Goal: Task Accomplishment & Management: Manage account settings

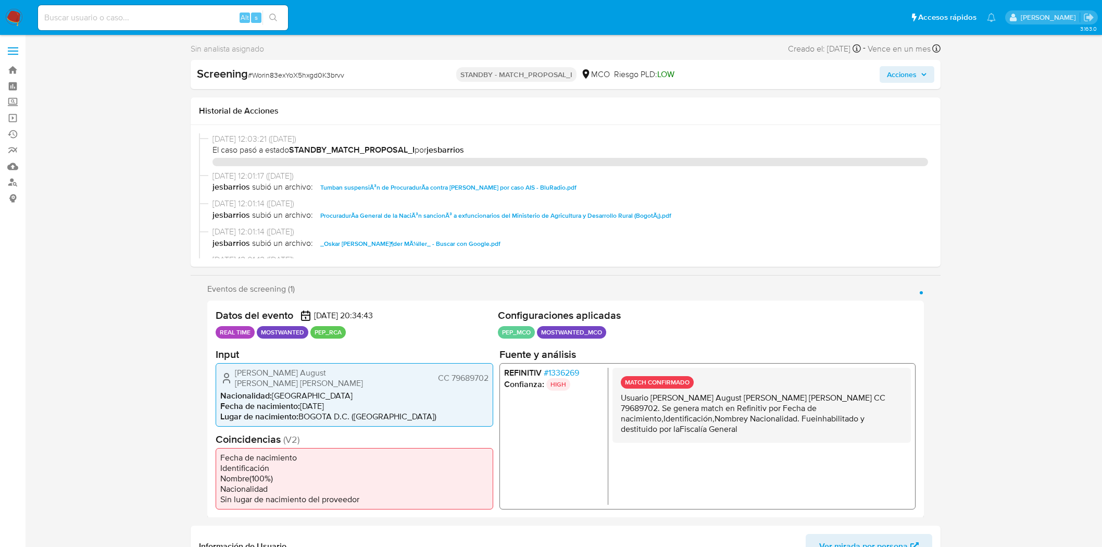
select select "10"
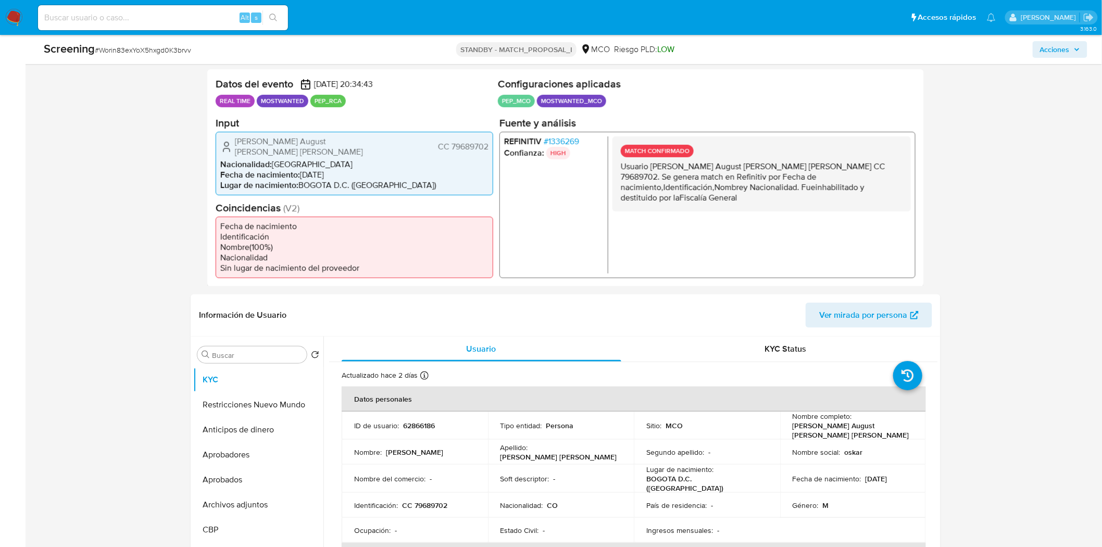
scroll to position [116, 0]
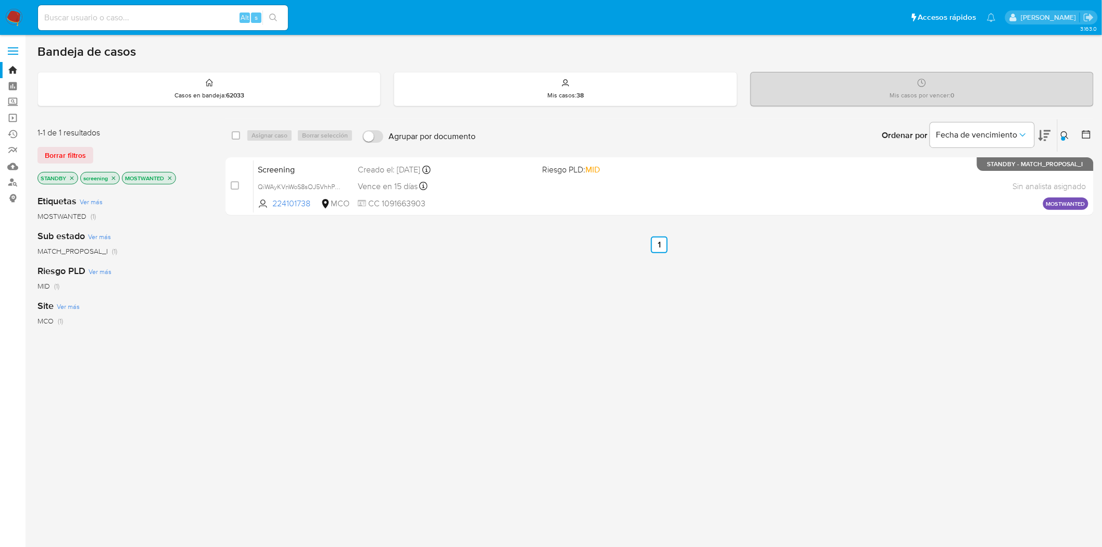
click at [18, 15] on img at bounding box center [14, 18] width 18 height 18
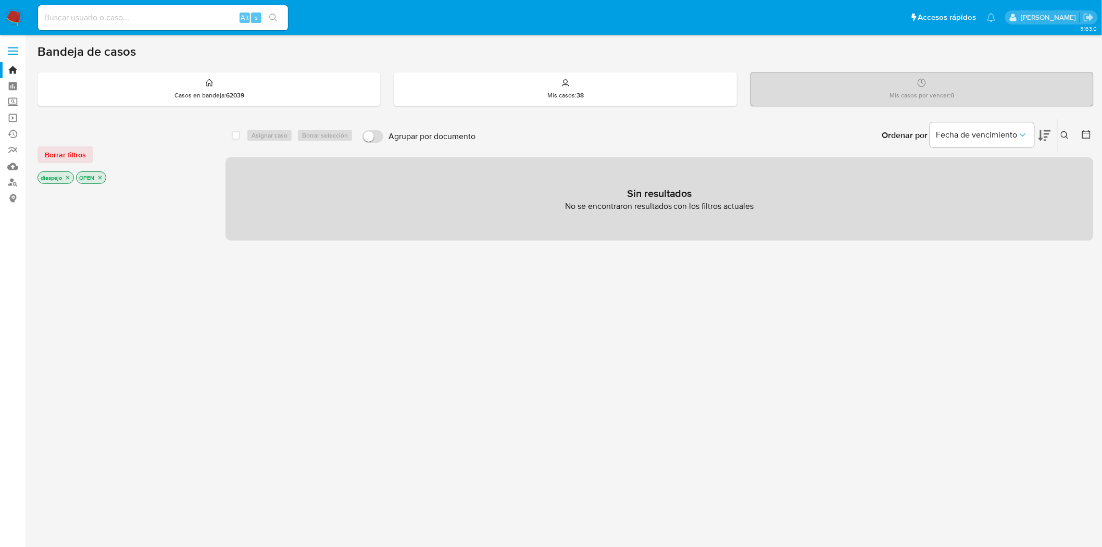
click at [17, 16] on img at bounding box center [14, 18] width 18 height 18
click at [73, 154] on span "Borrar filtros" at bounding box center [65, 154] width 41 height 15
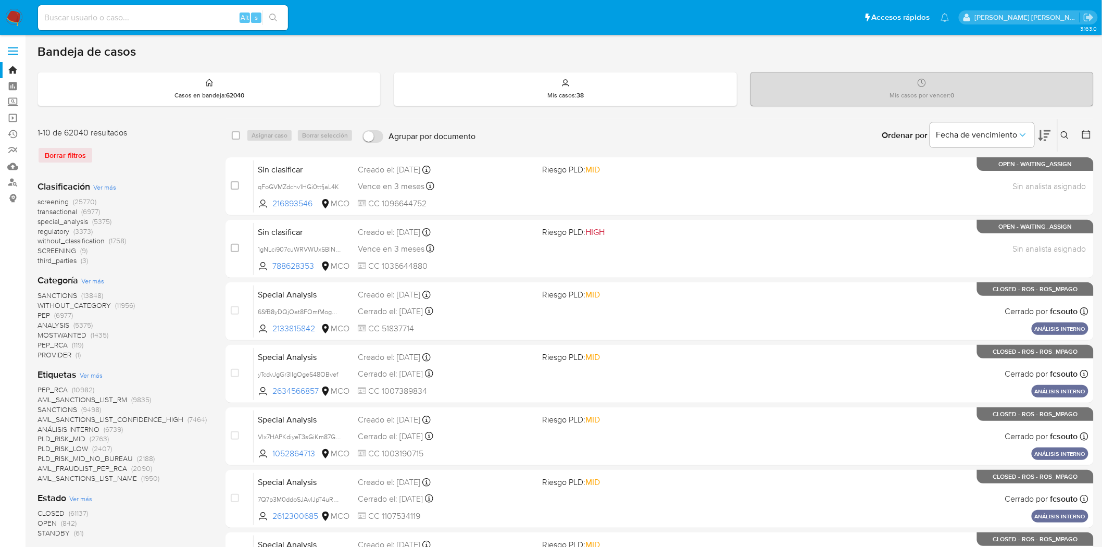
drag, startPoint x: 1066, startPoint y: 130, endPoint x: 1053, endPoint y: 136, distance: 14.9
click at [1067, 130] on button at bounding box center [1066, 135] width 17 height 12
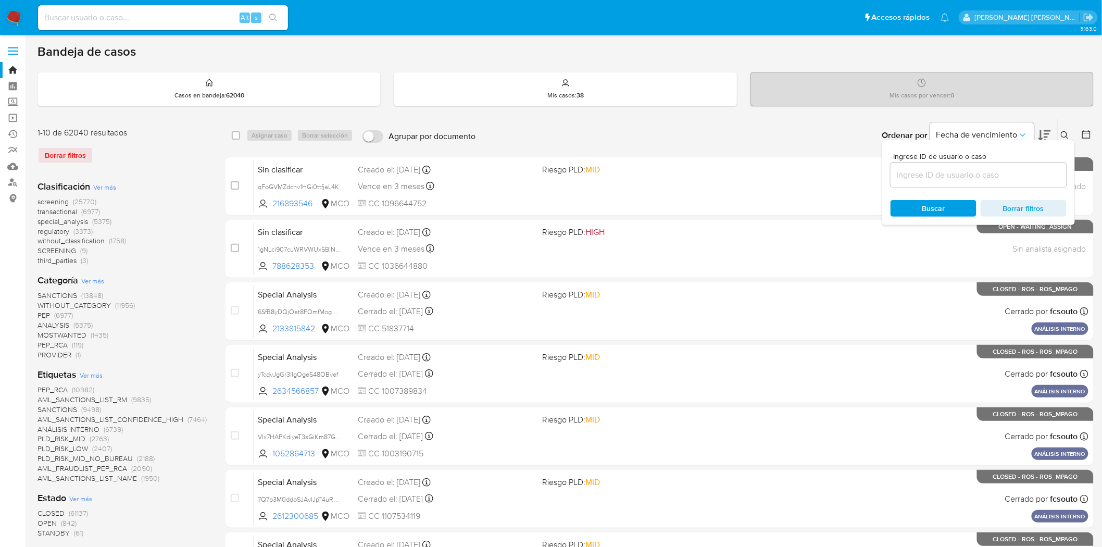
click at [923, 178] on input at bounding box center [978, 175] width 176 height 14
click at [47, 202] on span "screening" at bounding box center [52, 201] width 31 height 10
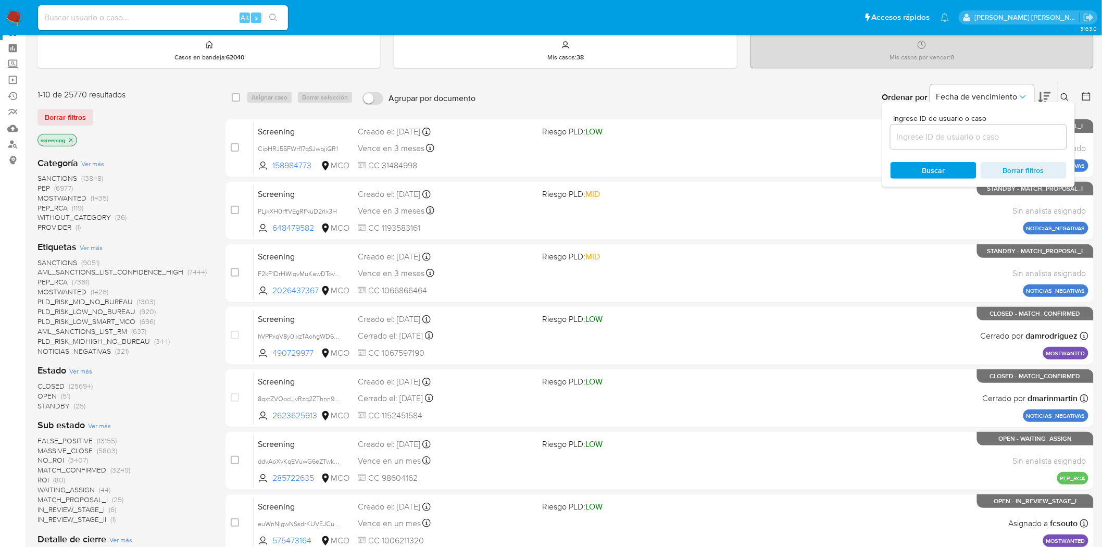
scroll to position [58, 0]
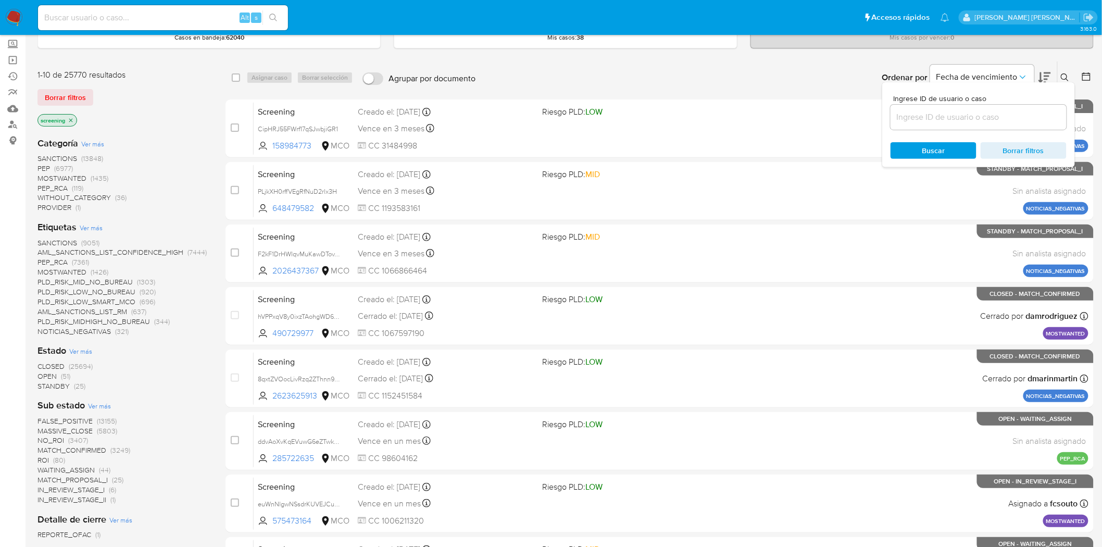
click at [51, 376] on span "OPEN" at bounding box center [46, 376] width 19 height 10
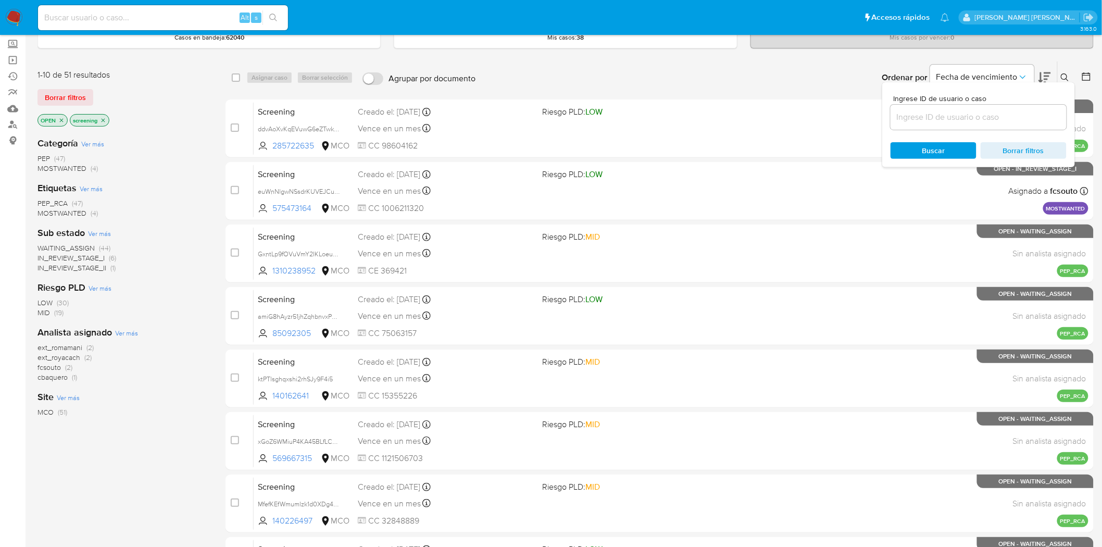
click at [1061, 74] on icon at bounding box center [1065, 77] width 8 height 8
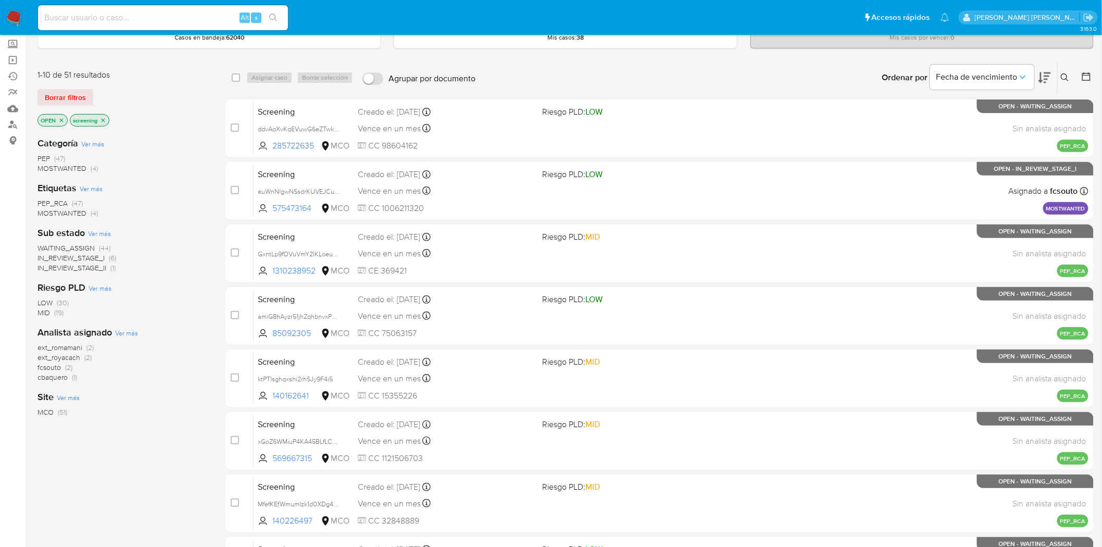
click at [74, 266] on span "IN_REVIEW_STAGE_II" at bounding box center [71, 267] width 69 height 10
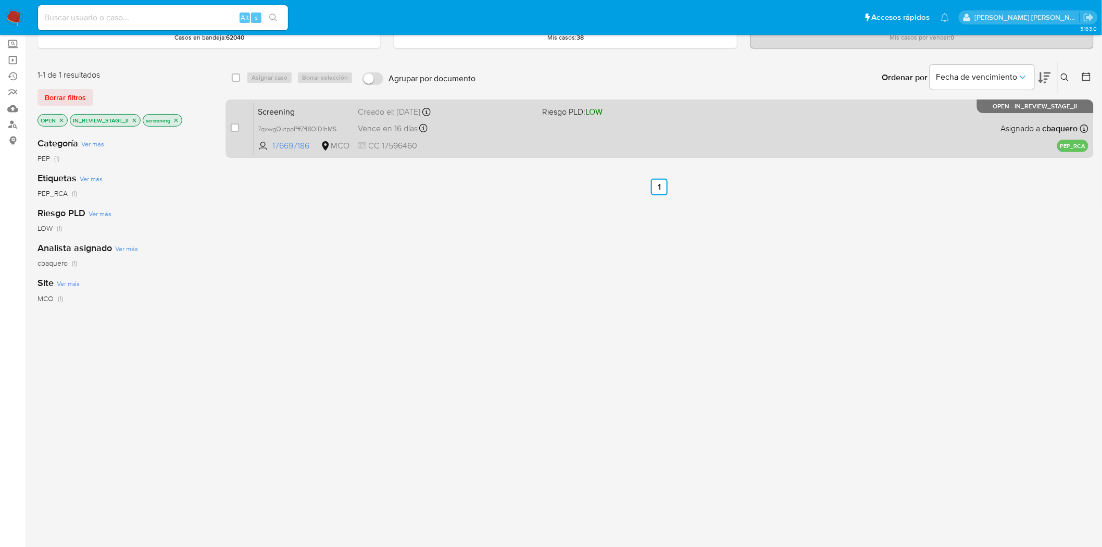
click at [538, 146] on div "Screening 7qxwgQktppPffZfI8OlDIhMS 176697186 MCO Riesgo PLD: LOW Creado el: 26/…" at bounding box center [671, 128] width 835 height 53
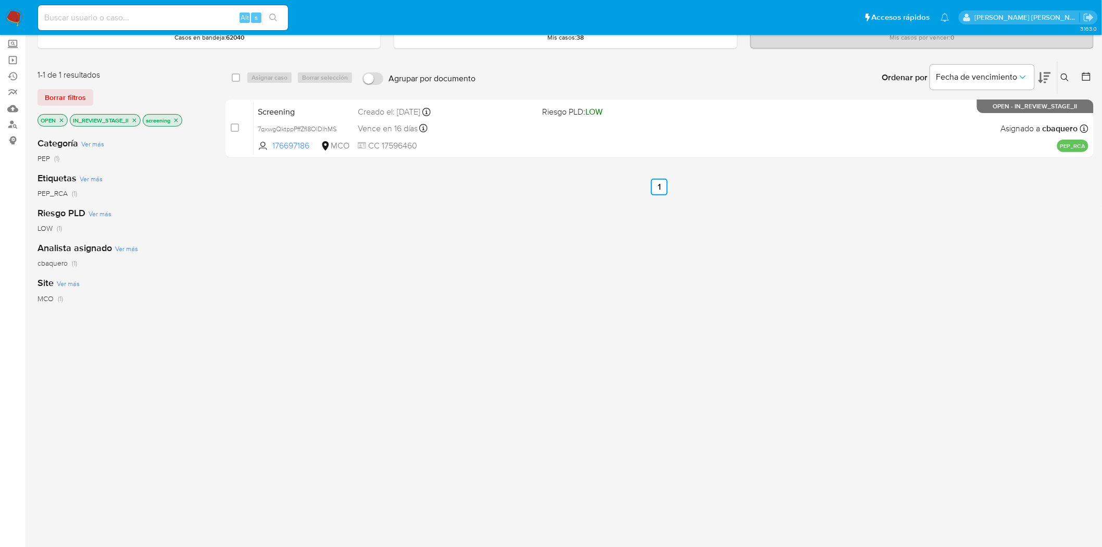
click at [133, 121] on icon "close-filter" at bounding box center [135, 120] width 4 height 4
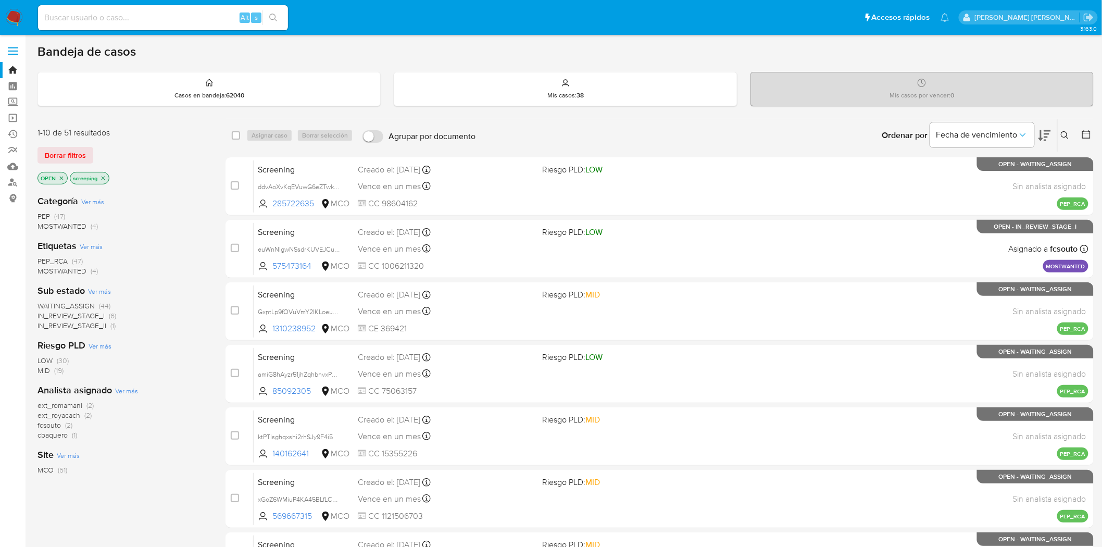
click at [61, 172] on p "OPEN" at bounding box center [52, 177] width 29 height 11
click at [62, 175] on icon "close-filter" at bounding box center [61, 178] width 6 height 6
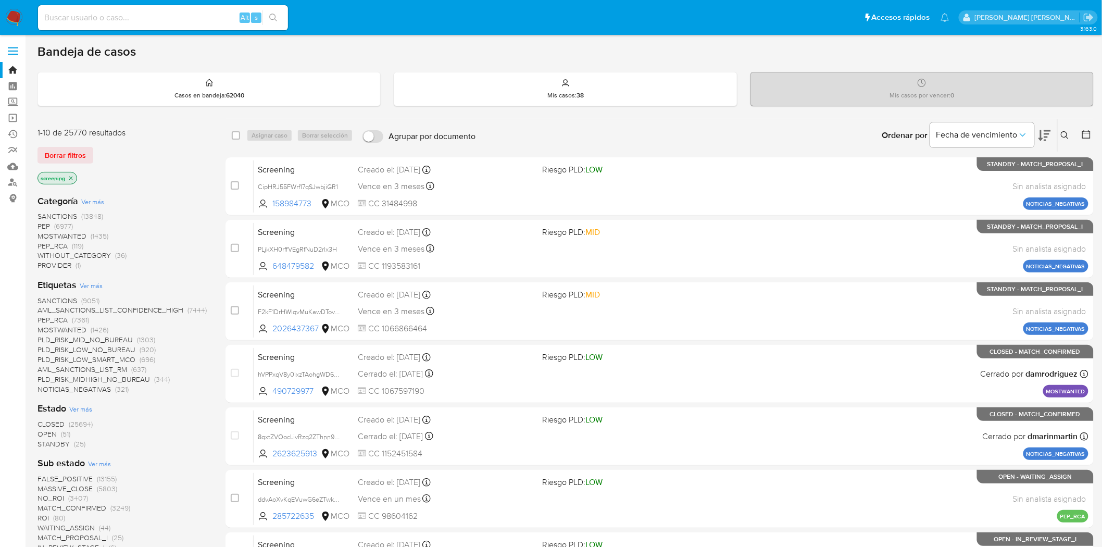
scroll to position [58, 0]
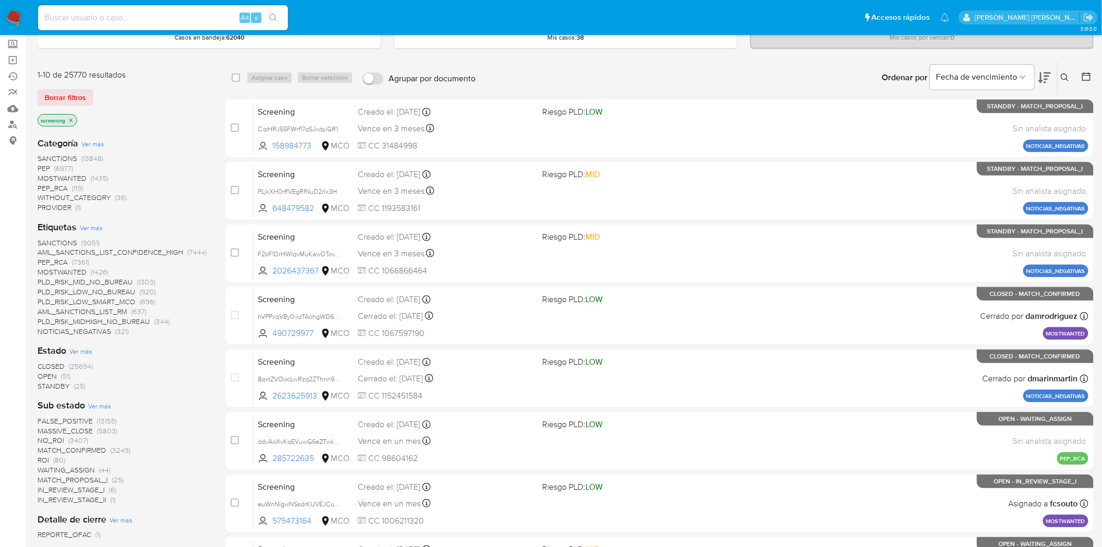
click at [53, 386] on span "STANDBY" at bounding box center [53, 386] width 32 height 10
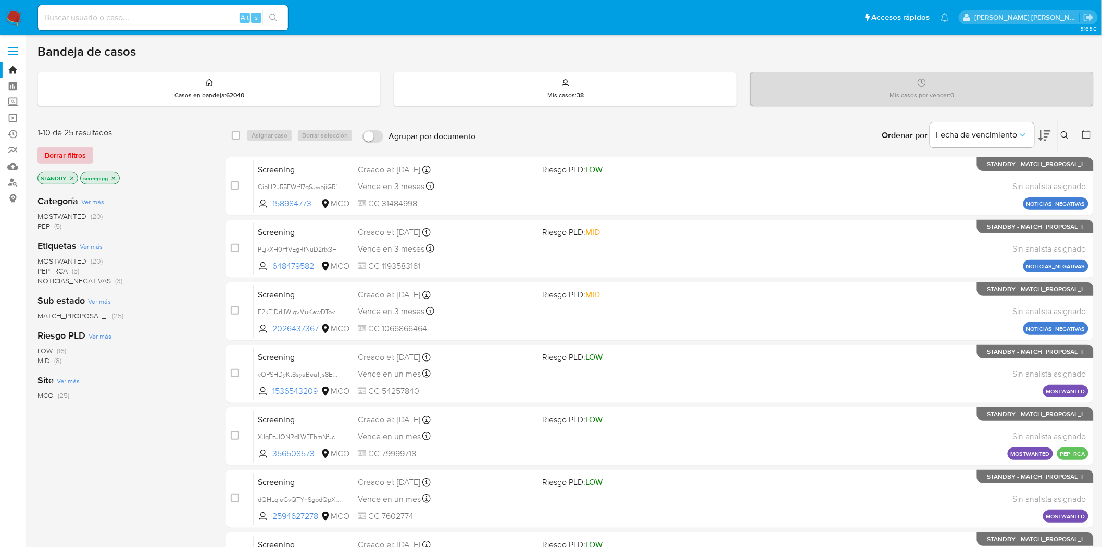
click at [51, 152] on span "Borrar filtros" at bounding box center [65, 155] width 41 height 15
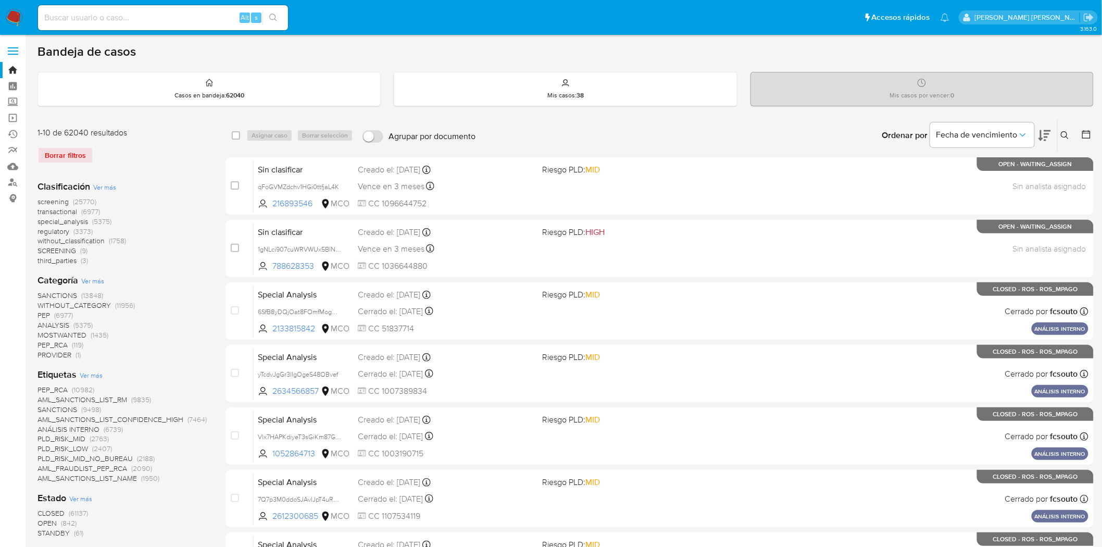
click at [1066, 134] on icon at bounding box center [1065, 135] width 8 height 8
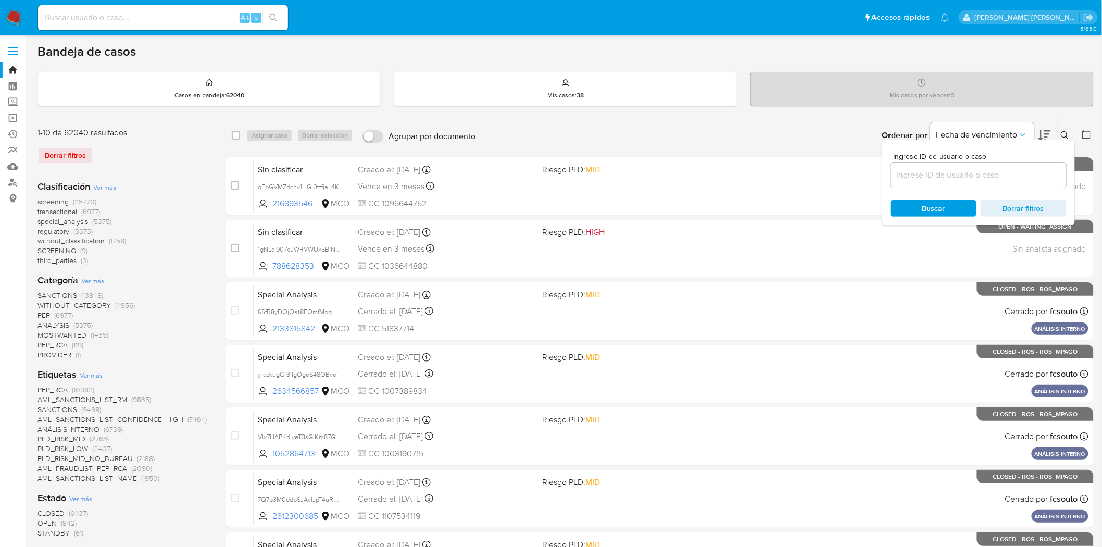
click at [931, 179] on input at bounding box center [978, 175] width 176 height 14
type input "QiWAyKVnWoS8sOJ5VhhPTJI3"
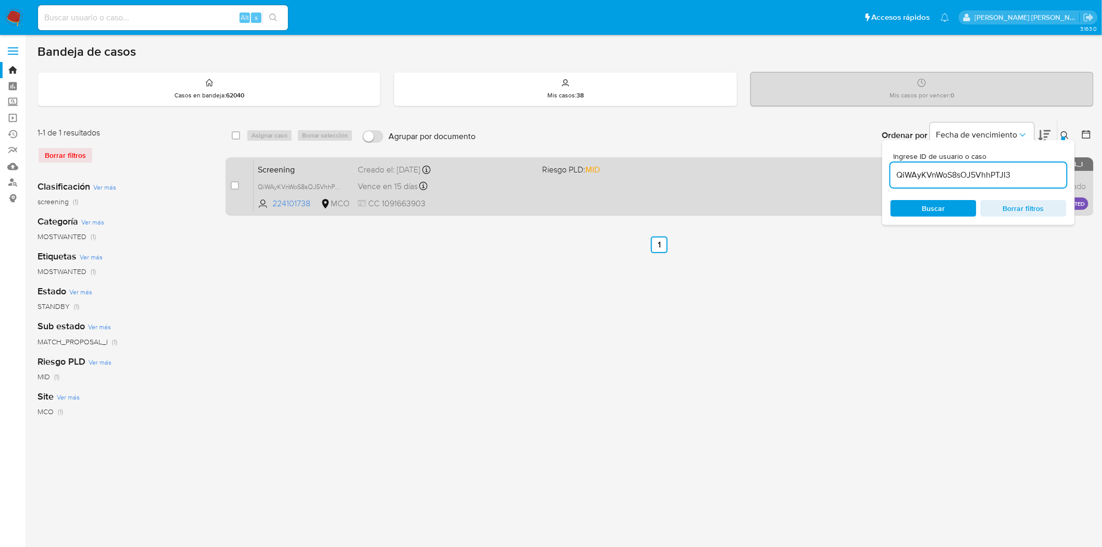
click at [504, 193] on div "Screening QiWAyKVnWoS8sOJ5VhhPTJI3 224101738 MCO Riesgo PLD: MID Creado el: 25/…" at bounding box center [671, 186] width 835 height 53
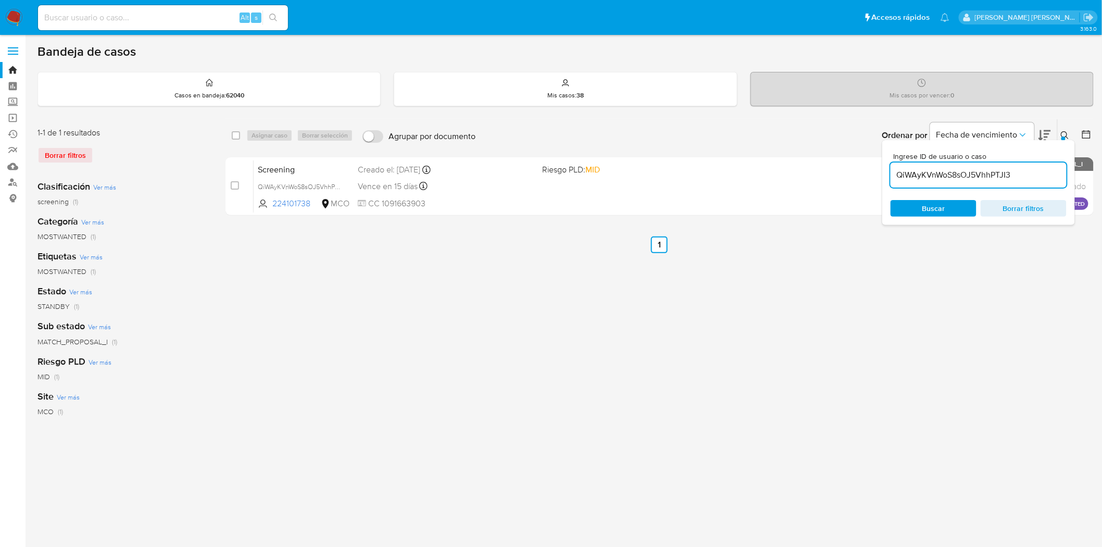
click at [1063, 129] on button at bounding box center [1066, 135] width 17 height 12
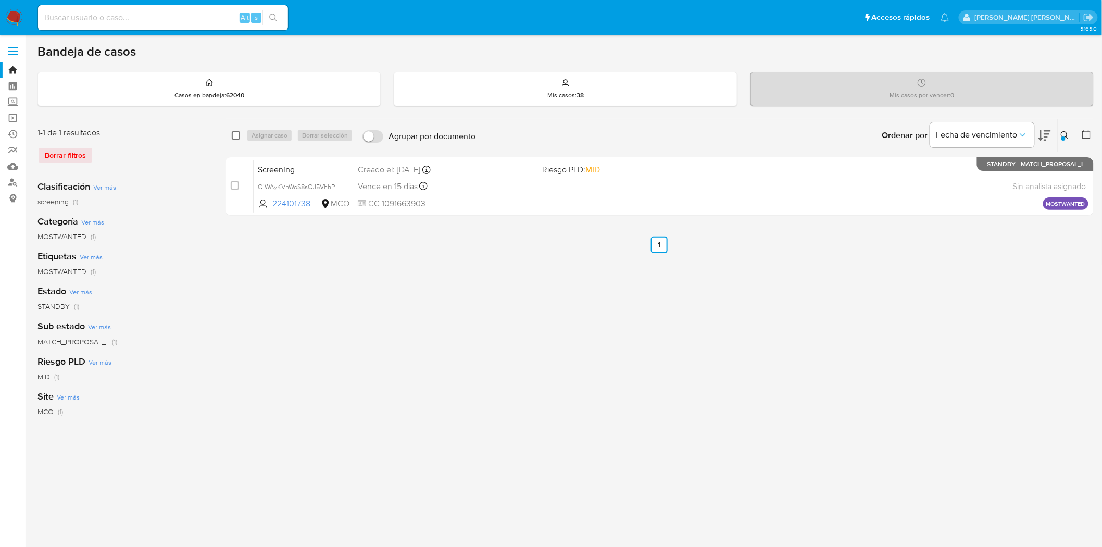
click at [237, 134] on input "checkbox" at bounding box center [236, 135] width 8 height 8
checkbox input "true"
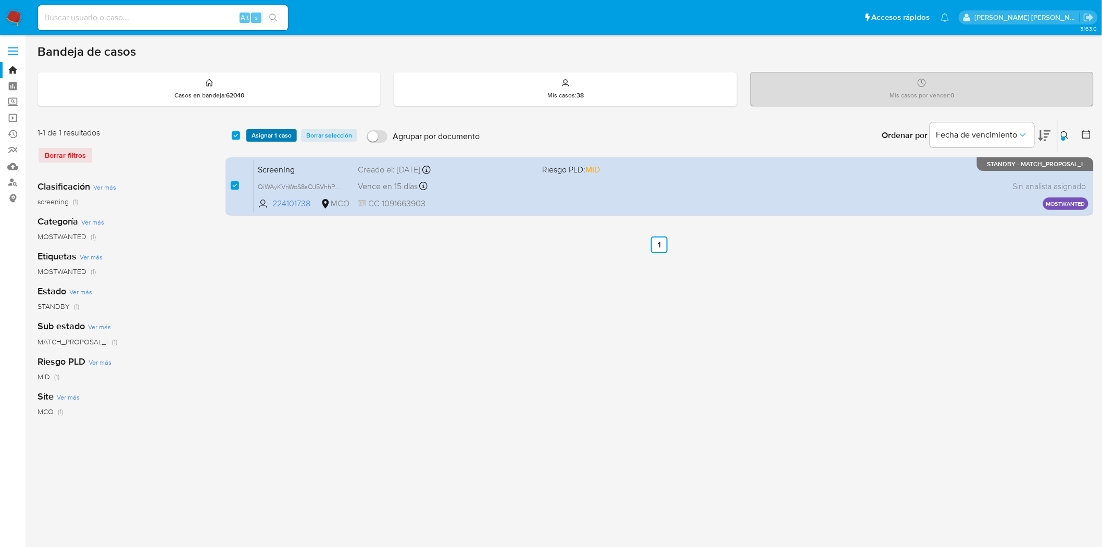
click at [277, 138] on span "Asignar 1 caso" at bounding box center [272, 135] width 40 height 10
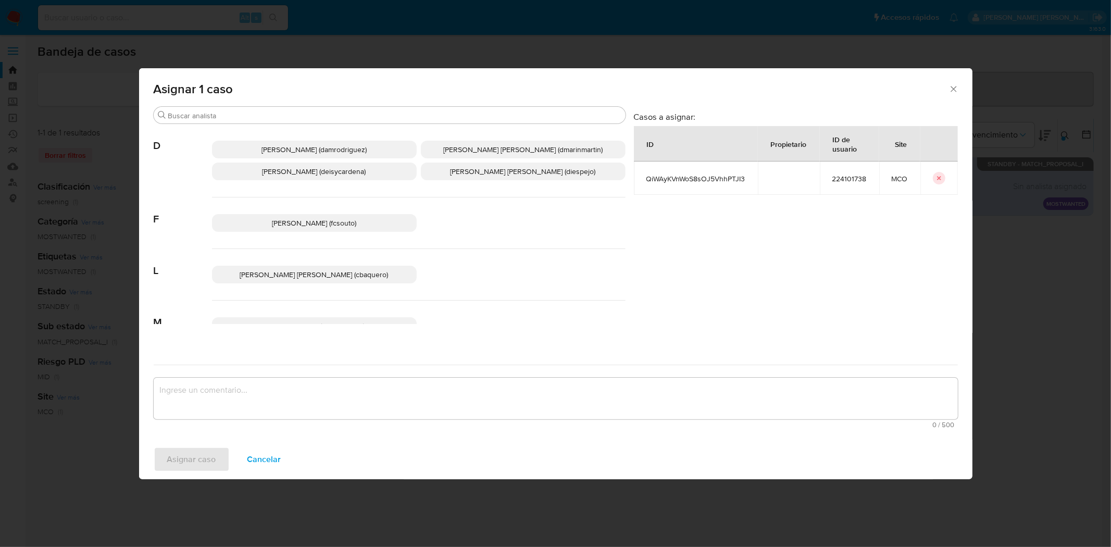
click at [480, 176] on span "Diana Marcela Espejo Garcia (diespejo)" at bounding box center [522, 171] width 145 height 10
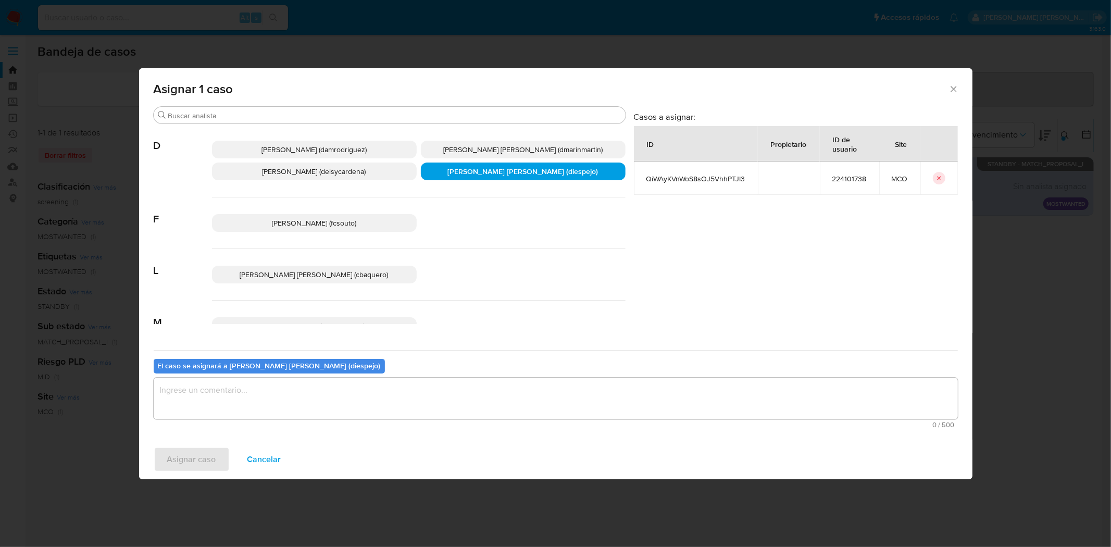
click at [231, 393] on textarea "assign-modal" at bounding box center [556, 399] width 804 height 42
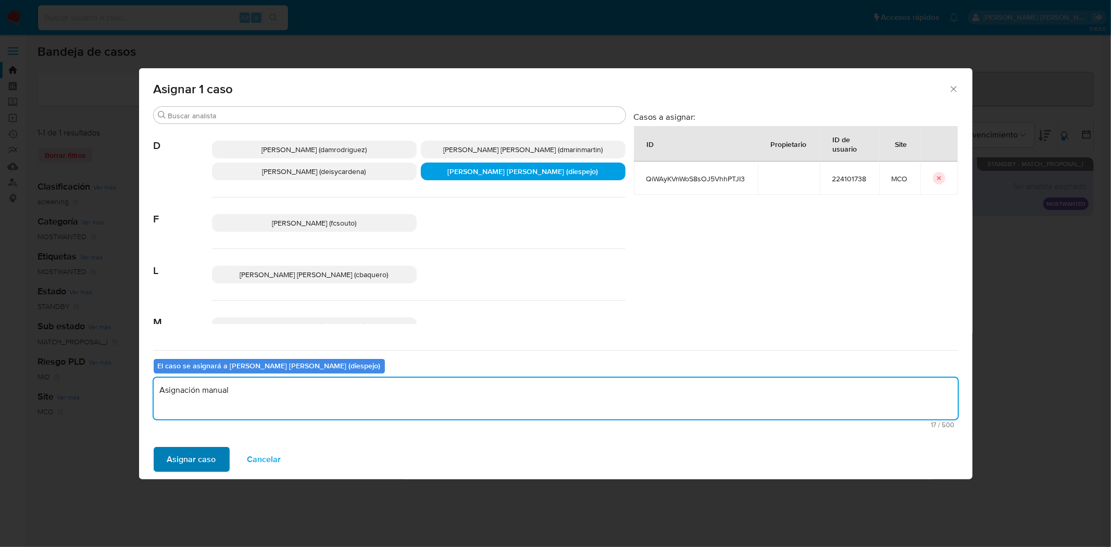
type textarea "Asignación manual"
click at [170, 465] on span "Asignar caso" at bounding box center [191, 459] width 49 height 23
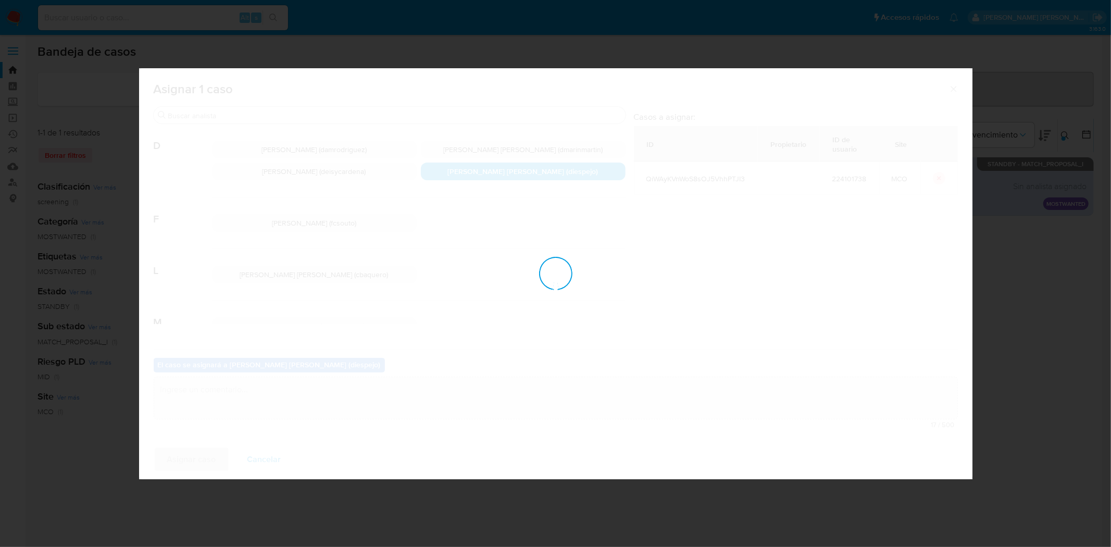
checkbox input "false"
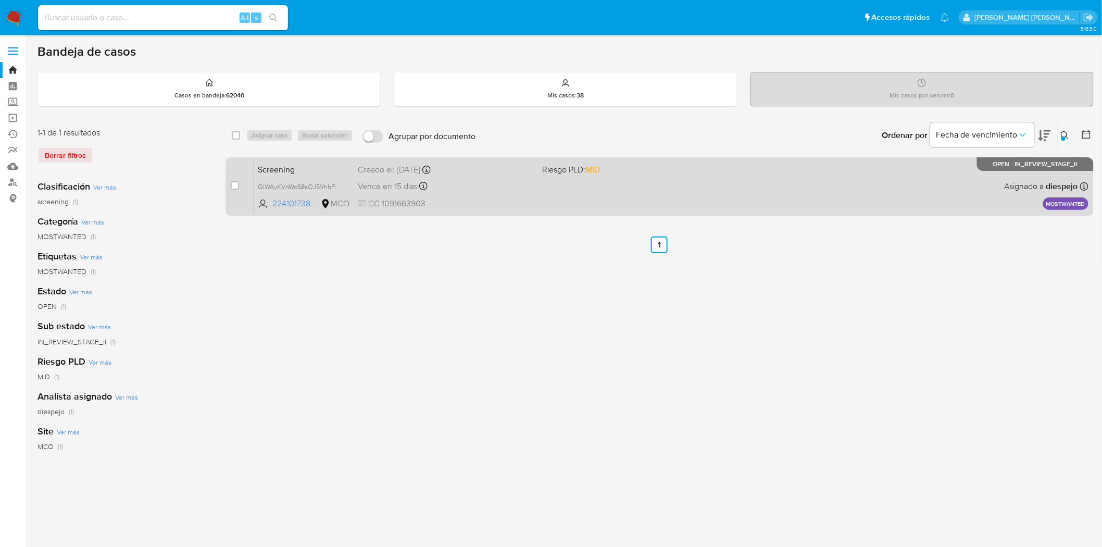
click at [614, 194] on div "Screening QiWAyKVnWoS8sOJ5VhhPTJI3 224101738 MCO Riesgo PLD: MID Creado el: 25/…" at bounding box center [671, 186] width 835 height 53
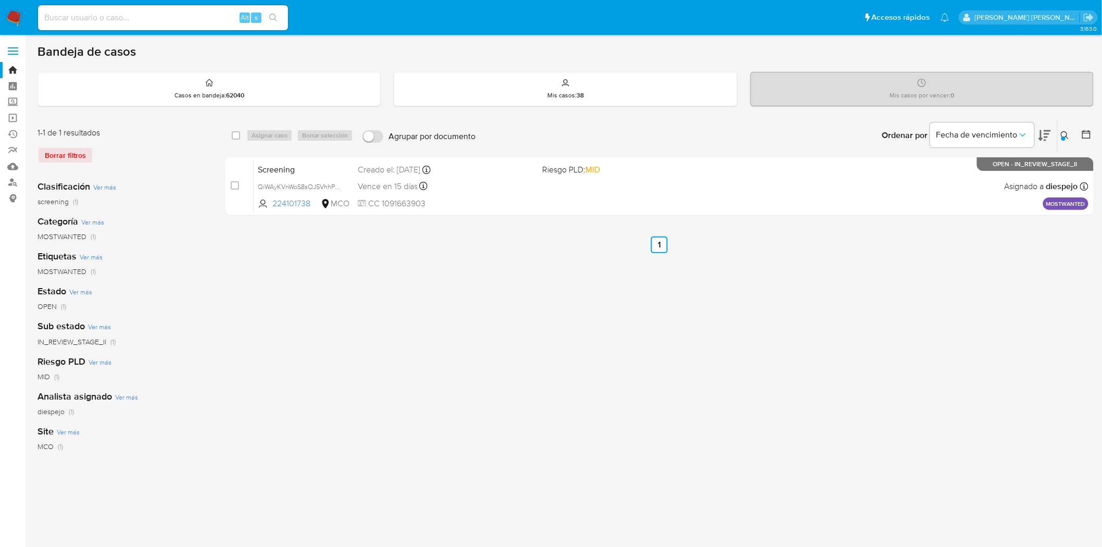
click at [63, 152] on div "Borrar filtros" at bounding box center [120, 155] width 167 height 17
click at [993, 131] on span "Fecha de vencimiento" at bounding box center [976, 135] width 81 height 10
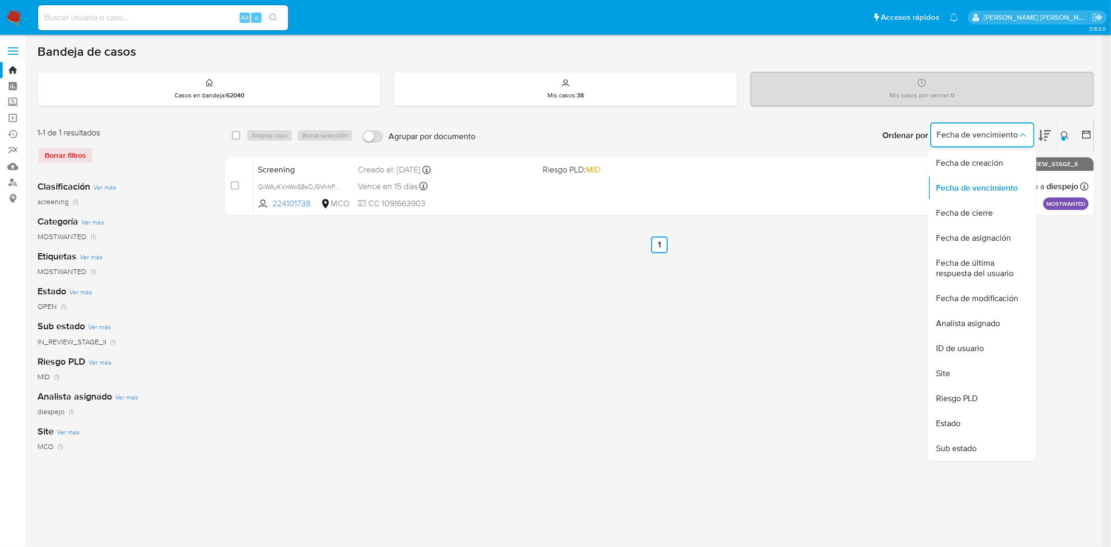
click at [1060, 134] on button at bounding box center [1066, 135] width 17 height 12
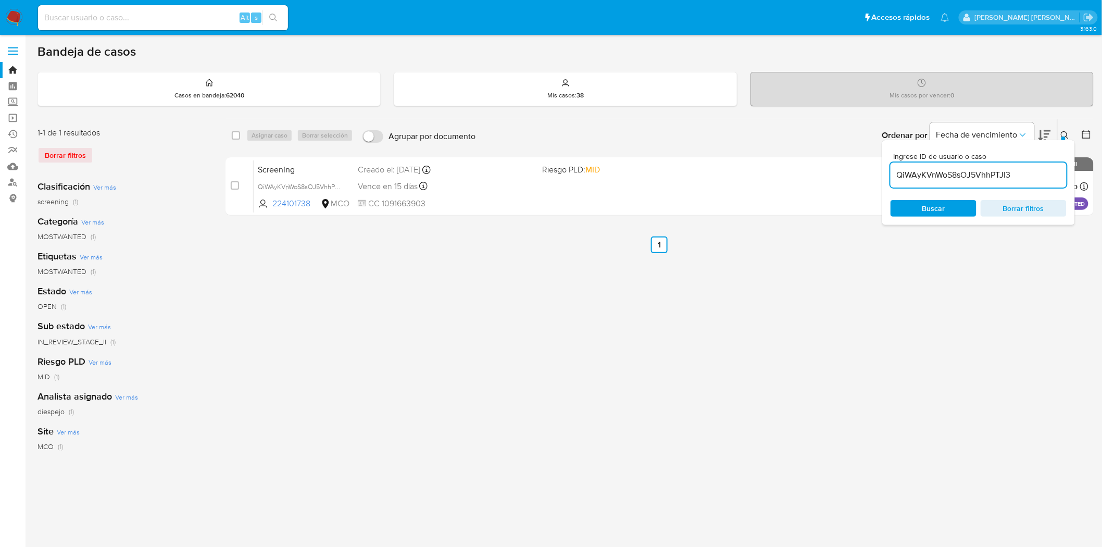
click at [995, 172] on input "QiWAyKVnWoS8sOJ5VhhPTJI3" at bounding box center [978, 175] width 176 height 14
paste input
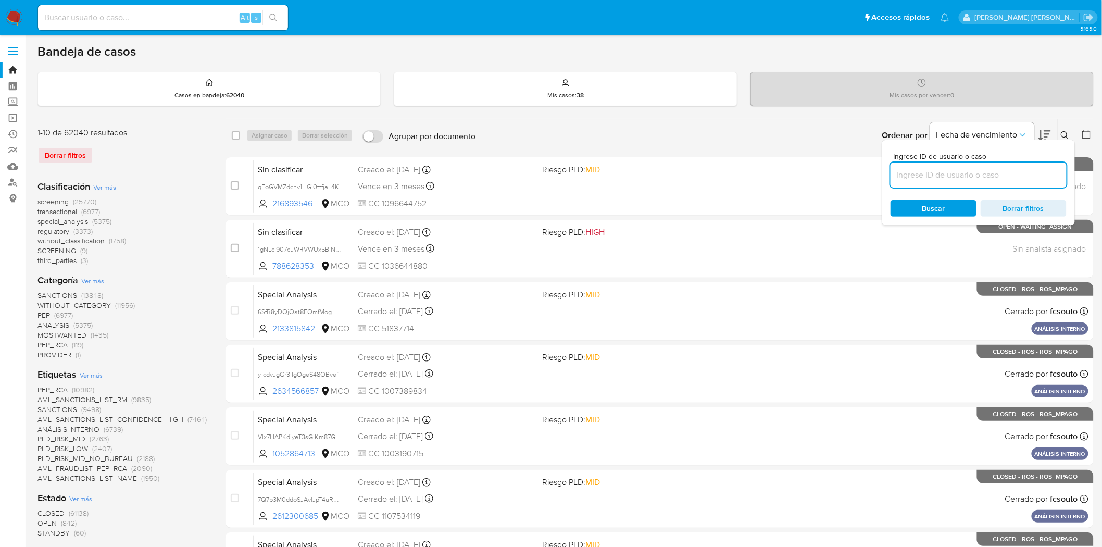
click at [996, 179] on input at bounding box center [978, 175] width 176 height 14
paste input "xNQuf8CXdO89jAZmL2FnVa4u"
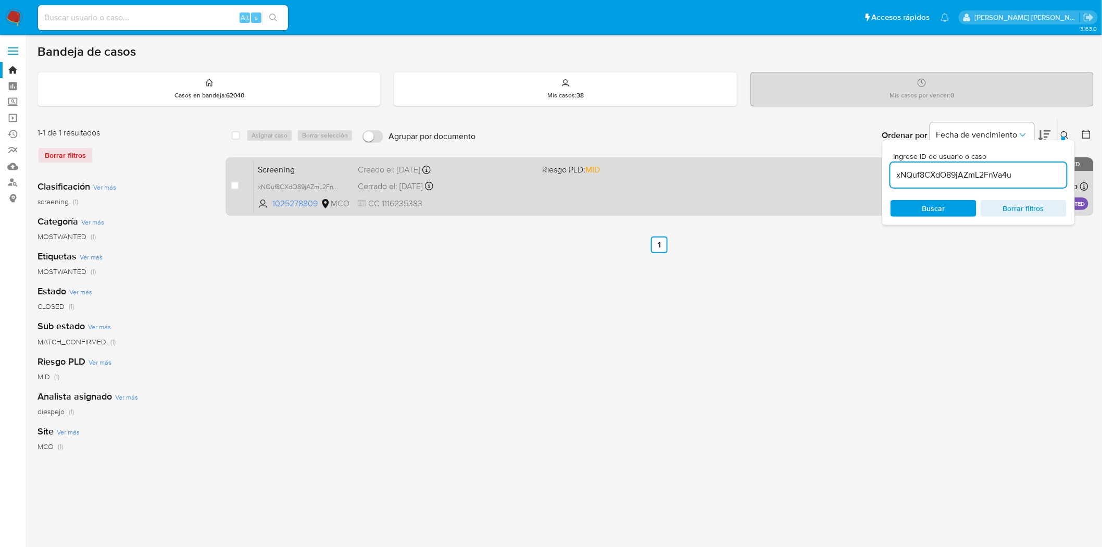
click at [524, 199] on span "CC 1116235383" at bounding box center [446, 203] width 177 height 11
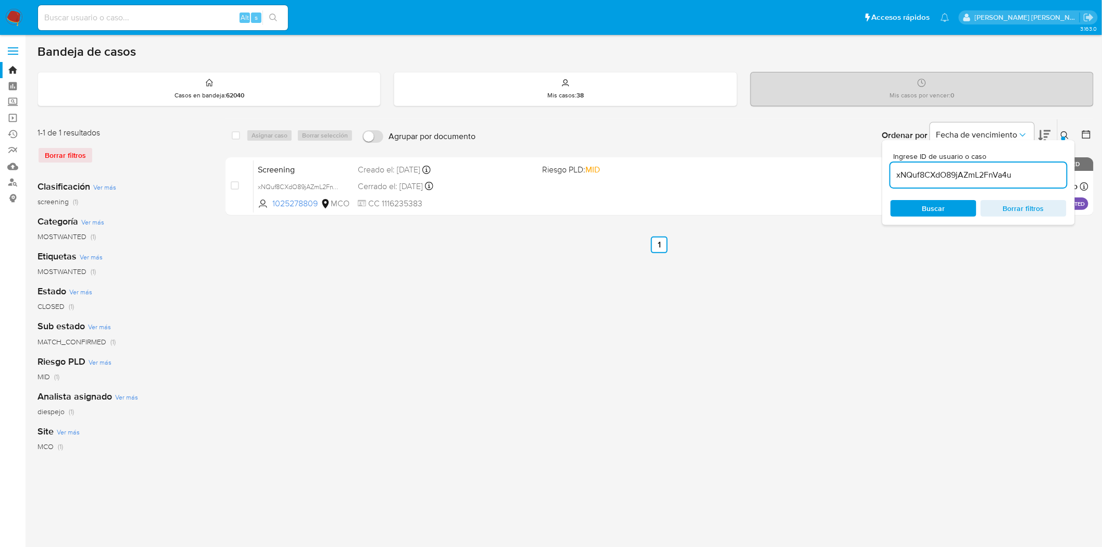
click at [948, 175] on input "xNQuf8CXdO89jAZmL2FnVa4u" at bounding box center [978, 175] width 176 height 14
paste input "LuSPq0yAuMjsFFc7qmam2z2D"
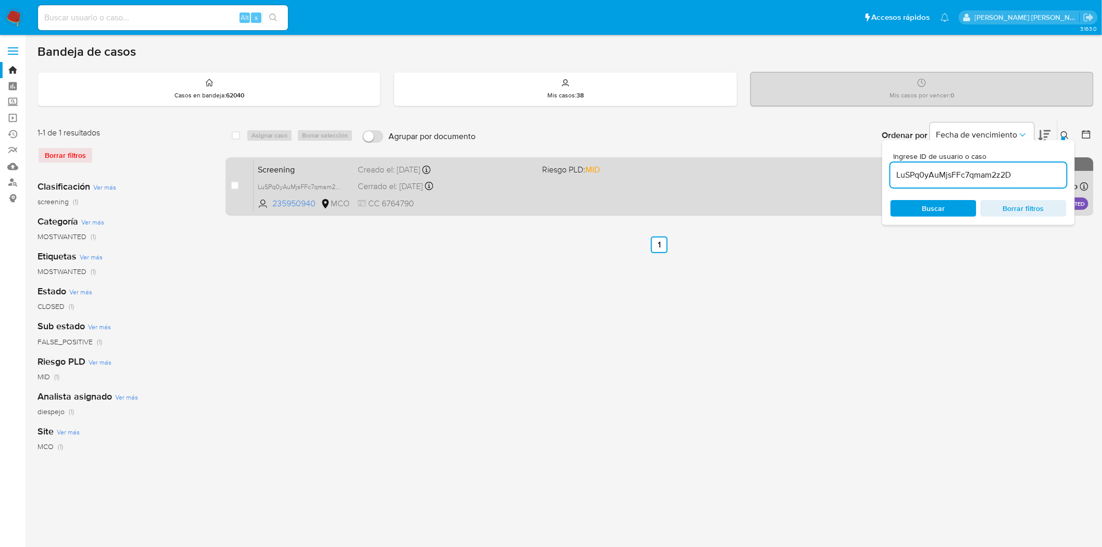
click at [498, 195] on div "Screening LuSPq0yAuMjsFFc7qmam2z2D 235950940 MCO Riesgo PLD: MID Creado el: 15/…" at bounding box center [671, 186] width 835 height 53
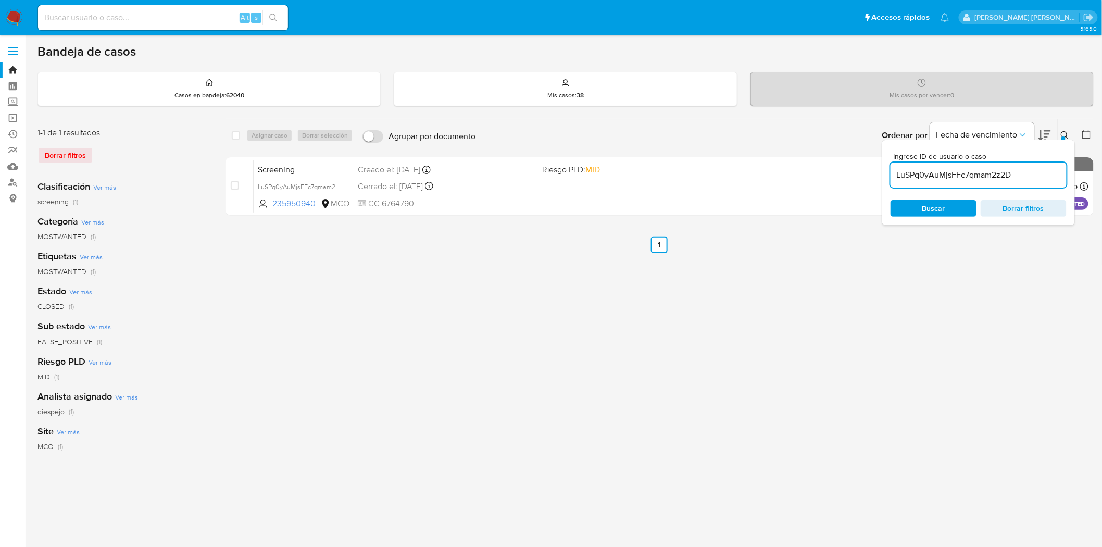
click at [951, 179] on input "LuSPq0yAuMjsFFc7qmam2z2D" at bounding box center [978, 175] width 176 height 14
paste input "G1wptRFRwU6gj7hjr4Ig8VKt"
type input "G1wptRFRwU6gj7hjr4Ig8VKt"
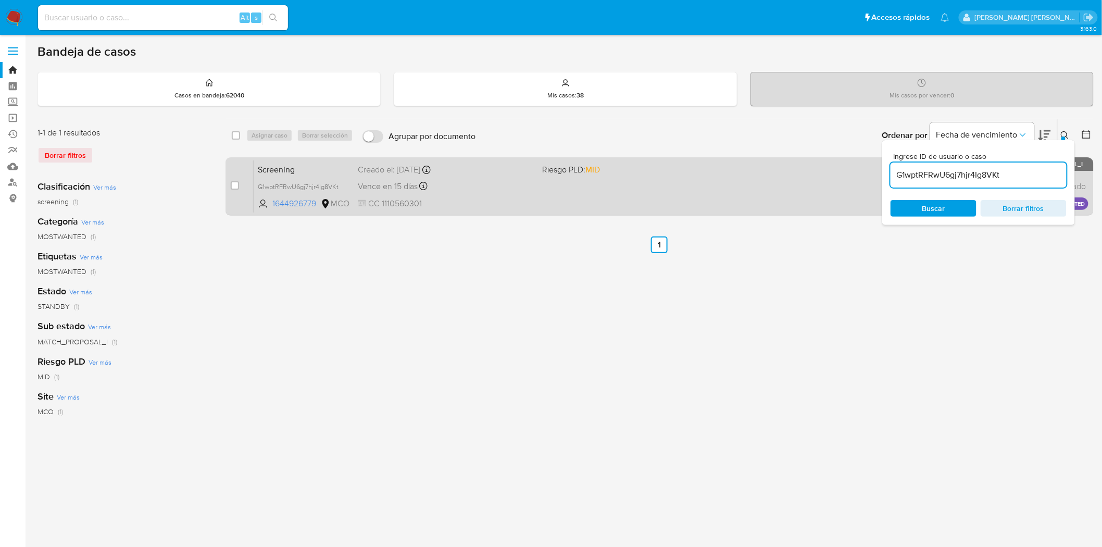
click at [497, 186] on div "Vence en 15 días Vence el 25/10/2025 05:11:23" at bounding box center [446, 186] width 177 height 14
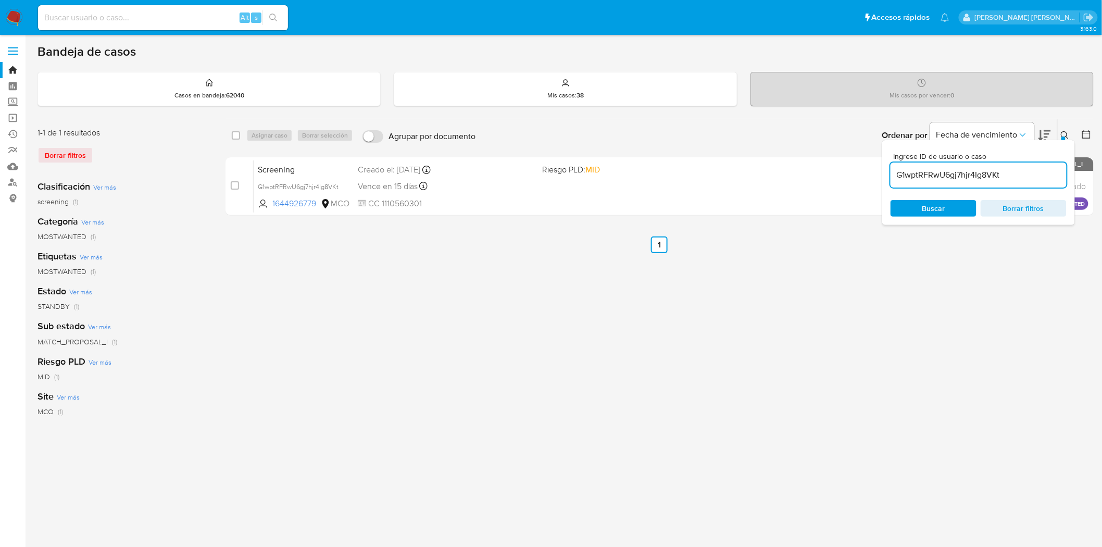
click at [916, 175] on input "G1wptRFRwU6gj7hjr4Ig8VKt" at bounding box center [978, 175] width 176 height 14
click at [233, 130] on div "select-all-cases-checkbox" at bounding box center [236, 135] width 8 height 10
click at [235, 136] on input "checkbox" at bounding box center [236, 135] width 8 height 8
checkbox input "true"
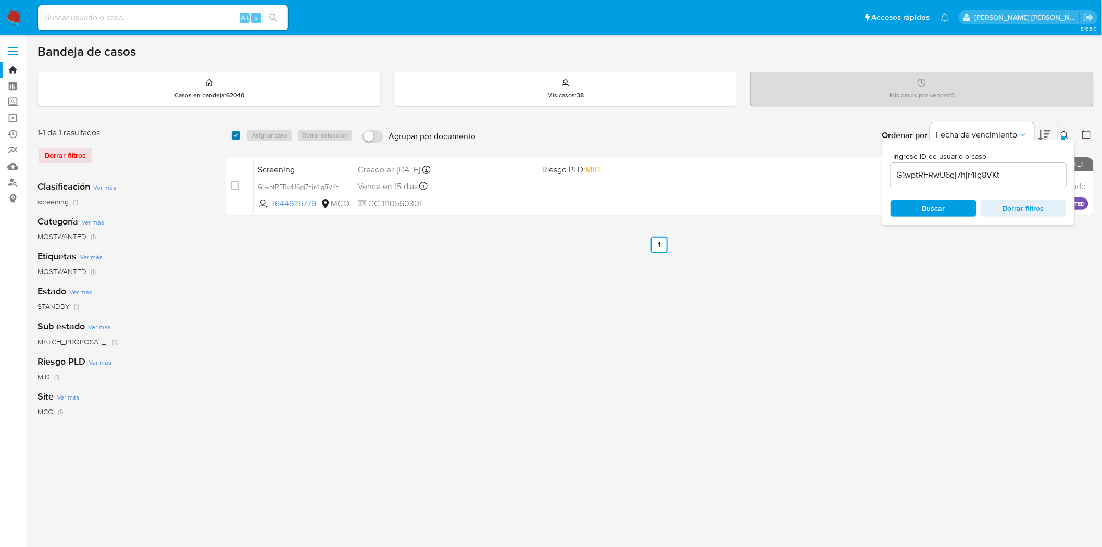
checkbox input "true"
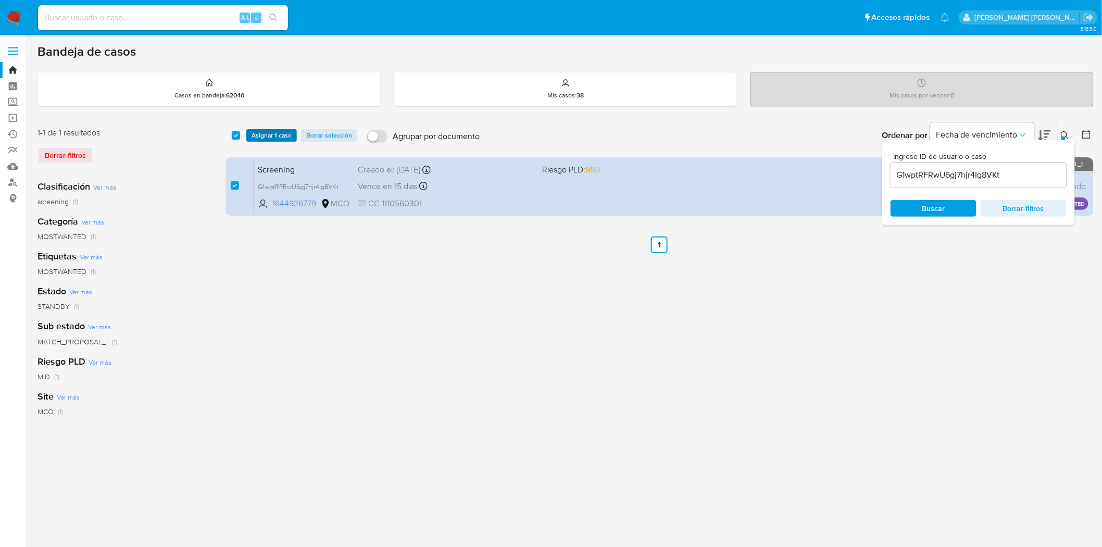
click at [268, 132] on span "Asignar 1 caso" at bounding box center [272, 135] width 40 height 10
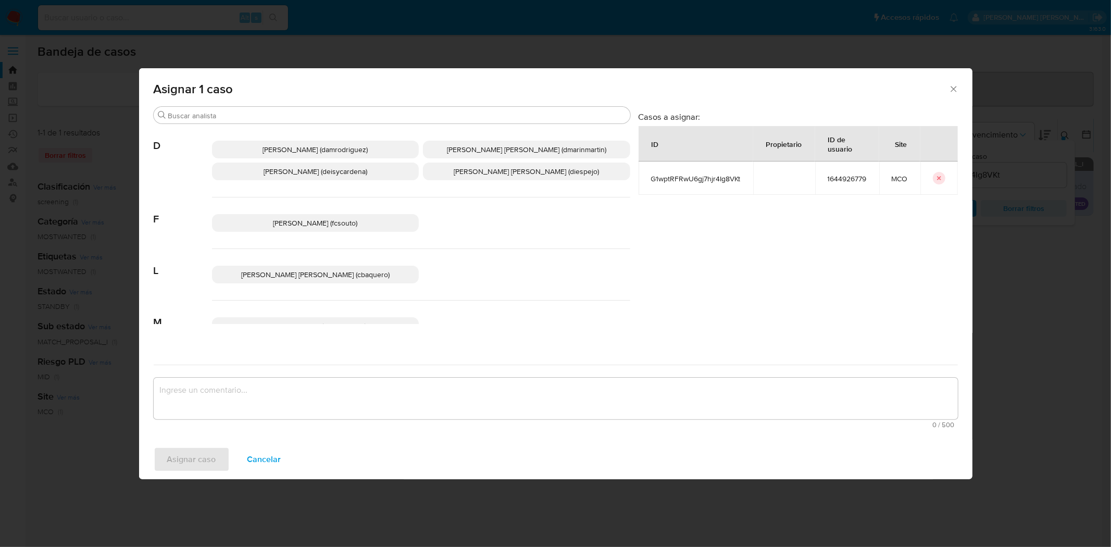
click at [584, 173] on p "Diana Marcela Espejo Garcia (diespejo)" at bounding box center [526, 171] width 207 height 18
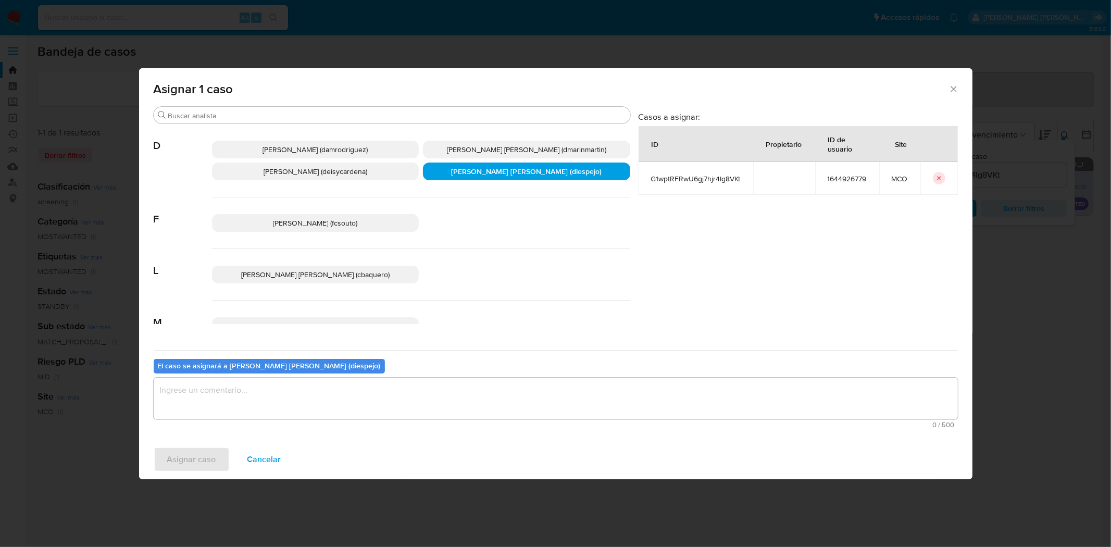
click at [260, 397] on textarea "assign-modal" at bounding box center [556, 399] width 804 height 42
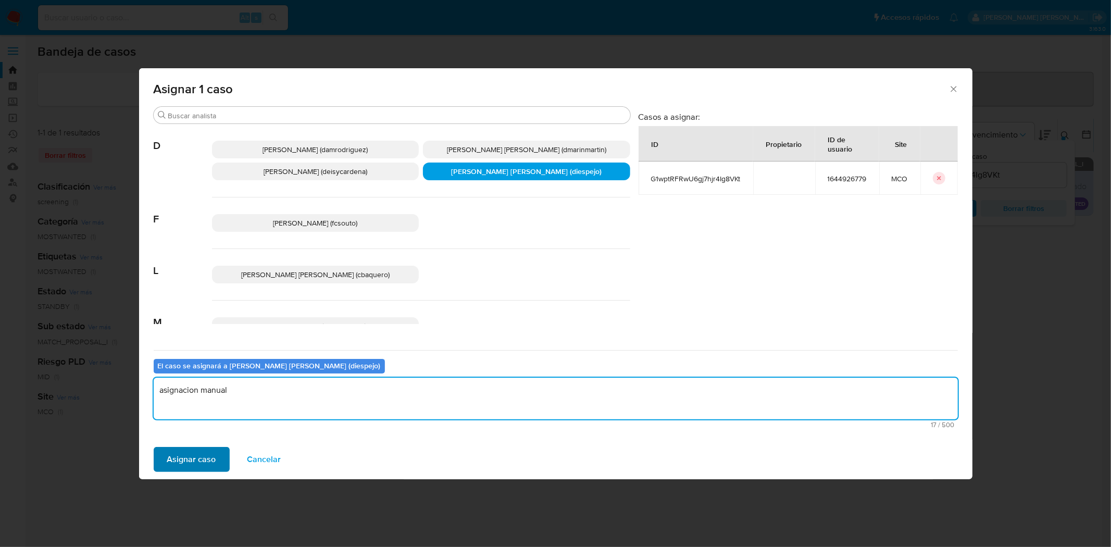
type textarea "asignacion manual"
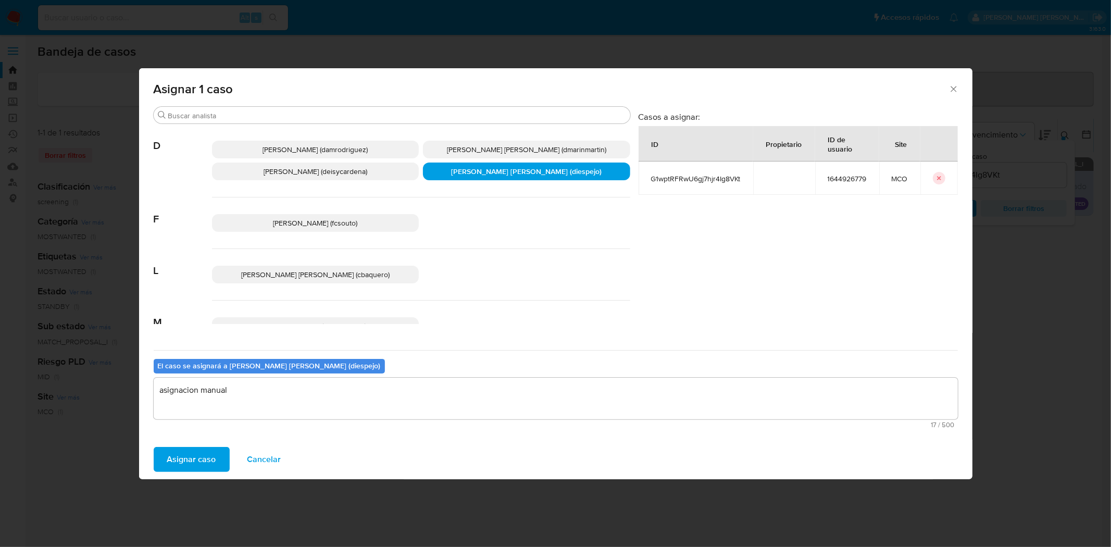
click at [193, 465] on span "Asignar caso" at bounding box center [191, 459] width 49 height 23
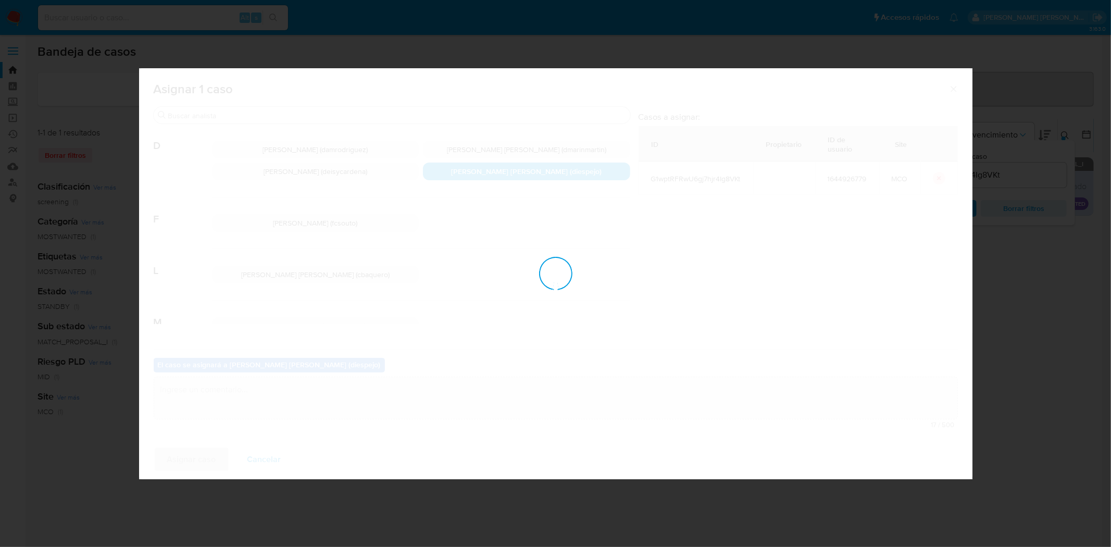
checkbox input "false"
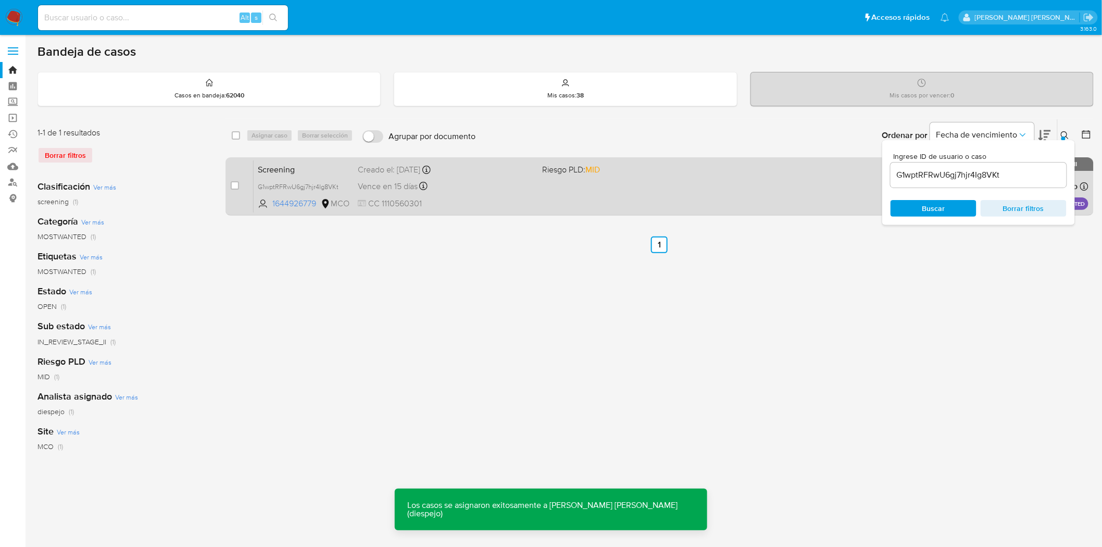
click at [480, 194] on div "Screening G1wptRFRwU6gj7hjr4Ig8VKt 1644926779 MCO Riesgo PLD: MID Creado el: 25…" at bounding box center [671, 186] width 835 height 53
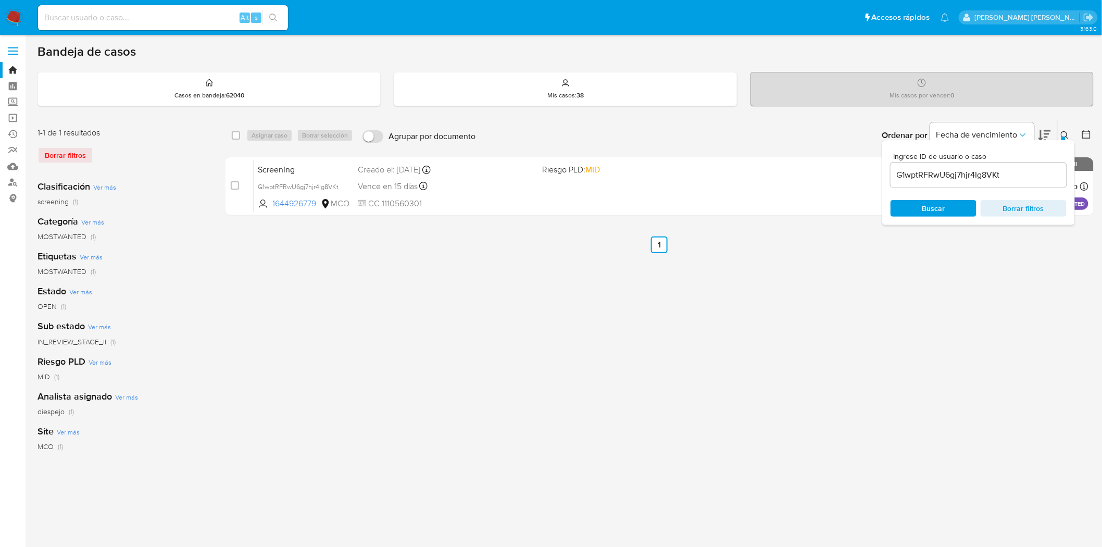
click at [937, 172] on input "G1wptRFRwU6gj7hjr4Ig8VKt" at bounding box center [978, 175] width 176 height 14
paste input "WzSI4oC5Mm2PVyCH0l5S2RSC"
type input "WzSI4oC5Mm2PVyCH0l5S2RSC"
click at [235, 133] on input "checkbox" at bounding box center [236, 135] width 8 height 8
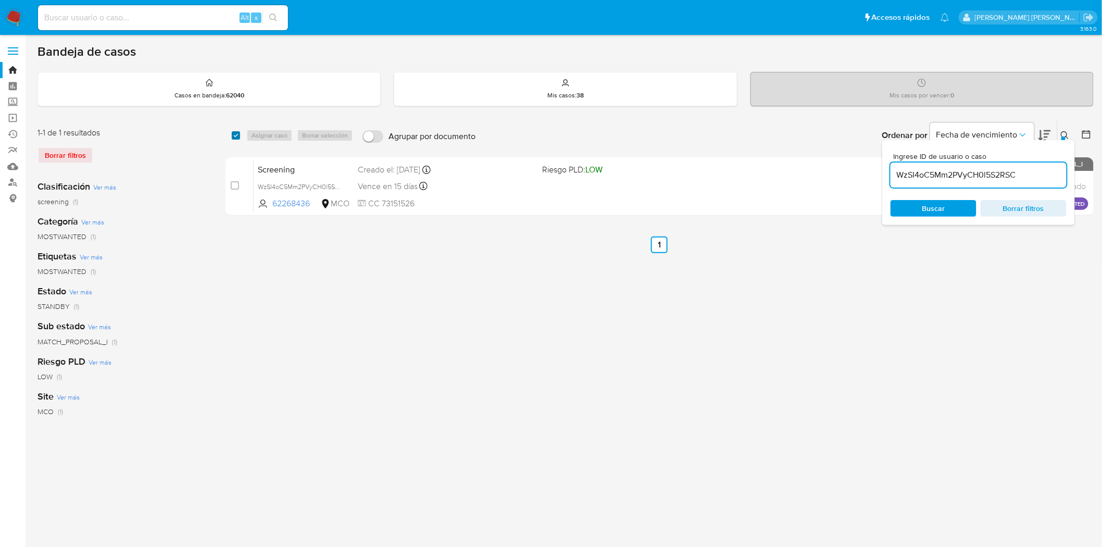
checkbox input "true"
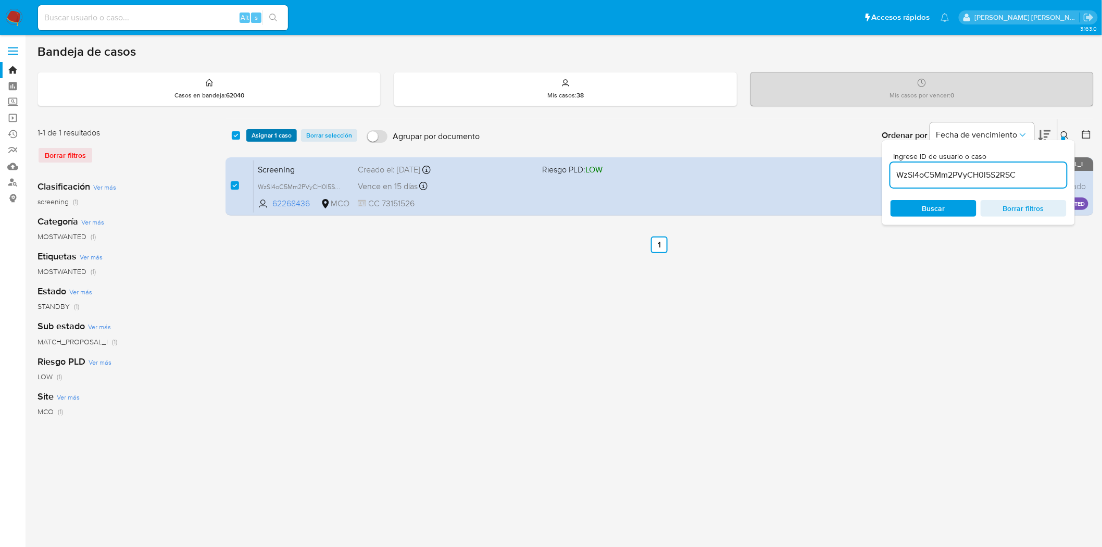
click at [260, 136] on span "Asignar 1 caso" at bounding box center [272, 135] width 40 height 10
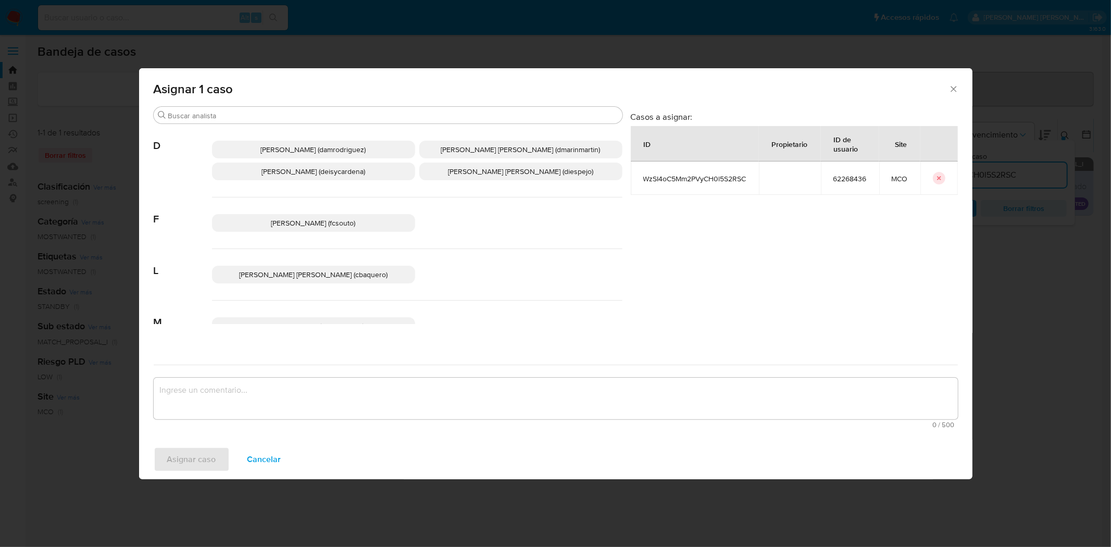
click at [491, 167] on span "Diana Marcela Espejo Garcia (diespejo)" at bounding box center [520, 171] width 145 height 10
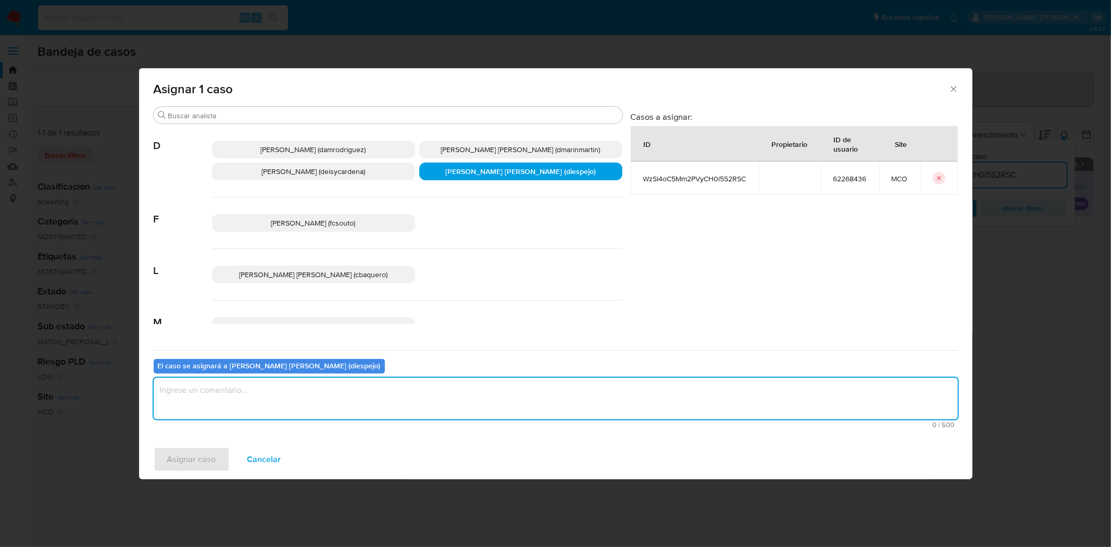
click at [225, 388] on textarea "assign-modal" at bounding box center [556, 399] width 804 height 42
type textarea "asignación manual"
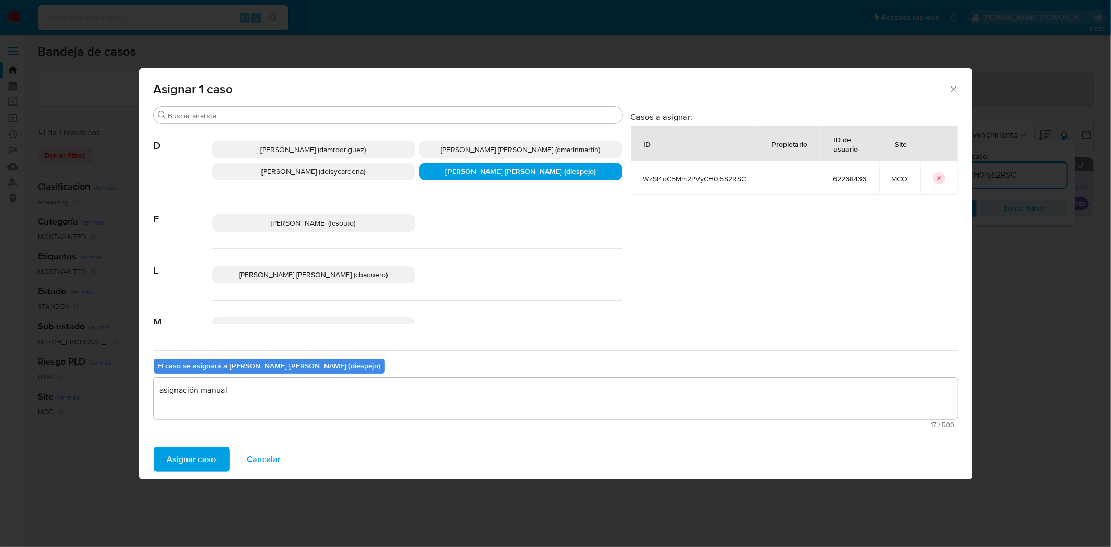
click at [193, 467] on span "Asignar caso" at bounding box center [191, 459] width 49 height 23
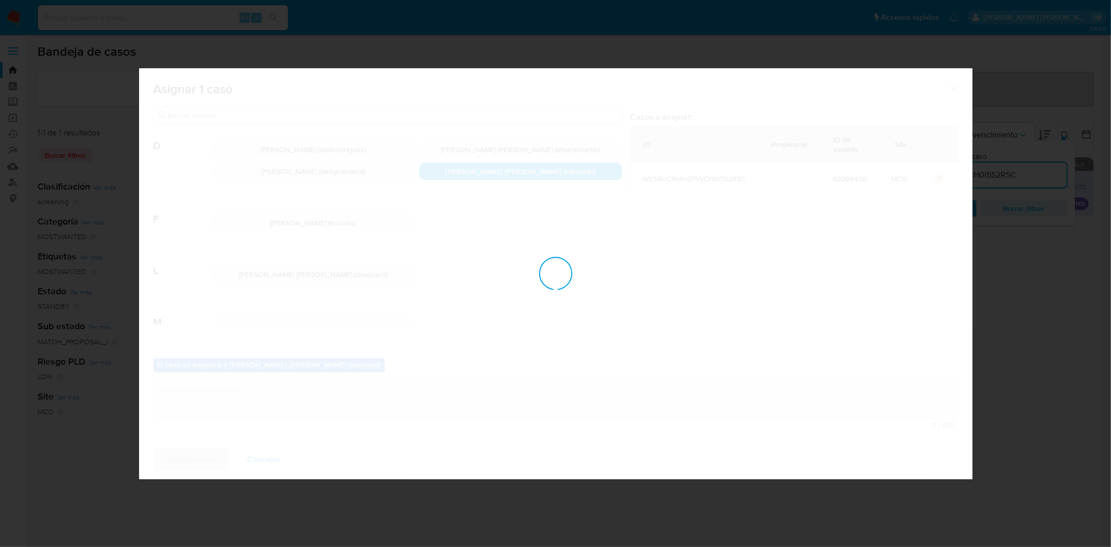
checkbox input "false"
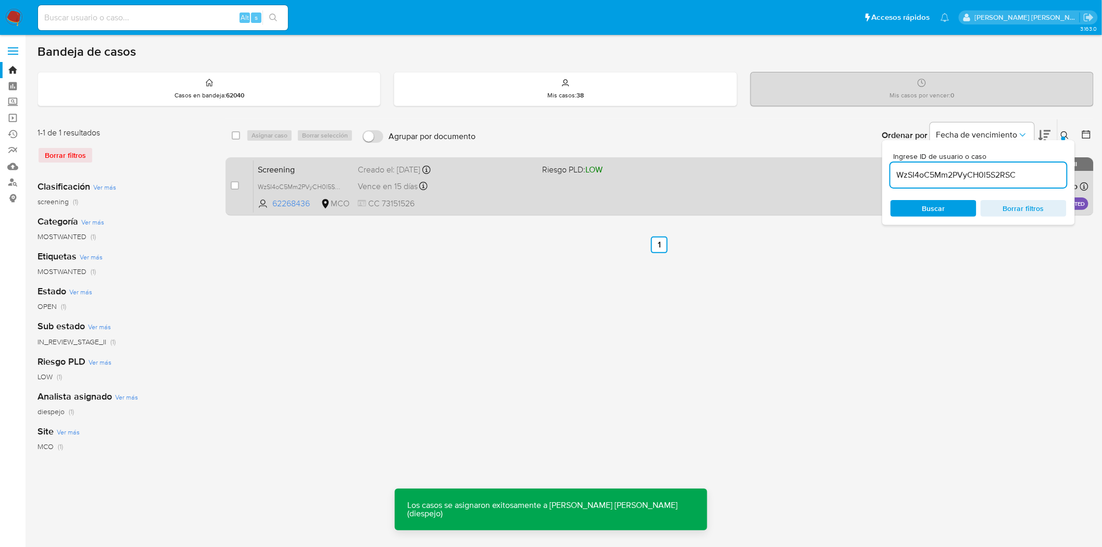
click at [580, 198] on div "Screening WzSI4oC5Mm2PVyCH0l5S2RSC 62268436 MCO Riesgo PLD: LOW Creado el: 25/0…" at bounding box center [671, 186] width 835 height 53
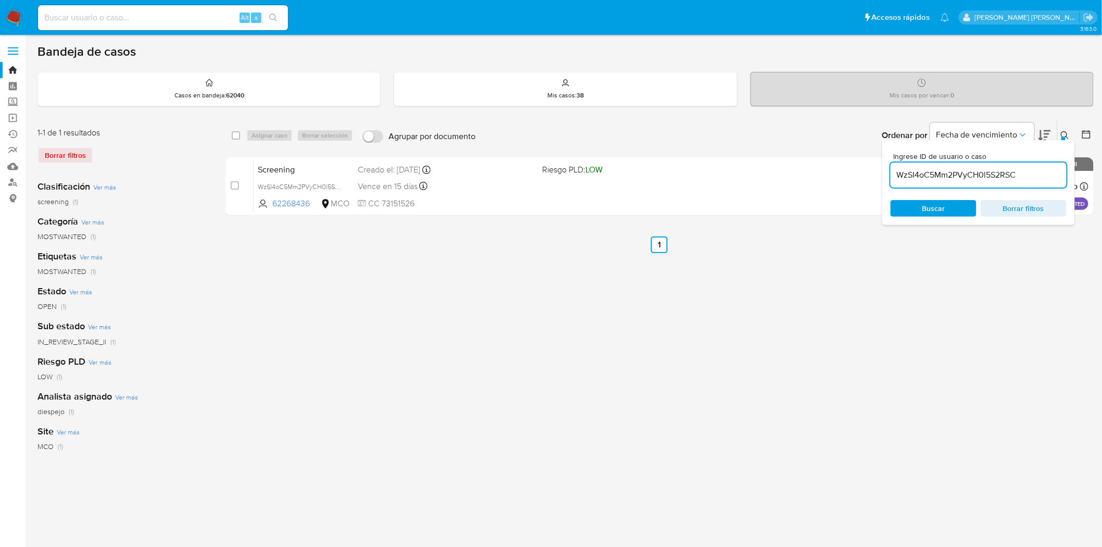
click at [949, 175] on input "WzSI4oC5Mm2PVyCH0l5S2RSC" at bounding box center [978, 175] width 176 height 14
paste input "MbwWsR77Ml9faUoiu2rGi1FR"
click at [1068, 133] on icon at bounding box center [1065, 135] width 8 height 8
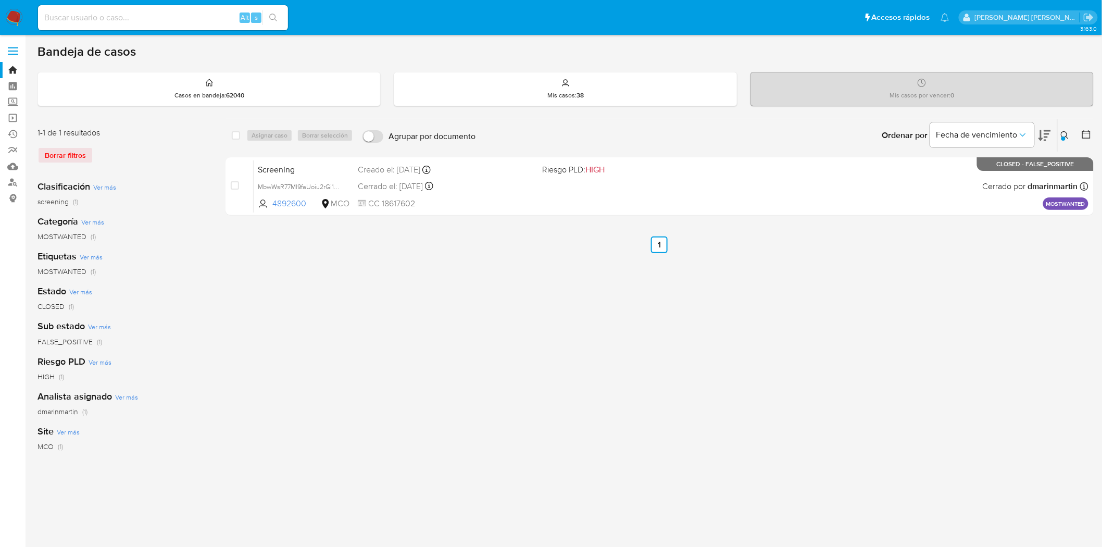
click at [1061, 136] on icon at bounding box center [1065, 135] width 8 height 8
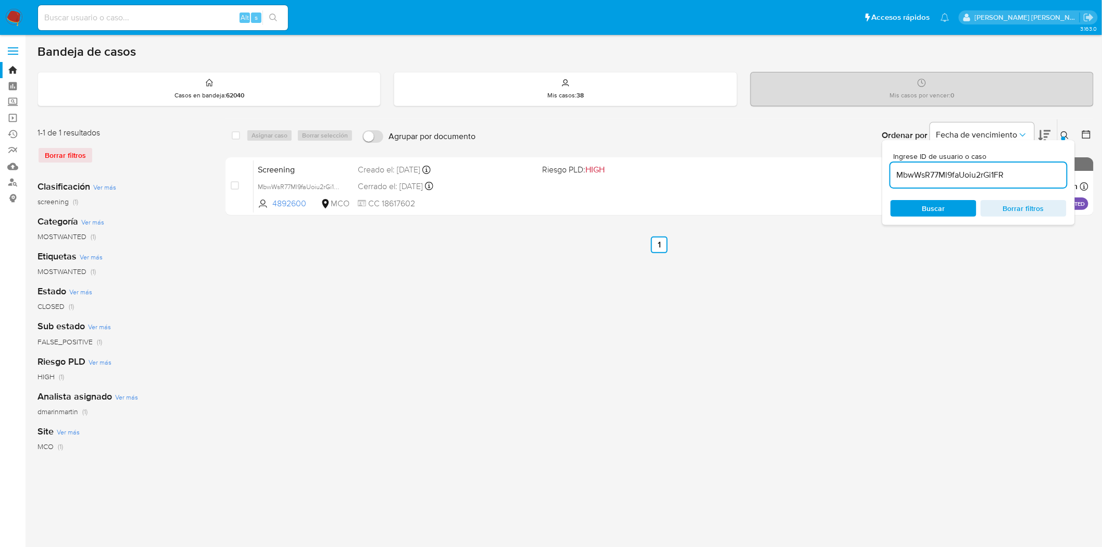
click at [962, 180] on input "MbwWsR77Ml9faUoiu2rGi1FR" at bounding box center [978, 175] width 176 height 14
type input "lw7p8fqMc674VuYGQMsdmq7q"
click at [1067, 133] on icon at bounding box center [1065, 135] width 8 height 8
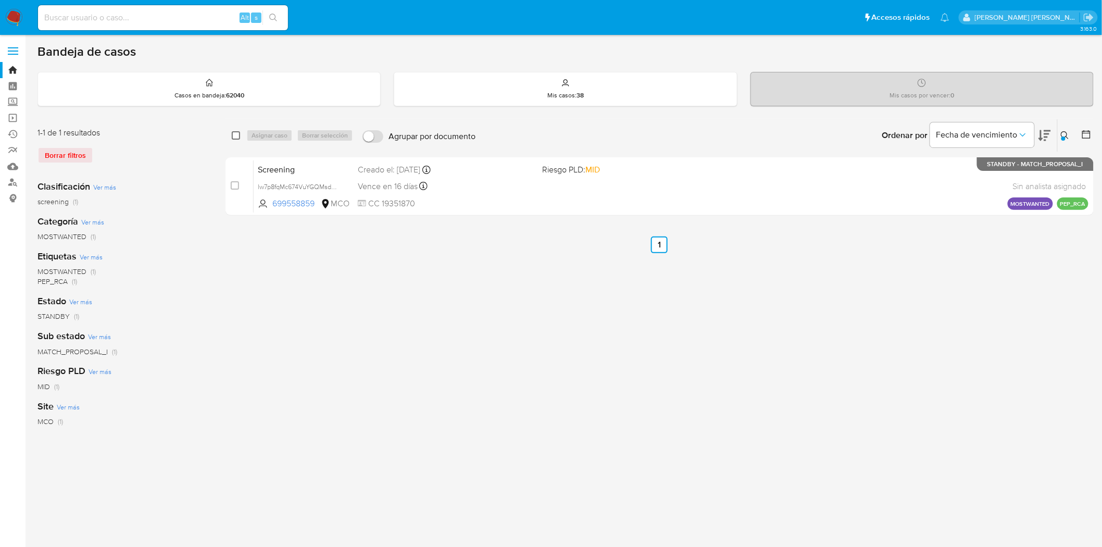
click at [238, 134] on input "checkbox" at bounding box center [236, 135] width 8 height 8
checkbox input "true"
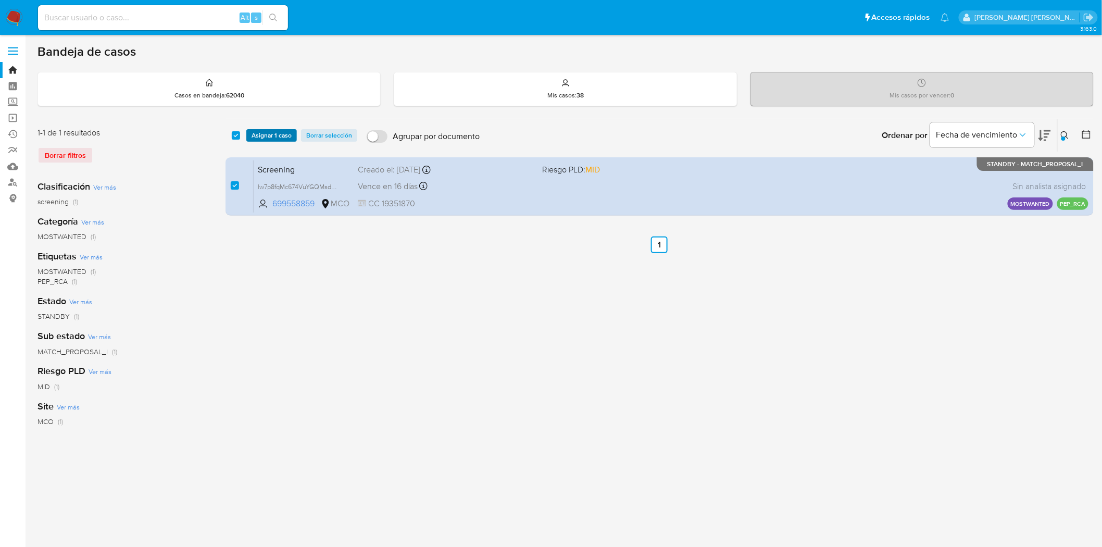
click at [266, 135] on span "Asignar 1 caso" at bounding box center [272, 135] width 40 height 10
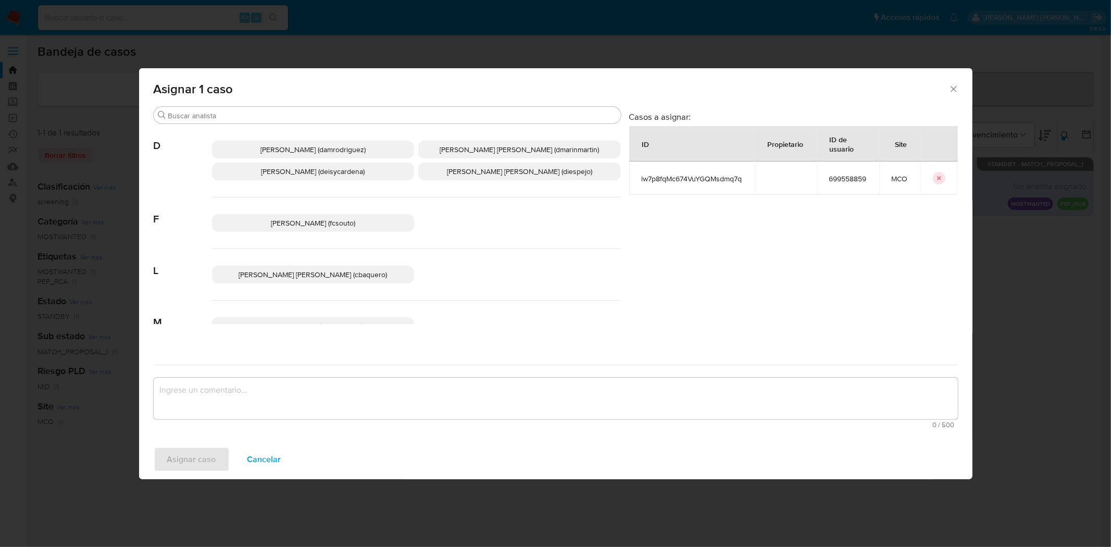
click at [499, 169] on span "Diana Marcela Espejo Garcia (diespejo)" at bounding box center [519, 171] width 145 height 10
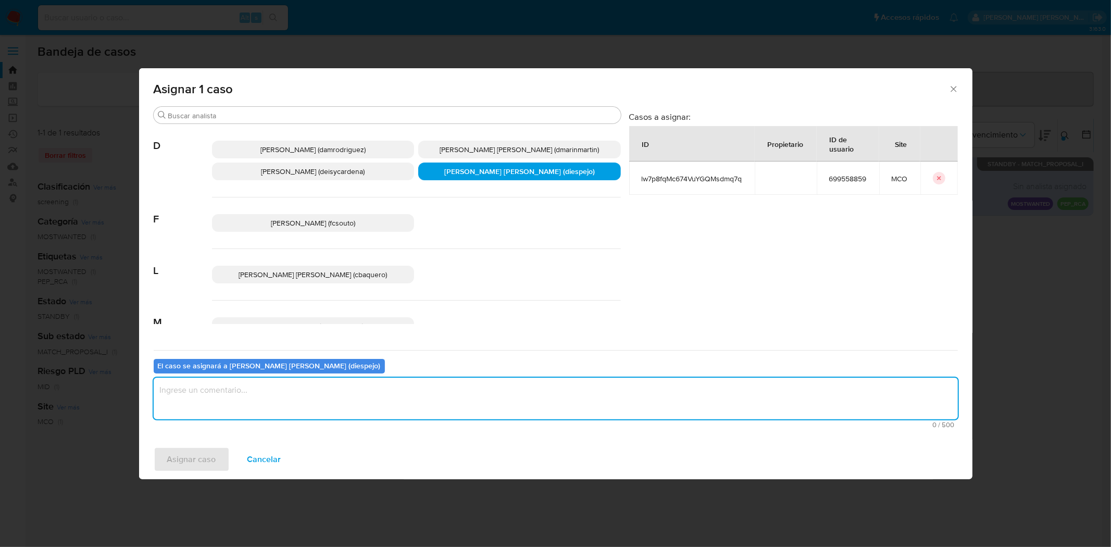
click at [293, 389] on textarea "assign-modal" at bounding box center [556, 399] width 804 height 42
type textarea "Asignación Manual"
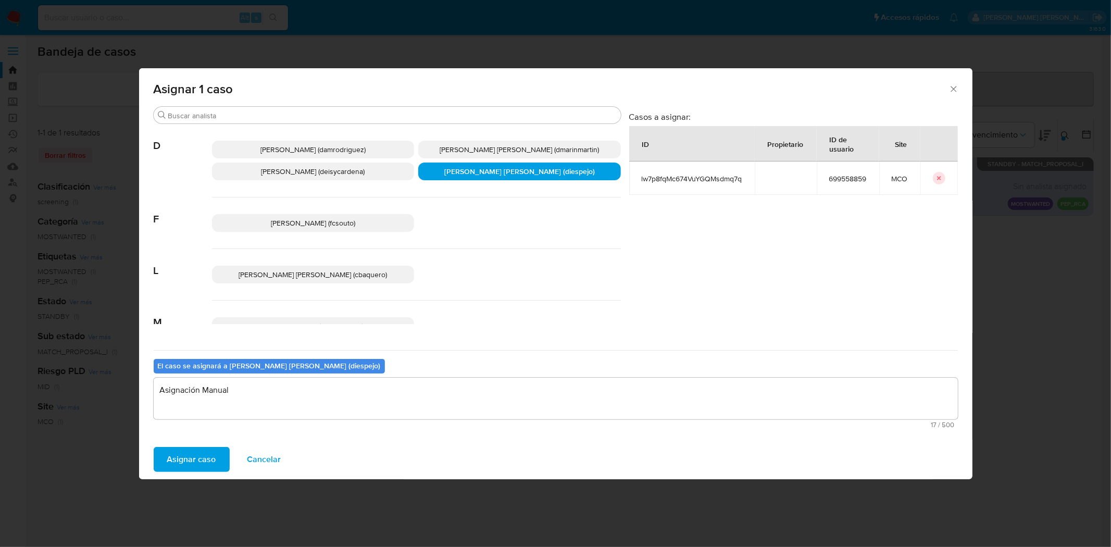
click at [205, 457] on span "Asignar caso" at bounding box center [191, 459] width 49 height 23
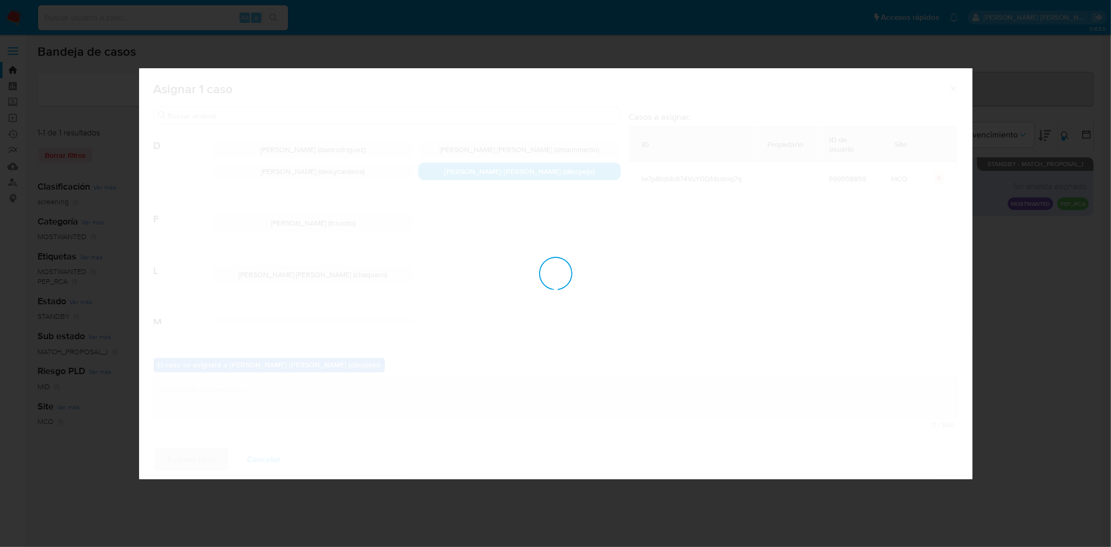
checkbox input "false"
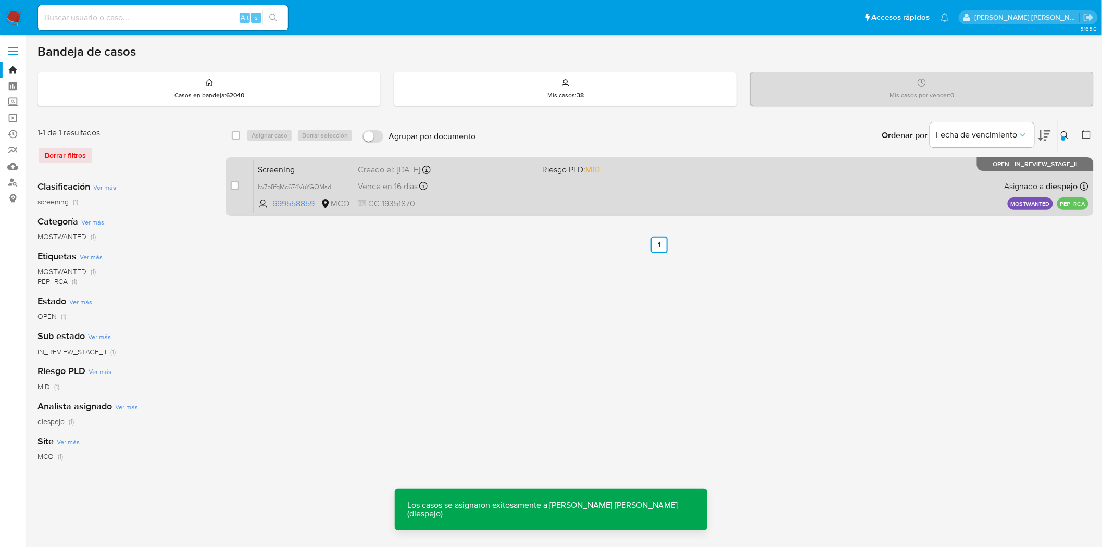
click at [703, 184] on div "Screening lw7p8fqMc674VuYGQMsdmq7q 699558859 MCO Riesgo PLD: MID Creado el: 26/…" at bounding box center [671, 186] width 835 height 53
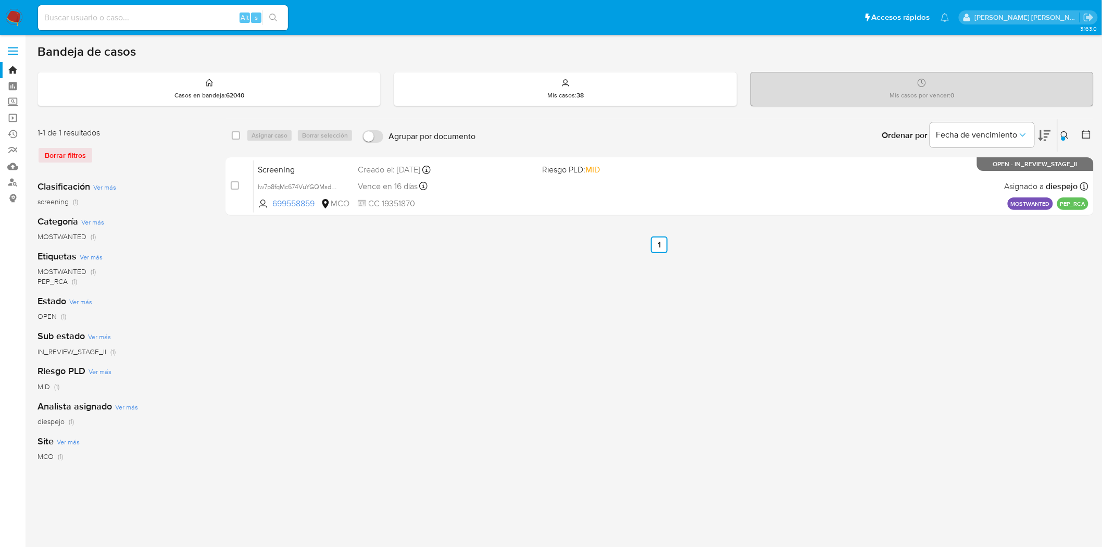
click at [1064, 134] on icon at bounding box center [1065, 135] width 8 height 8
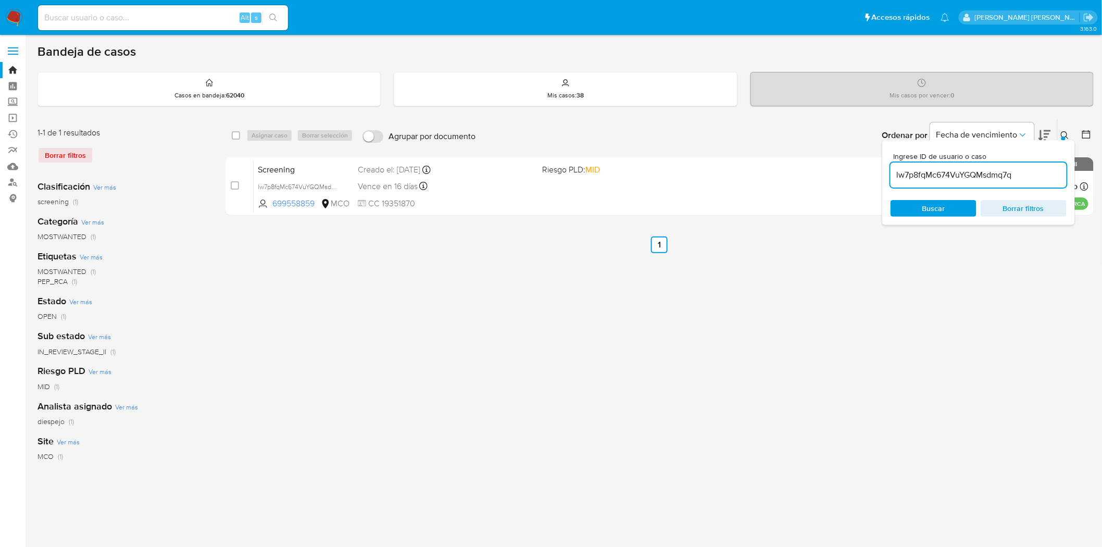
click at [964, 172] on input "lw7p8fqMc674VuYGQMsdmq7q" at bounding box center [978, 175] width 176 height 14
click at [1066, 135] on icon at bounding box center [1065, 135] width 8 height 8
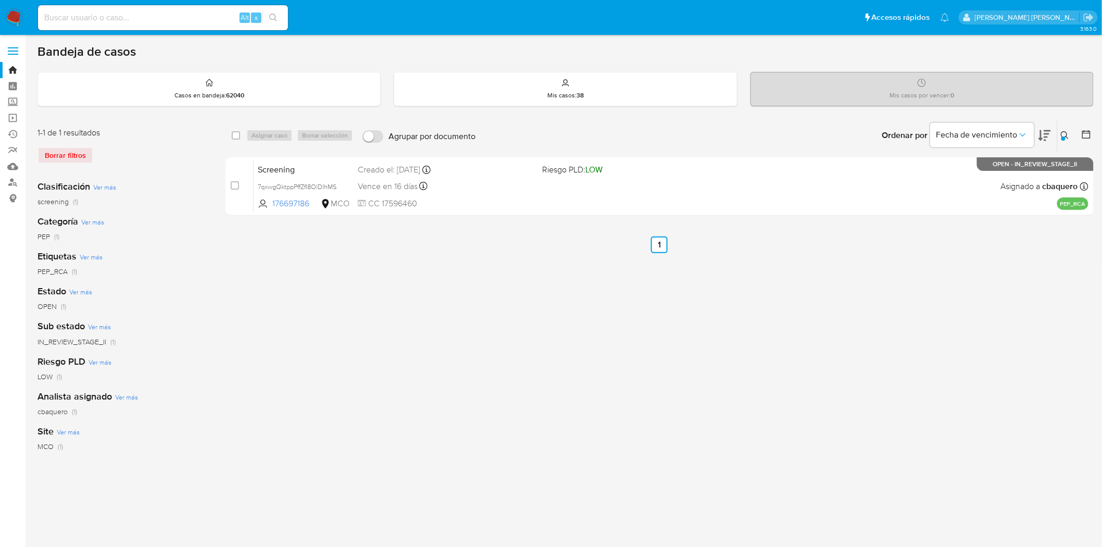
click at [1060, 132] on button at bounding box center [1066, 135] width 17 height 12
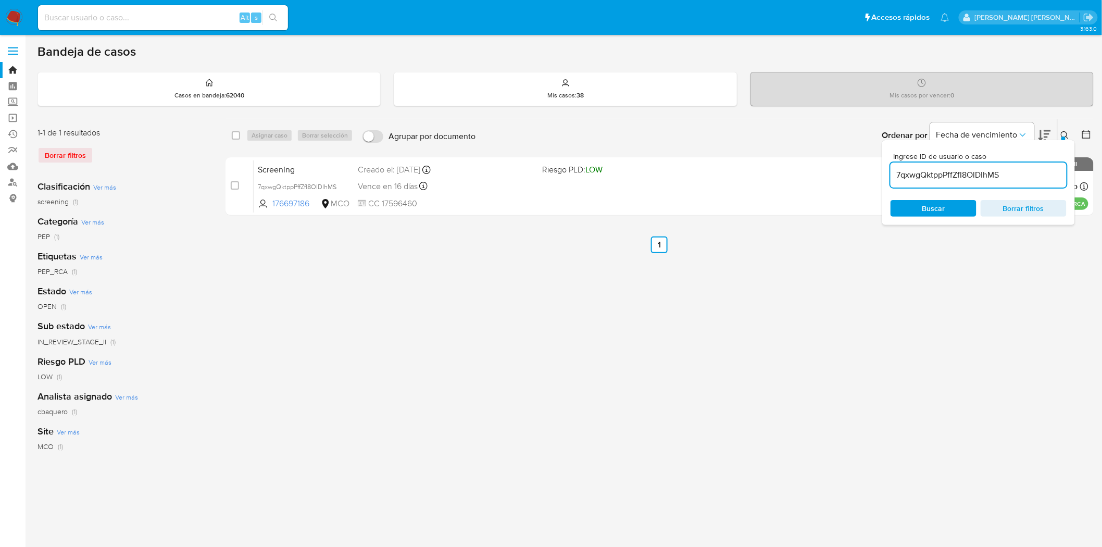
click at [982, 175] on input "7qxwgQktppPffZfI8OlDIhMS" at bounding box center [978, 175] width 176 height 14
click at [1061, 133] on icon at bounding box center [1065, 135] width 8 height 8
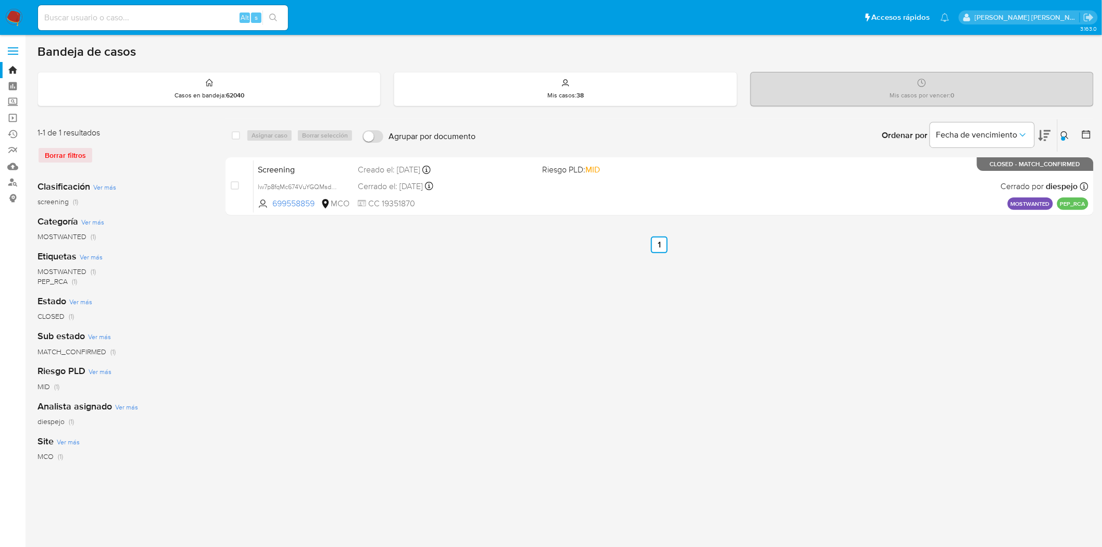
click at [1065, 135] on icon at bounding box center [1065, 135] width 8 height 8
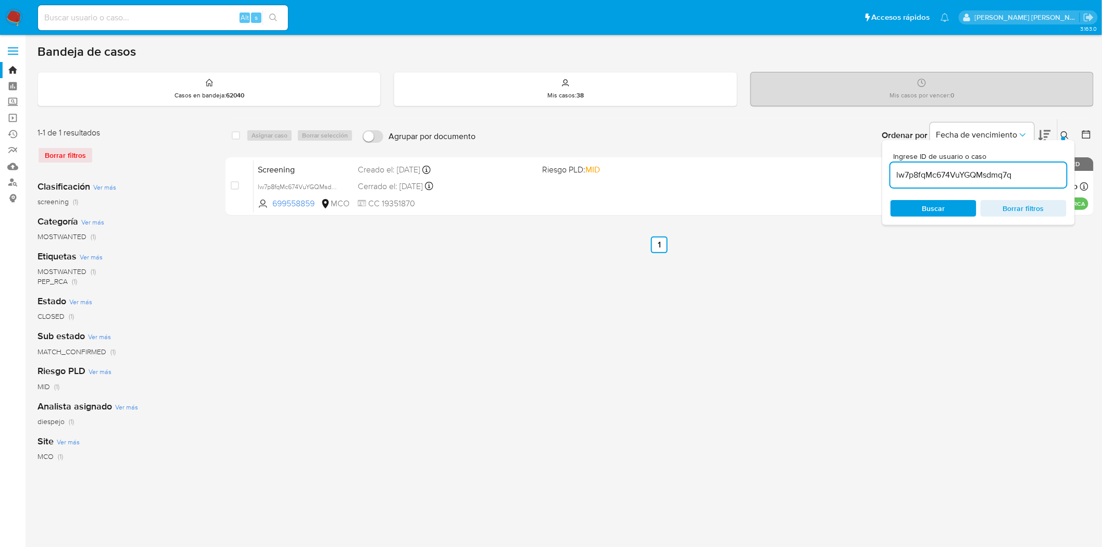
click at [901, 174] on input "lw7p8fqMc674VuYGQMsdmq7q" at bounding box center [978, 175] width 176 height 14
type input "EuSPHSFr35AYD6ELgOg0bn0o"
click at [1066, 135] on icon at bounding box center [1065, 135] width 8 height 8
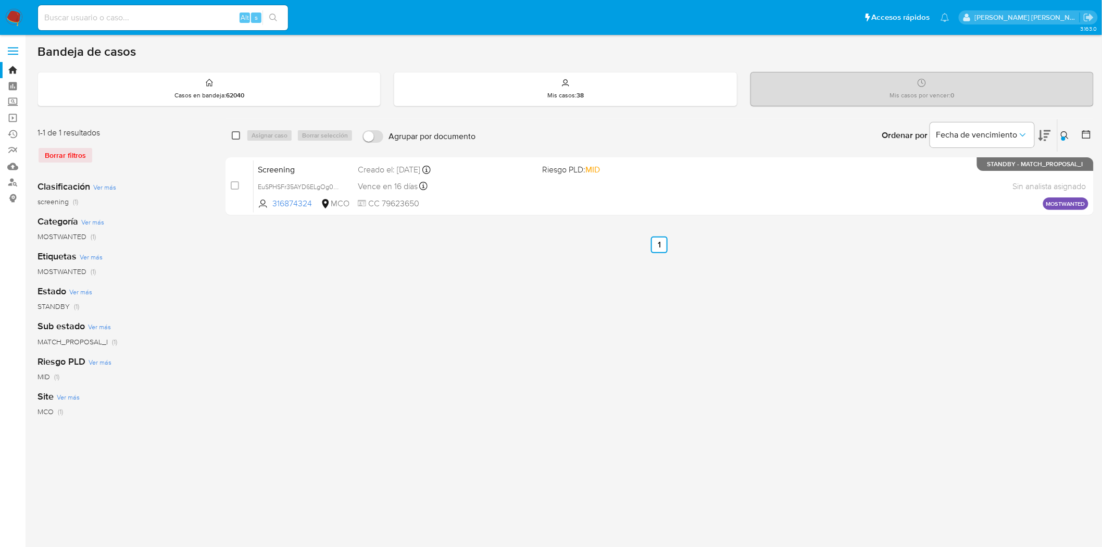
click at [238, 134] on input "checkbox" at bounding box center [236, 135] width 8 height 8
checkbox input "true"
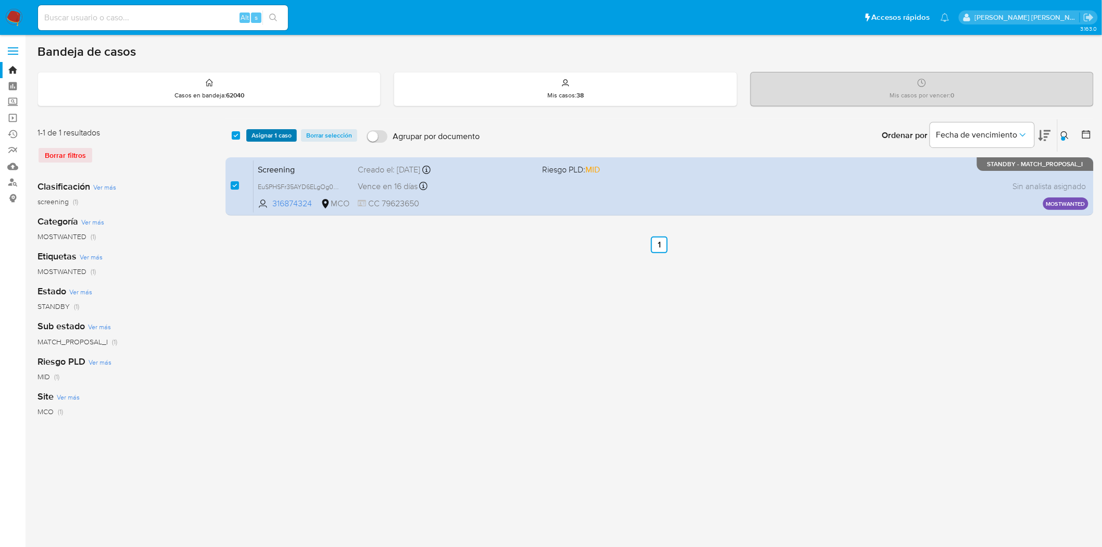
click at [256, 133] on span "Asignar 1 caso" at bounding box center [272, 135] width 40 height 10
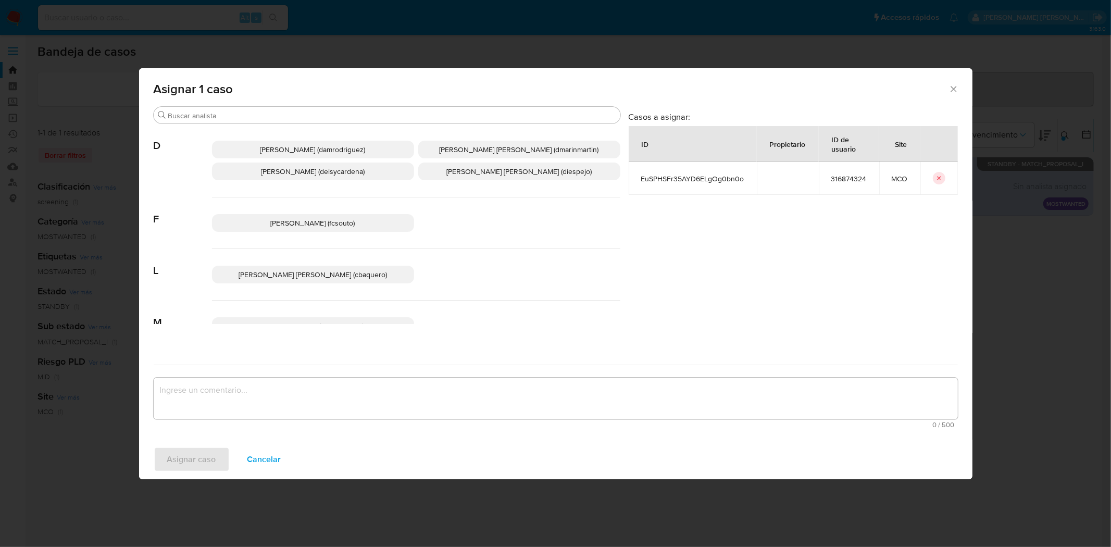
click at [508, 168] on span "Diana Marcela Espejo Garcia (diespejo)" at bounding box center [518, 171] width 145 height 10
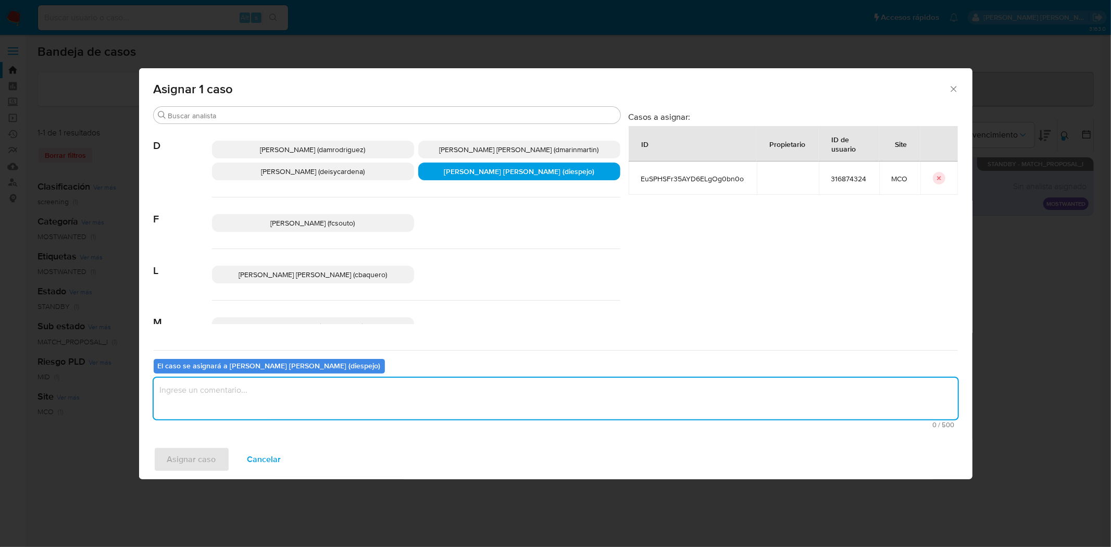
click at [262, 384] on textarea "assign-modal" at bounding box center [556, 399] width 804 height 42
type textarea "Asignación manual"
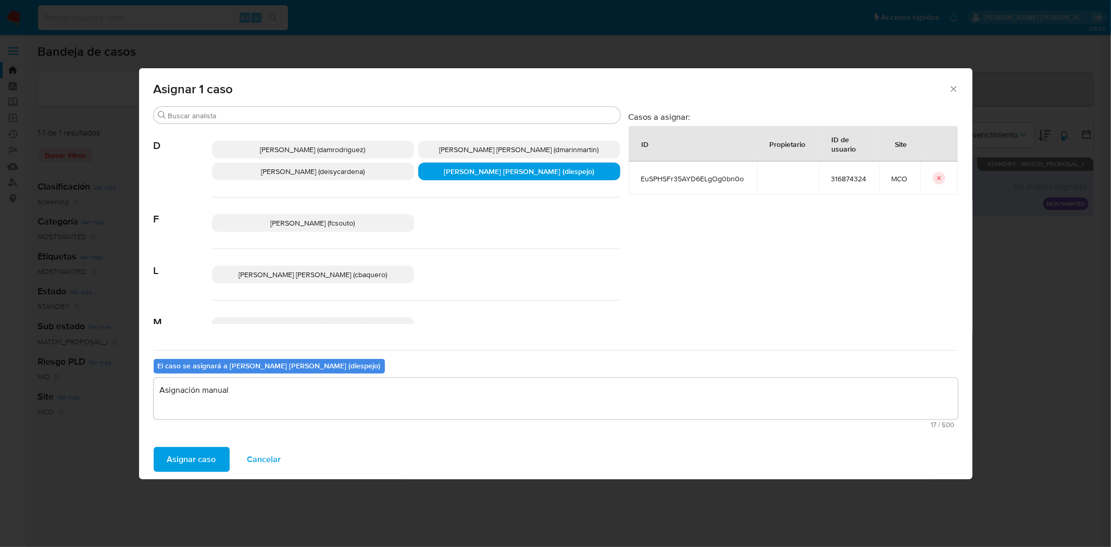
click at [202, 455] on span "Asignar caso" at bounding box center [191, 459] width 49 height 23
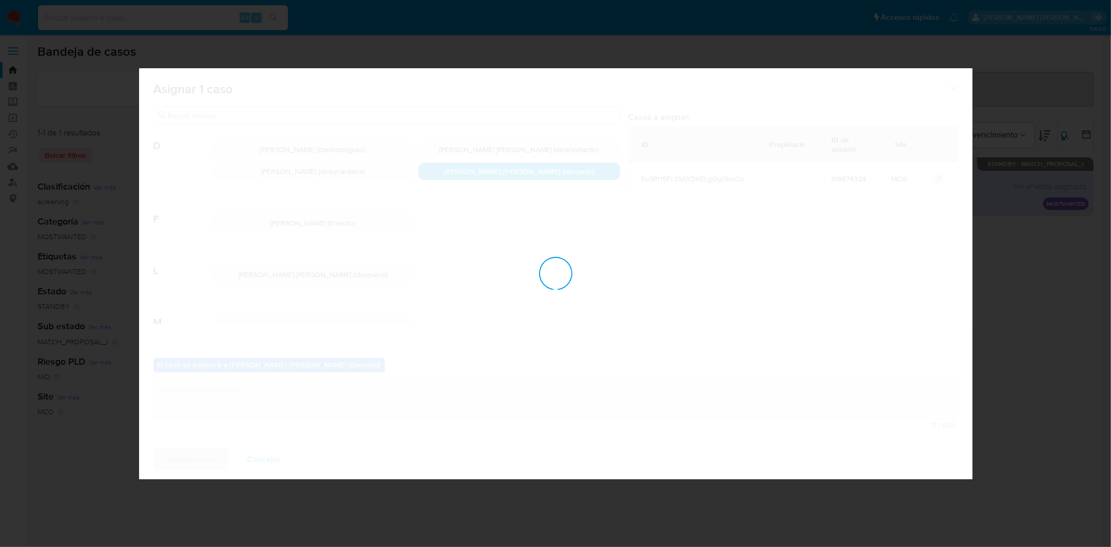
checkbox input "false"
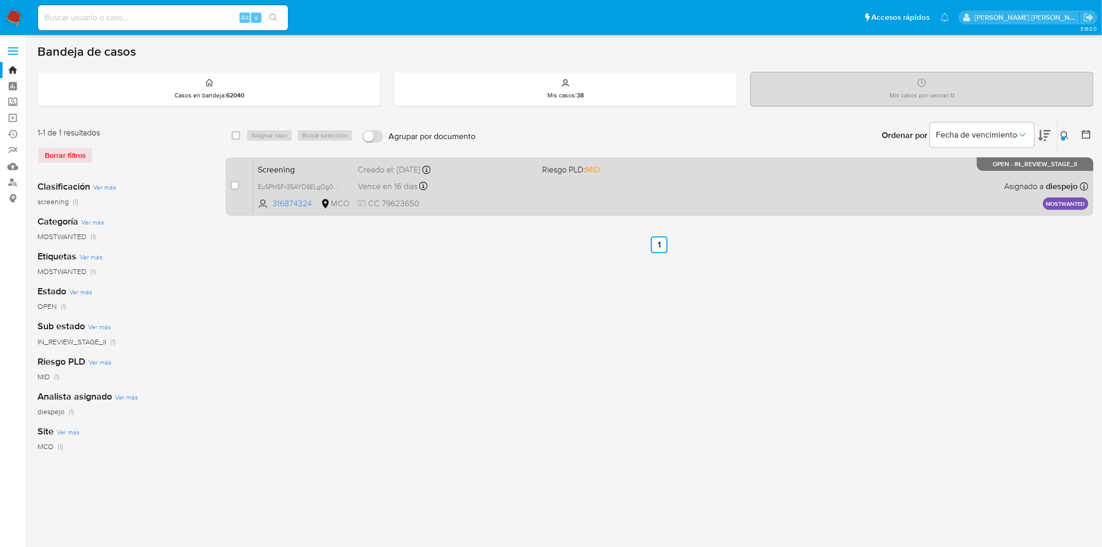
click at [747, 172] on div "Screening EuSPHSFr35AYD6ELgOg0bn0o 316874324 MCO Riesgo PLD: MID Creado el: 26/…" at bounding box center [671, 186] width 835 height 53
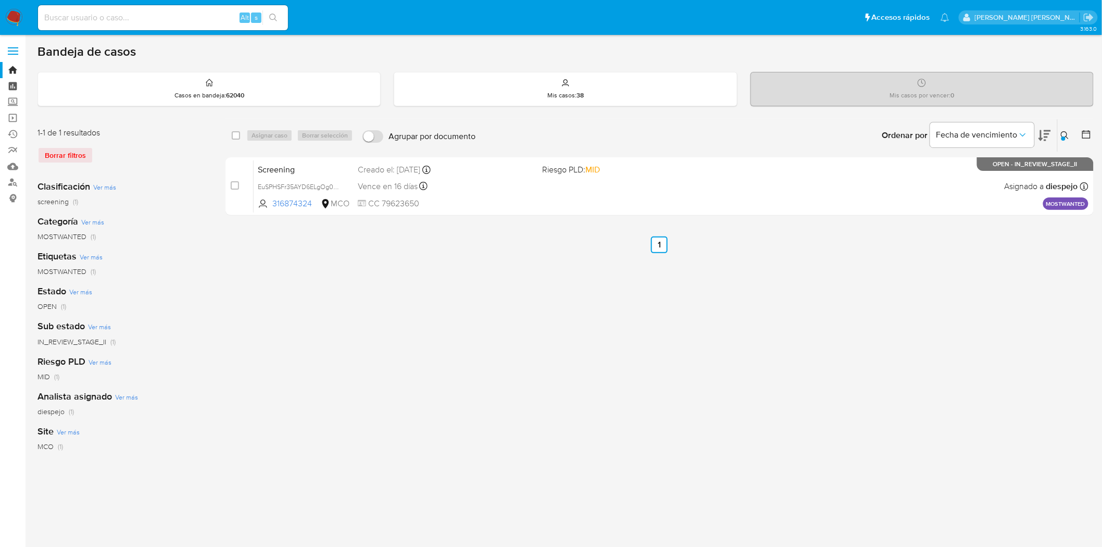
click at [14, 91] on link "Tablero" at bounding box center [62, 86] width 124 height 16
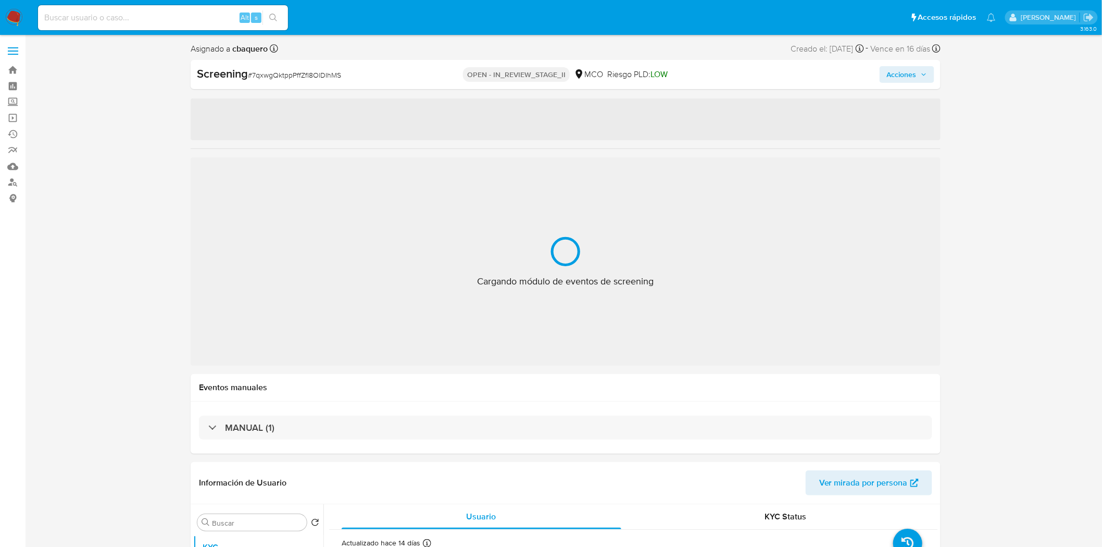
select select "10"
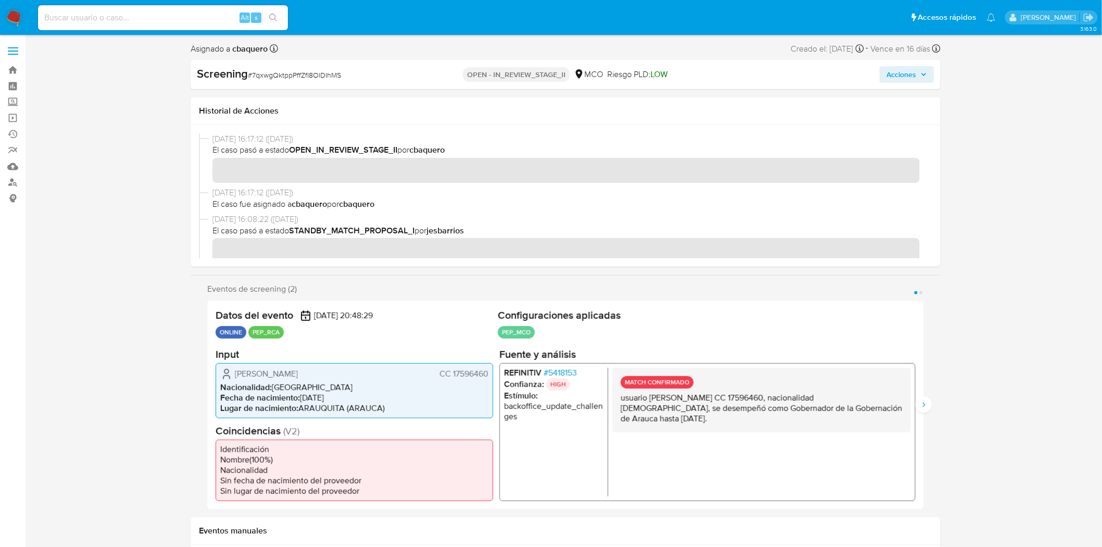
click at [323, 73] on span "# 7qxwgQktppPffZfI8OlDIhMS" at bounding box center [294, 75] width 93 height 10
copy span "7qxwgQktppPffZfI8OlDIhMS"
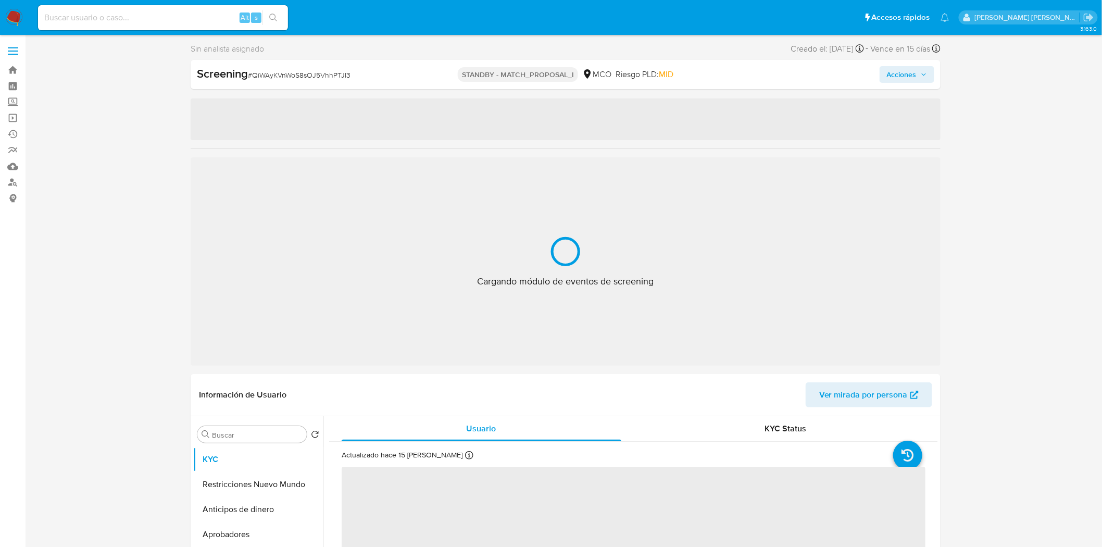
select select "10"
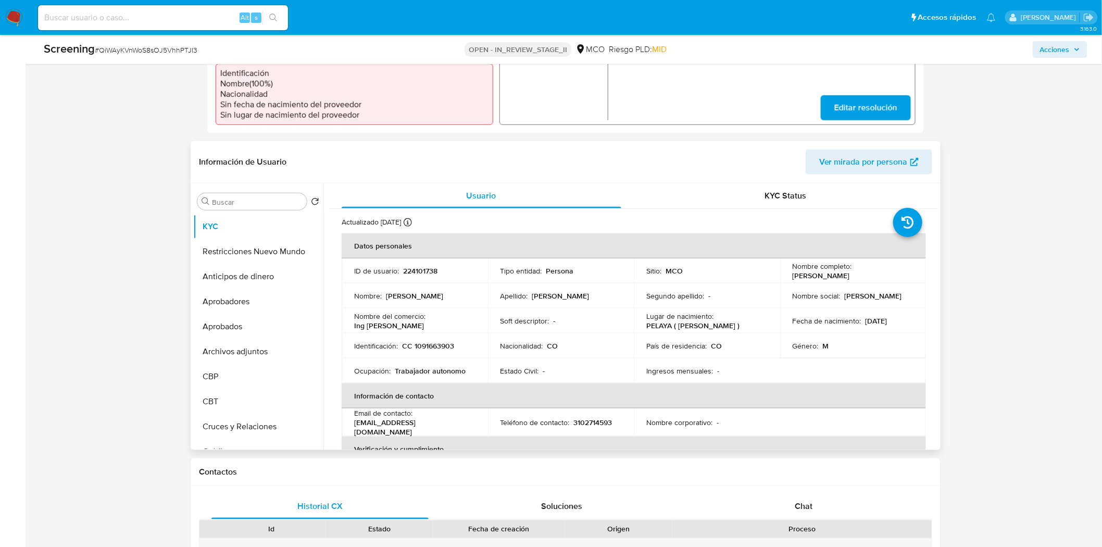
click at [435, 341] on p "CC 1091663903" at bounding box center [428, 345] width 52 height 9
copy p "1091663903"
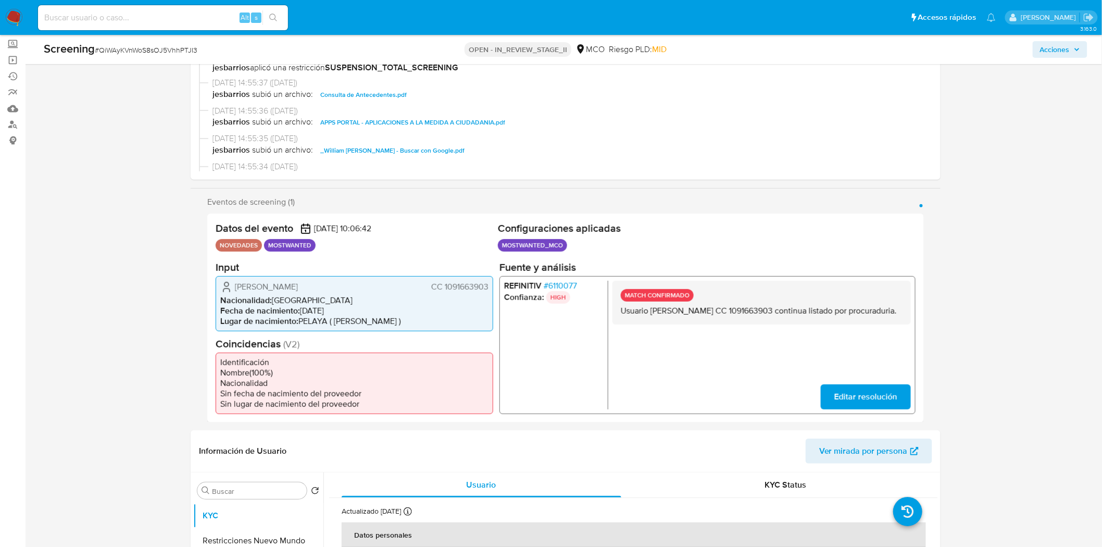
scroll to position [173, 0]
click at [478, 152] on span "_William Alfonso Portillo Acosta_ lavado de dinero - Buscar con Google.pdf" at bounding box center [416, 152] width 193 height 12
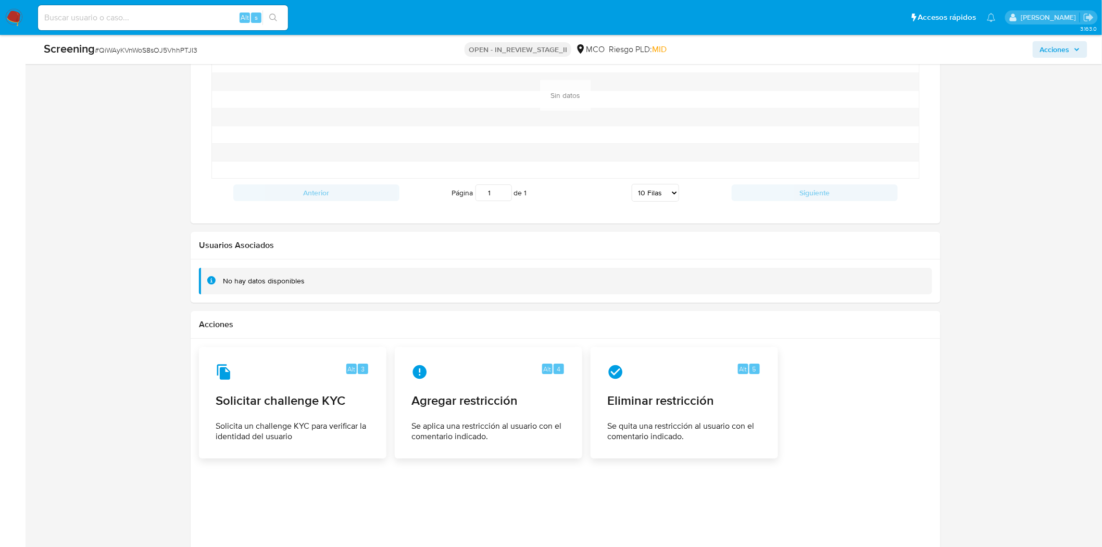
scroll to position [1410, 0]
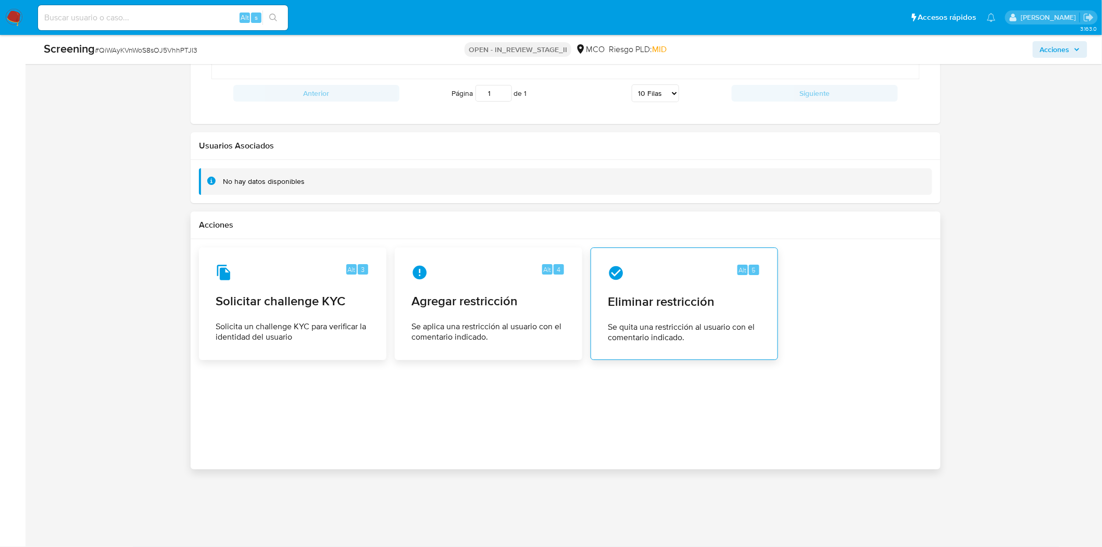
click at [632, 292] on div "Alt 5 Eliminar restricción Se quita una restricción al usuario con el comentari…" at bounding box center [684, 303] width 170 height 95
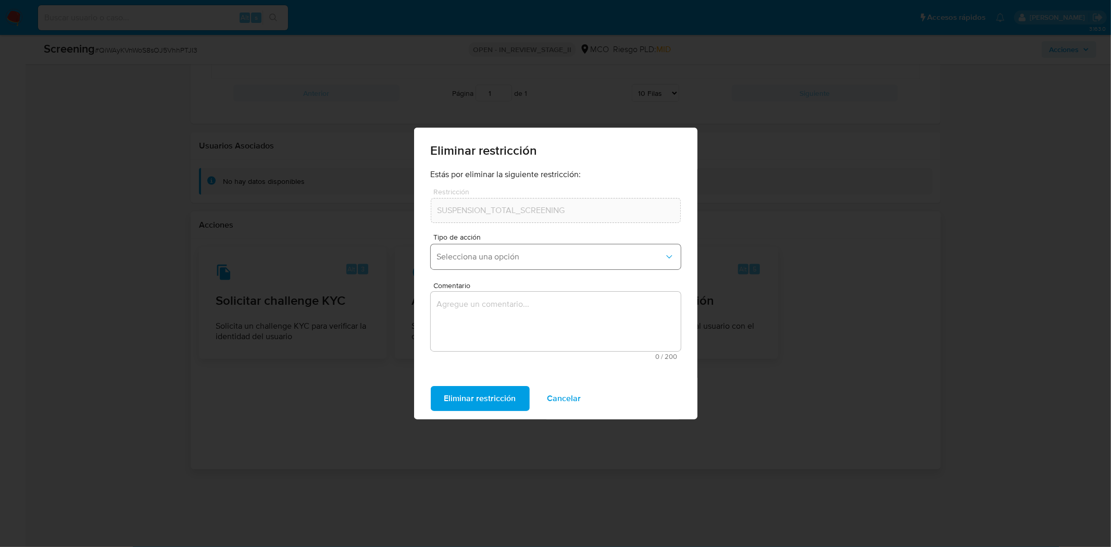
click at [498, 250] on button "Selecciona una opción" at bounding box center [556, 256] width 250 height 25
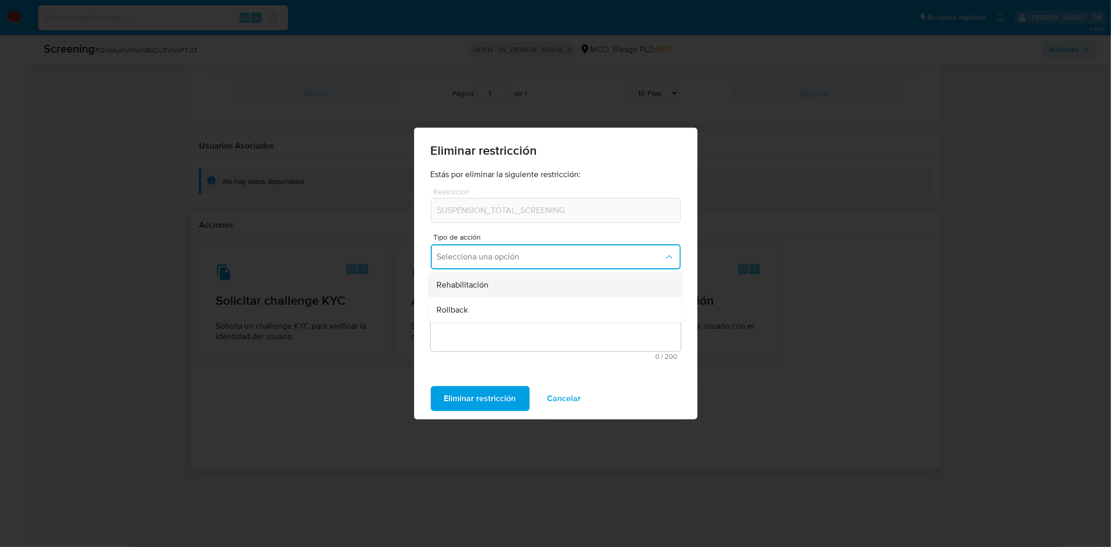
click at [483, 289] on span "Rehabilitación" at bounding box center [462, 285] width 52 height 10
click at [480, 311] on textarea "Comentario" at bounding box center [556, 321] width 250 height 59
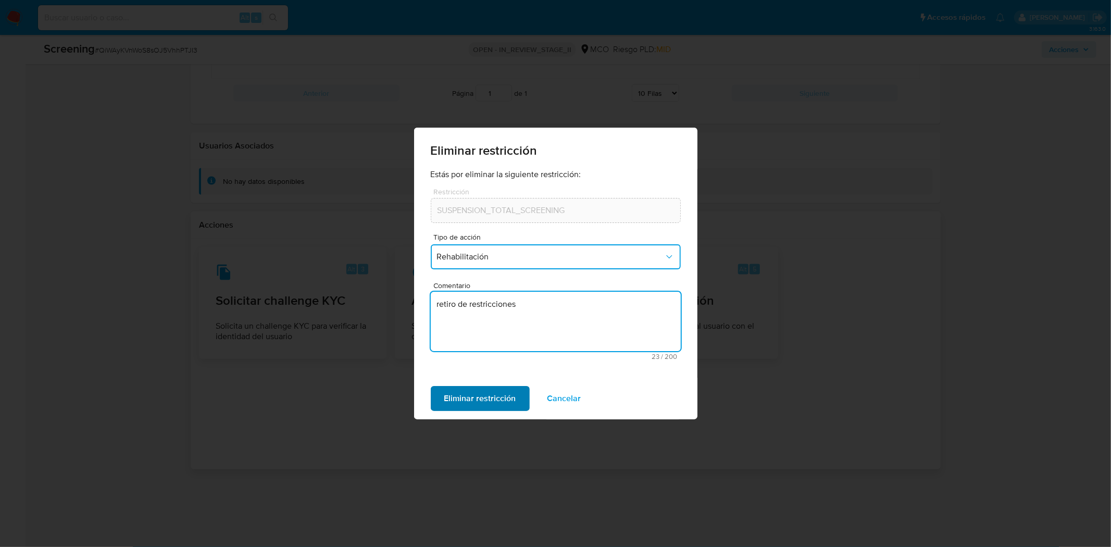
type textarea "retiro de restricciones"
click at [472, 401] on span "Eliminar restricción" at bounding box center [480, 398] width 72 height 23
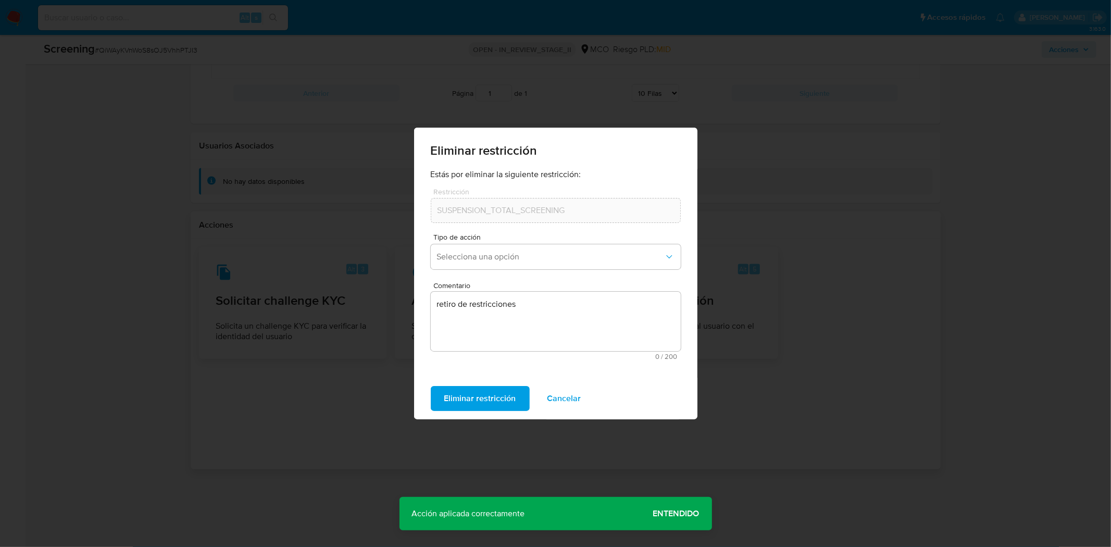
click at [570, 398] on span "Cancelar" at bounding box center [564, 398] width 34 height 23
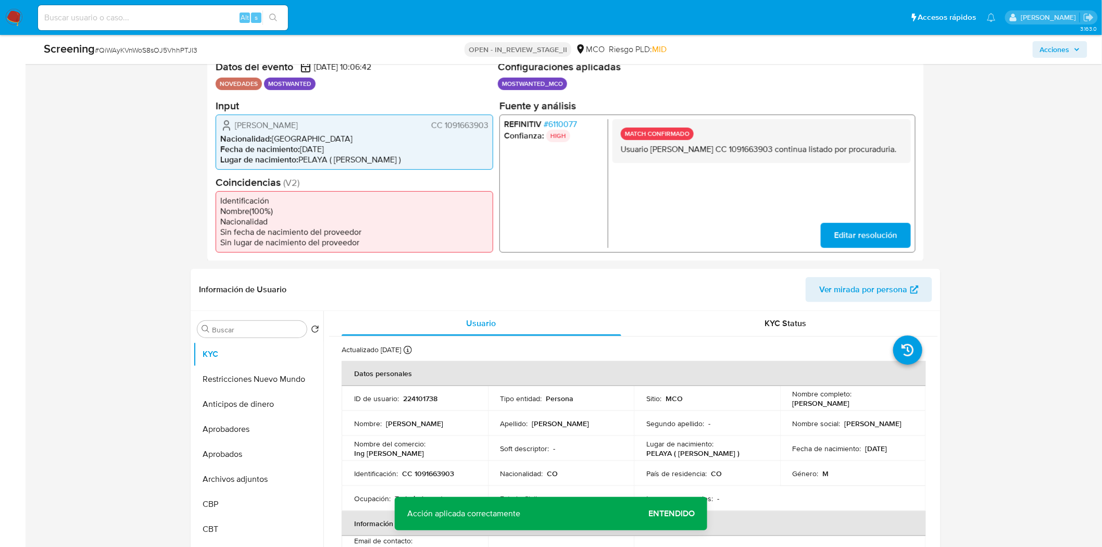
scroll to position [289, 0]
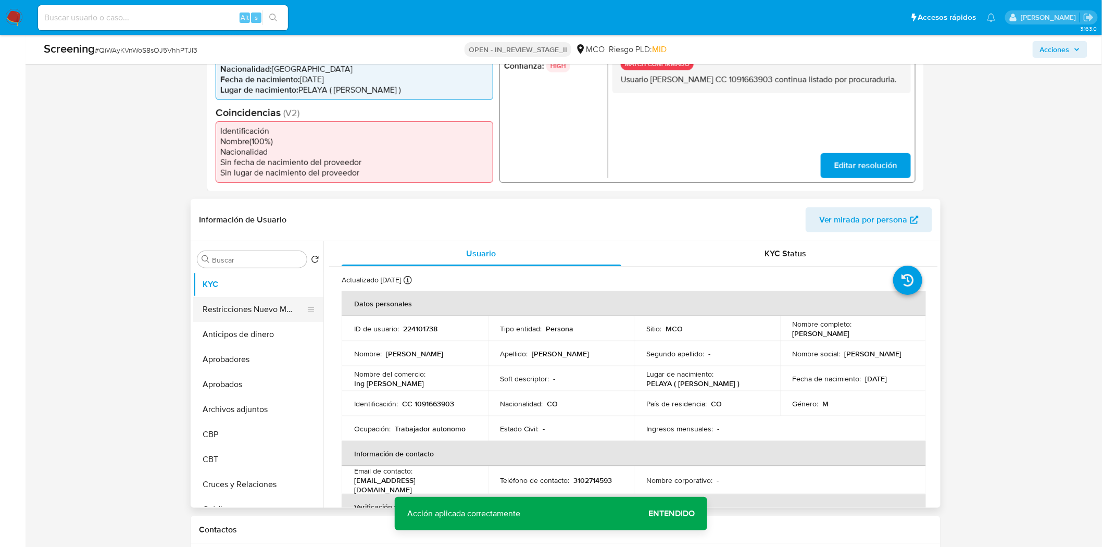
click at [214, 308] on button "Restricciones Nuevo Mundo" at bounding box center [254, 309] width 122 height 25
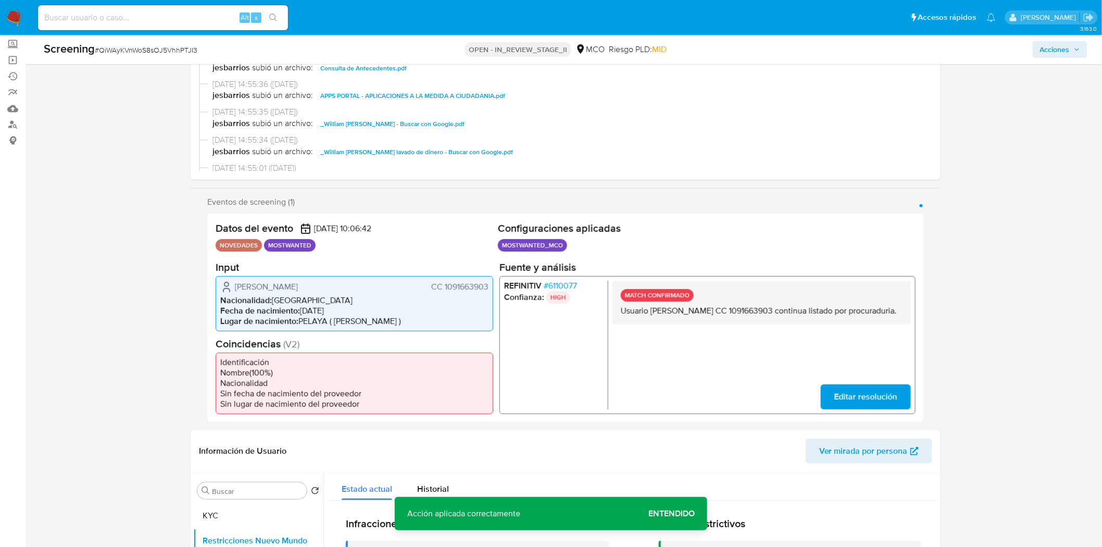
scroll to position [0, 0]
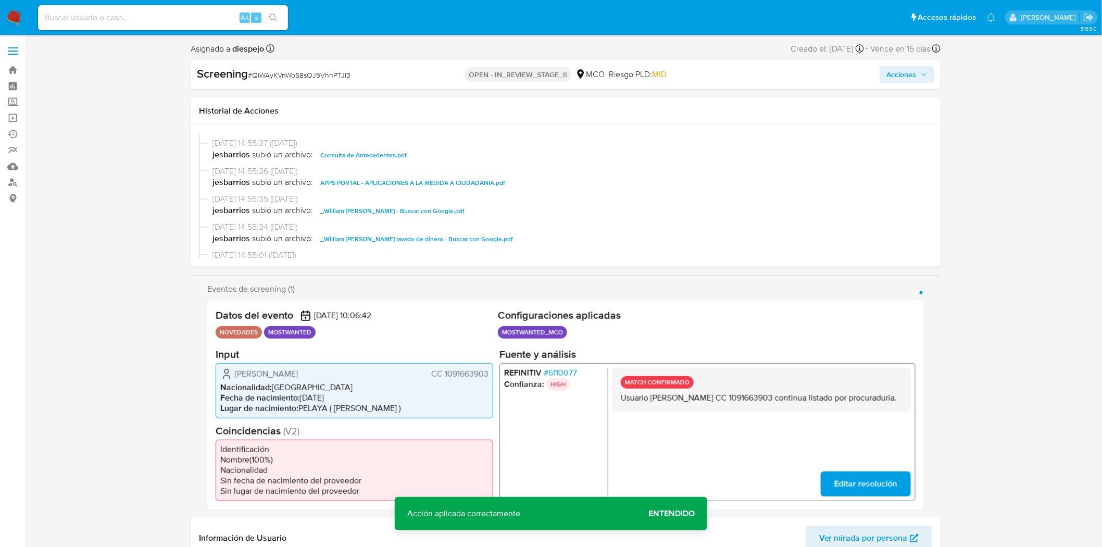
click at [901, 68] on span "Acciones" at bounding box center [902, 74] width 30 height 17
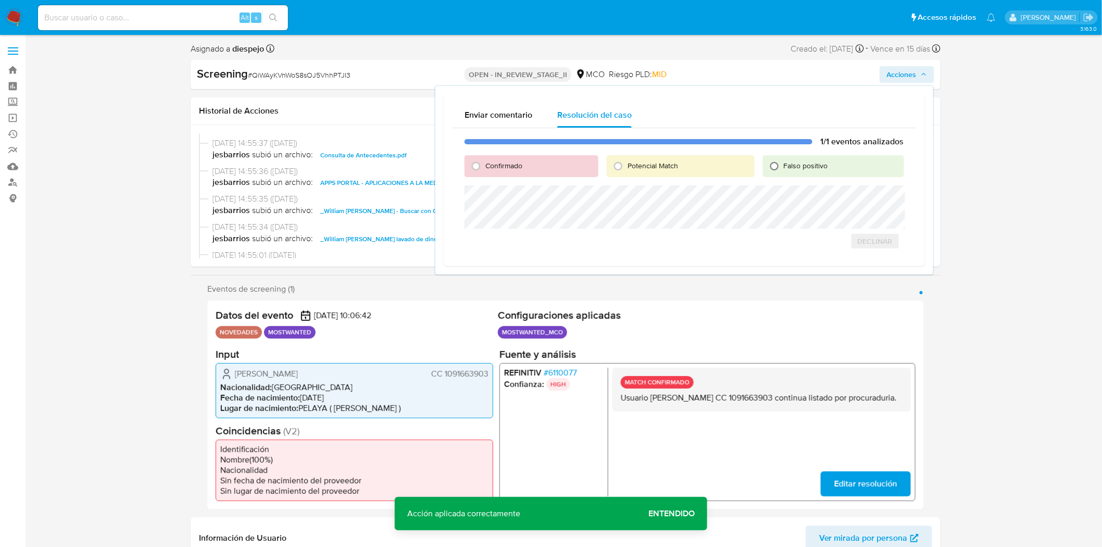
click at [778, 162] on input "Falso positivo" at bounding box center [774, 166] width 17 height 17
radio input "true"
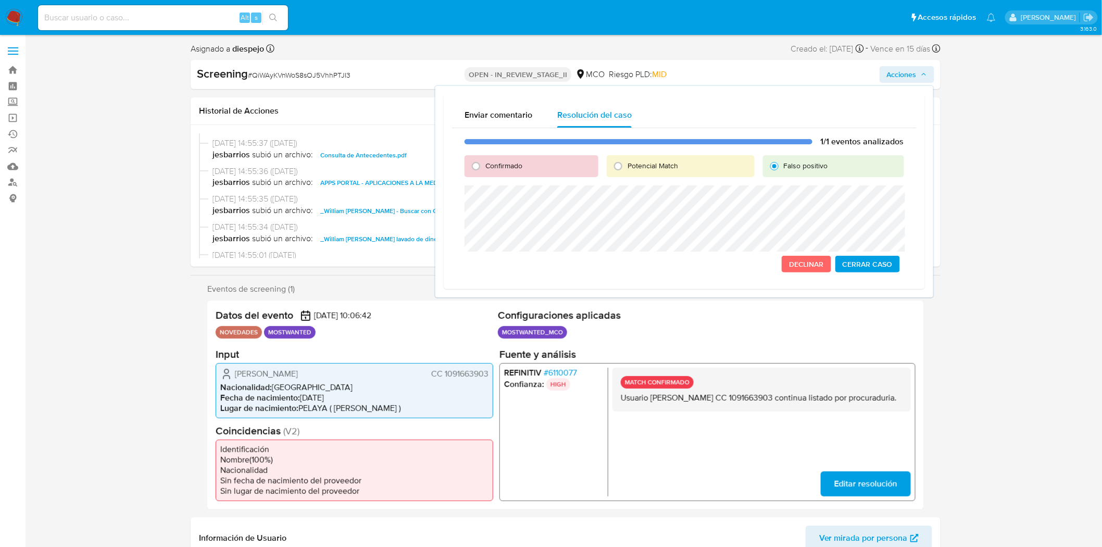
click at [892, 267] on span "Cerrar Caso" at bounding box center [868, 264] width 50 height 15
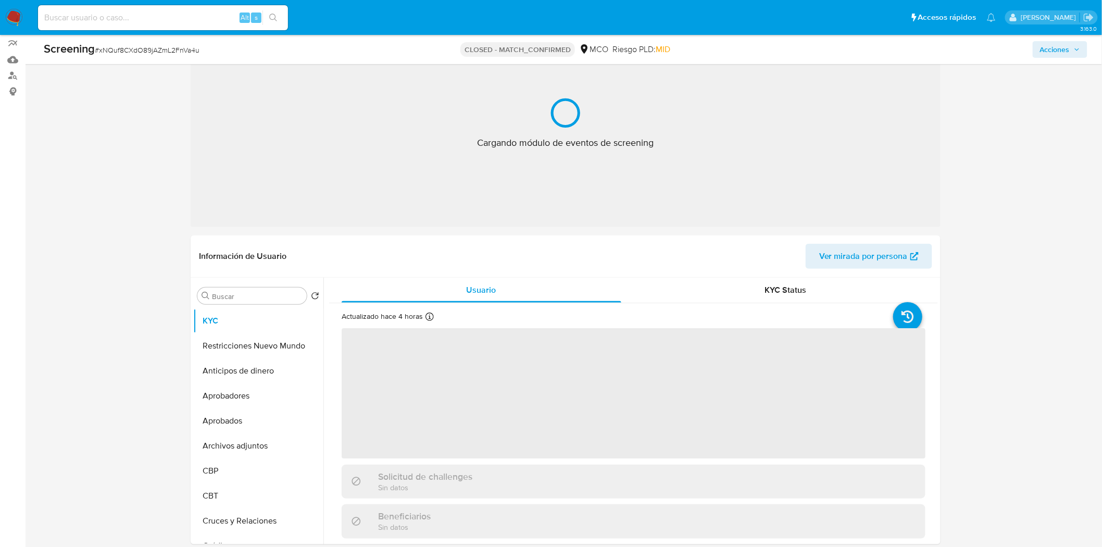
scroll to position [116, 0]
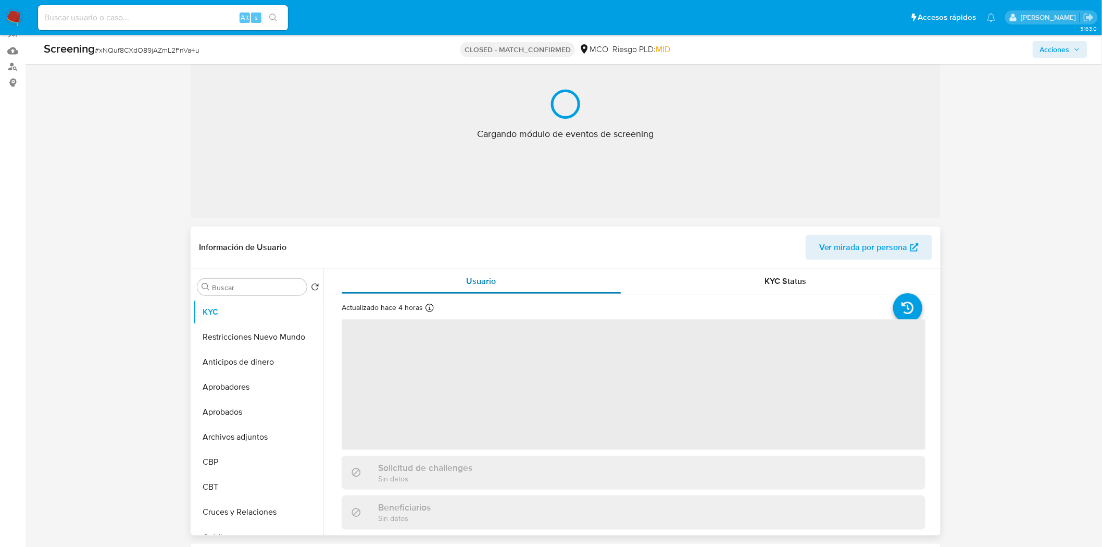
select select "10"
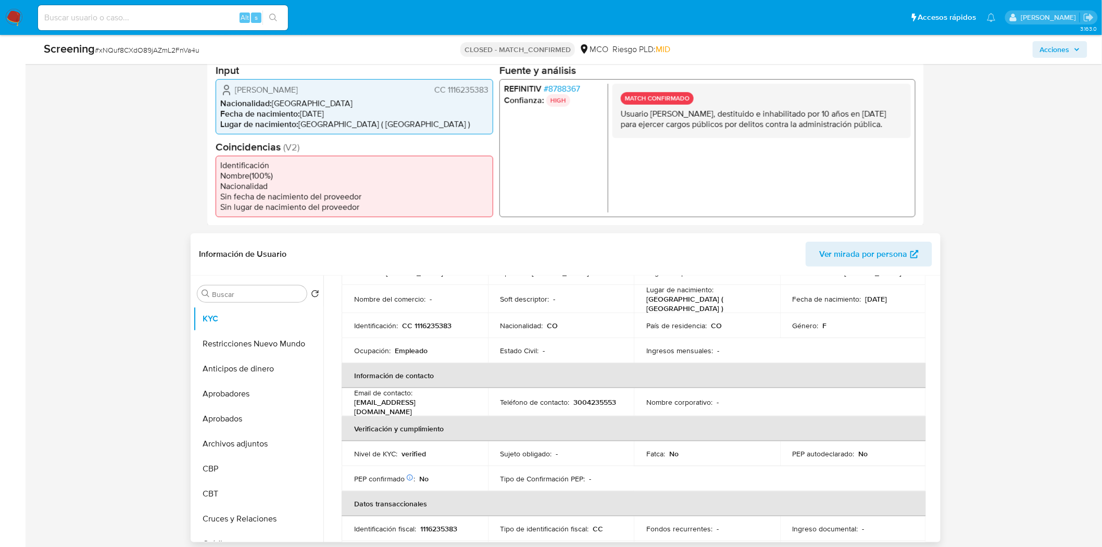
scroll to position [289, 0]
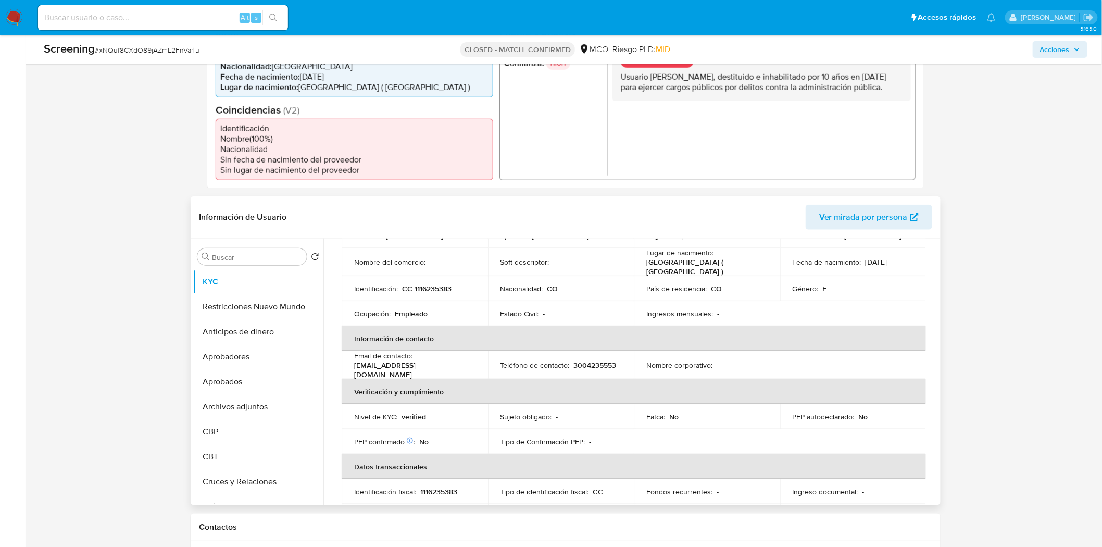
click at [435, 284] on p "CC 1116235383" at bounding box center [426, 288] width 49 height 9
copy p "1116235383"
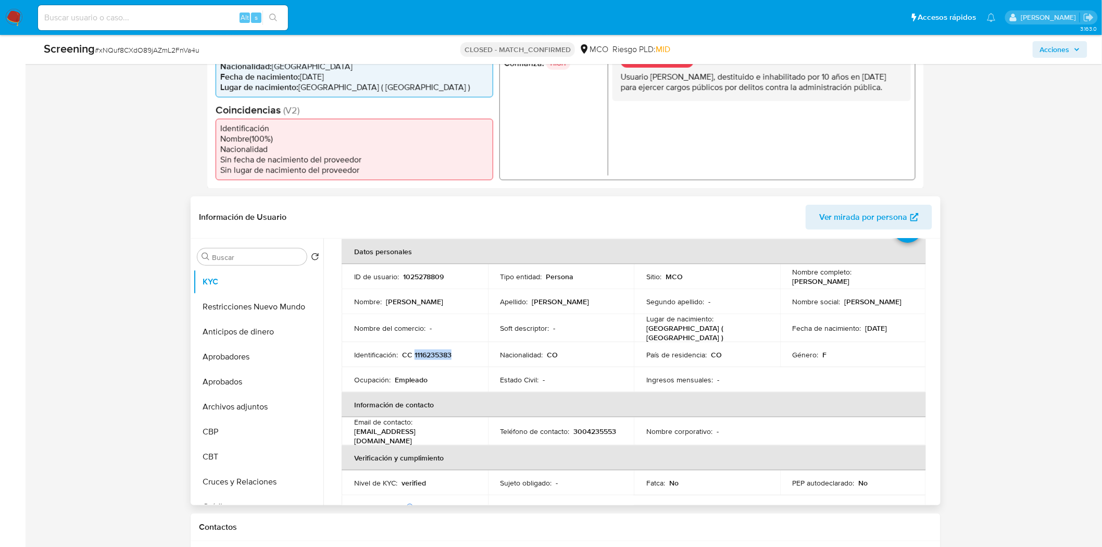
scroll to position [0, 0]
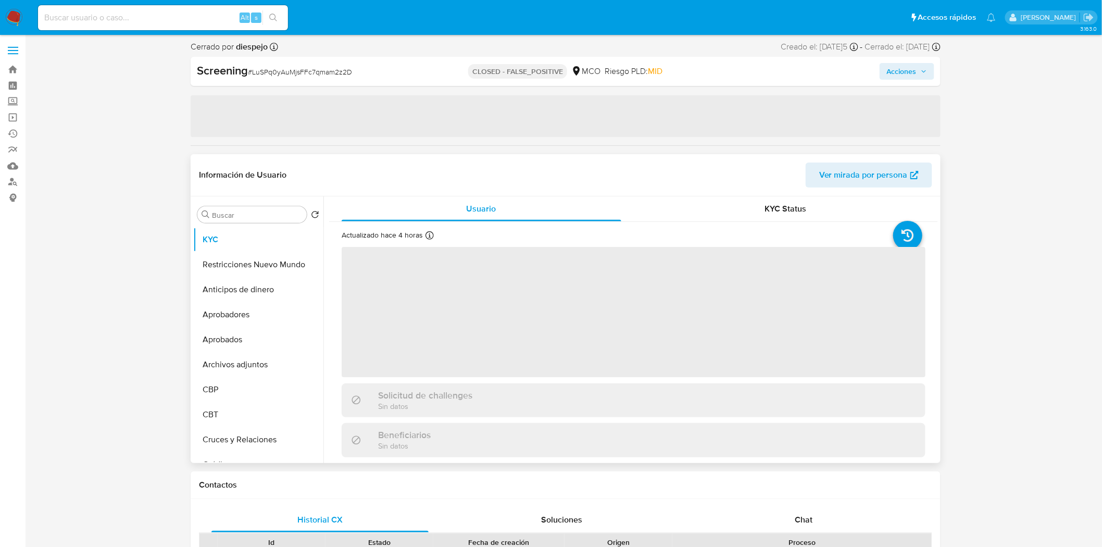
select select "10"
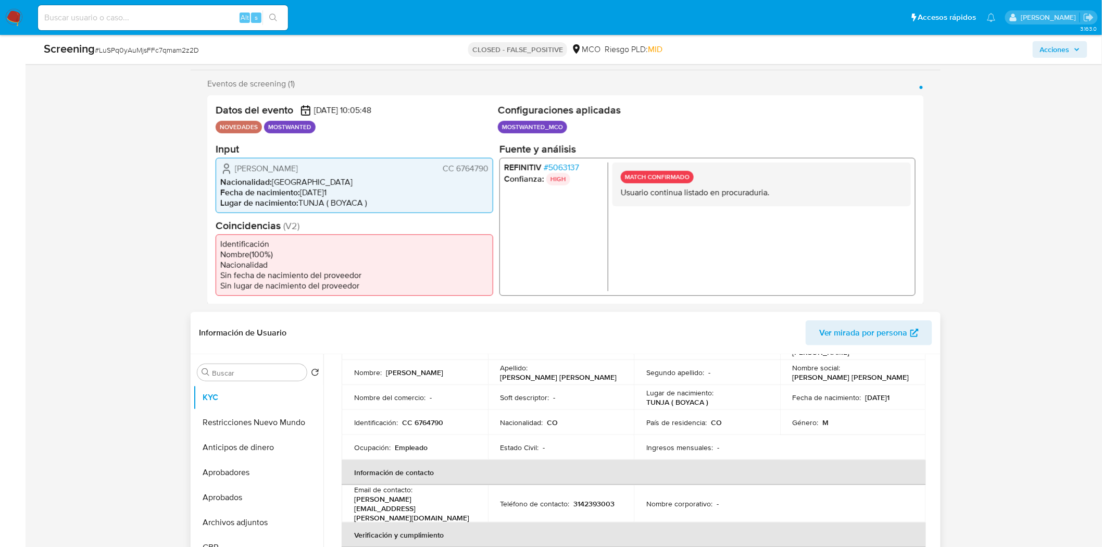
scroll to position [116, 0]
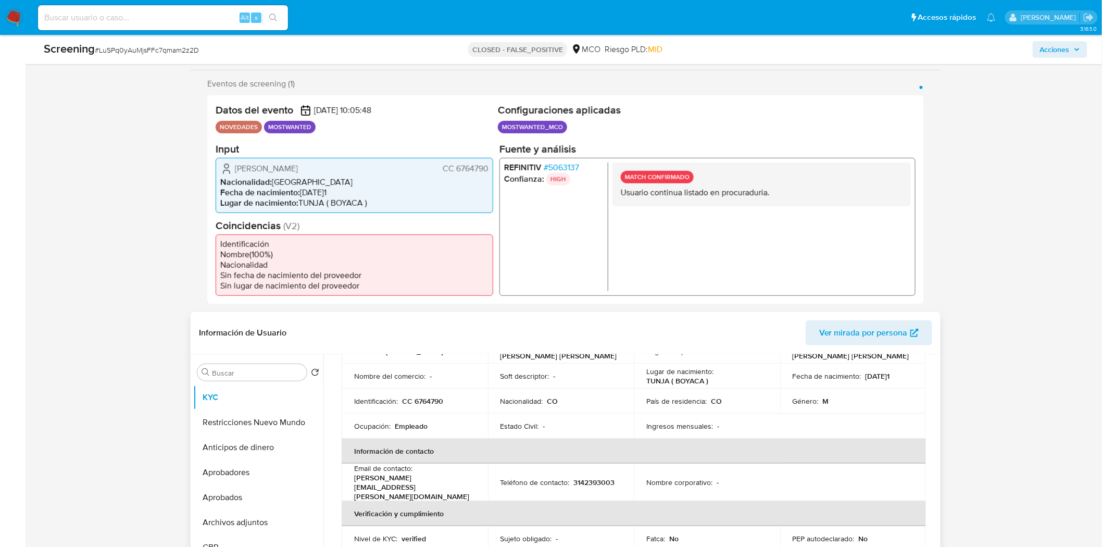
click at [424, 398] on p "CC 6764790" at bounding box center [422, 400] width 41 height 9
copy p "6764790"
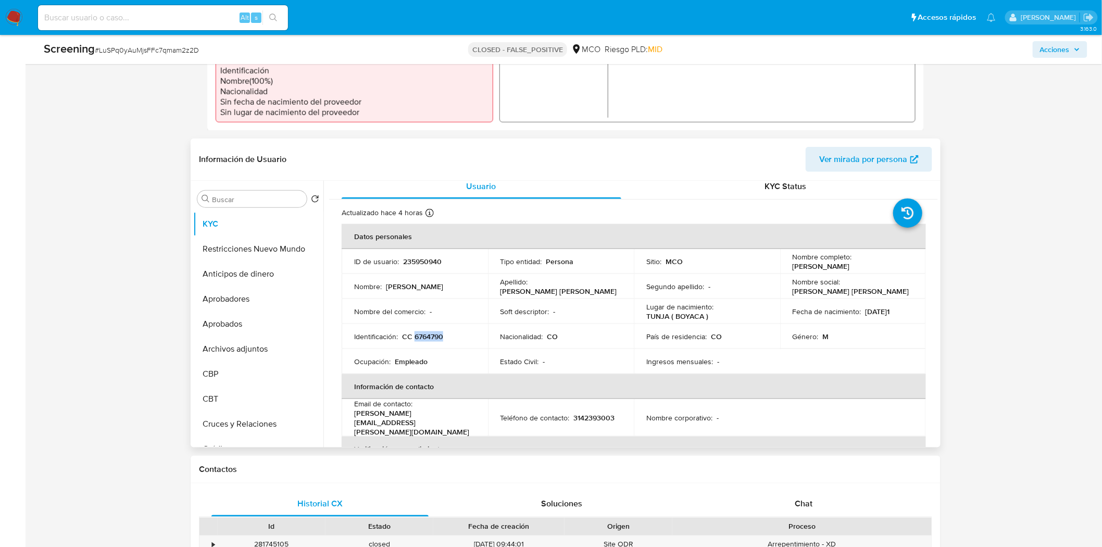
scroll to position [0, 0]
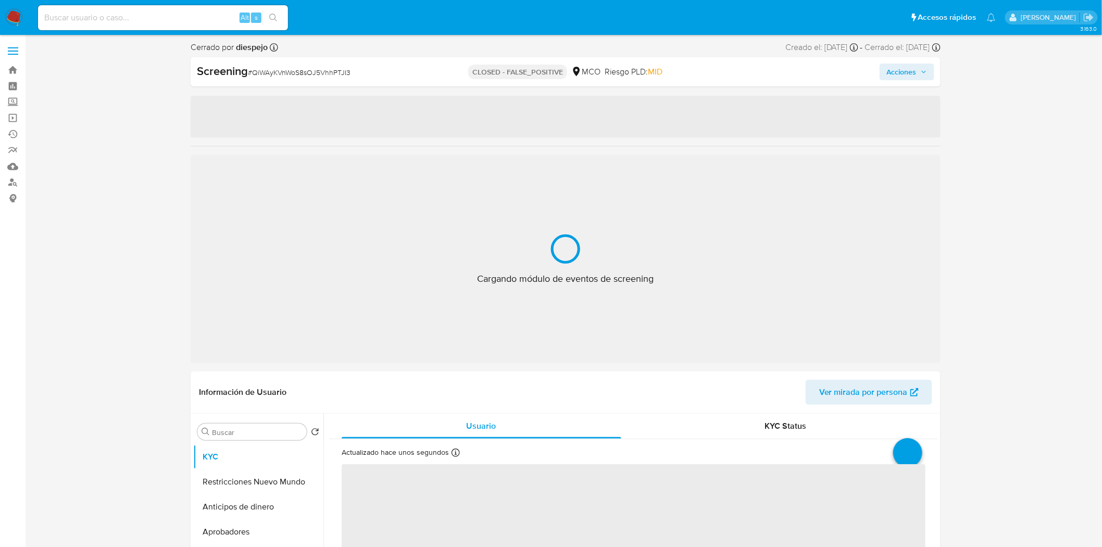
select select "10"
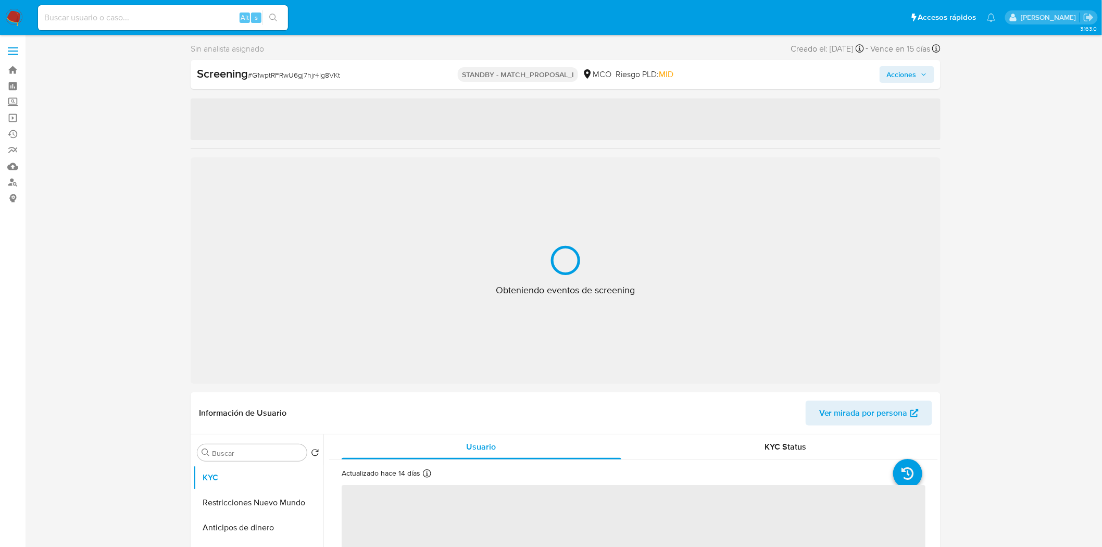
select select "10"
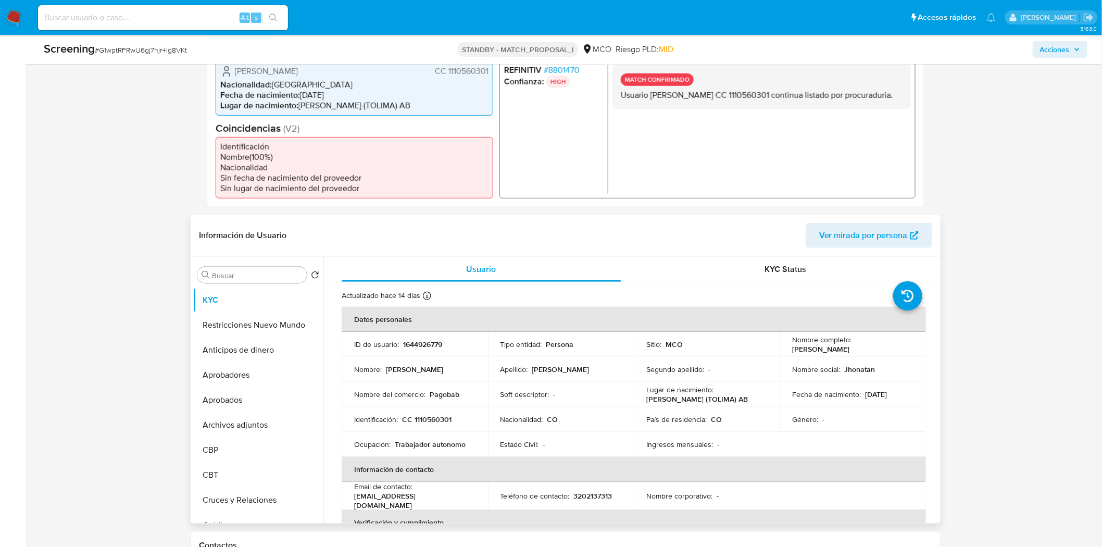
scroll to position [289, 0]
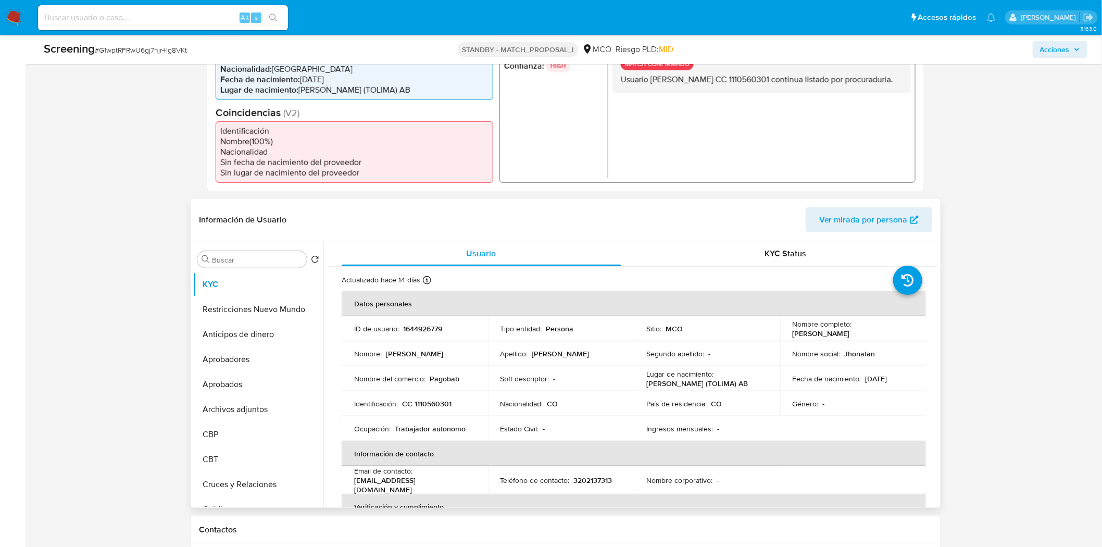
click at [438, 408] on p "CC 1110560301" at bounding box center [426, 403] width 49 height 9
copy p "1110560301"
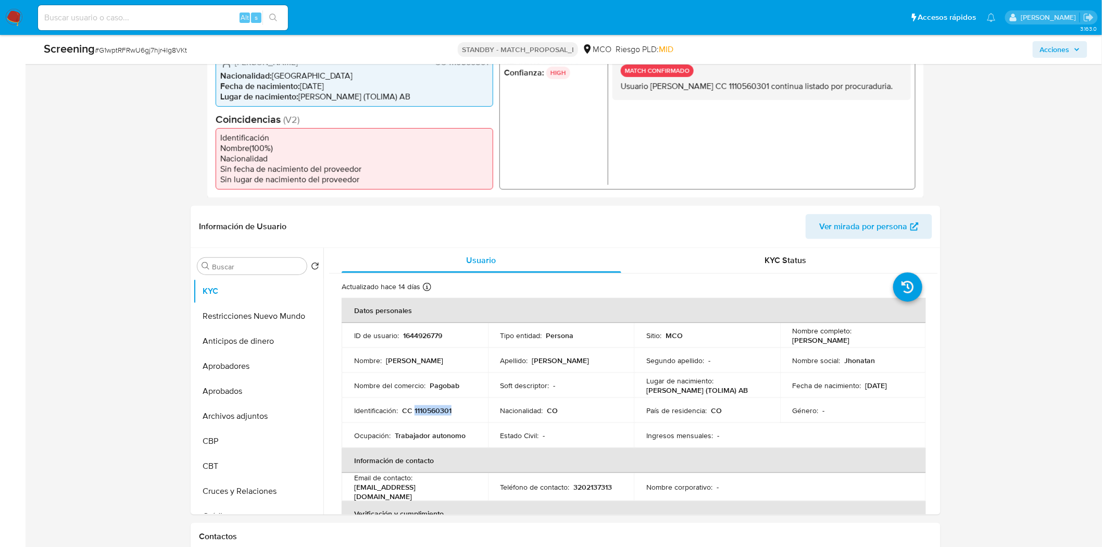
scroll to position [347, 0]
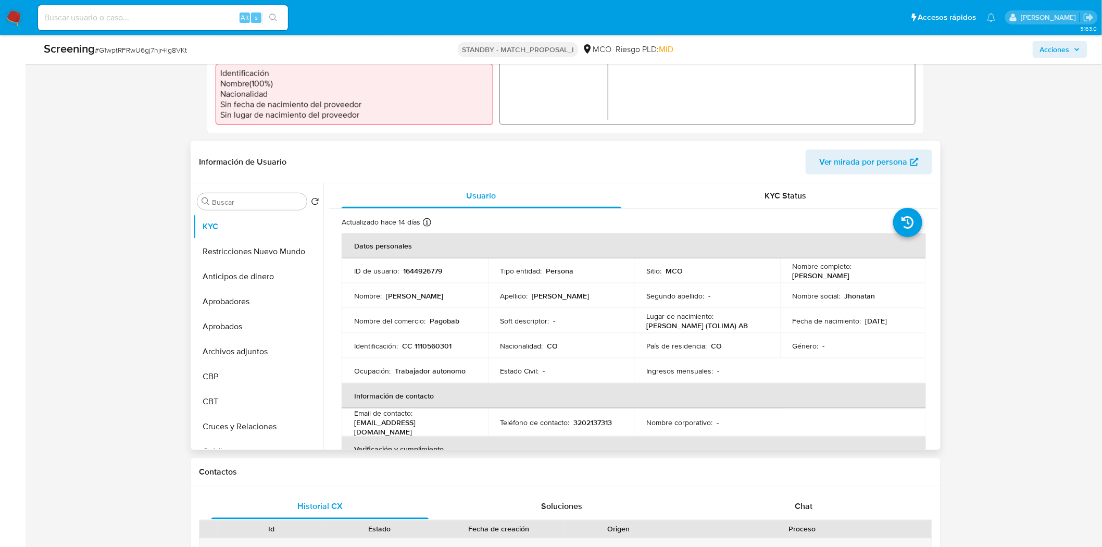
click at [428, 275] on p "1644926779" at bounding box center [422, 270] width 39 height 9
click at [436, 350] on p "CC 1110560301" at bounding box center [426, 345] width 49 height 9
copy p "1110560301"
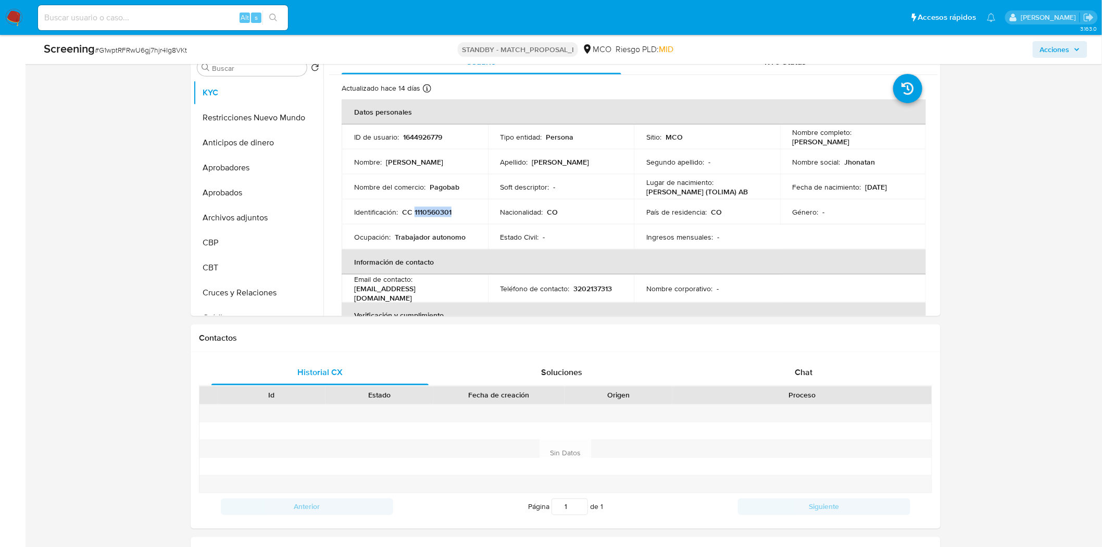
scroll to position [317, 0]
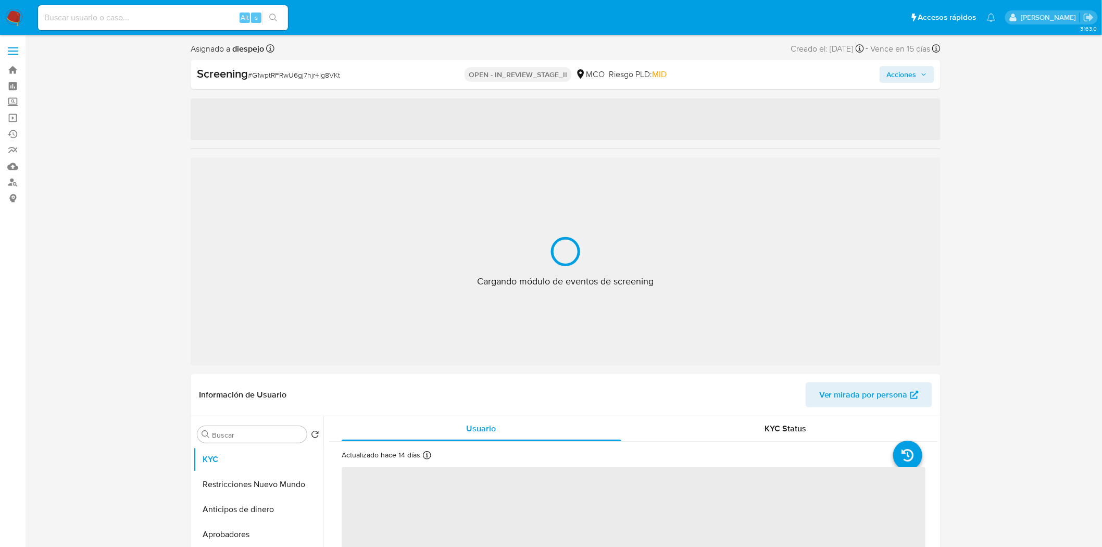
select select "10"
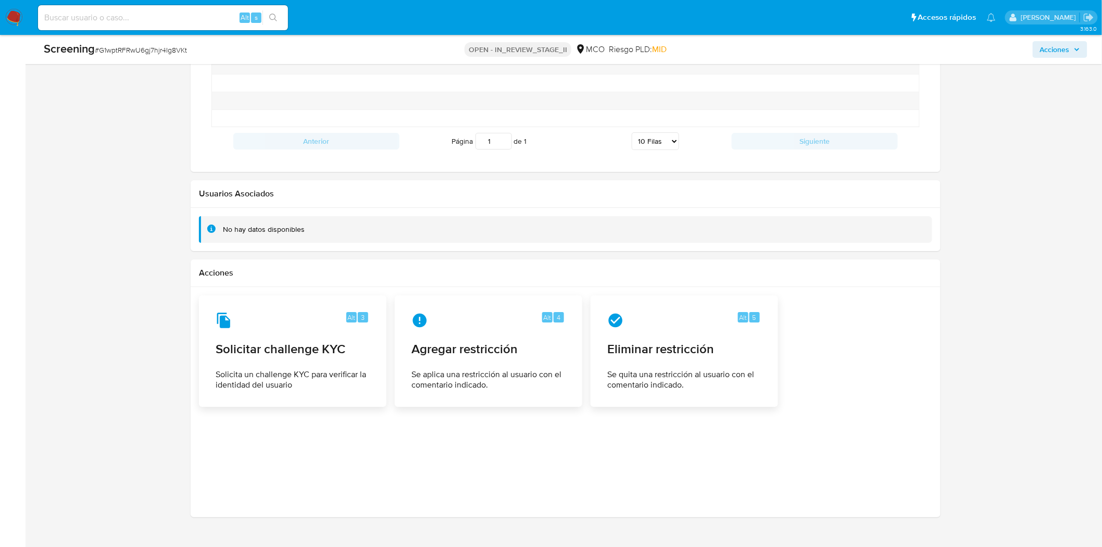
scroll to position [1418, 0]
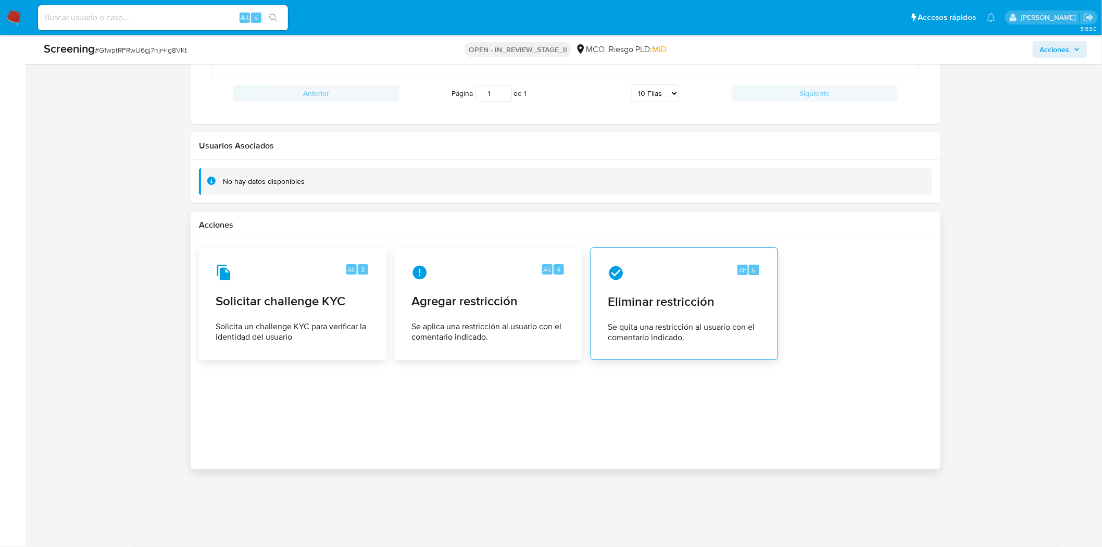
click at [632, 309] on span "Eliminar restricción" at bounding box center [684, 302] width 153 height 16
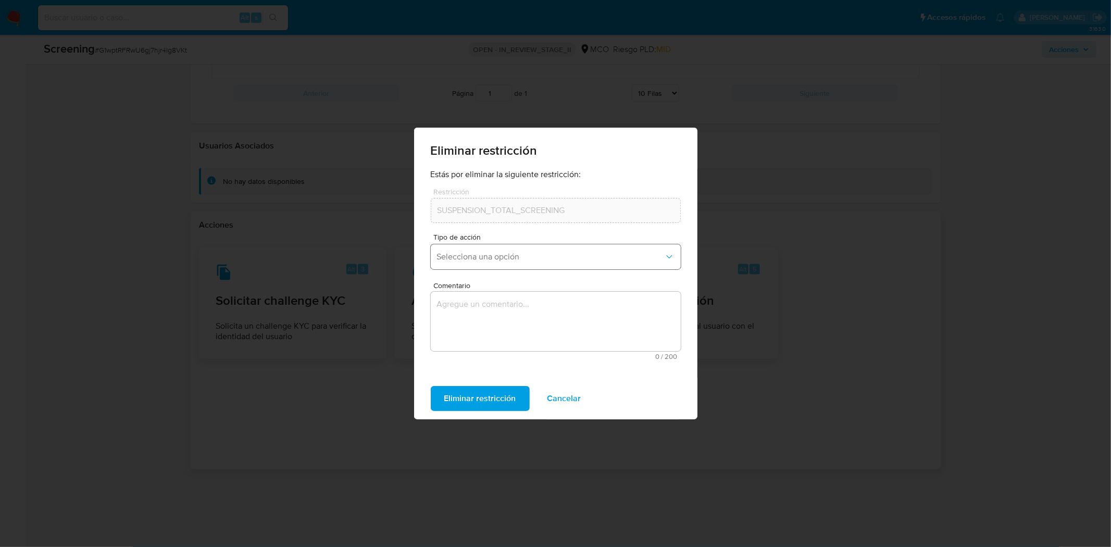
click at [528, 258] on span "Selecciona una opción" at bounding box center [550, 257] width 227 height 10
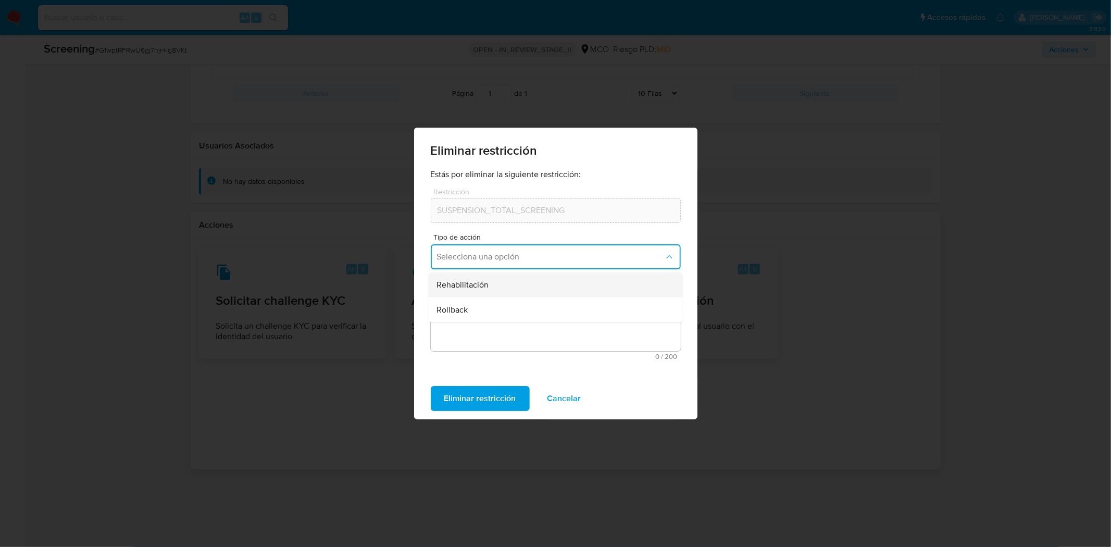
click at [499, 288] on div "Rehabilitación" at bounding box center [551, 284] width 231 height 25
click at [504, 313] on textarea "Comentario" at bounding box center [556, 321] width 250 height 59
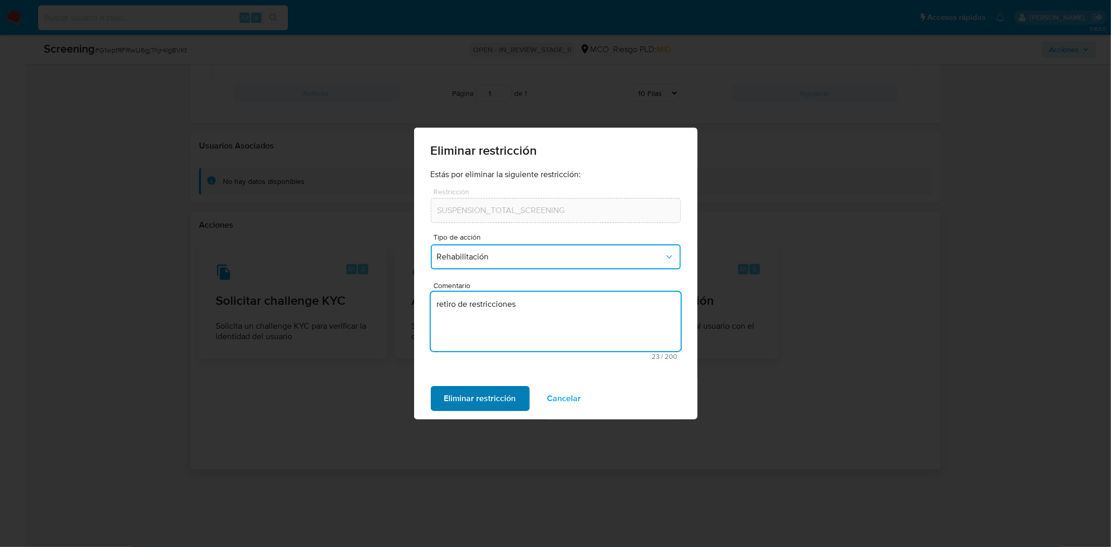
type textarea "retiro de restricciones"
click at [487, 397] on span "Eliminar restricción" at bounding box center [480, 398] width 72 height 23
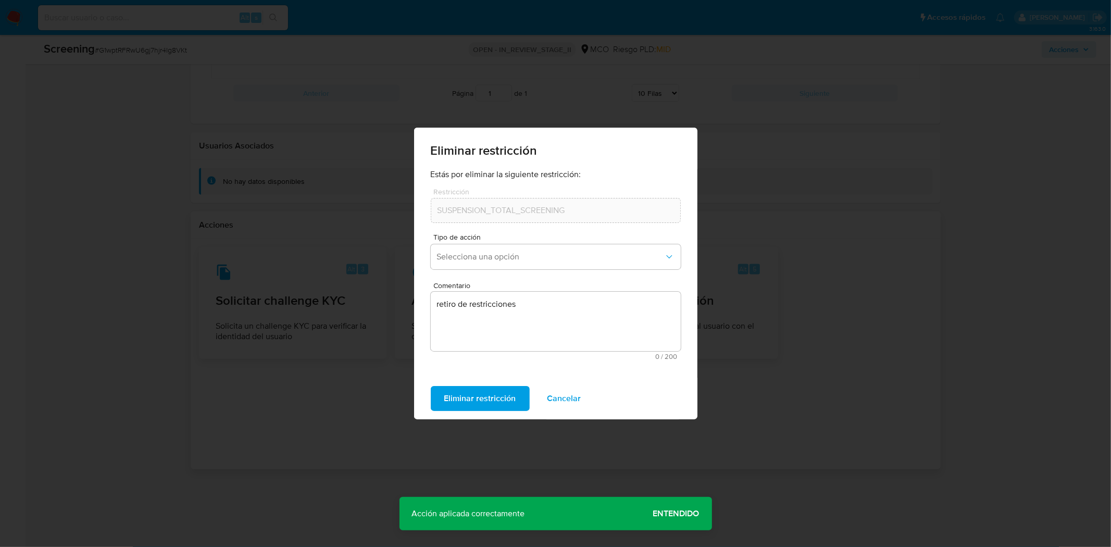
click at [552, 408] on span "Cancelar" at bounding box center [564, 398] width 34 height 23
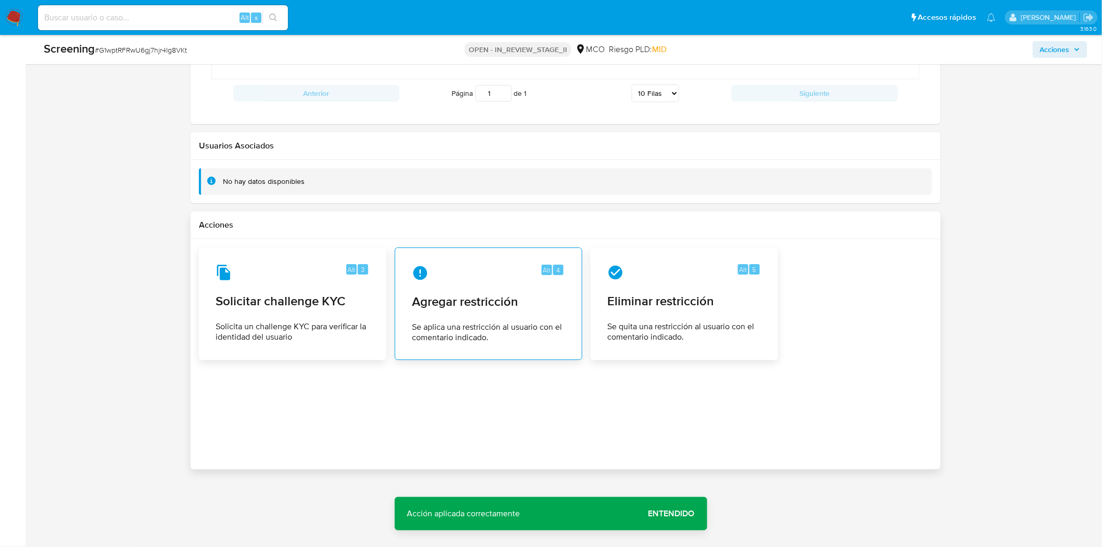
click at [457, 284] on div "Alt 4 Agregar restricción Se aplica una restricción al usuario con el comentari…" at bounding box center [489, 303] width 170 height 95
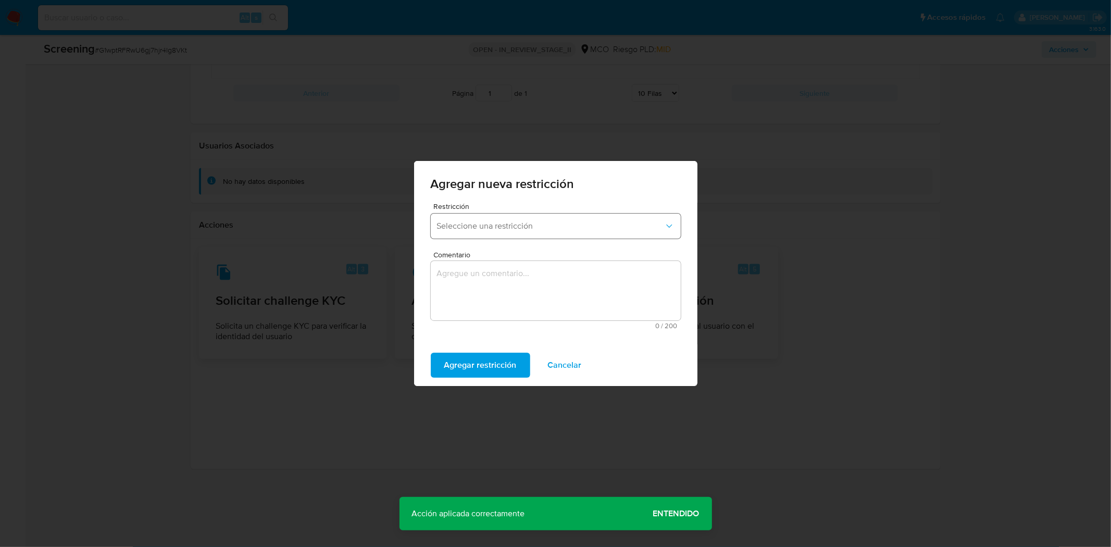
click at [491, 227] on span "Seleccione una restricción" at bounding box center [550, 226] width 227 height 10
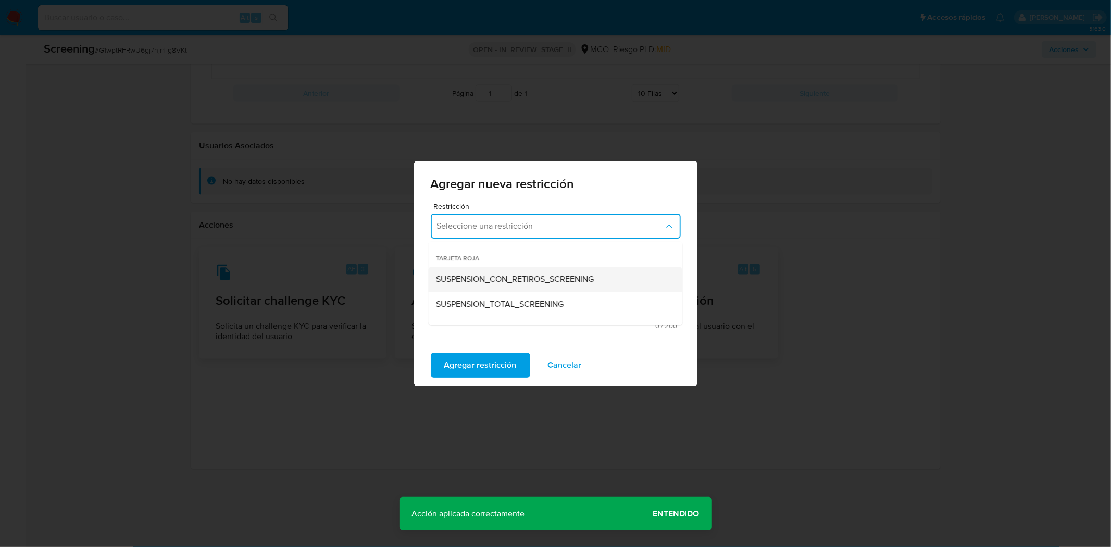
click at [498, 276] on span "SUSPENSION_CON_RETIROS_SCREENING" at bounding box center [515, 279] width 158 height 10
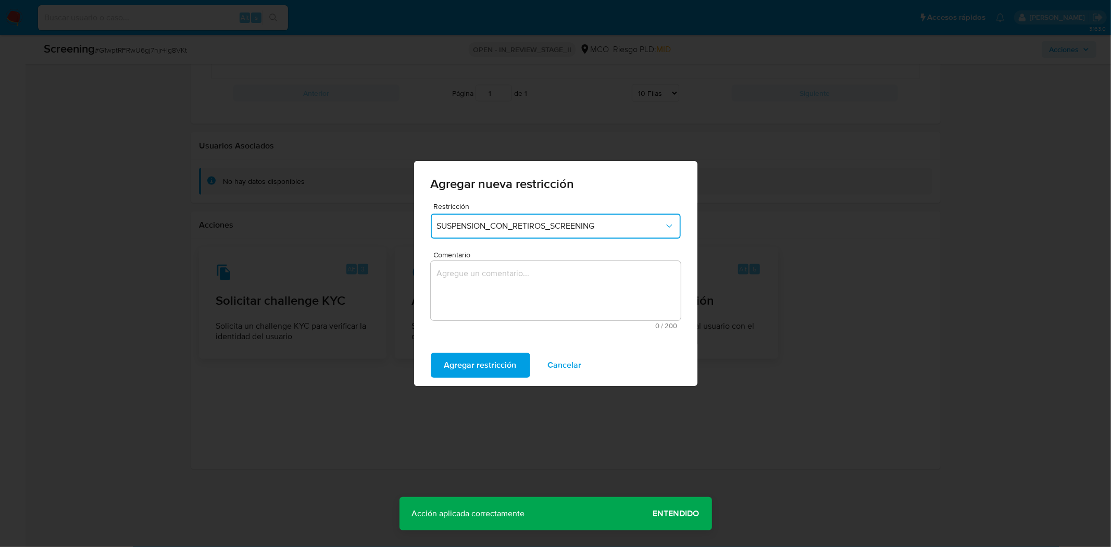
click at [488, 274] on textarea "Comentario" at bounding box center [556, 290] width 250 height 59
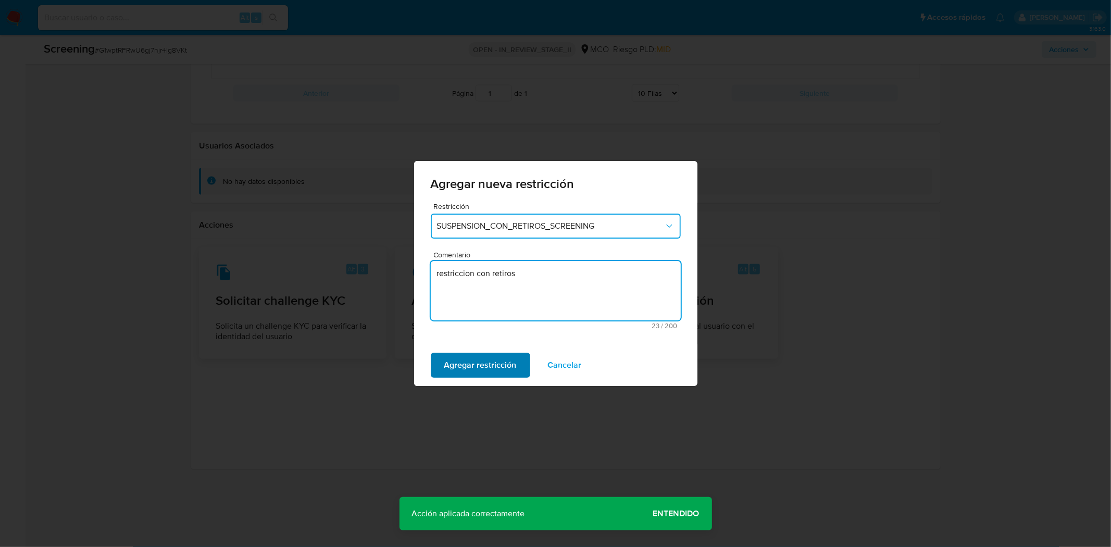
type textarea "restriccion con retiros"
click at [482, 367] on span "Agregar restricción" at bounding box center [480, 365] width 72 height 23
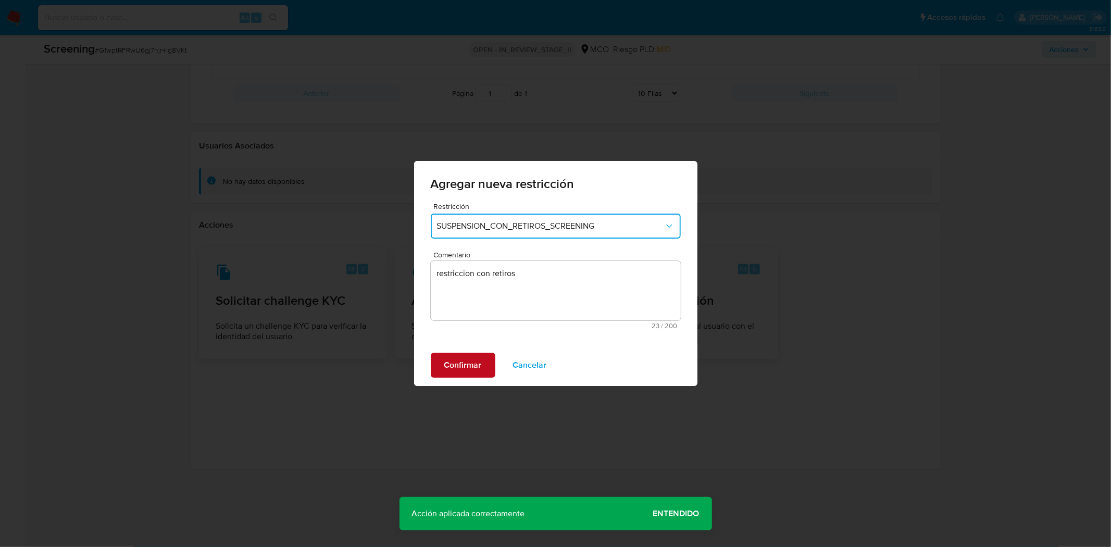
click at [464, 363] on span "Confirmar" at bounding box center [462, 365] width 37 height 23
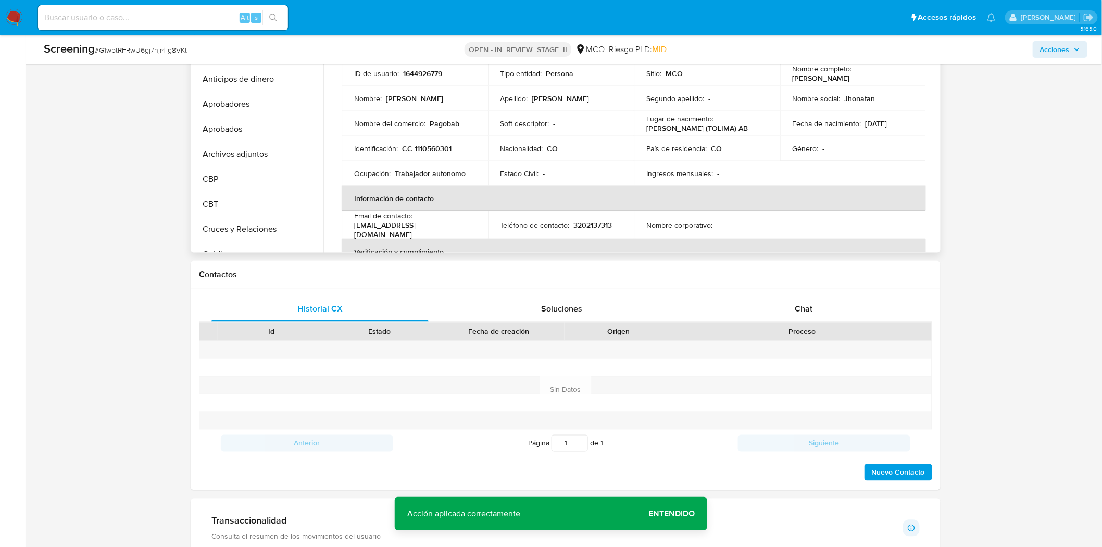
scroll to position [319, 0]
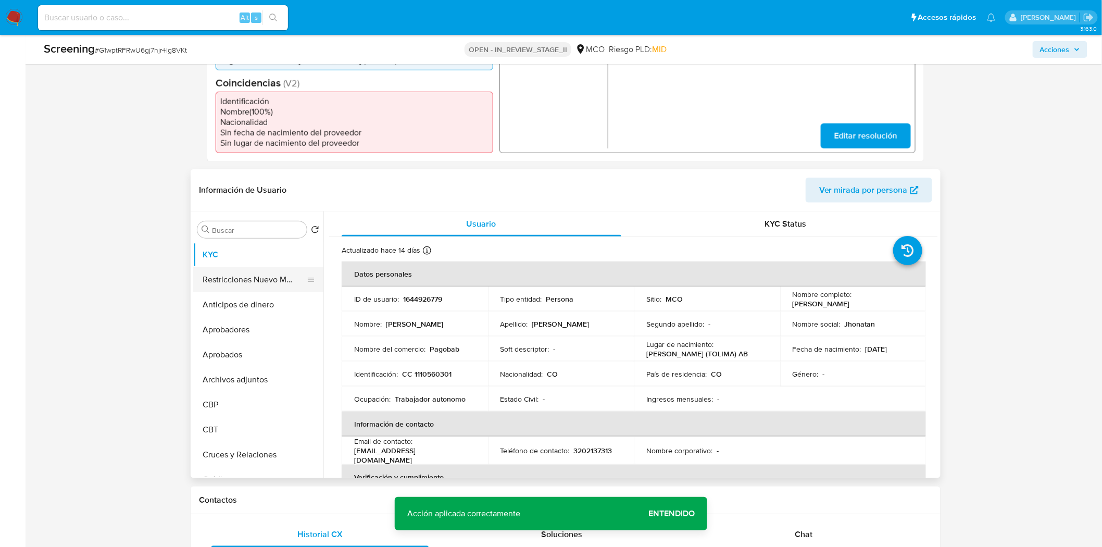
click at [236, 292] on button "Restricciones Nuevo Mundo" at bounding box center [254, 279] width 122 height 25
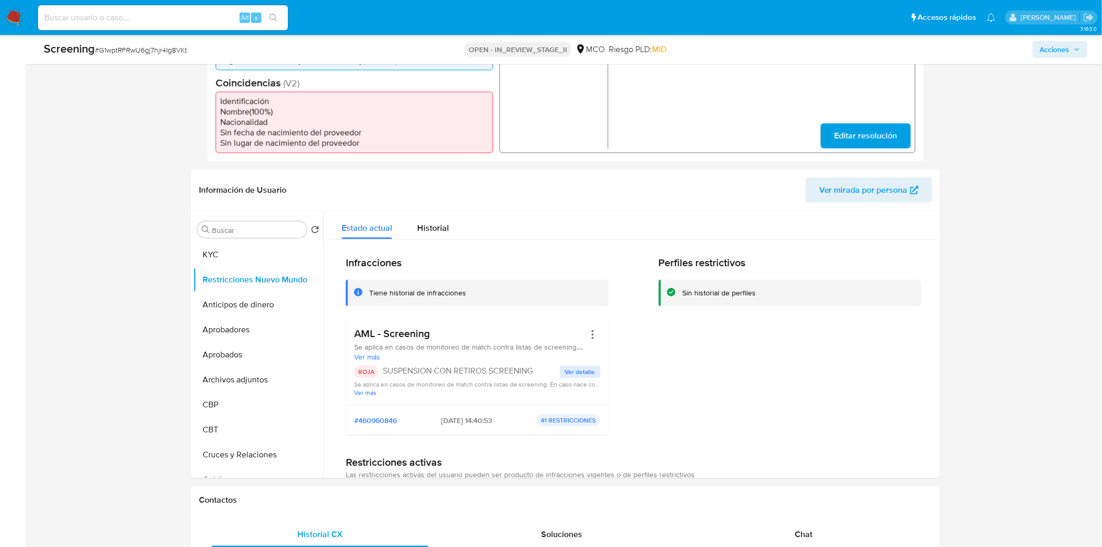
click at [1059, 46] on span "Acciones" at bounding box center [1055, 49] width 30 height 17
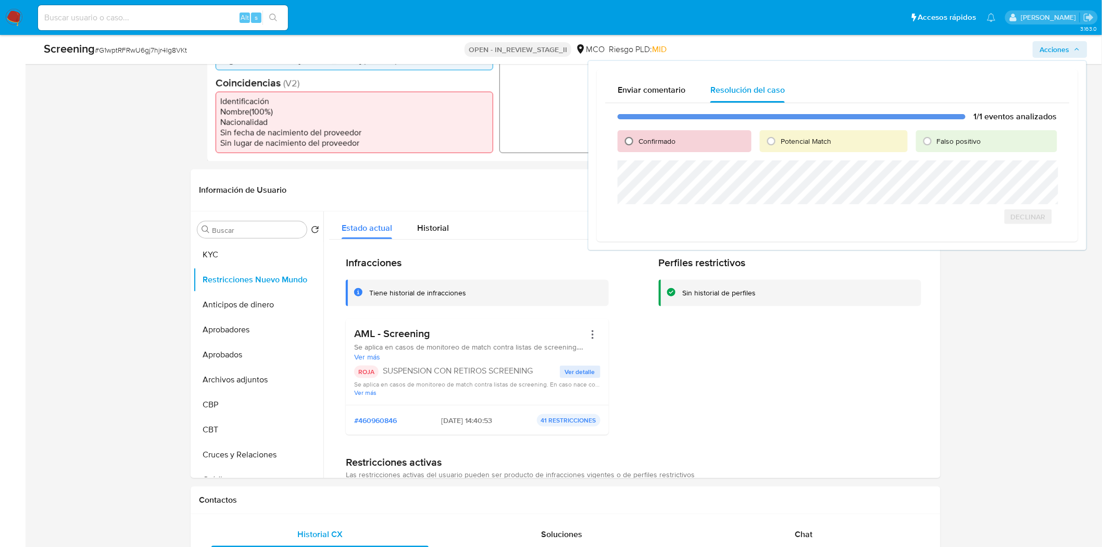
drag, startPoint x: 628, startPoint y: 138, endPoint x: 625, endPoint y: 142, distance: 5.5
click at [628, 139] on input "Confirmado" at bounding box center [629, 141] width 17 height 17
radio input "true"
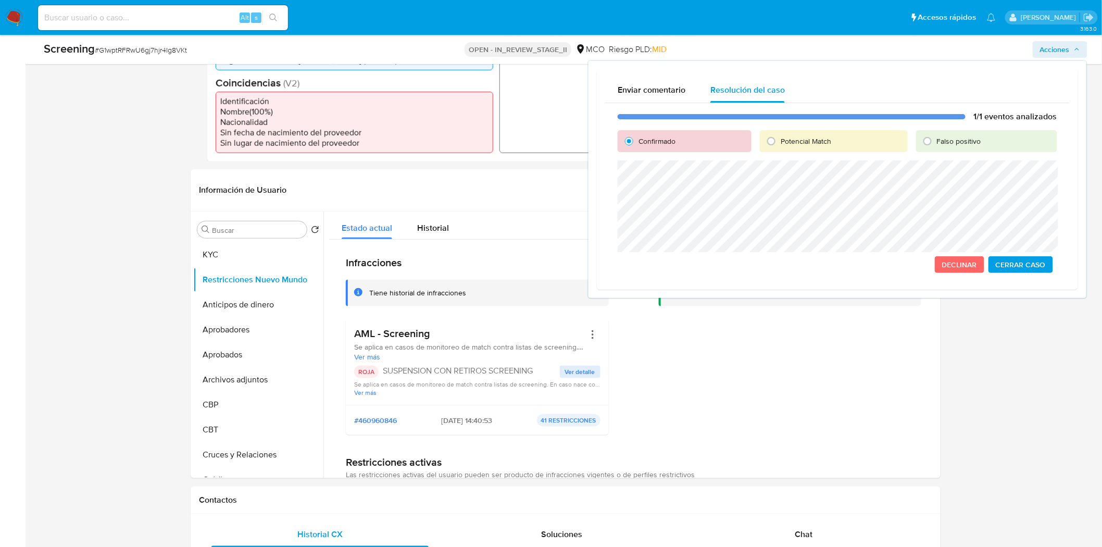
click at [1026, 262] on span "Cerrar Caso" at bounding box center [1021, 264] width 50 height 15
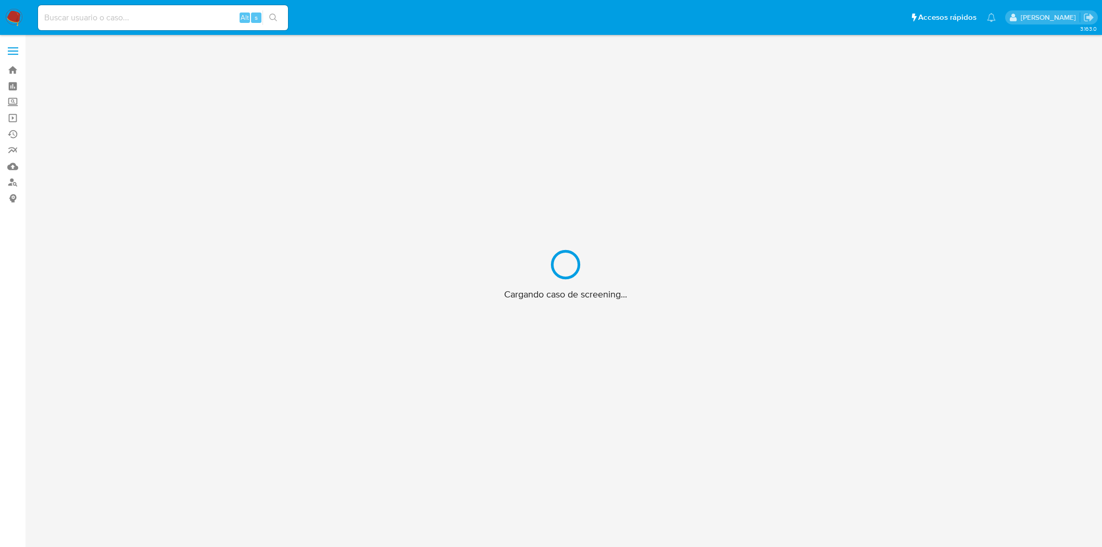
scroll to position [37, 0]
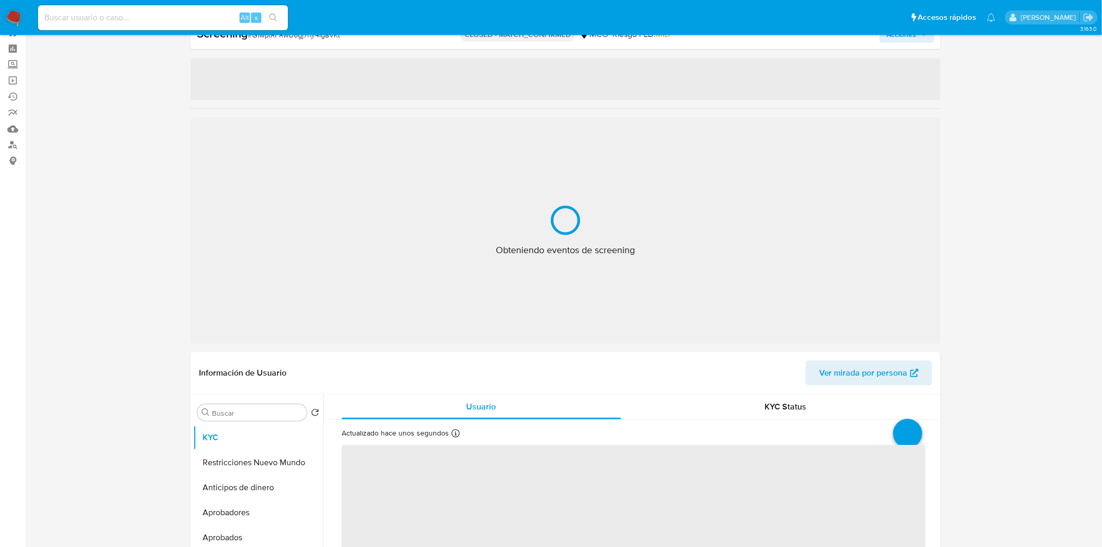
select select "10"
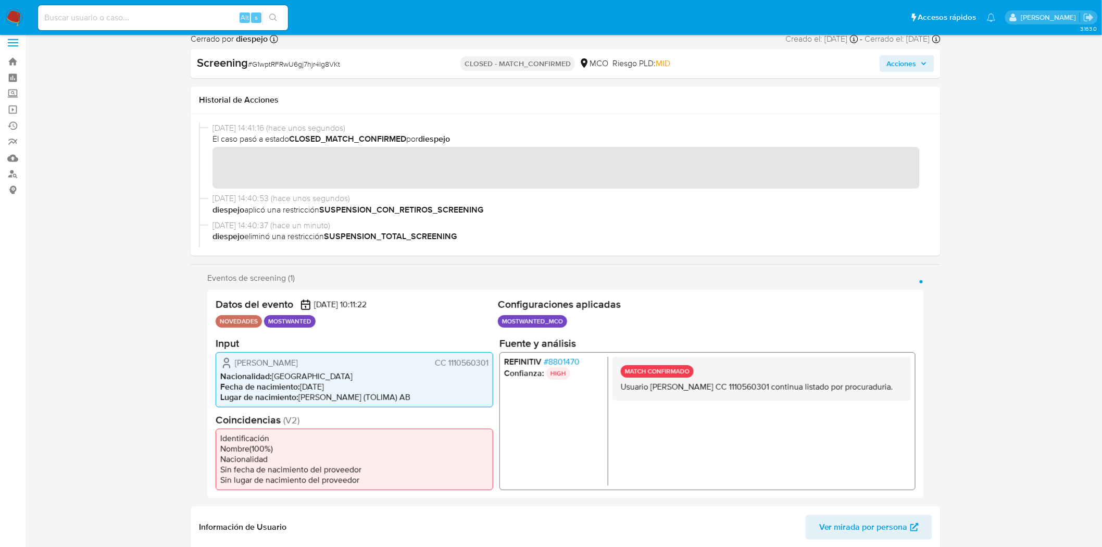
scroll to position [0, 0]
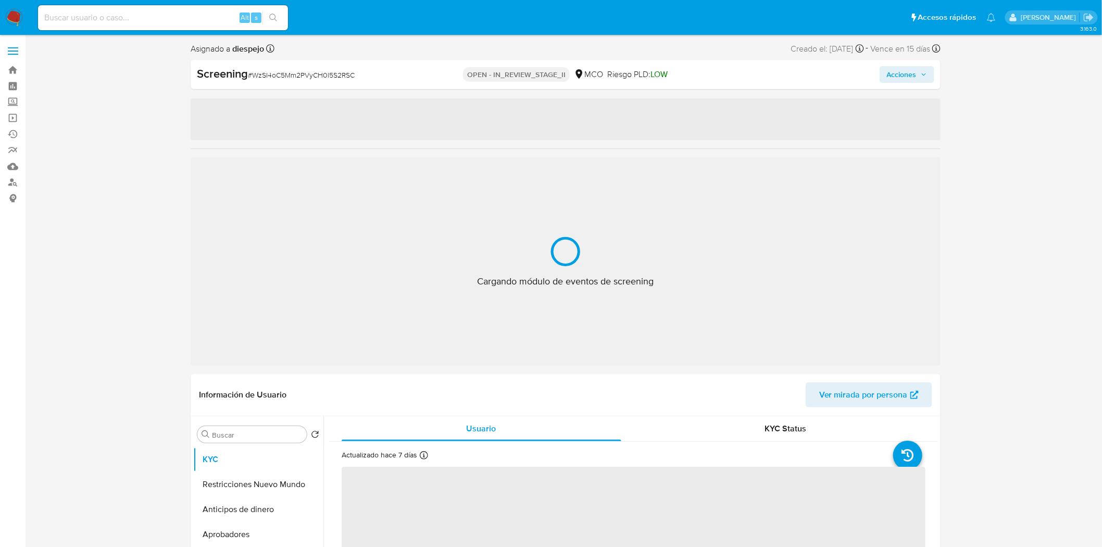
select select "10"
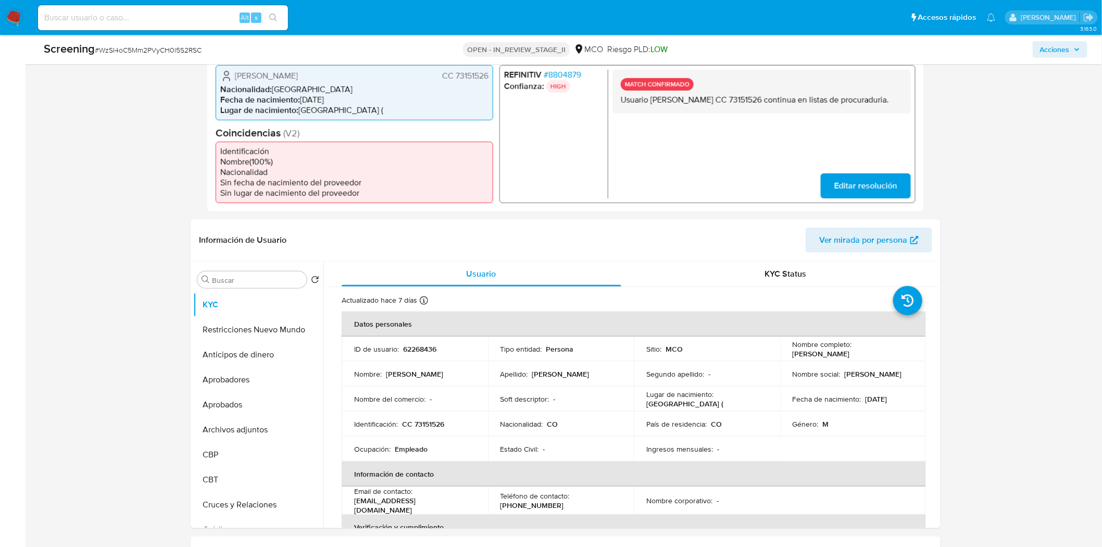
scroll to position [289, 0]
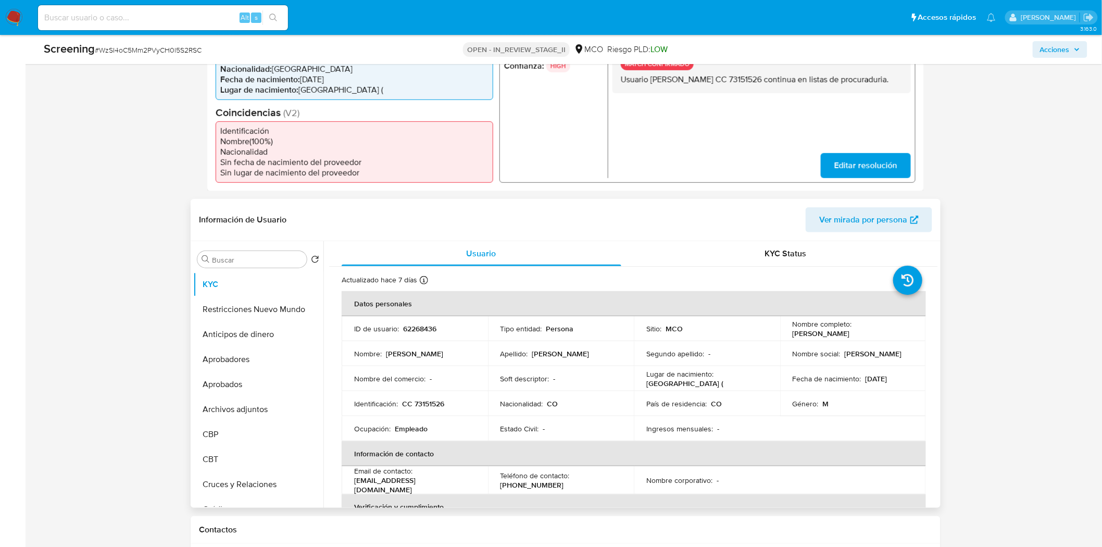
click at [435, 408] on p "CC 73151526" at bounding box center [423, 403] width 42 height 9
copy p "73151526"
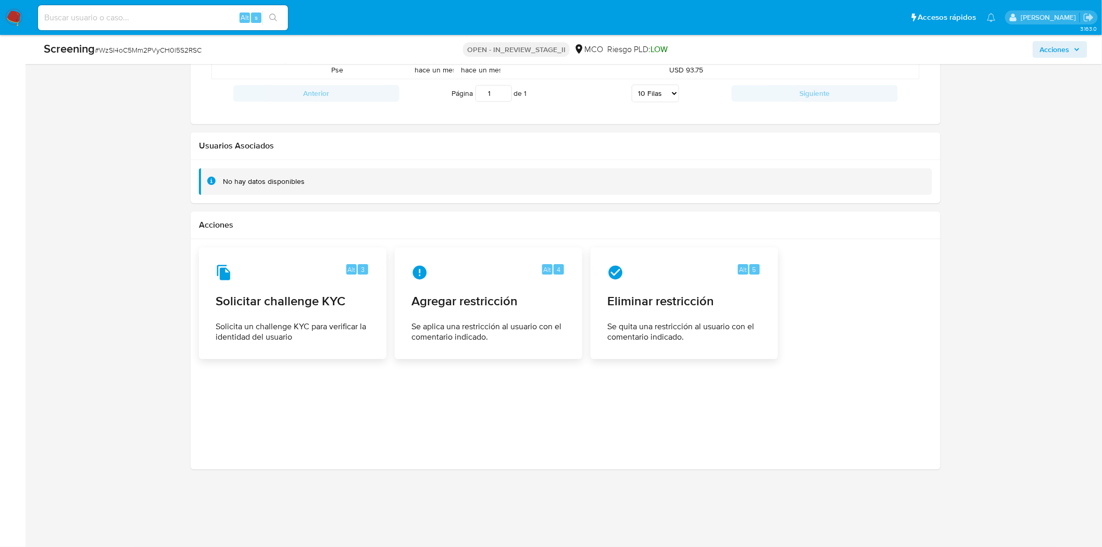
scroll to position [1297, 0]
click at [665, 315] on div "Alt 5 Eliminar restricción Se quita una restricción al usuario con el comentari…" at bounding box center [684, 303] width 170 height 95
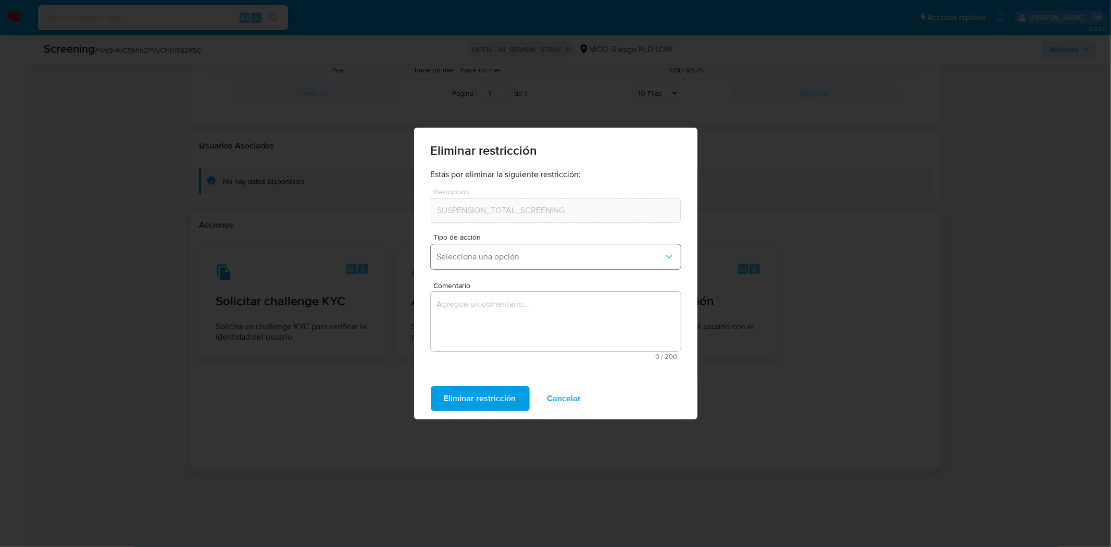
click at [467, 264] on button "Selecciona una opción" at bounding box center [556, 256] width 250 height 25
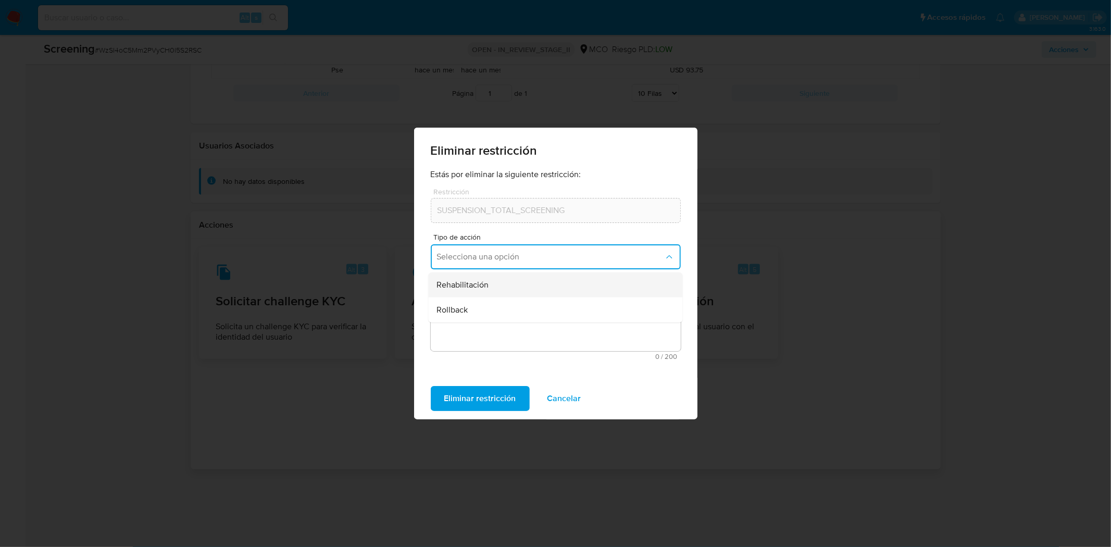
click at [484, 290] on span "Rehabilitación" at bounding box center [462, 285] width 52 height 10
click at [485, 324] on textarea "Comentario" at bounding box center [556, 321] width 250 height 59
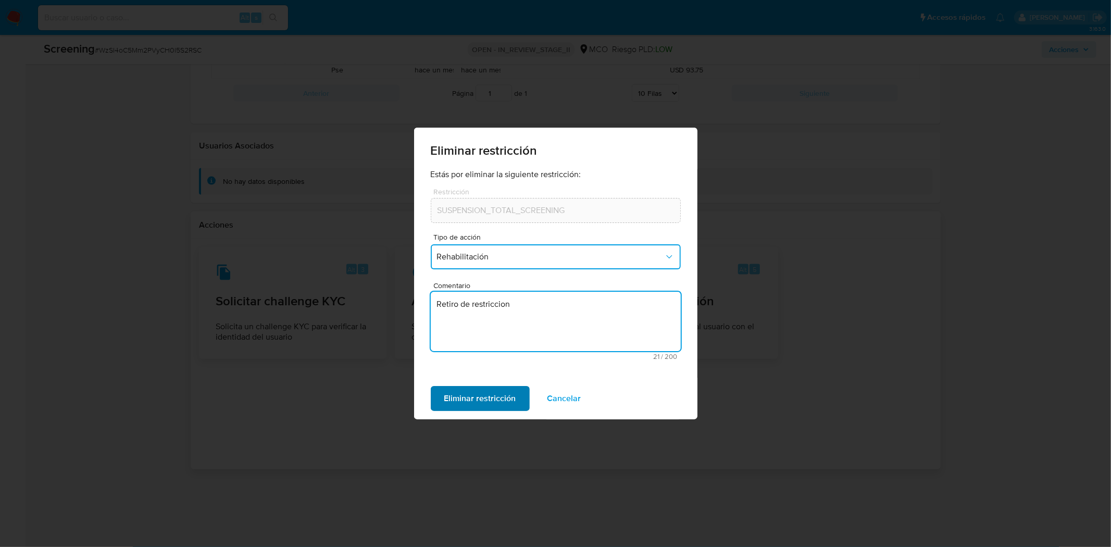
type textarea "Retiro de restriccion"
click at [495, 399] on span "Eliminar restricción" at bounding box center [480, 398] width 72 height 23
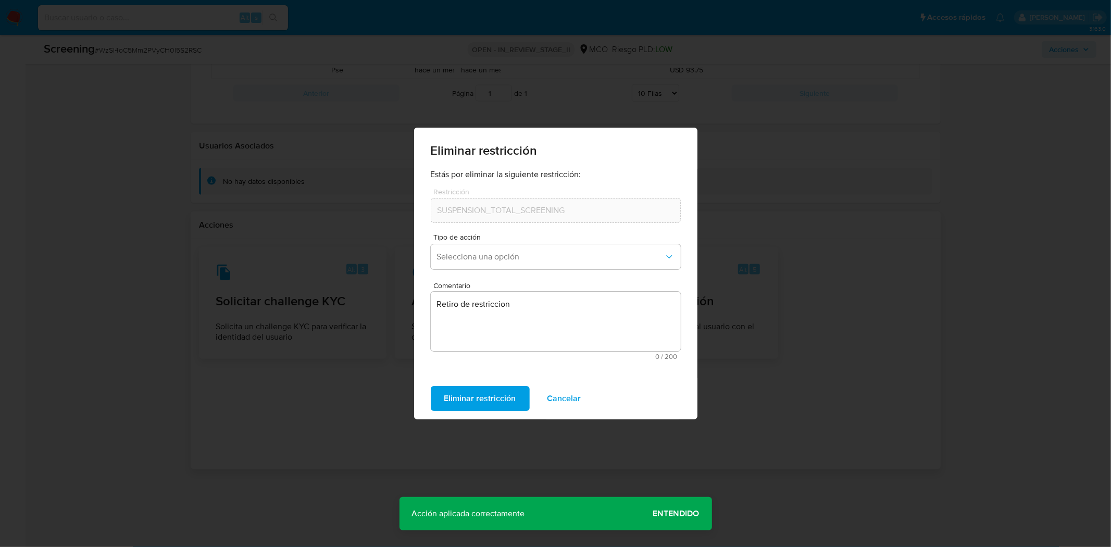
click at [555, 393] on span "Cancelar" at bounding box center [564, 398] width 34 height 23
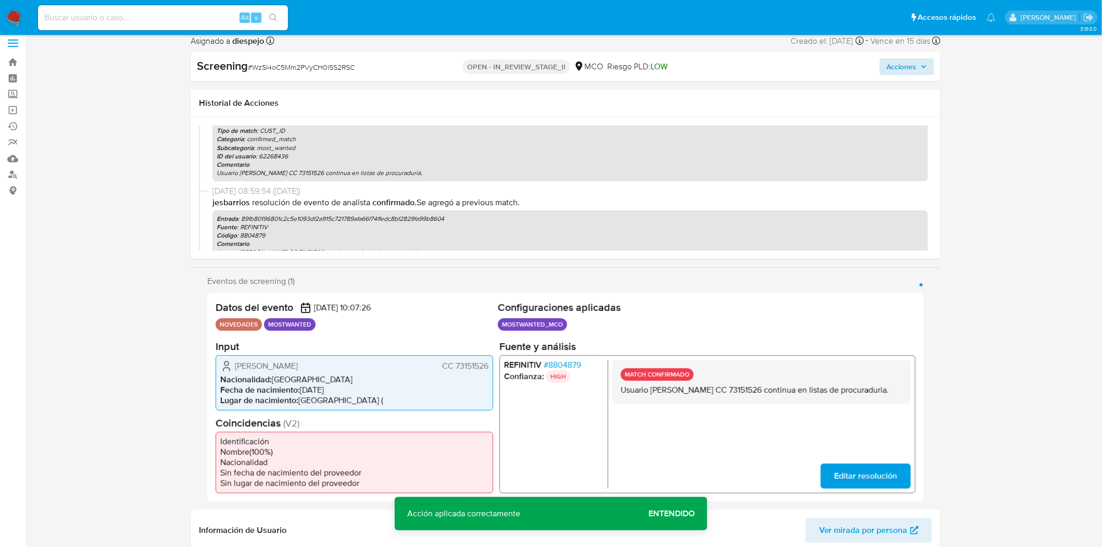
scroll to position [0, 0]
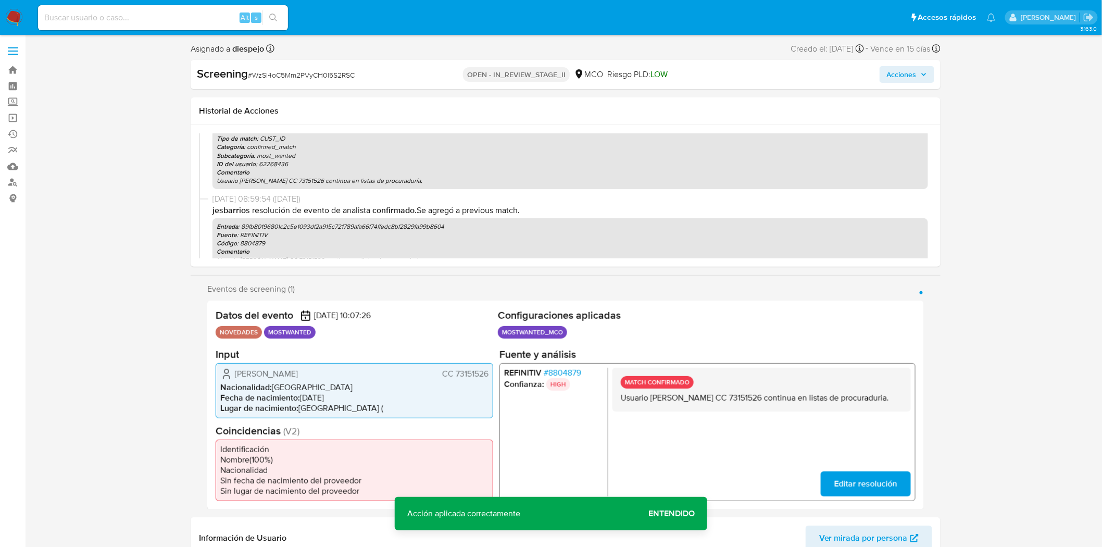
click at [920, 69] on span "Acciones" at bounding box center [907, 74] width 40 height 15
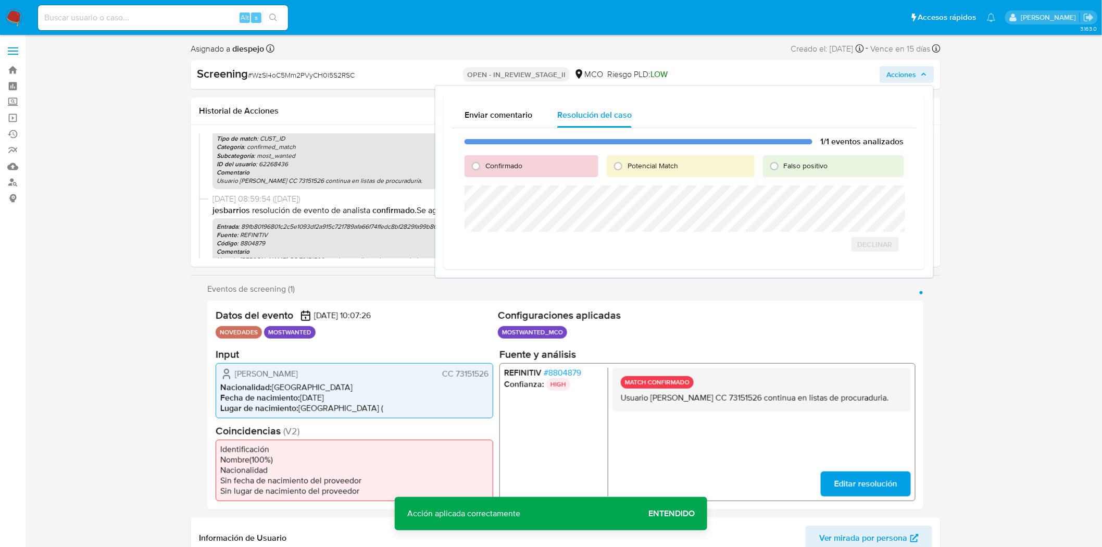
drag, startPoint x: 775, startPoint y: 163, endPoint x: 746, endPoint y: 182, distance: 34.9
click at [774, 165] on input "Falso positivo" at bounding box center [774, 166] width 17 height 17
radio input "true"
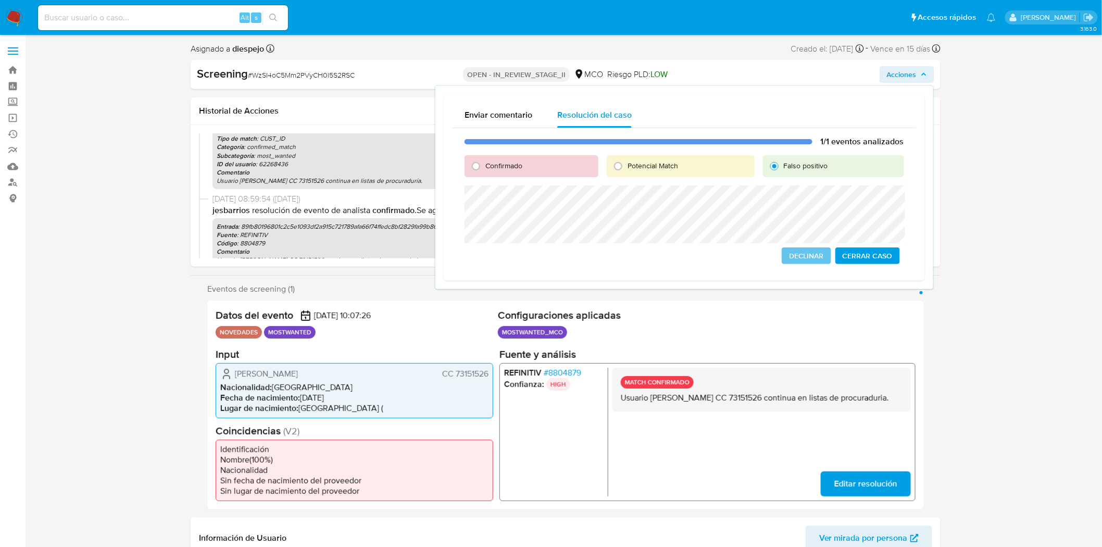
click at [457, 204] on div "1/1 eventos analizados Confirmado Potencial Match Falso positivo Declinar Cerra…" at bounding box center [684, 200] width 464 height 145
click at [866, 255] on span "Cerrar Caso" at bounding box center [868, 255] width 50 height 15
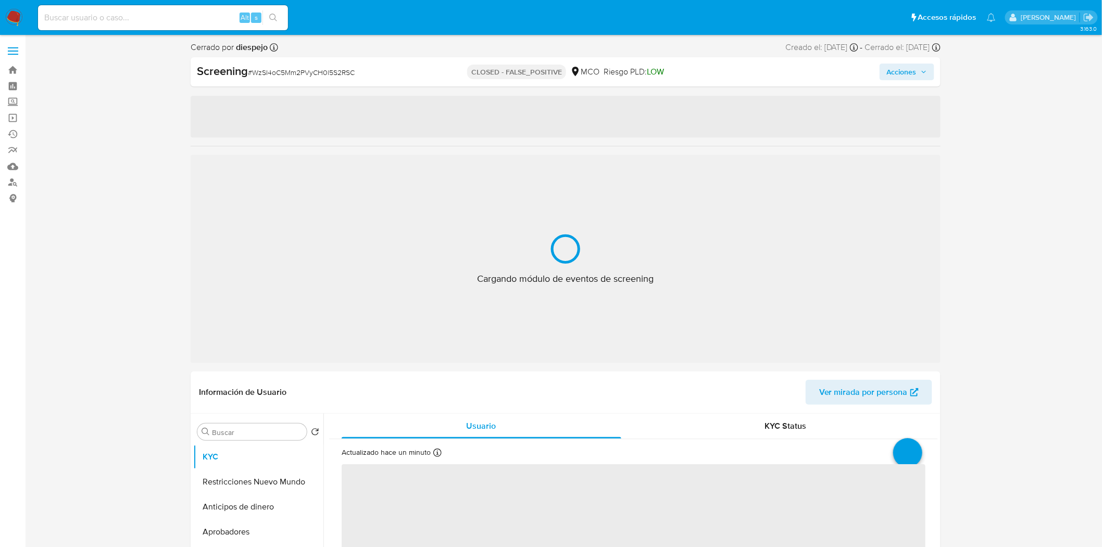
select select "10"
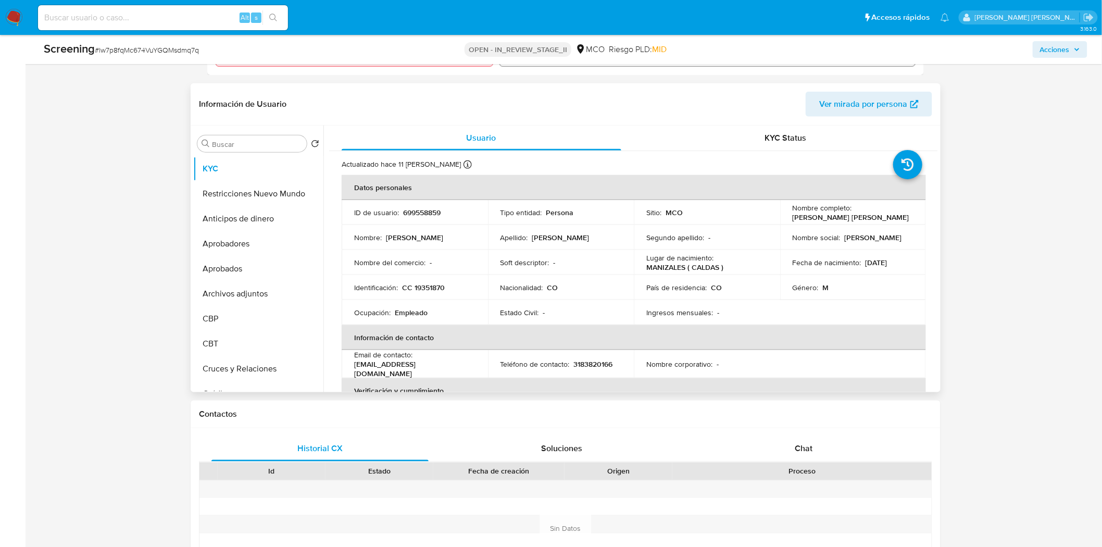
click at [429, 285] on p "CC 19351870" at bounding box center [423, 287] width 43 height 9
copy p "19351870"
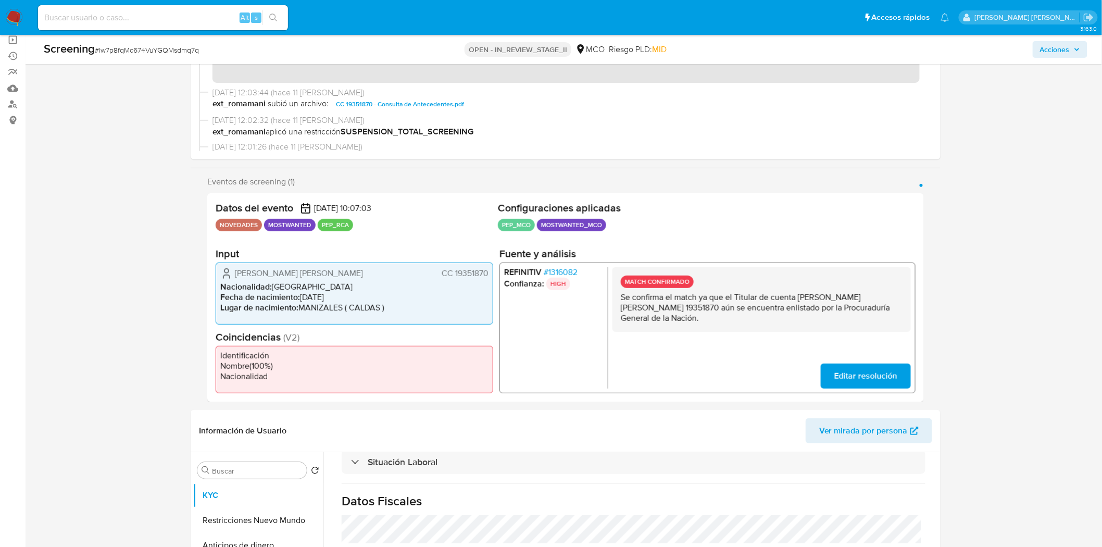
scroll to position [58, 0]
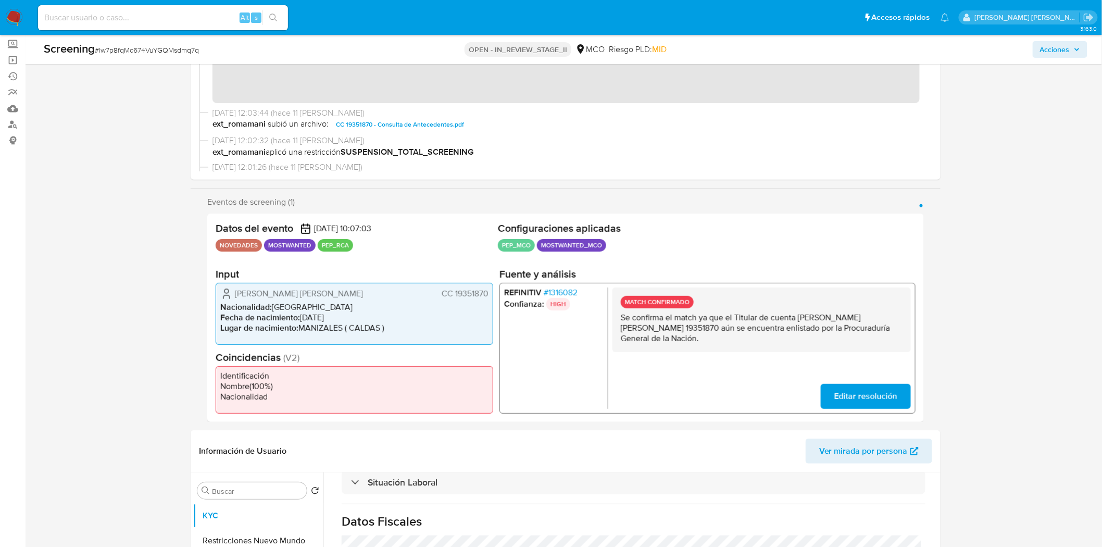
drag, startPoint x: 798, startPoint y: 318, endPoint x: 891, endPoint y: 314, distance: 93.8
click at [891, 314] on p "Se confirma el match ya que el Titular de cuenta [PERSON_NAME] [PERSON_NAME] 19…" at bounding box center [762, 327] width 282 height 31
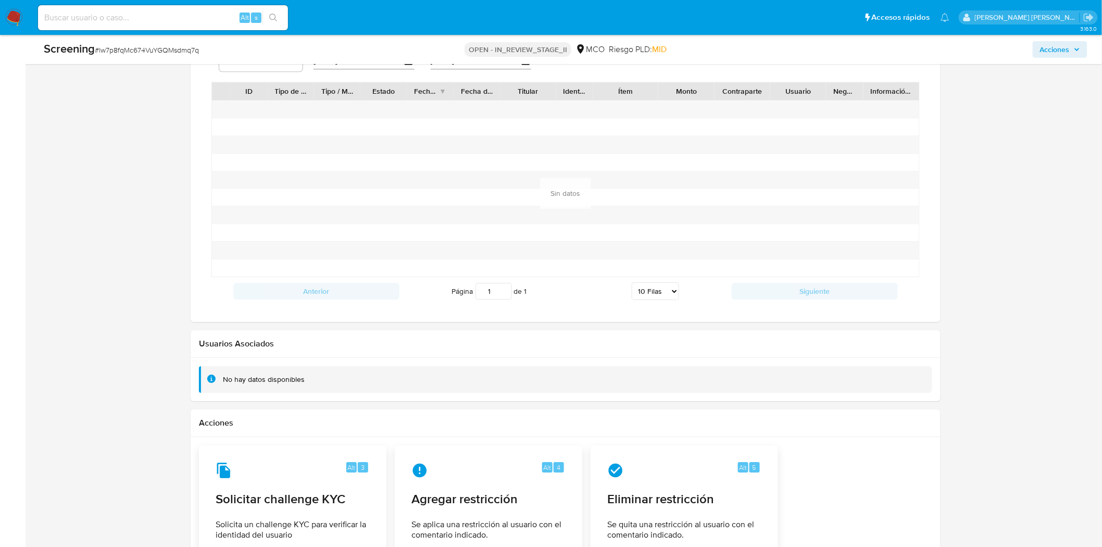
scroll to position [1121, 0]
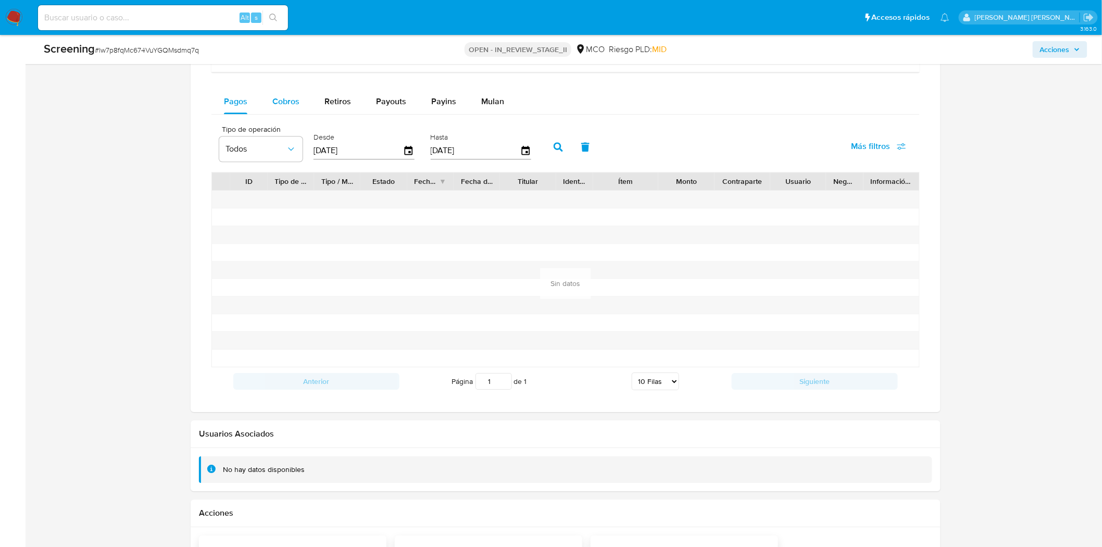
click at [284, 96] on span "Cobros" at bounding box center [285, 101] width 27 height 12
select select "10"
drag, startPoint x: 331, startPoint y: 100, endPoint x: 332, endPoint y: 116, distance: 15.7
click at [331, 100] on span "Retiros" at bounding box center [337, 101] width 27 height 12
select select "10"
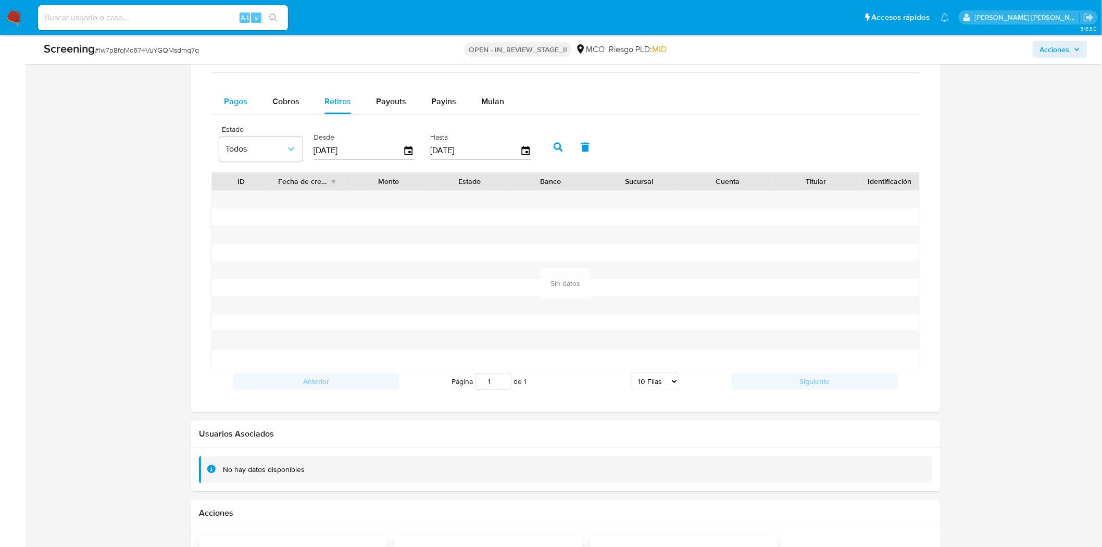
click at [243, 107] on span "Pagos" at bounding box center [235, 101] width 23 height 12
click at [408, 148] on icon "button" at bounding box center [409, 150] width 8 height 9
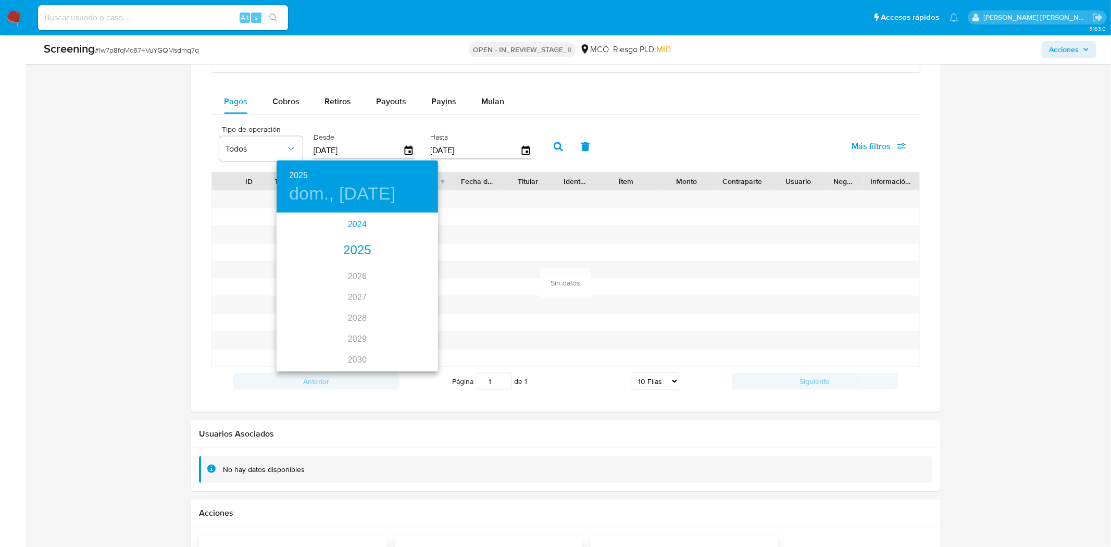
click at [351, 219] on div "2024" at bounding box center [356, 224] width 161 height 21
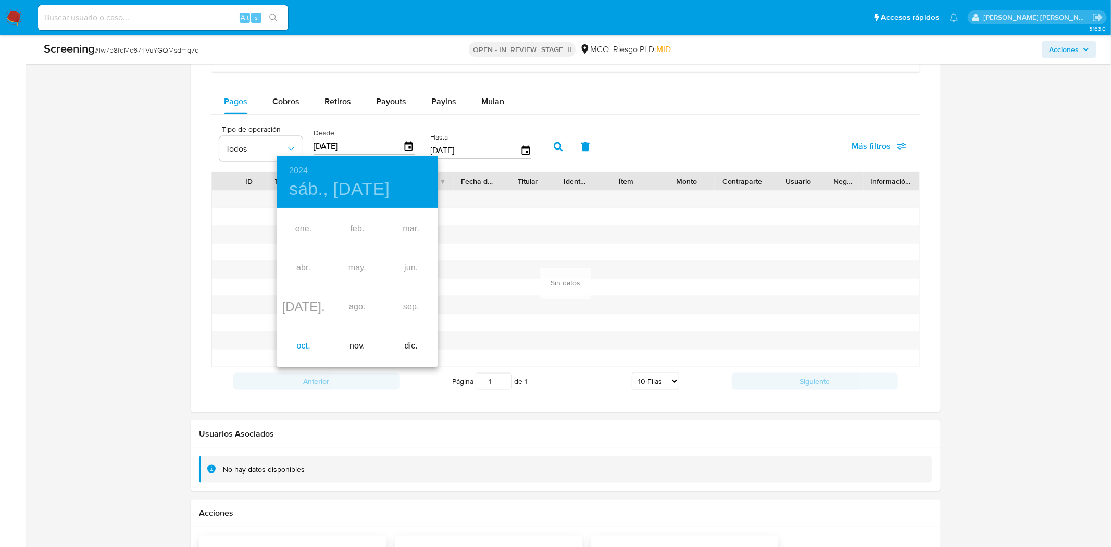
click at [298, 347] on div "oct." at bounding box center [303, 345] width 54 height 39
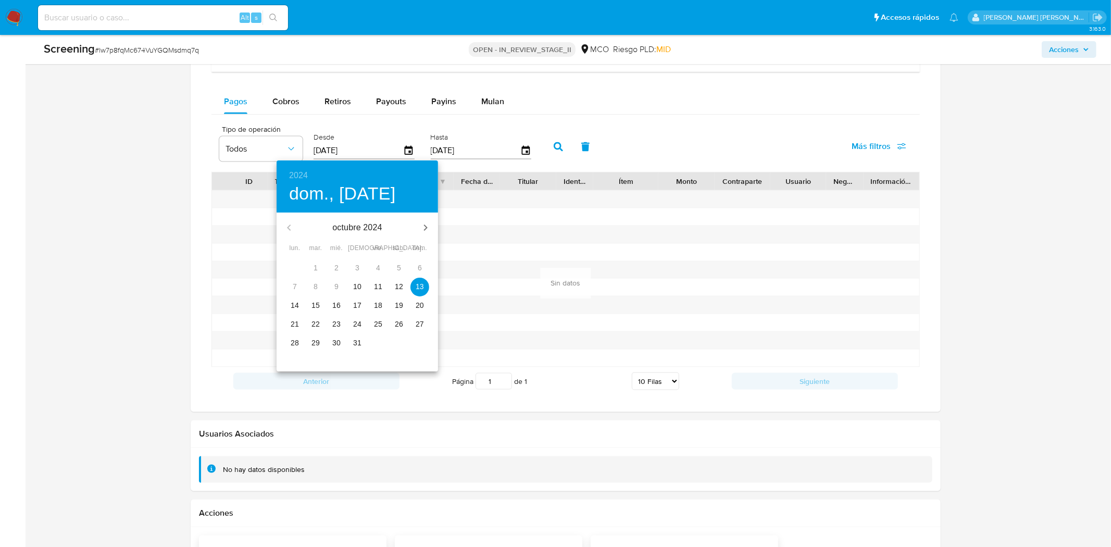
click at [356, 285] on p "10" at bounding box center [357, 286] width 8 height 10
type input "10/10/2024"
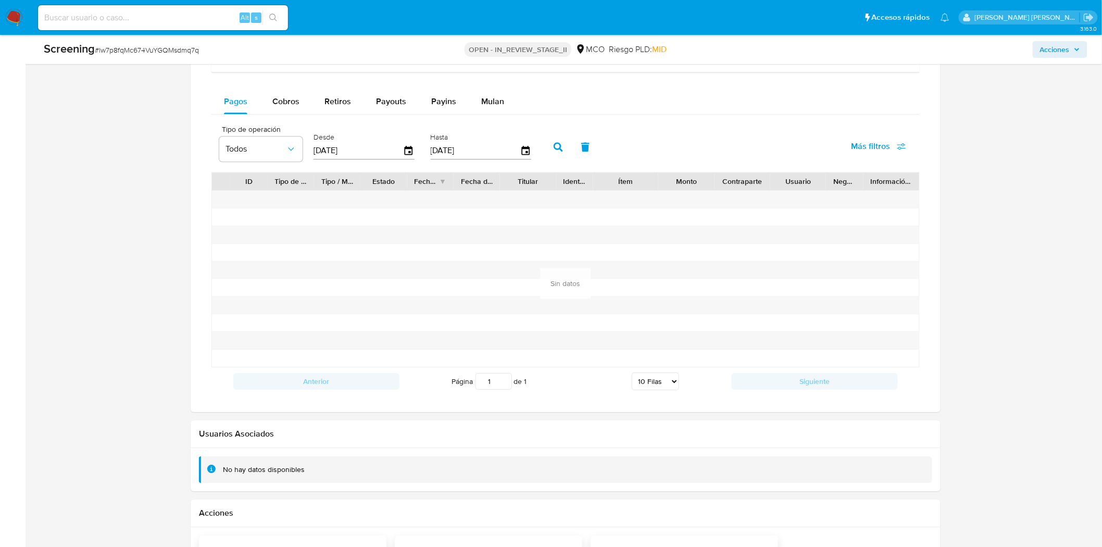
click at [554, 146] on icon "button" at bounding box center [558, 146] width 9 height 9
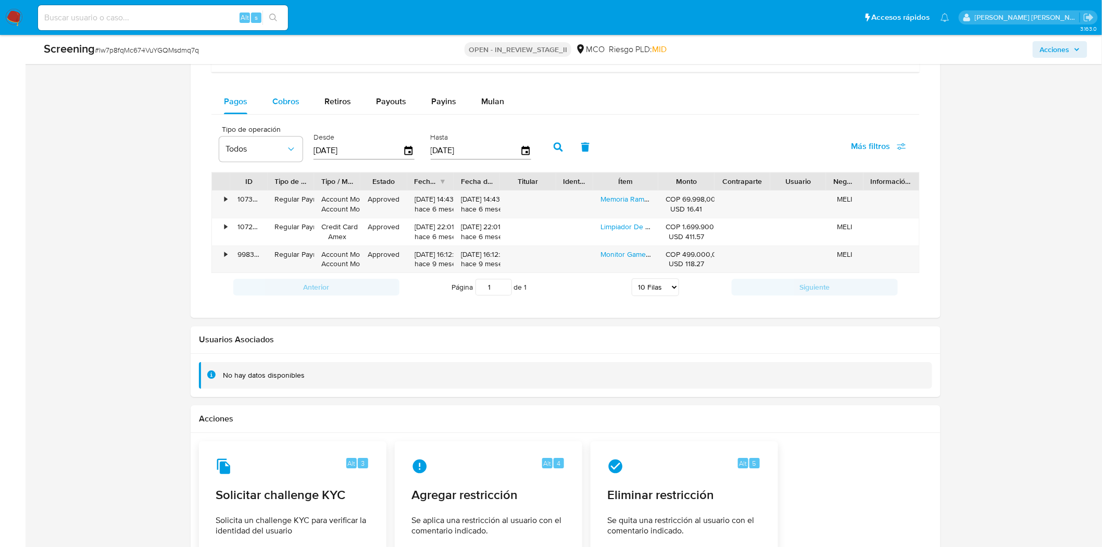
click at [283, 97] on span "Cobros" at bounding box center [285, 101] width 27 height 12
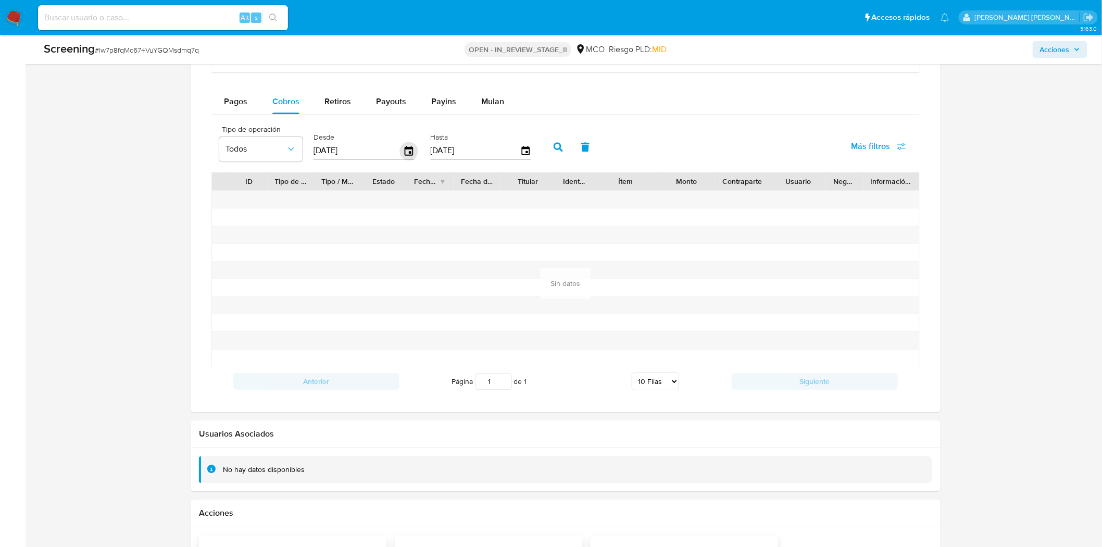
click at [407, 155] on icon "button" at bounding box center [409, 150] width 8 height 9
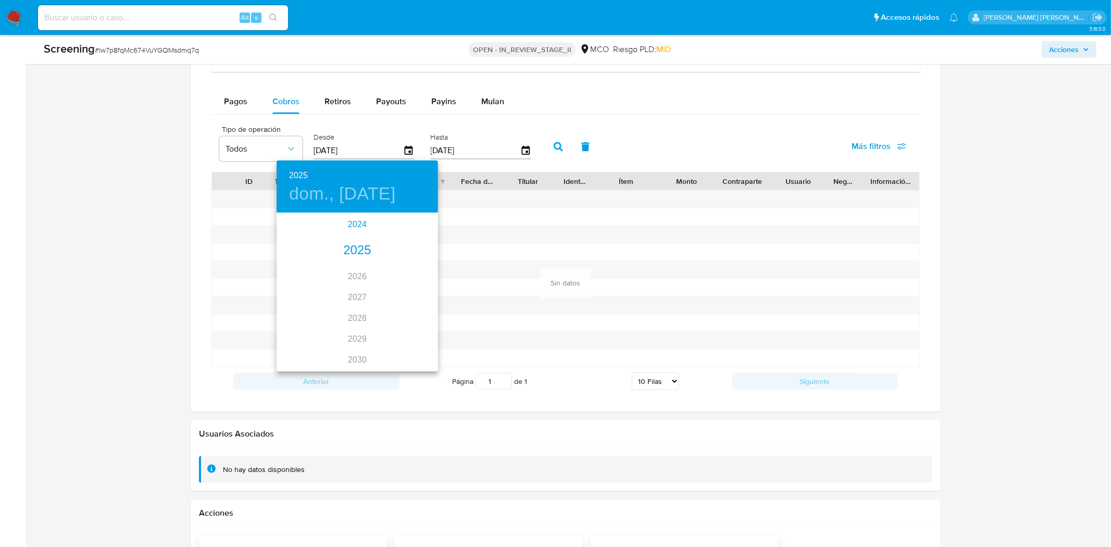
click at [349, 225] on div "2024" at bounding box center [356, 224] width 161 height 21
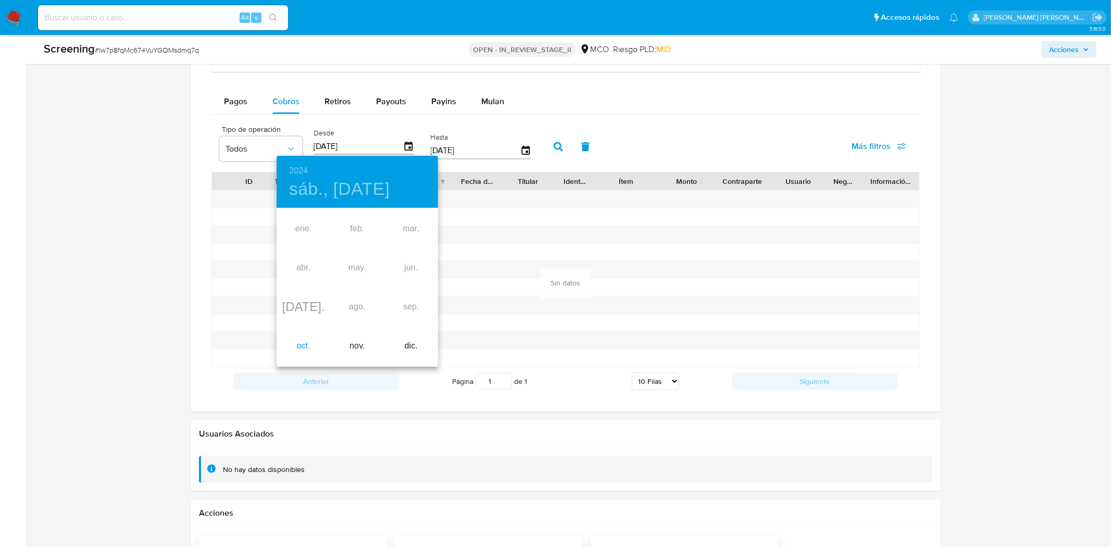
click at [297, 345] on div "oct." at bounding box center [303, 345] width 54 height 39
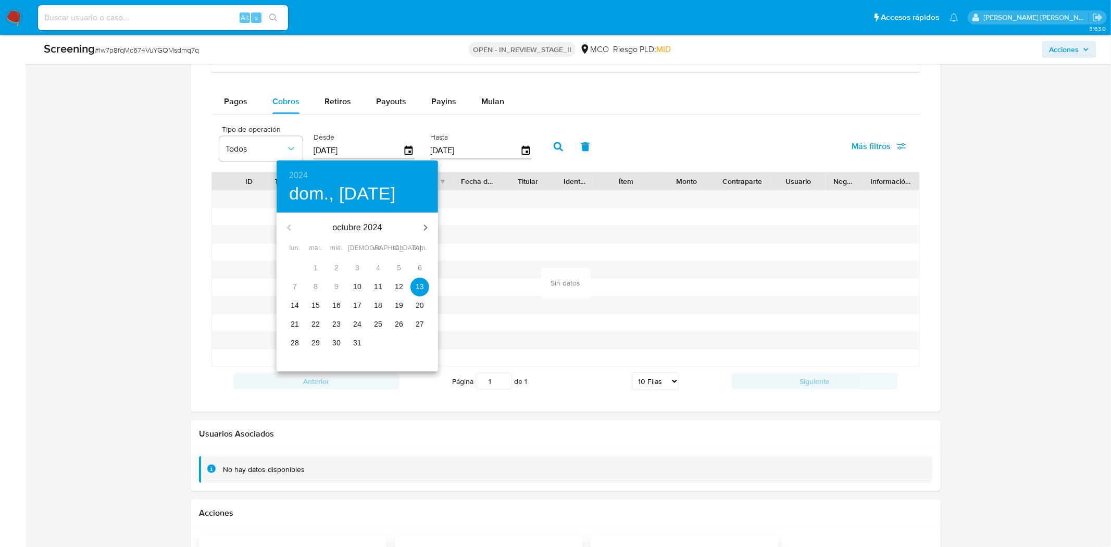
click at [355, 284] on p "10" at bounding box center [357, 286] width 8 height 10
type input "10/10/2024"
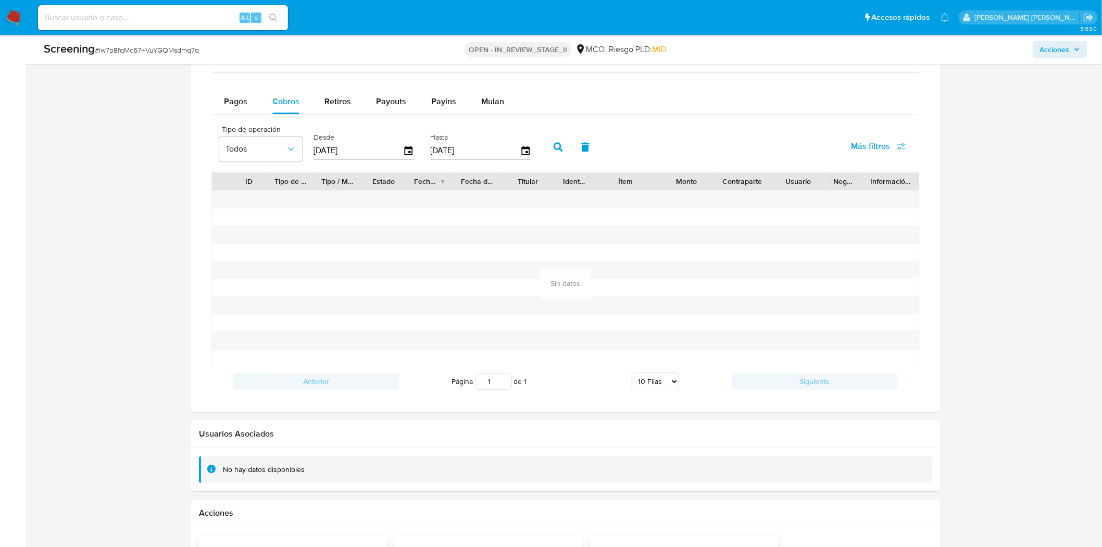
click at [554, 149] on icon "button" at bounding box center [558, 146] width 9 height 9
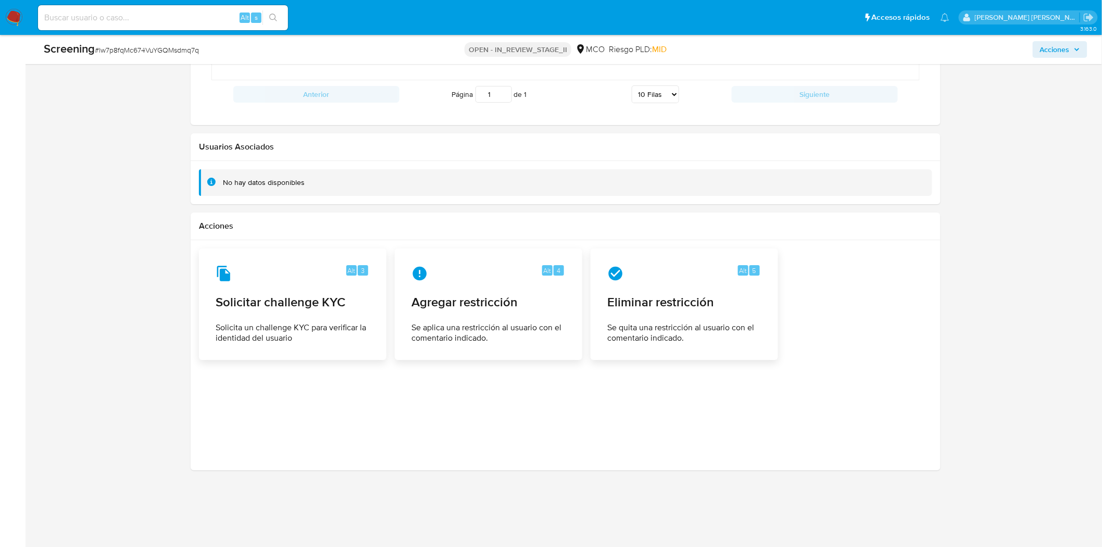
scroll to position [1410, 0]
click at [642, 288] on div "Alt 5 Eliminar restricción Se quita una restricción al usuario con el comentari…" at bounding box center [684, 303] width 170 height 95
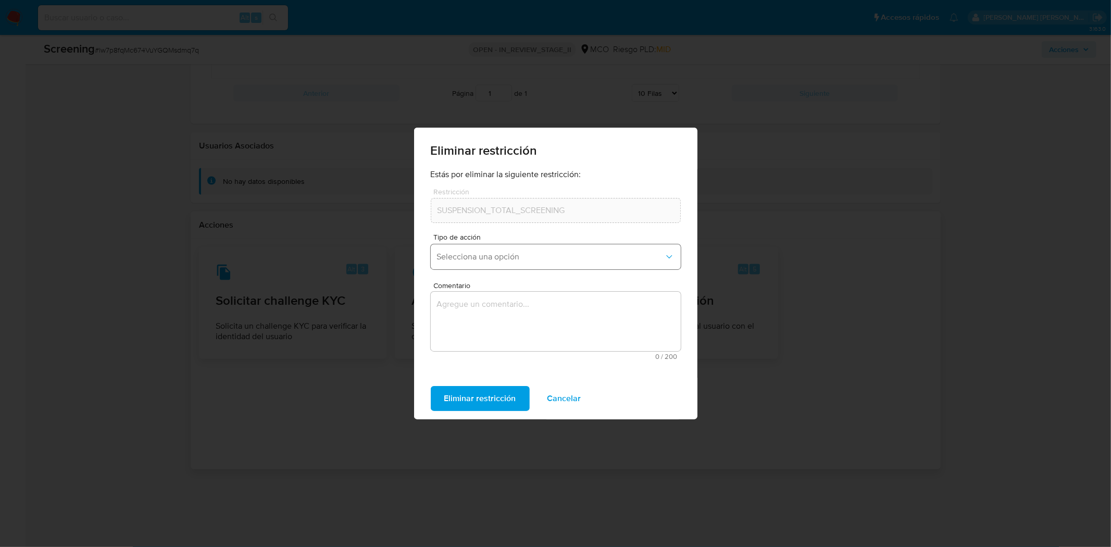
click at [501, 253] on span "Selecciona una opción" at bounding box center [550, 257] width 227 height 10
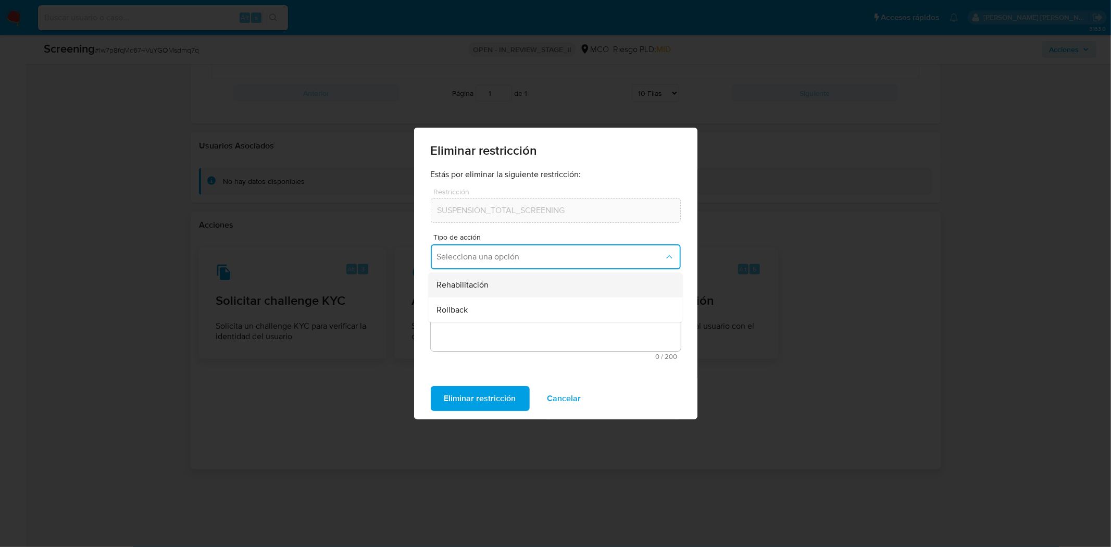
click at [497, 288] on div "Rehabilitación" at bounding box center [551, 284] width 231 height 25
click at [474, 303] on textarea "Comentario" at bounding box center [556, 321] width 250 height 59
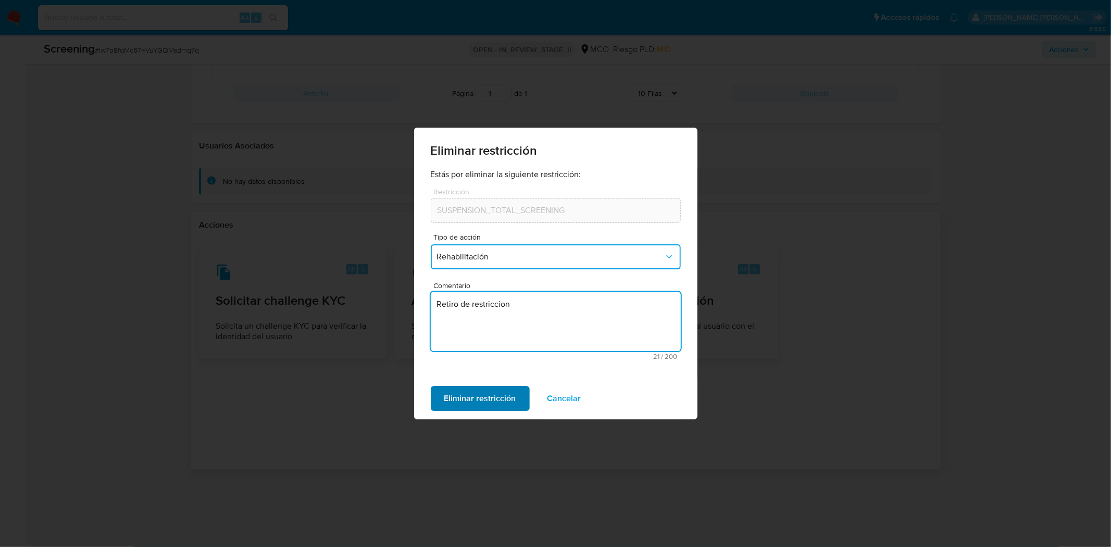
type textarea "Retiro de restriccion"
click at [471, 394] on span "Eliminar restricción" at bounding box center [480, 398] width 72 height 23
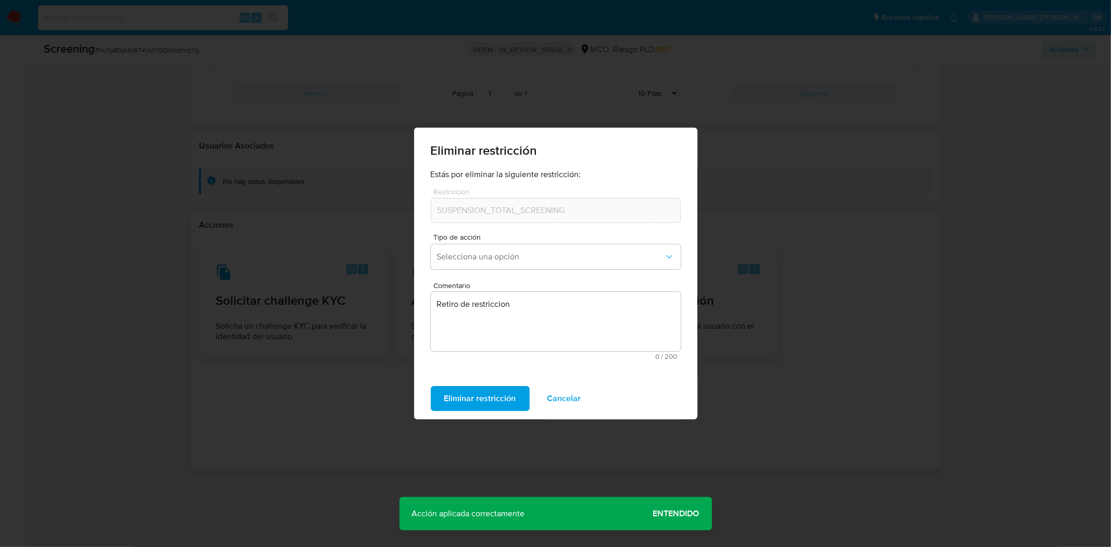
click at [554, 406] on span "Cancelar" at bounding box center [564, 398] width 34 height 23
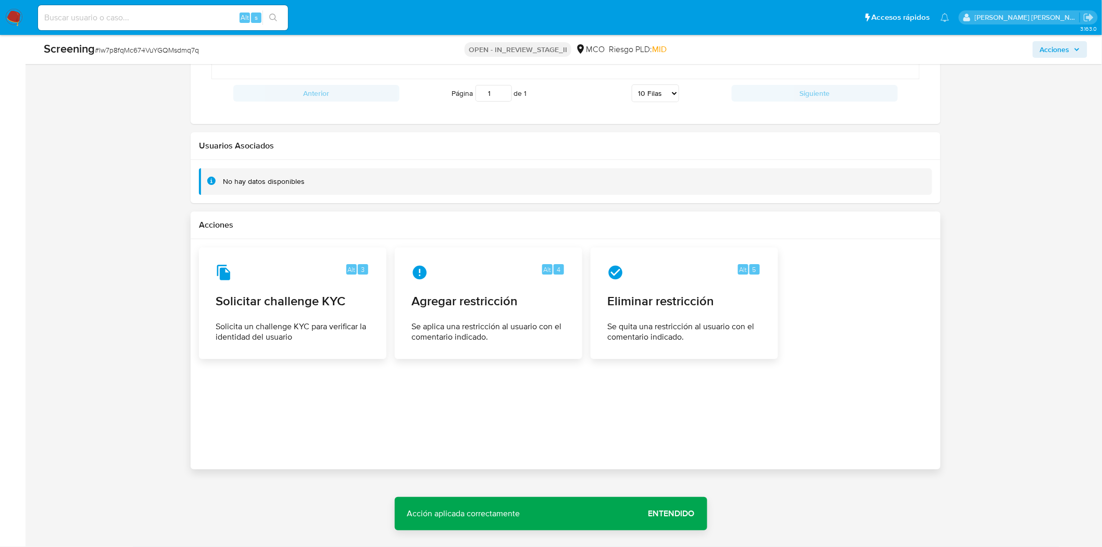
click at [476, 416] on div at bounding box center [565, 353] width 733 height 213
click at [482, 294] on span "Agregar restricción" at bounding box center [488, 302] width 153 height 16
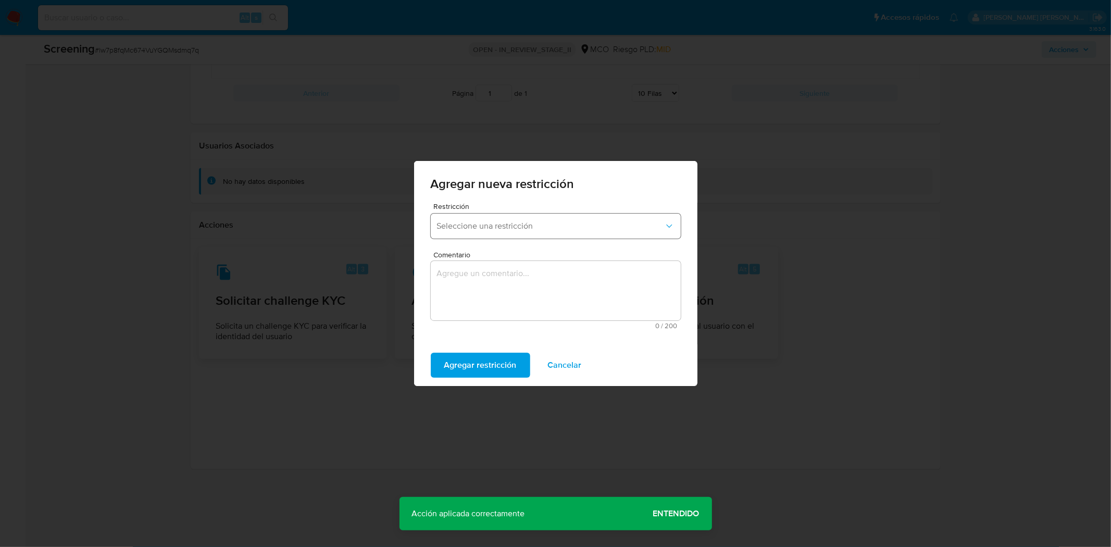
click at [487, 228] on span "Seleccione una restricción" at bounding box center [550, 226] width 227 height 10
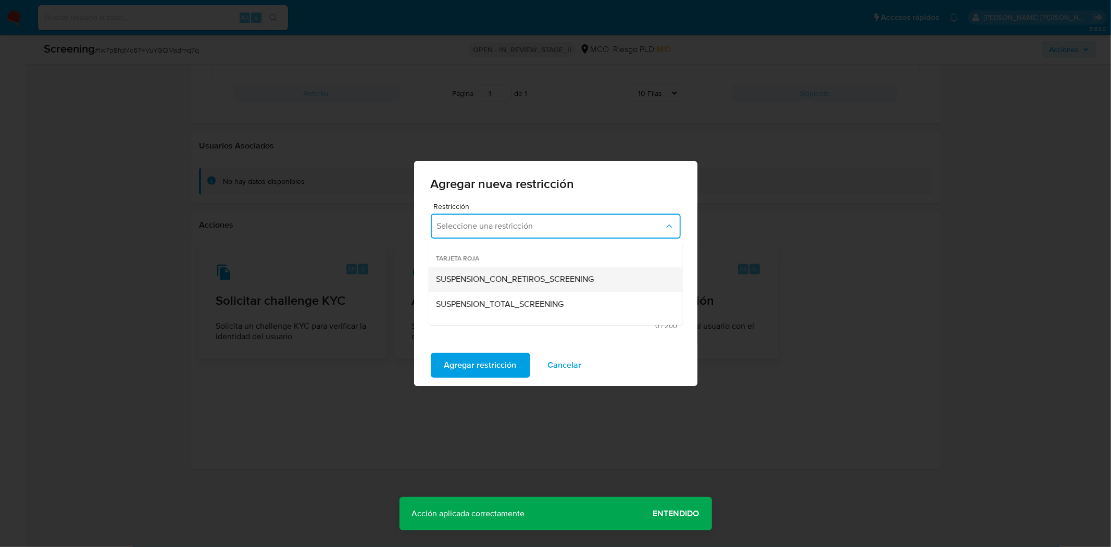
click at [490, 282] on span "SUSPENSION_CON_RETIROS_SCREENING" at bounding box center [515, 279] width 158 height 10
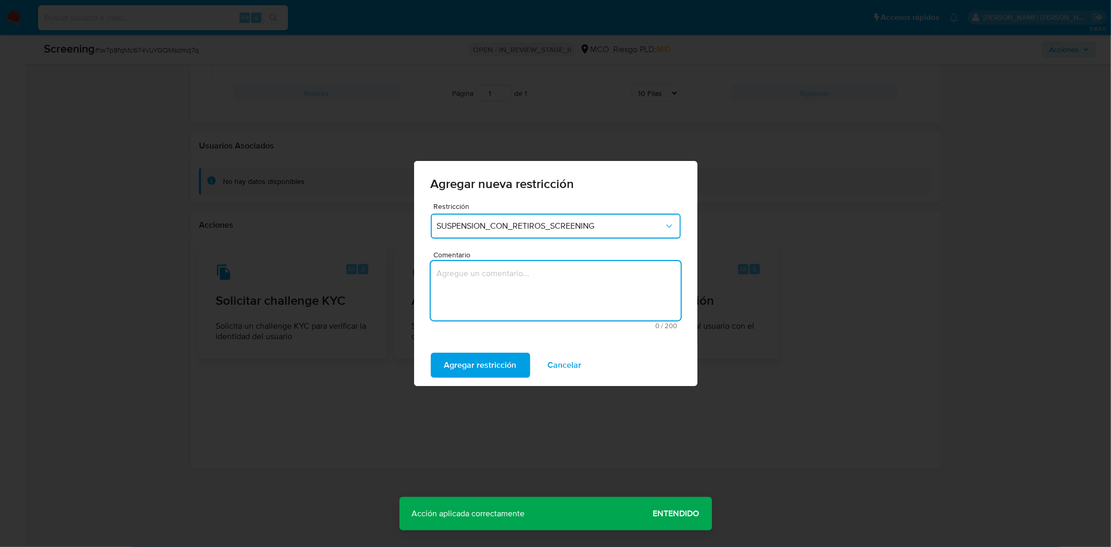
click at [502, 281] on textarea "Comentario" at bounding box center [556, 290] width 250 height 59
type textarea "Restriccion con retiros"
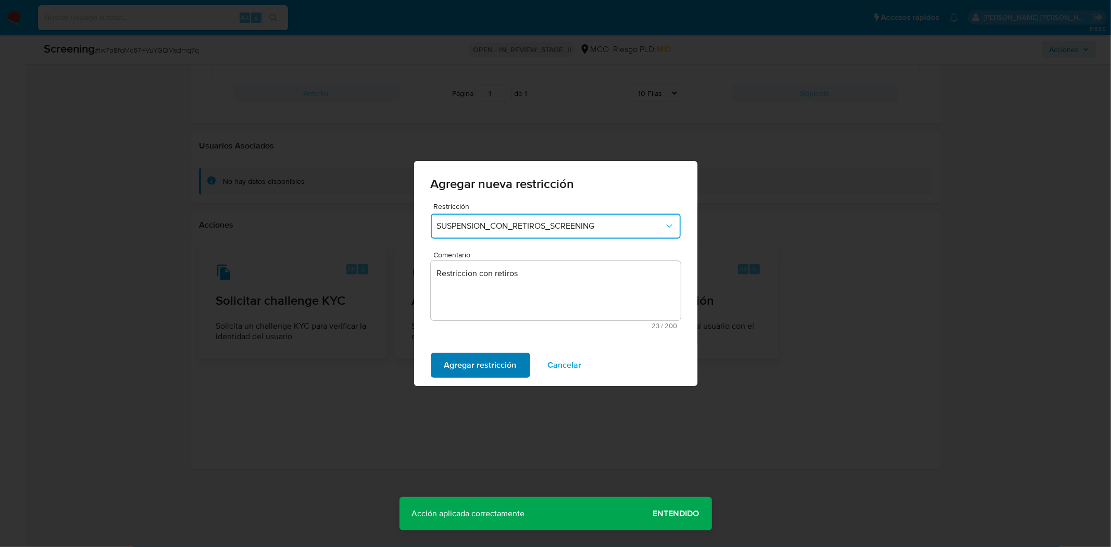
click at [476, 367] on span "Agregar restricción" at bounding box center [480, 365] width 72 height 23
click at [488, 366] on button "Confirmar" at bounding box center [463, 365] width 65 height 25
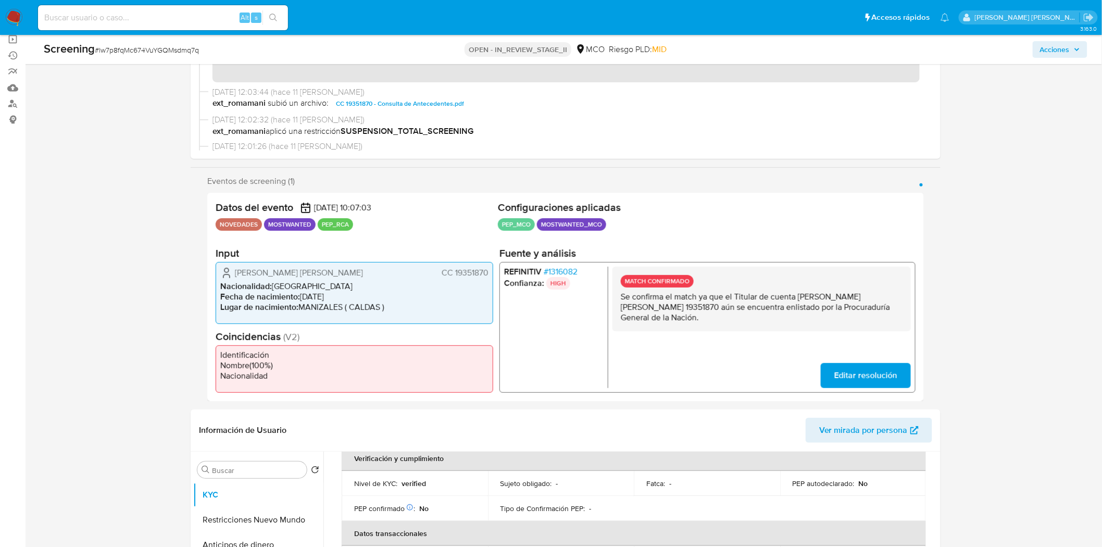
scroll to position [0, 0]
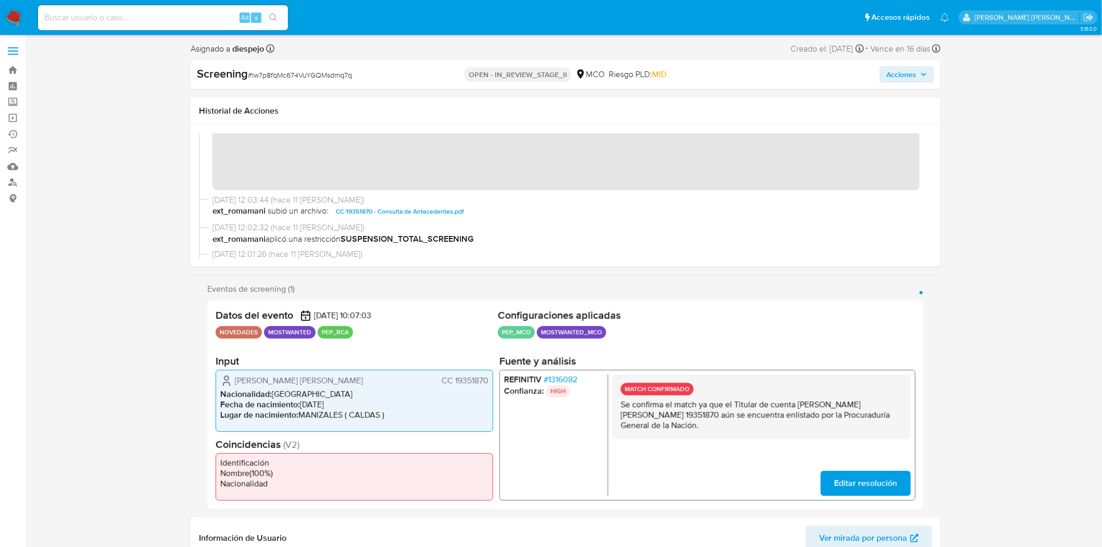
click at [922, 73] on icon "button" at bounding box center [924, 74] width 6 height 6
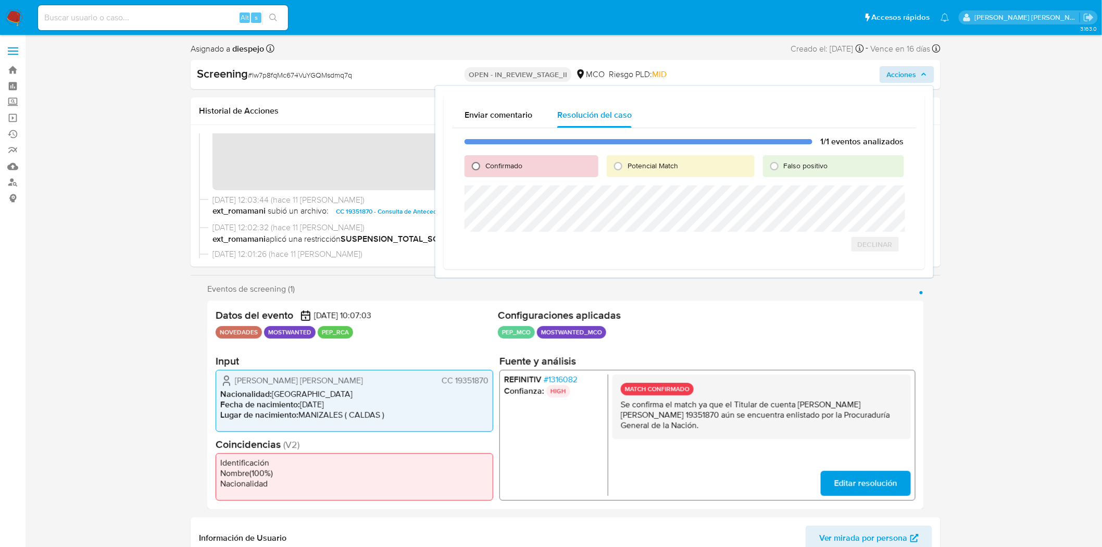
click at [475, 163] on input "Confirmado" at bounding box center [476, 166] width 17 height 17
radio input "true"
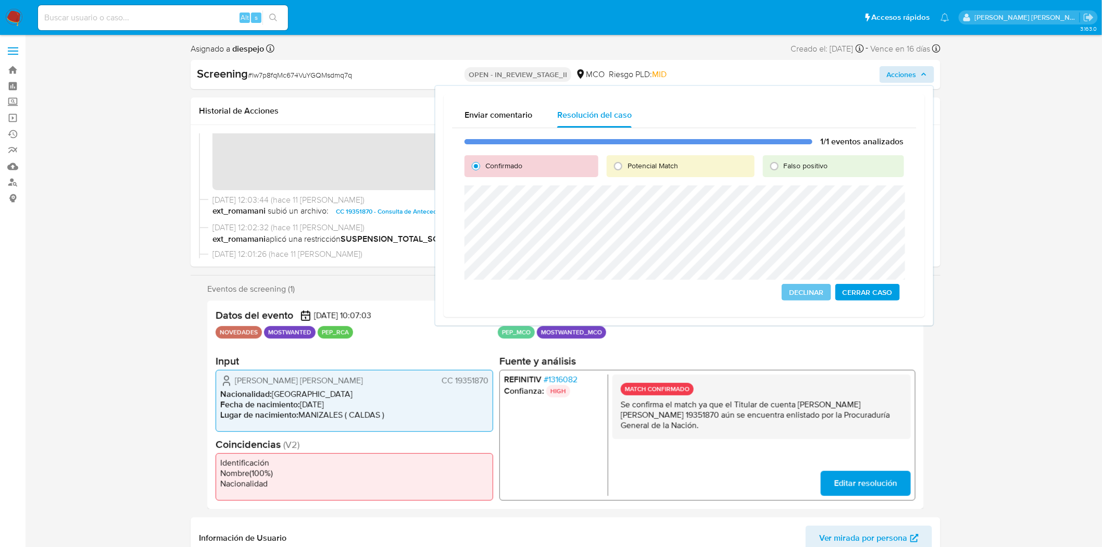
click at [460, 206] on div "1/1 eventos analizados Confirmado Potencial Match Falso positivo Declinar Cerra…" at bounding box center [684, 218] width 464 height 181
click at [869, 293] on span "Cerrar Caso" at bounding box center [868, 292] width 50 height 15
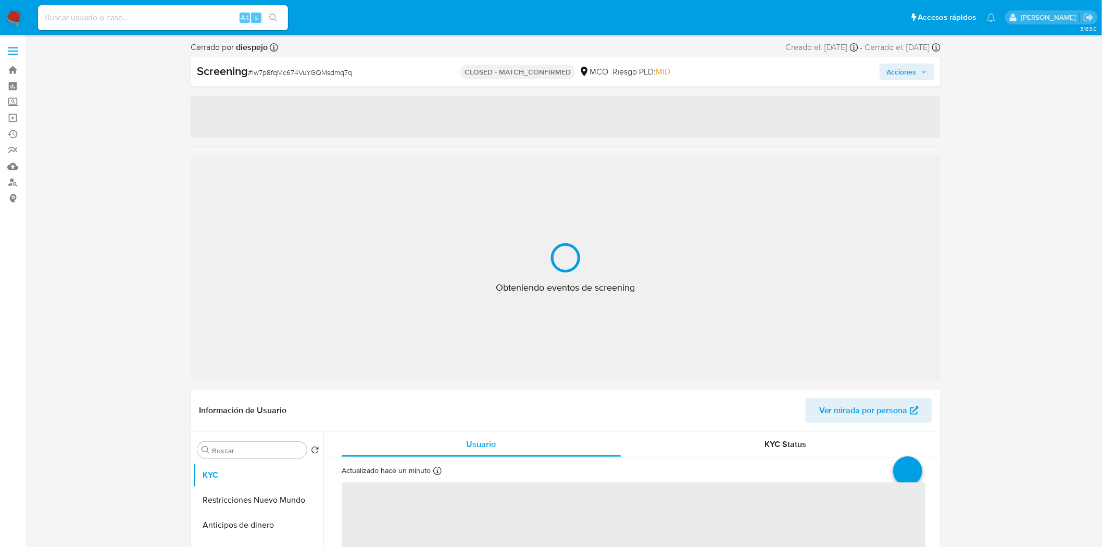
select select "10"
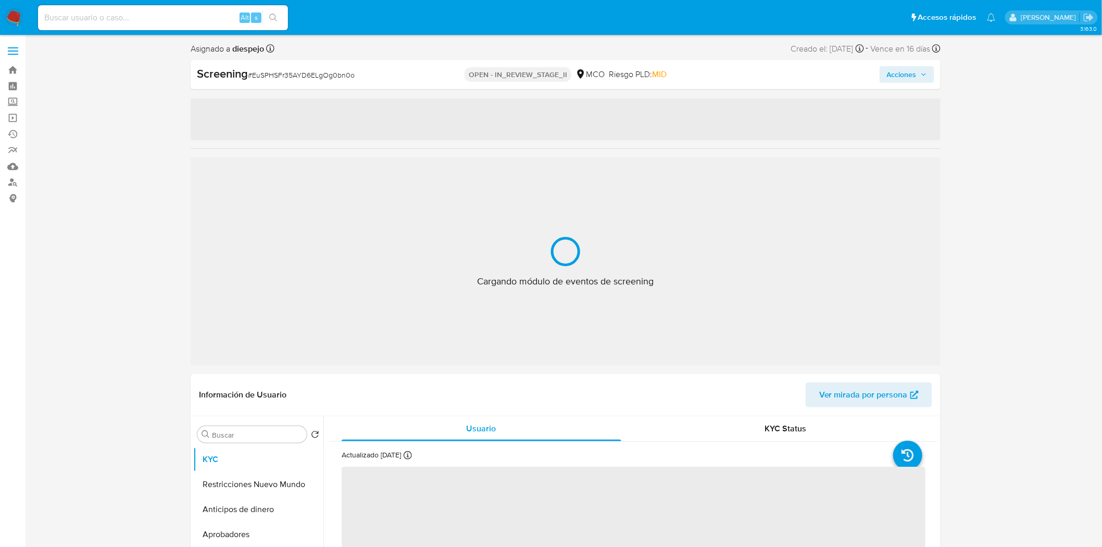
select select "10"
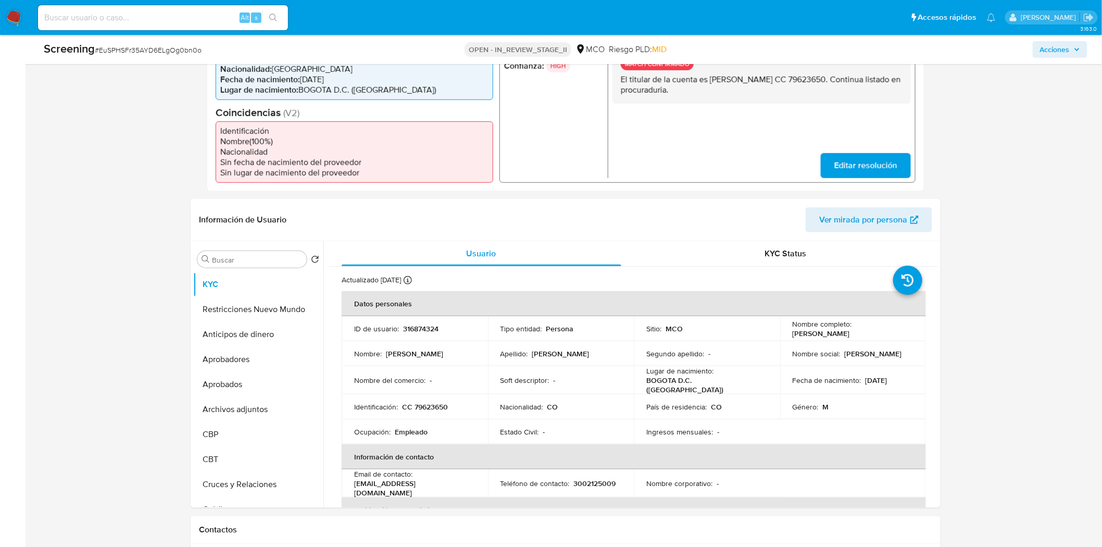
scroll to position [405, 0]
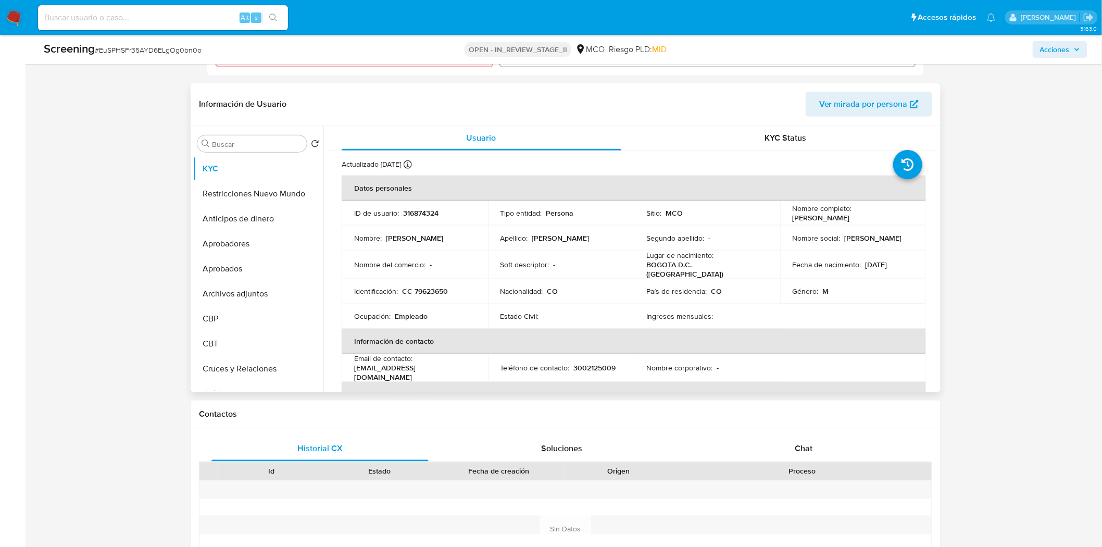
click at [423, 286] on p "CC 79623650" at bounding box center [425, 290] width 46 height 9
copy p "79623650"
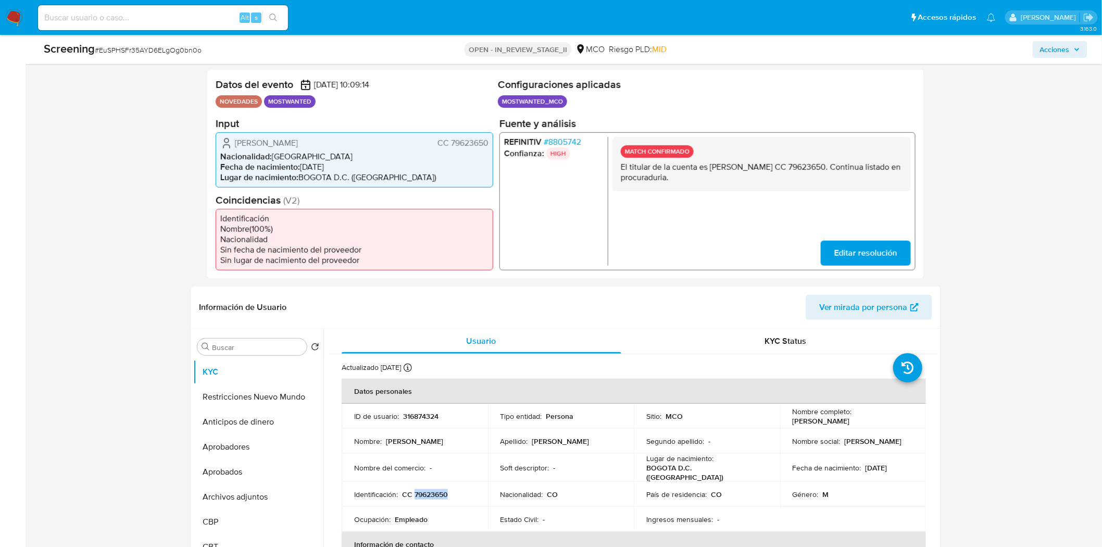
scroll to position [173, 0]
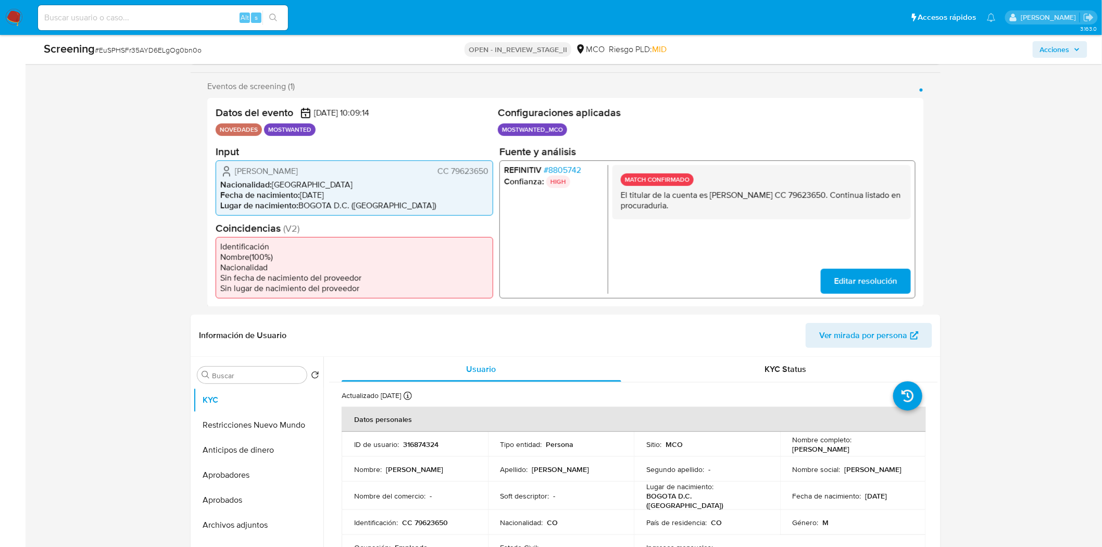
drag, startPoint x: 831, startPoint y: 195, endPoint x: 710, endPoint y: 198, distance: 121.4
click at [710, 198] on p "El titular de la cuenta es [PERSON_NAME] CC 79623650. Continua listado en procu…" at bounding box center [762, 200] width 282 height 21
click at [865, 196] on p "El titular de la cuenta es [PERSON_NAME] CC 79623650. Continua listado en procu…" at bounding box center [762, 200] width 282 height 21
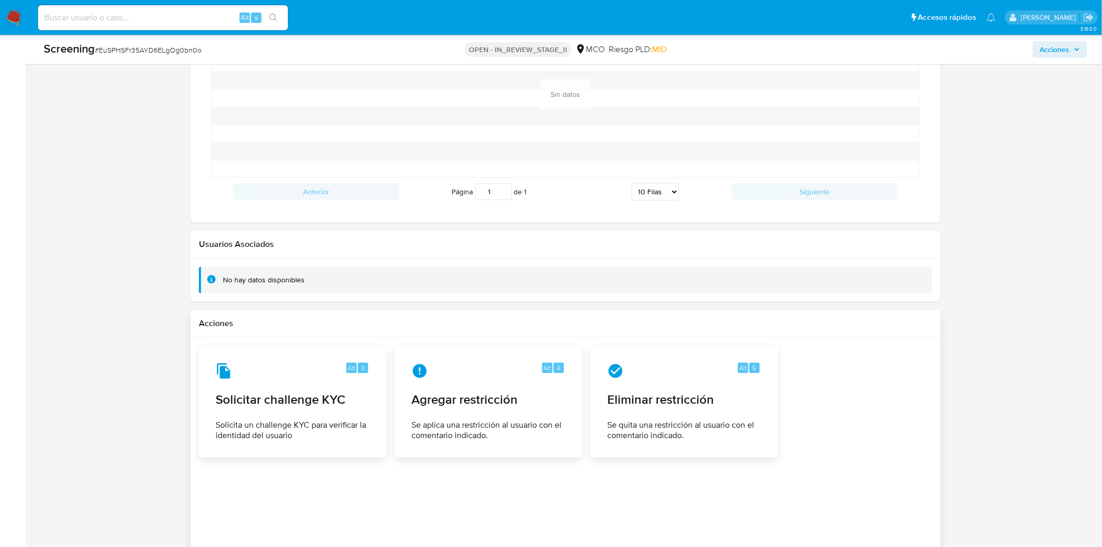
scroll to position [1410, 0]
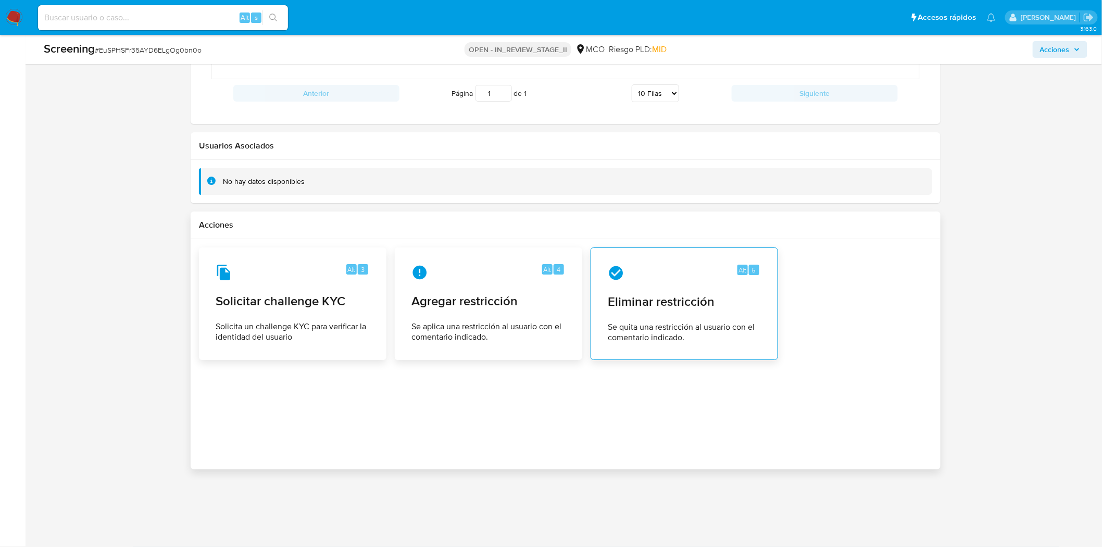
click at [650, 310] on div "Alt 5 Eliminar restricción Se quita una restricción al usuario con el comentari…" at bounding box center [684, 303] width 170 height 95
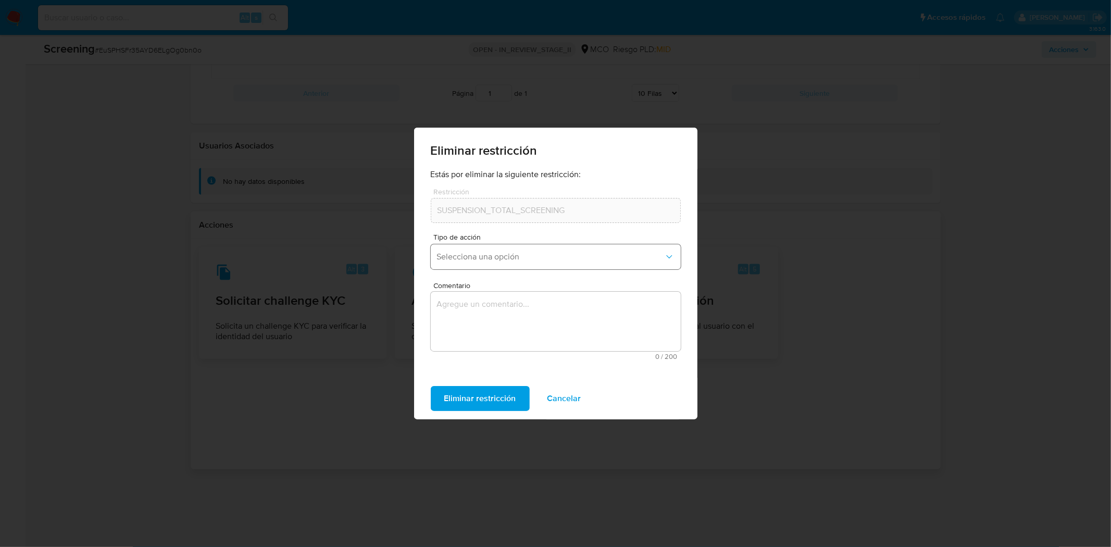
click at [496, 256] on span "Selecciona una opción" at bounding box center [550, 257] width 227 height 10
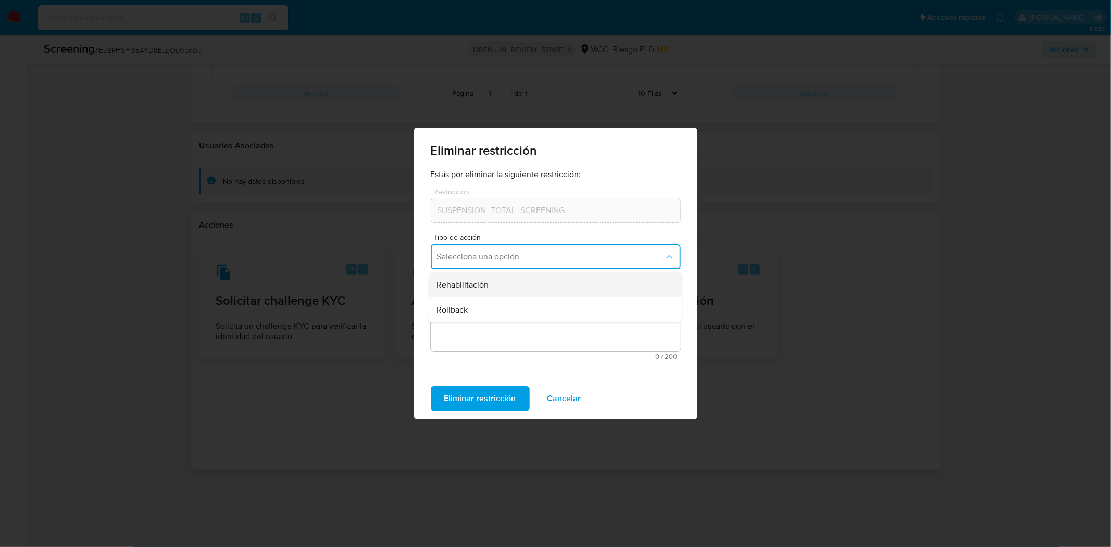
click at [496, 284] on div "Rehabilitación" at bounding box center [551, 284] width 231 height 25
click at [469, 306] on textarea "Comentario" at bounding box center [556, 321] width 250 height 59
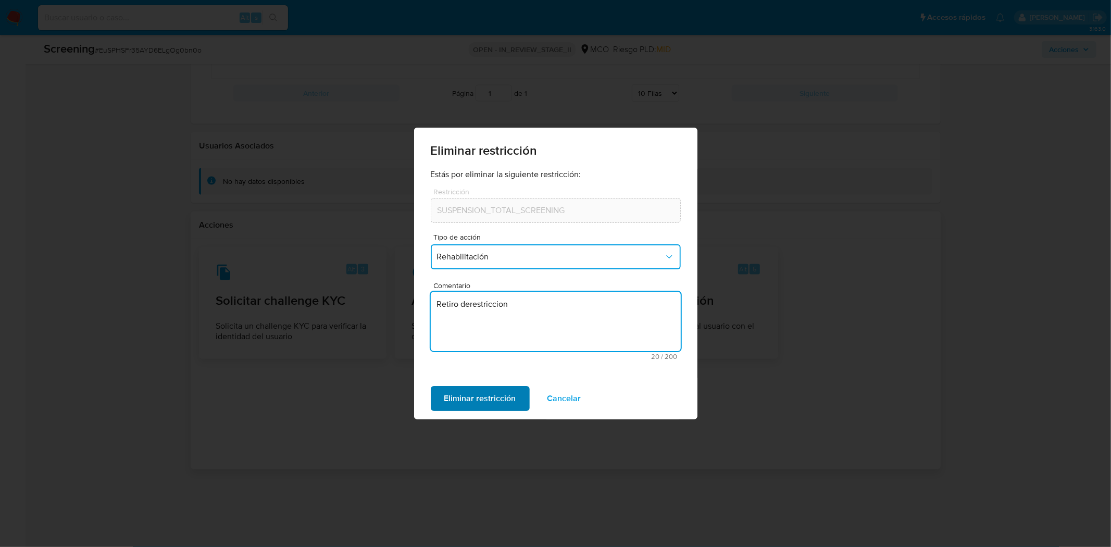
type textarea "Retiro derestriccion"
click at [459, 394] on span "Eliminar restricción" at bounding box center [480, 398] width 72 height 23
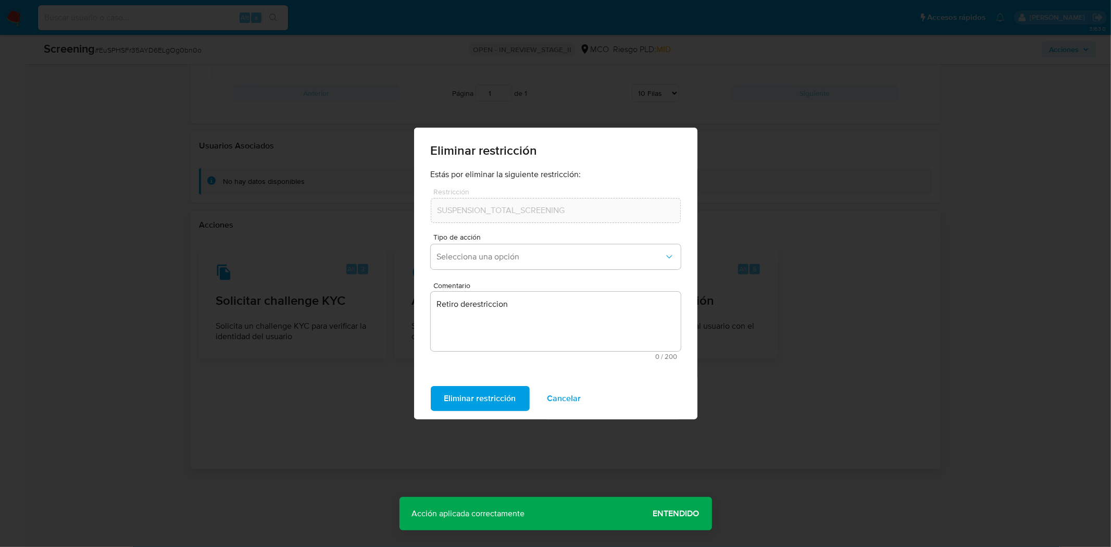
click at [551, 394] on span "Cancelar" at bounding box center [564, 398] width 34 height 23
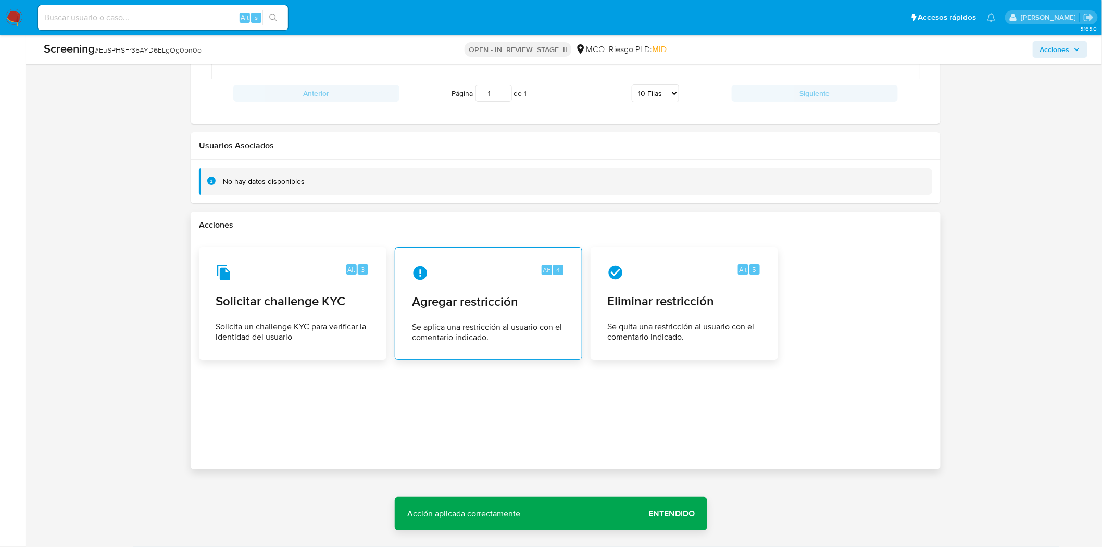
click at [533, 297] on span "Agregar restricción" at bounding box center [488, 302] width 153 height 16
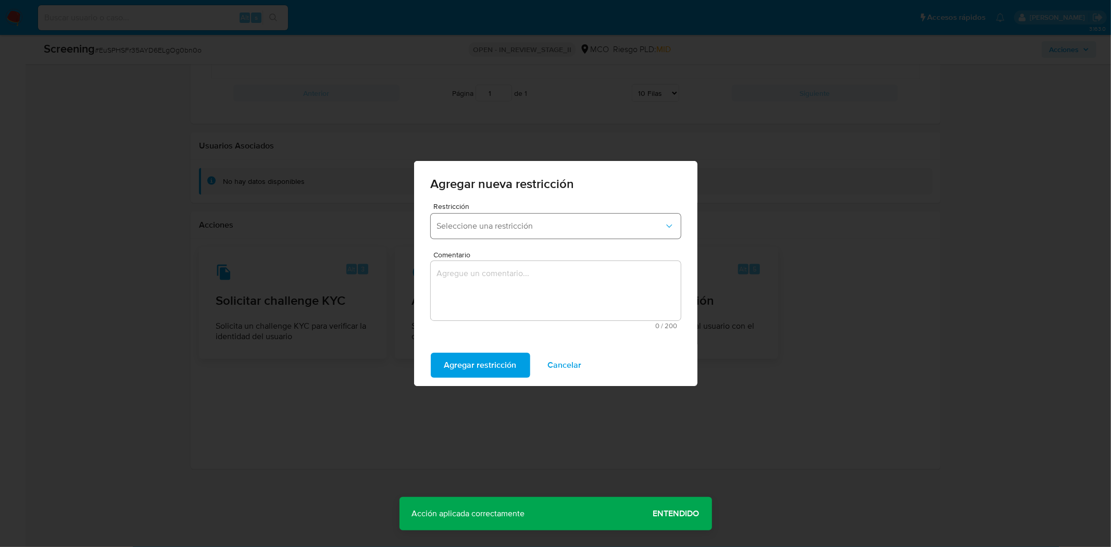
click at [526, 232] on button "Seleccione una restricción" at bounding box center [556, 225] width 250 height 25
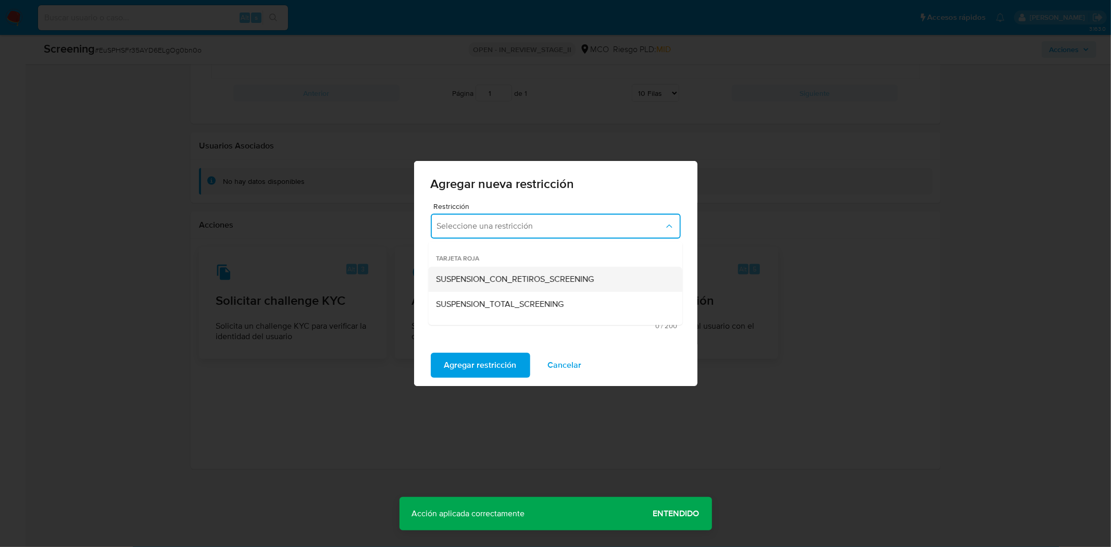
click at [517, 276] on span "SUSPENSION_CON_RETIROS_SCREENING" at bounding box center [515, 279] width 158 height 10
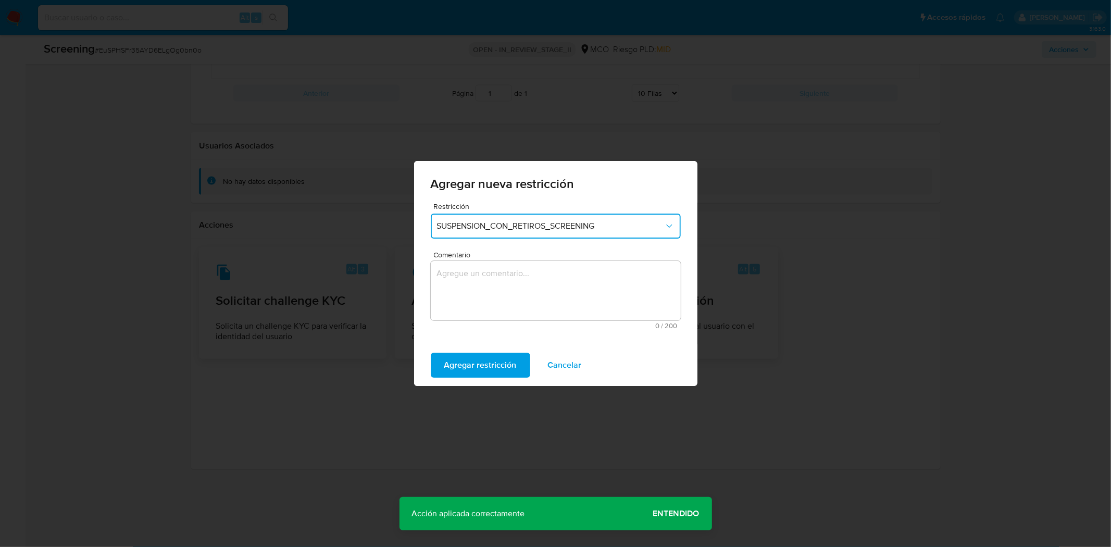
click at [506, 274] on textarea "Comentario" at bounding box center [556, 290] width 250 height 59
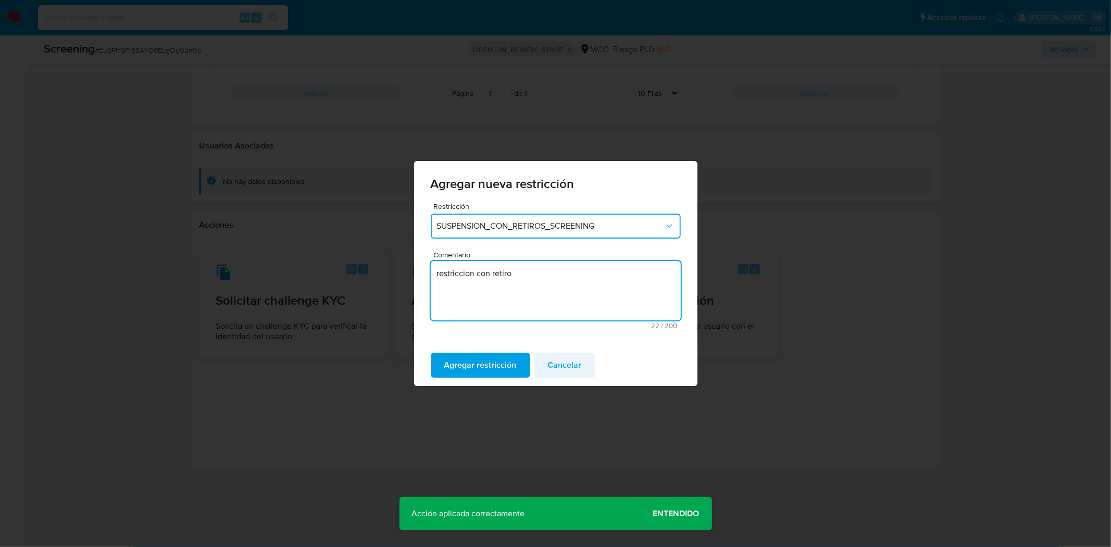
type textarea "restriccion con retiro"
click at [555, 362] on span "Cancelar" at bounding box center [565, 365] width 34 height 23
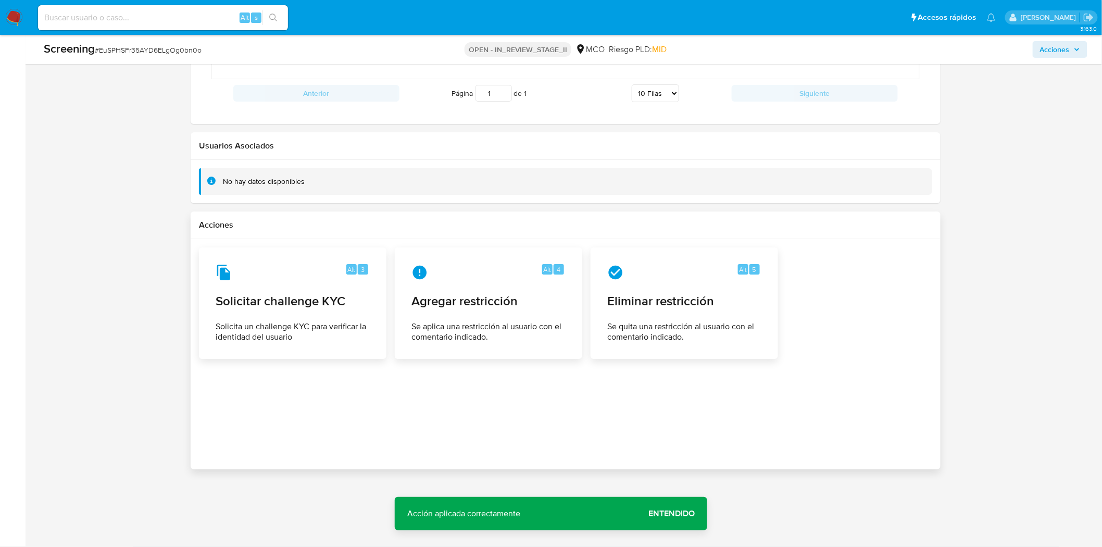
click at [848, 311] on div "Alt 3 Solicitar challenge KYC Solicita un challenge KYC para verificar la ident…" at bounding box center [565, 302] width 733 height 111
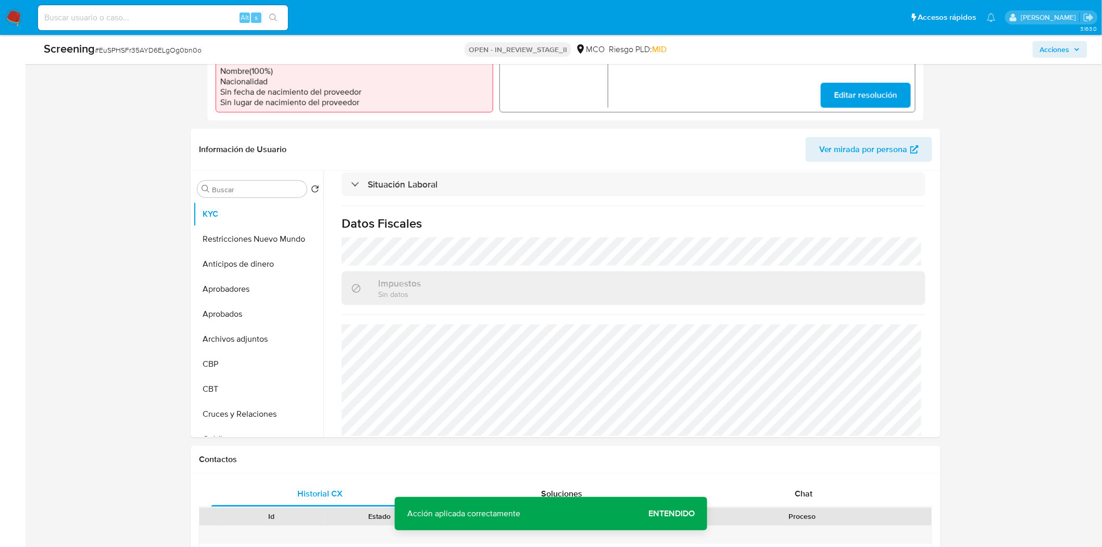
scroll to position [310, 0]
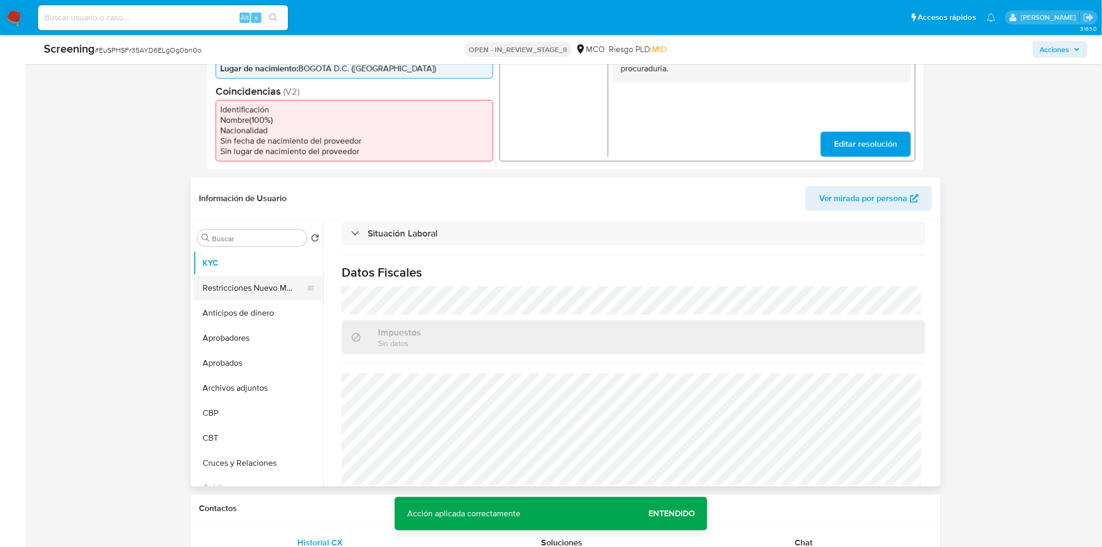
click at [217, 290] on button "Restricciones Nuevo Mundo" at bounding box center [254, 287] width 122 height 25
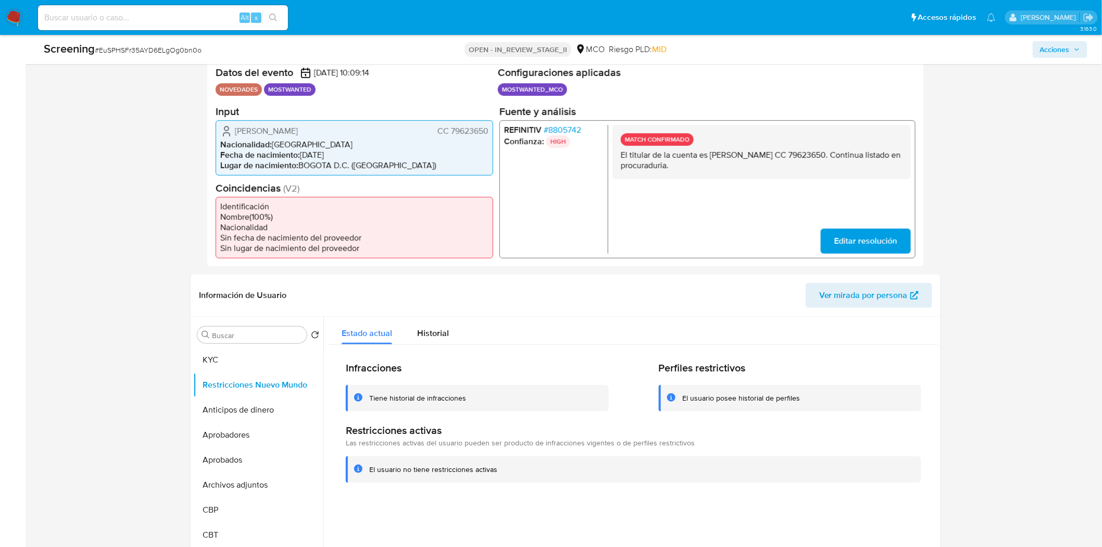
scroll to position [195, 0]
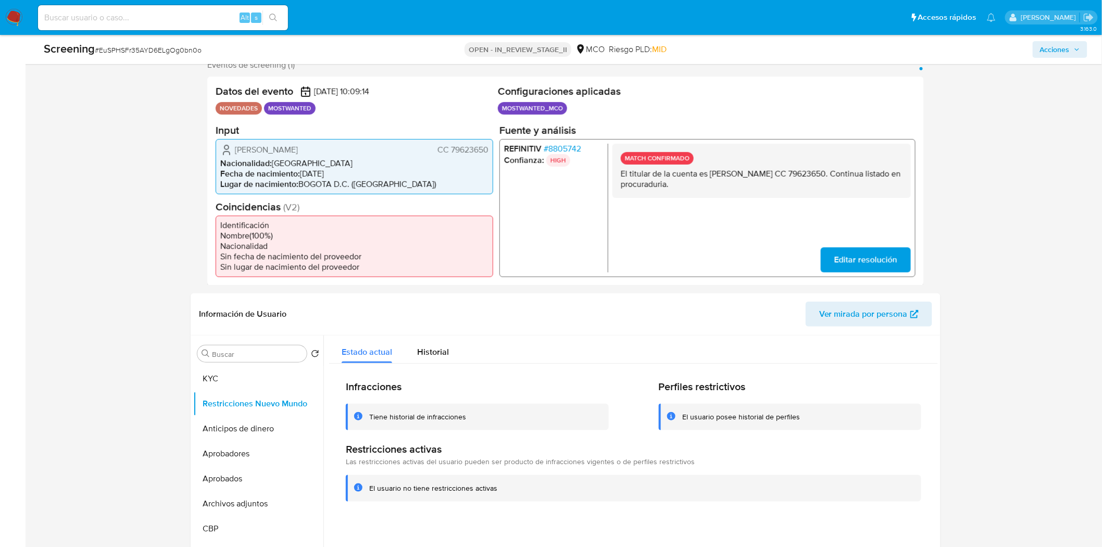
click at [1053, 52] on span "Acciones" at bounding box center [1055, 49] width 30 height 17
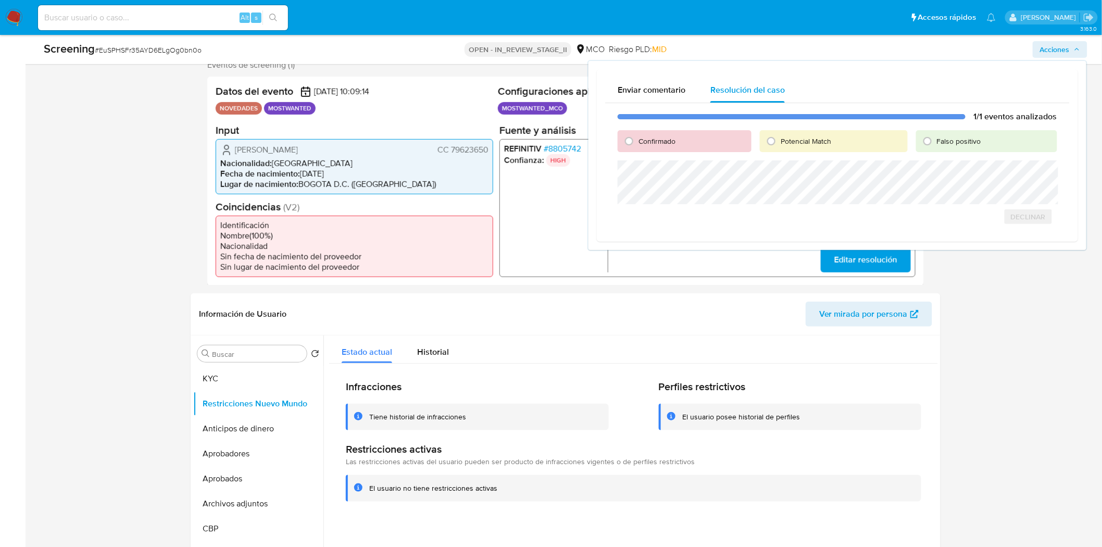
drag, startPoint x: 935, startPoint y: 139, endPoint x: 891, endPoint y: 147, distance: 44.4
click at [935, 140] on input "Falso positivo" at bounding box center [927, 141] width 17 height 17
radio input "true"
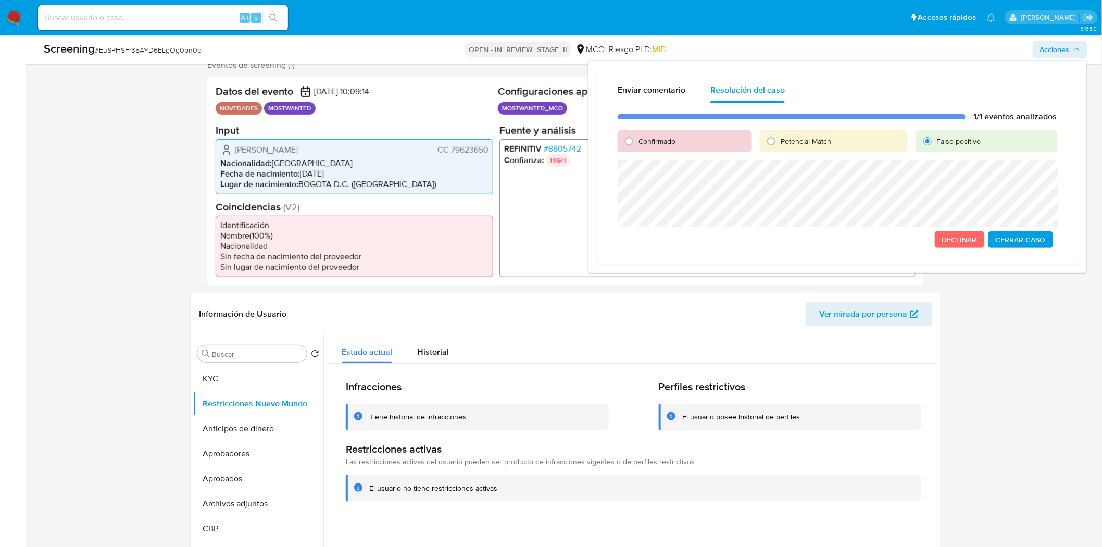
click at [1023, 243] on span "Cerrar Caso" at bounding box center [1021, 239] width 50 height 15
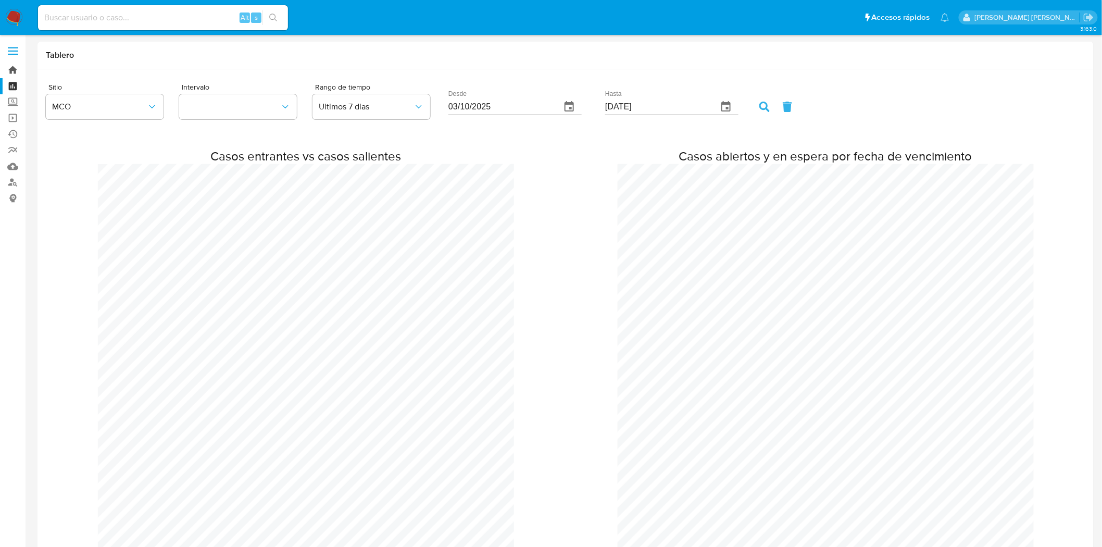
click at [9, 68] on link "Bandeja" at bounding box center [62, 70] width 124 height 16
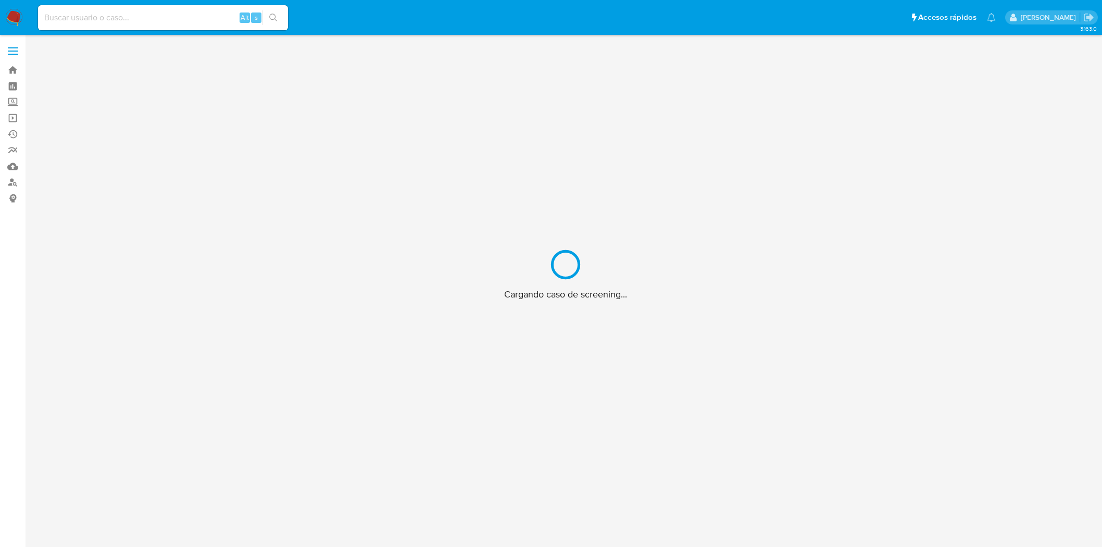
scroll to position [37, 0]
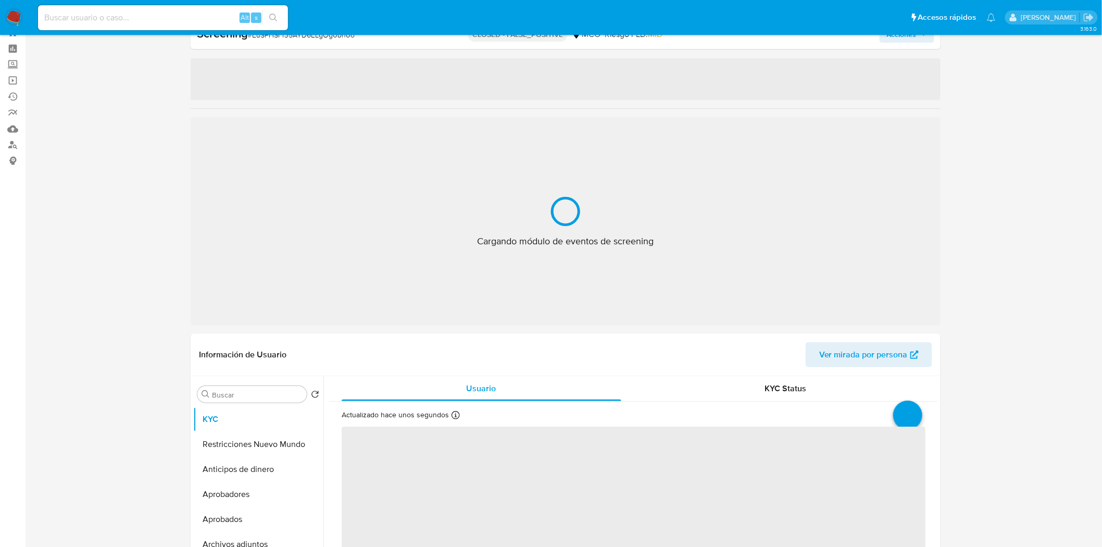
select select "10"
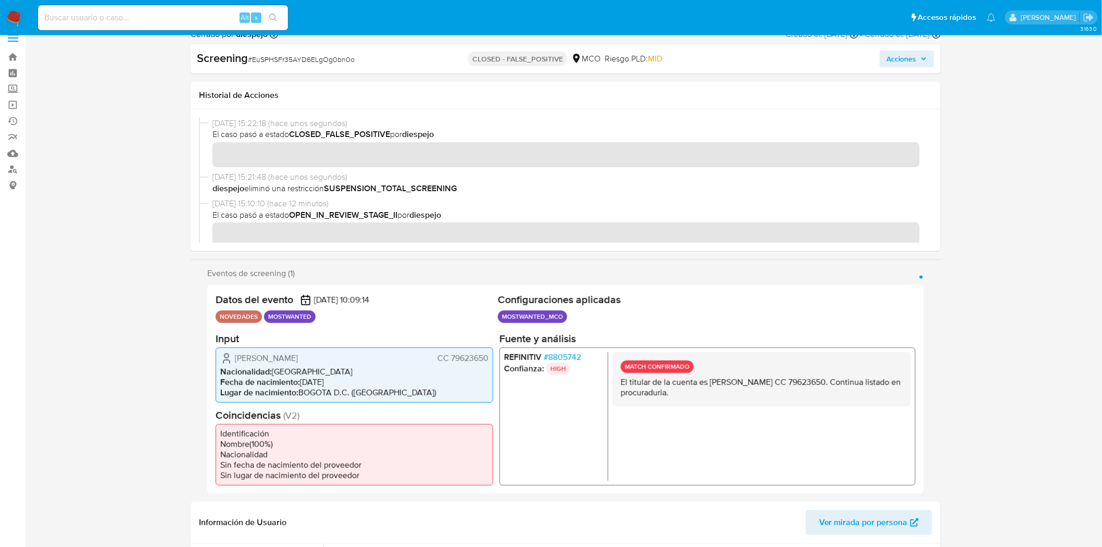
scroll to position [0, 0]
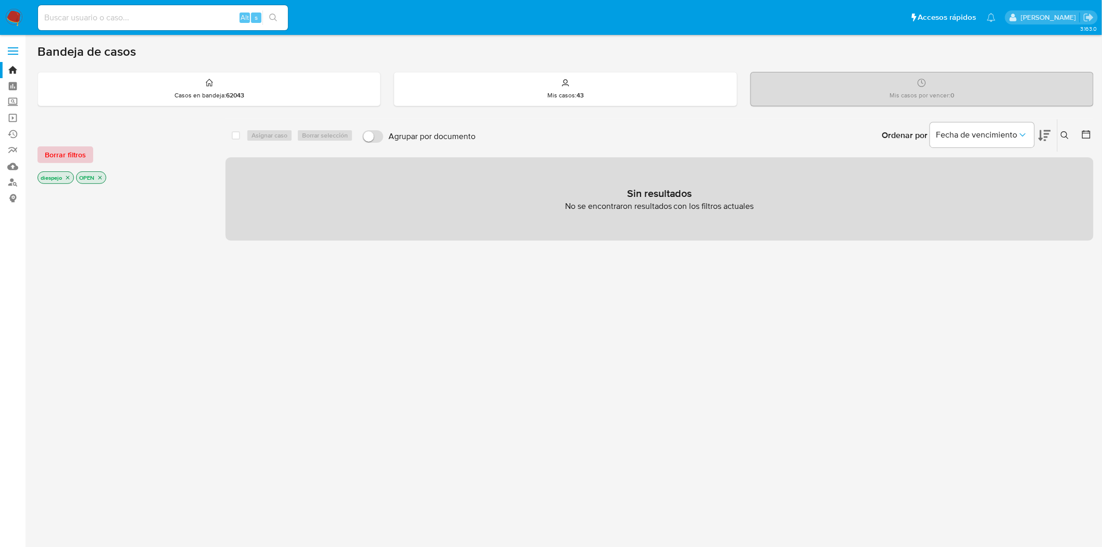
click at [80, 159] on span "Borrar filtros" at bounding box center [65, 154] width 41 height 15
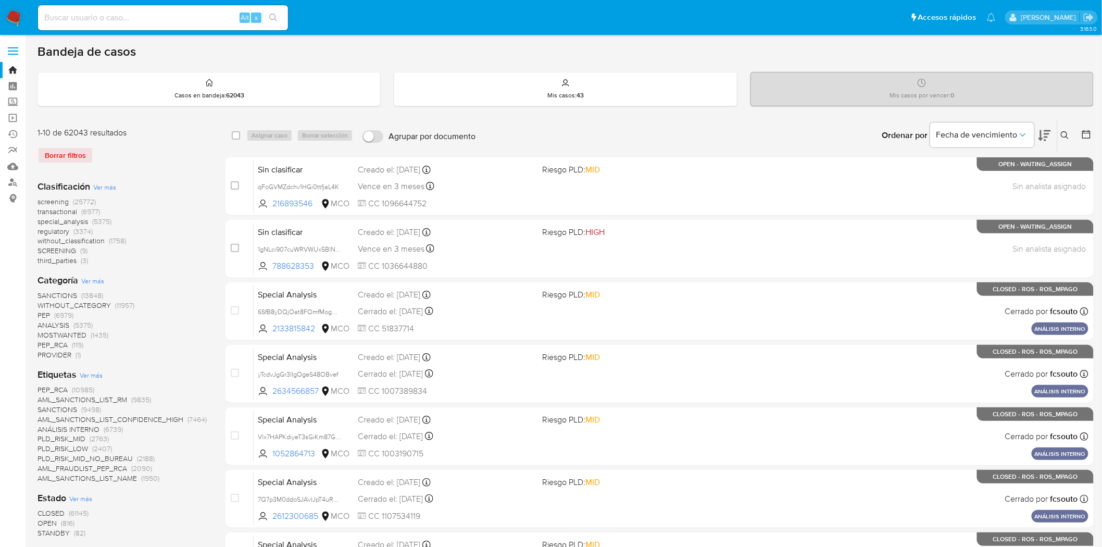
click at [1062, 133] on icon at bounding box center [1065, 135] width 8 height 8
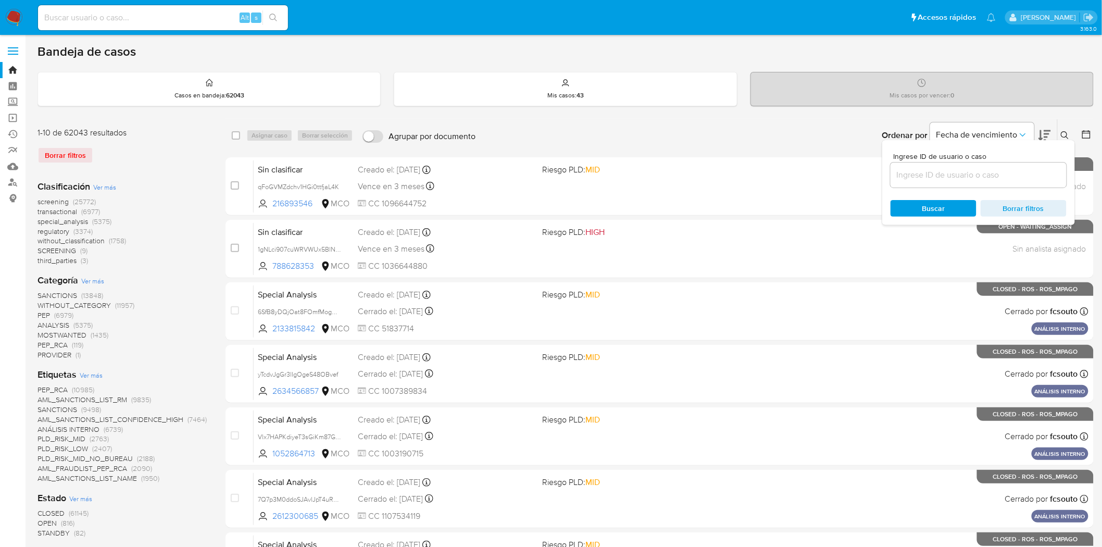
click at [758, 133] on div "Ordenar por Fecha de vencimiento No es posible ordenar los resultados mientras …" at bounding box center [787, 135] width 613 height 32
click at [1064, 134] on icon at bounding box center [1065, 135] width 8 height 8
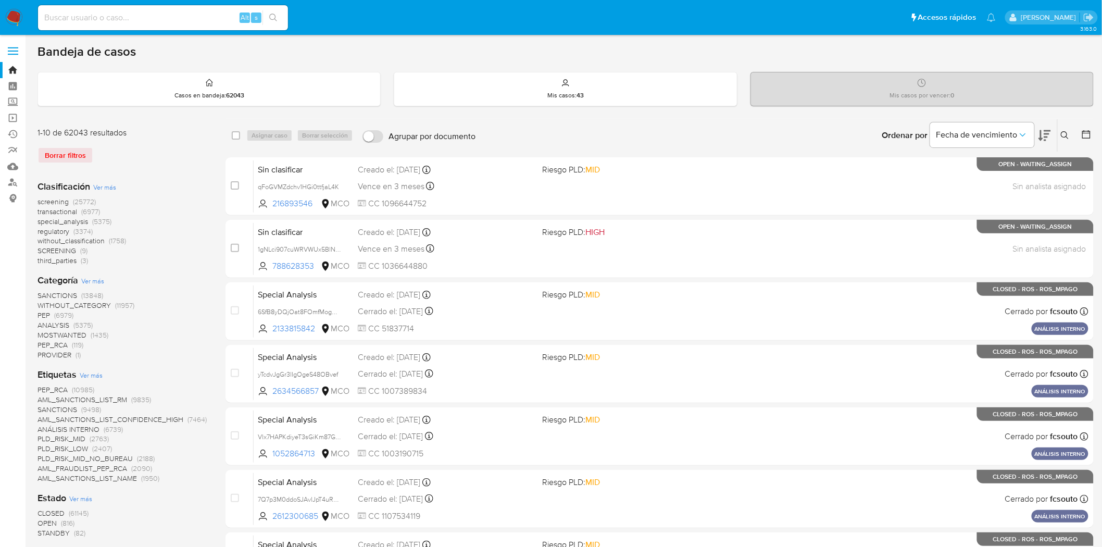
click at [1069, 133] on icon at bounding box center [1065, 135] width 8 height 8
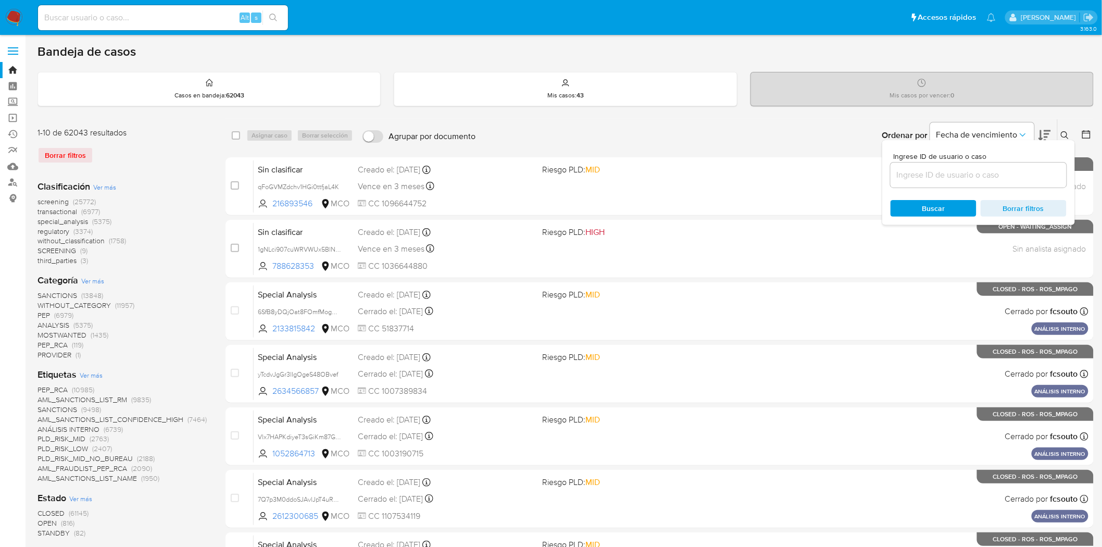
click at [957, 173] on input at bounding box center [978, 175] width 176 height 14
type input "qb8X9WytIZOH1E1l63dODSac"
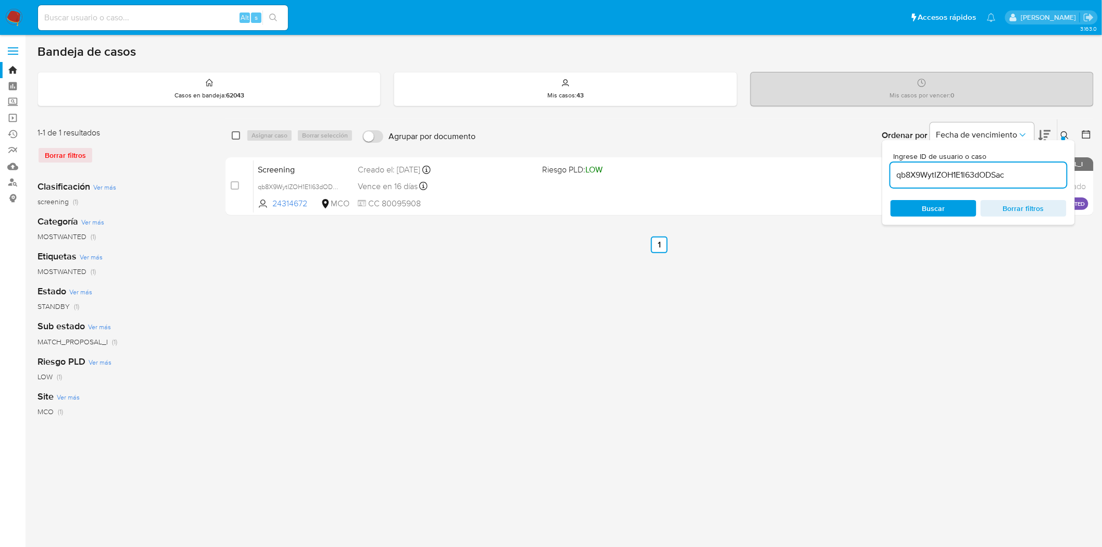
click at [237, 132] on input "checkbox" at bounding box center [236, 135] width 8 height 8
checkbox input "true"
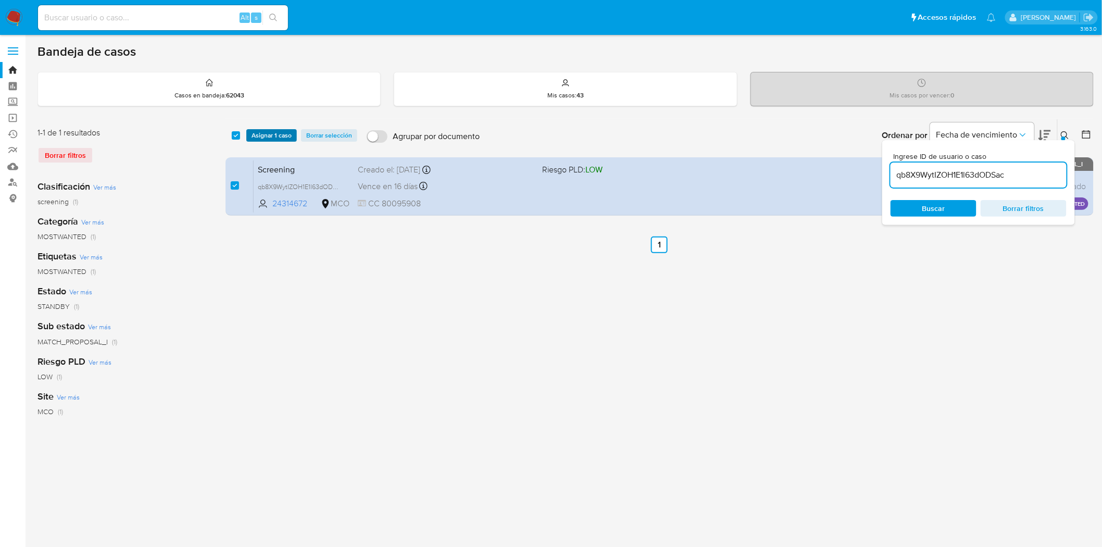
click at [278, 134] on span "Asignar 1 caso" at bounding box center [272, 135] width 40 height 10
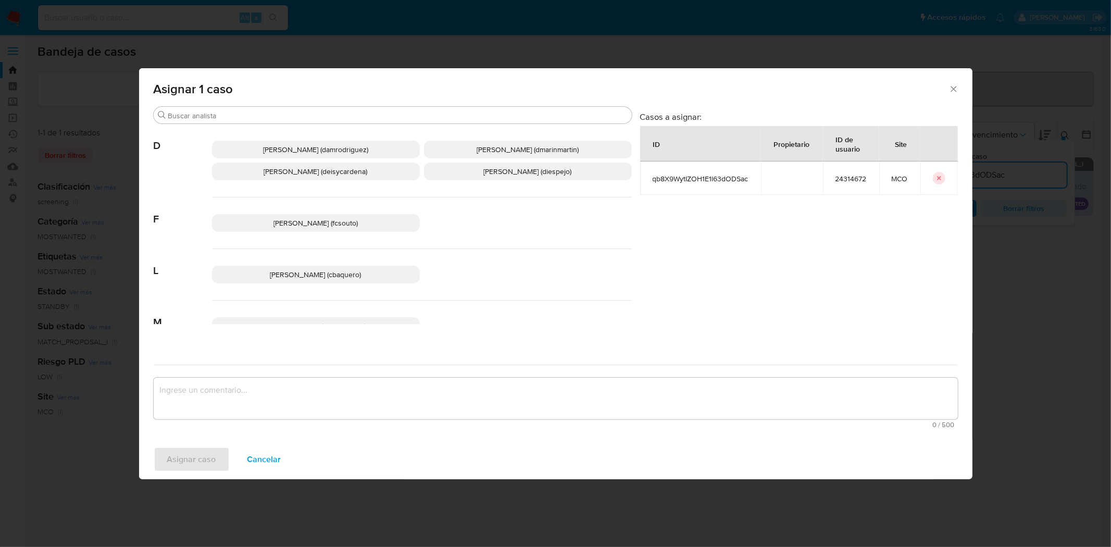
click at [485, 169] on span "Diana Marcela Espejo Garcia (diespejo)" at bounding box center [528, 171] width 88 height 10
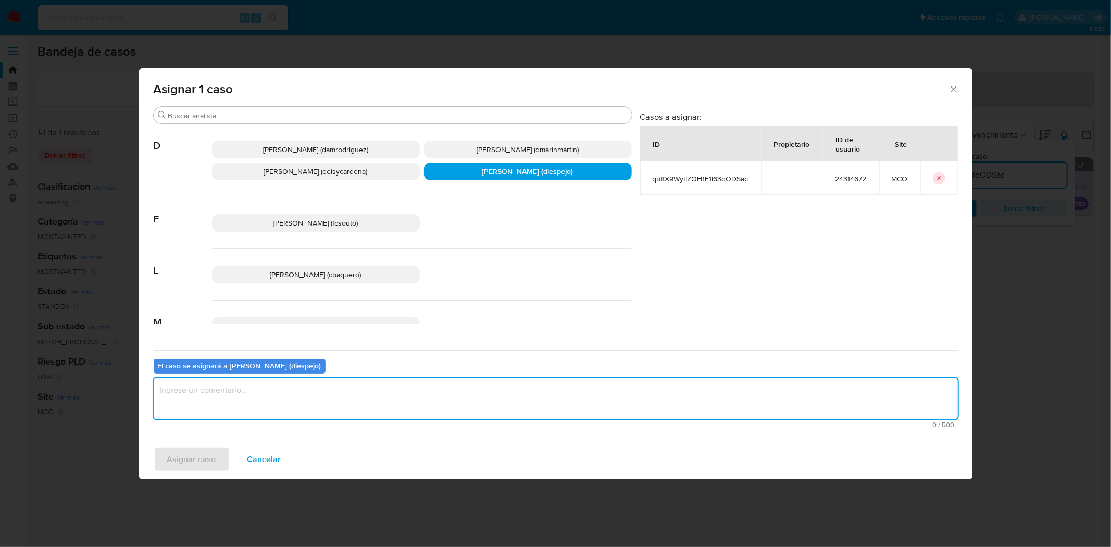
drag, startPoint x: 242, startPoint y: 394, endPoint x: 226, endPoint y: 378, distance: 22.8
click at [241, 394] on textarea "assign-modal" at bounding box center [556, 399] width 804 height 42
type textarea "Asignacion manual"
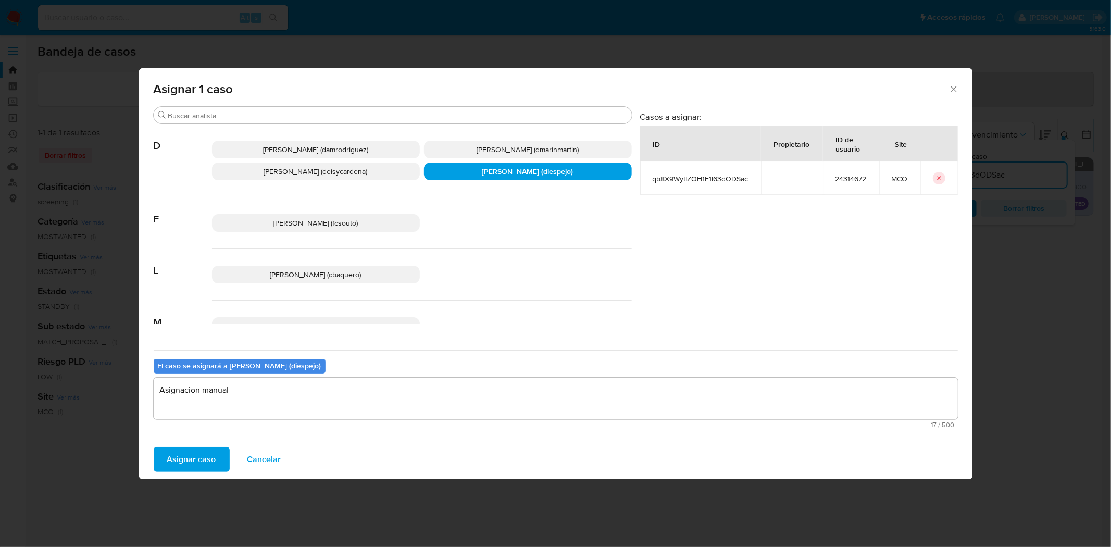
click at [193, 462] on span "Asignar caso" at bounding box center [191, 459] width 49 height 23
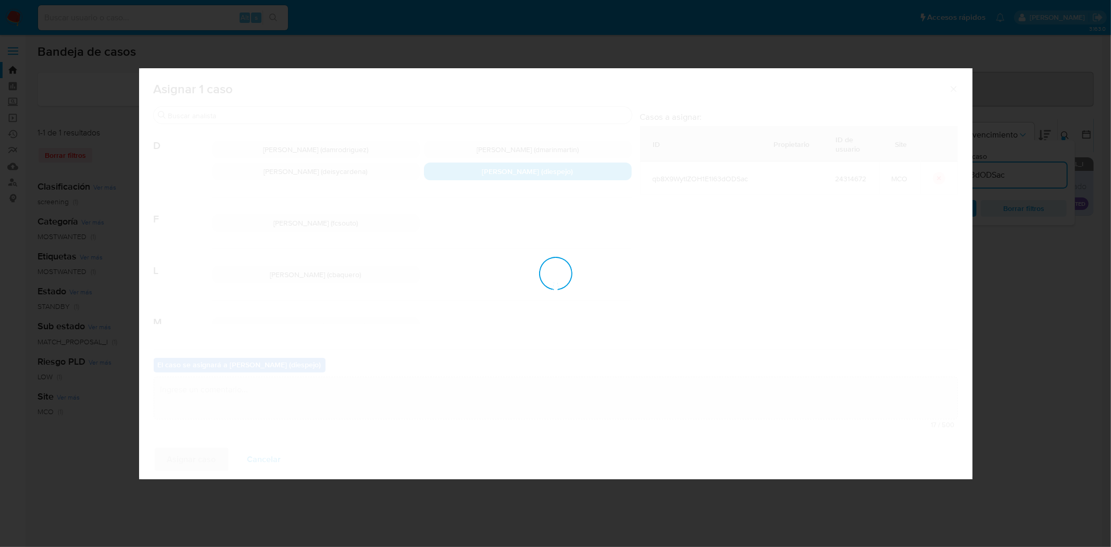
checkbox input "false"
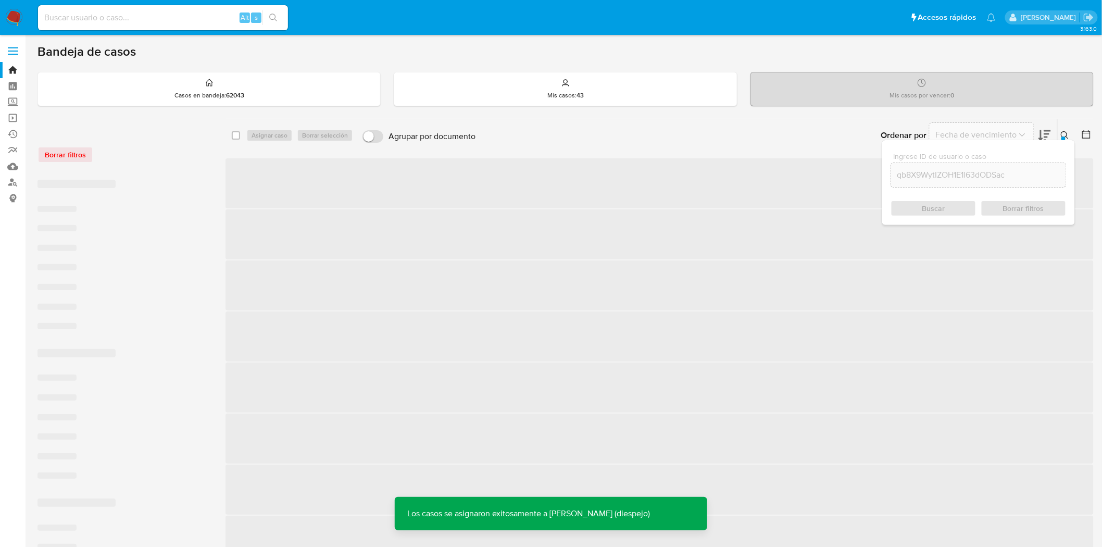
click at [1064, 133] on icon at bounding box center [1065, 135] width 8 height 8
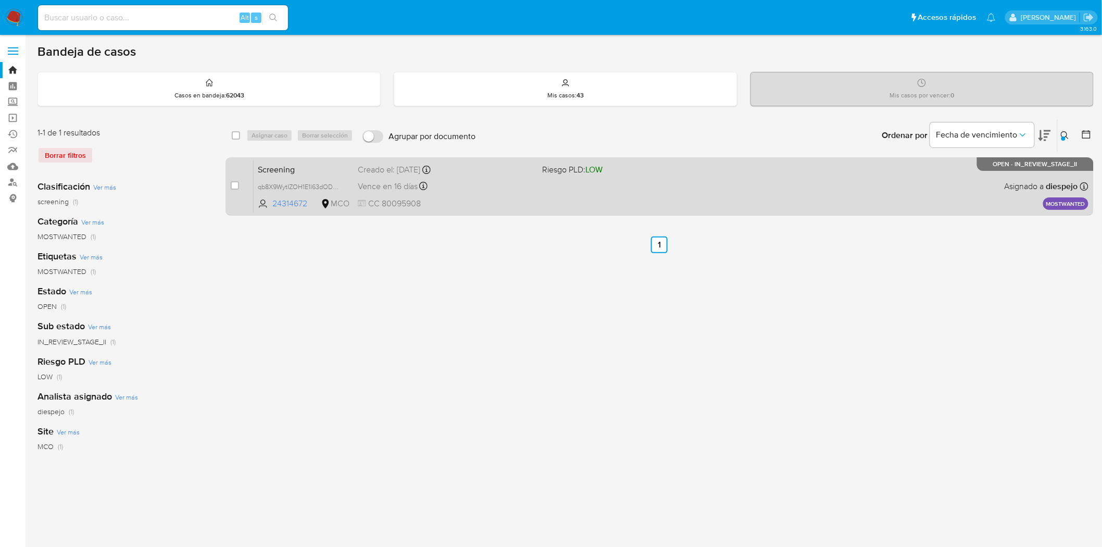
click at [524, 204] on span "CC 80095908" at bounding box center [446, 203] width 177 height 11
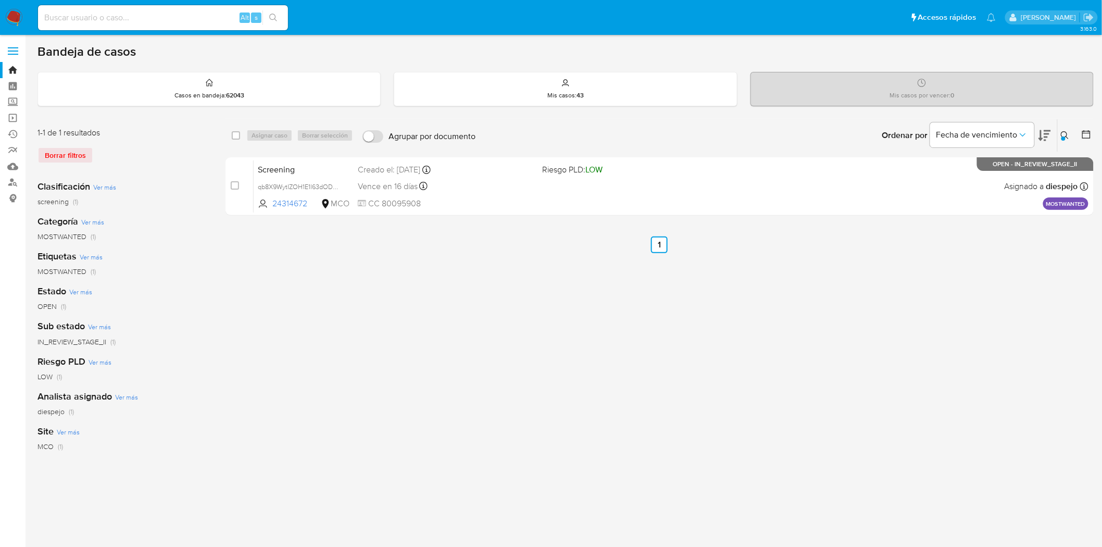
click at [1065, 132] on icon at bounding box center [1065, 135] width 8 height 8
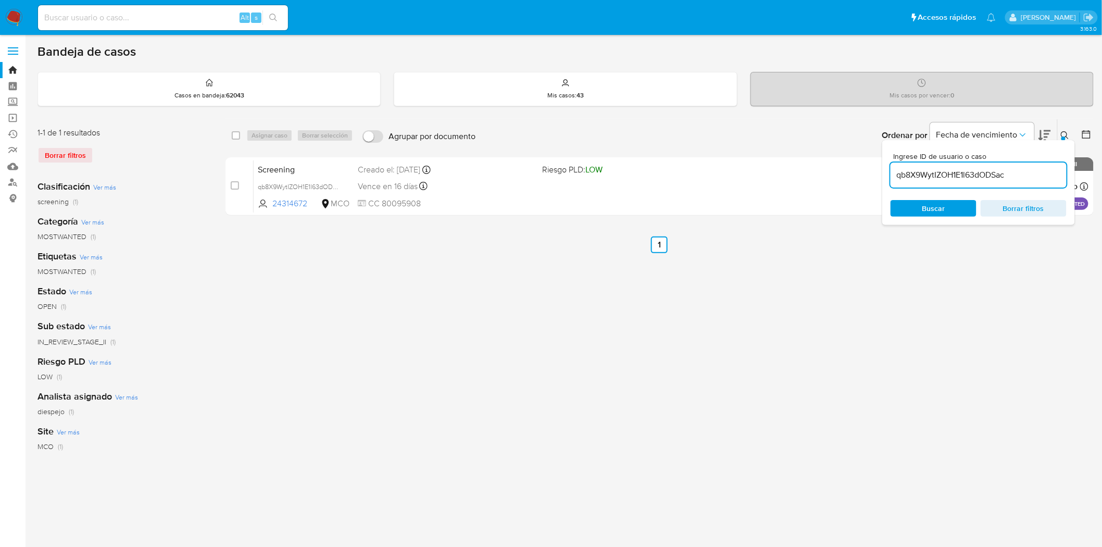
click at [948, 168] on input "qb8X9WytIZOH1E1l63dODSac" at bounding box center [978, 175] width 176 height 14
type input "KiM9BmsS52dpsEjSd1p9uFFG"
drag, startPoint x: 1068, startPoint y: 129, endPoint x: 1001, endPoint y: 165, distance: 75.7
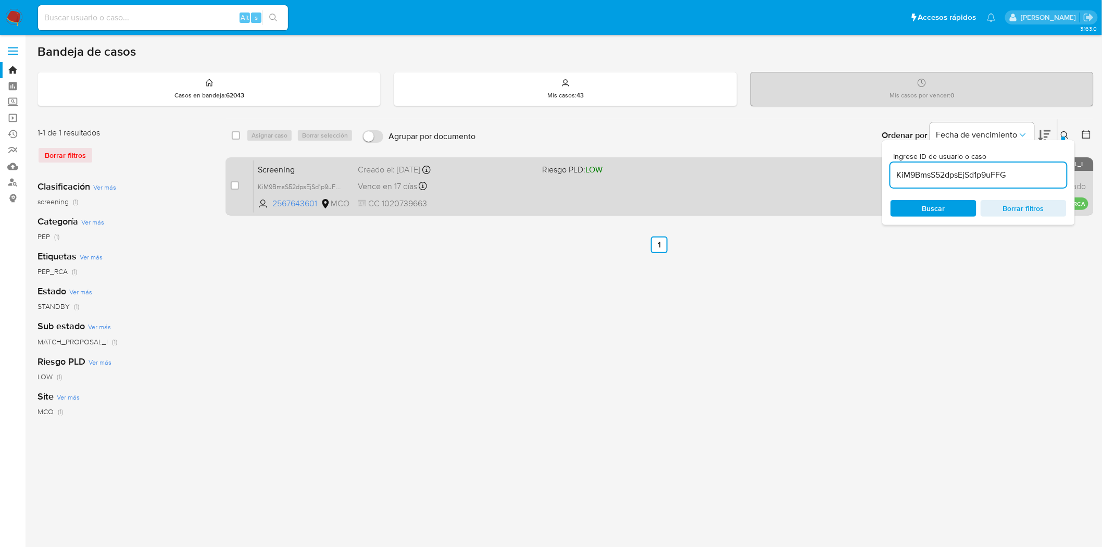
click at [1068, 130] on button at bounding box center [1066, 135] width 17 height 12
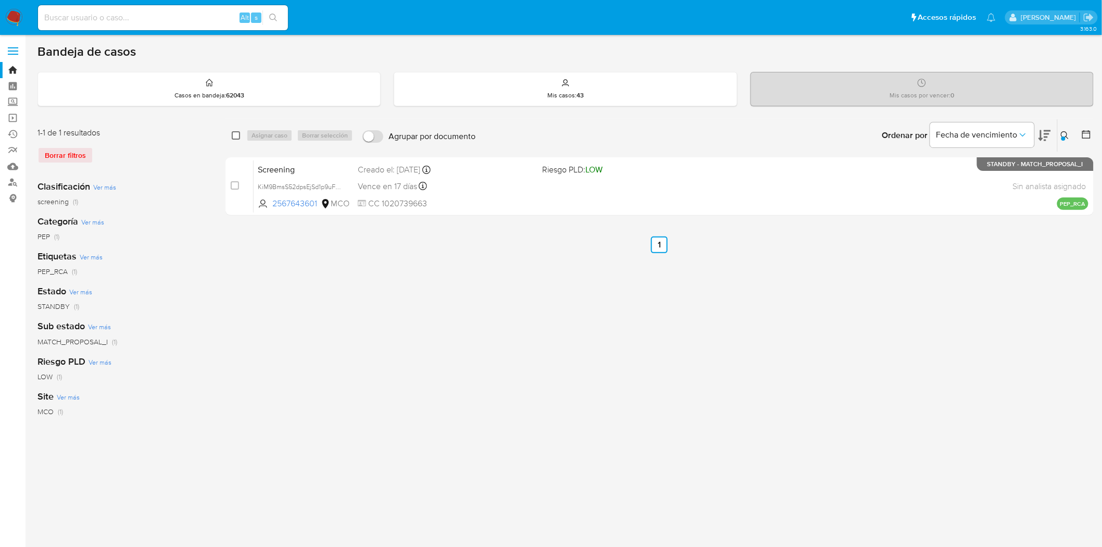
click at [235, 132] on input "checkbox" at bounding box center [236, 135] width 8 height 8
checkbox input "true"
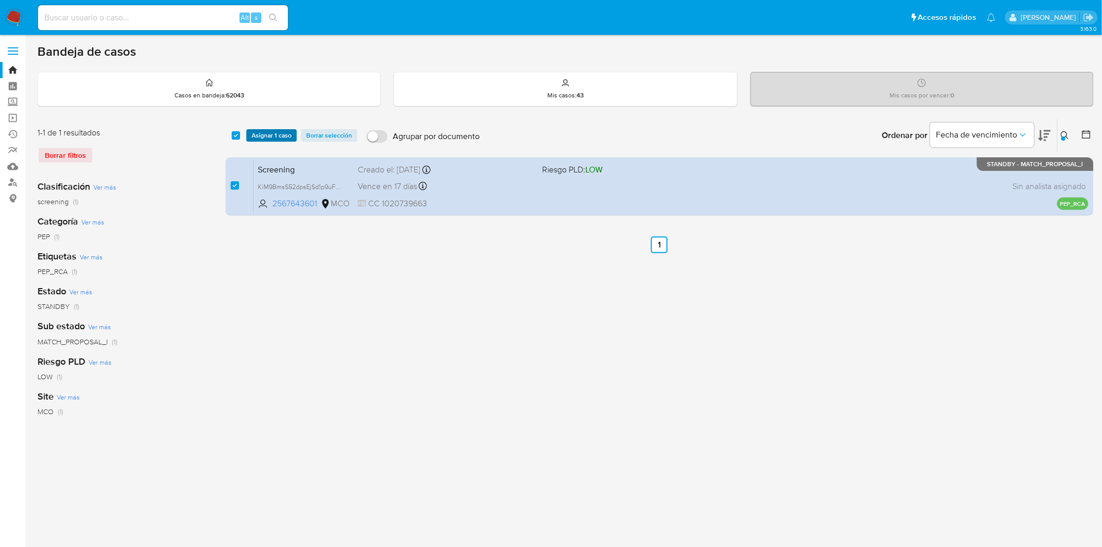
click at [256, 135] on span "Asignar 1 caso" at bounding box center [272, 135] width 40 height 10
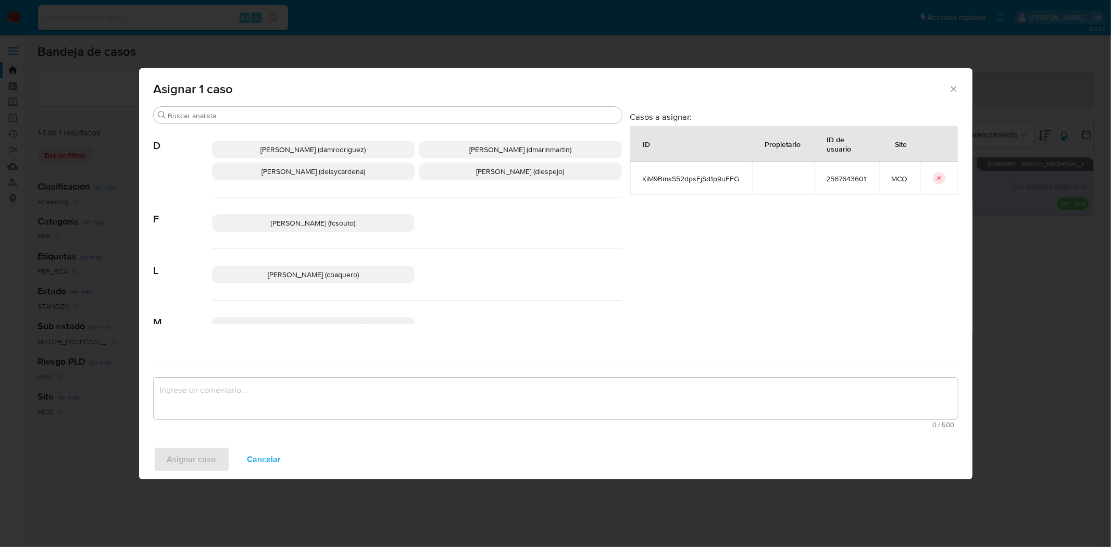
drag, startPoint x: 459, startPoint y: 173, endPoint x: 446, endPoint y: 203, distance: 33.1
click at [476, 173] on span "Diana Marcela Espejo Garcia (diespejo)" at bounding box center [520, 171] width 88 height 10
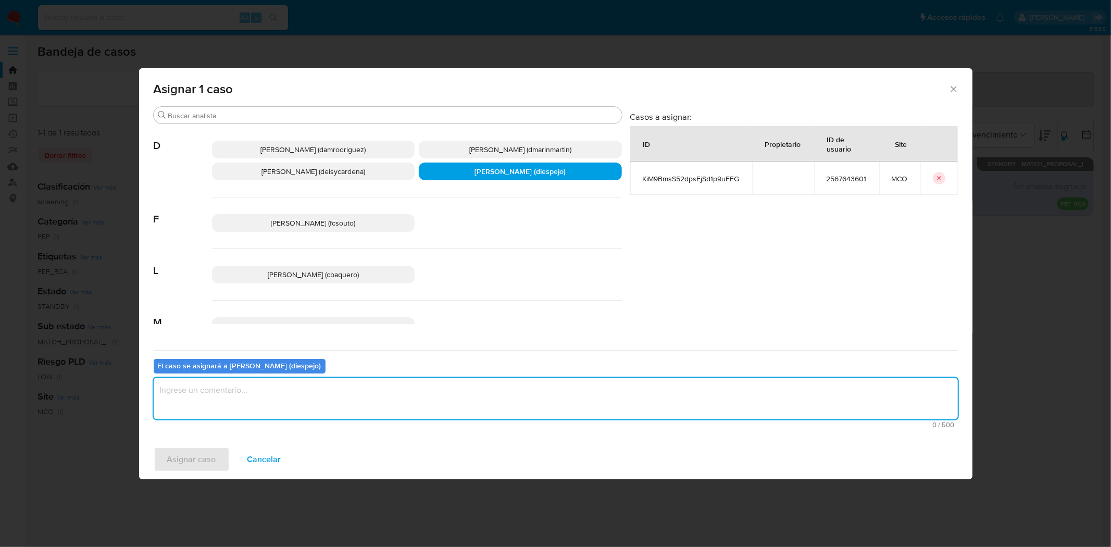
click at [246, 396] on textarea "assign-modal" at bounding box center [556, 399] width 804 height 42
type textarea "asignacion manual"
click at [207, 456] on span "Asignar caso" at bounding box center [191, 459] width 49 height 23
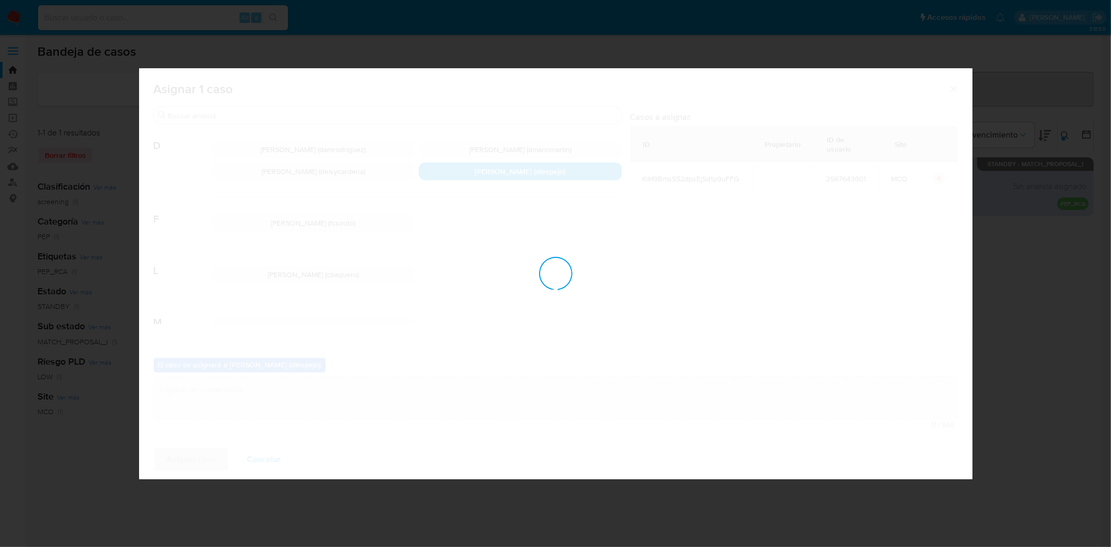
checkbox input "false"
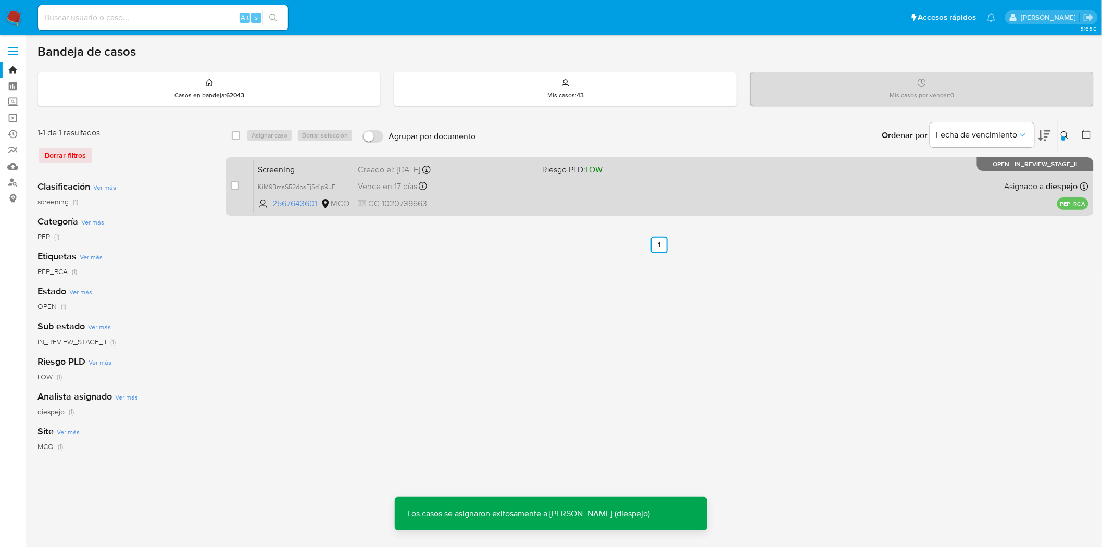
click at [664, 194] on div "Screening KiM9BmsS52dpsEjSd1p9uFFG 2567643601 MCO Riesgo PLD: LOW Creado el: 27…" at bounding box center [671, 186] width 835 height 53
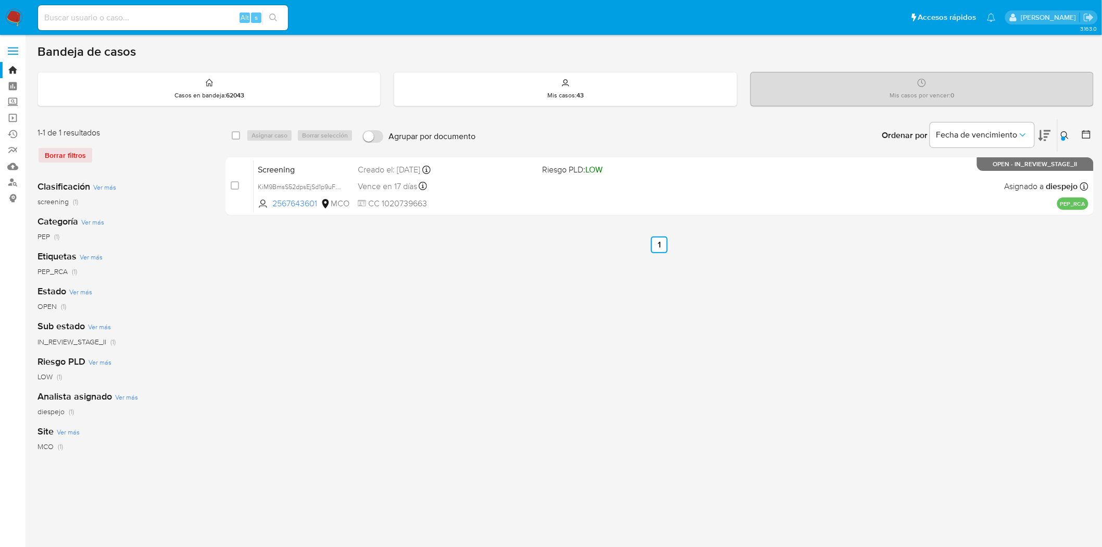
click at [1063, 129] on button at bounding box center [1066, 135] width 17 height 12
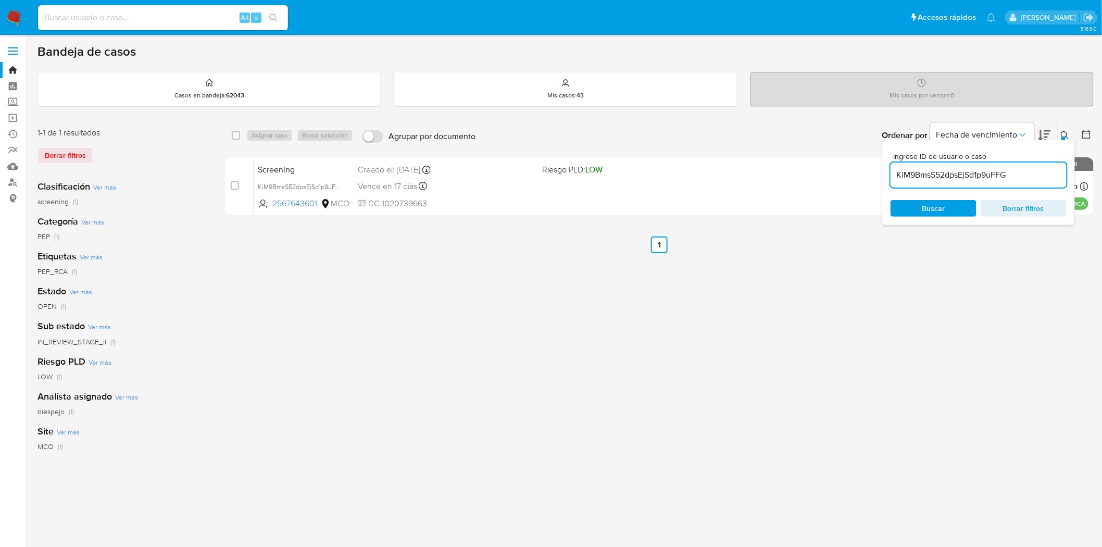
click at [919, 171] on input "KiM9BmsS52dpsEjSd1p9uFFG" at bounding box center [978, 175] width 176 height 14
type input "CnW03m6X5zOPsOjPLxVnazl4"
click at [233, 133] on input "checkbox" at bounding box center [236, 135] width 8 height 8
checkbox input "true"
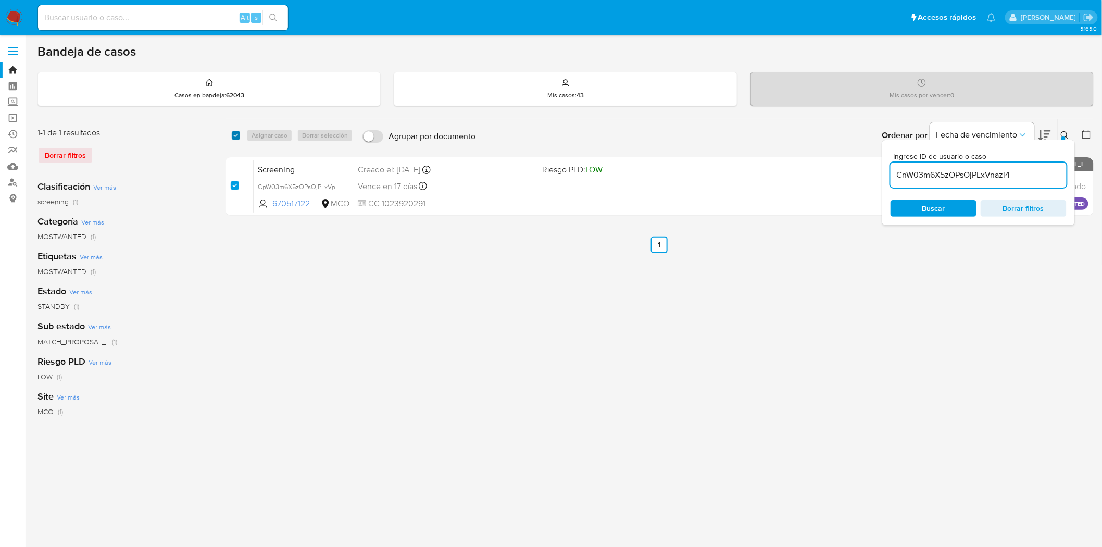
checkbox input "true"
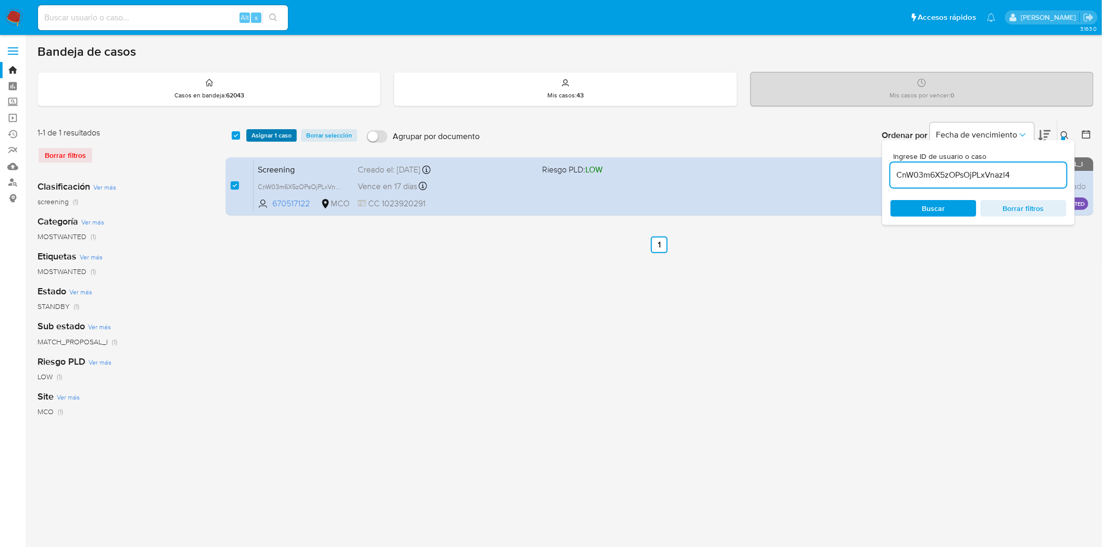
click at [256, 134] on span "Asignar 1 caso" at bounding box center [272, 135] width 40 height 10
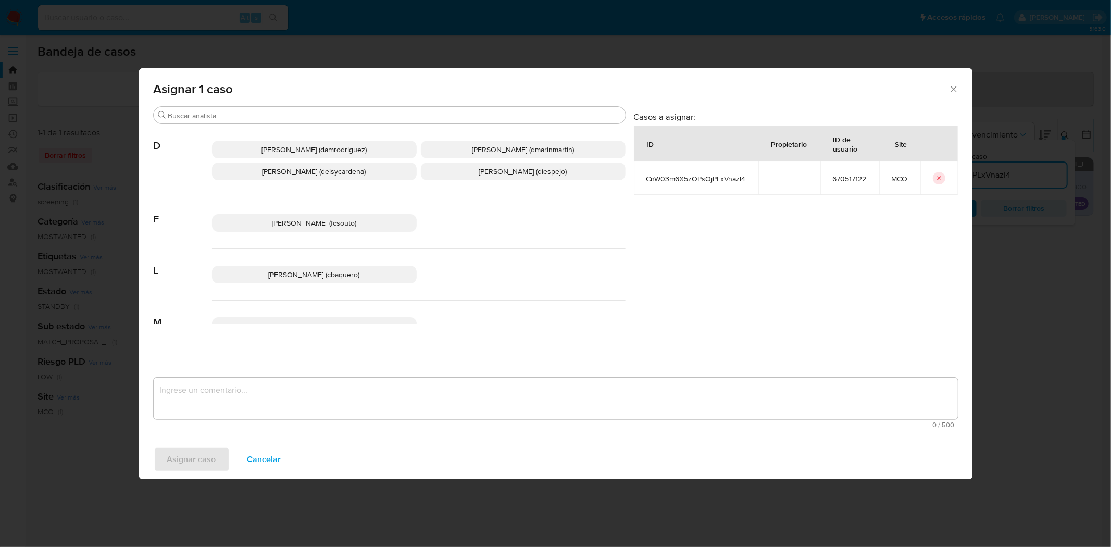
click at [480, 174] on span "Diana Marcela Espejo Garcia (diespejo)" at bounding box center [523, 171] width 88 height 10
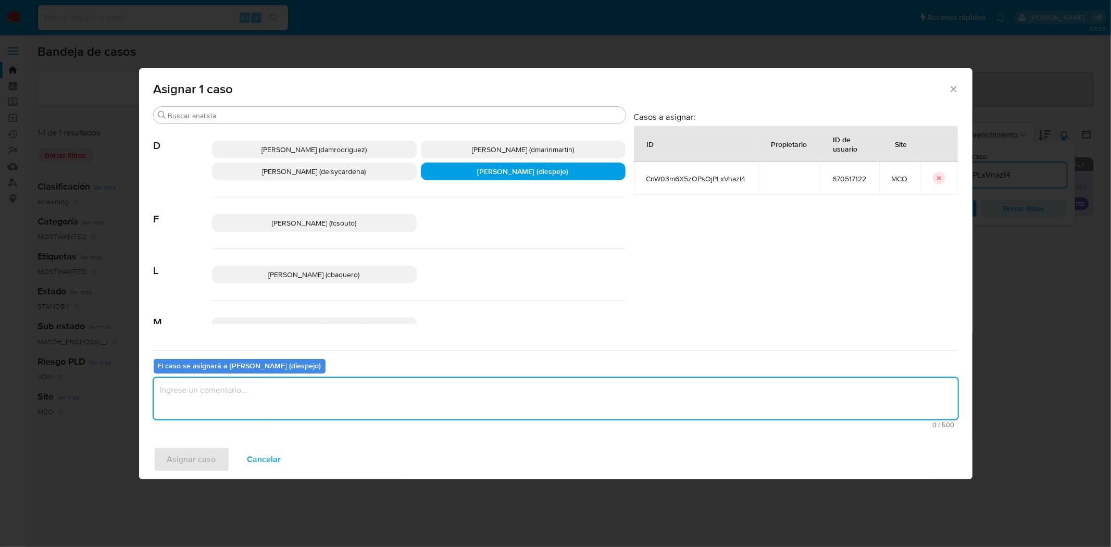
click at [291, 393] on textarea "assign-modal" at bounding box center [556, 399] width 804 height 42
type textarea "Asignacion manual"
click at [198, 450] on span "Asignar caso" at bounding box center [191, 459] width 49 height 23
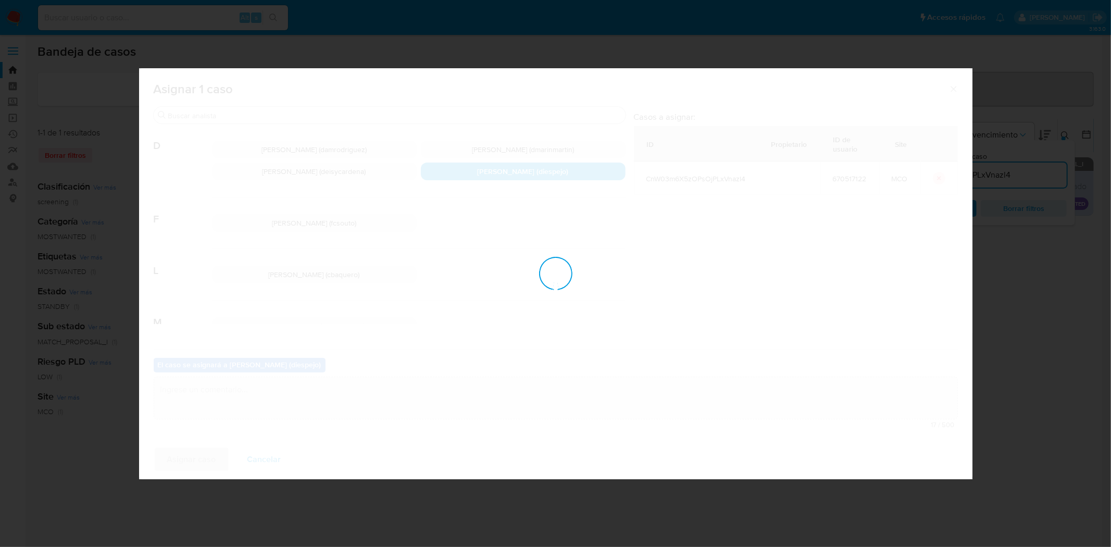
checkbox input "false"
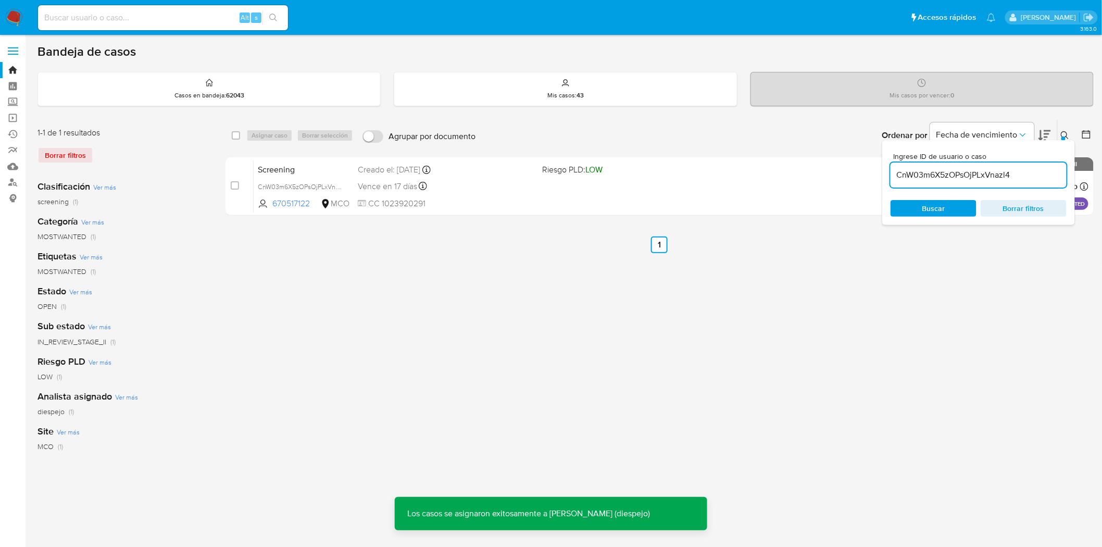
click at [1064, 131] on icon at bounding box center [1065, 135] width 8 height 8
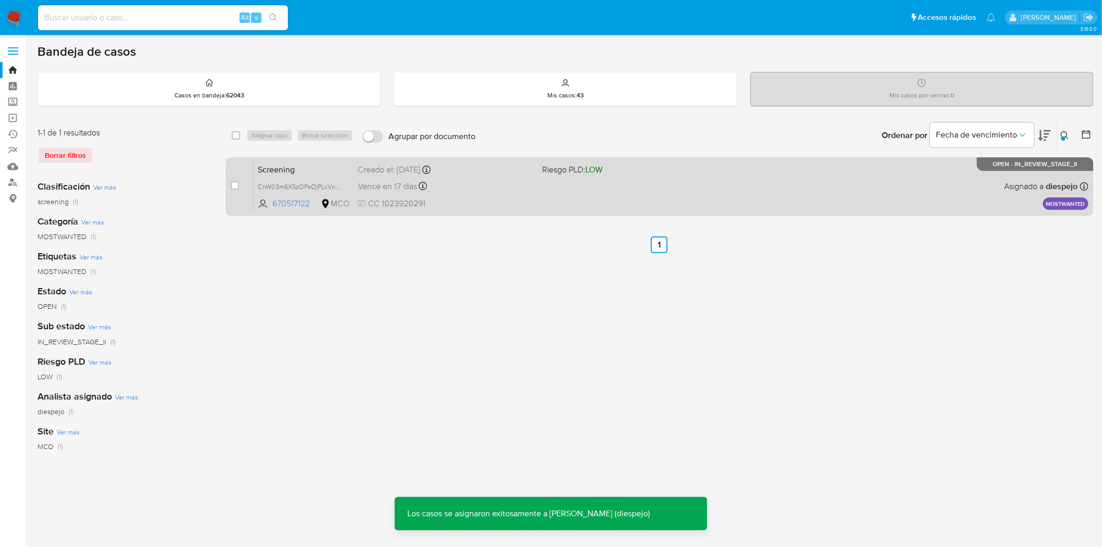
click at [491, 193] on div "Screening CnW03m6X5zOPsOjPLxVnazl4 670517122 MCO Riesgo PLD: LOW Creado el: 27/…" at bounding box center [671, 186] width 835 height 53
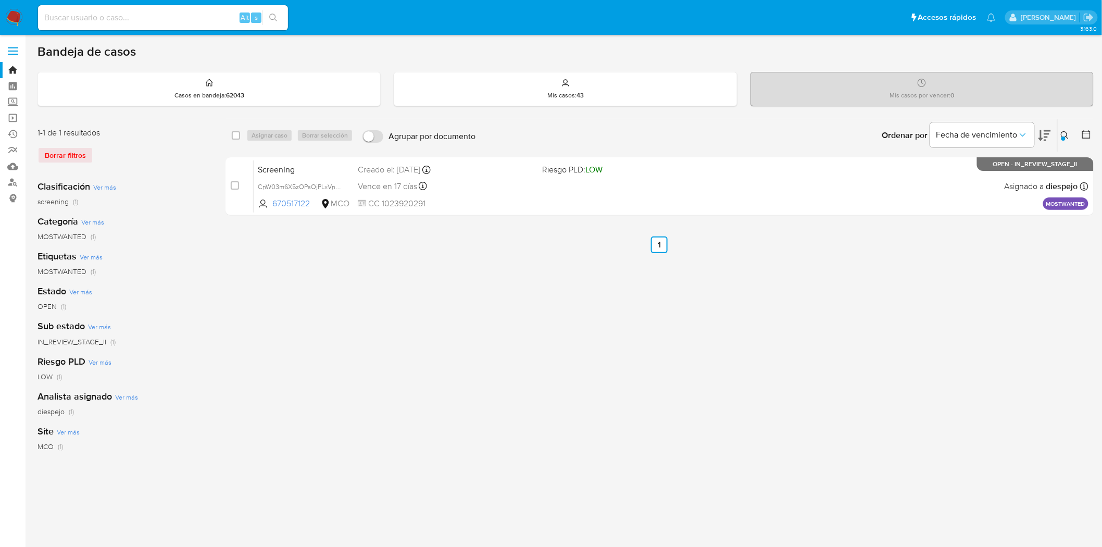
click at [1062, 132] on icon at bounding box center [1065, 135] width 8 height 8
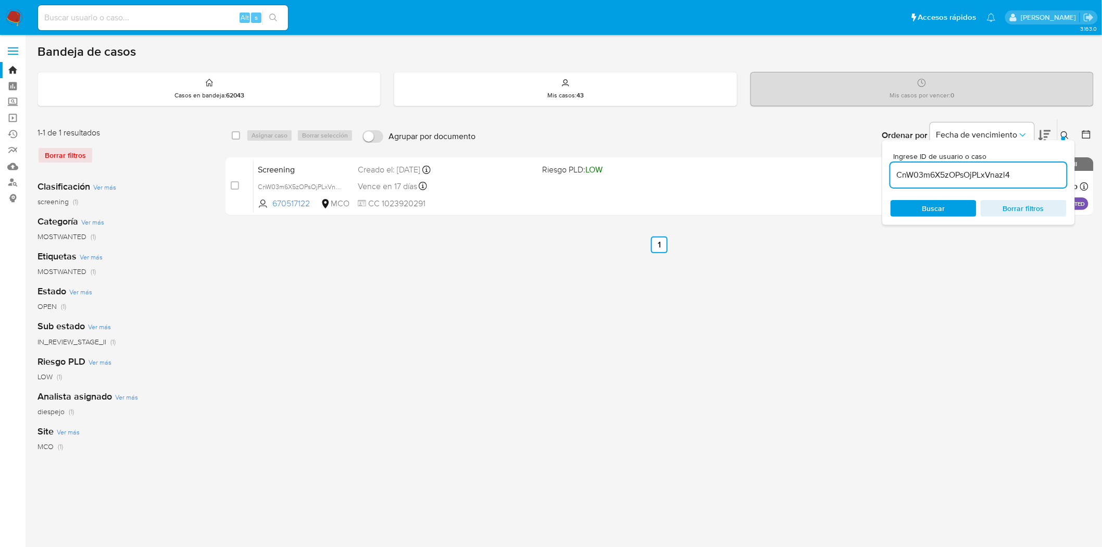
click at [945, 175] on input "CnW03m6X5zOPsOjPLxVnazl4" at bounding box center [978, 175] width 176 height 14
type input "jxNlyYCxdLbphOL9QXQrAAQi"
drag, startPoint x: 1064, startPoint y: 133, endPoint x: 1045, endPoint y: 146, distance: 23.0
click at [1064, 133] on icon at bounding box center [1065, 135] width 8 height 8
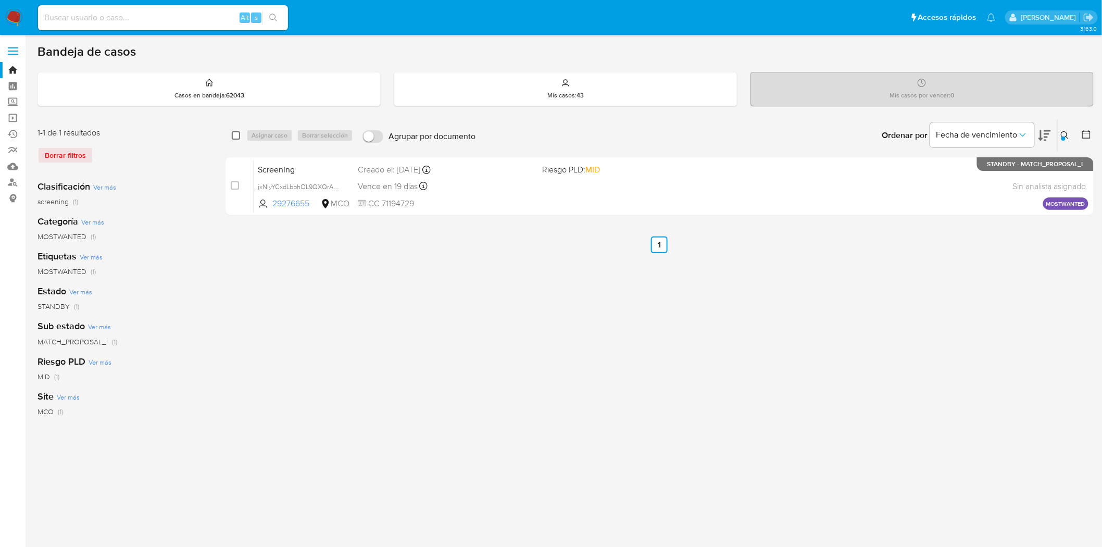
click at [237, 133] on input "checkbox" at bounding box center [236, 135] width 8 height 8
checkbox input "true"
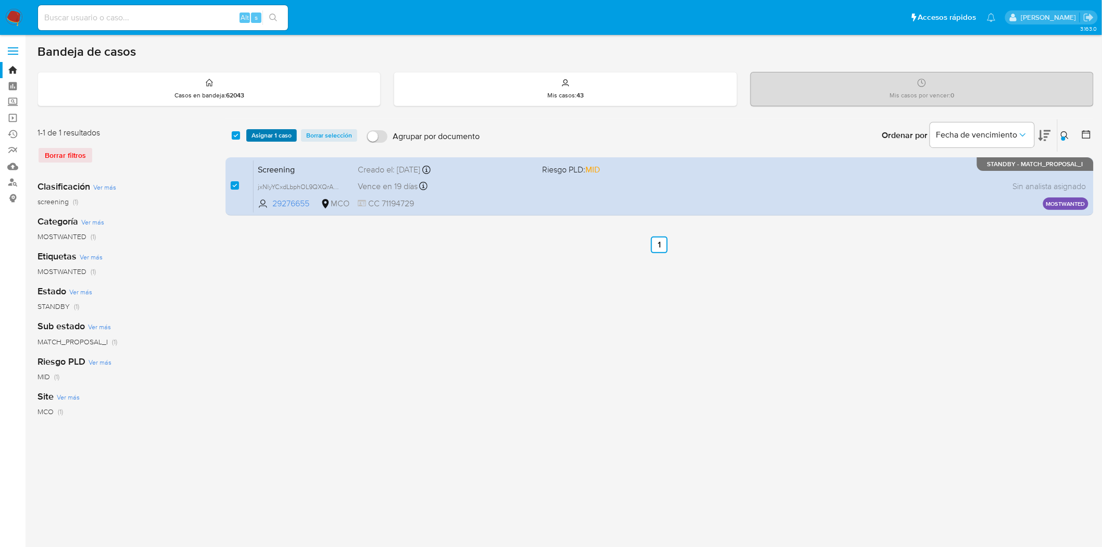
click at [278, 133] on span "Asignar 1 caso" at bounding box center [272, 135] width 40 height 10
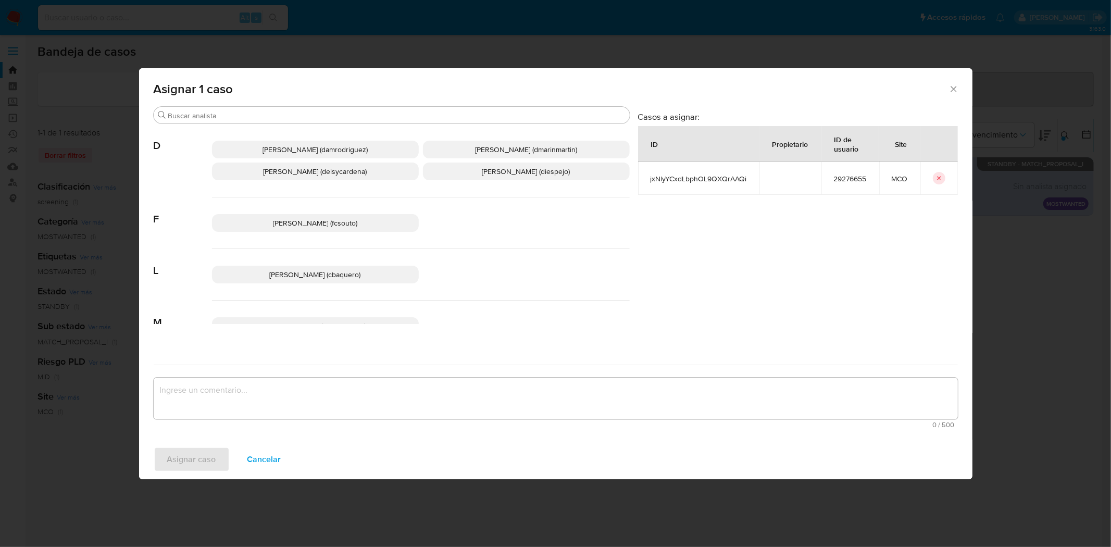
click at [493, 170] on span "Diana Marcela Espejo Garcia (diespejo)" at bounding box center [526, 171] width 88 height 10
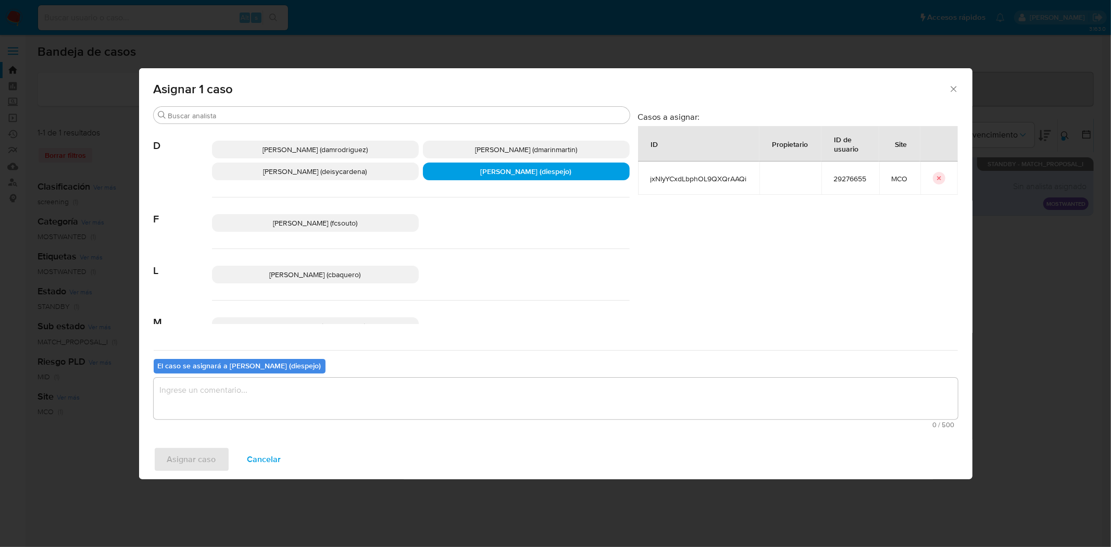
click at [236, 400] on textarea "assign-modal" at bounding box center [556, 399] width 804 height 42
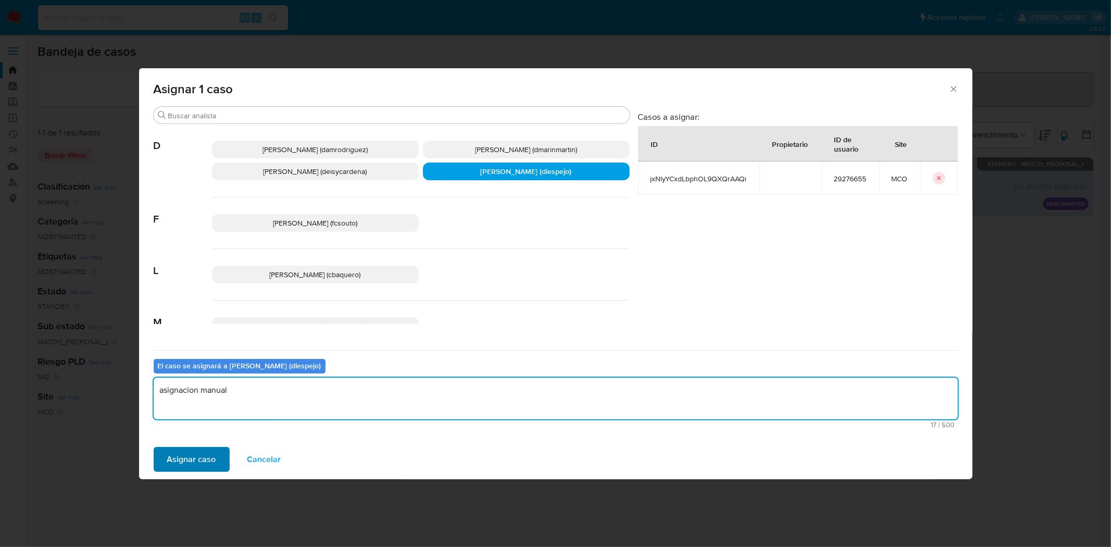
type textarea "asignacion manual"
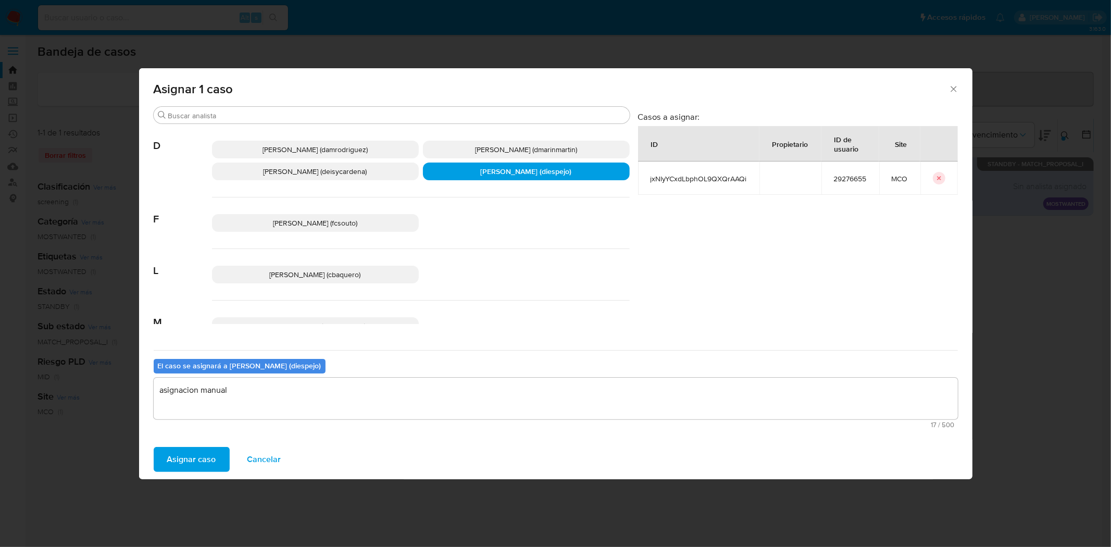
click at [215, 456] on button "Asignar caso" at bounding box center [192, 459] width 76 height 25
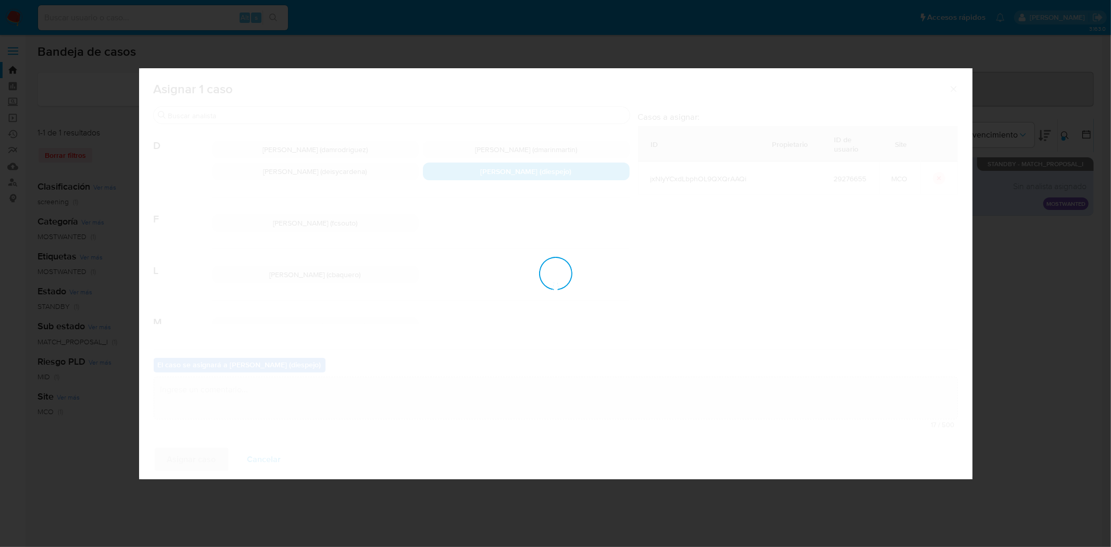
checkbox input "false"
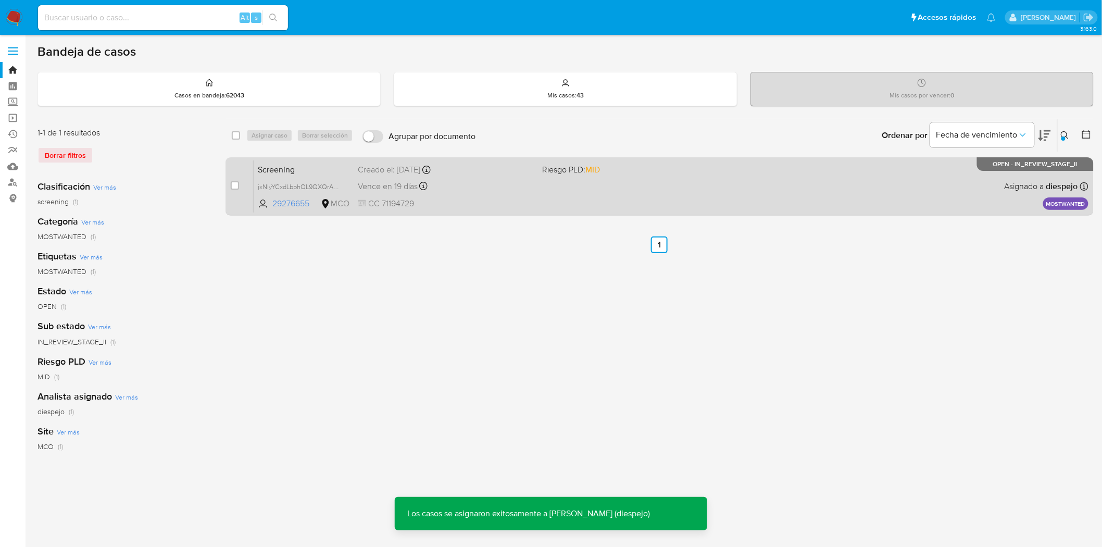
click at [722, 185] on div "Screening jxNlyYCxdLbphOL9QXQrAAQi 29276655 MCO Riesgo PLD: MID Creado el: 29/0…" at bounding box center [671, 186] width 835 height 53
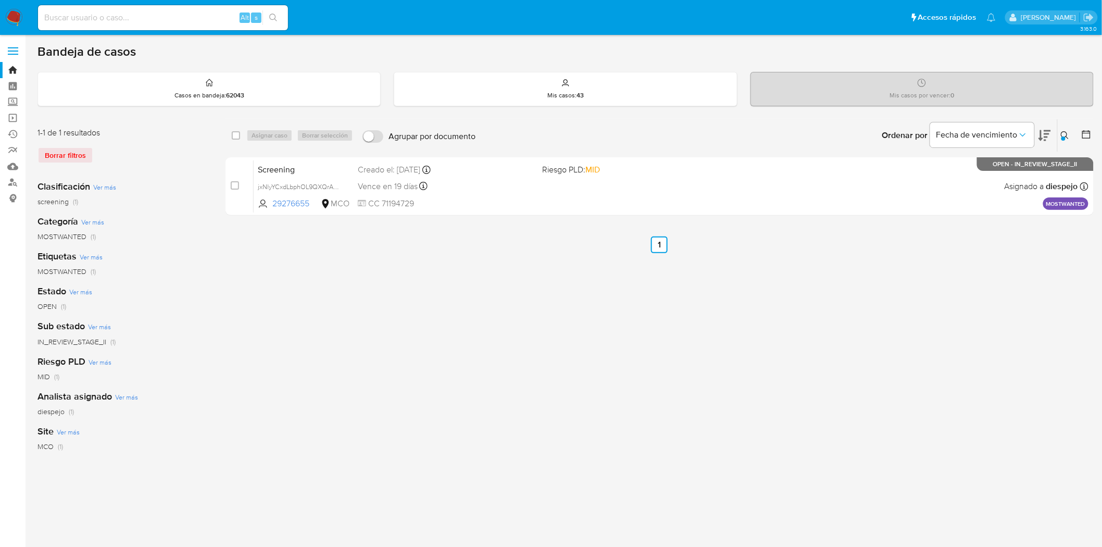
click at [1063, 133] on icon at bounding box center [1065, 135] width 8 height 8
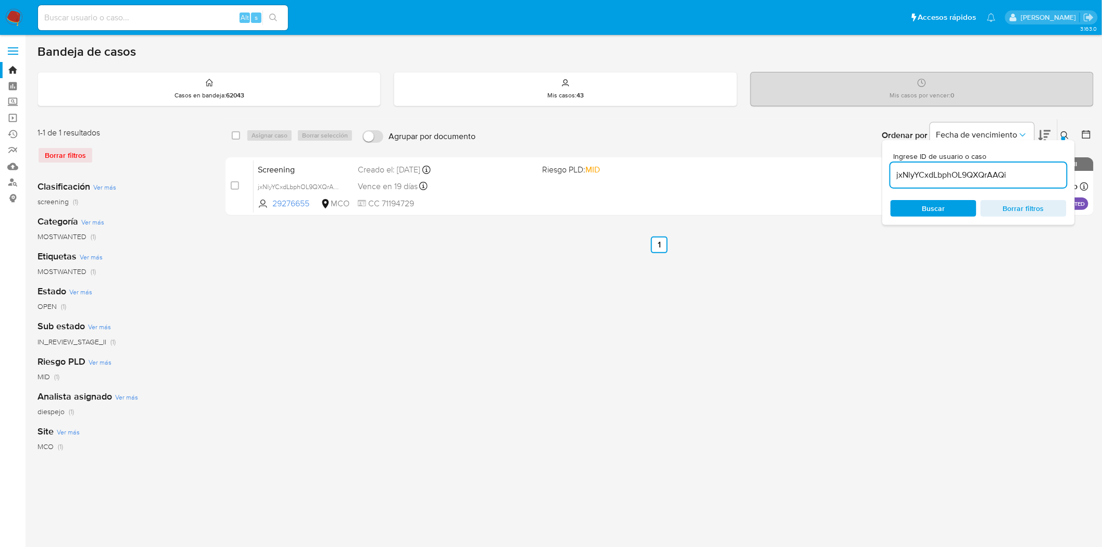
click at [971, 173] on input "jxNlyYCxdLbphOL9QXQrAAQi" at bounding box center [978, 175] width 176 height 14
type input "zuqgVv7x48SPX1cyV72yOmnk"
click at [236, 135] on input "checkbox" at bounding box center [236, 135] width 8 height 8
checkbox input "true"
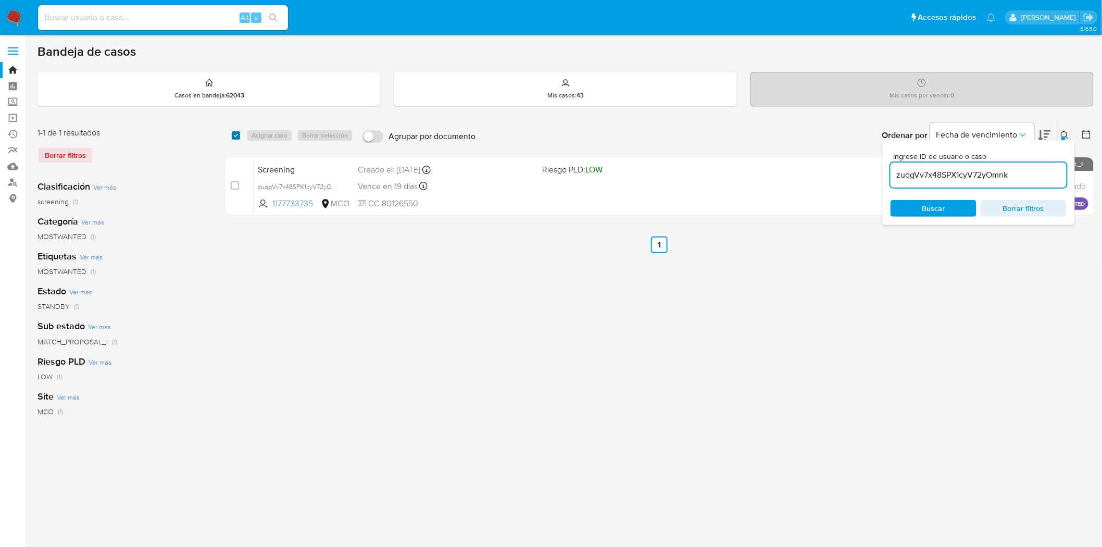
checkbox input "true"
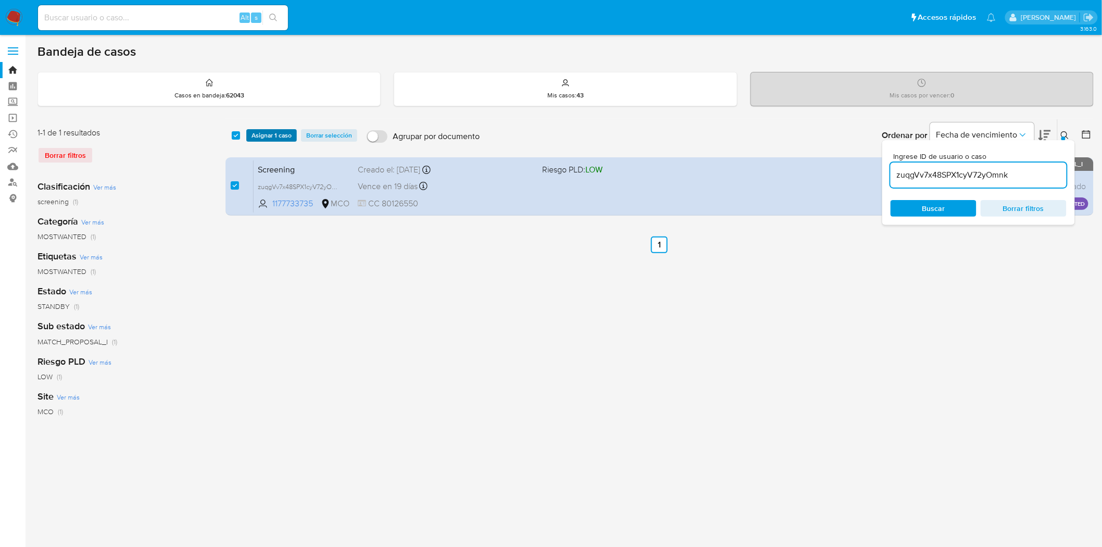
click at [279, 134] on span "Asignar 1 caso" at bounding box center [272, 135] width 40 height 10
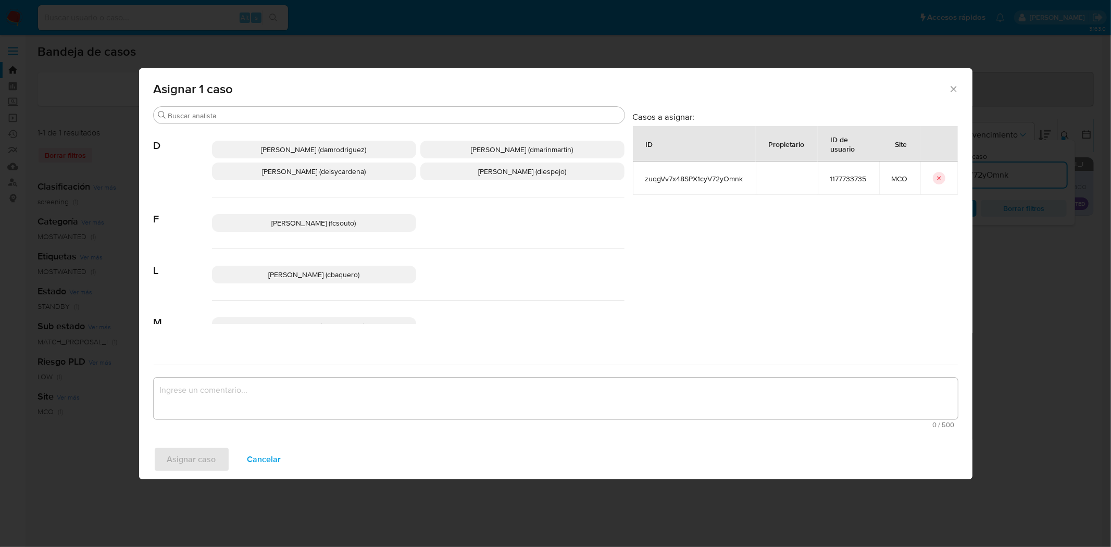
click at [482, 174] on span "Diana Marcela Espejo Garcia (diespejo)" at bounding box center [522, 171] width 88 height 10
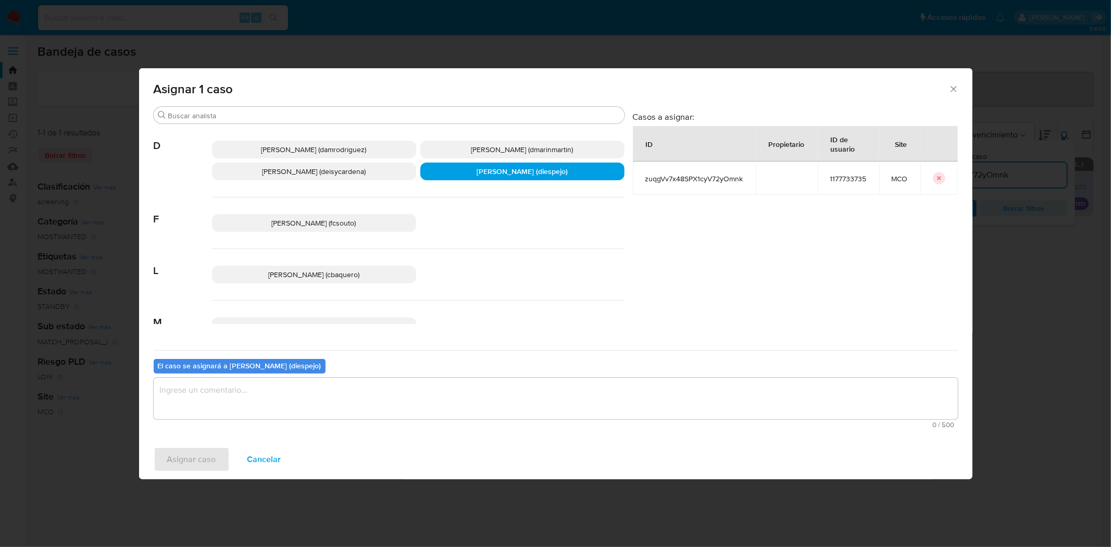
click at [282, 387] on textarea "assign-modal" at bounding box center [556, 399] width 804 height 42
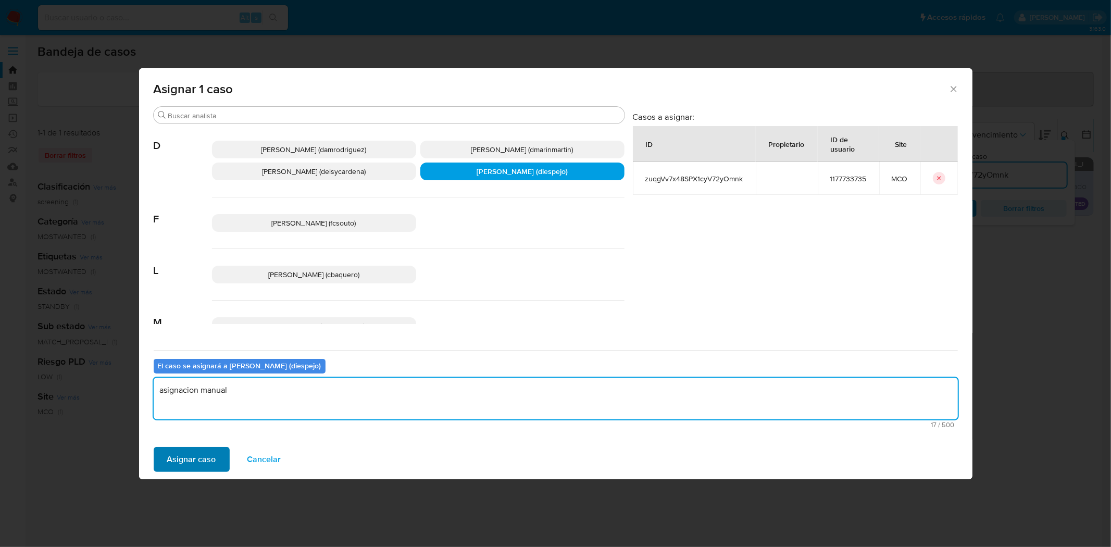
type textarea "asignacion manual"
click at [197, 459] on span "Asignar caso" at bounding box center [191, 459] width 49 height 23
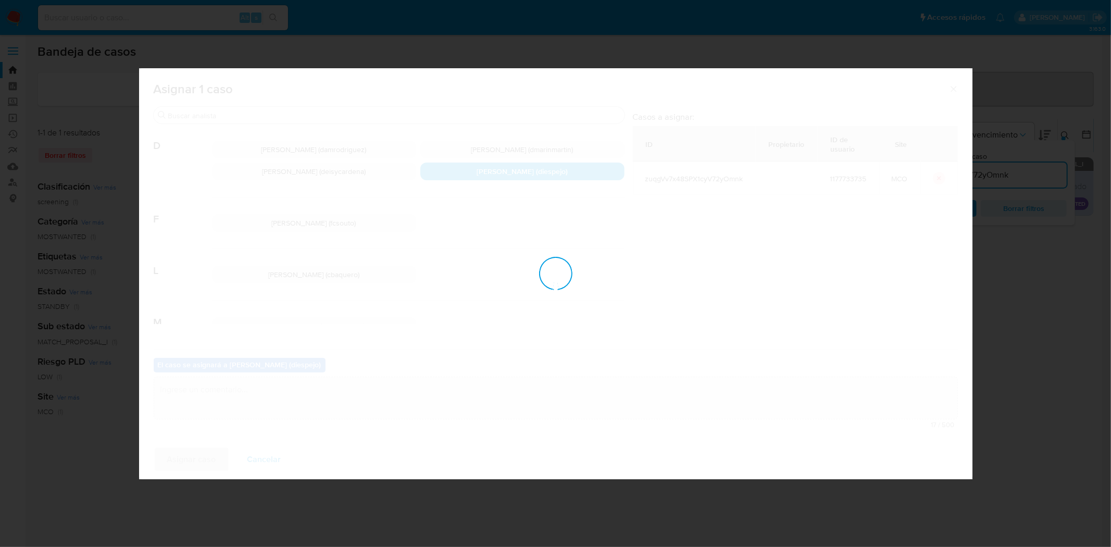
checkbox input "false"
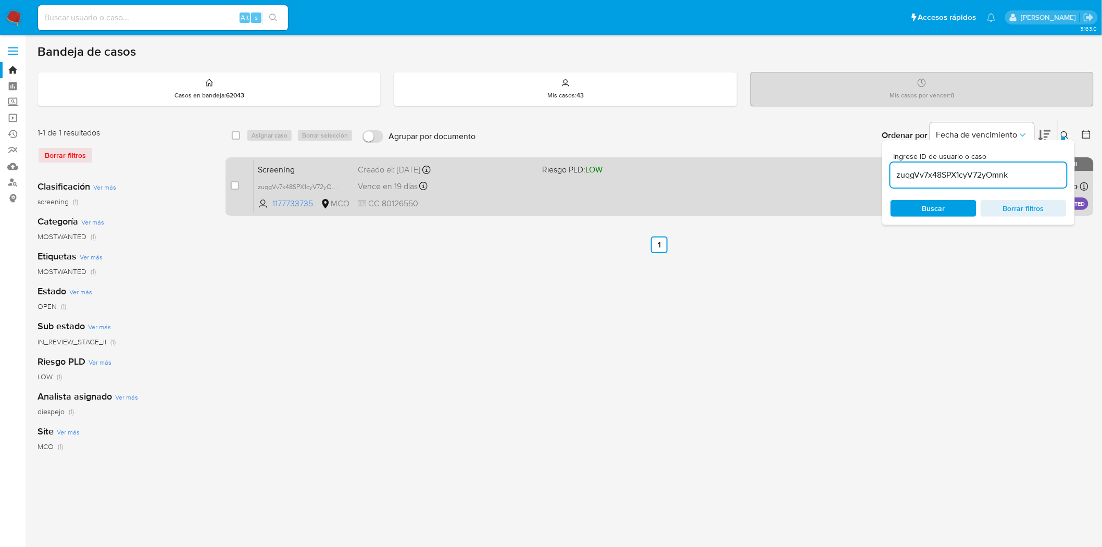
click at [522, 194] on div "Screening zuqgVv7x48SPX1cyV72yOmnk 1177733735 MCO Riesgo PLD: LOW Creado el: 29…" at bounding box center [671, 186] width 835 height 53
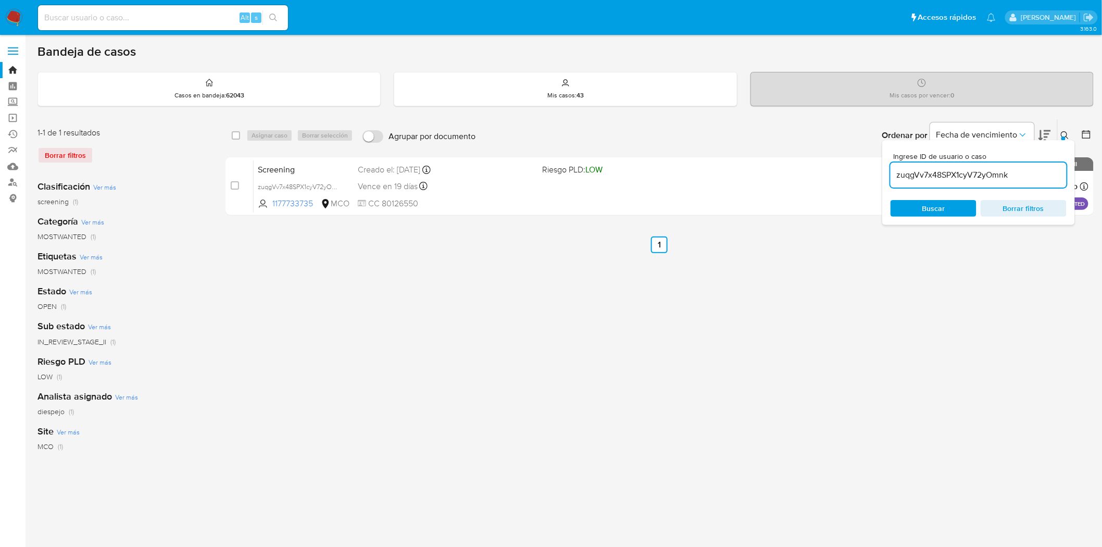
click at [954, 174] on input "zuqgVv7x48SPX1cyV72yOmnk" at bounding box center [978, 175] width 176 height 14
paste input "F2kF1DrHWIqvMuKawDTovT5F"
type input "F2kF1DrHWIqvMuKawDTovT5F"
click at [1065, 134] on icon at bounding box center [1065, 135] width 8 height 8
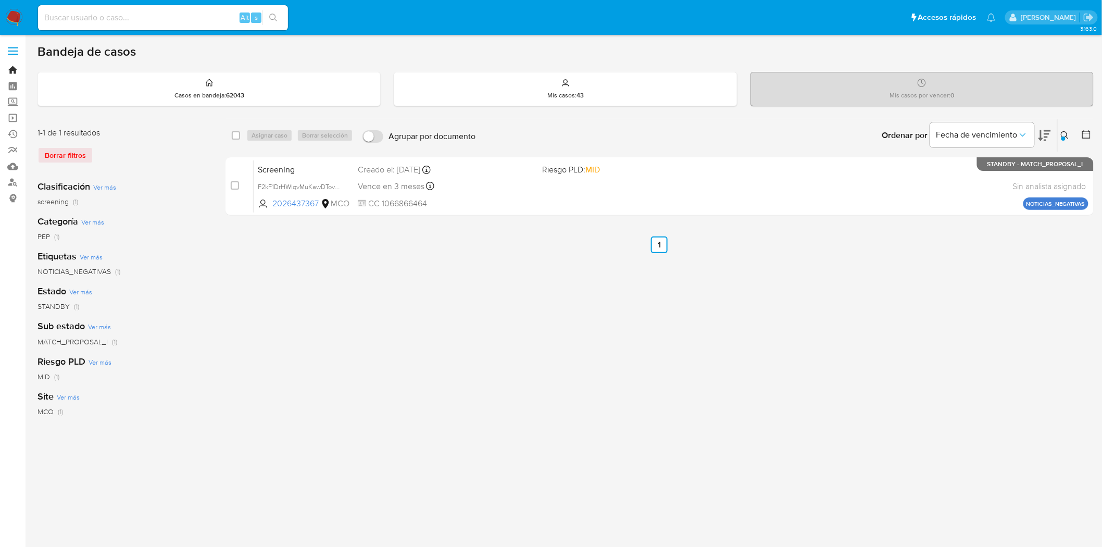
click at [14, 71] on link "Bandeja" at bounding box center [62, 70] width 124 height 16
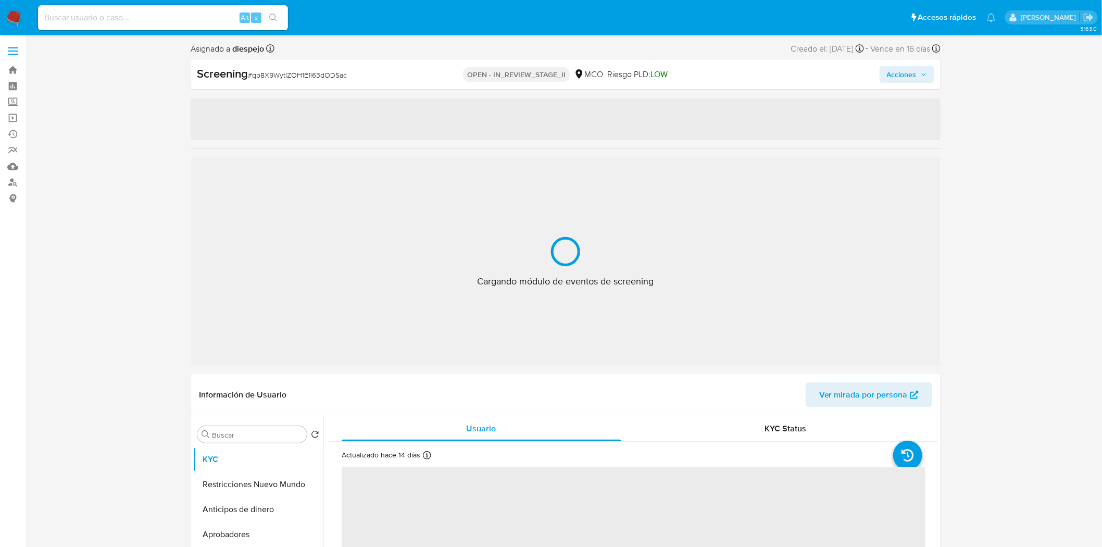
select select "10"
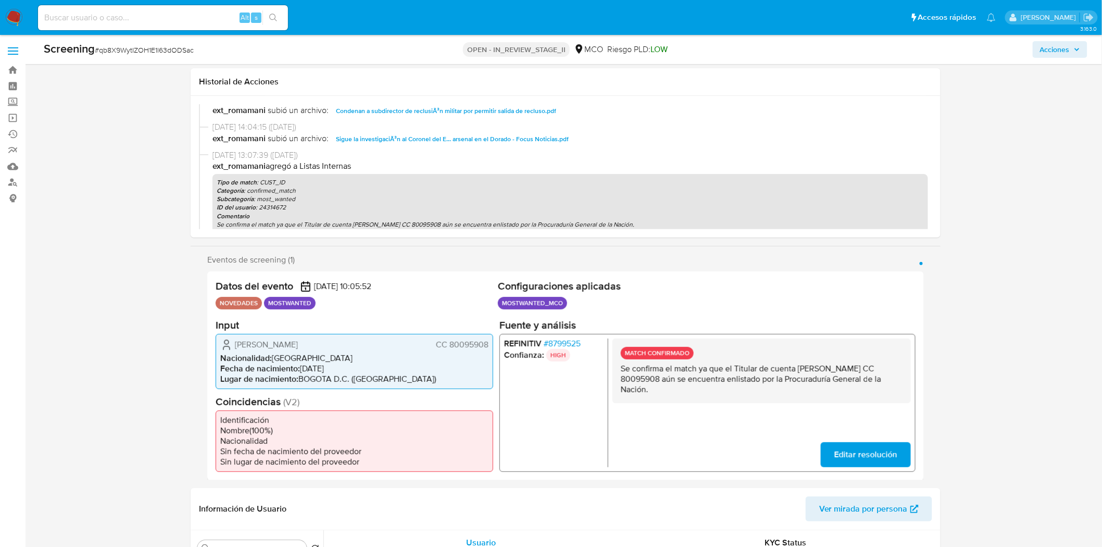
scroll to position [289, 0]
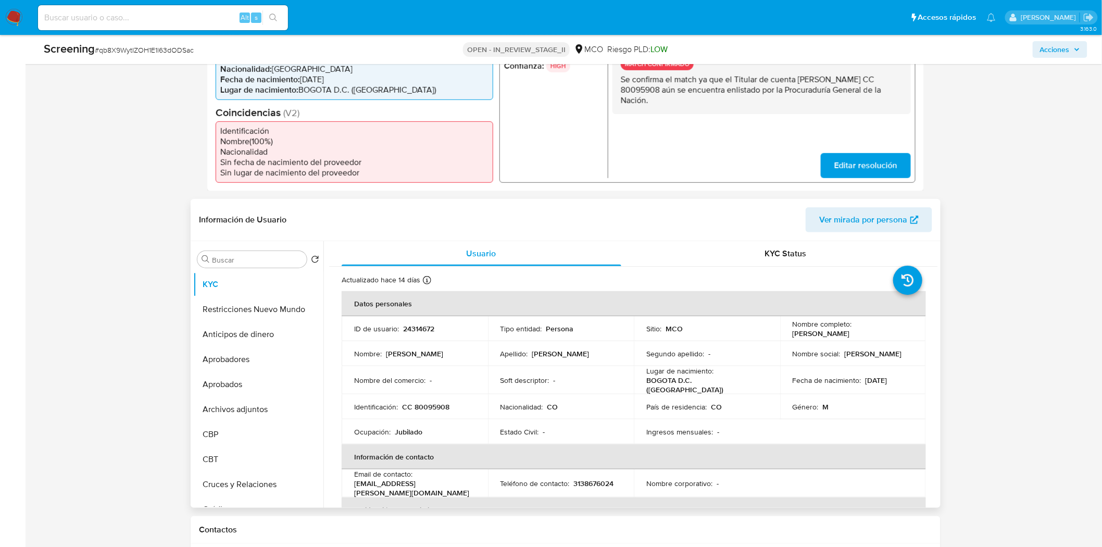
click at [422, 402] on p "CC 80095908" at bounding box center [425, 406] width 47 height 9
copy p "80095908"
drag, startPoint x: 888, startPoint y: 331, endPoint x: 790, endPoint y: 335, distance: 98.0
click at [793, 335] on div "Nombre completo : [PERSON_NAME]" at bounding box center [853, 328] width 121 height 19
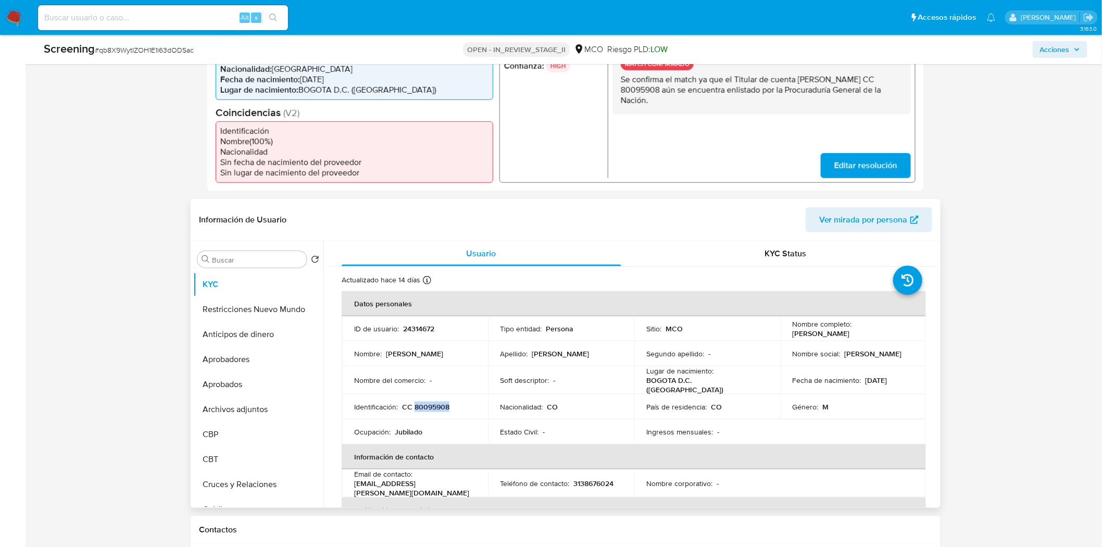
copy p "[PERSON_NAME]"
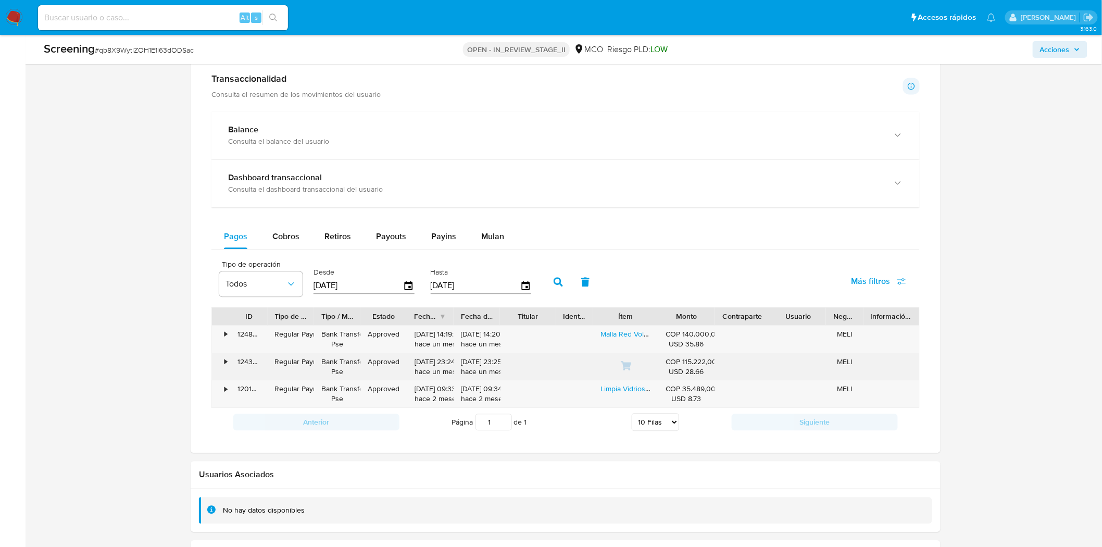
scroll to position [983, 0]
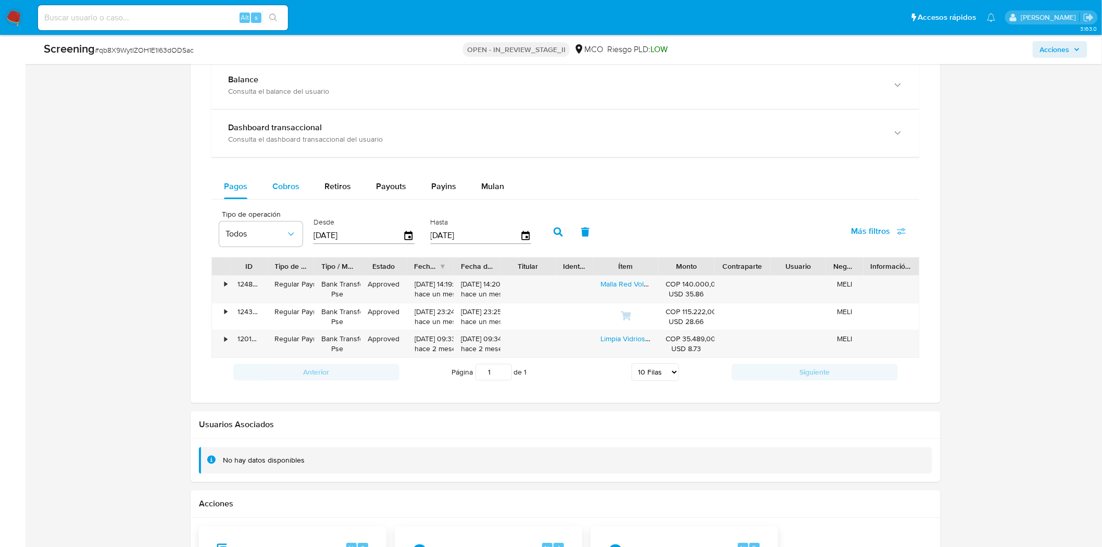
click at [276, 184] on span "Cobros" at bounding box center [285, 186] width 27 height 12
select select "10"
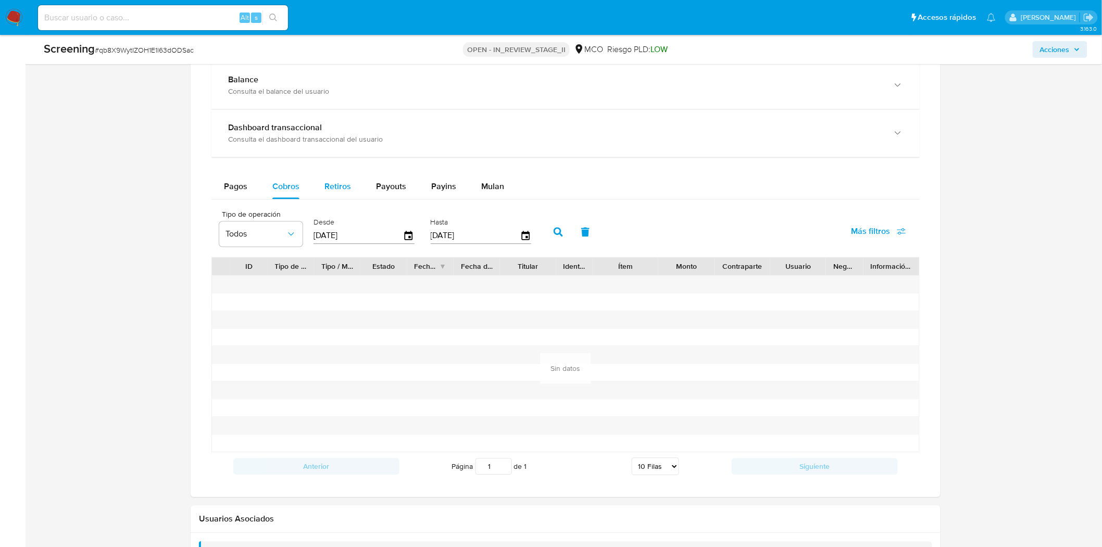
click at [337, 185] on span "Retiros" at bounding box center [337, 186] width 27 height 12
select select "10"
click at [238, 188] on span "Pagos" at bounding box center [235, 186] width 23 height 12
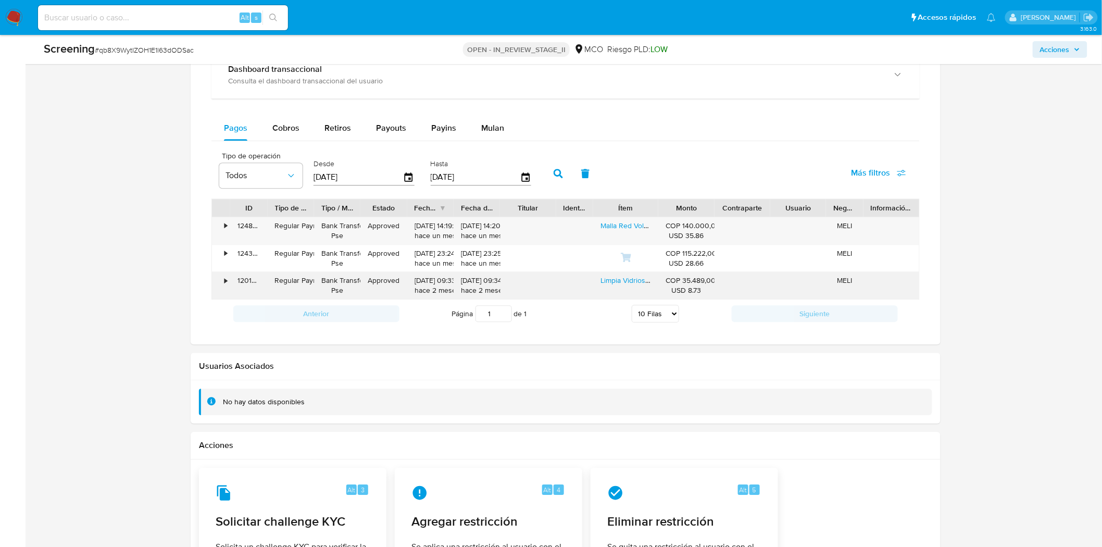
scroll to position [1099, 0]
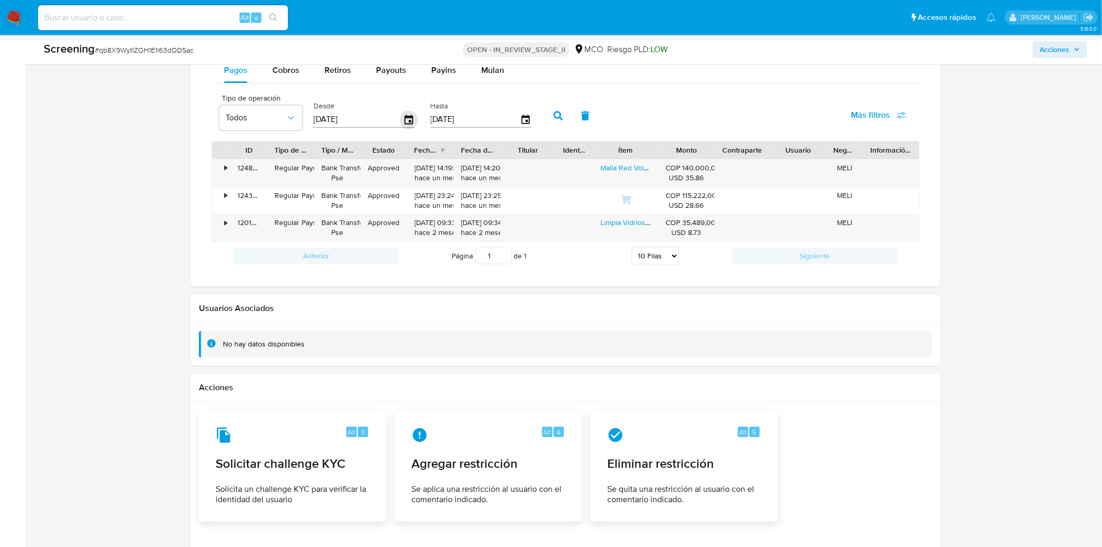
click at [408, 120] on icon "button" at bounding box center [409, 119] width 8 height 9
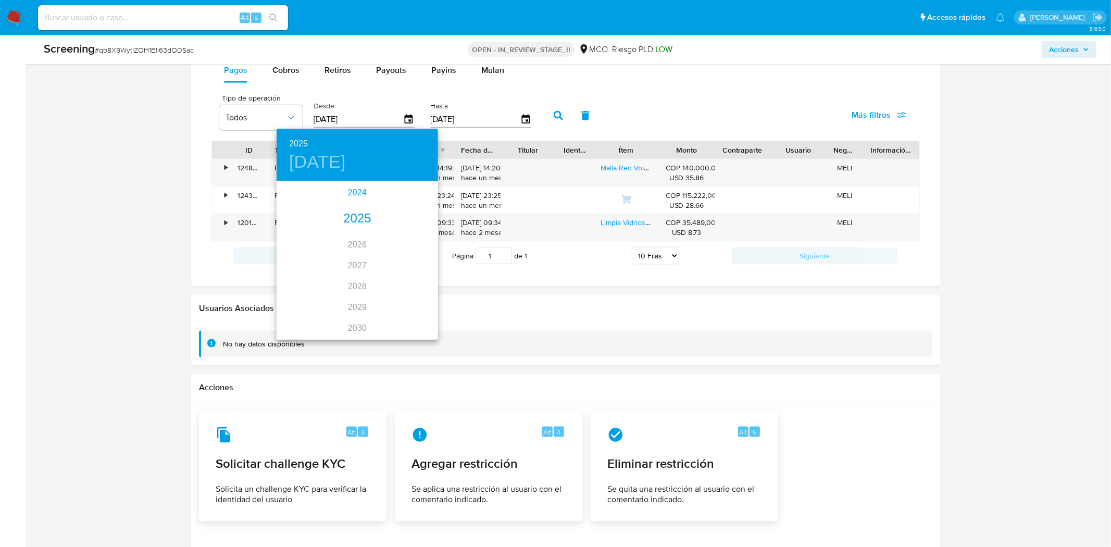
click at [348, 183] on div "2024" at bounding box center [356, 192] width 161 height 21
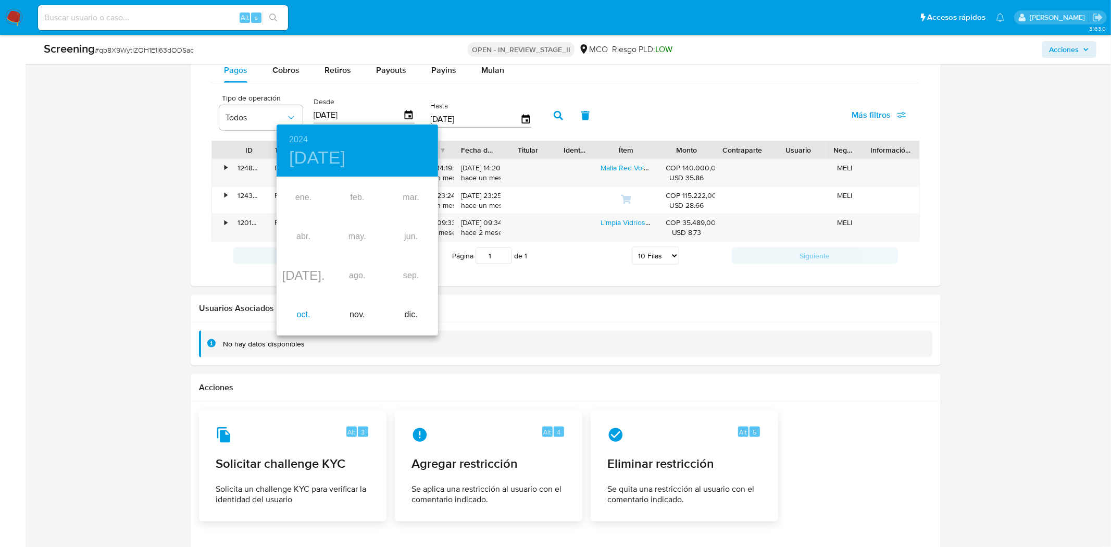
click at [306, 313] on div "oct." at bounding box center [303, 314] width 54 height 39
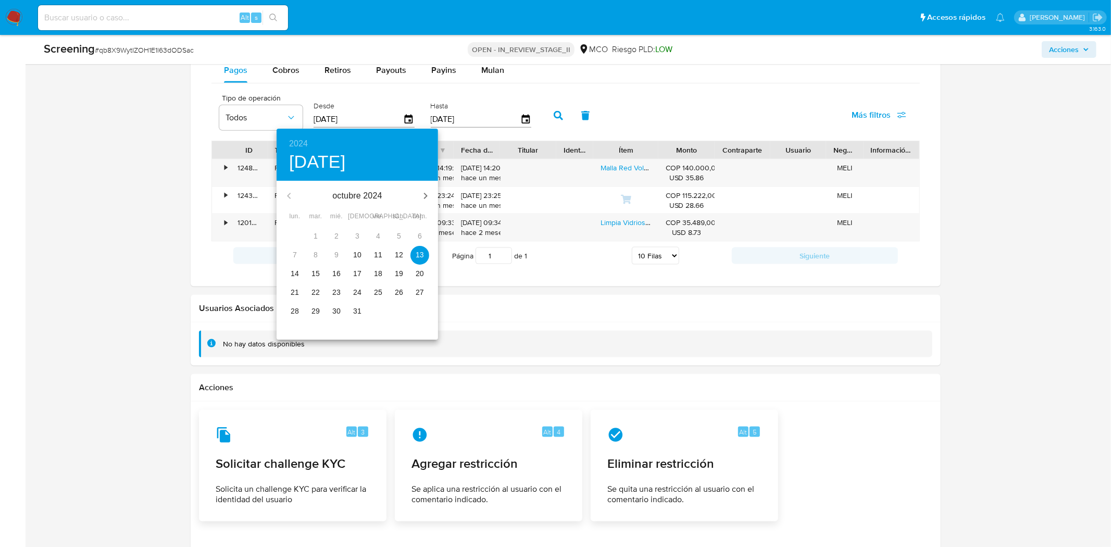
click at [358, 250] on p "10" at bounding box center [357, 254] width 8 height 10
type input "[DATE]"
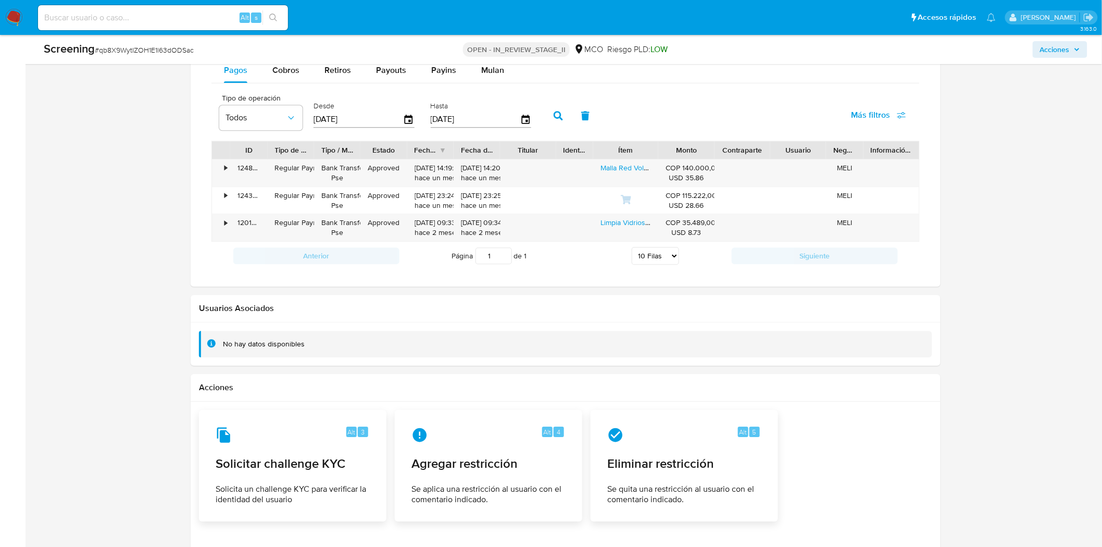
click at [554, 119] on icon "button" at bounding box center [558, 115] width 9 height 9
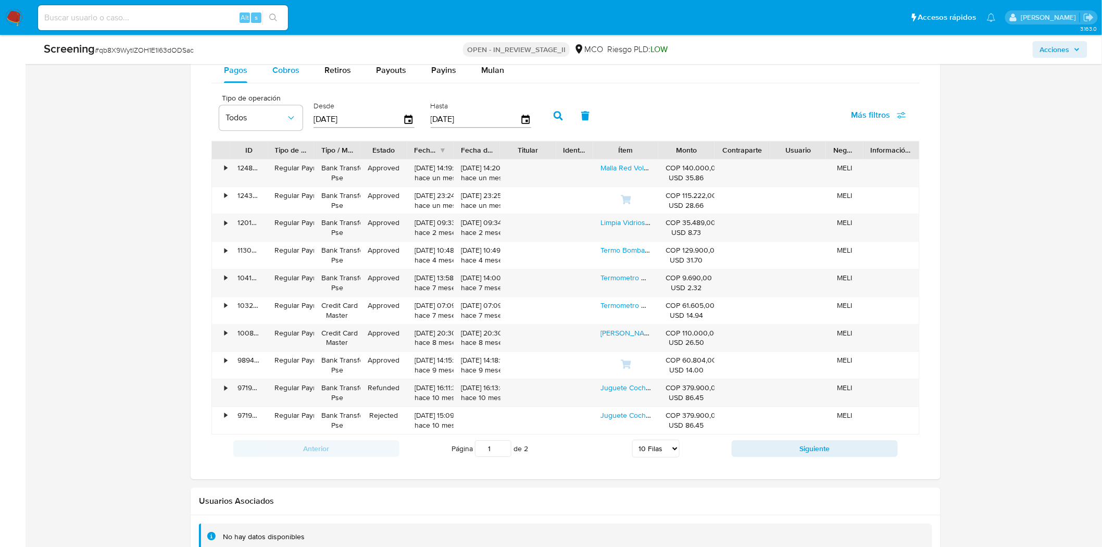
click at [293, 73] on span "Cobros" at bounding box center [285, 70] width 27 height 12
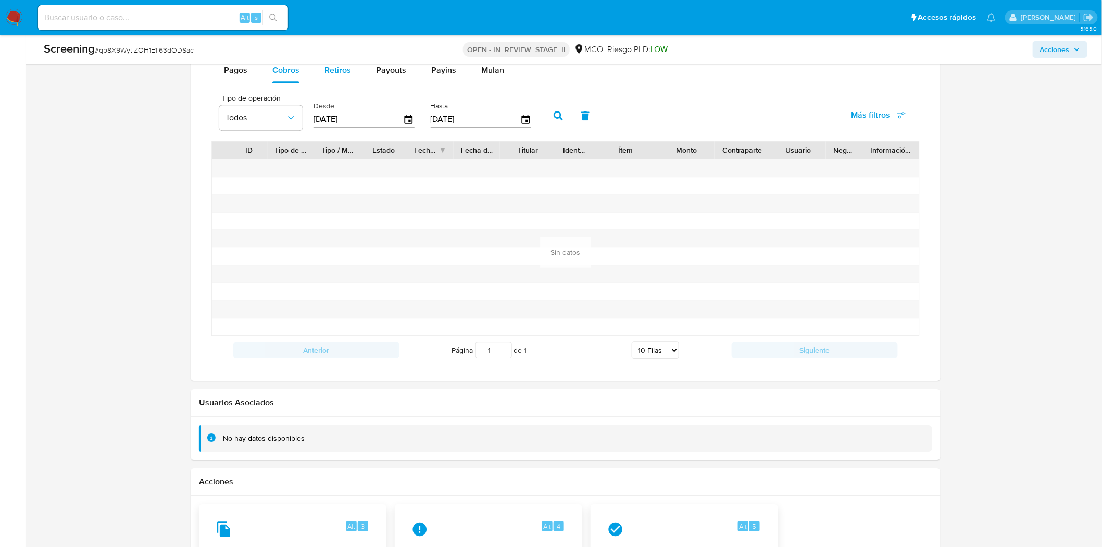
click at [326, 76] on span "Retiros" at bounding box center [337, 70] width 27 height 12
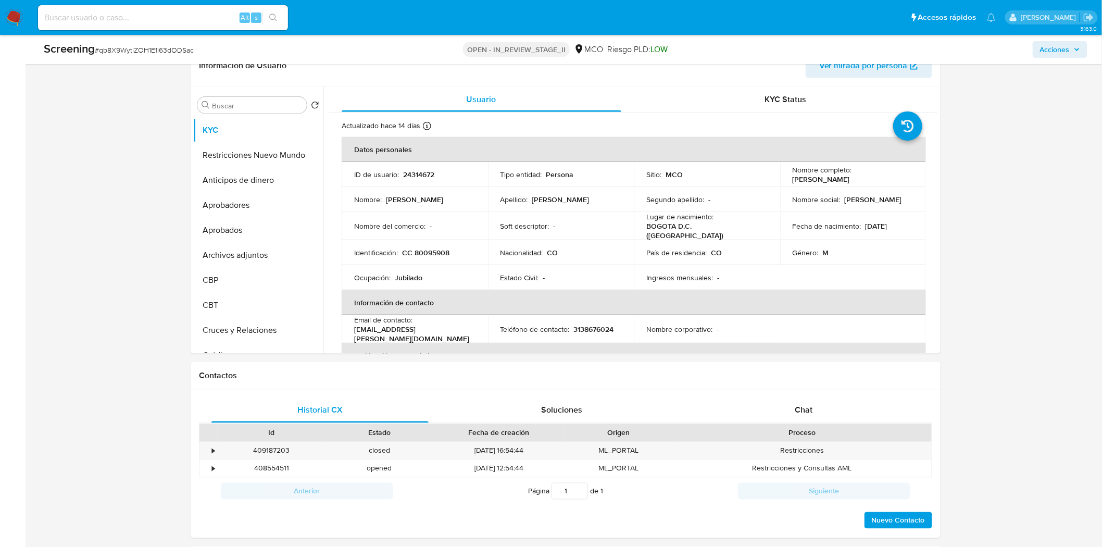
scroll to position [405, 0]
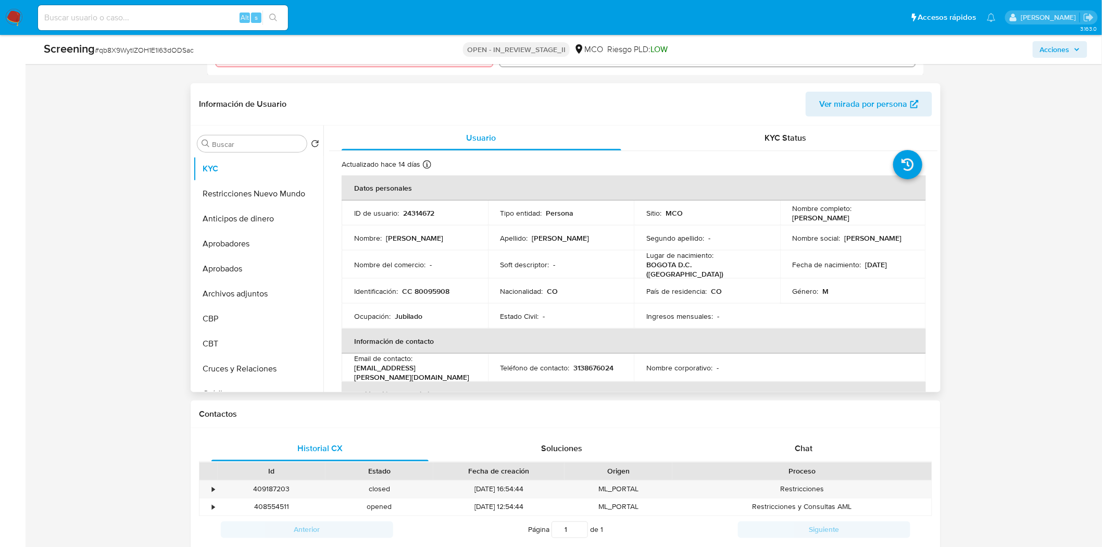
drag, startPoint x: 891, startPoint y: 217, endPoint x: 787, endPoint y: 220, distance: 103.7
click at [787, 220] on td "Nombre completo : Jorge Esteban Bautista Lopez" at bounding box center [853, 212] width 146 height 25
copy p "Jorge Esteban Bautista Lopez"
click at [418, 289] on p "CC 80095908" at bounding box center [425, 290] width 47 height 9
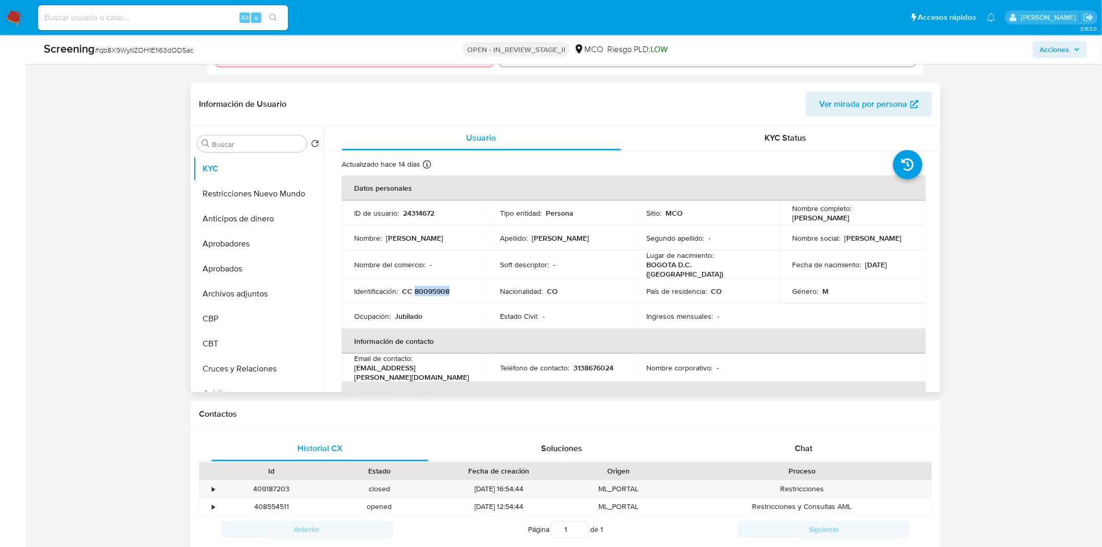
copy p "80095908"
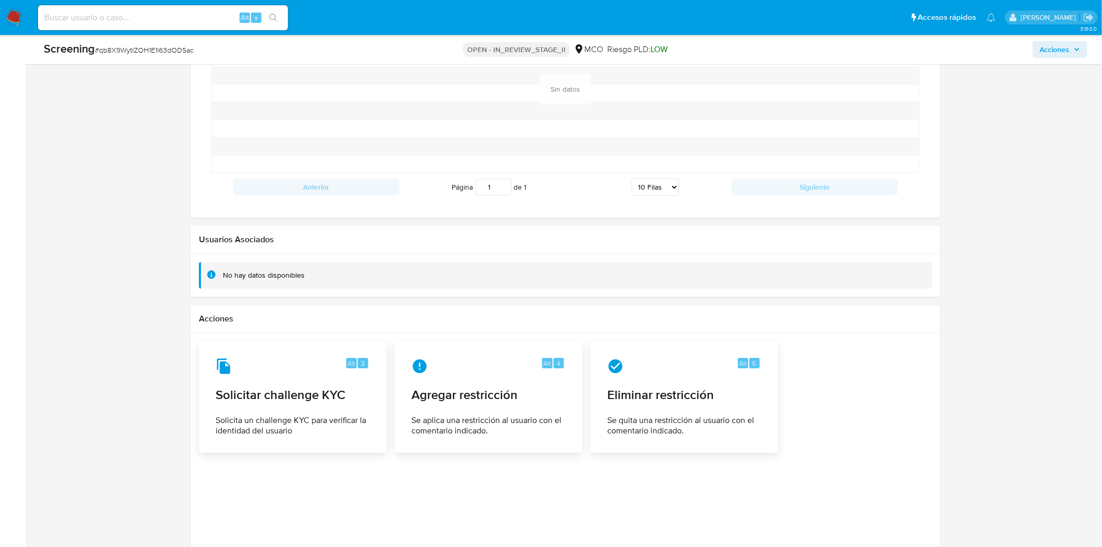
scroll to position [1356, 0]
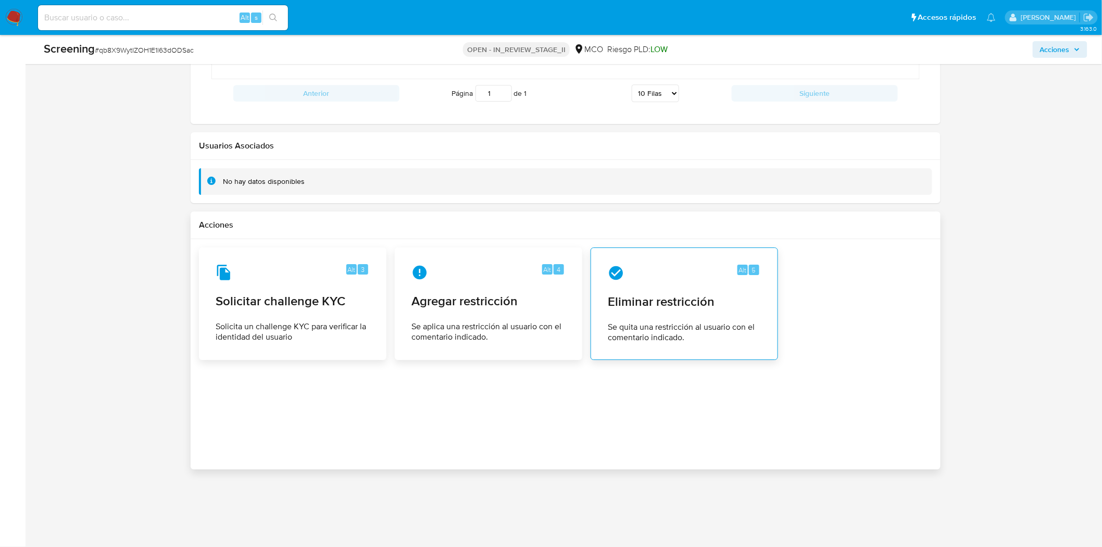
click at [690, 298] on span "Eliminar restricción" at bounding box center [684, 302] width 153 height 16
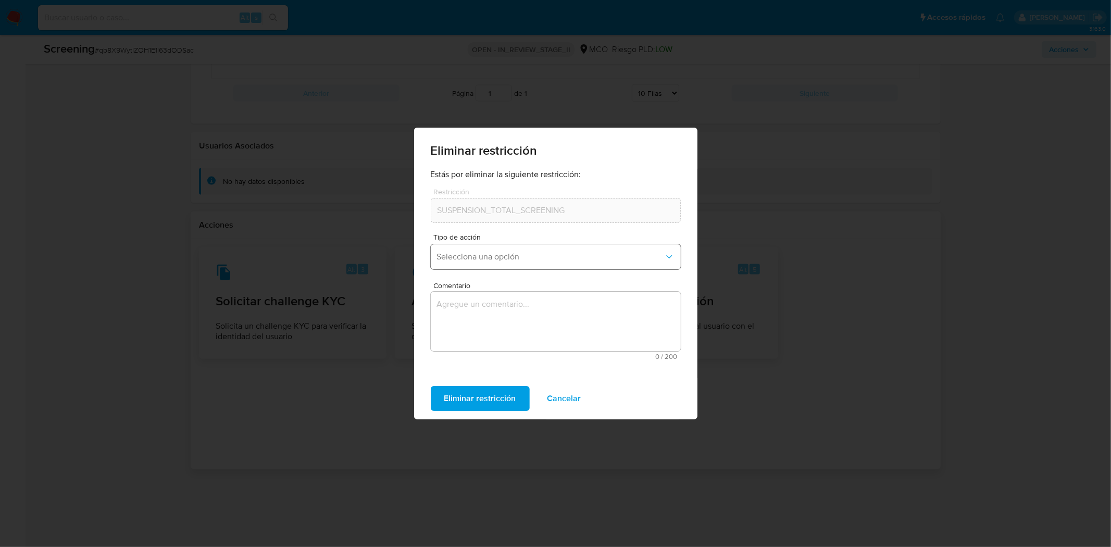
click at [501, 262] on button "Selecciona una opción" at bounding box center [556, 256] width 250 height 25
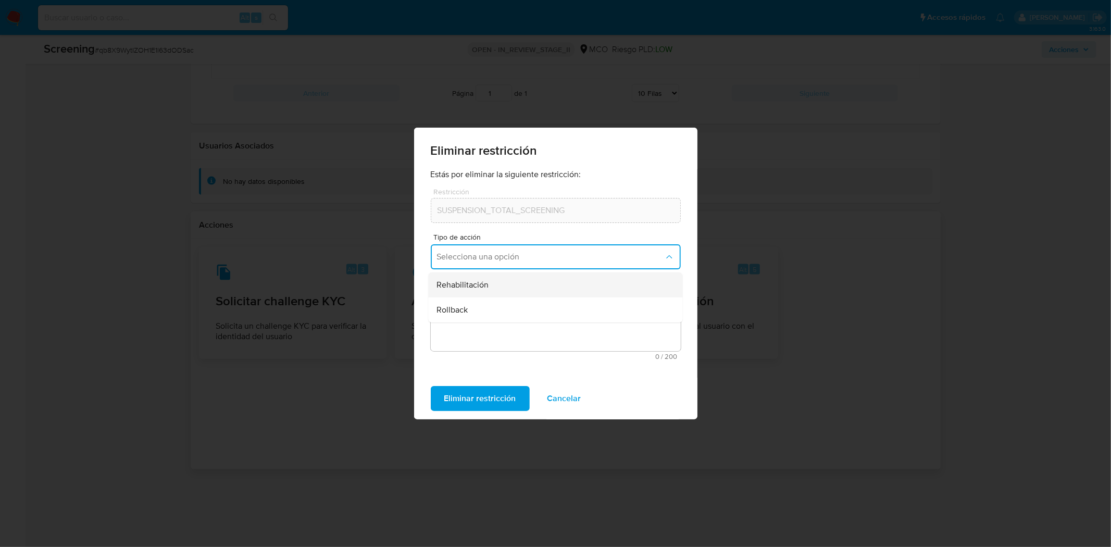
click at [495, 284] on div "Rehabilitación" at bounding box center [551, 284] width 231 height 25
click at [490, 313] on textarea "Comentario" at bounding box center [556, 321] width 250 height 59
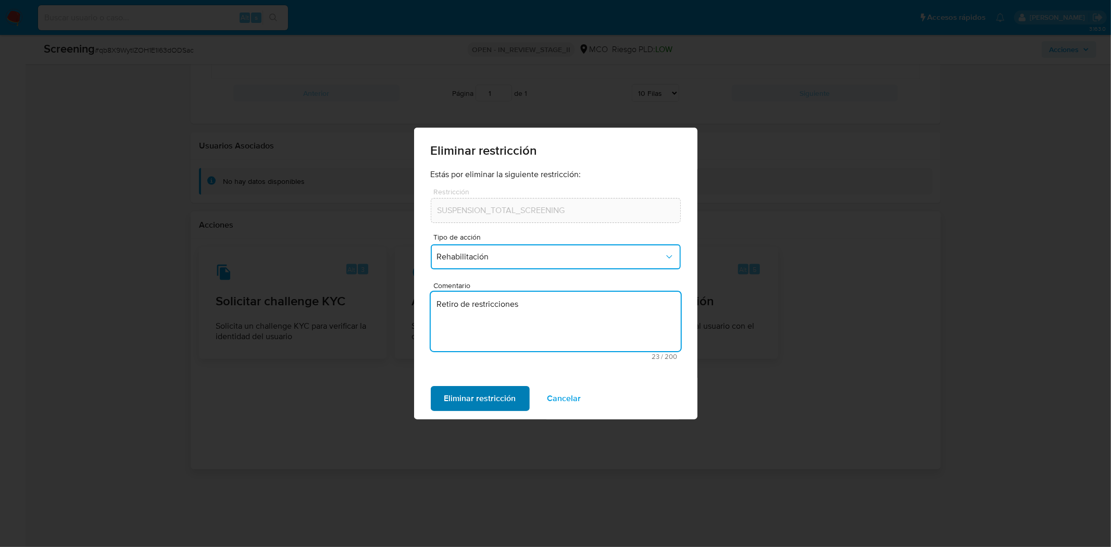
type textarea "Retiro de restricciones"
click at [474, 403] on span "Eliminar restricción" at bounding box center [480, 398] width 72 height 23
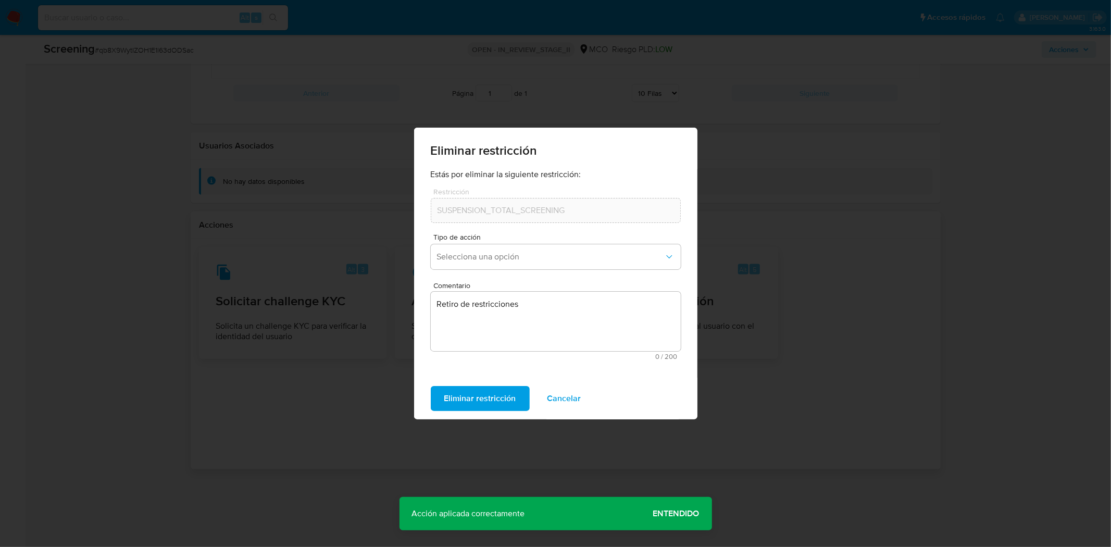
click at [562, 394] on span "Cancelar" at bounding box center [564, 398] width 34 height 23
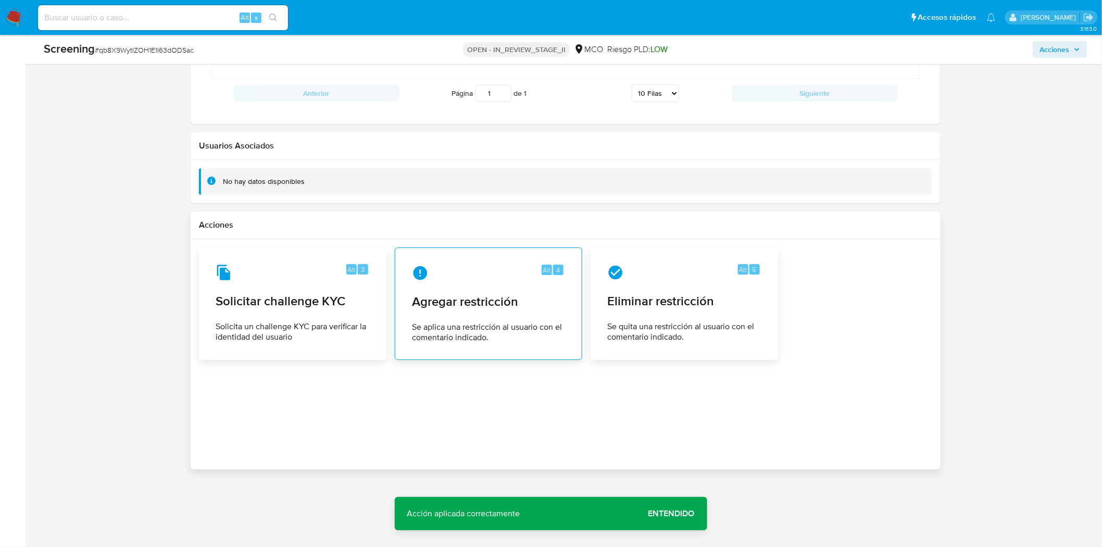
click at [461, 288] on div "Alt 4 Agregar restricción Se aplica una restricción al usuario con el comentari…" at bounding box center [489, 303] width 170 height 95
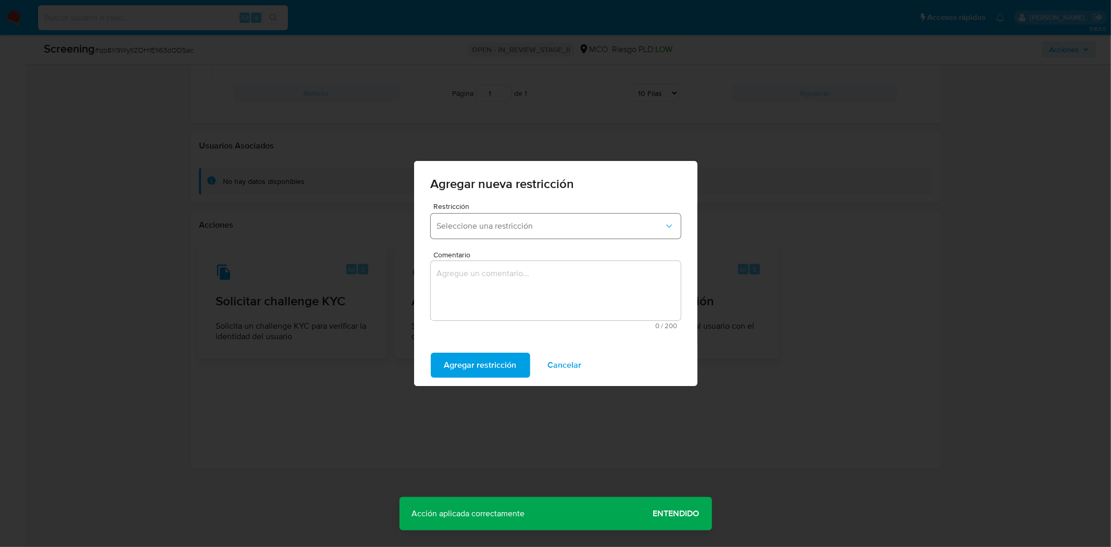
click at [524, 228] on span "Seleccione una restricción" at bounding box center [550, 226] width 227 height 10
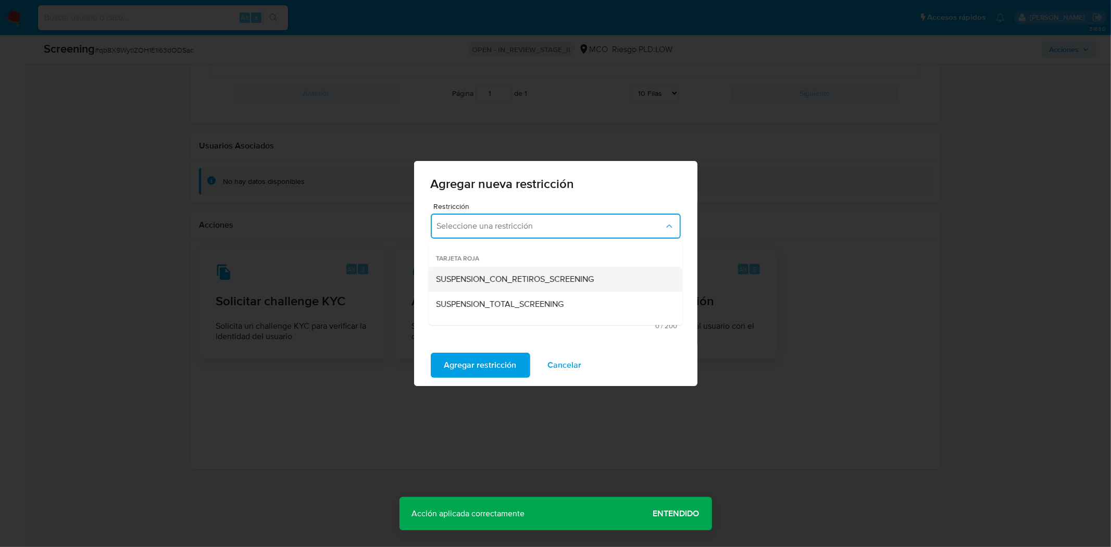
click at [535, 280] on span "SUSPENSION_CON_RETIROS_SCREENING" at bounding box center [515, 279] width 158 height 10
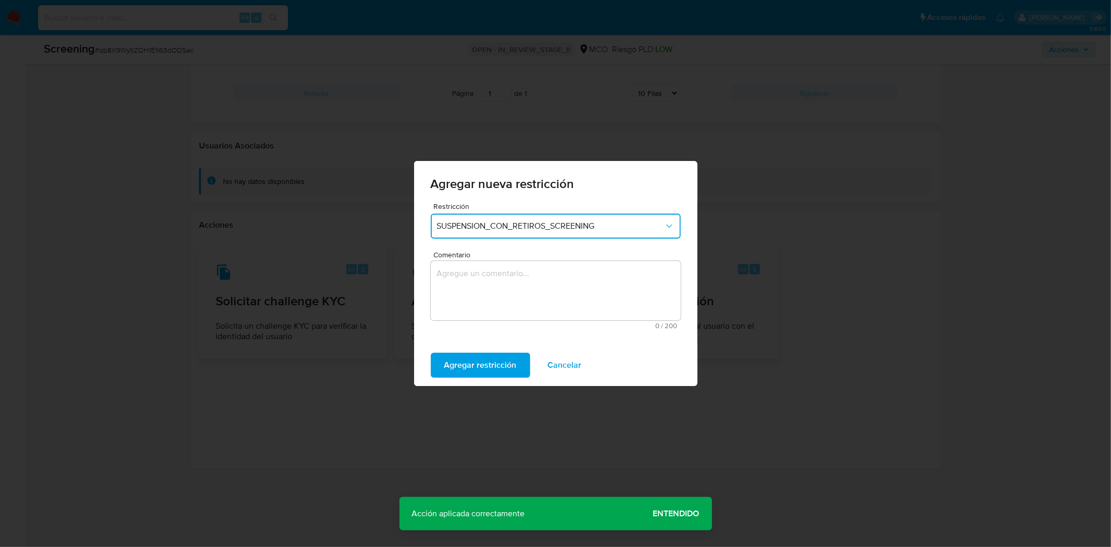
click at [516, 268] on textarea "Comentario" at bounding box center [556, 290] width 250 height 59
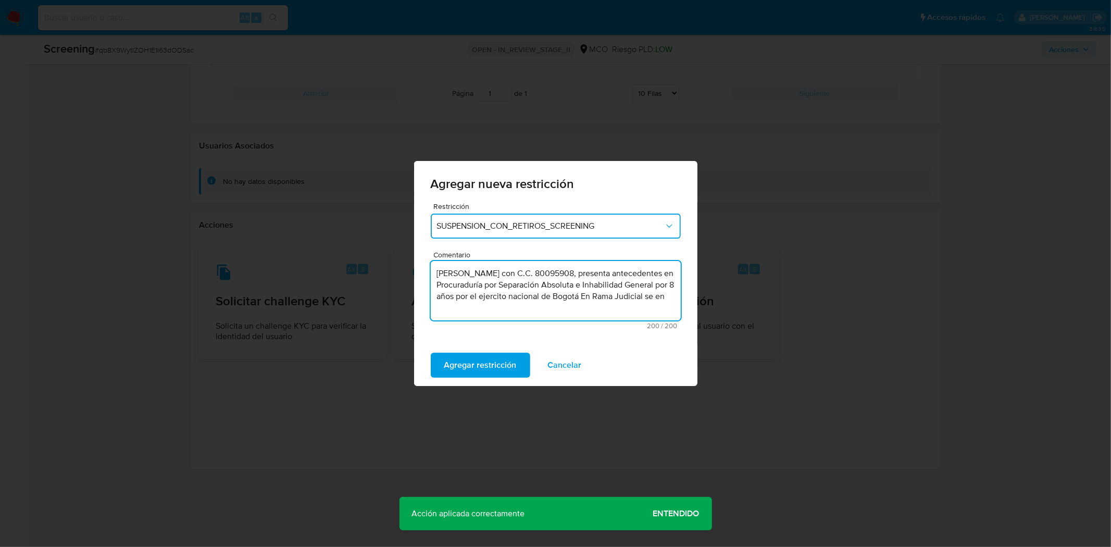
drag, startPoint x: 561, startPoint y: 311, endPoint x: 417, endPoint y: 265, distance: 151.0
click at [417, 265] on div "Restricción SUSPENSION_CON_RETIROS_SCREENING Comentario Jorge Esteban Bautista …" at bounding box center [555, 274] width 283 height 142
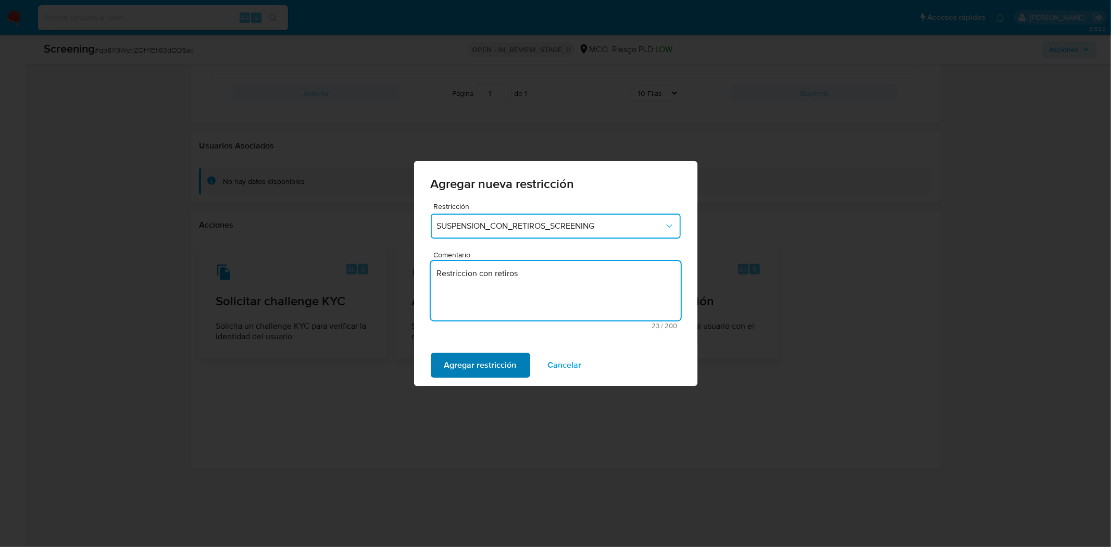
type textarea "Restriccion con retiros"
click at [475, 360] on span "Agregar restricción" at bounding box center [480, 365] width 72 height 23
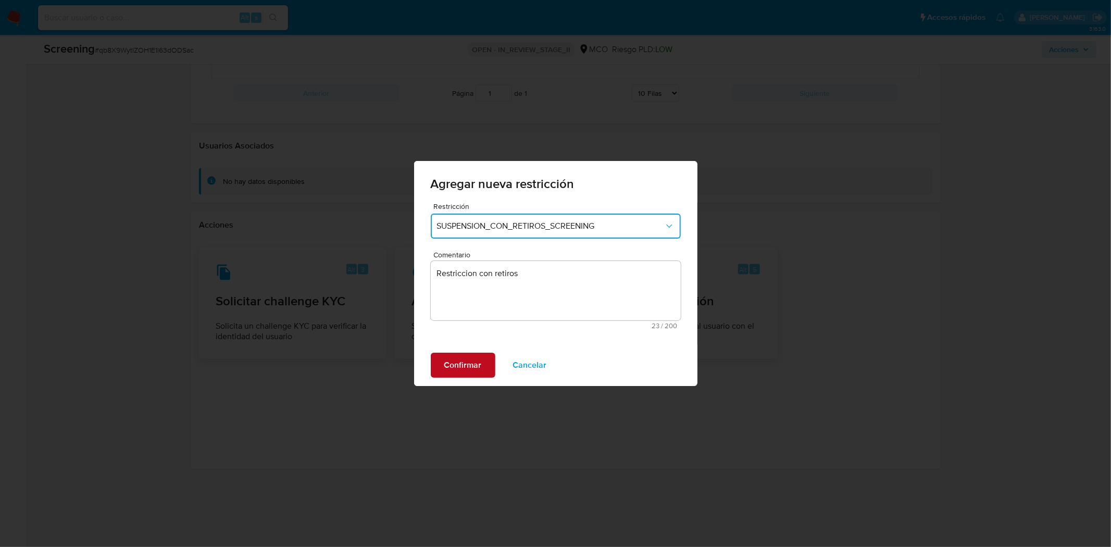
click at [476, 360] on span "Confirmar" at bounding box center [462, 365] width 37 height 23
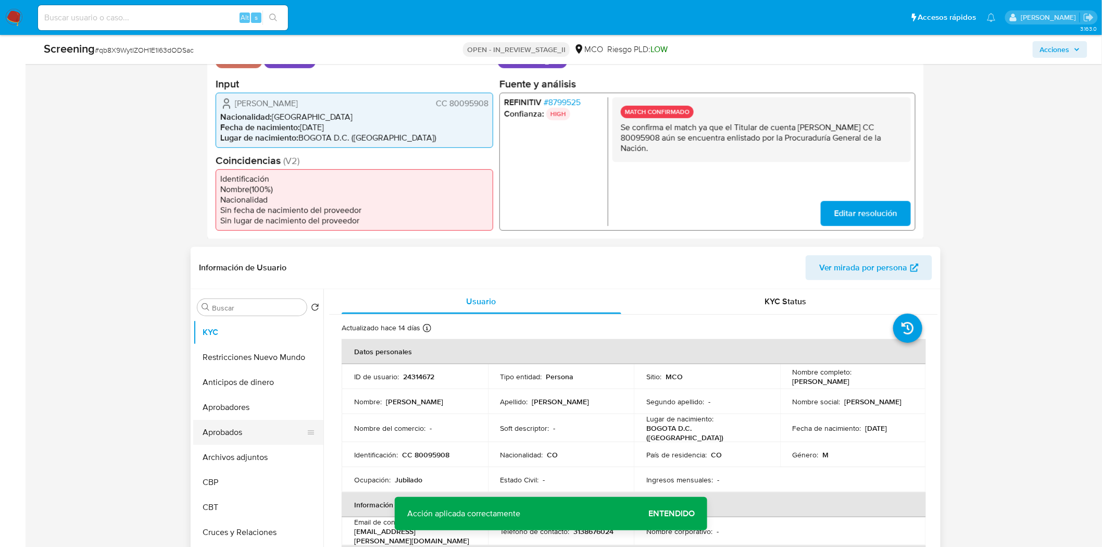
scroll to position [315, 0]
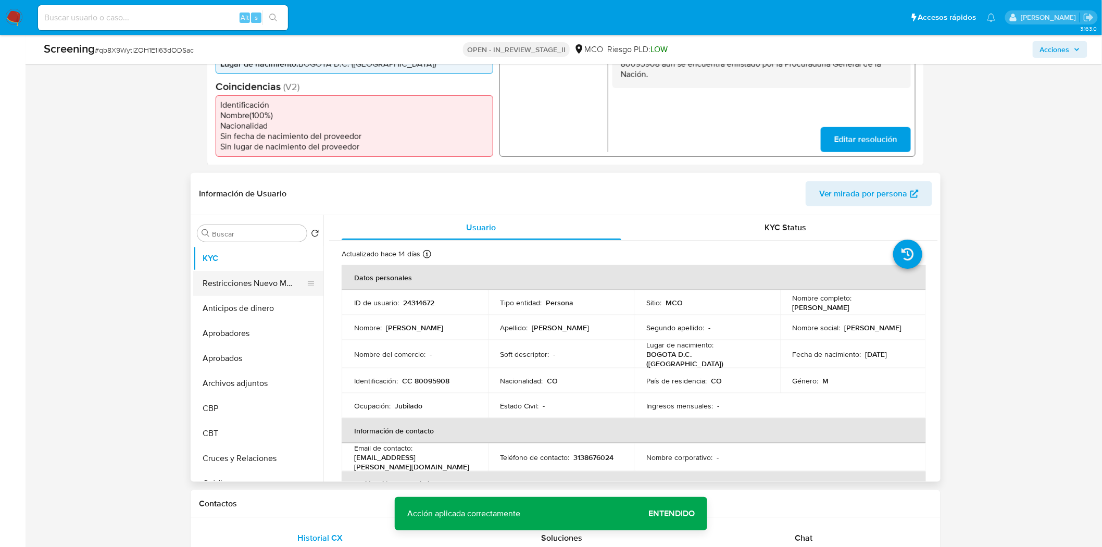
click at [245, 287] on button "Restricciones Nuevo Mundo" at bounding box center [254, 283] width 122 height 25
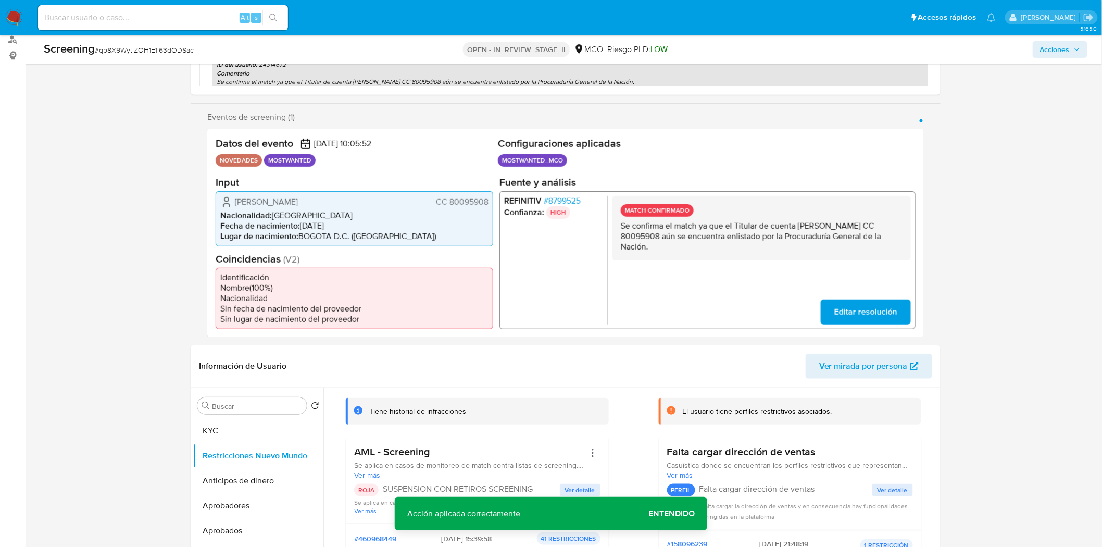
scroll to position [142, 0]
click at [1054, 57] on span "Acciones" at bounding box center [1055, 49] width 30 height 17
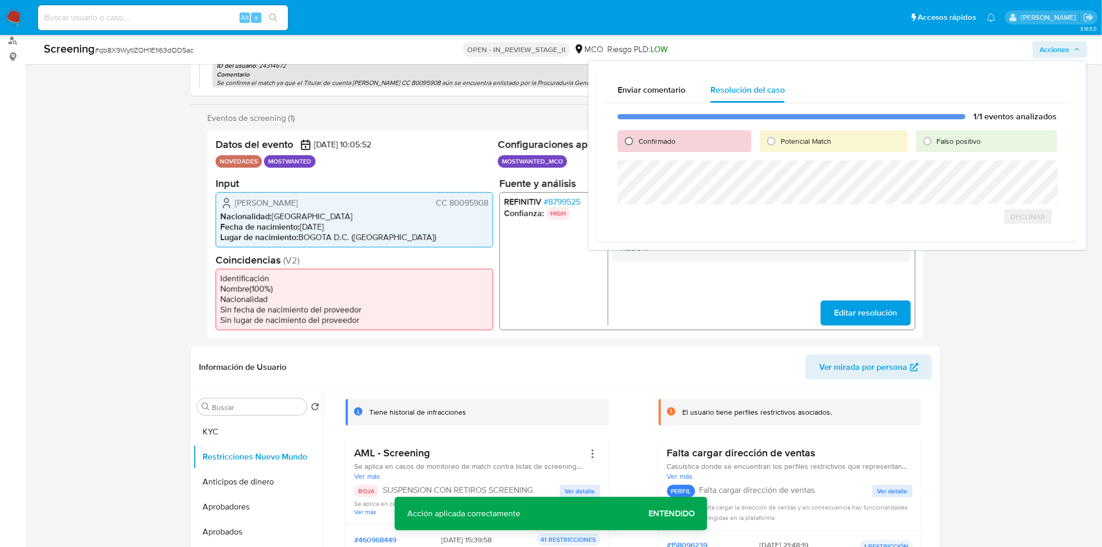
click at [625, 142] on input "Confirmado" at bounding box center [629, 141] width 17 height 17
radio input "true"
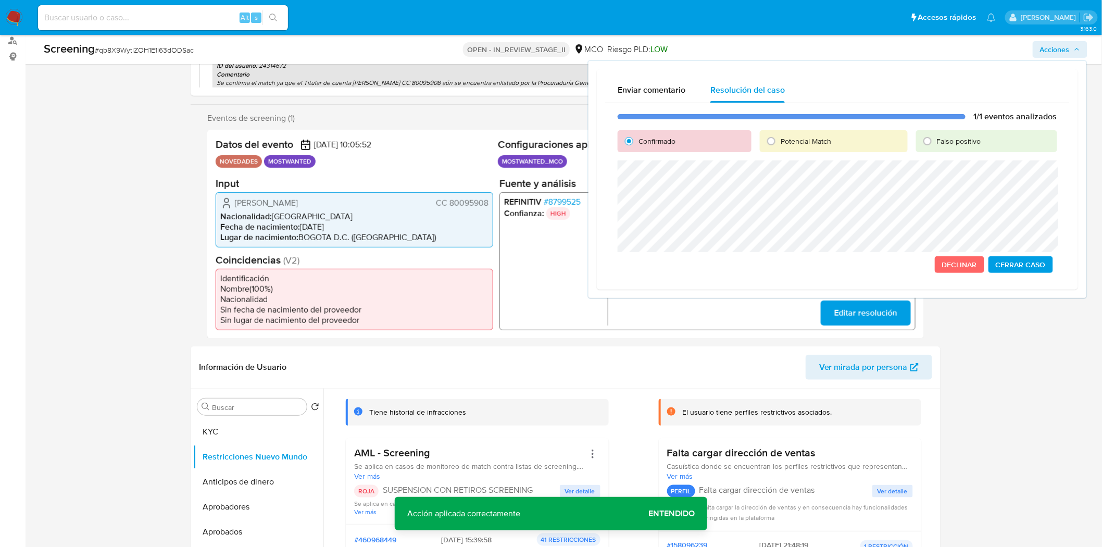
click at [1012, 266] on span "Cerrar Caso" at bounding box center [1021, 264] width 50 height 15
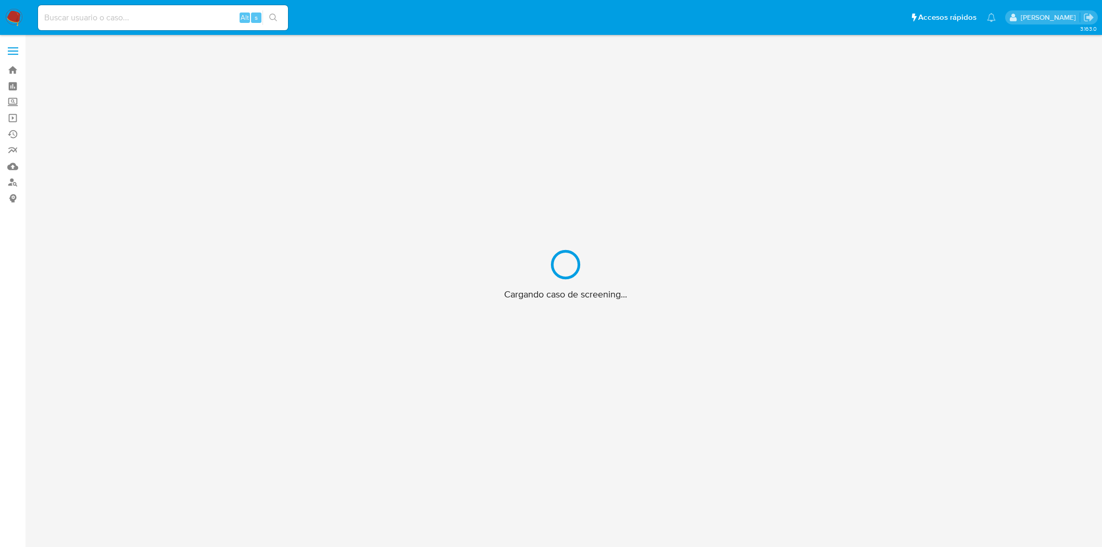
scroll to position [37, 0]
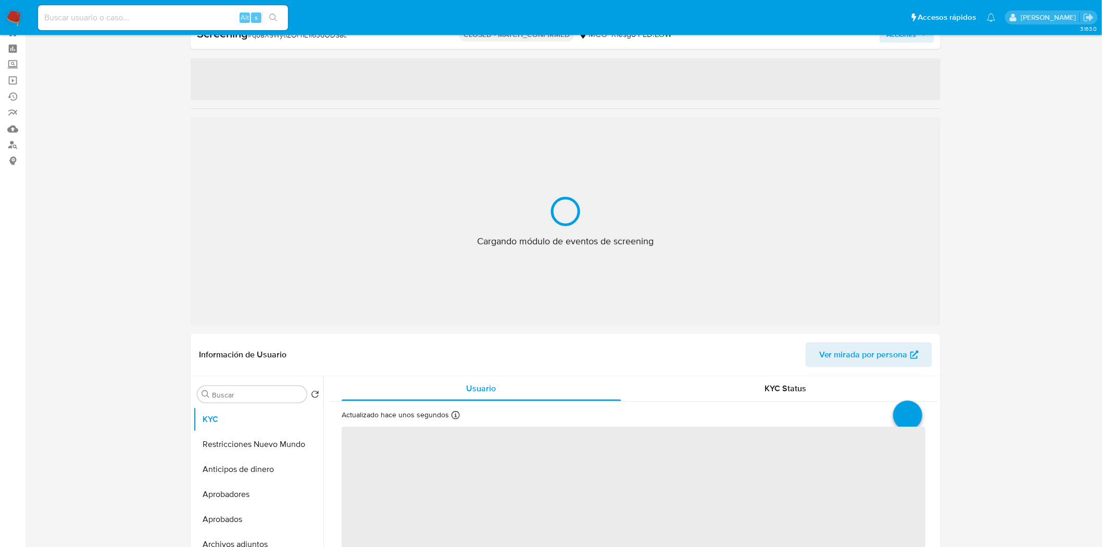
select select "10"
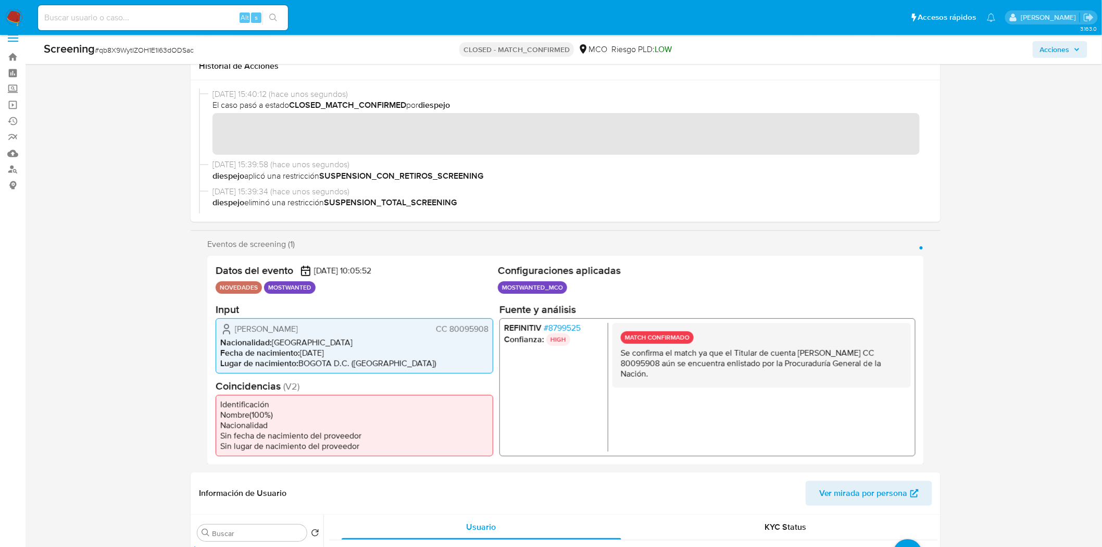
scroll to position [0, 0]
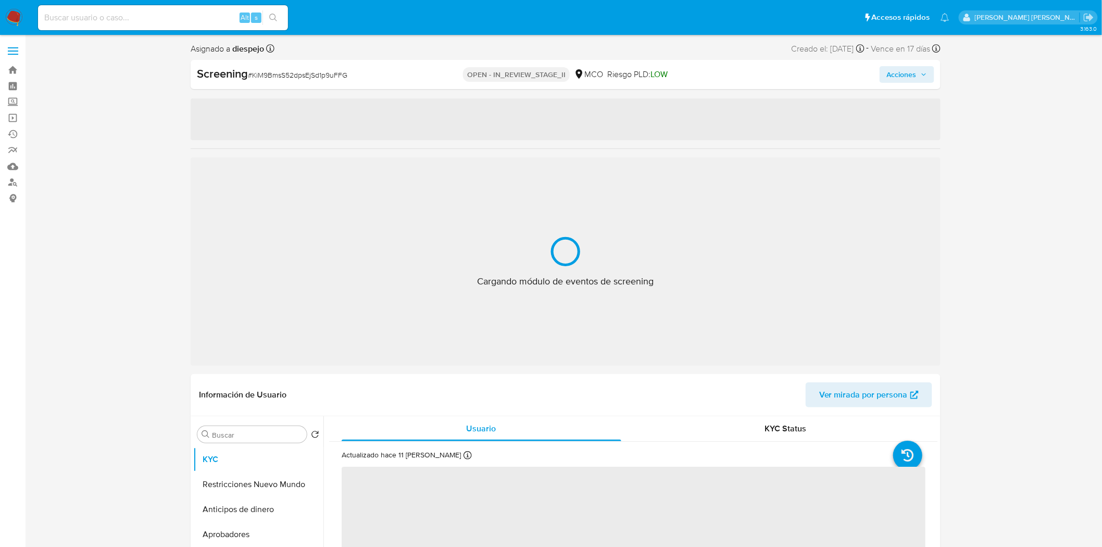
select select "10"
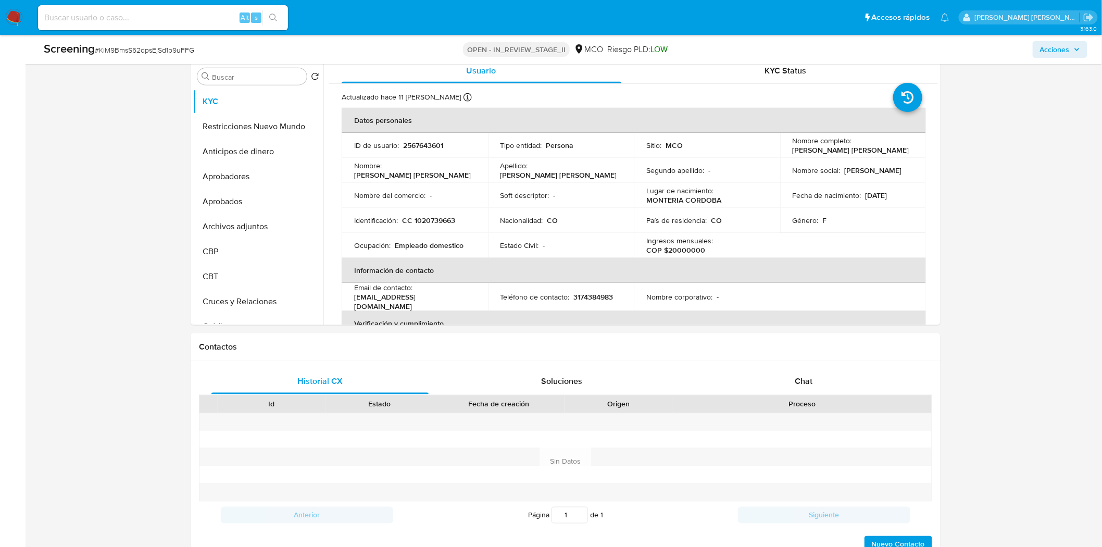
scroll to position [521, 0]
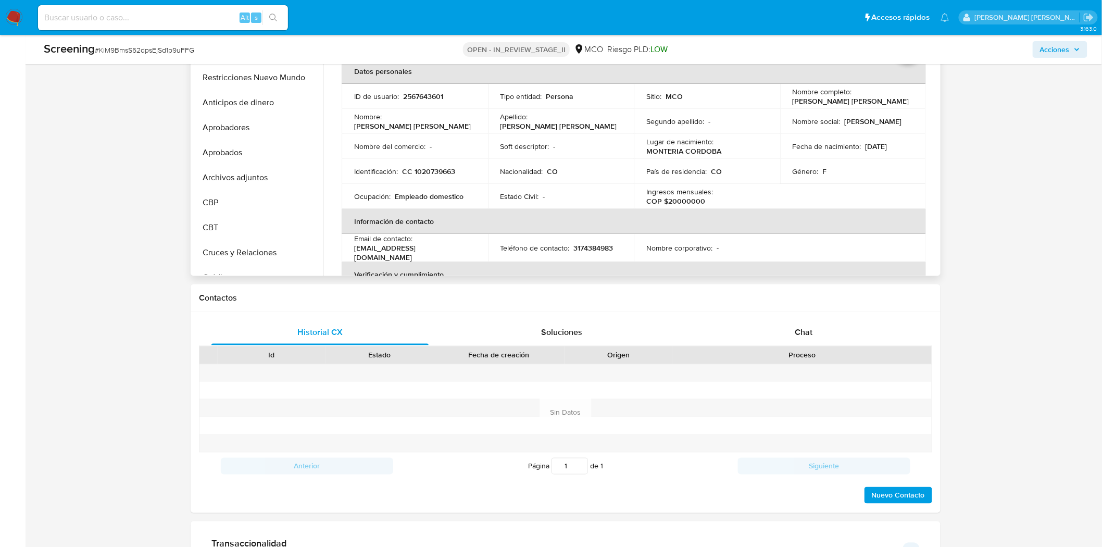
click at [428, 173] on p "CC 1020739663" at bounding box center [428, 171] width 53 height 9
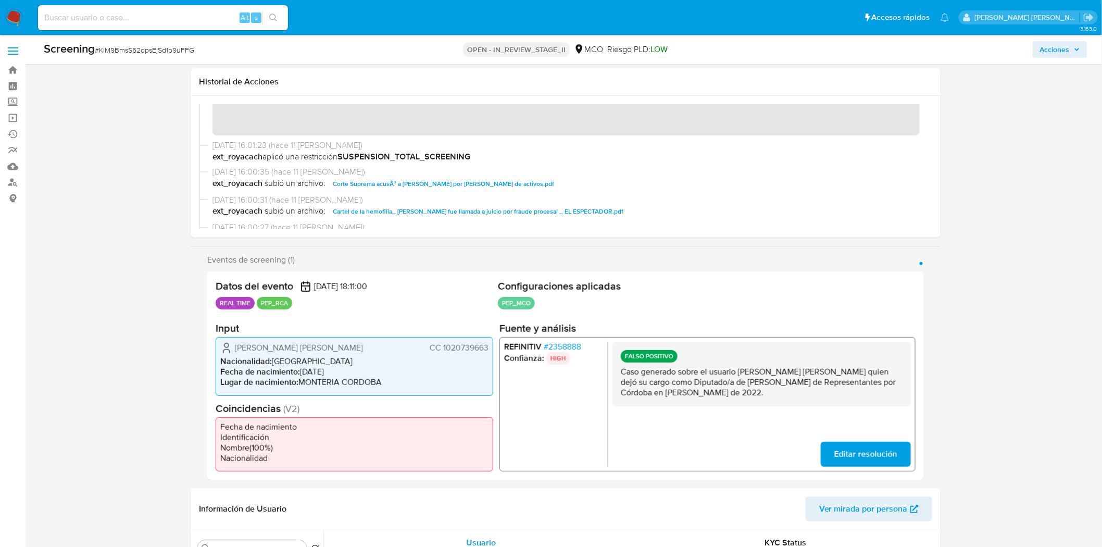
scroll to position [347, 0]
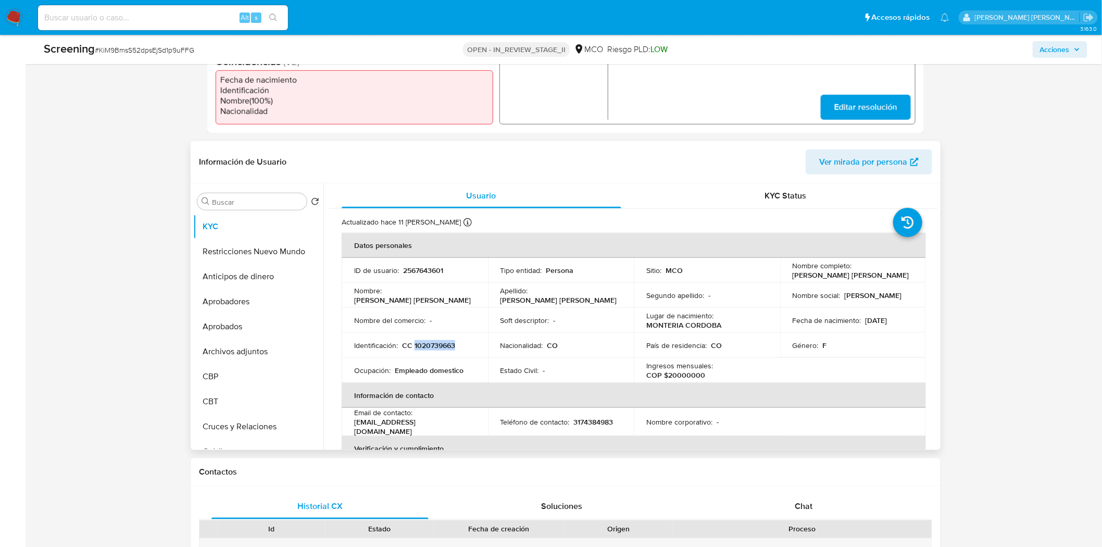
click at [425, 345] on p "CC 1020739663" at bounding box center [428, 345] width 53 height 9
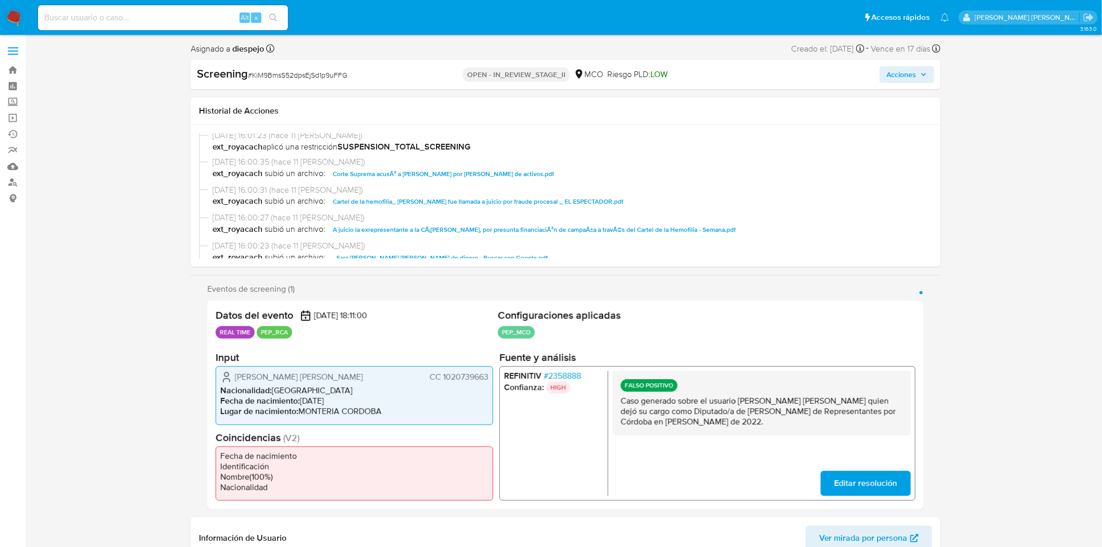
scroll to position [173, 0]
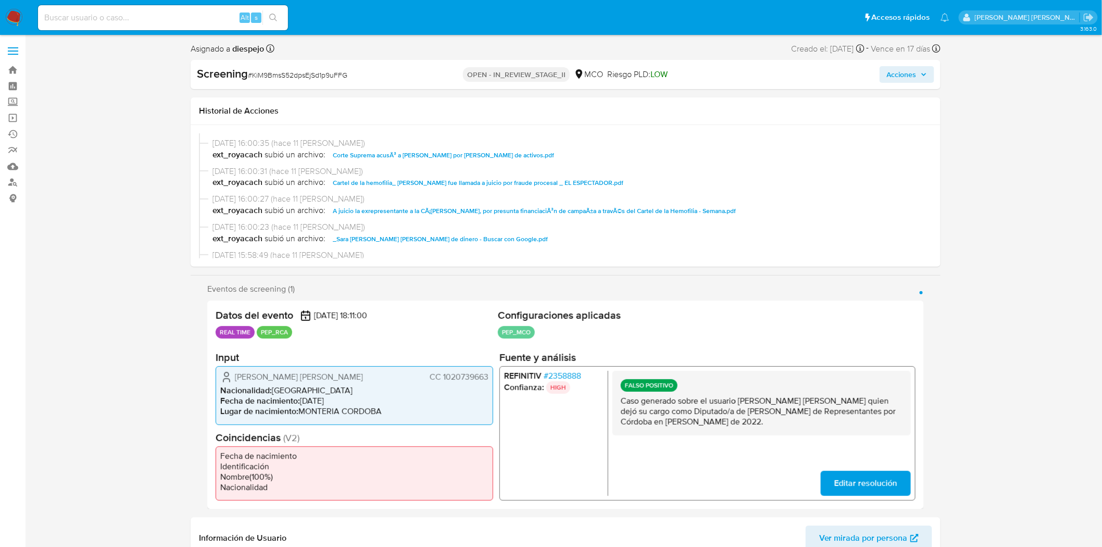
click at [474, 156] on span "Corte Suprema acusÃ³ a [PERSON_NAME] por [PERSON_NAME] de activos.pdf" at bounding box center [443, 155] width 221 height 12
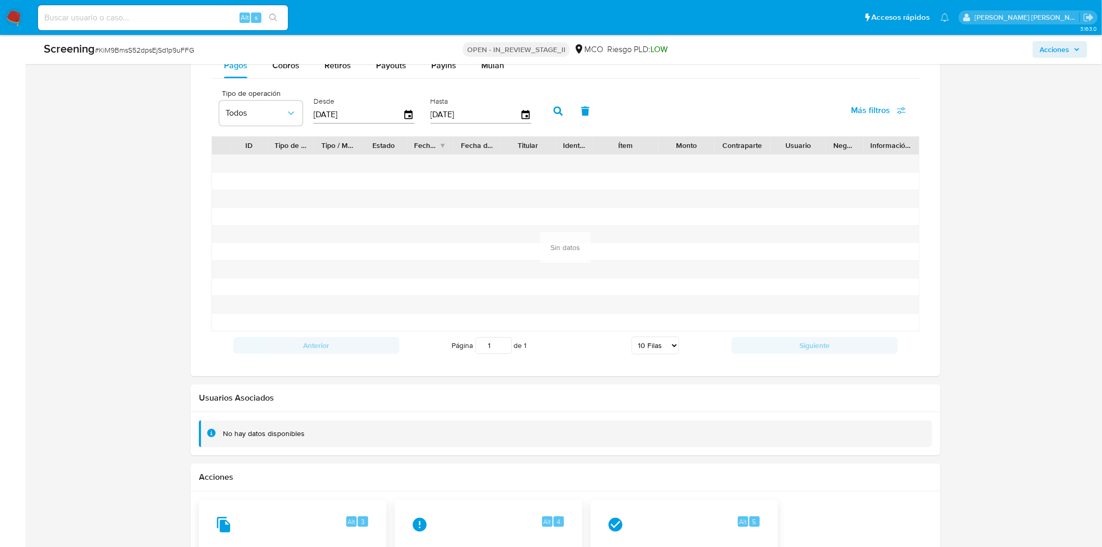
scroll to position [1157, 0]
click at [409, 115] on icon "button" at bounding box center [409, 114] width 18 height 18
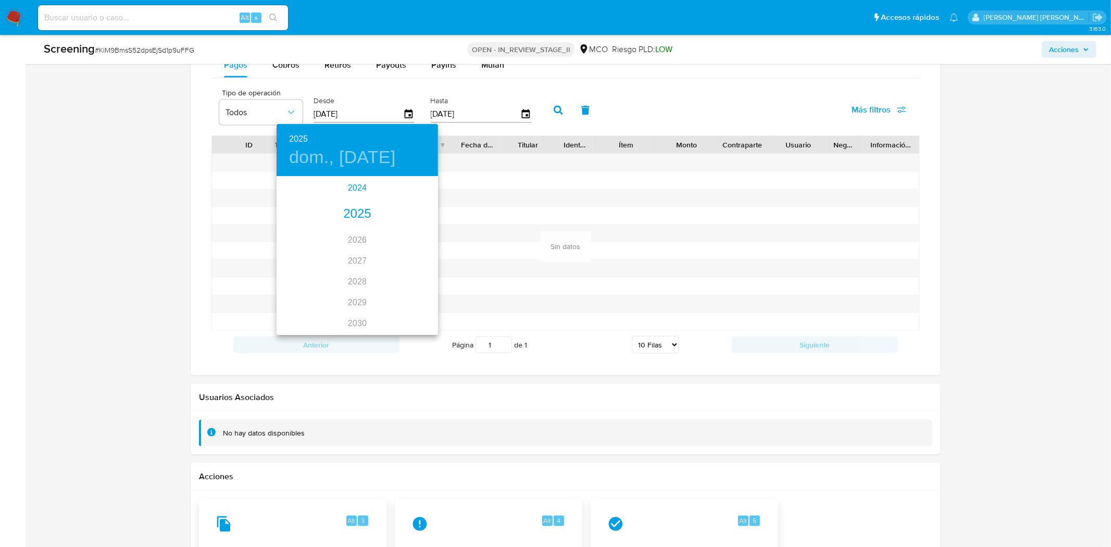
click at [358, 190] on div "2024" at bounding box center [356, 188] width 161 height 21
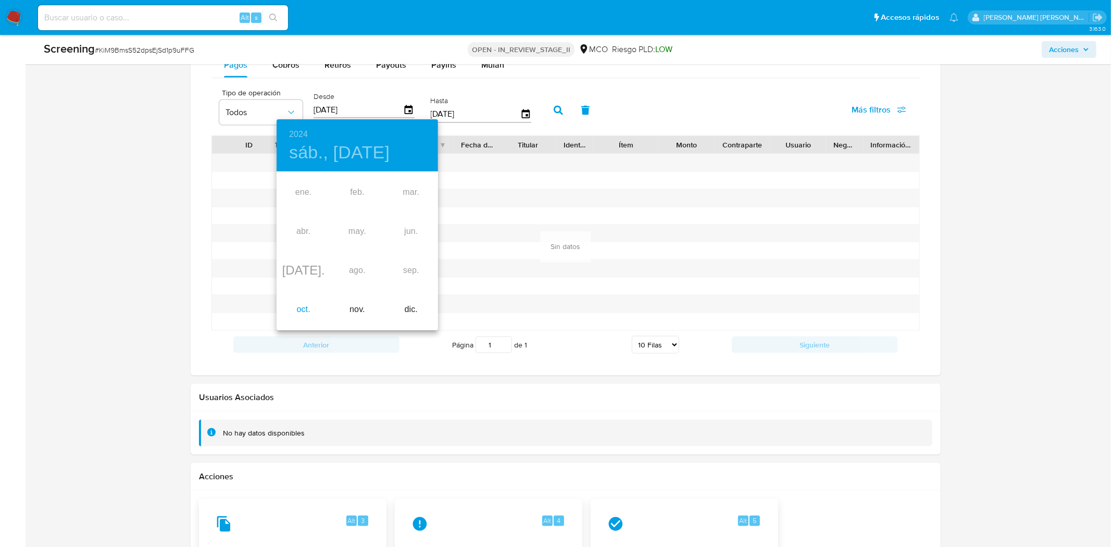
click at [300, 311] on div "oct." at bounding box center [303, 309] width 54 height 39
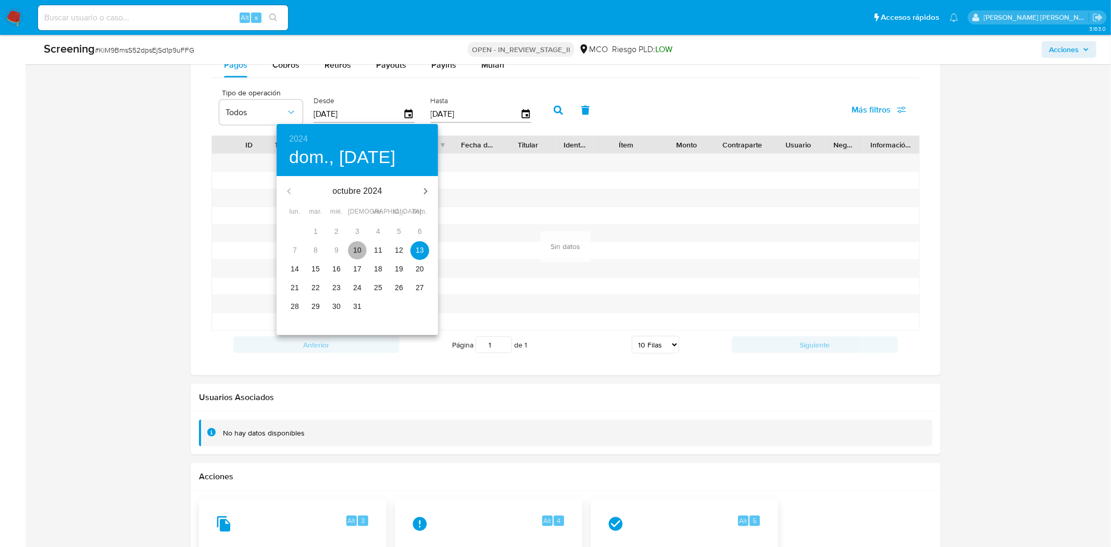
click at [358, 250] on p "10" at bounding box center [357, 250] width 8 height 10
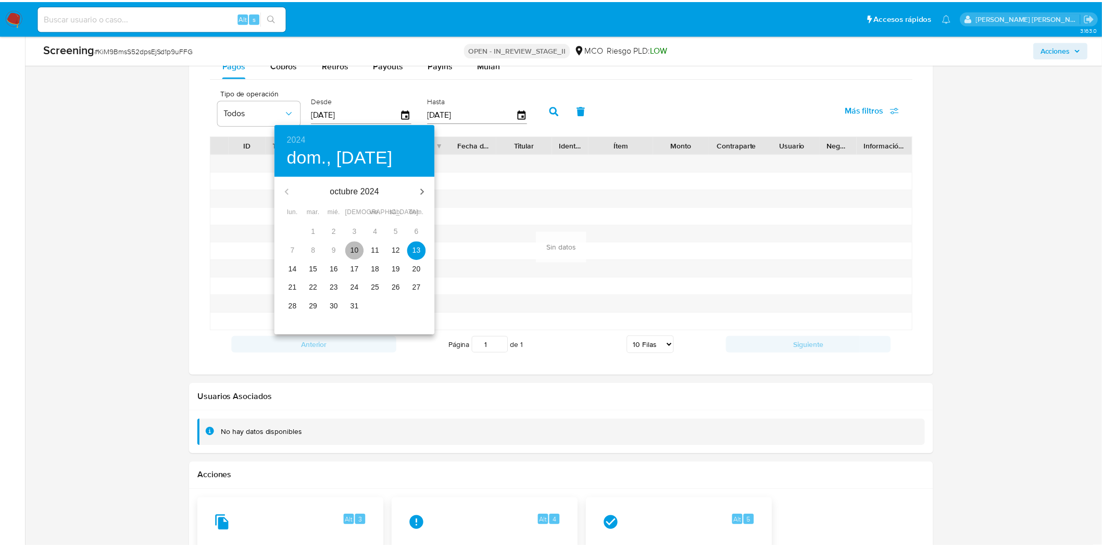
type input "[DATE]"
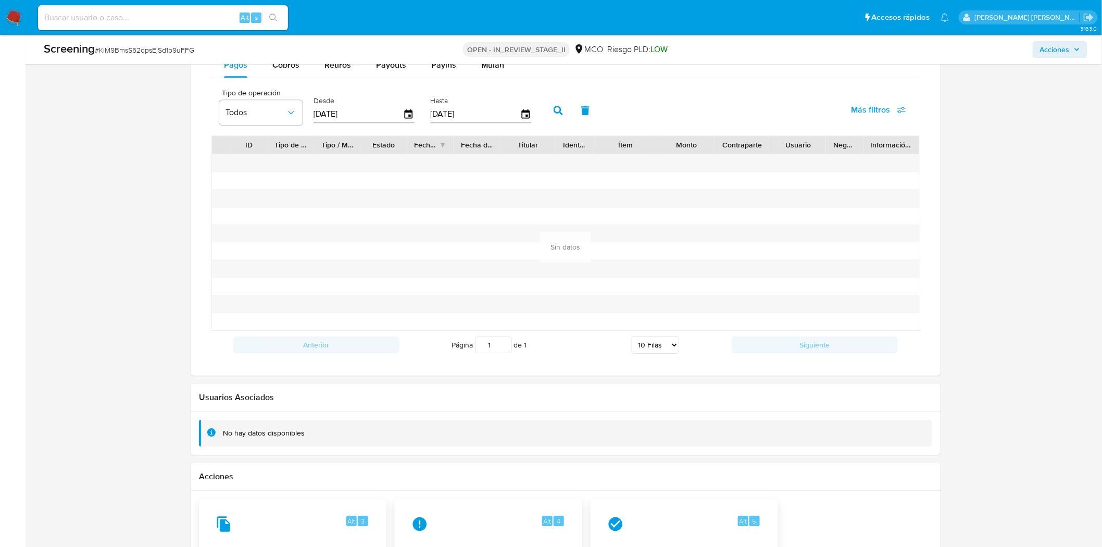
click at [556, 113] on icon "button" at bounding box center [558, 110] width 9 height 9
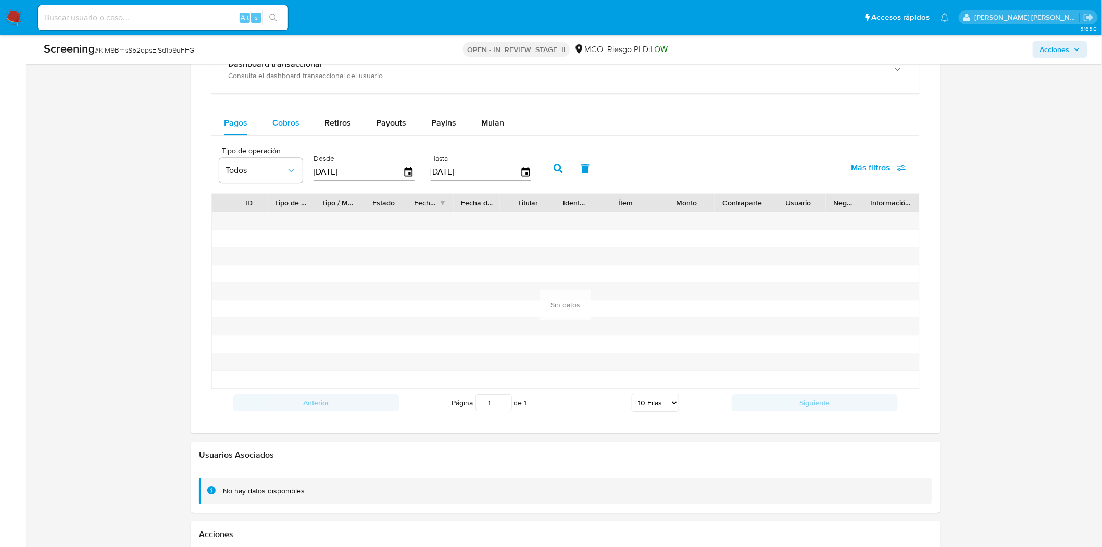
click at [281, 123] on span "Cobros" at bounding box center [285, 123] width 27 height 12
select select "10"
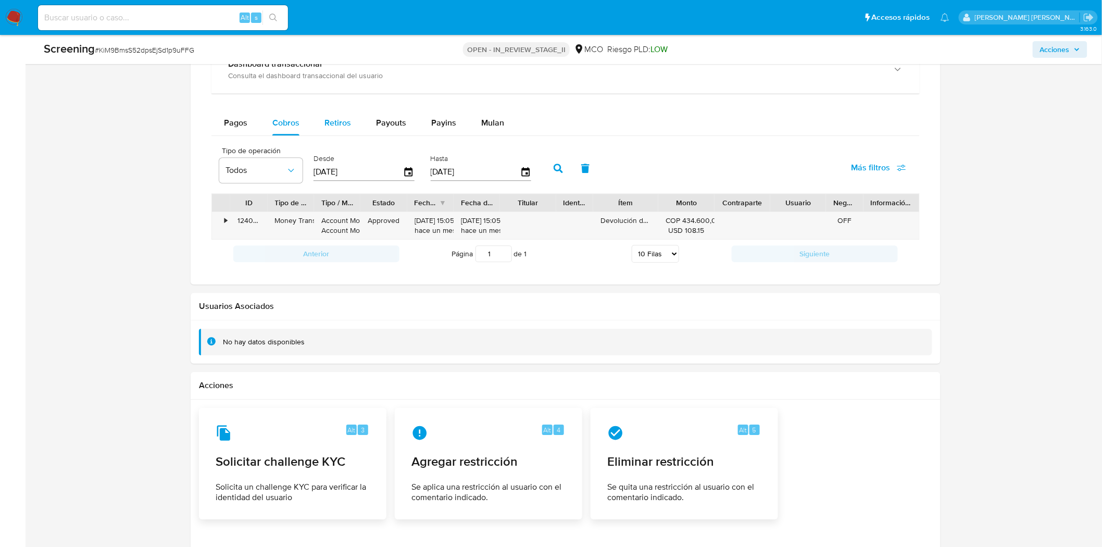
click at [333, 117] on div "Retiros" at bounding box center [337, 122] width 27 height 25
select select "10"
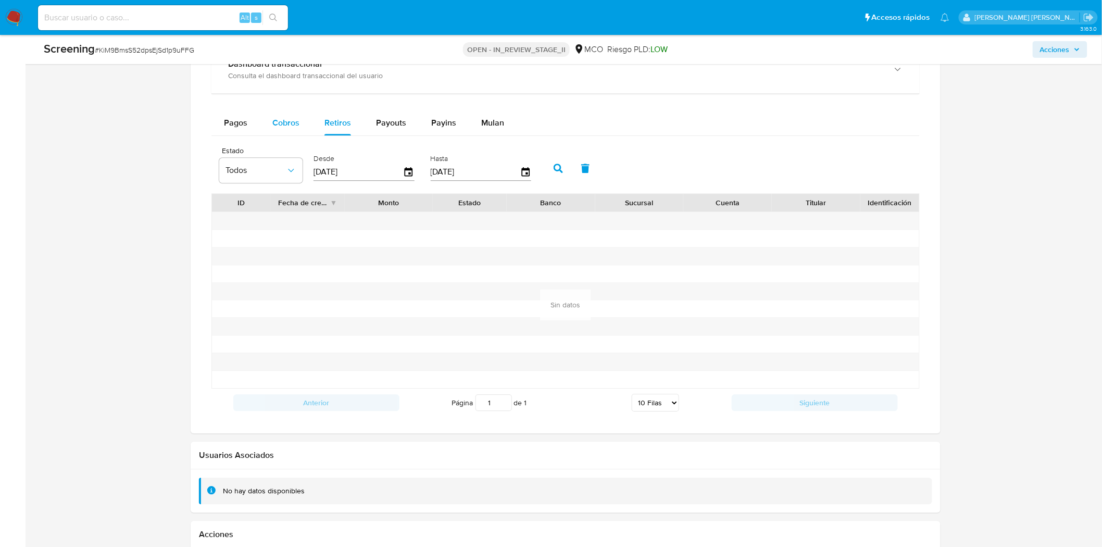
click at [282, 122] on span "Cobros" at bounding box center [285, 123] width 27 height 12
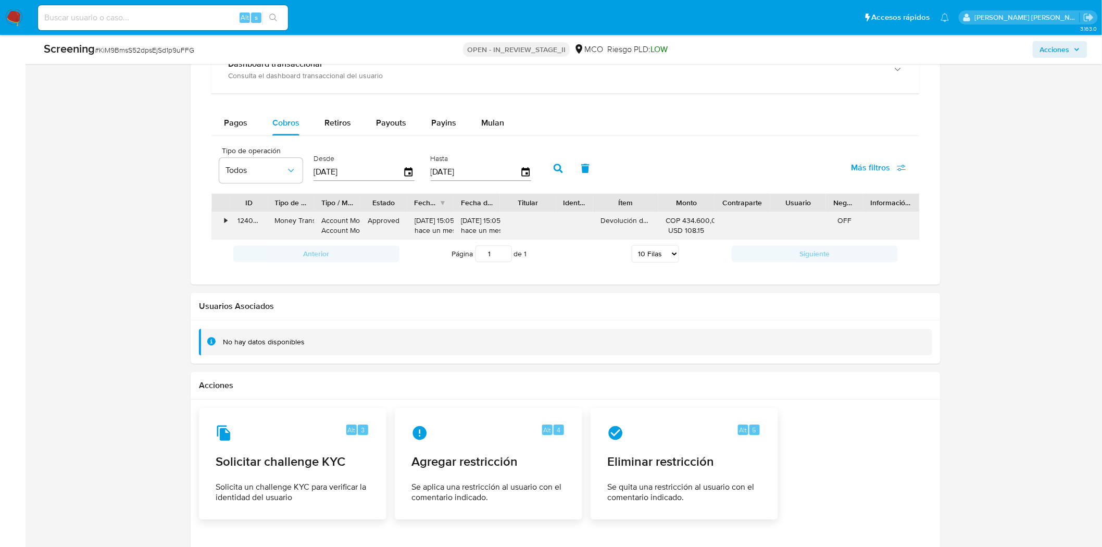
click at [469, 227] on div "[DATE] 15:05:21 hace un mes" at bounding box center [477, 226] width 32 height 20
click at [222, 224] on div "•" at bounding box center [221, 225] width 18 height 27
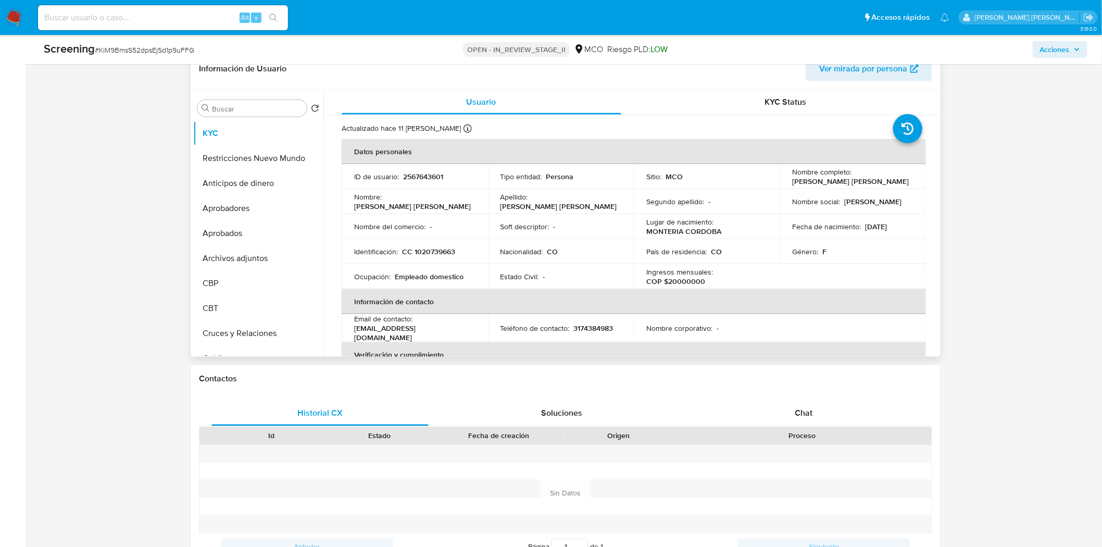
scroll to position [0, 0]
drag, startPoint x: 858, startPoint y: 182, endPoint x: 790, endPoint y: 184, distance: 68.2
click at [793, 184] on div "Nombre completo : [PERSON_NAME] [PERSON_NAME]" at bounding box center [853, 177] width 121 height 19
copy p "[PERSON_NAME] [PERSON_NAME]"
click at [888, 181] on div "Nombre completo : [PERSON_NAME] [PERSON_NAME]" at bounding box center [853, 177] width 121 height 19
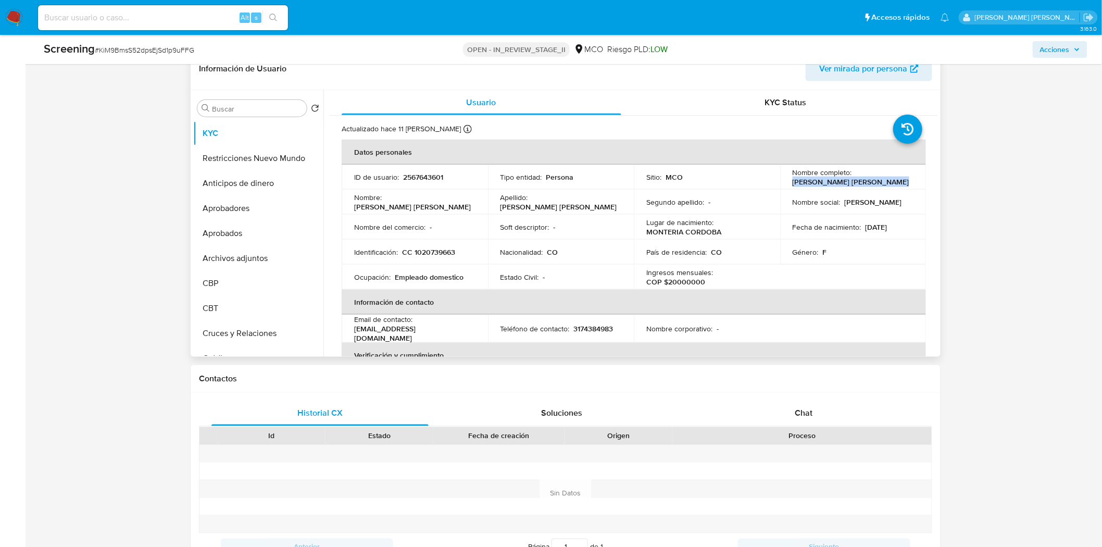
drag, startPoint x: 889, startPoint y: 181, endPoint x: 787, endPoint y: 183, distance: 102.6
click at [787, 183] on td "Nombre completo : [PERSON_NAME] [PERSON_NAME]" at bounding box center [853, 177] width 146 height 25
copy p "[PERSON_NAME] [PERSON_NAME]"
click at [888, 182] on div "Nombre completo : [PERSON_NAME] [PERSON_NAME]" at bounding box center [853, 177] width 121 height 19
drag, startPoint x: 889, startPoint y: 182, endPoint x: 790, endPoint y: 182, distance: 98.9
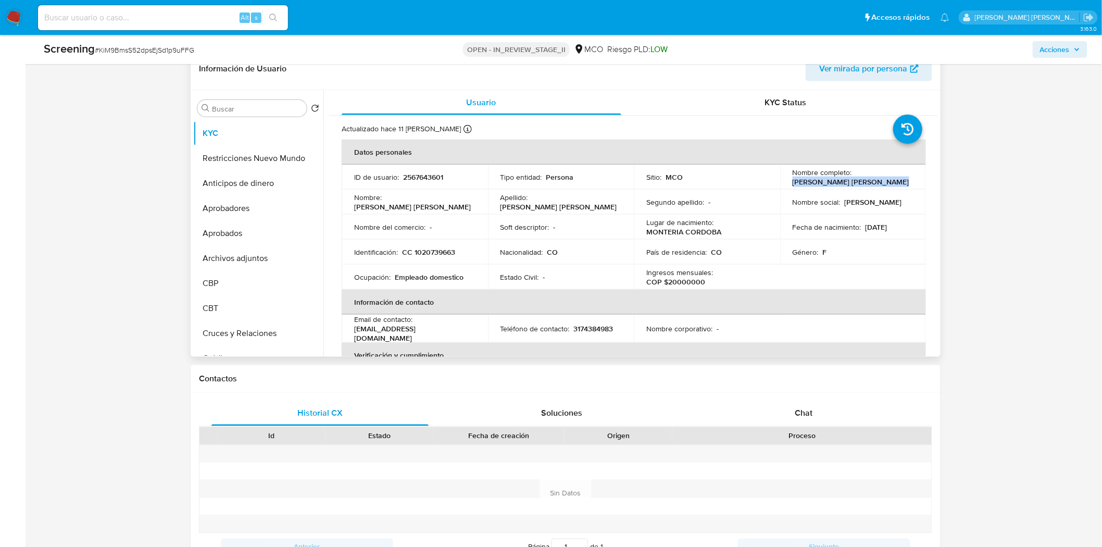
click at [793, 182] on div "Nombre completo : [PERSON_NAME] [PERSON_NAME]" at bounding box center [853, 177] width 121 height 19
click at [793, 182] on p "[PERSON_NAME] [PERSON_NAME]" at bounding box center [851, 181] width 117 height 9
click at [865, 179] on p "[PERSON_NAME]" at bounding box center [851, 181] width 117 height 9
drag, startPoint x: 881, startPoint y: 183, endPoint x: 781, endPoint y: 181, distance: 99.5
click at [781, 181] on td "Nombre completo : Sara Elena Piedrahita Lyons" at bounding box center [853, 177] width 146 height 25
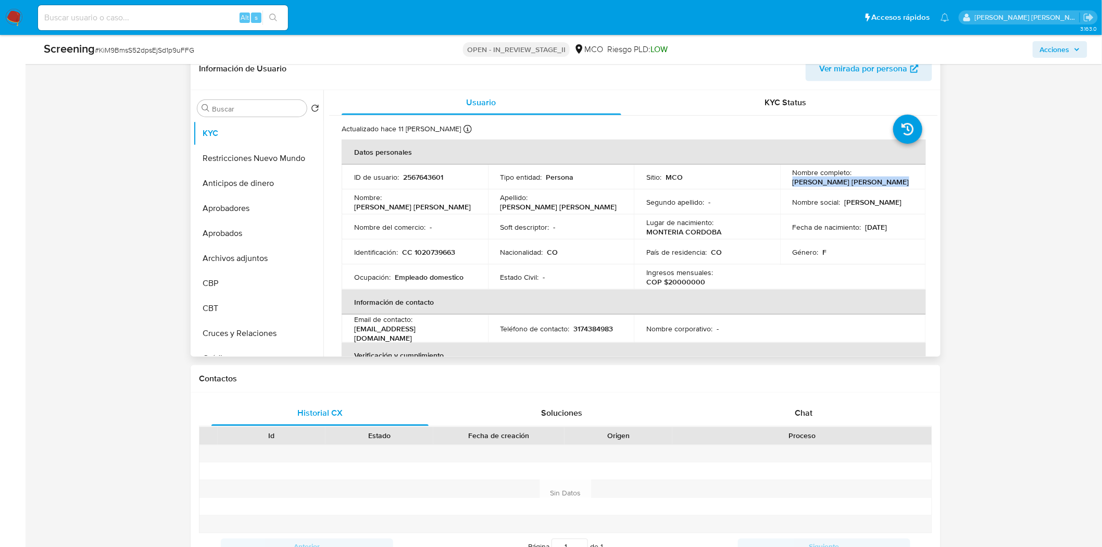
copy p "Sara Elena Piedrahita Lyons"
click at [436, 250] on p "CC 1020739663" at bounding box center [428, 251] width 53 height 9
copy p "1020739663"
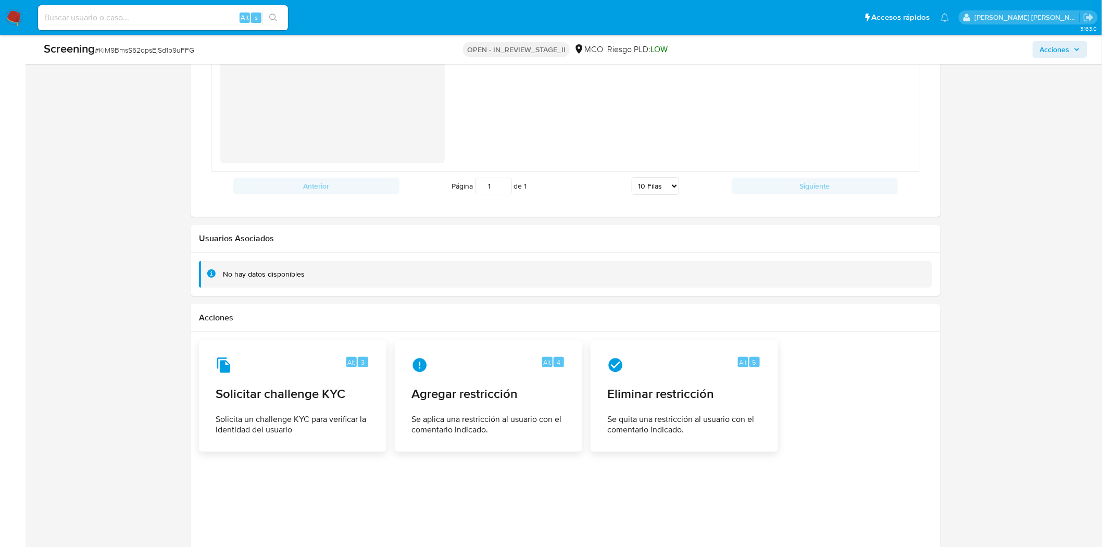
scroll to position [1597, 0]
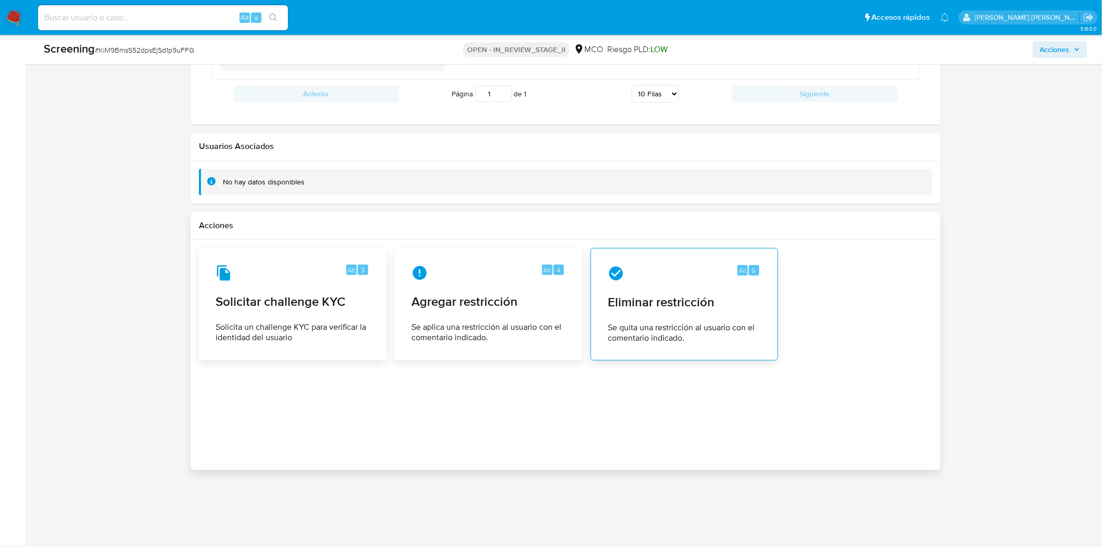
click at [669, 304] on span "Eliminar restricción" at bounding box center [684, 302] width 153 height 16
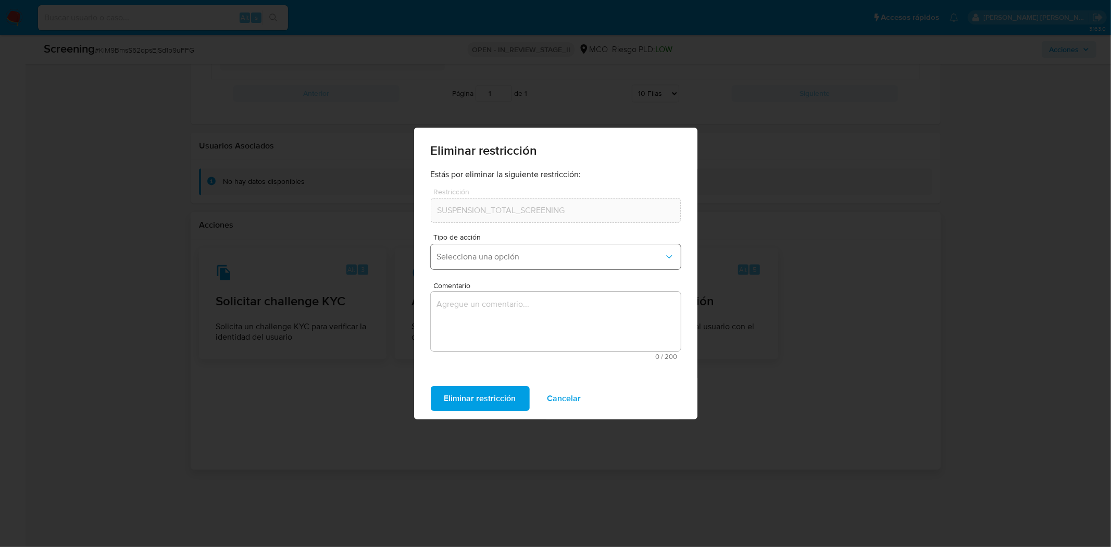
click at [514, 262] on button "Selecciona una opción" at bounding box center [556, 256] width 250 height 25
drag, startPoint x: 519, startPoint y: 285, endPoint x: 513, endPoint y: 297, distance: 12.8
click at [519, 286] on div "Rehabilitación" at bounding box center [551, 284] width 231 height 25
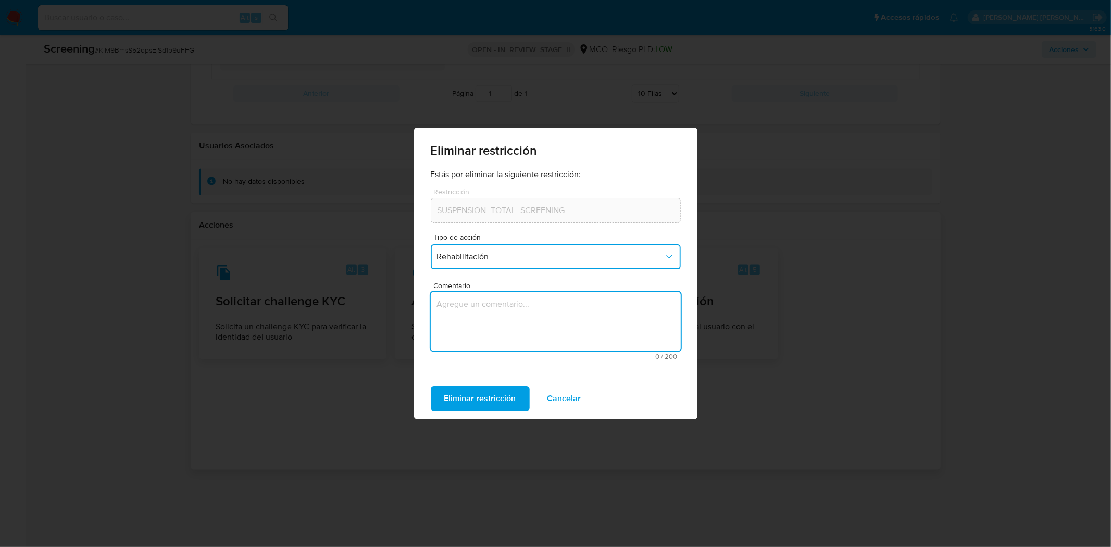
click at [497, 318] on textarea "Comentario" at bounding box center [556, 321] width 250 height 59
type textarea "Retiro de restriccion"
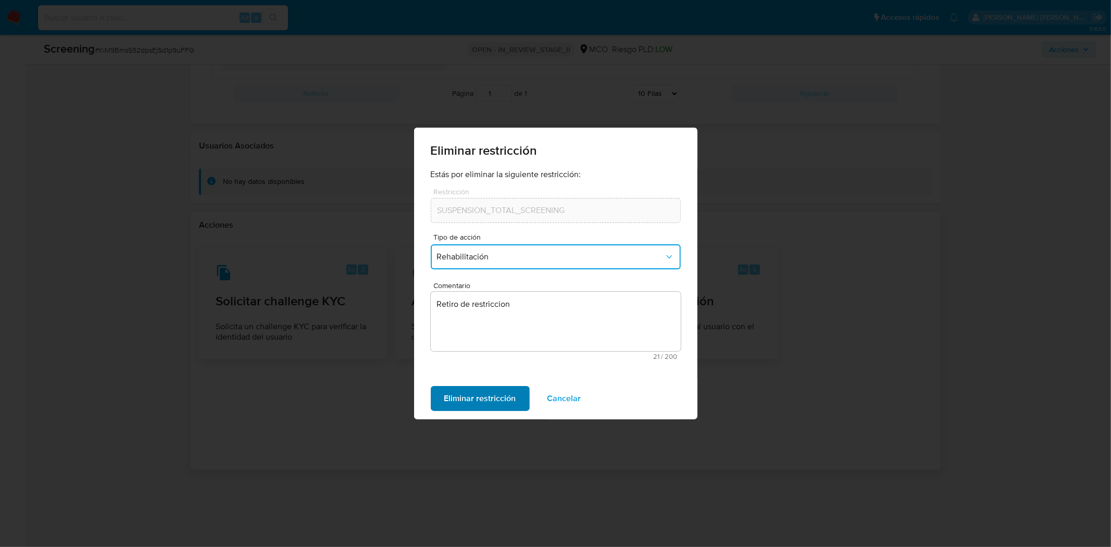
click at [455, 392] on span "Eliminar restricción" at bounding box center [480, 398] width 72 height 23
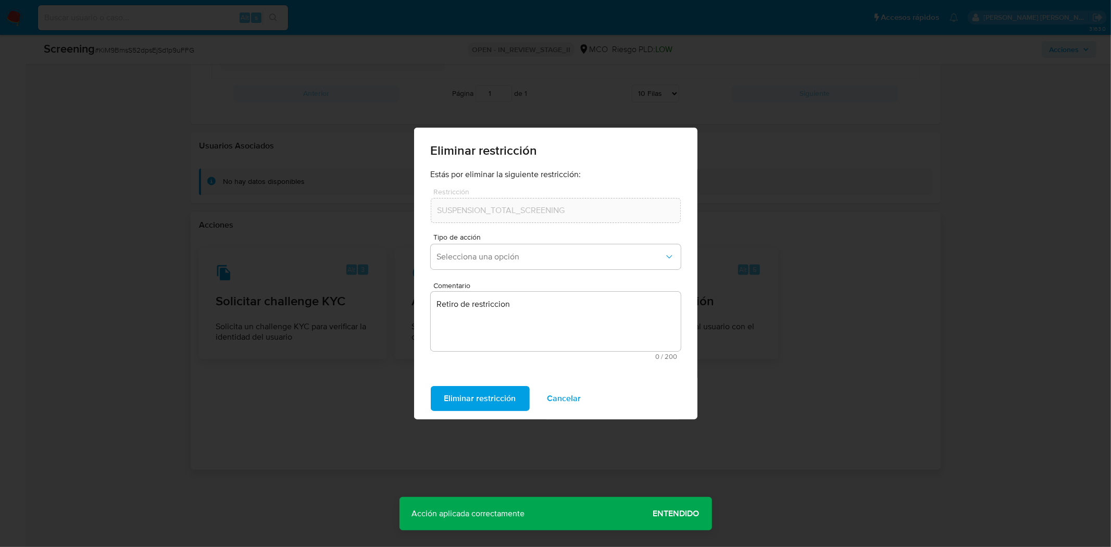
click at [567, 396] on span "Cancelar" at bounding box center [564, 398] width 34 height 23
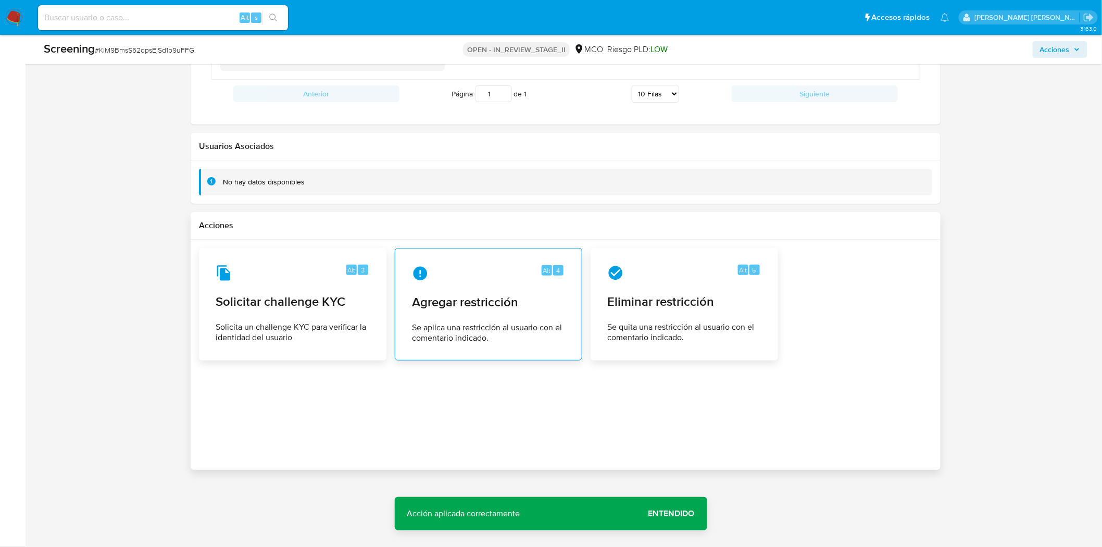
click at [484, 302] on span "Agregar restricción" at bounding box center [488, 302] width 153 height 16
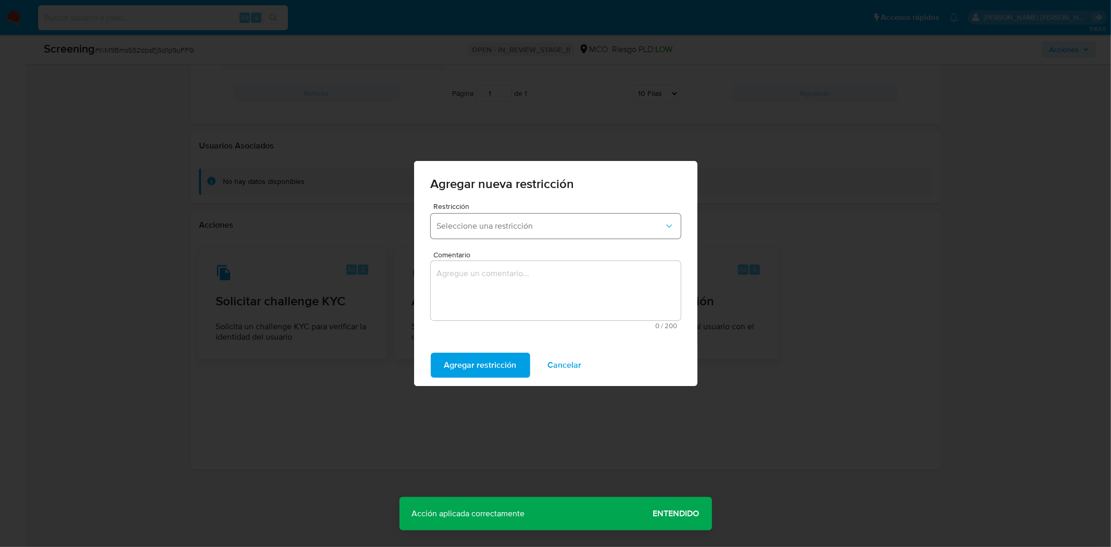
click at [526, 221] on span "Seleccione una restricción" at bounding box center [550, 226] width 227 height 10
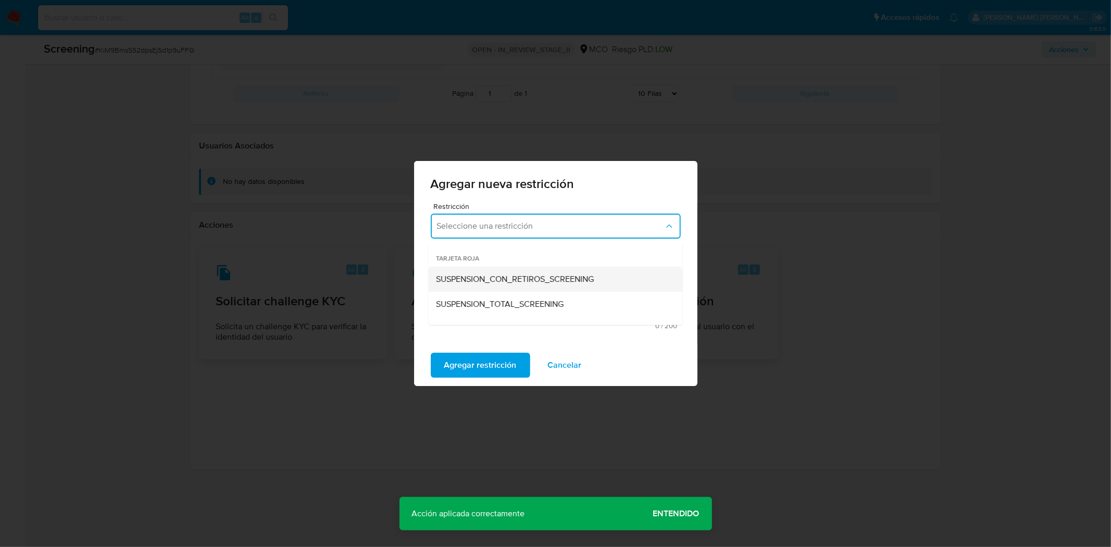
click at [522, 274] on span "SUSPENSION_CON_RETIROS_SCREENING" at bounding box center [515, 279] width 158 height 10
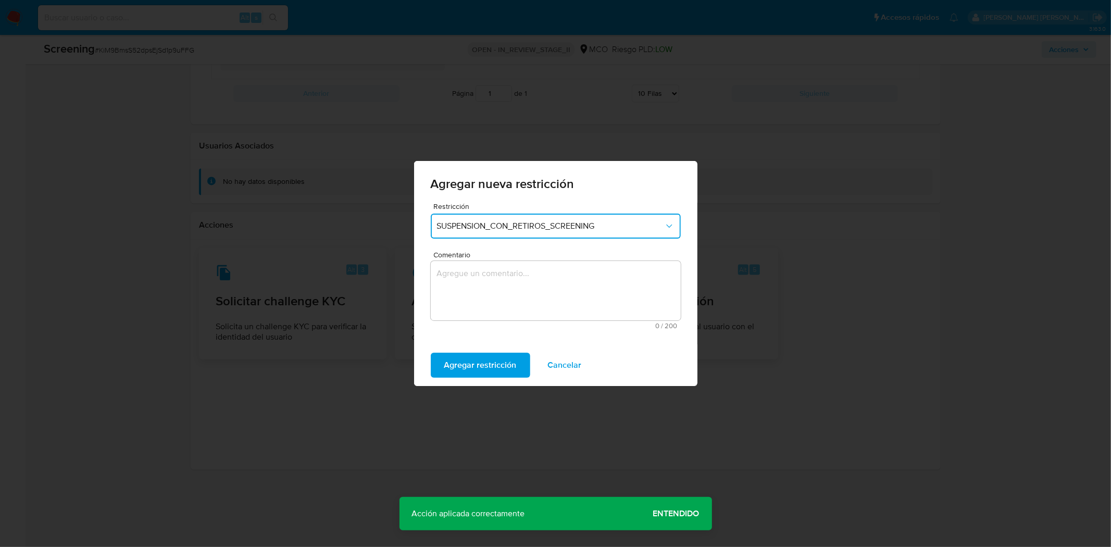
click at [517, 271] on textarea "Comentario" at bounding box center [556, 290] width 250 height 59
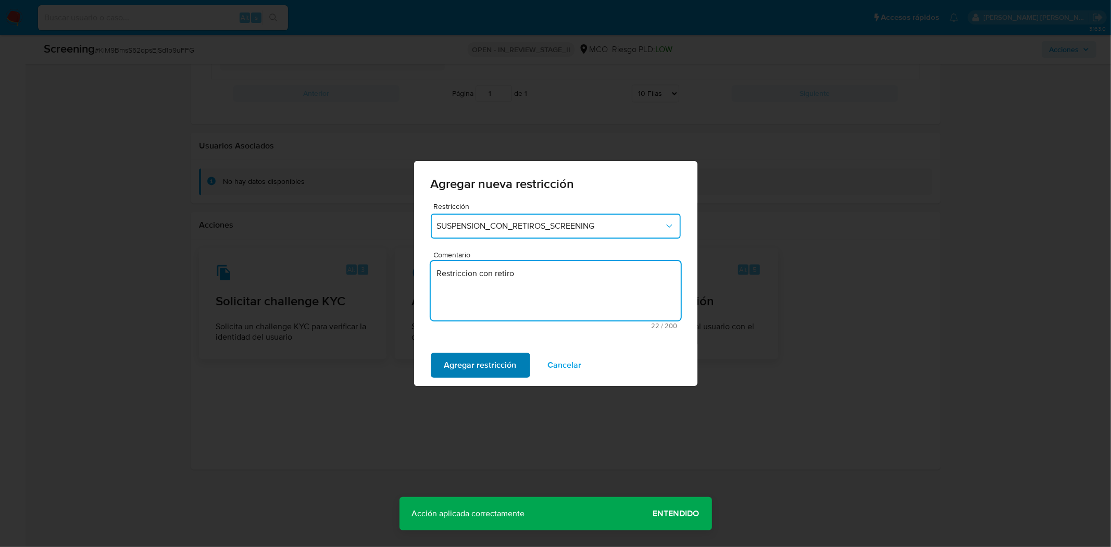
type textarea "Restriccion con retiro"
click at [489, 367] on span "Agregar restricción" at bounding box center [480, 365] width 72 height 23
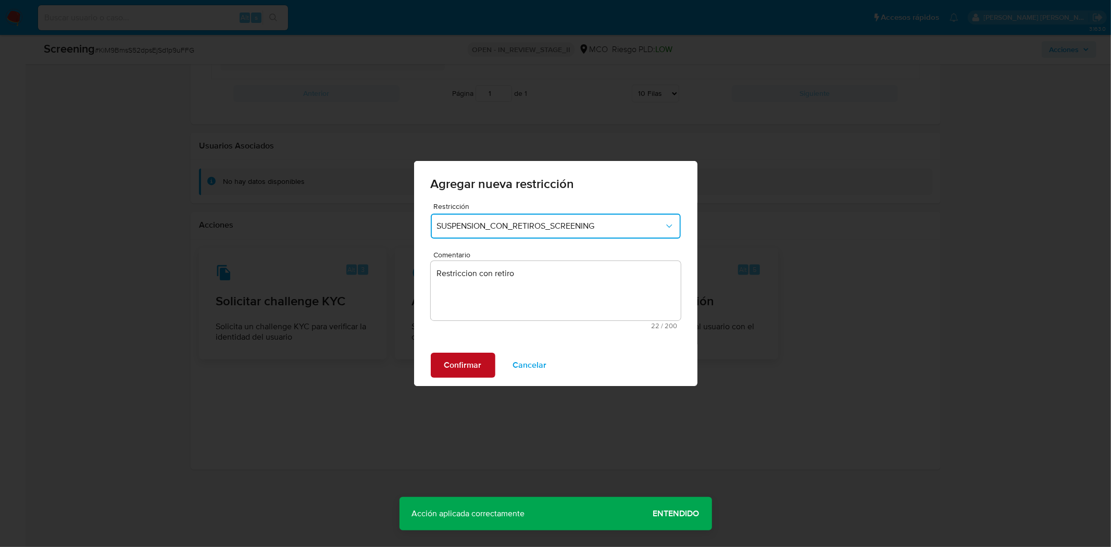
click at [447, 367] on span "Confirmar" at bounding box center [462, 365] width 37 height 23
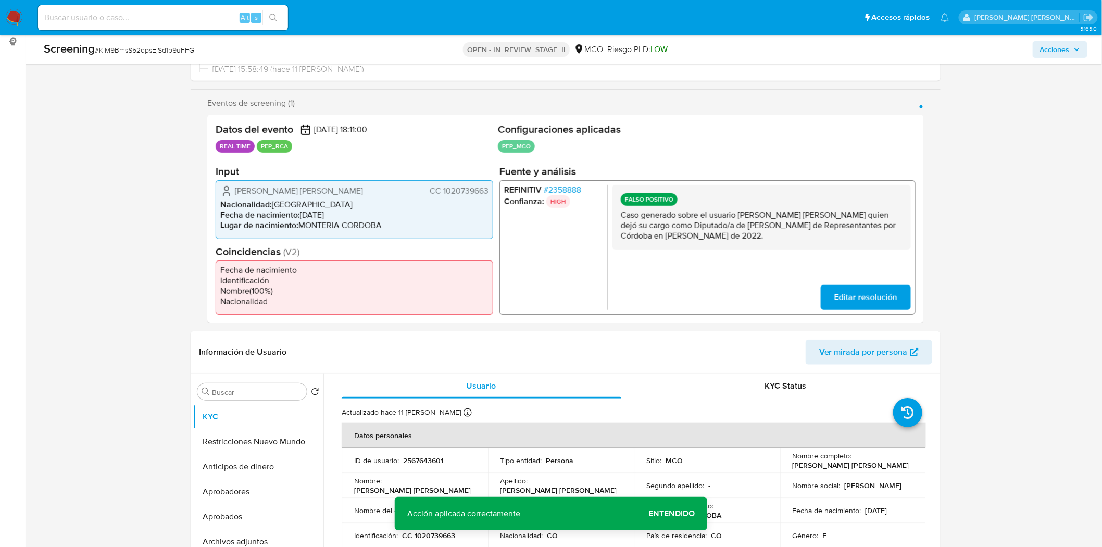
scroll to position [151, 0]
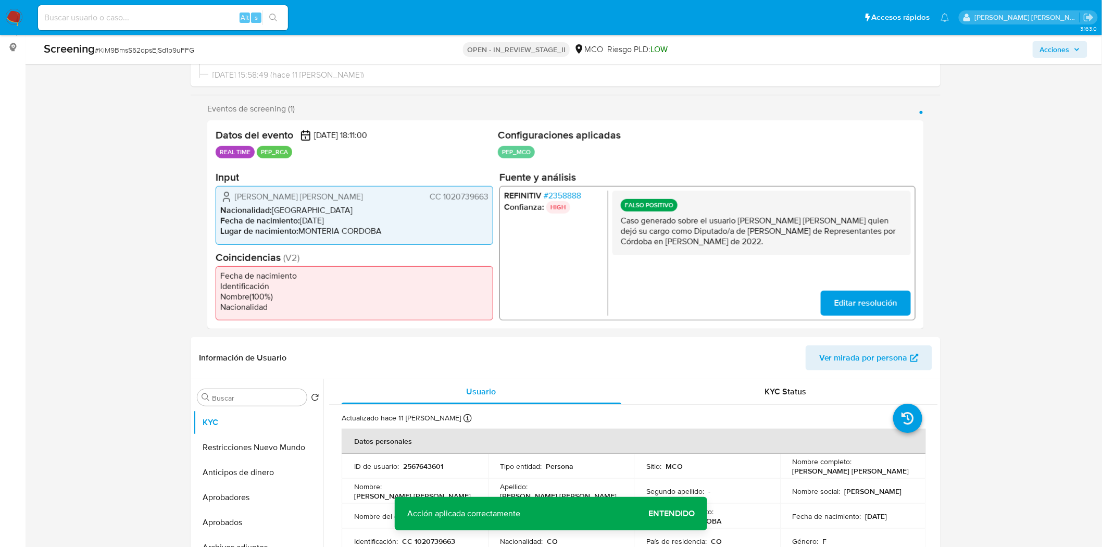
click at [1047, 50] on span "Acciones" at bounding box center [1055, 49] width 30 height 17
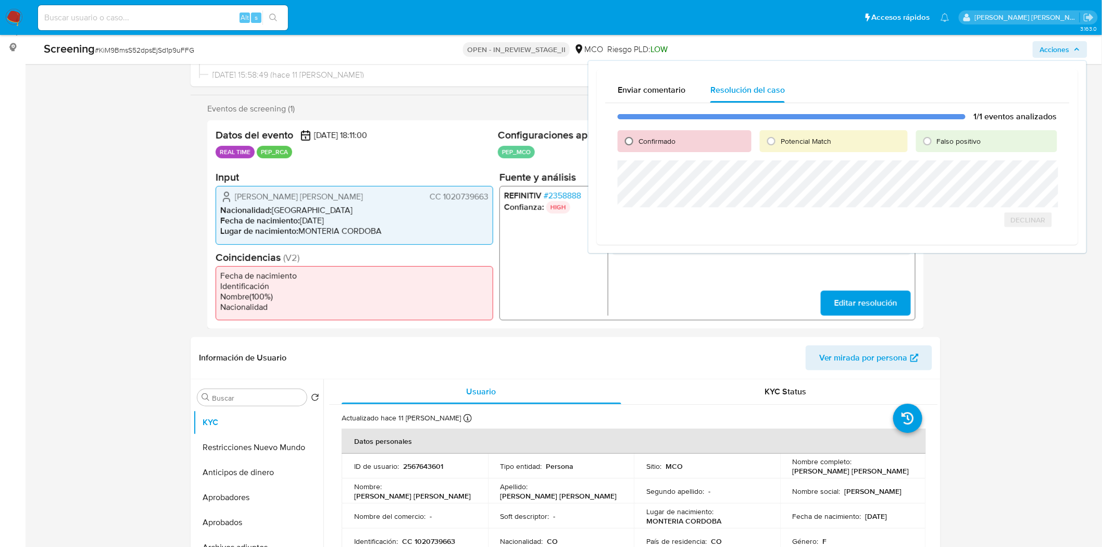
click at [626, 141] on input "Confirmado" at bounding box center [629, 141] width 17 height 17
radio input "true"
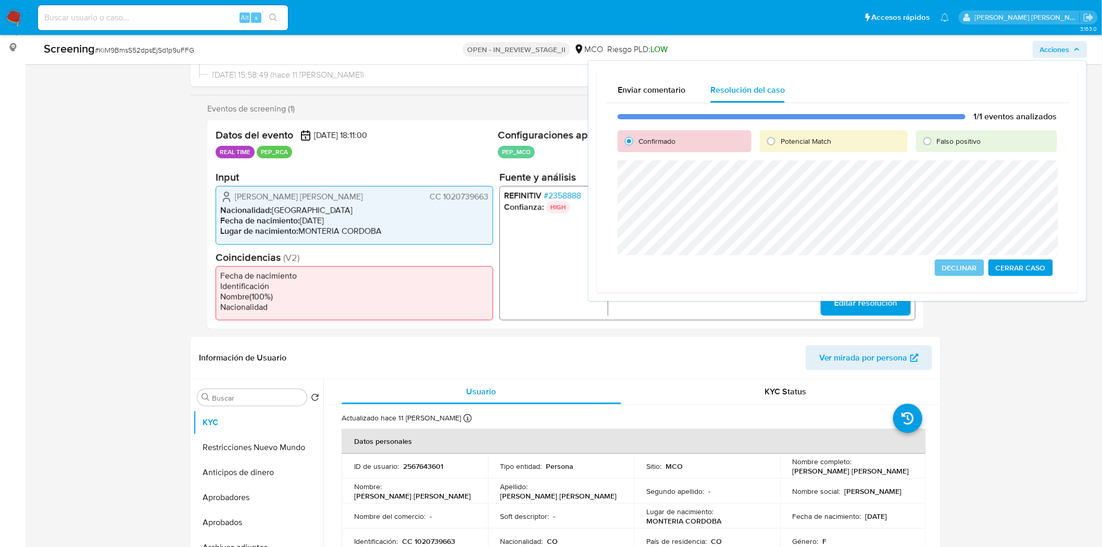
click at [1009, 271] on span "Cerrar Caso" at bounding box center [1021, 267] width 50 height 15
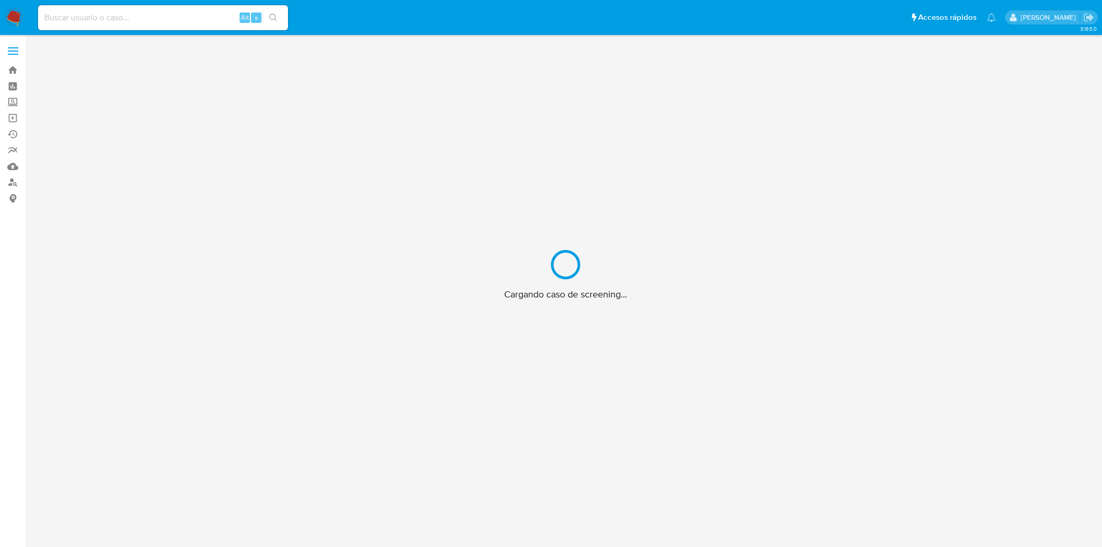
scroll to position [37, 0]
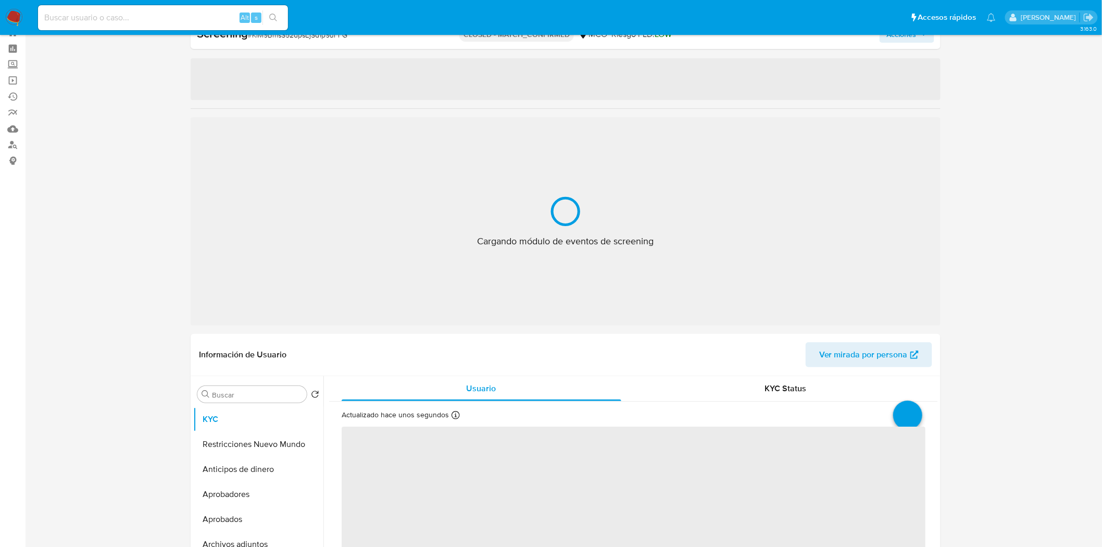
select select "10"
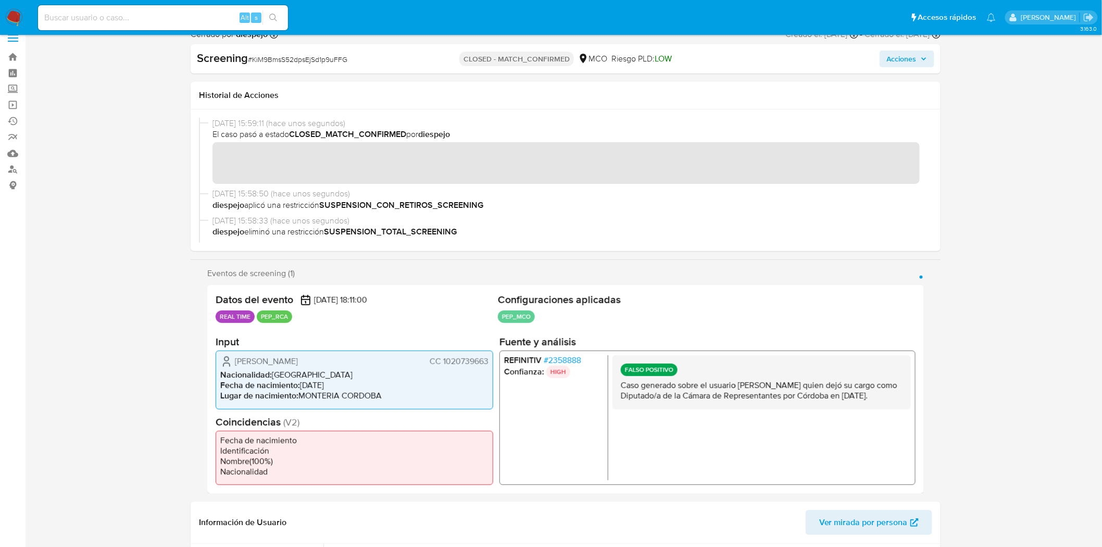
scroll to position [0, 0]
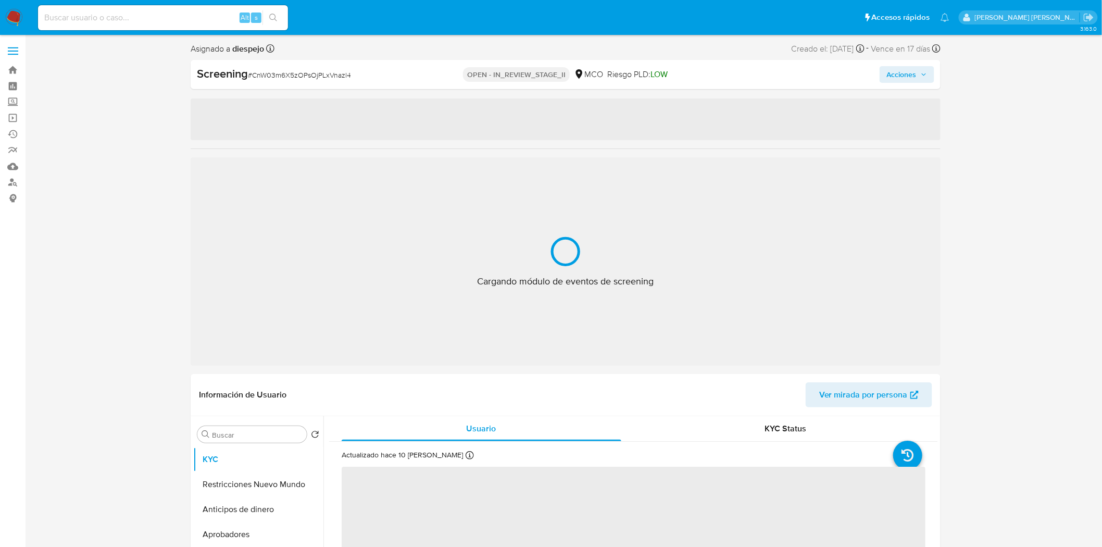
select select "10"
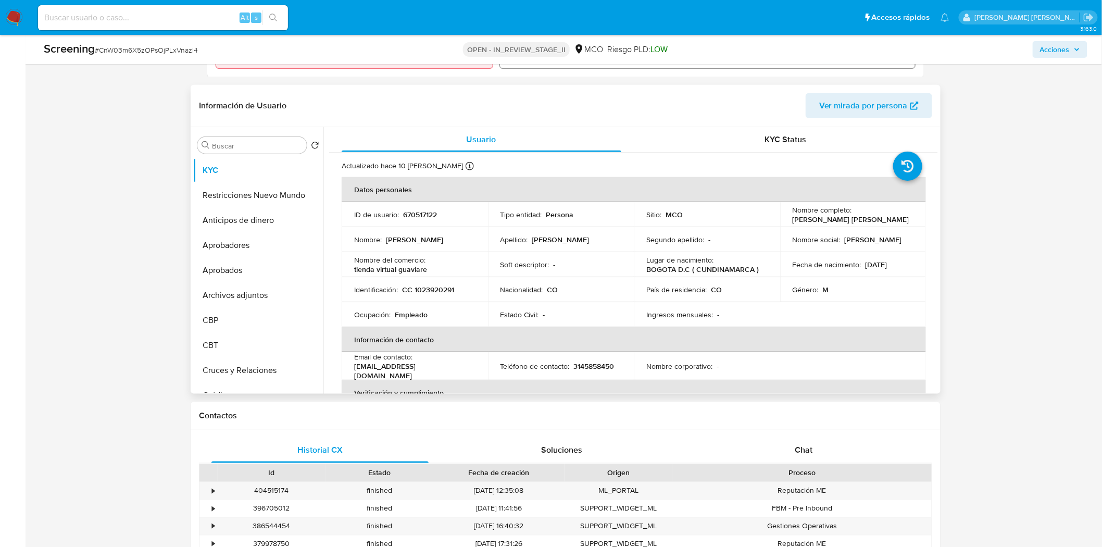
scroll to position [405, 0]
click at [436, 293] on p "CC 1023920291" at bounding box center [428, 287] width 52 height 9
copy p "1023920291"
click at [865, 222] on p "[PERSON_NAME] [PERSON_NAME]" at bounding box center [851, 217] width 117 height 9
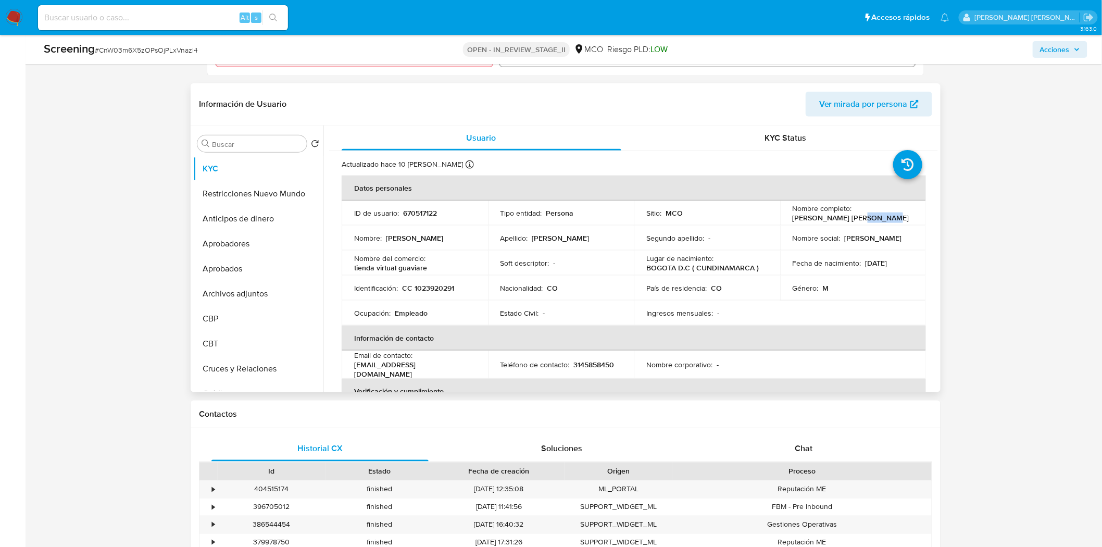
click at [865, 222] on p "[PERSON_NAME] [PERSON_NAME]" at bounding box center [851, 217] width 117 height 9
click at [861, 222] on p "[PERSON_NAME] [PERSON_NAME]" at bounding box center [851, 217] width 117 height 9
click at [870, 222] on p "[PERSON_NAME] [PERSON_NAME]" at bounding box center [851, 217] width 117 height 9
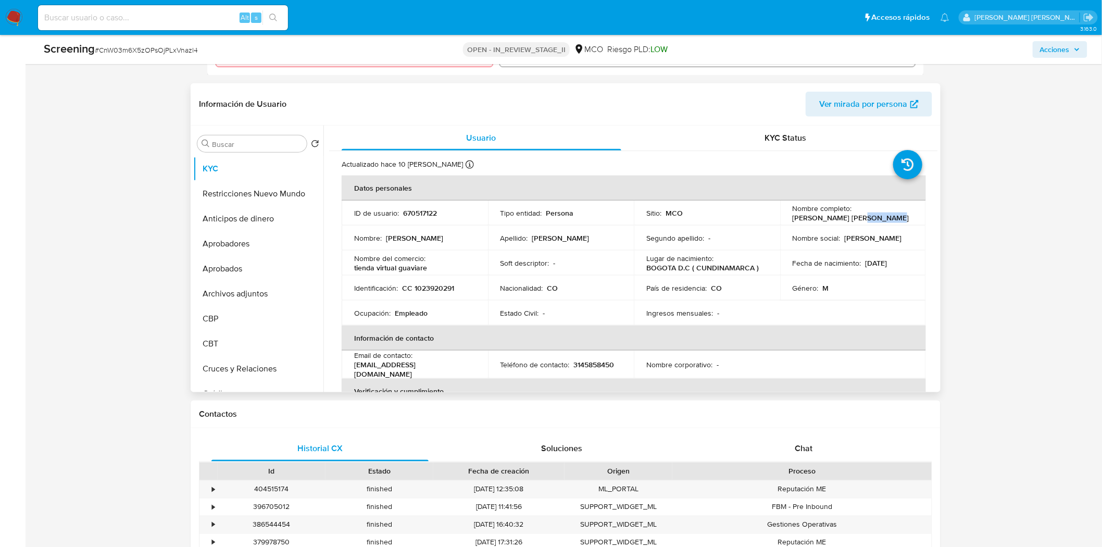
copy p "Cabanzo"
drag, startPoint x: 879, startPoint y: 226, endPoint x: 885, endPoint y: 225, distance: 6.3
click at [881, 222] on p "[PERSON_NAME] [PERSON_NAME]" at bounding box center [851, 217] width 117 height 9
drag, startPoint x: 839, startPoint y: 231, endPoint x: 790, endPoint y: 222, distance: 49.7
click at [793, 222] on p "Cristian Humberto Cabanzo Hernandez" at bounding box center [851, 217] width 117 height 9
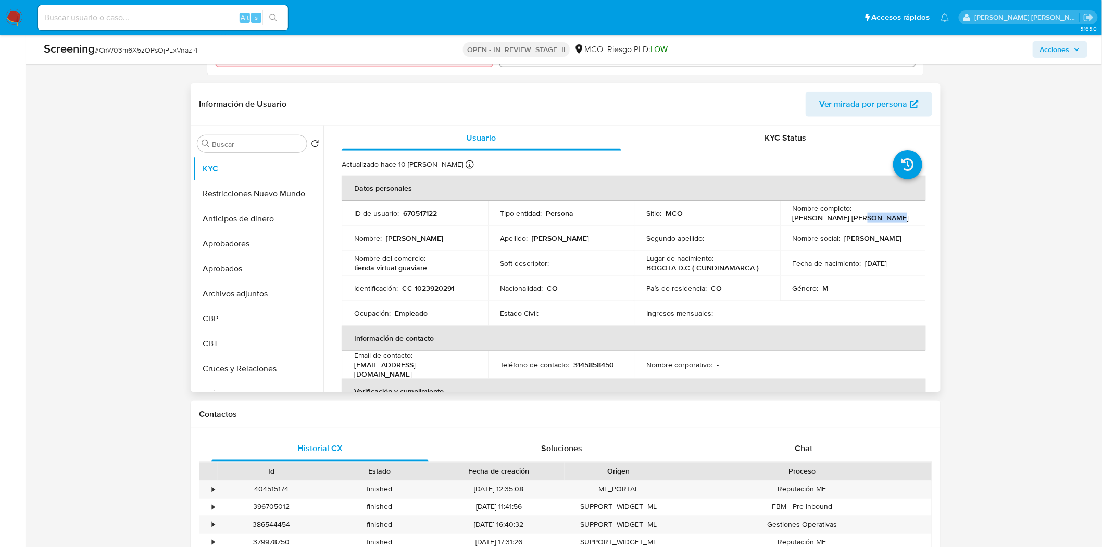
copy p "Cristian Humberto Cabanzo Hernandez"
click at [258, 206] on button "Restricciones Nuevo Mundo" at bounding box center [254, 193] width 122 height 25
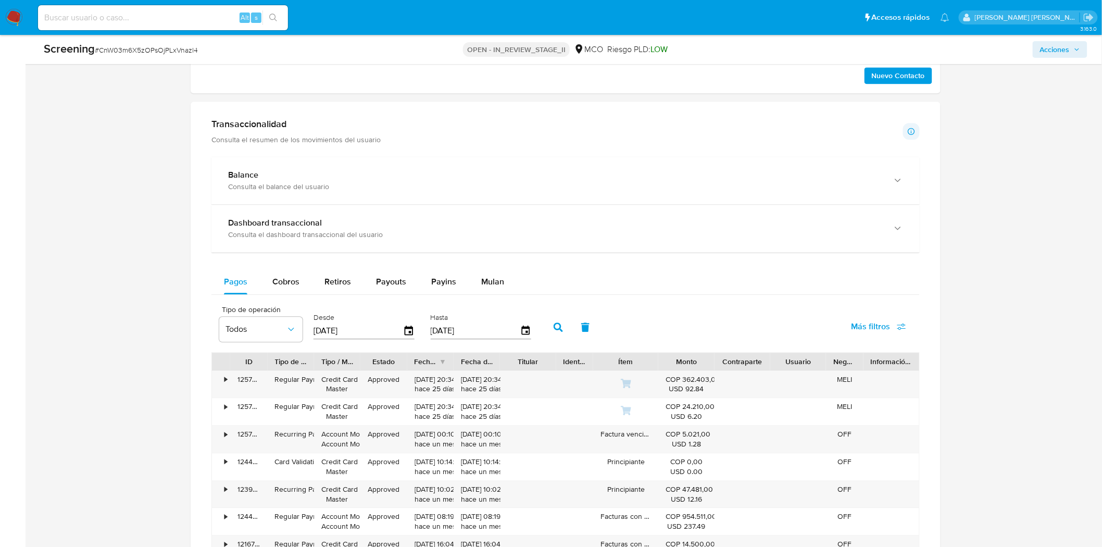
scroll to position [983, 0]
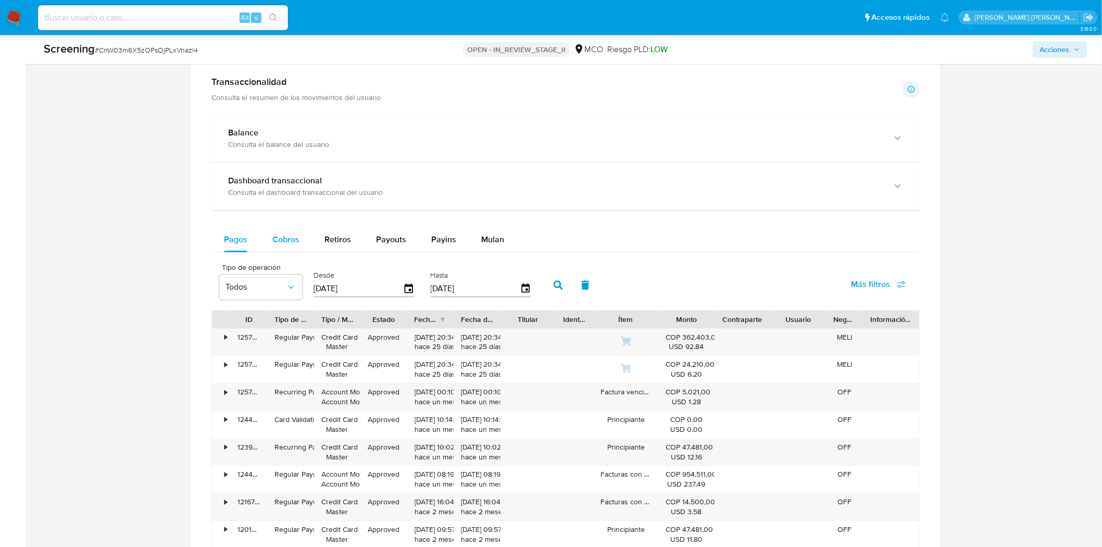
click at [277, 245] on span "Cobros" at bounding box center [285, 239] width 27 height 12
select select "10"
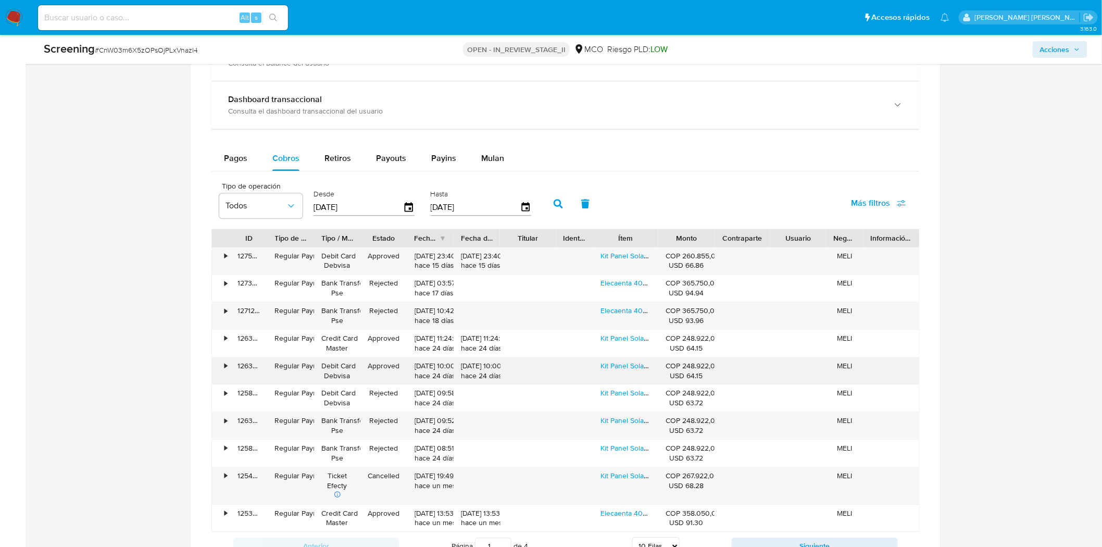
scroll to position [1099, 0]
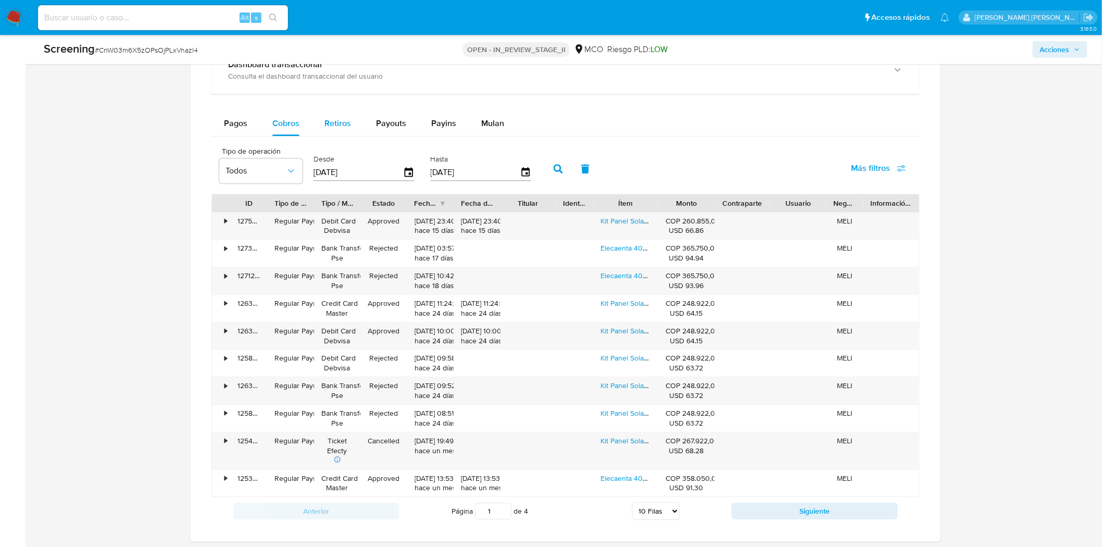
click at [332, 129] on span "Retiros" at bounding box center [337, 123] width 27 height 12
select select "10"
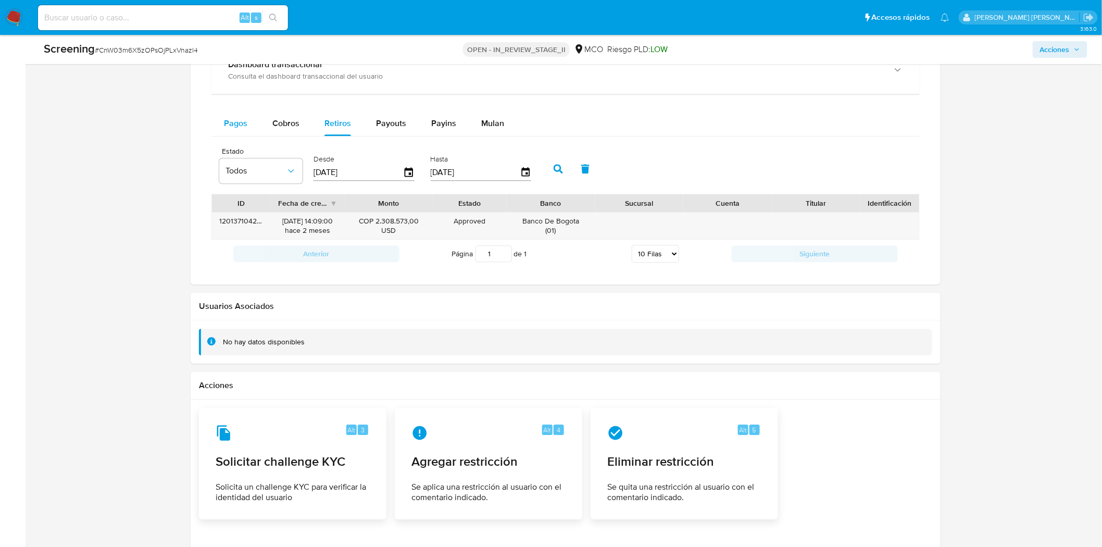
click at [242, 129] on span "Pagos" at bounding box center [235, 123] width 23 height 12
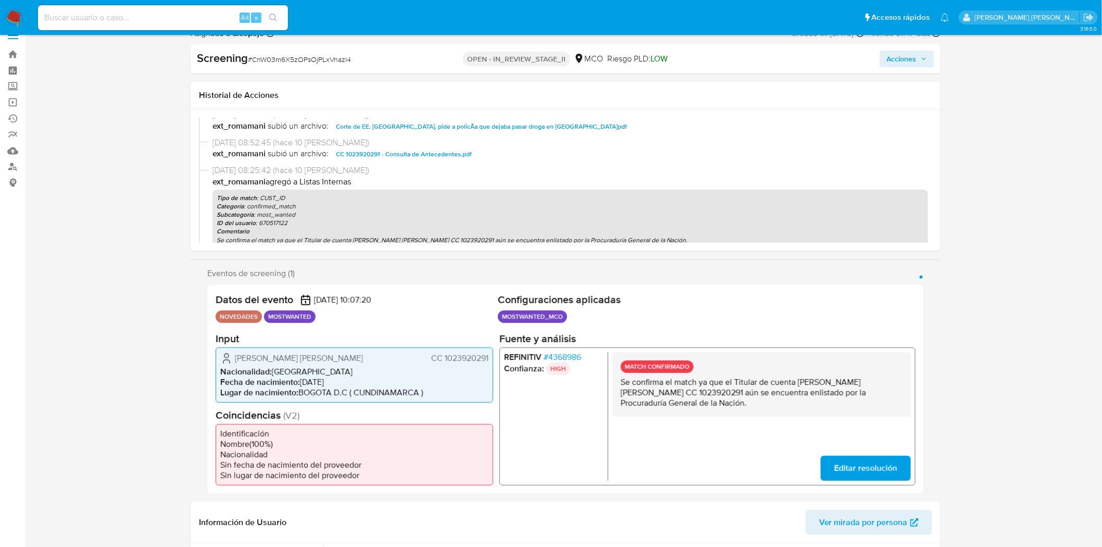
scroll to position [15, 0]
drag, startPoint x: 663, startPoint y: 393, endPoint x: 800, endPoint y: 382, distance: 137.9
click at [800, 382] on p "Se confirma el match ya que el Titular de cuenta Cristian Humberto Cabanzo Hern…" at bounding box center [762, 393] width 282 height 31
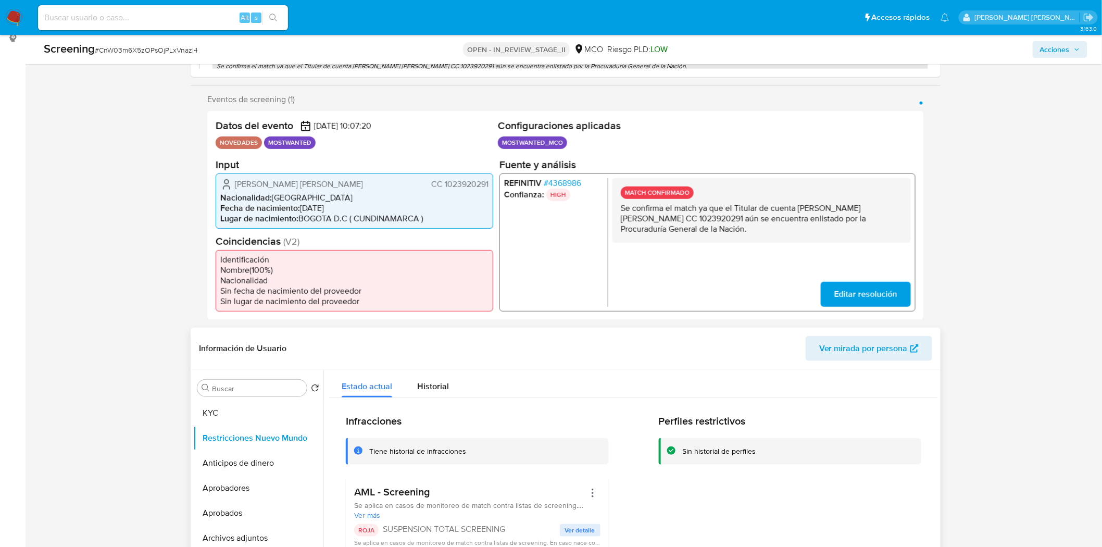
scroll to position [131, 0]
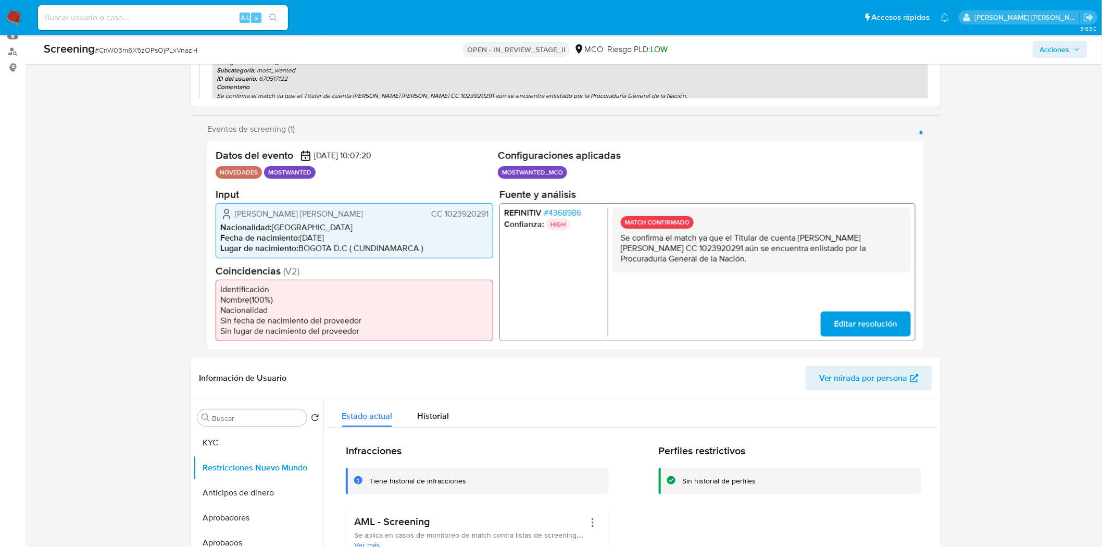
click at [852, 258] on p "Se confirma el match ya que el Titular de cuenta Cristian Humberto Cabanzo Hern…" at bounding box center [762, 247] width 282 height 31
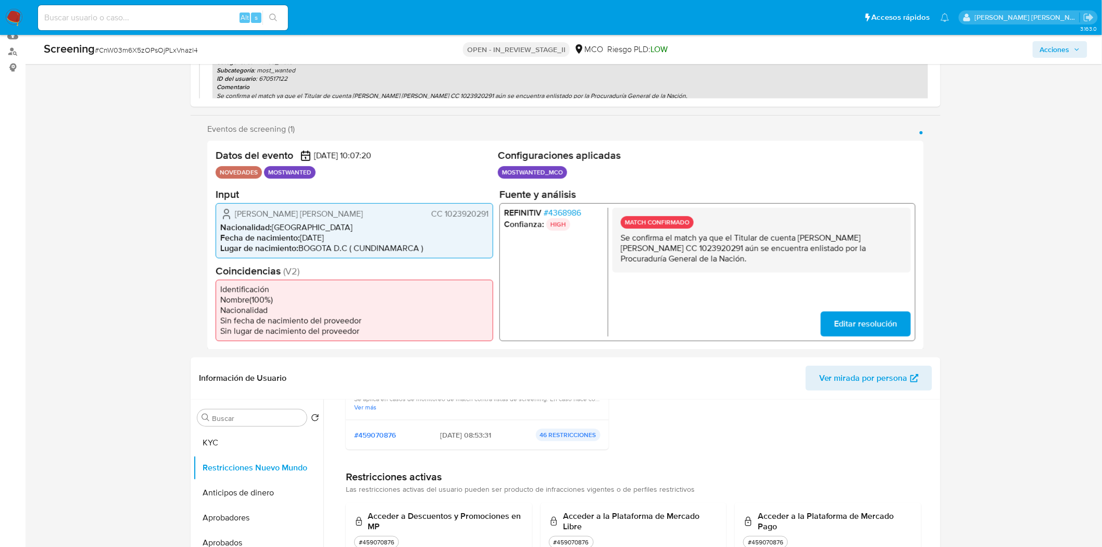
scroll to position [73, 0]
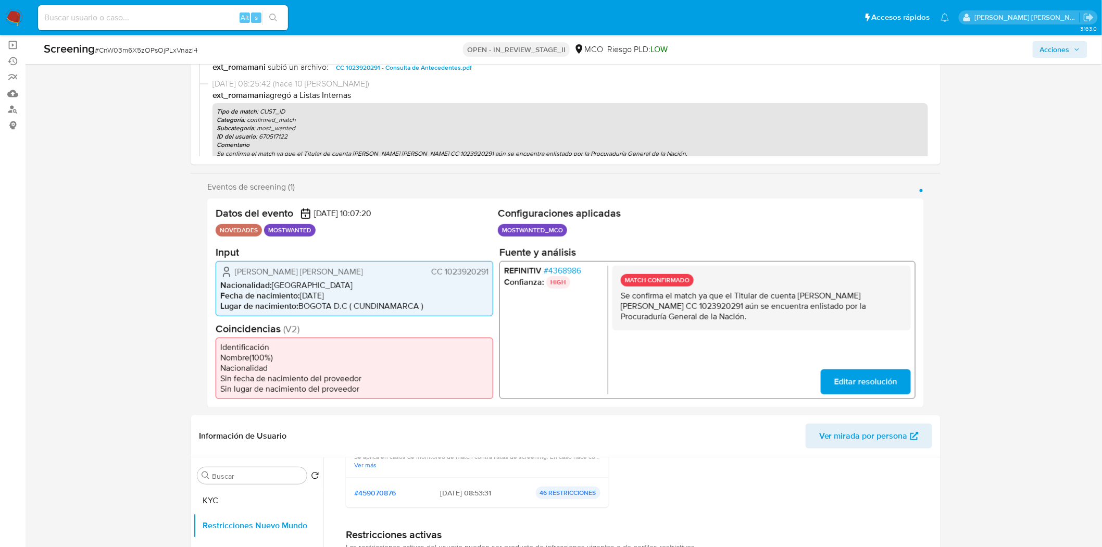
click at [798, 316] on p "Se confirma el match ya que el Titular de cuenta Cristian Humberto Cabanzo Hern…" at bounding box center [762, 305] width 282 height 31
click at [659, 305] on p "Se confirma el match ya que el Titular de cuenta Cristian Humberto Cabanzo Hern…" at bounding box center [762, 305] width 282 height 31
drag, startPoint x: 663, startPoint y: 304, endPoint x: 673, endPoint y: 304, distance: 9.4
click at [648, 304] on p "Se confirma el match ya que el Titular de cuenta Cristian Humberto Cabanzo Hern…" at bounding box center [762, 305] width 282 height 31
drag, startPoint x: 724, startPoint y: 306, endPoint x: 797, endPoint y: 297, distance: 73.4
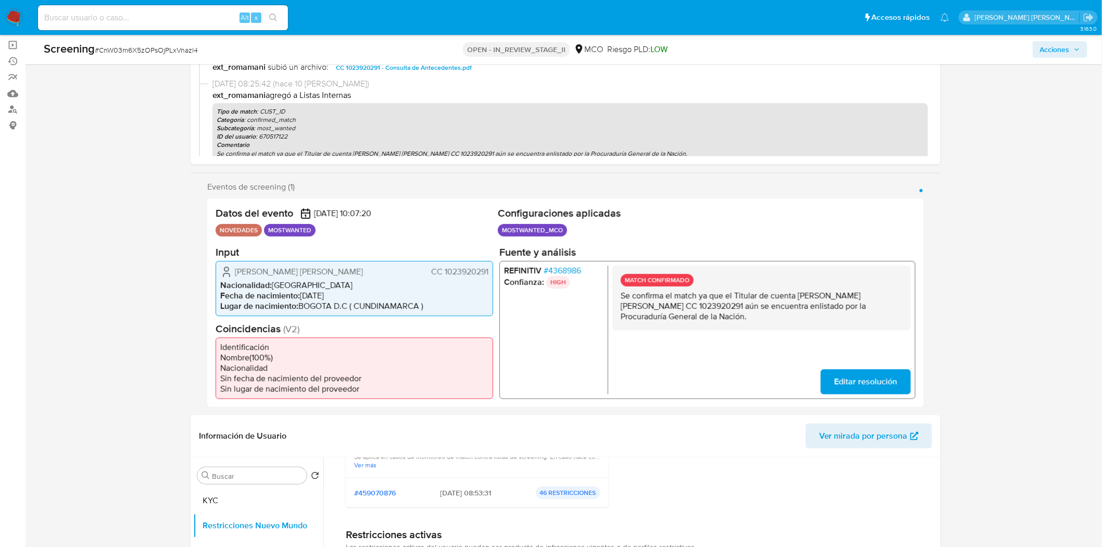
click at [797, 297] on p "Se confirma el match ya que el Titular de cuenta Cristian Humberto Cabanzo Hern…" at bounding box center [762, 305] width 282 height 31
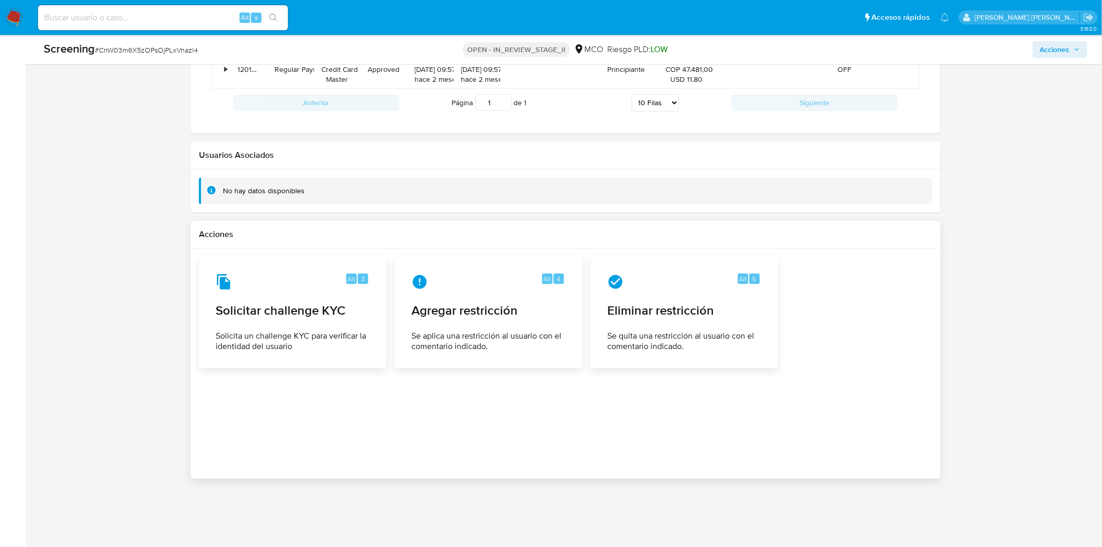
scroll to position [1461, 0]
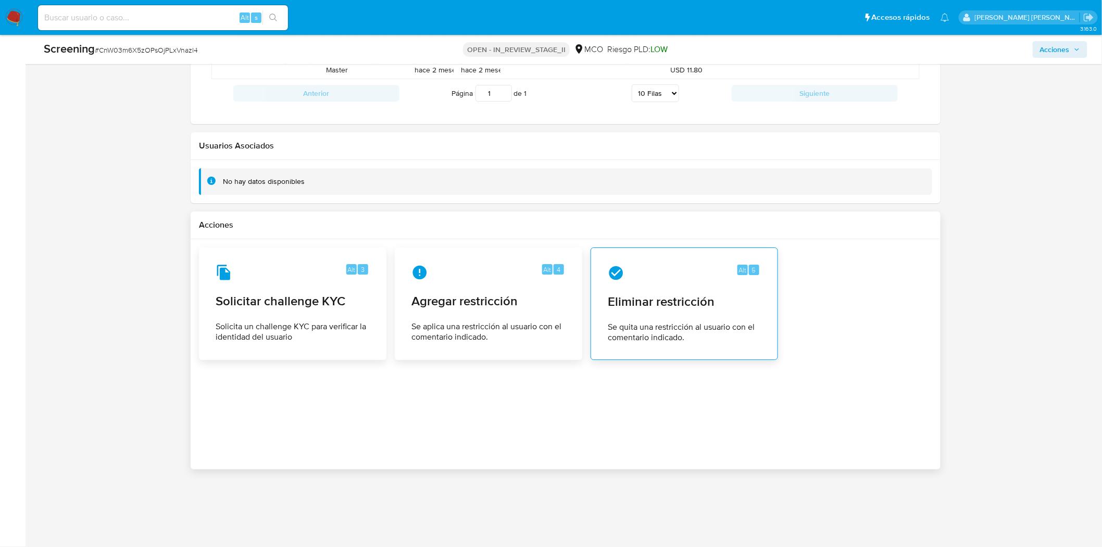
click at [674, 284] on div "Alt 5 Eliminar restricción Se quita una restricción al usuario con el comentari…" at bounding box center [684, 303] width 170 height 95
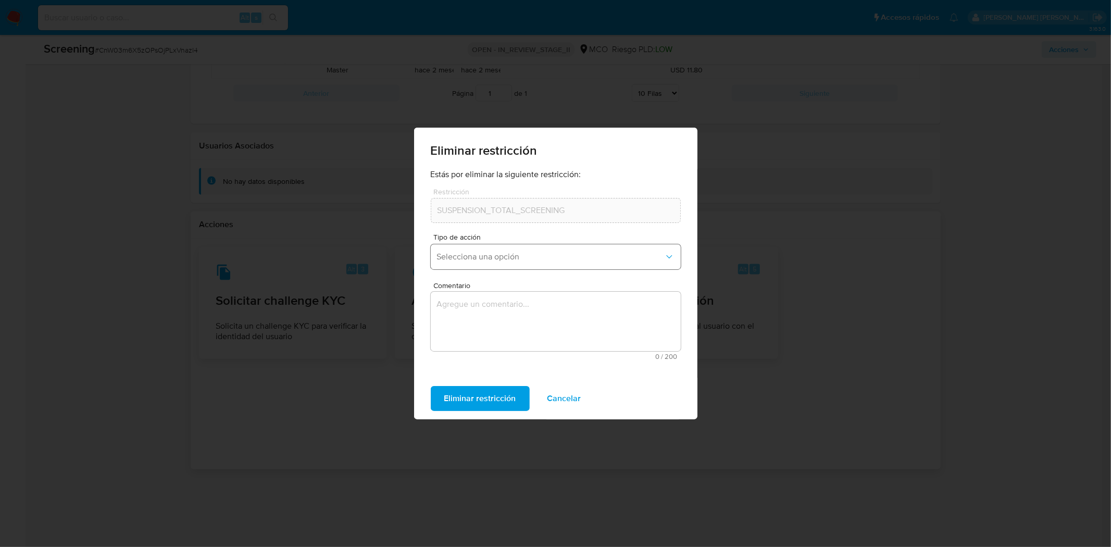
click at [560, 267] on button "Selecciona una opción" at bounding box center [556, 256] width 250 height 25
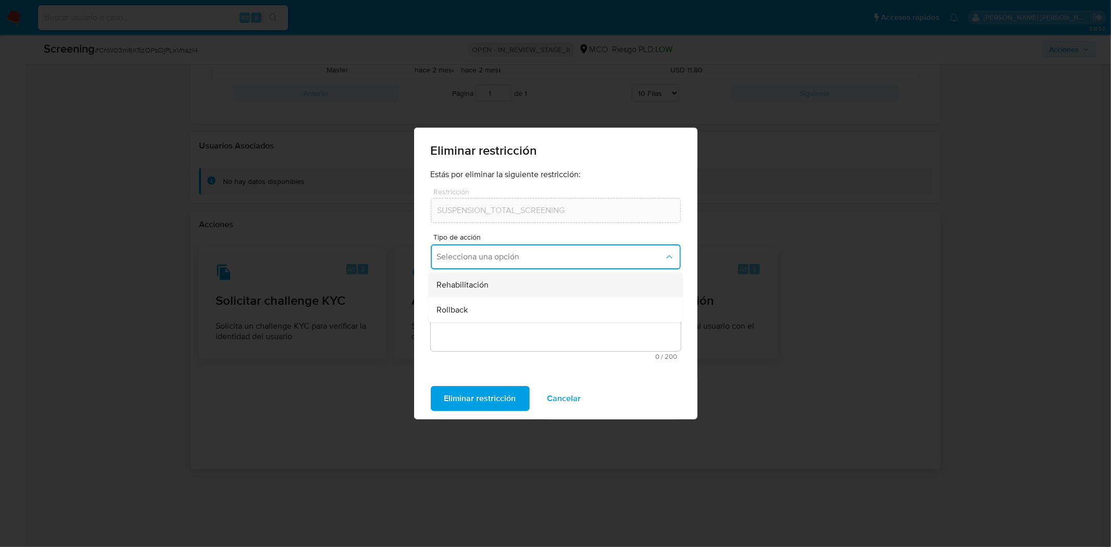
click at [532, 284] on div "Rehabilitación" at bounding box center [551, 284] width 231 height 25
click at [508, 315] on textarea "Comentario" at bounding box center [556, 321] width 250 height 59
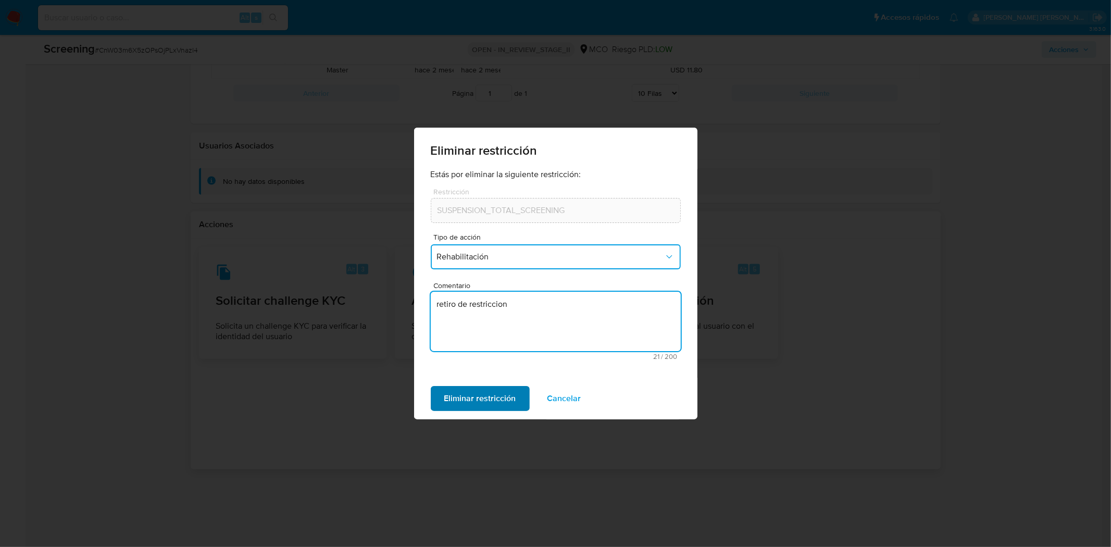
type textarea "retiro de restriccion"
click at [476, 392] on span "Eliminar restricción" at bounding box center [480, 398] width 72 height 23
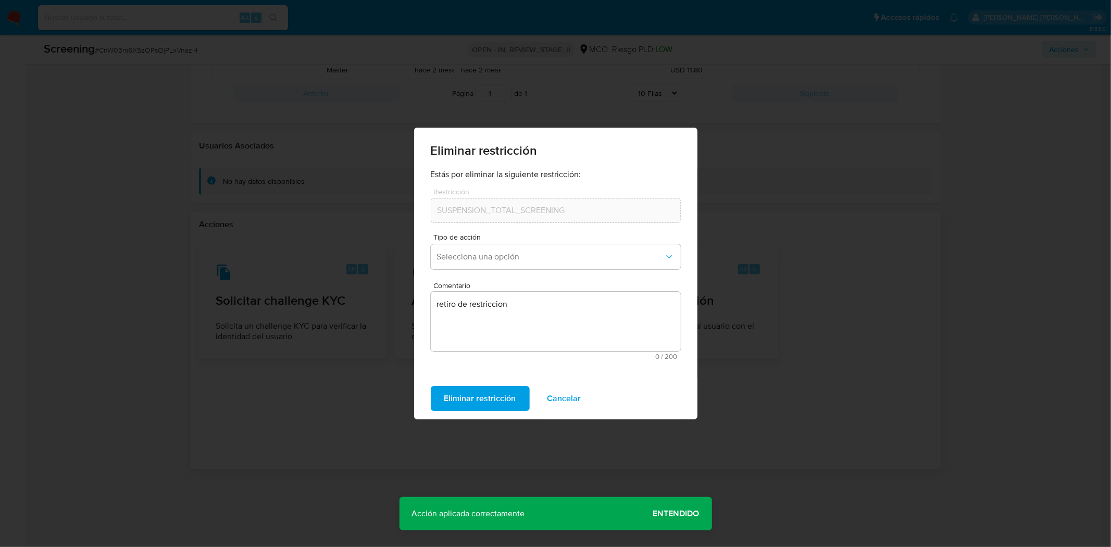
click at [559, 401] on span "Cancelar" at bounding box center [564, 398] width 34 height 23
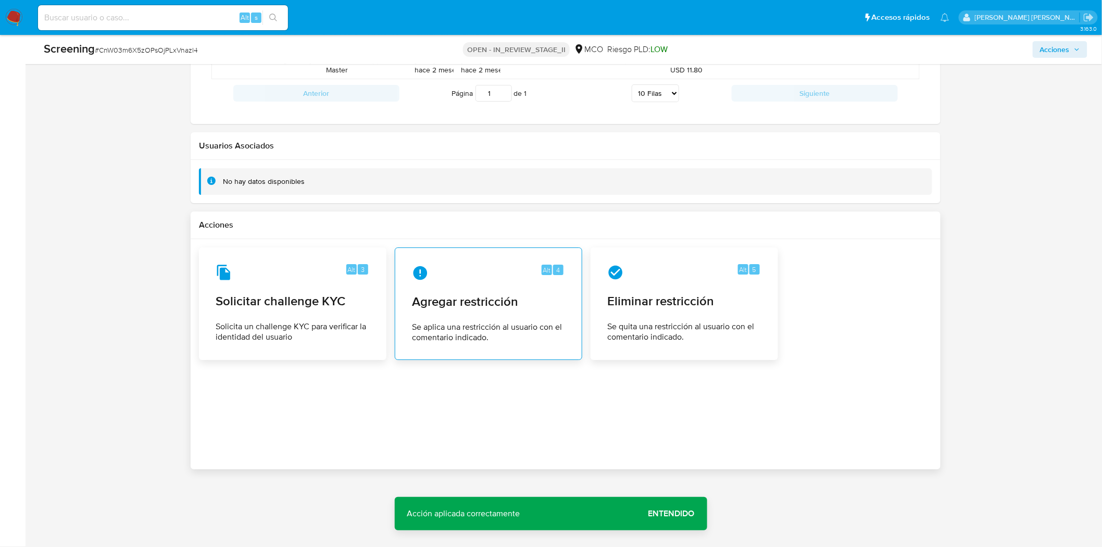
click at [490, 297] on span "Agregar restricción" at bounding box center [488, 302] width 153 height 16
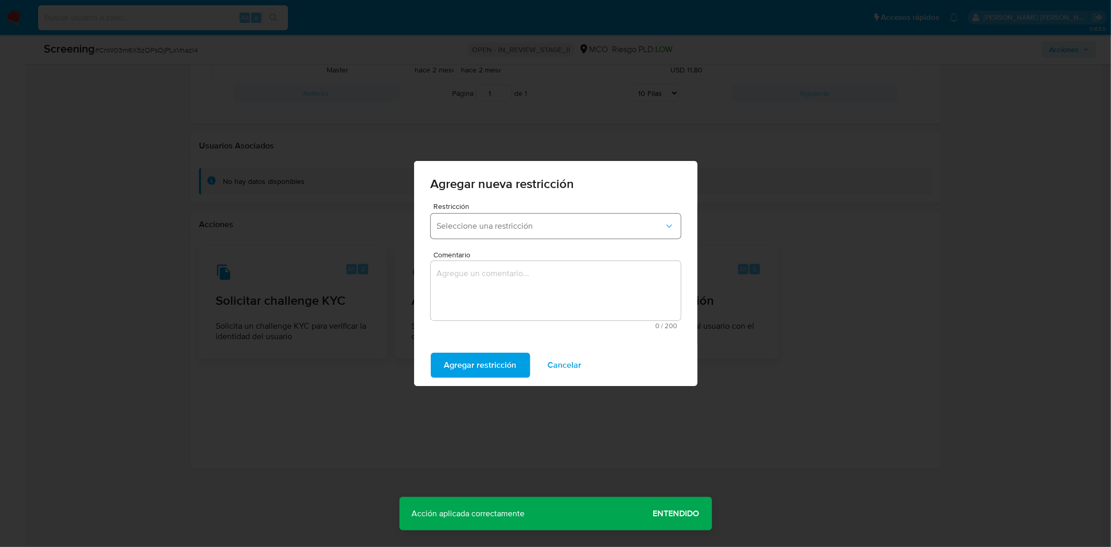
click at [506, 214] on button "Seleccione una restricción" at bounding box center [556, 225] width 250 height 25
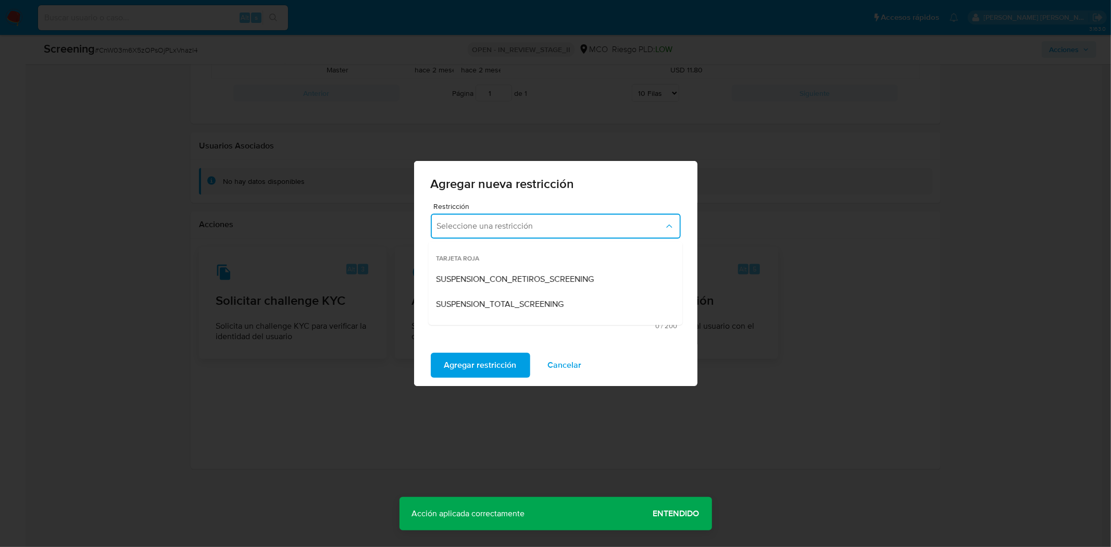
click at [519, 282] on span "SUSPENSION_CON_RETIROS_SCREENING" at bounding box center [515, 279] width 158 height 10
click at [519, 274] on textarea "Comentario" at bounding box center [556, 290] width 250 height 59
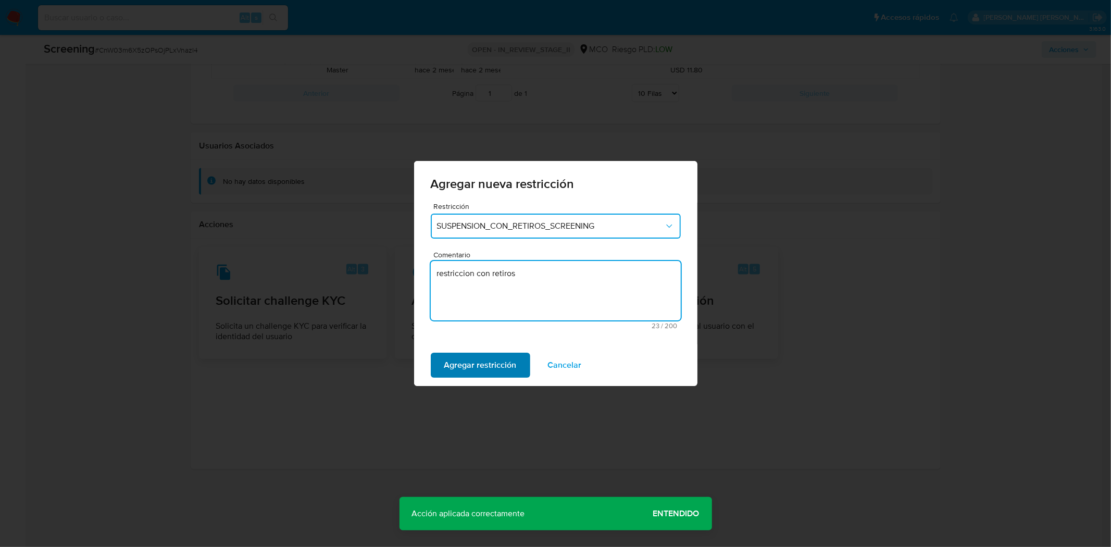
type textarea "restriccion con retiros"
click at [500, 363] on span "Agregar restricción" at bounding box center [480, 365] width 72 height 23
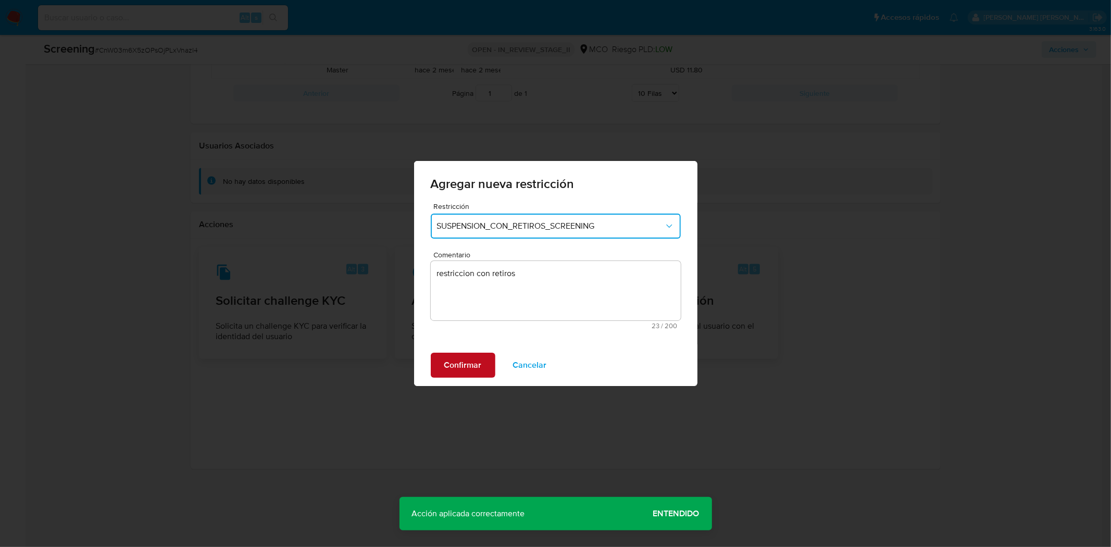
click at [452, 358] on span "Confirmar" at bounding box center [462, 365] width 37 height 23
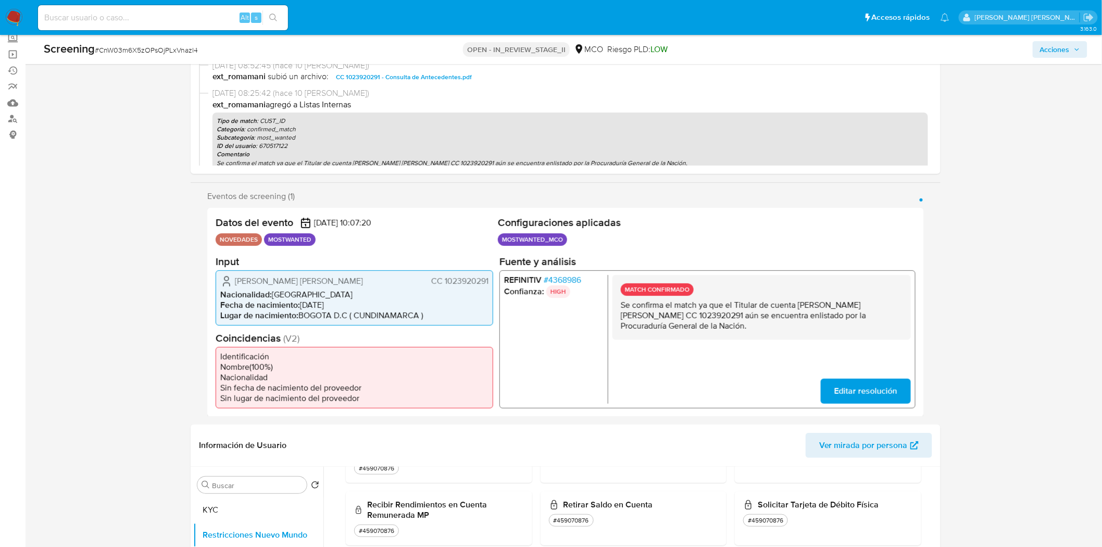
scroll to position [0, 0]
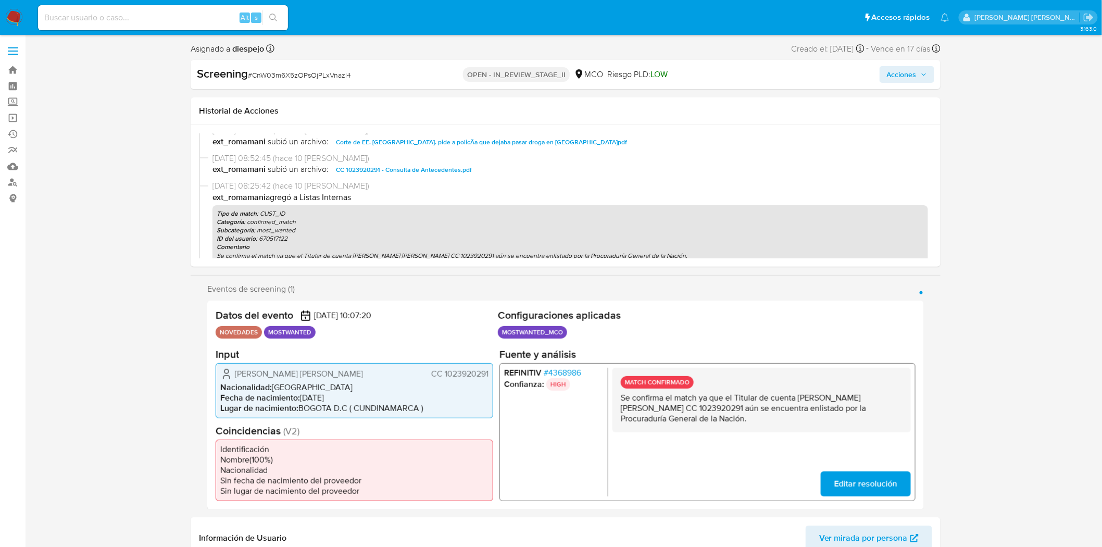
click at [897, 76] on span "Acciones" at bounding box center [902, 74] width 30 height 17
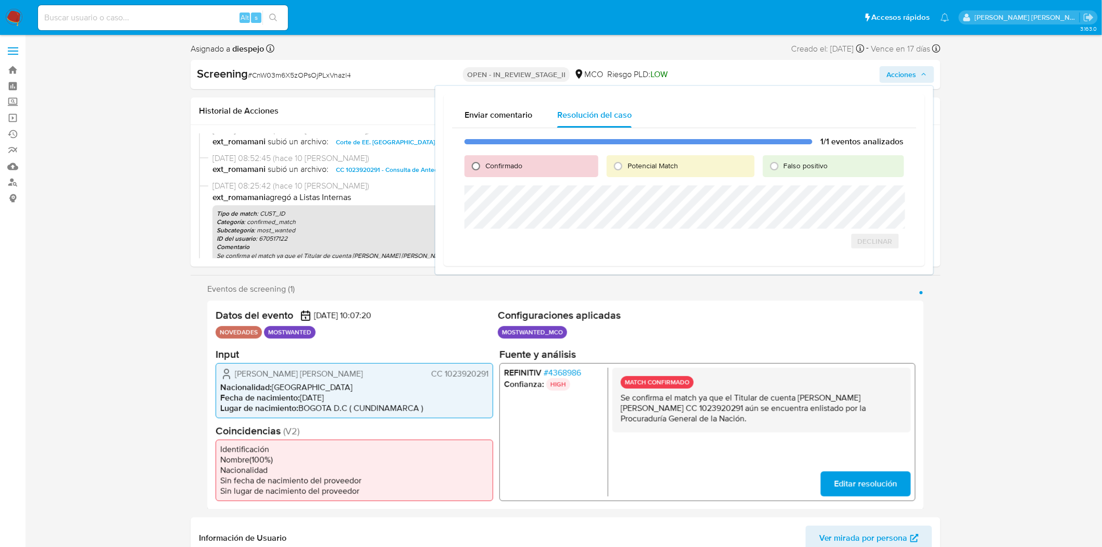
click at [475, 162] on input "Confirmado" at bounding box center [476, 166] width 17 height 17
radio input "true"
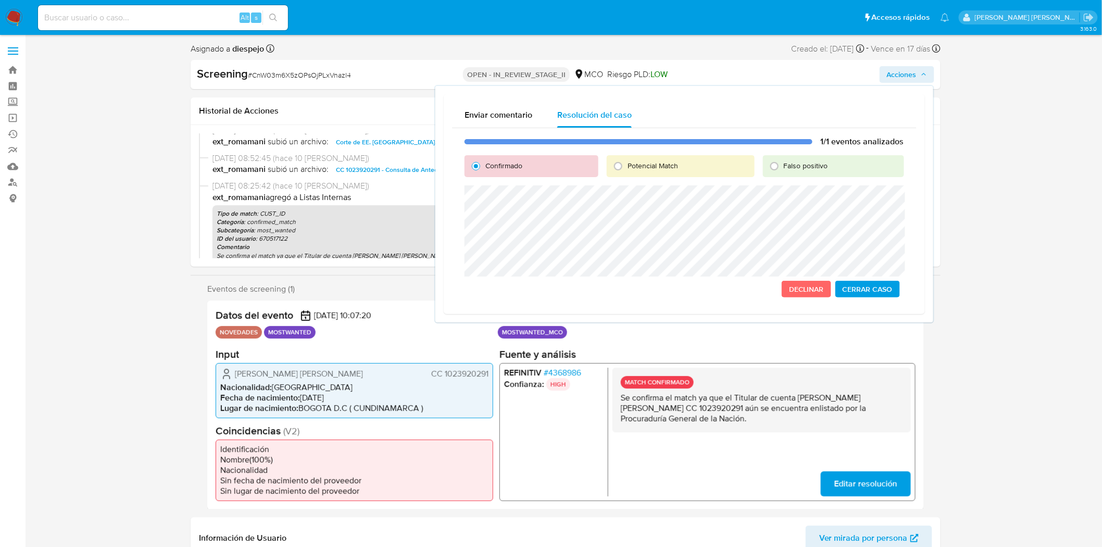
click at [456, 199] on div "1/1 eventos analizados Confirmado Potencial Match Falso positivo Declinar Cerra…" at bounding box center [684, 217] width 464 height 178
click at [457, 208] on div "1/1 eventos analizados Confirmado Potencial Match Falso positivo Declinar Cerra…" at bounding box center [684, 217] width 464 height 178
click at [858, 287] on span "Cerrar Caso" at bounding box center [868, 289] width 50 height 15
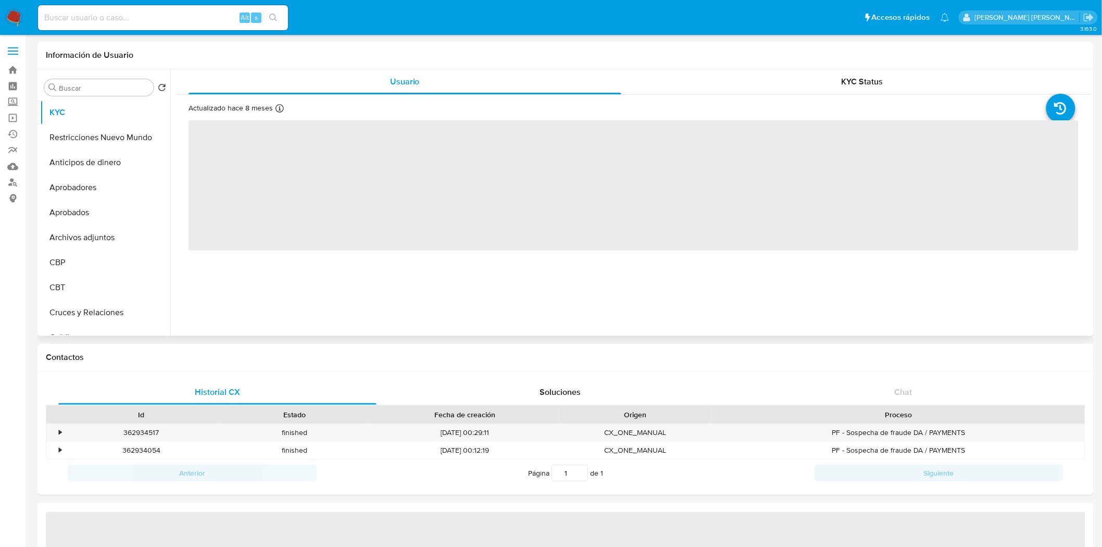
select select "10"
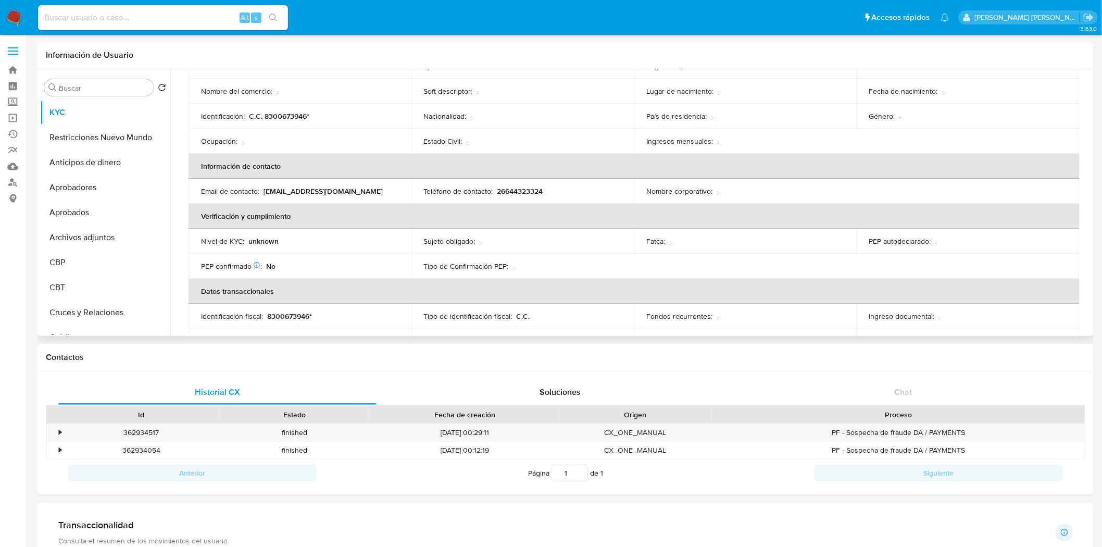
scroll to position [174, 0]
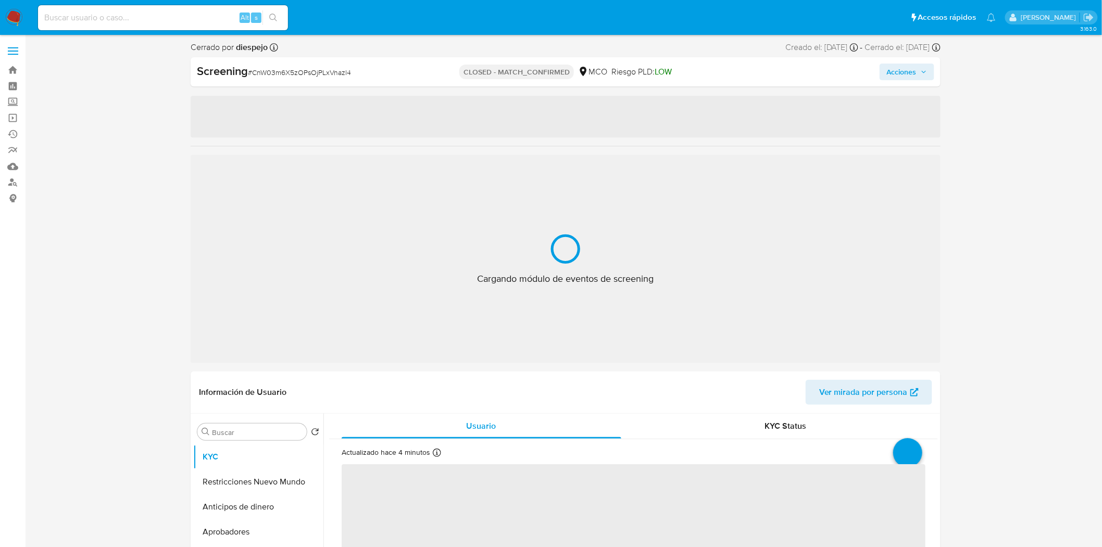
select select "10"
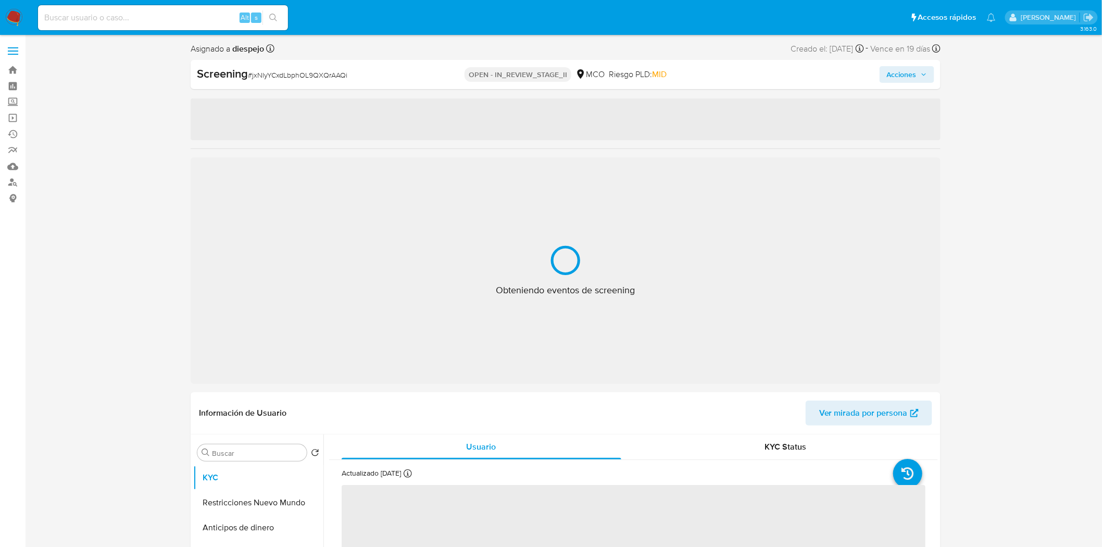
select select "10"
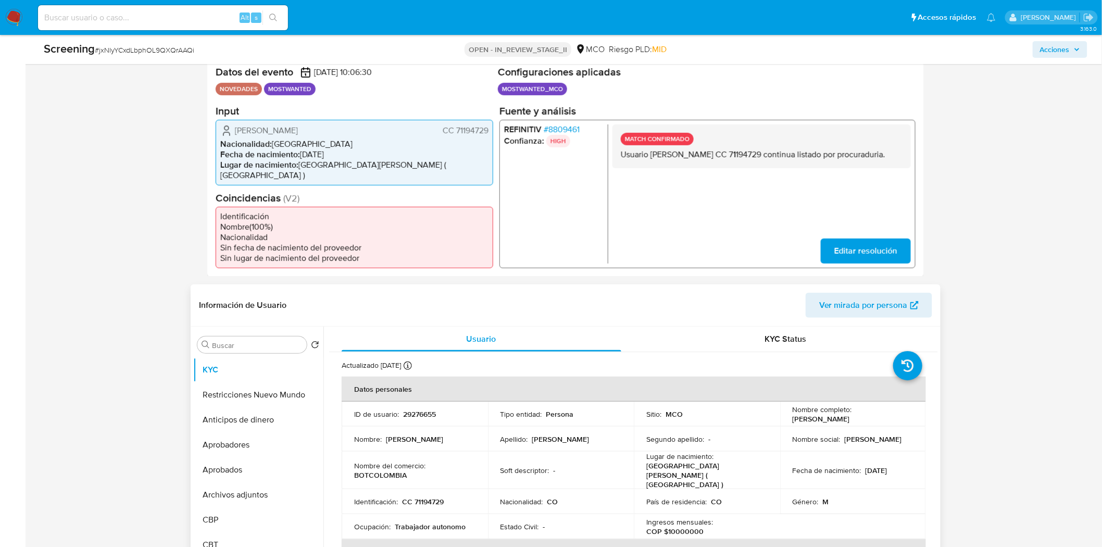
scroll to position [231, 0]
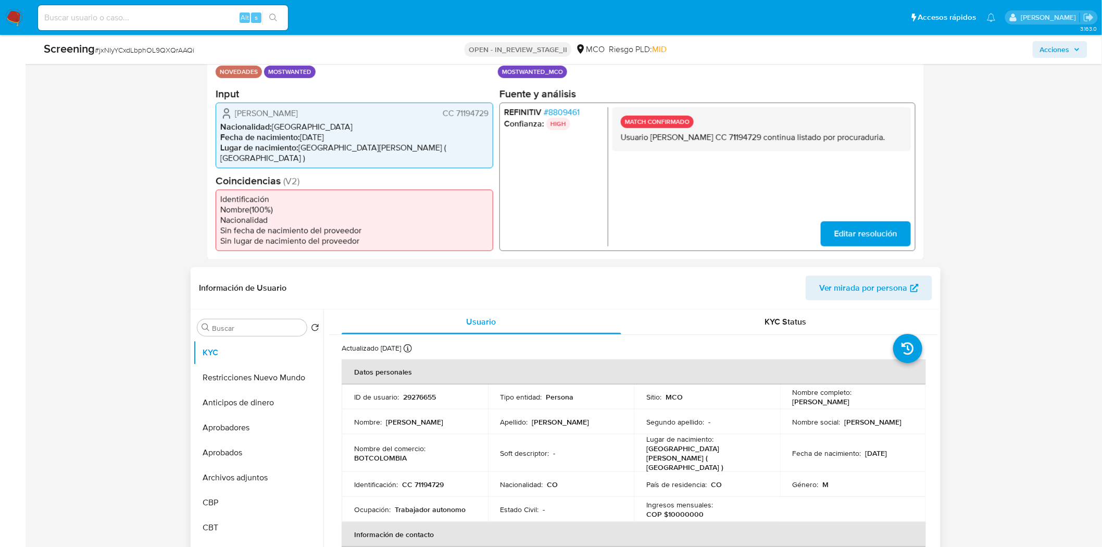
click at [429, 480] on p "CC 71194729" at bounding box center [423, 484] width 42 height 9
click at [430, 480] on p "CC 71194729" at bounding box center [423, 484] width 42 height 9
click at [449, 480] on div "Identificación : CC 71194729" at bounding box center [414, 484] width 121 height 9
click at [434, 480] on p "CC 71194729" at bounding box center [423, 484] width 42 height 9
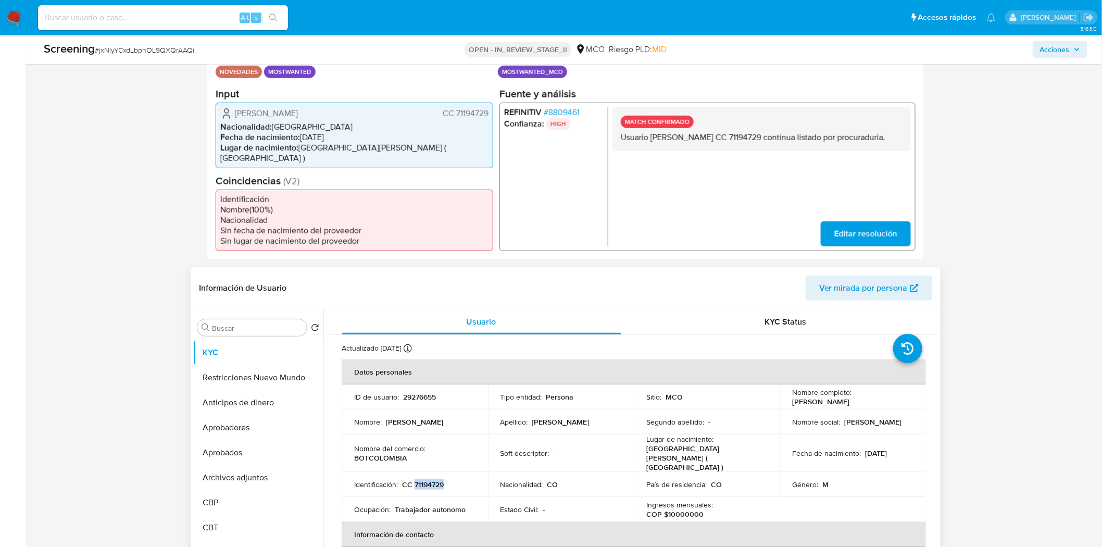
click at [434, 480] on p "CC 71194729" at bounding box center [423, 484] width 42 height 9
copy p "71194729"
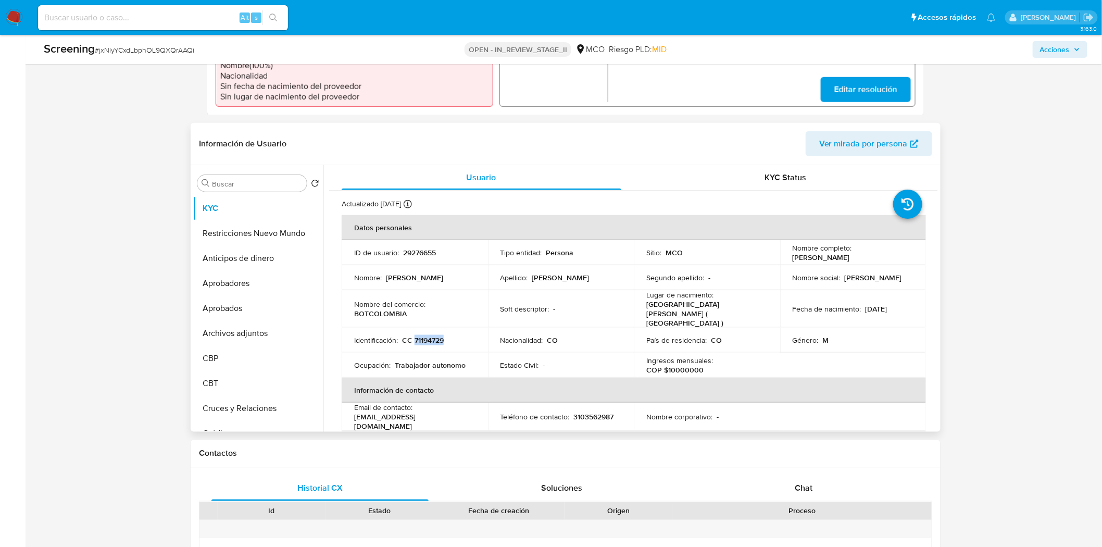
scroll to position [405, 0]
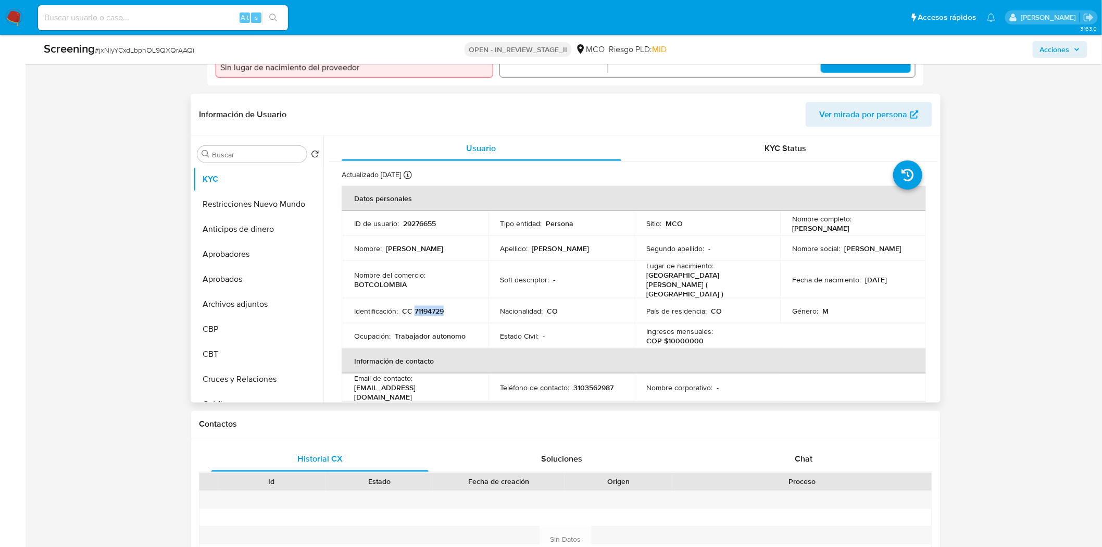
click at [429, 306] on p "CC 71194729" at bounding box center [423, 310] width 42 height 9
click at [438, 306] on p "CC 71194729" at bounding box center [423, 310] width 42 height 9
copy p "71194729"
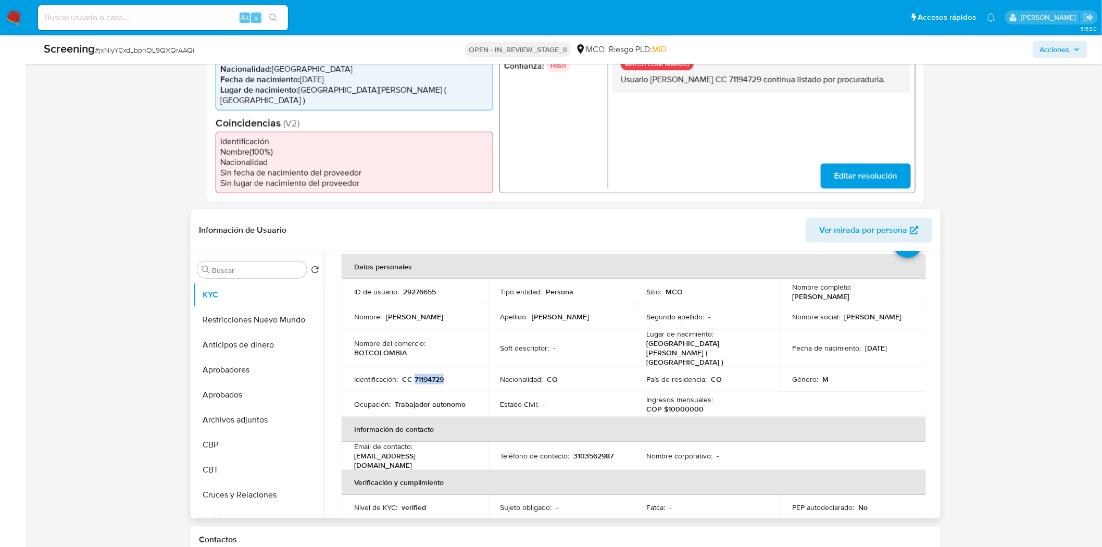
scroll to position [0, 0]
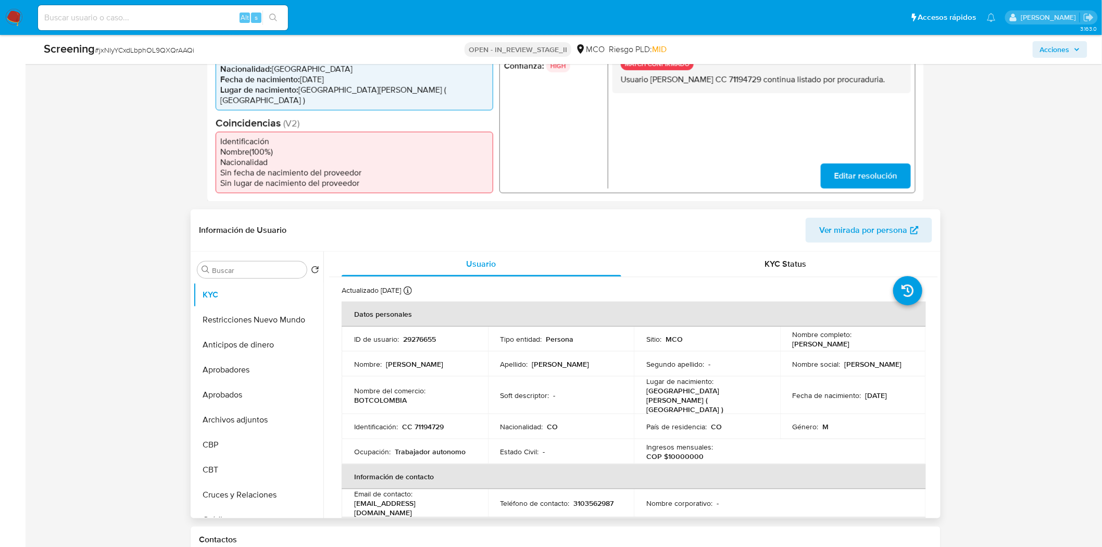
click at [850, 339] on p "Carlos Alberto Betancur Sanchez" at bounding box center [821, 343] width 57 height 9
copy p "Betancur"
click at [423, 422] on p "CC 71194729" at bounding box center [423, 426] width 42 height 9
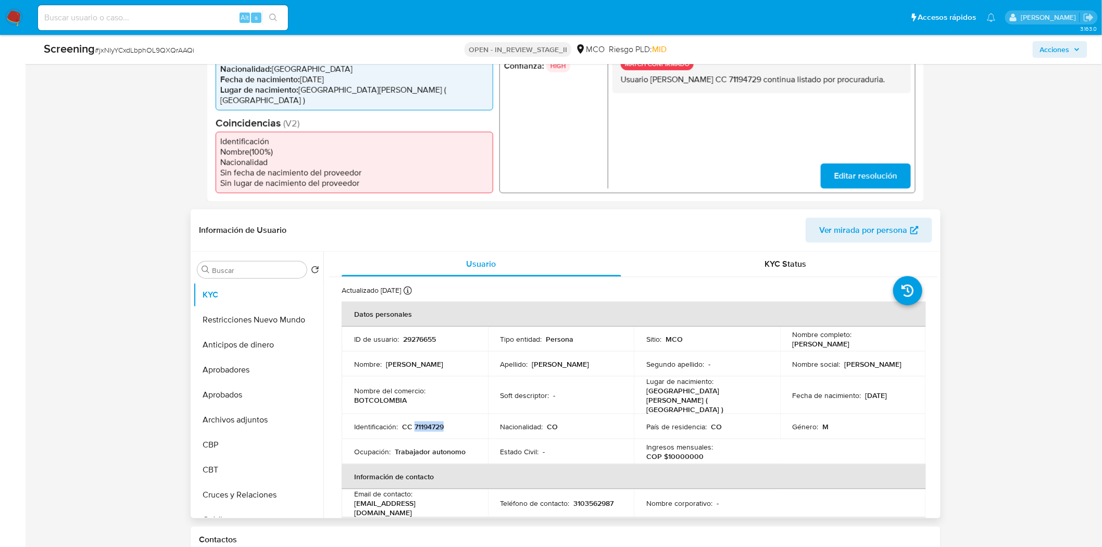
copy p "71194729"
click at [902, 336] on div "Nombre completo : Carlos Alberto Betancur Sanchez" at bounding box center [853, 339] width 121 height 19
drag, startPoint x: 897, startPoint y: 334, endPoint x: 789, endPoint y: 335, distance: 107.8
click at [793, 335] on div "Nombre completo : Carlos Alberto Betancur Sanchez" at bounding box center [853, 339] width 121 height 19
copy p "Carlos Alberto Betancur Sanchez"
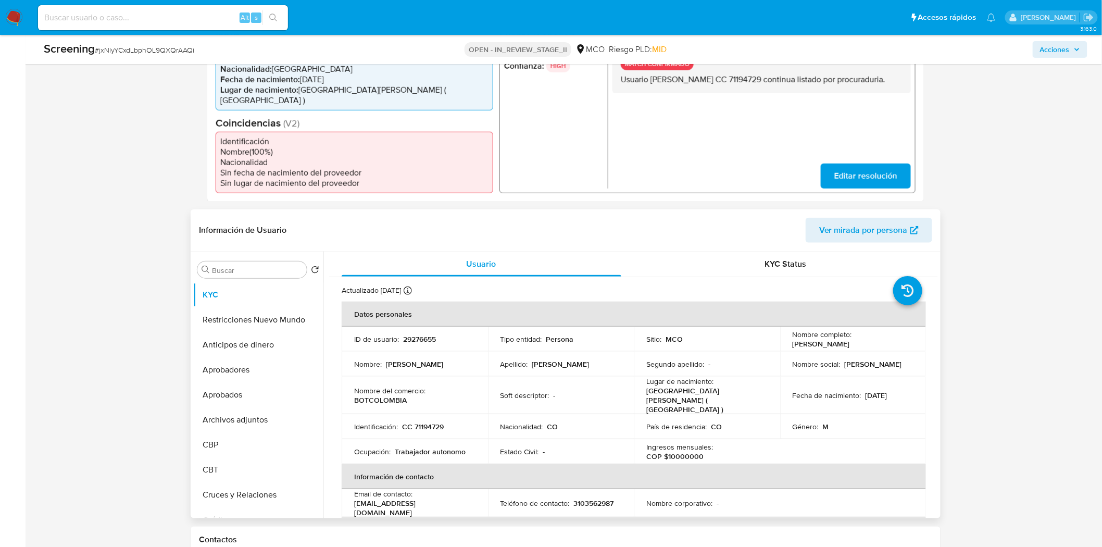
click at [440, 422] on p "CC 71194729" at bounding box center [423, 426] width 42 height 9
copy p "71194729"
drag, startPoint x: 899, startPoint y: 334, endPoint x: 789, endPoint y: 336, distance: 109.4
click at [793, 336] on div "Nombre completo : Carlos Alberto Betancur Sanchez" at bounding box center [853, 339] width 121 height 19
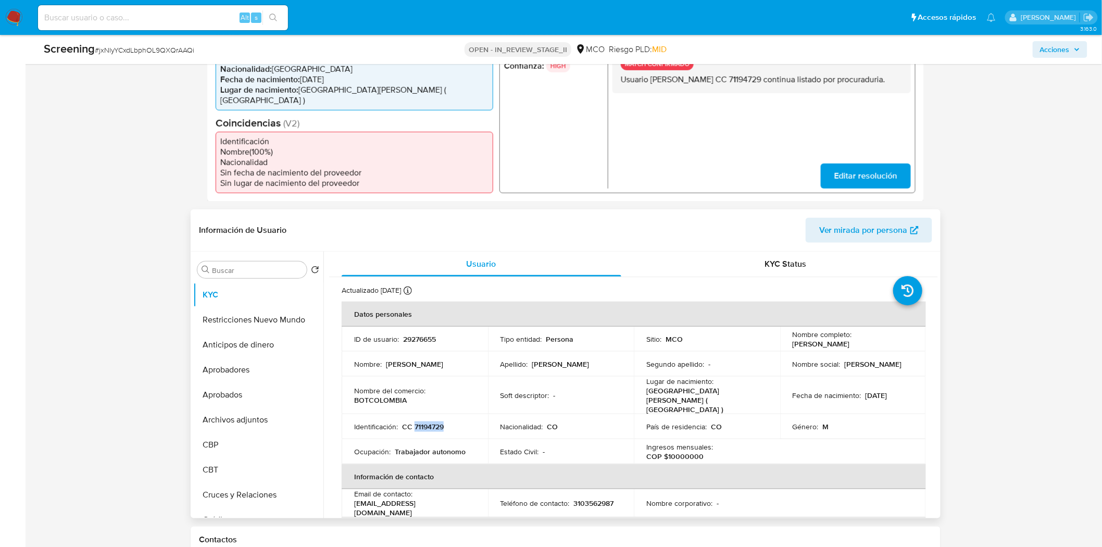
copy p "Carlos Alberto Betancur Sanchez"
click at [425, 422] on p "CC 71194729" at bounding box center [423, 426] width 42 height 9
click at [426, 422] on p "CC 71194729" at bounding box center [423, 426] width 42 height 9
click at [428, 422] on p "CC 71194729" at bounding box center [423, 426] width 42 height 9
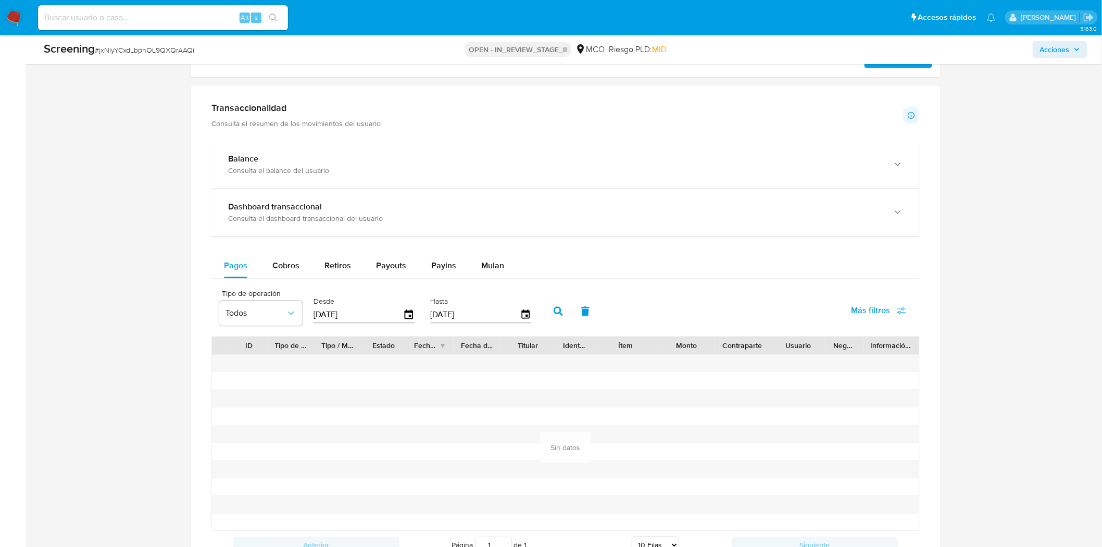
scroll to position [983, 0]
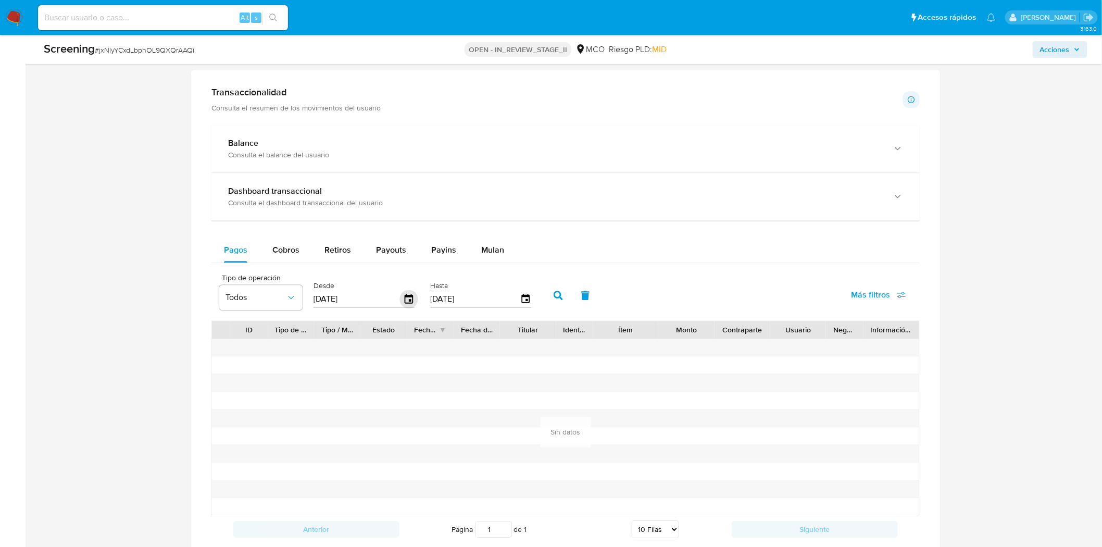
click at [403, 290] on icon "button" at bounding box center [409, 299] width 18 height 18
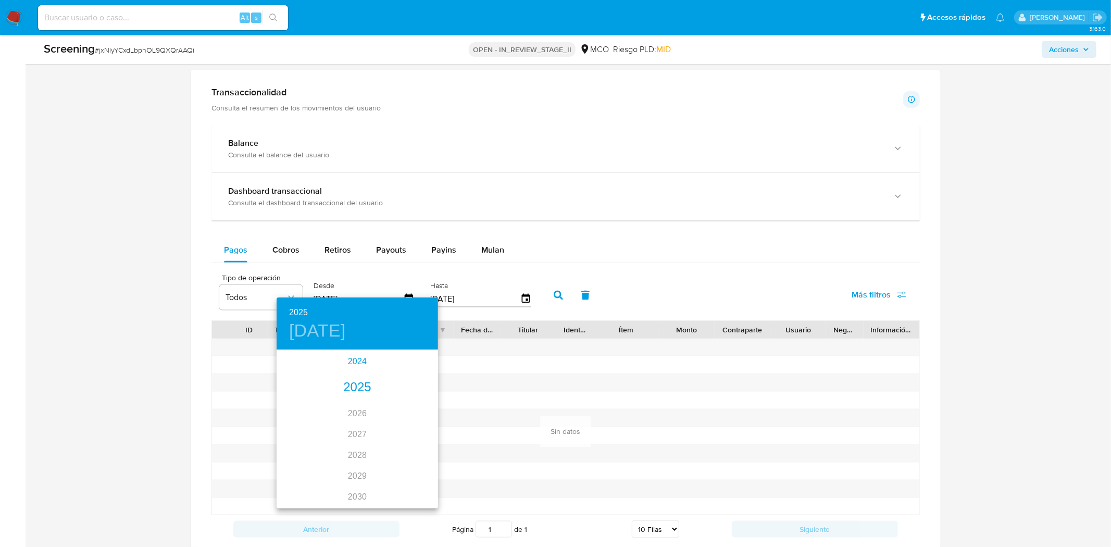
click at [358, 358] on div "2024" at bounding box center [356, 361] width 161 height 21
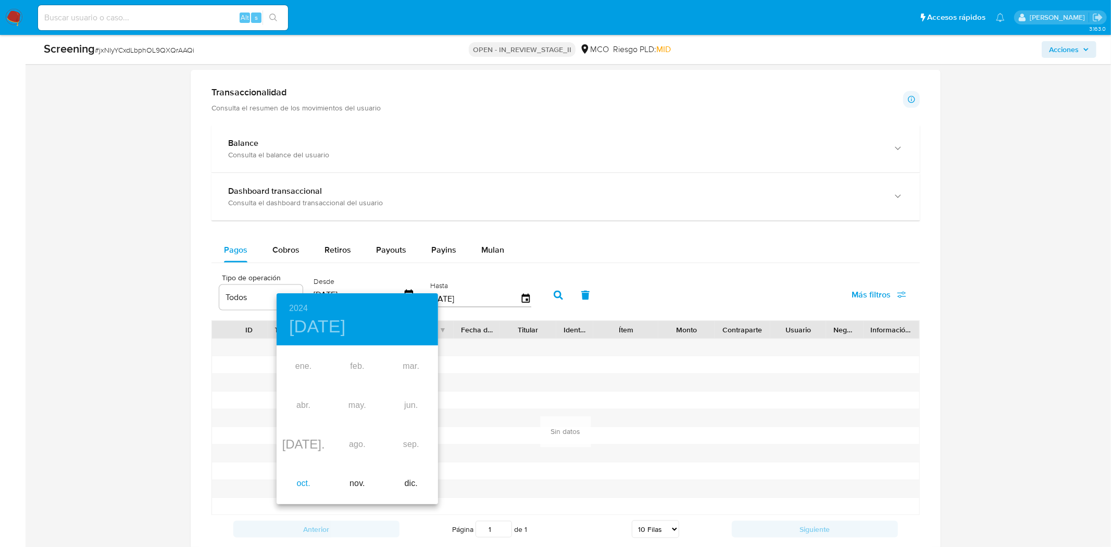
click at [292, 485] on div "oct." at bounding box center [303, 483] width 54 height 39
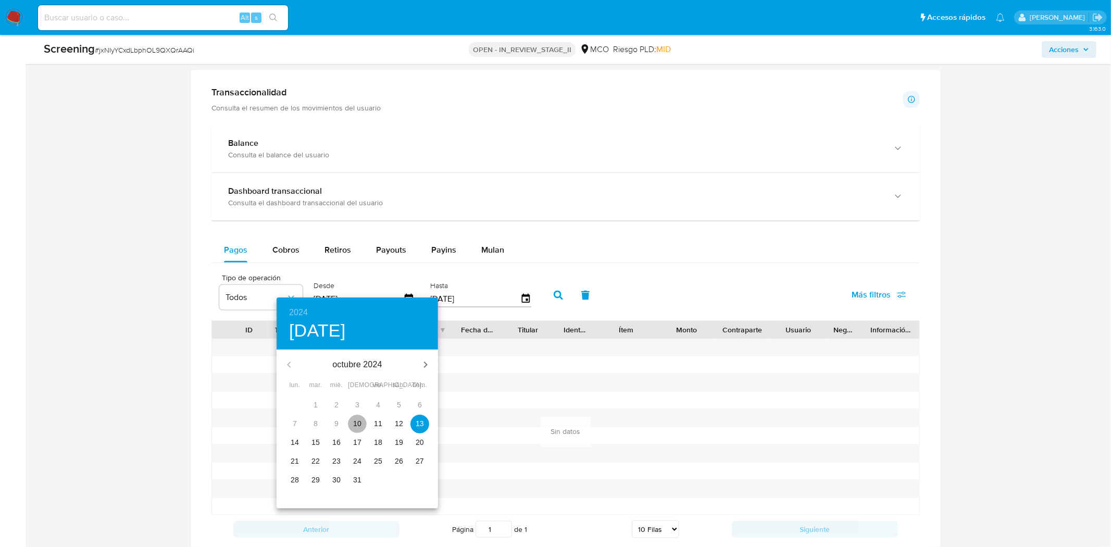
click at [357, 423] on p "10" at bounding box center [357, 423] width 8 height 10
type input "10/10/2024"
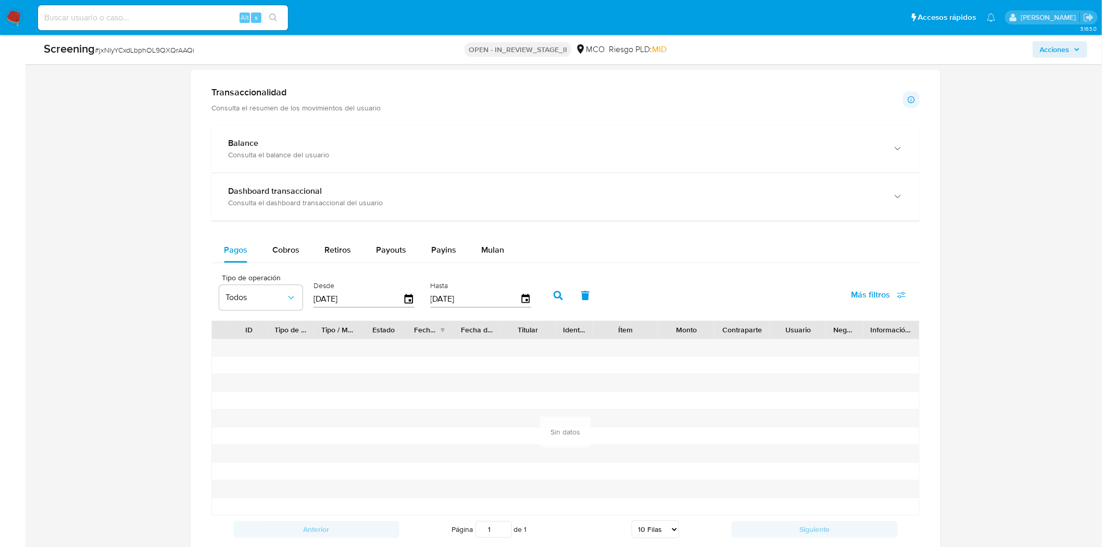
click at [555, 291] on icon "button" at bounding box center [558, 295] width 9 height 9
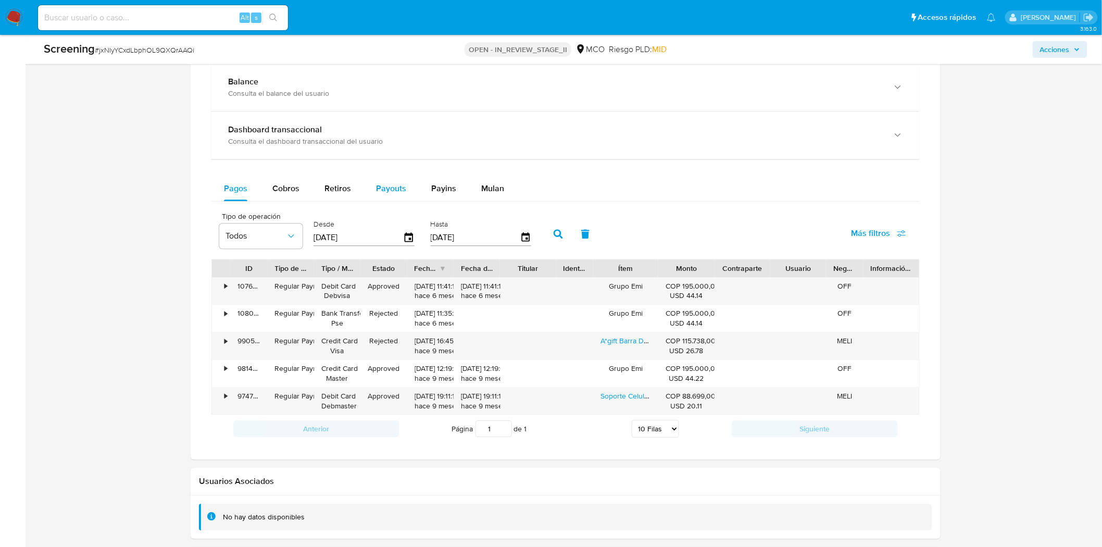
scroll to position [1041, 0]
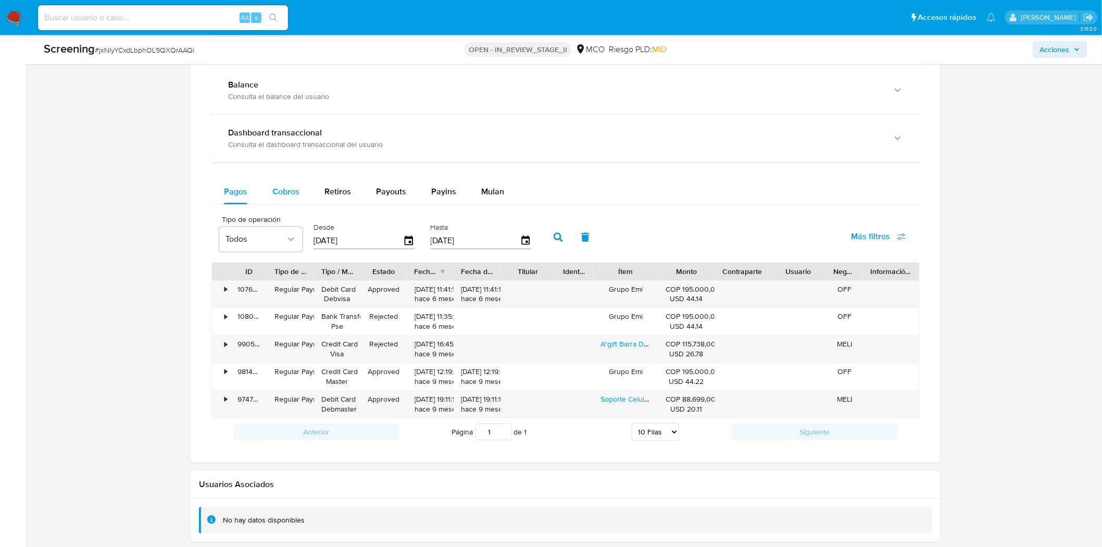
click at [288, 185] on span "Cobros" at bounding box center [285, 191] width 27 height 12
select select "10"
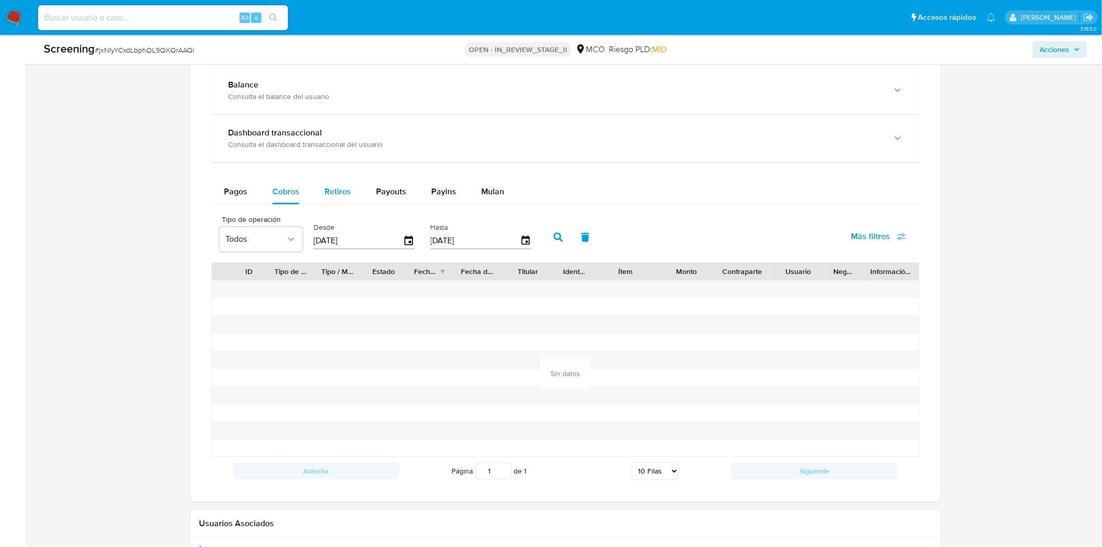
click at [341, 185] on span "Retiros" at bounding box center [337, 191] width 27 height 12
select select "10"
click at [302, 180] on button "Cobros" at bounding box center [286, 191] width 52 height 25
click at [407, 235] on icon "button" at bounding box center [409, 239] width 8 height 9
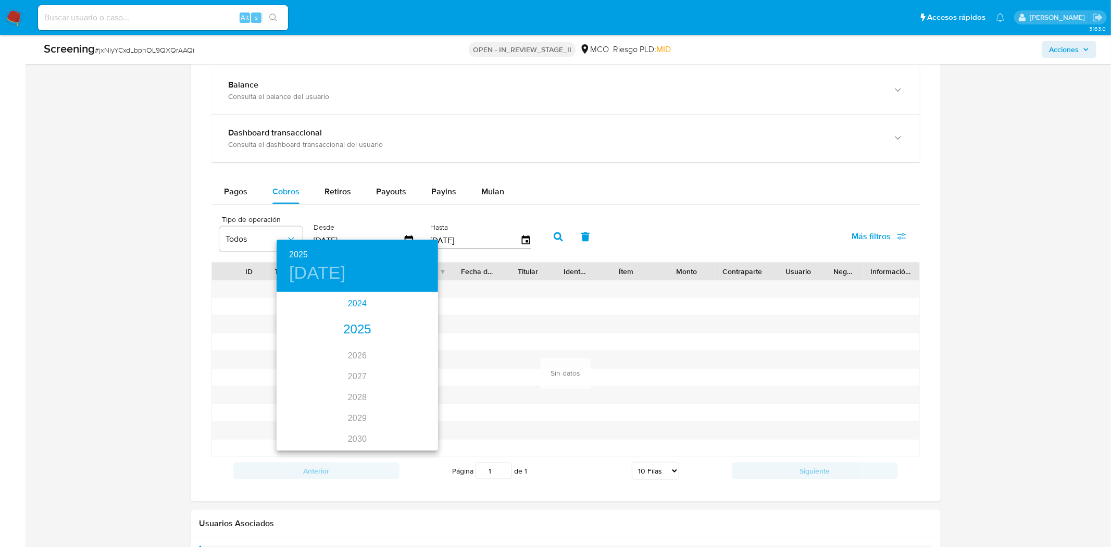
click at [352, 303] on div "2024" at bounding box center [356, 303] width 161 height 21
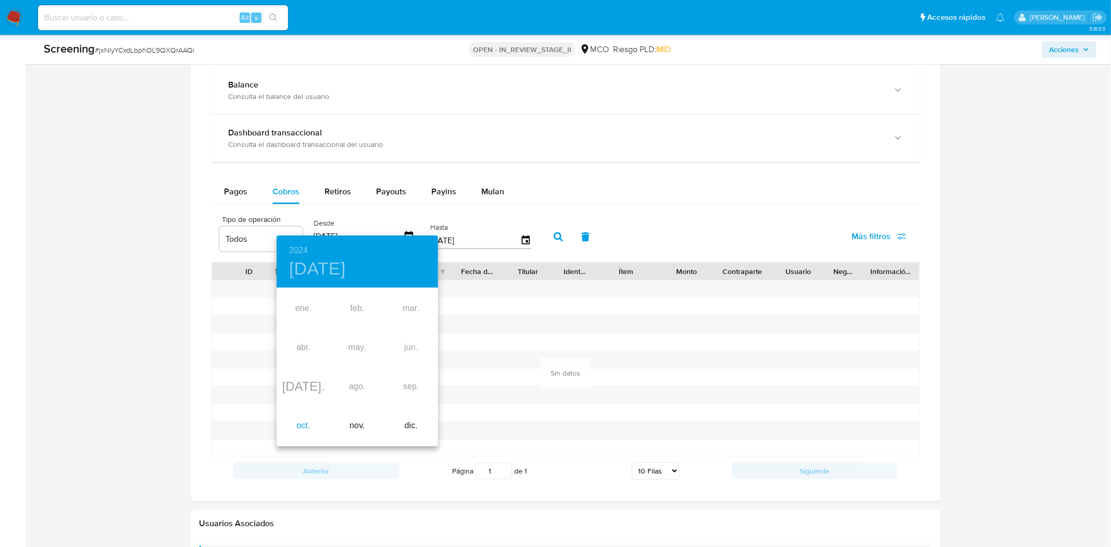
click at [306, 420] on div "oct." at bounding box center [303, 425] width 54 height 39
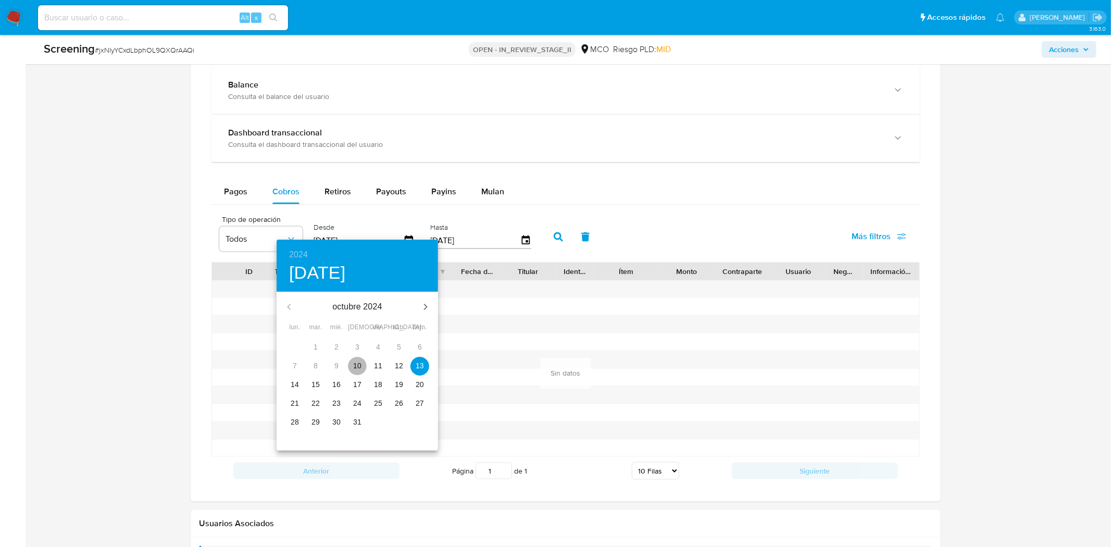
click at [355, 361] on p "10" at bounding box center [357, 365] width 8 height 10
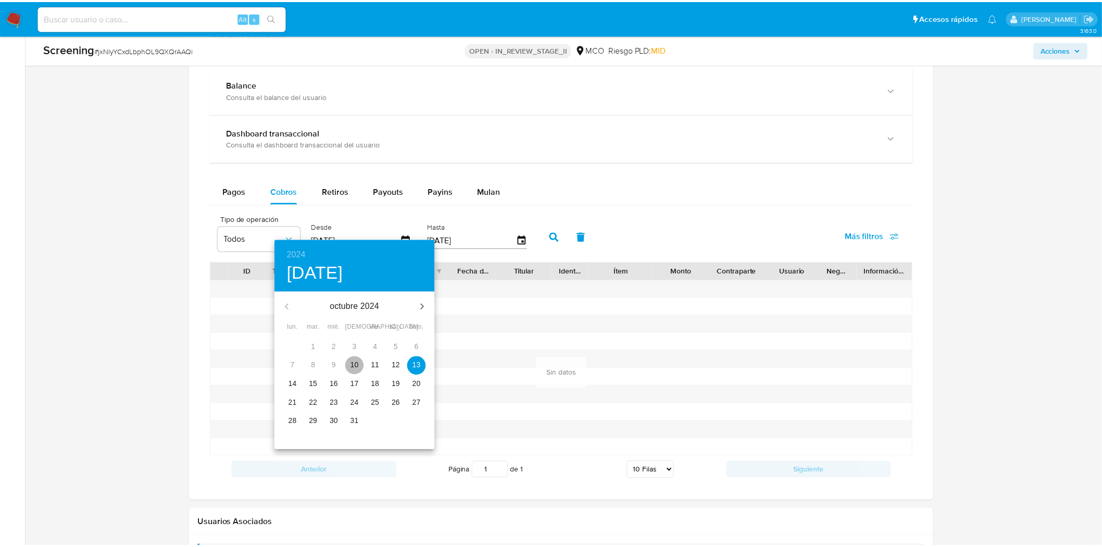
type input "[DATE]"
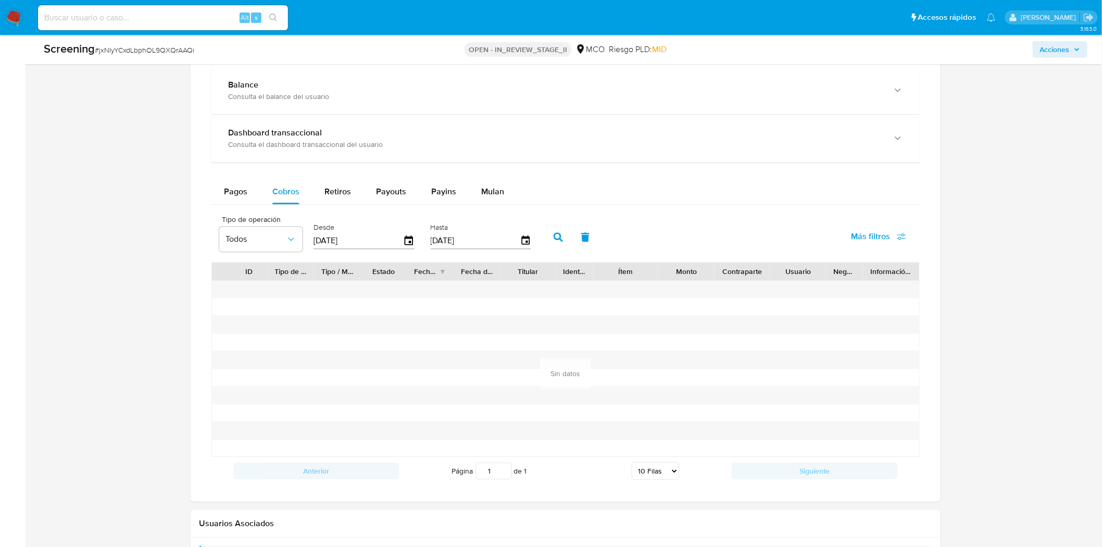
click at [554, 232] on icon "button" at bounding box center [558, 236] width 9 height 9
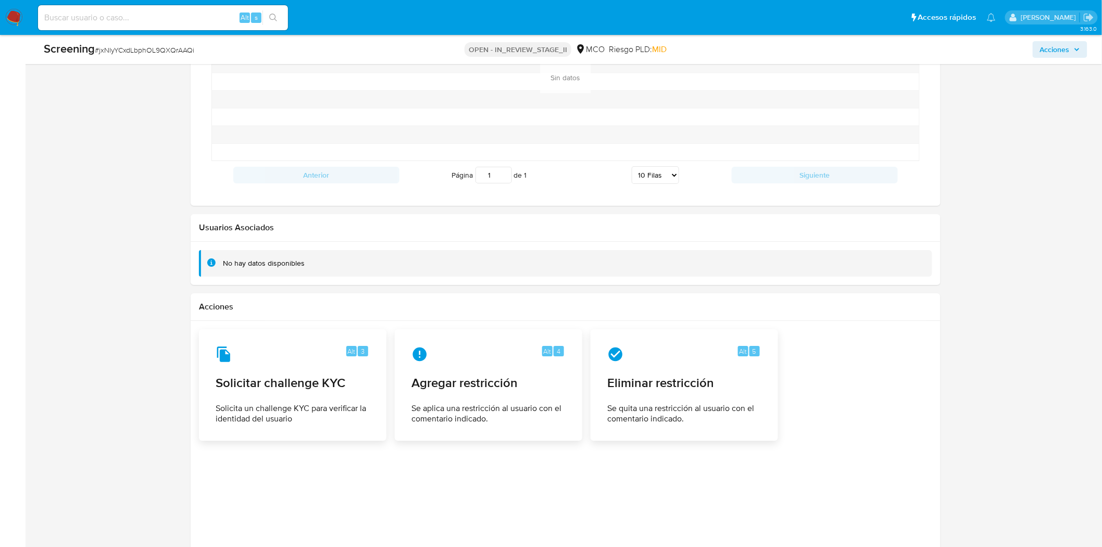
scroll to position [1410, 0]
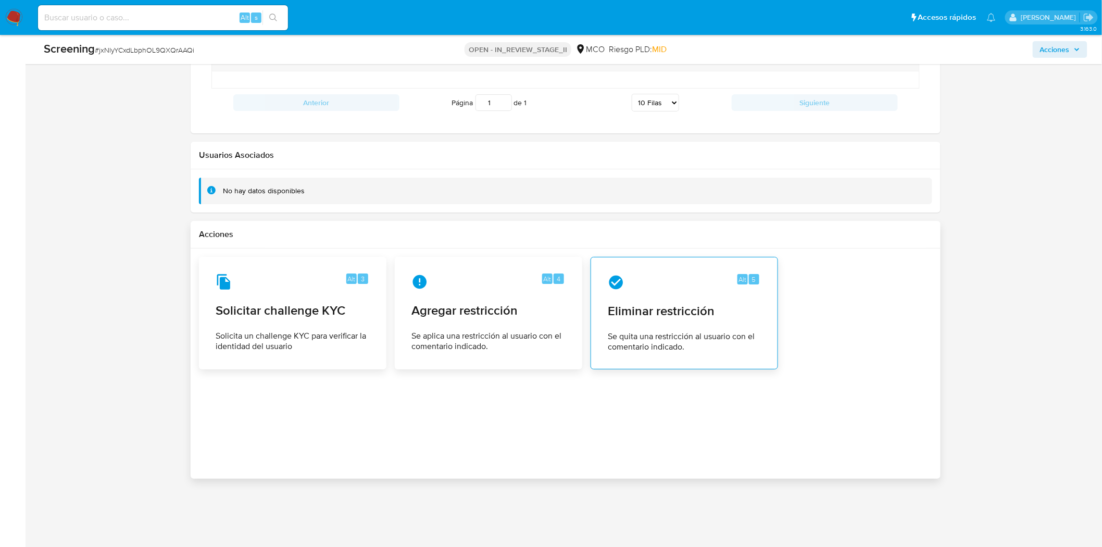
click at [655, 303] on span "Eliminar restricción" at bounding box center [684, 311] width 153 height 16
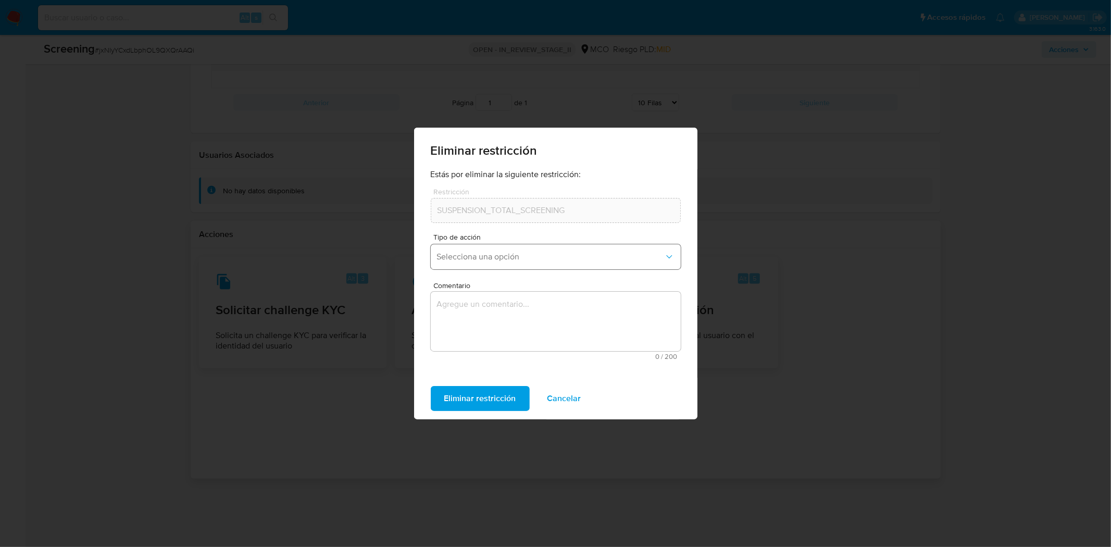
click at [512, 253] on span "Selecciona una opción" at bounding box center [550, 257] width 227 height 10
click at [506, 281] on div "Rehabilitación" at bounding box center [551, 284] width 231 height 25
click at [508, 310] on textarea "Comentario" at bounding box center [556, 321] width 250 height 59
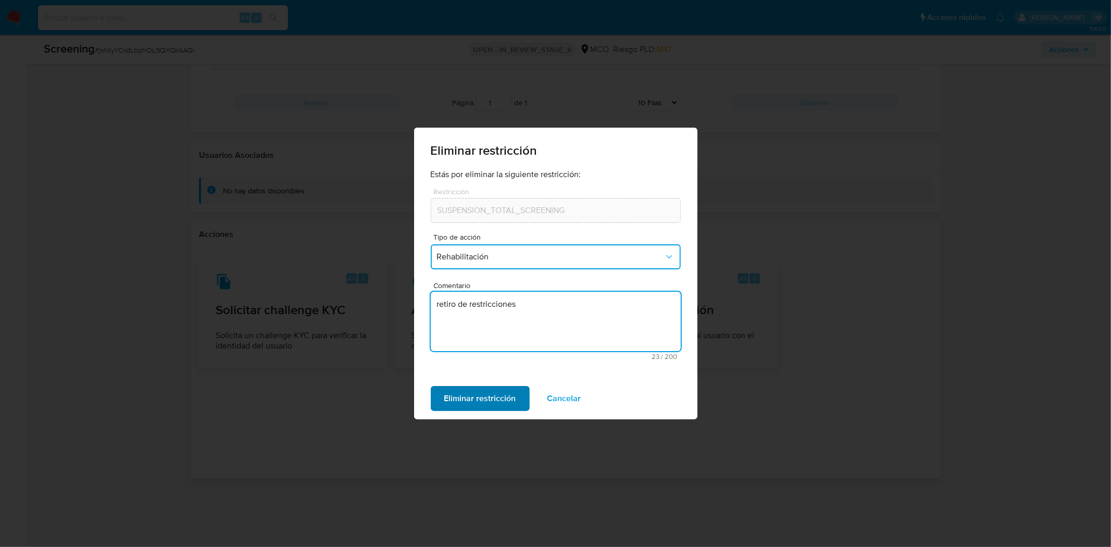
type textarea "retiro de restricciones"
click at [480, 410] on span "Eliminar restricción" at bounding box center [480, 398] width 72 height 23
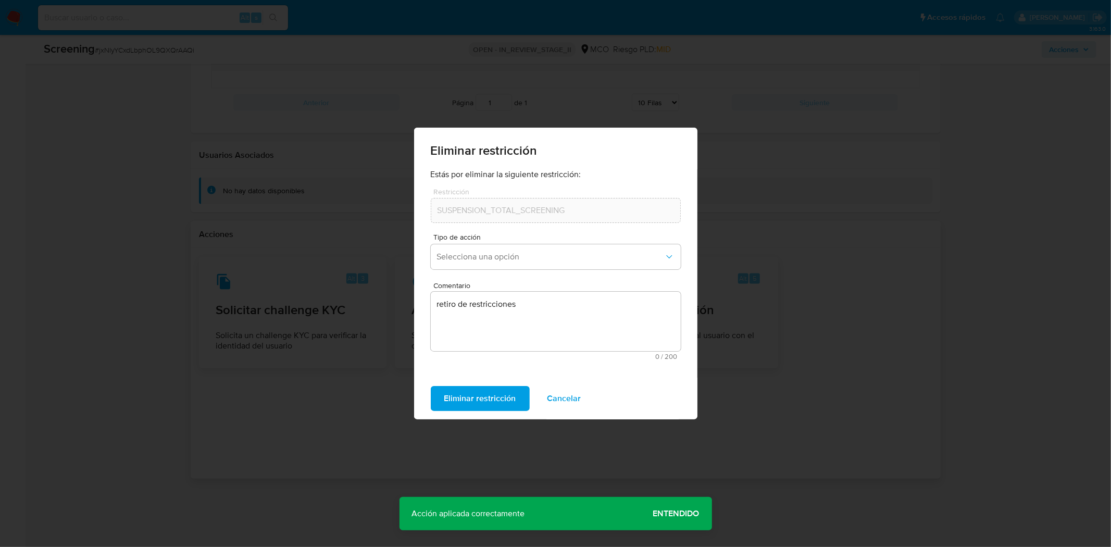
click at [556, 396] on span "Cancelar" at bounding box center [564, 398] width 34 height 23
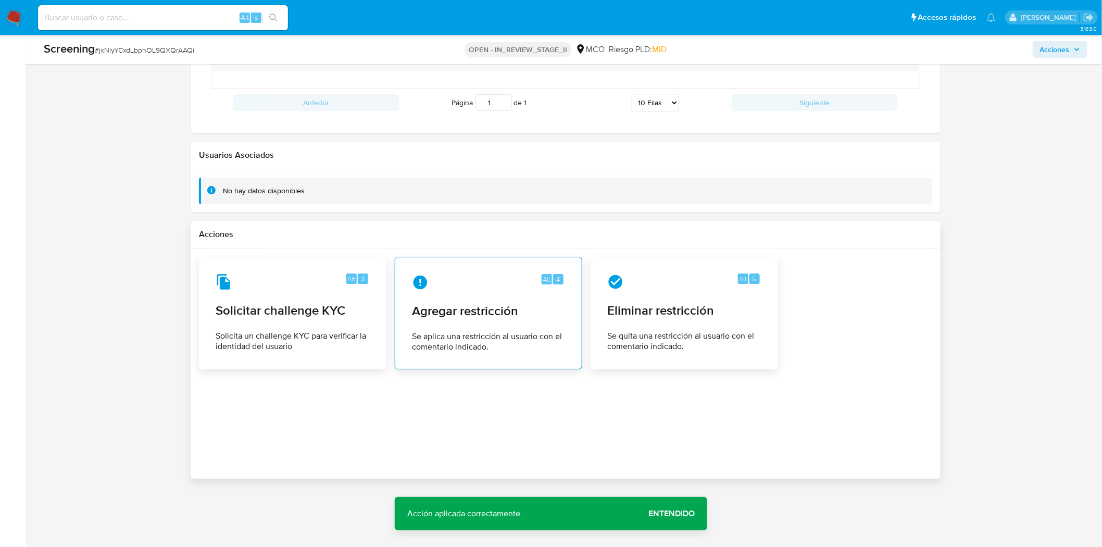
click at [502, 303] on span "Agregar restricción" at bounding box center [488, 311] width 153 height 16
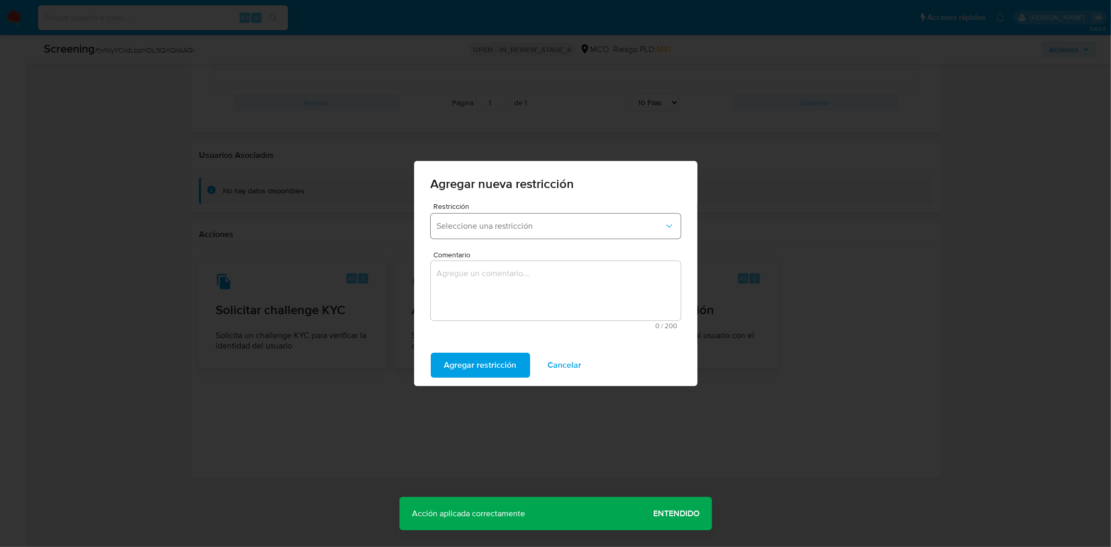
click at [514, 221] on span "Seleccione una restricción" at bounding box center [550, 226] width 227 height 10
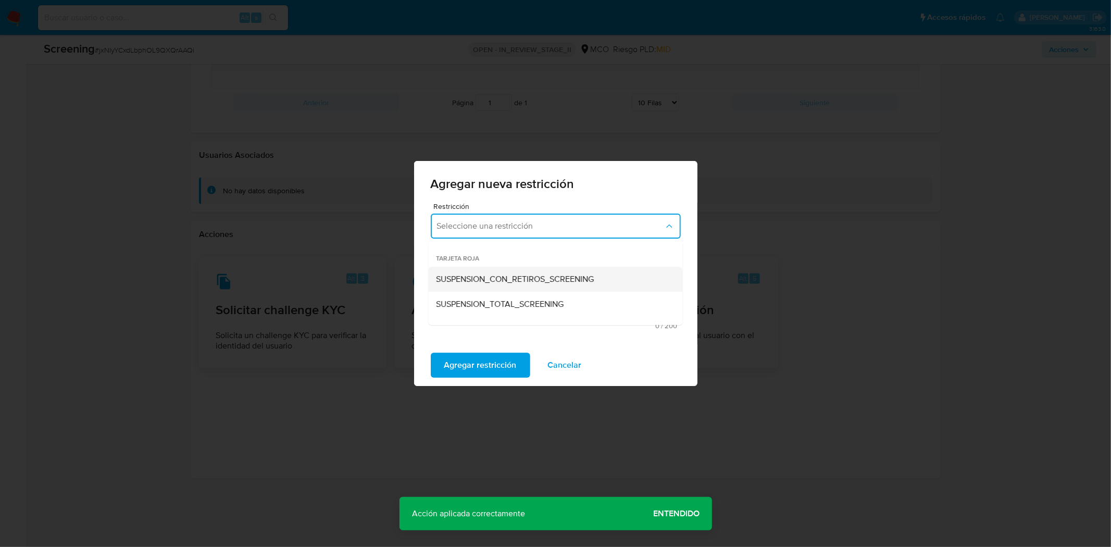
click at [498, 274] on span "SUSPENSION_CON_RETIROS_SCREENING" at bounding box center [515, 279] width 158 height 10
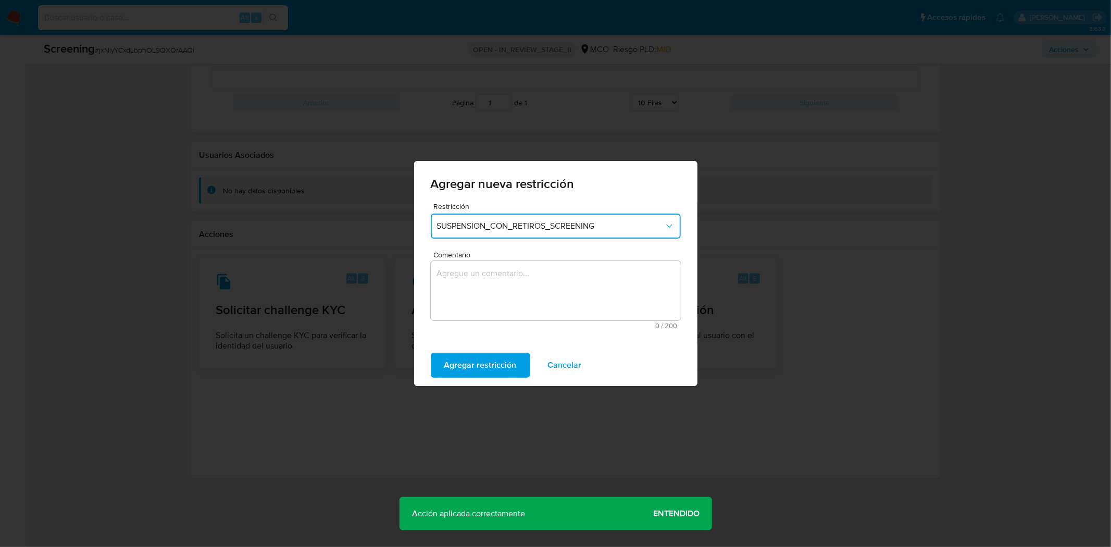
click at [499, 272] on textarea "Comentario" at bounding box center [556, 290] width 250 height 59
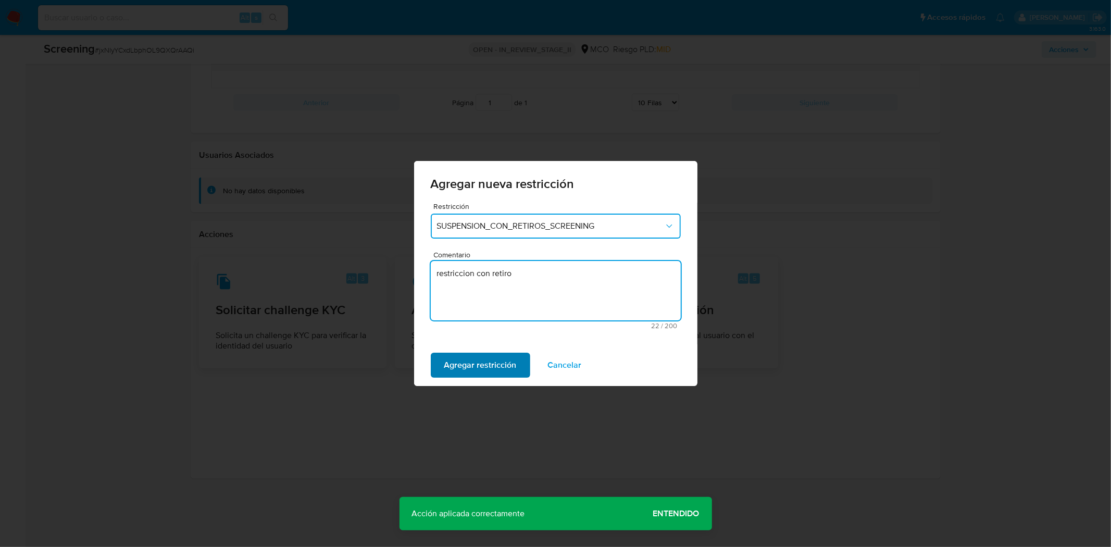
type textarea "restriccion con retiro"
click at [462, 361] on span "Agregar restricción" at bounding box center [480, 365] width 72 height 23
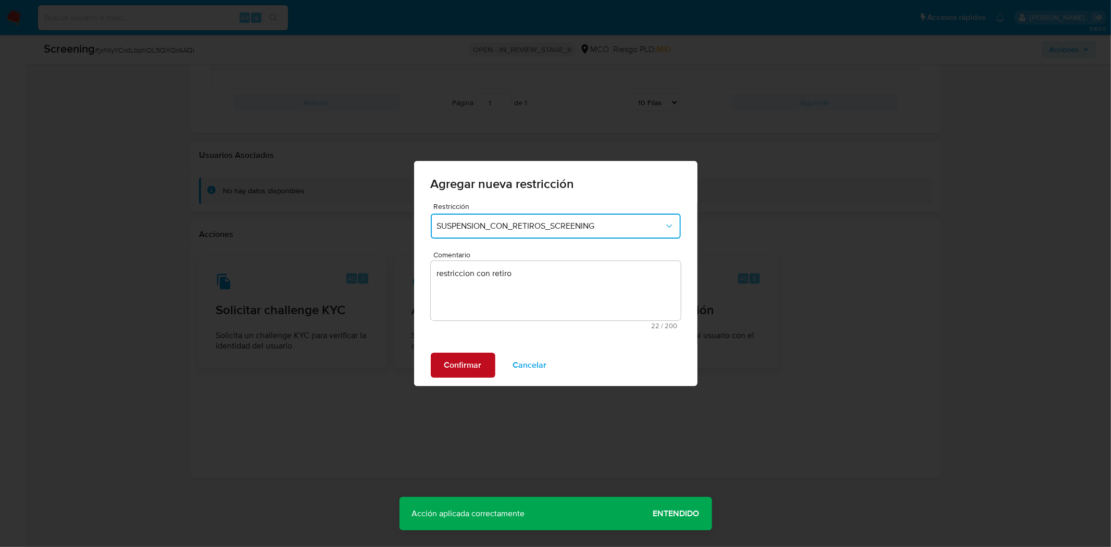
click at [467, 361] on span "Confirmar" at bounding box center [462, 365] width 37 height 23
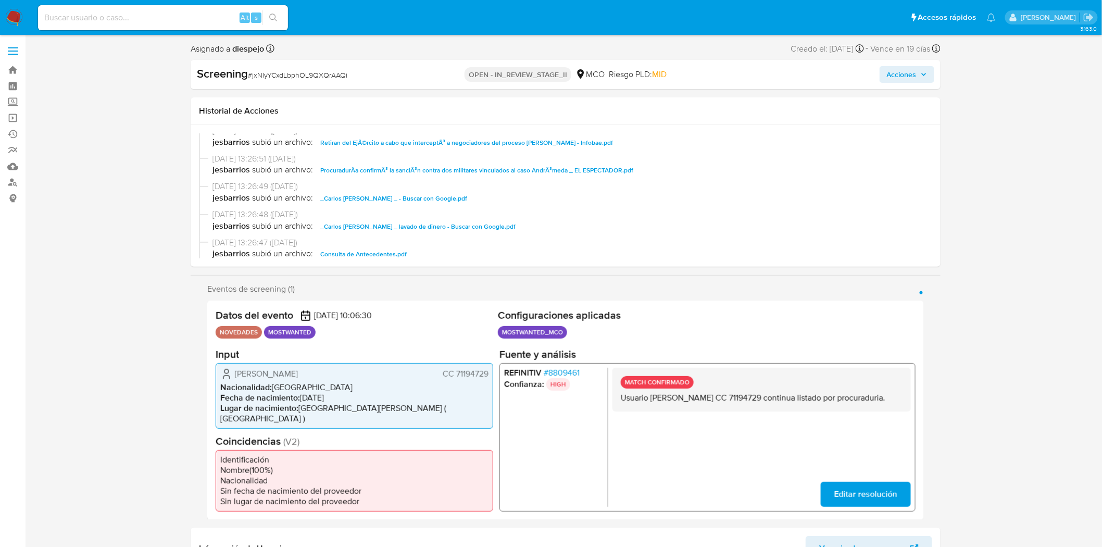
scroll to position [116, 0]
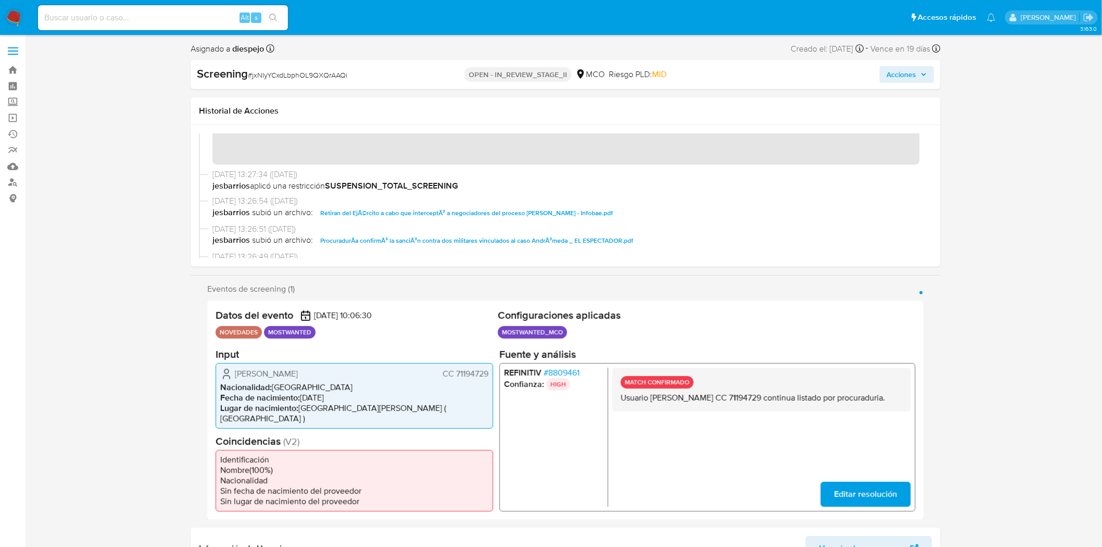
click at [908, 73] on span "Acciones" at bounding box center [902, 74] width 30 height 17
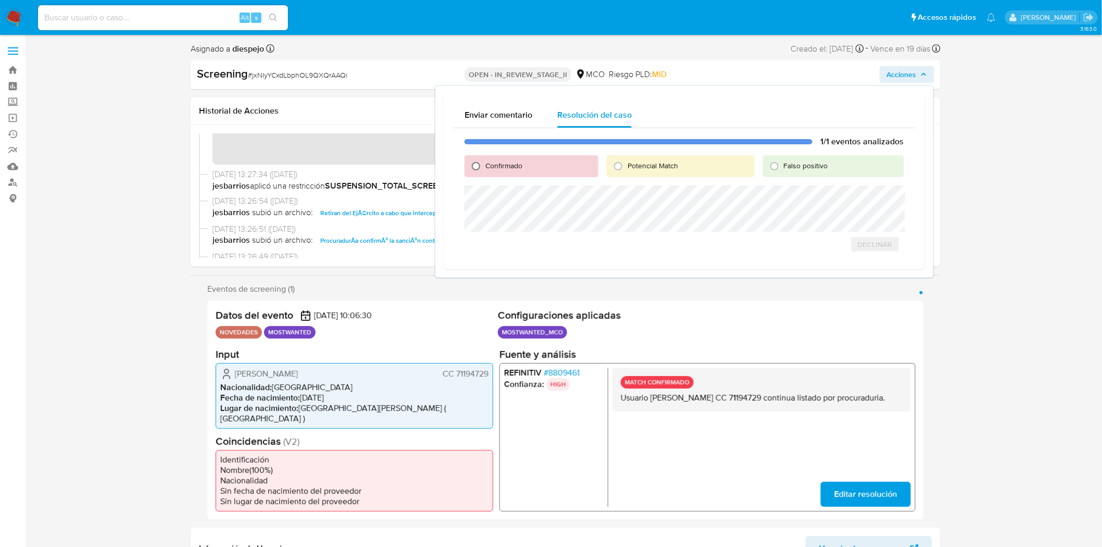
click at [481, 164] on input "Confirmado" at bounding box center [476, 166] width 17 height 17
radio input "true"
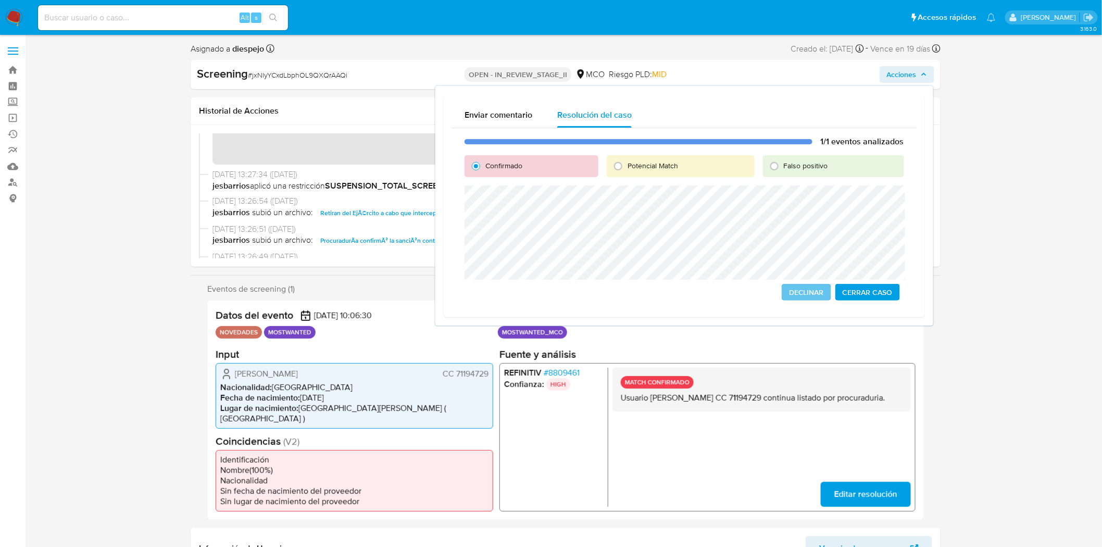
click at [856, 292] on span "Cerrar Caso" at bounding box center [868, 292] width 50 height 15
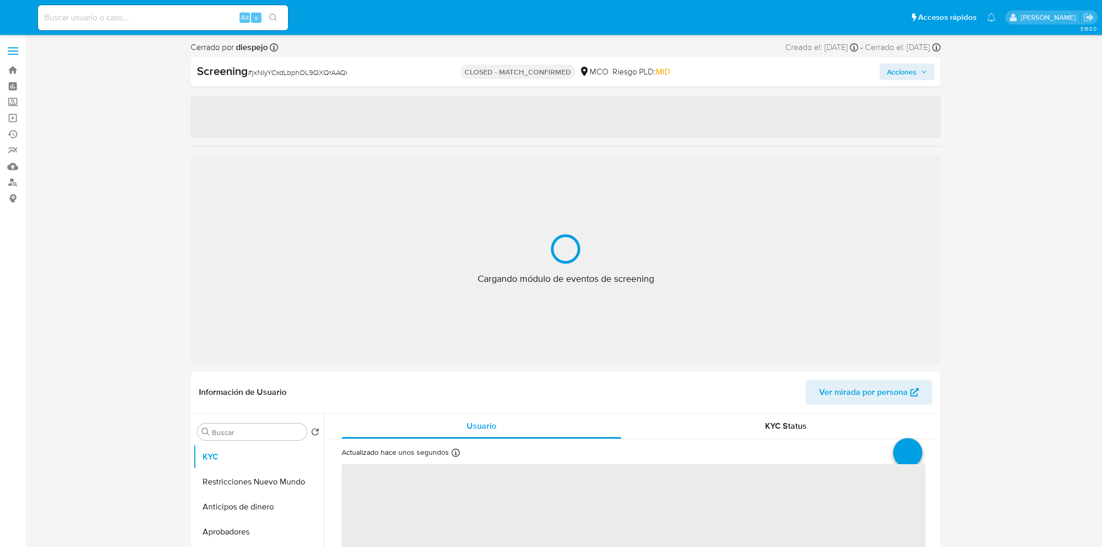
select select "10"
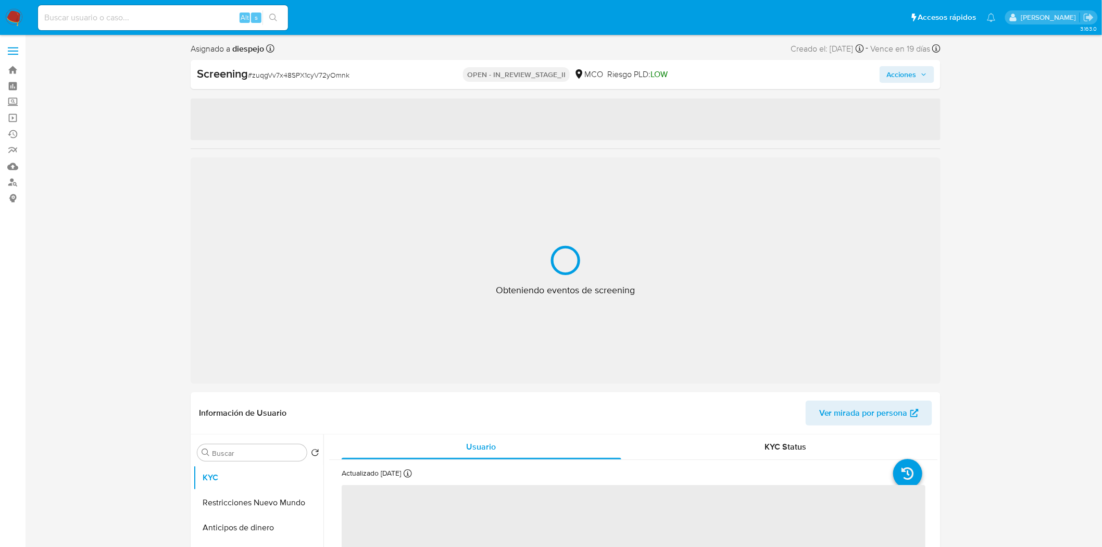
select select "10"
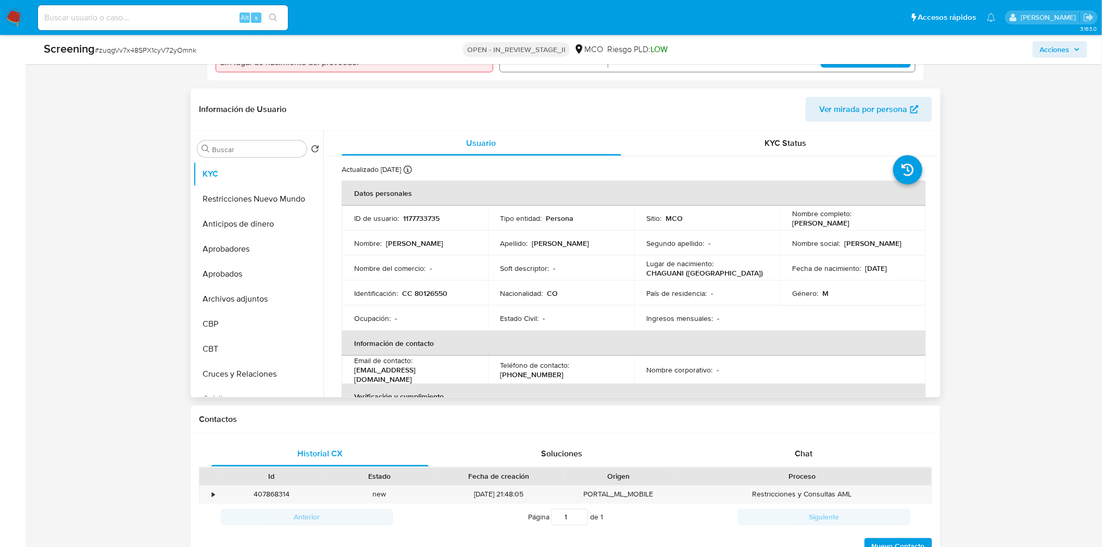
scroll to position [347, 0]
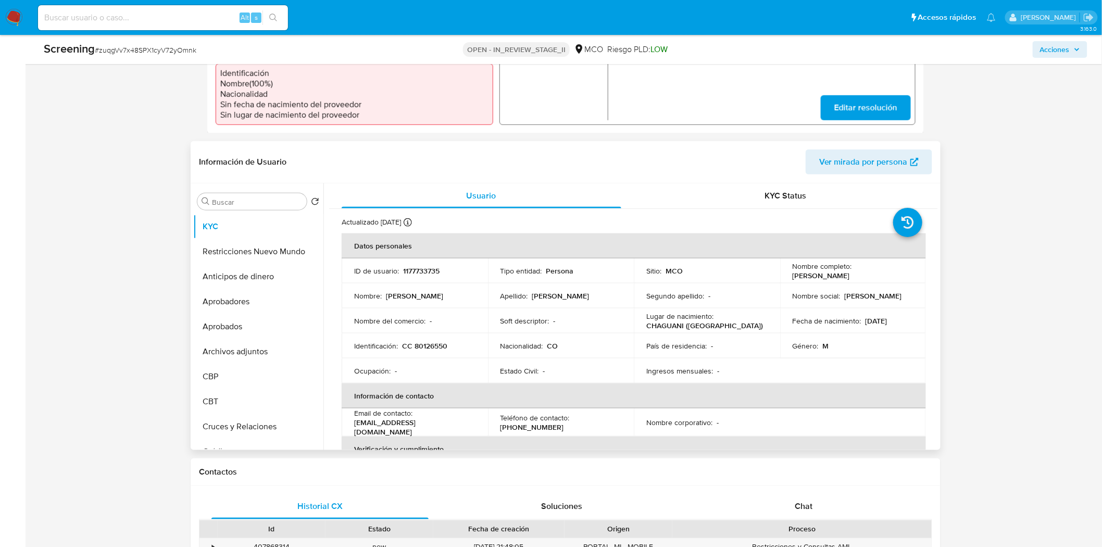
click at [422, 346] on p "CC 80126550" at bounding box center [424, 345] width 45 height 9
copy p "80126550"
drag, startPoint x: 898, startPoint y: 279, endPoint x: 782, endPoint y: 274, distance: 116.2
click at [782, 274] on td "Nombre completo : [PERSON_NAME]" at bounding box center [853, 270] width 146 height 25
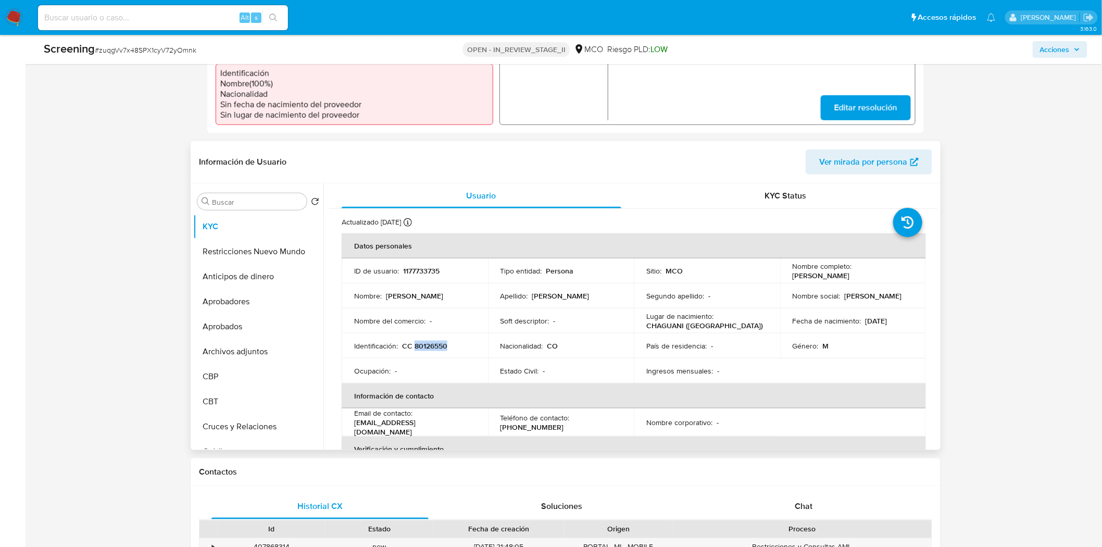
copy p "[PERSON_NAME]"
click at [898, 273] on div "Nombre completo : [PERSON_NAME]" at bounding box center [853, 270] width 121 height 19
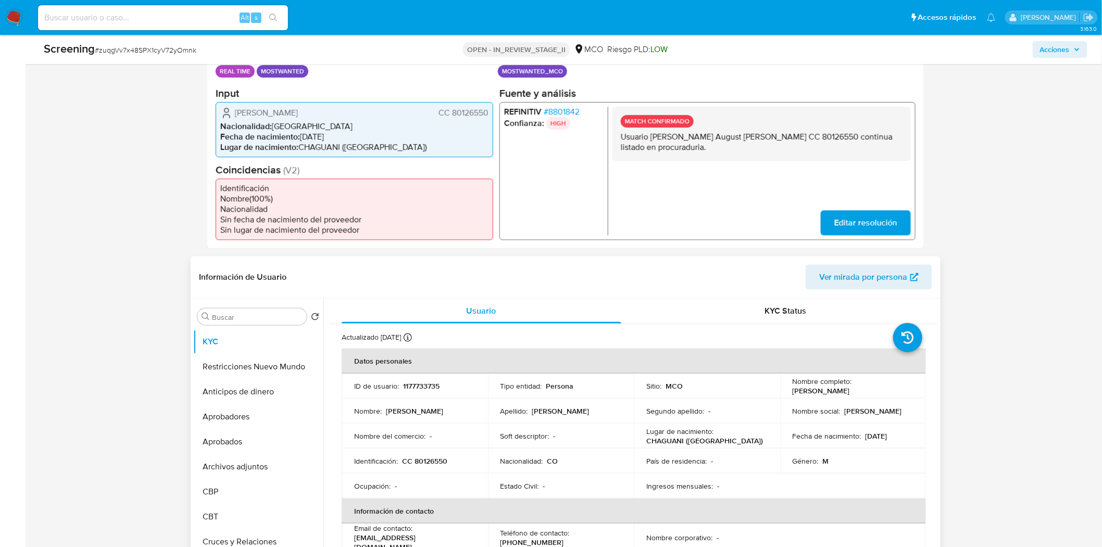
scroll to position [173, 0]
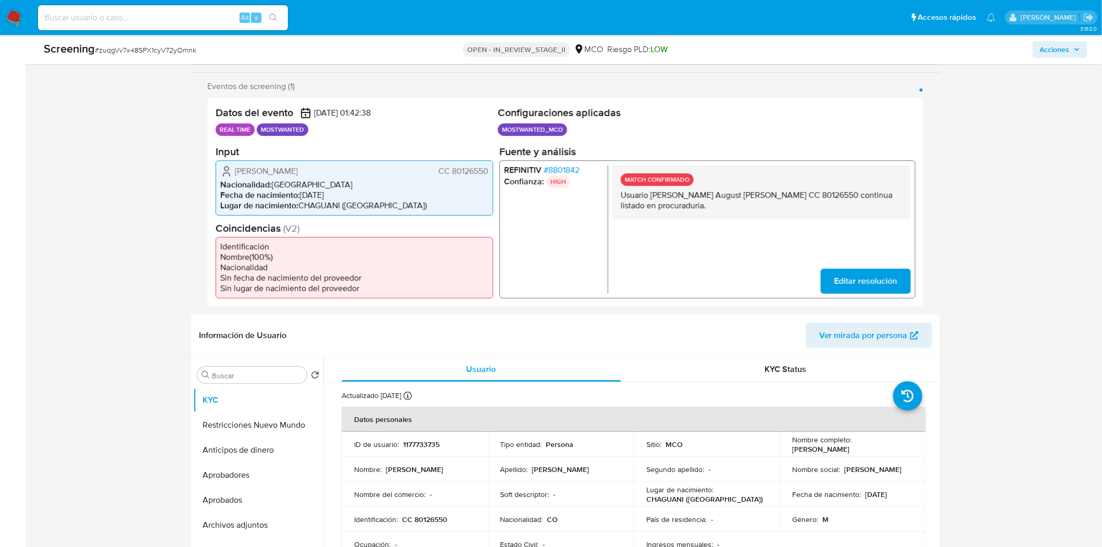
drag, startPoint x: 809, startPoint y: 195, endPoint x: 652, endPoint y: 196, distance: 156.2
click at [652, 196] on p "Usuario [PERSON_NAME] August [PERSON_NAME] CC 80126550 continua listado en proc…" at bounding box center [762, 200] width 282 height 21
click at [792, 235] on div "MATCH CONFIRMADO Usuario [PERSON_NAME] August [PERSON_NAME] CC 80126550 continu…" at bounding box center [761, 229] width 298 height 129
click at [754, 216] on div "MATCH CONFIRMADO Usuario [PERSON_NAME] August [PERSON_NAME] CC 80126550 continu…" at bounding box center [761, 192] width 298 height 54
drag, startPoint x: 754, startPoint y: 193, endPoint x: 648, endPoint y: 193, distance: 105.7
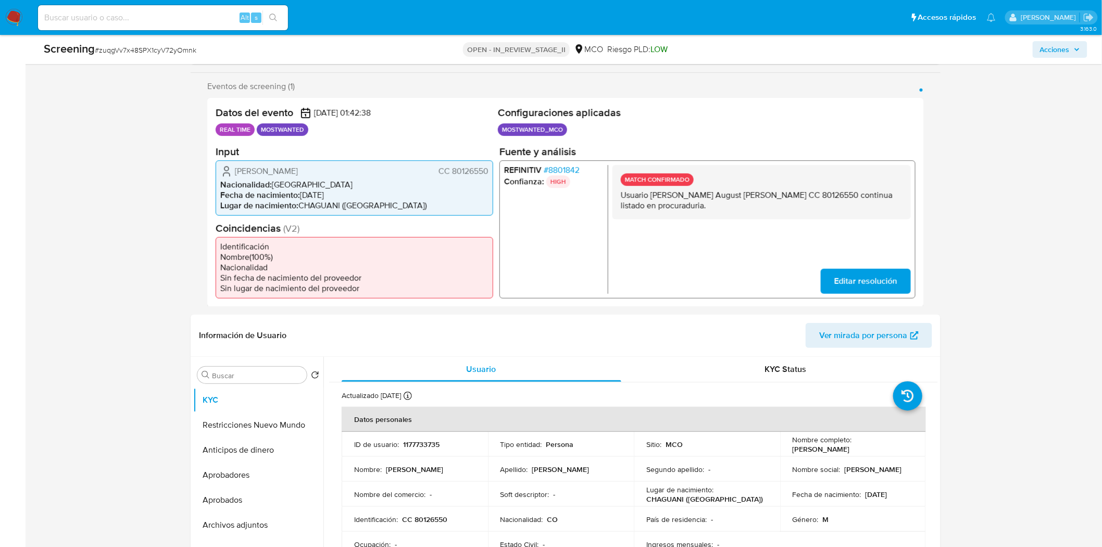
click at [648, 193] on p "Usuario [PERSON_NAME] August [PERSON_NAME] CC 80126550 continua listado en proc…" at bounding box center [762, 200] width 282 height 21
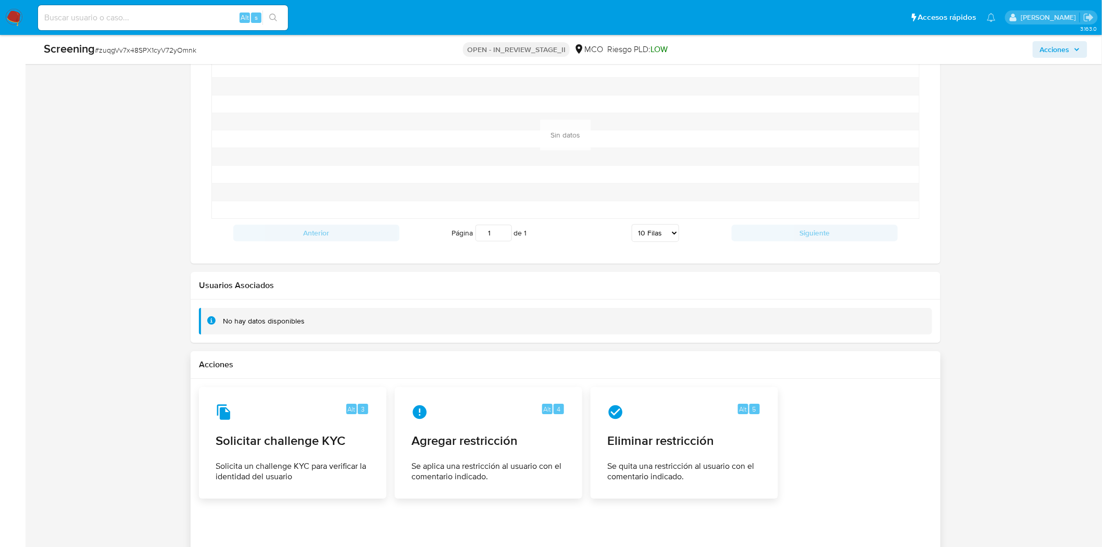
scroll to position [1339, 0]
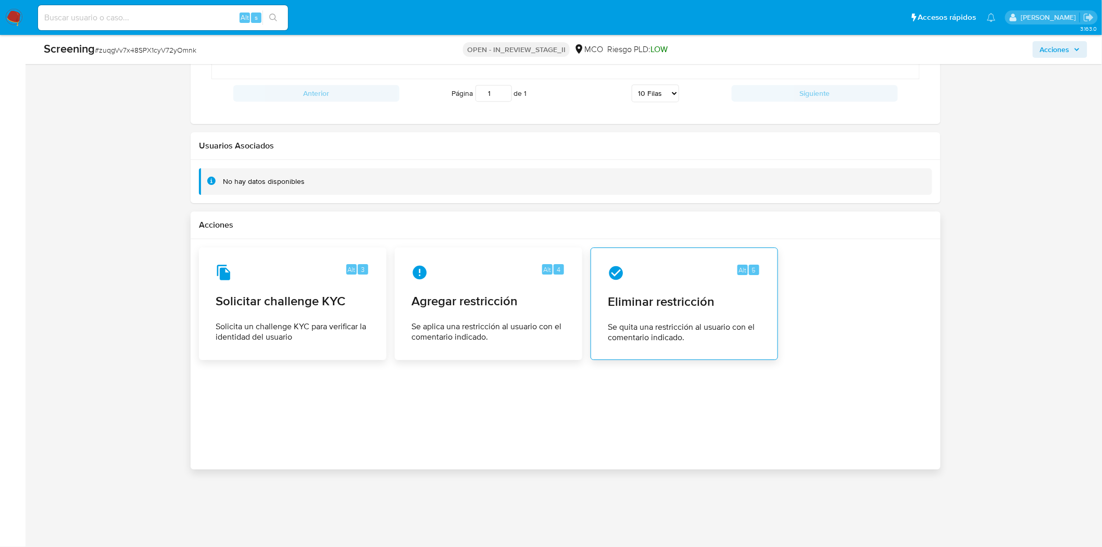
click at [662, 314] on div "Alt 5 Eliminar restricción Se quita una restricción al usuario con el comentari…" at bounding box center [684, 303] width 170 height 95
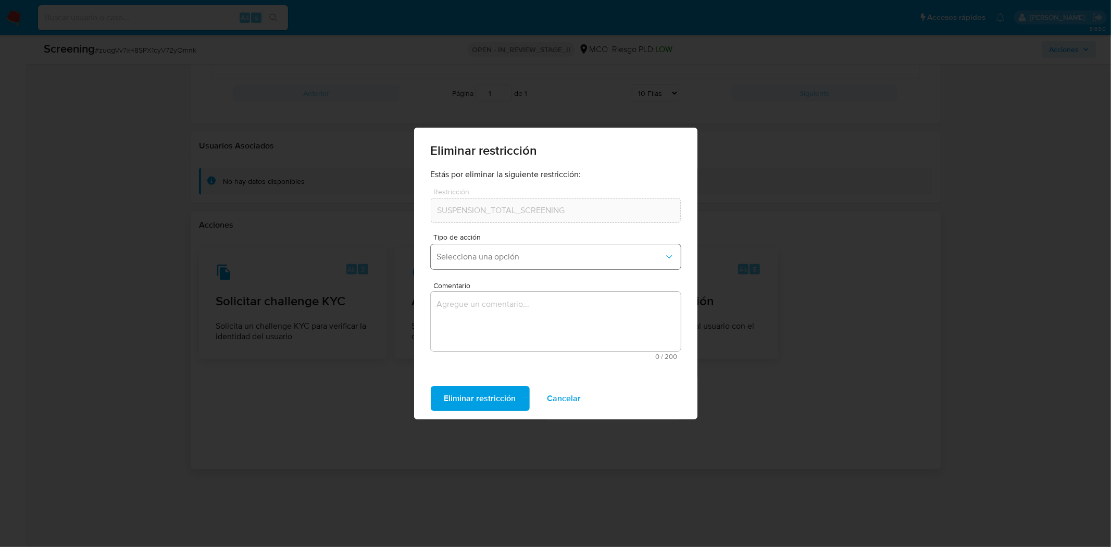
click at [496, 260] on span "Selecciona una opción" at bounding box center [550, 257] width 227 height 10
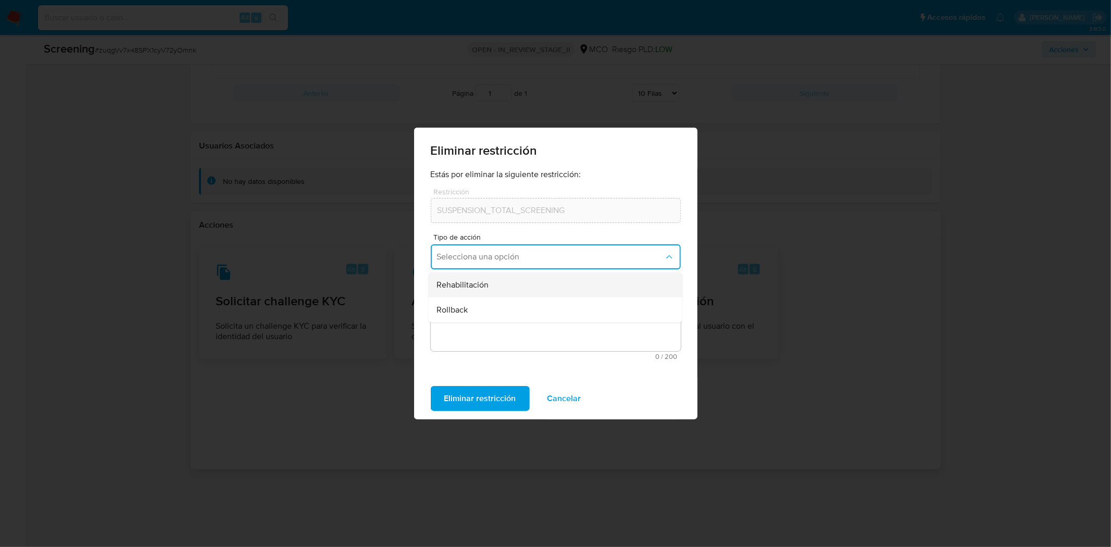
click at [493, 282] on div "Rehabilitación" at bounding box center [551, 284] width 231 height 25
click at [507, 299] on textarea "Comentario" at bounding box center [556, 321] width 250 height 59
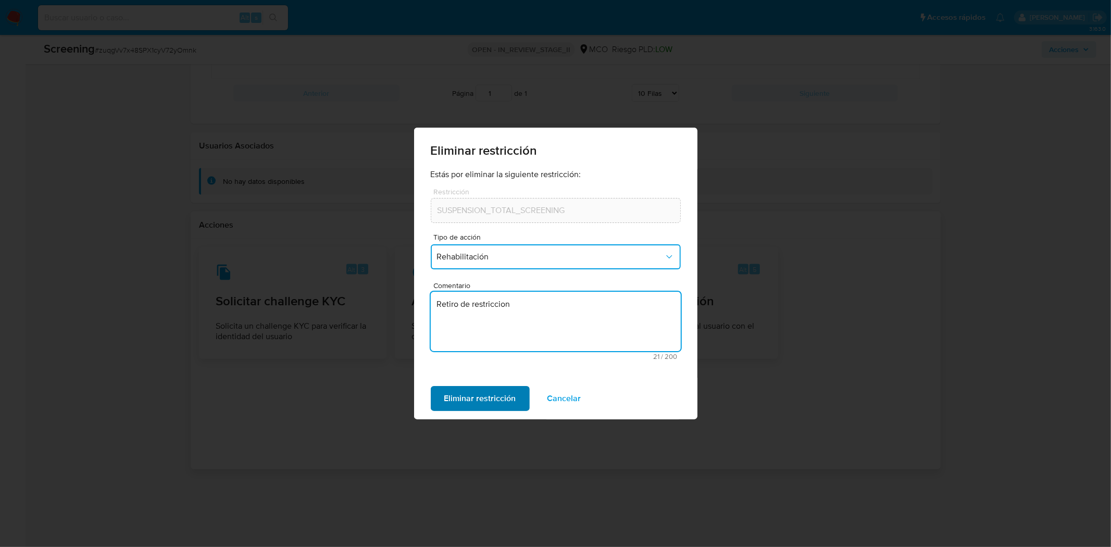
type textarea "Retiro de restriccion"
click at [482, 395] on span "Eliminar restricción" at bounding box center [480, 398] width 72 height 23
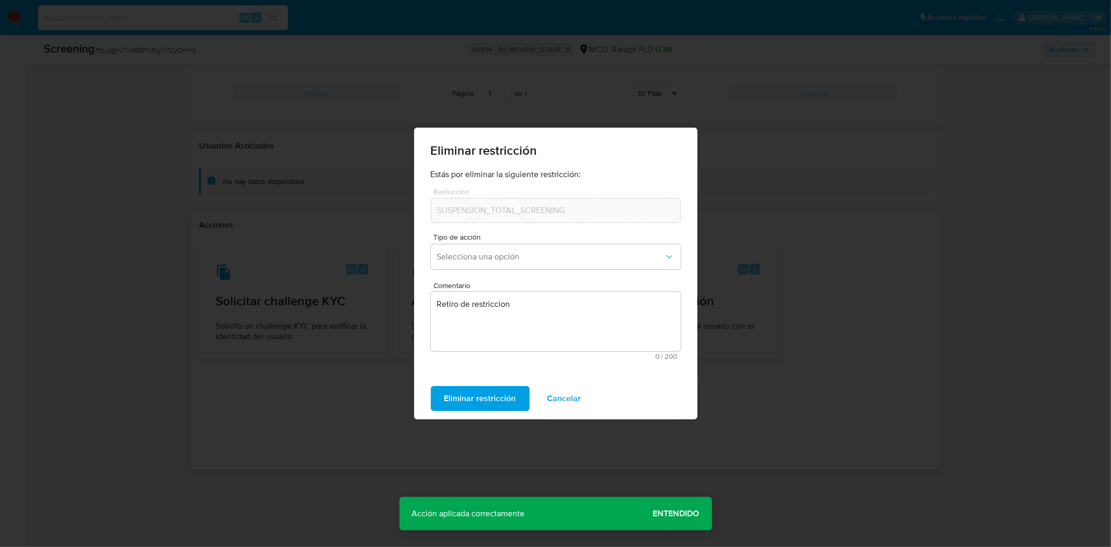
click at [555, 393] on span "Cancelar" at bounding box center [564, 398] width 34 height 23
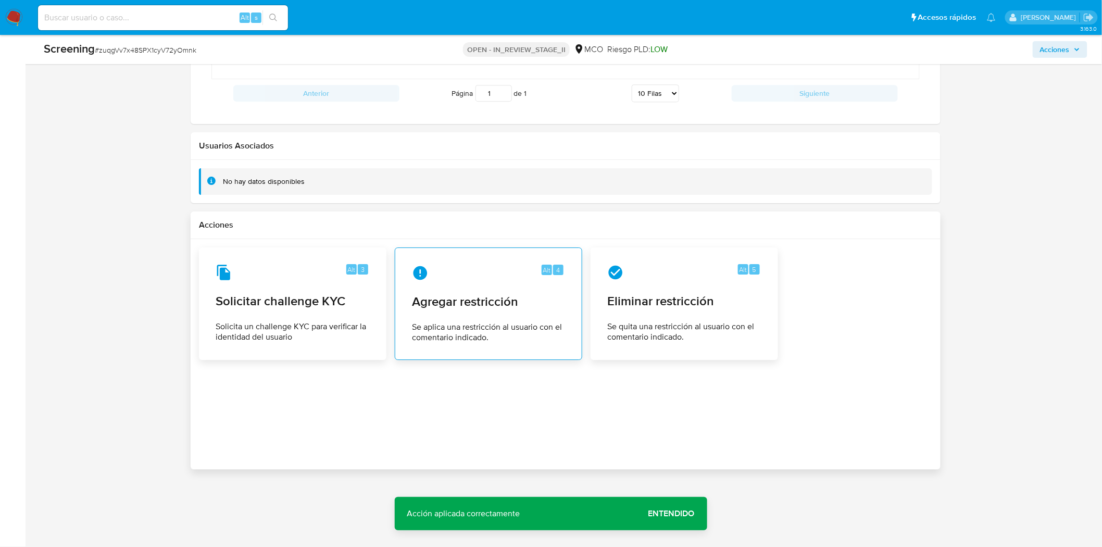
click at [499, 306] on span "Agregar restricción" at bounding box center [488, 302] width 153 height 16
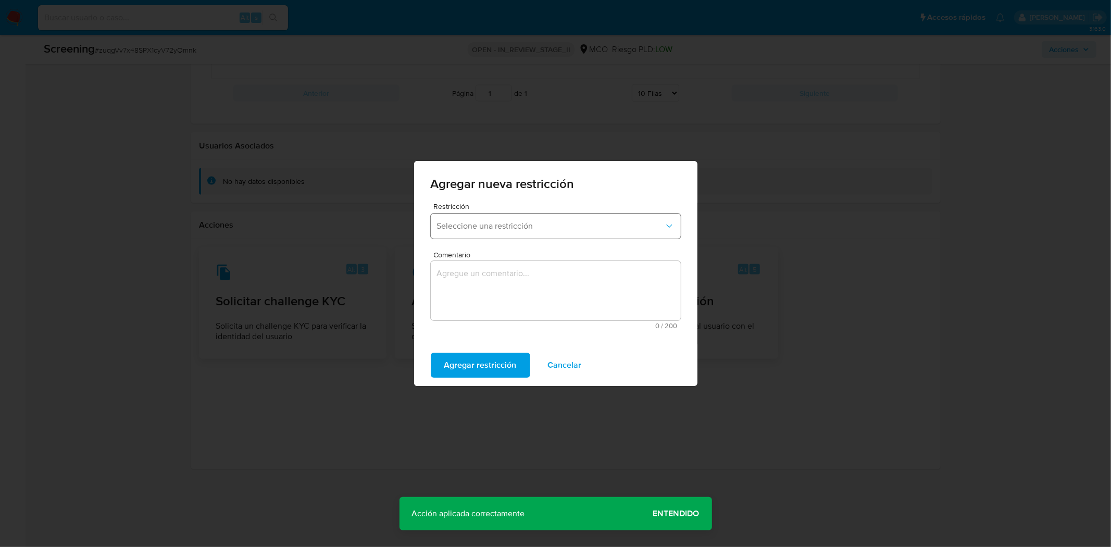
click at [514, 228] on span "Seleccione una restricción" at bounding box center [550, 226] width 227 height 10
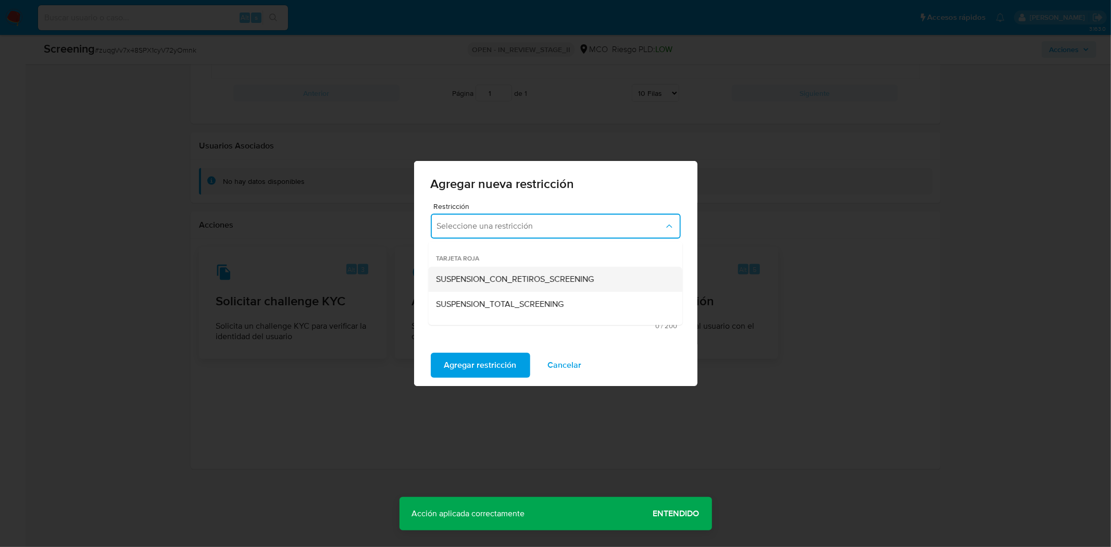
click at [512, 277] on span "SUSPENSION_CON_RETIROS_SCREENING" at bounding box center [515, 279] width 158 height 10
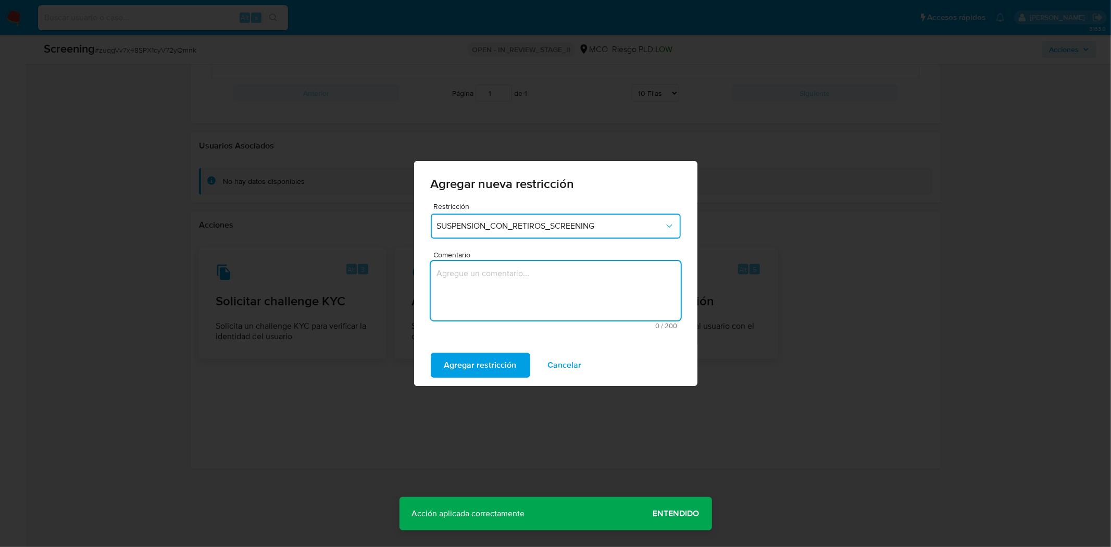
click at [517, 281] on textarea "Comentario" at bounding box center [556, 290] width 250 height 59
type textarea "Restriccion con retiros"
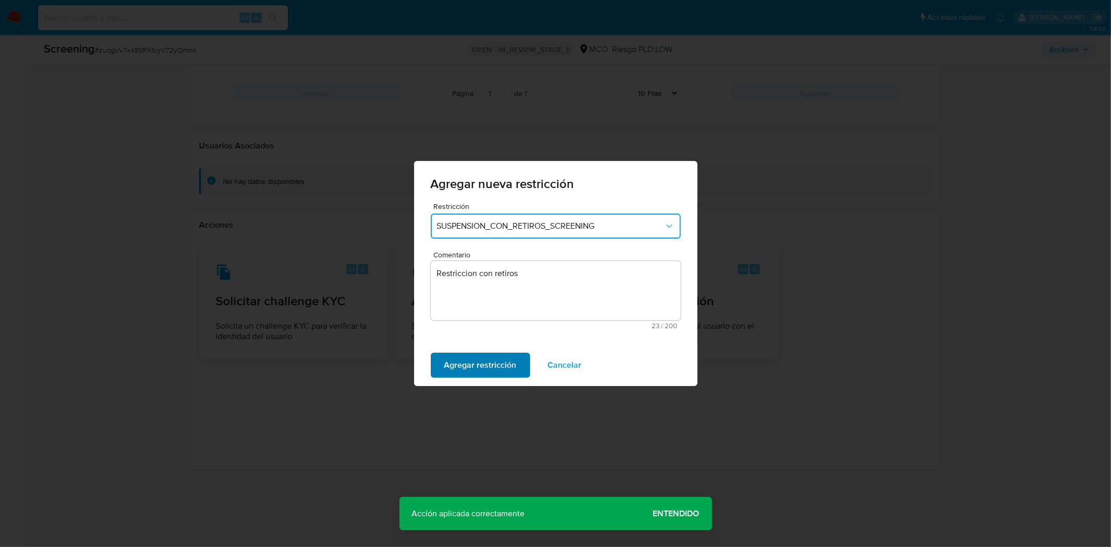
click at [475, 358] on span "Agregar restricción" at bounding box center [480, 365] width 72 height 23
click at [452, 361] on span "Confirmar" at bounding box center [462, 365] width 37 height 23
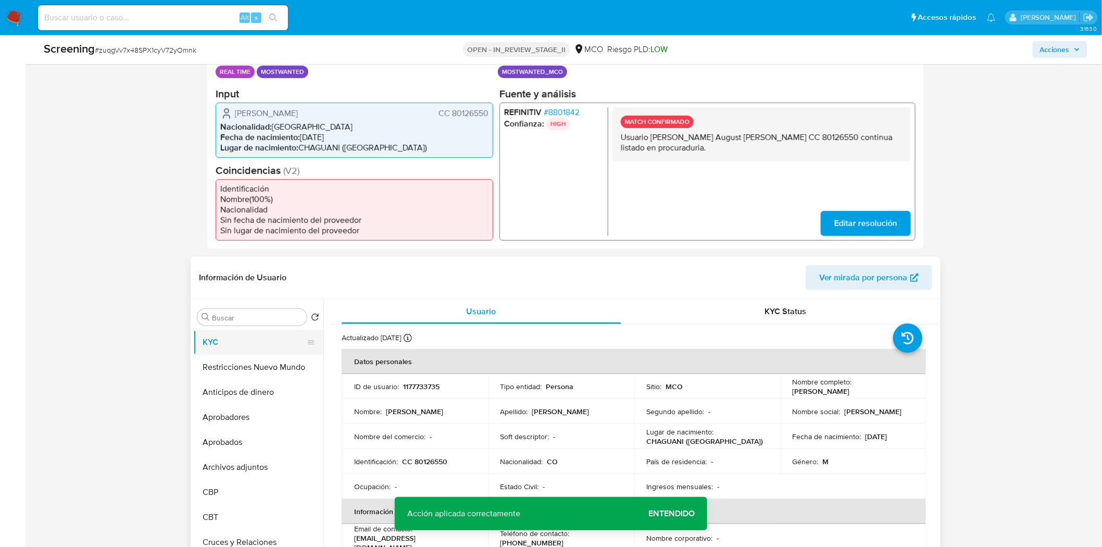
scroll to position [289, 0]
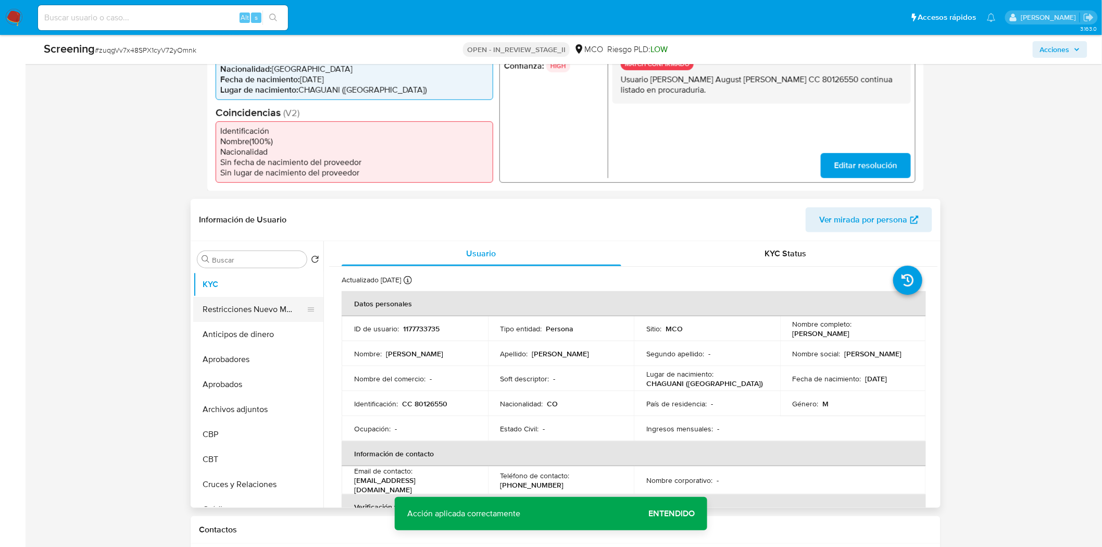
click at [241, 308] on button "Restricciones Nuevo Mundo" at bounding box center [254, 309] width 122 height 25
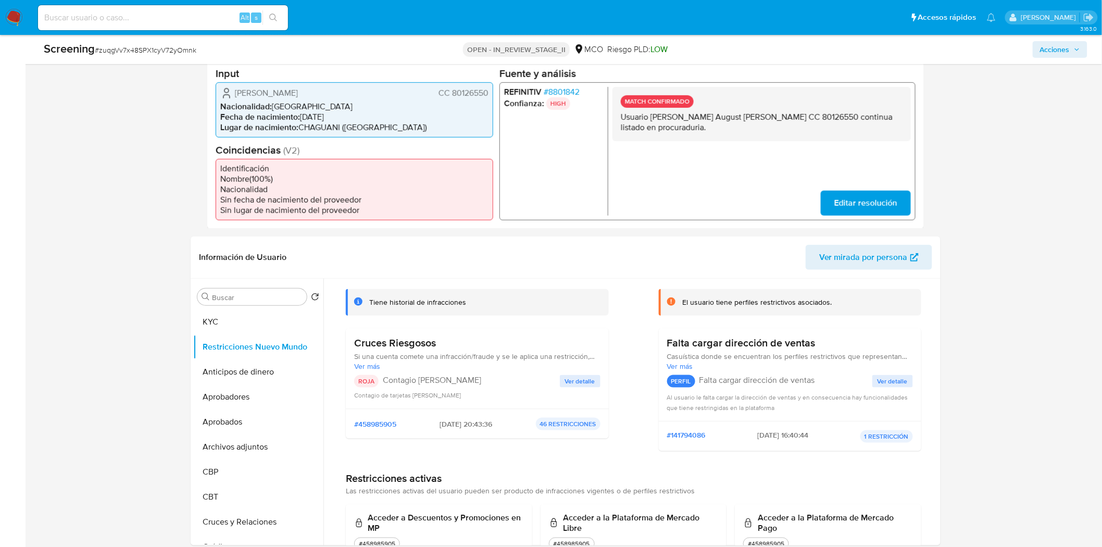
scroll to position [231, 0]
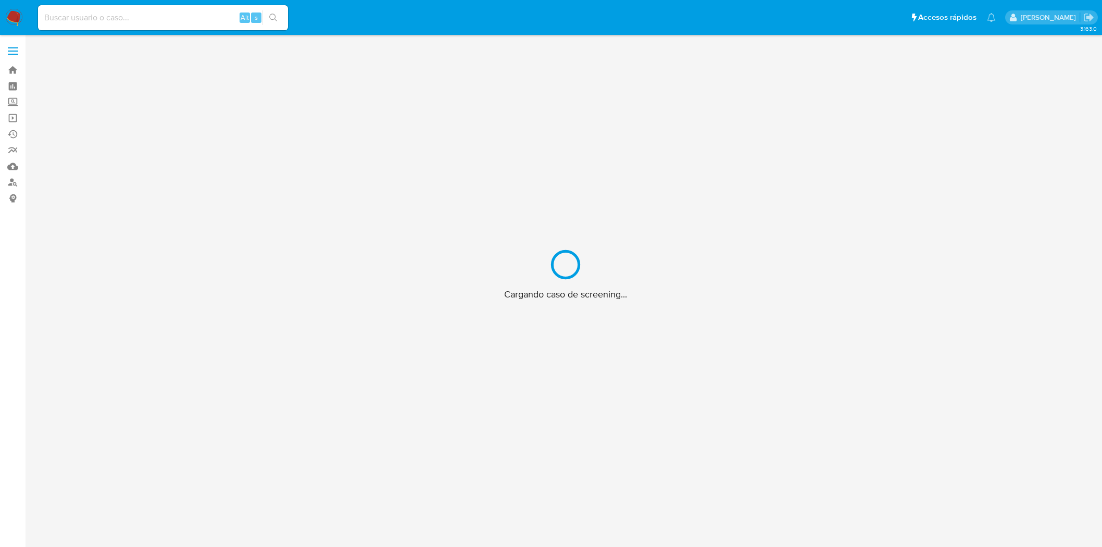
scroll to position [37, 0]
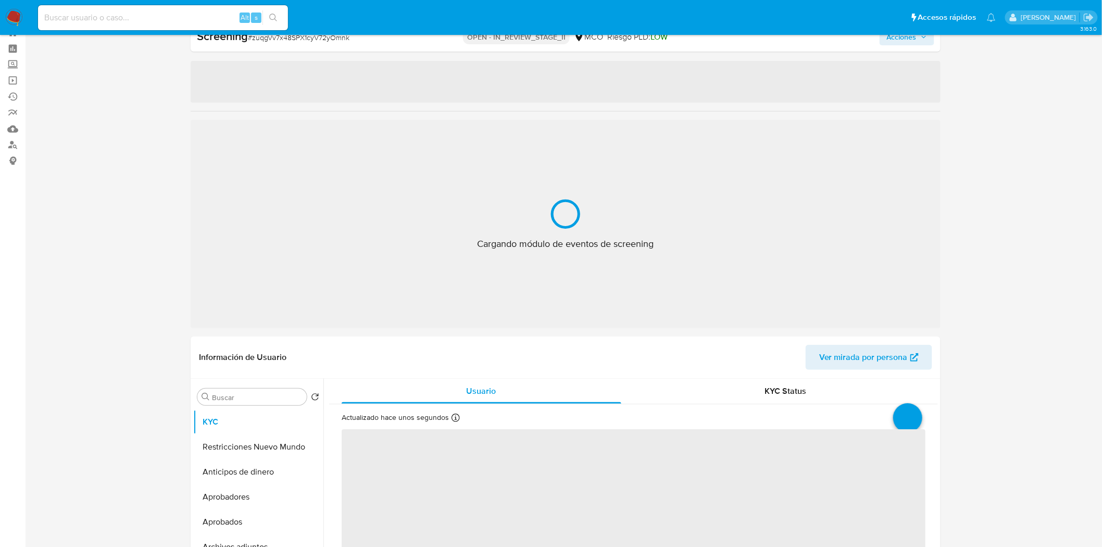
select select "10"
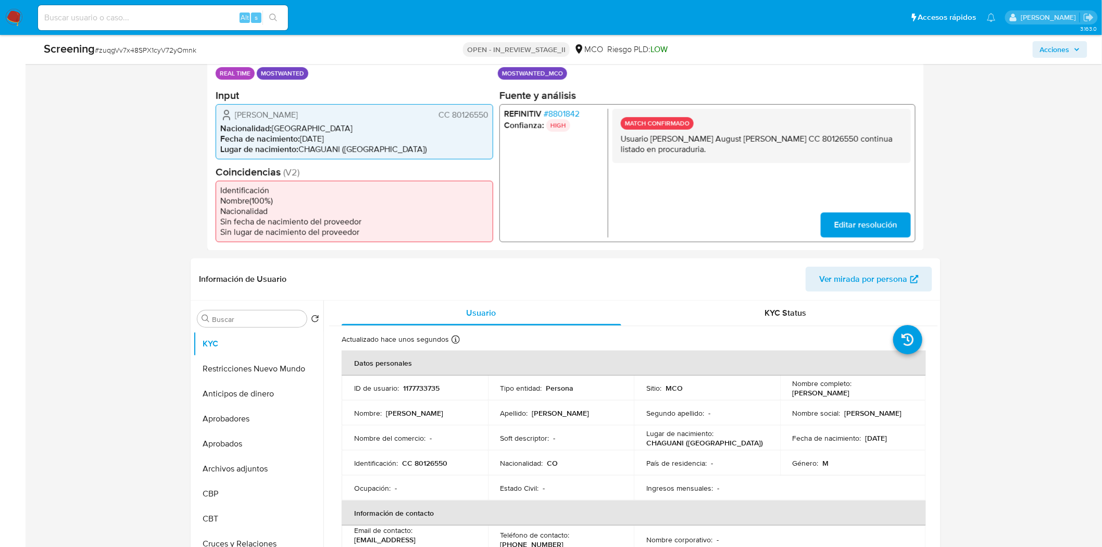
scroll to position [231, 0]
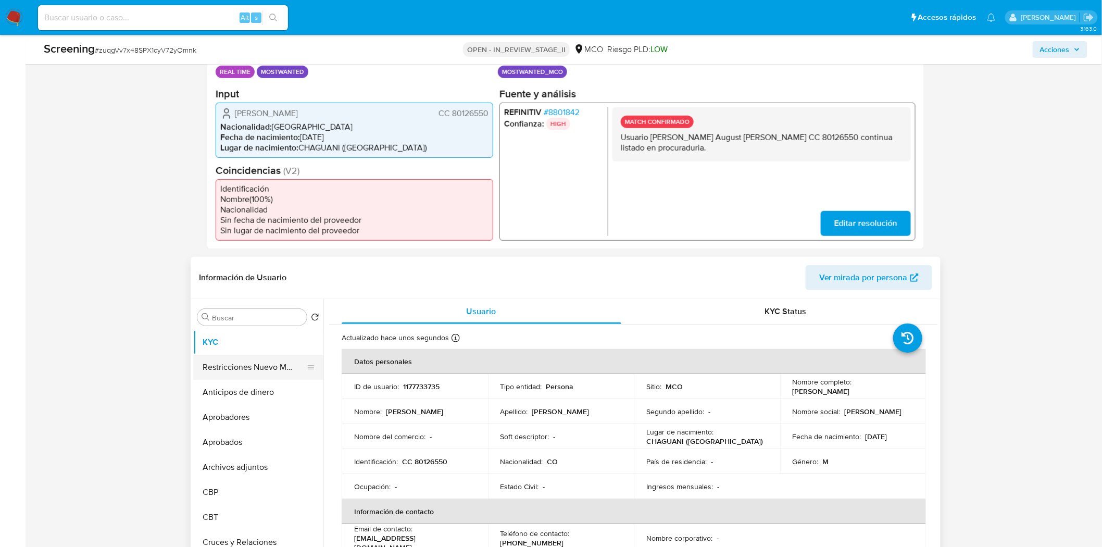
drag, startPoint x: 221, startPoint y: 363, endPoint x: 228, endPoint y: 362, distance: 6.8
click at [221, 363] on button "Restricciones Nuevo Mundo" at bounding box center [254, 367] width 122 height 25
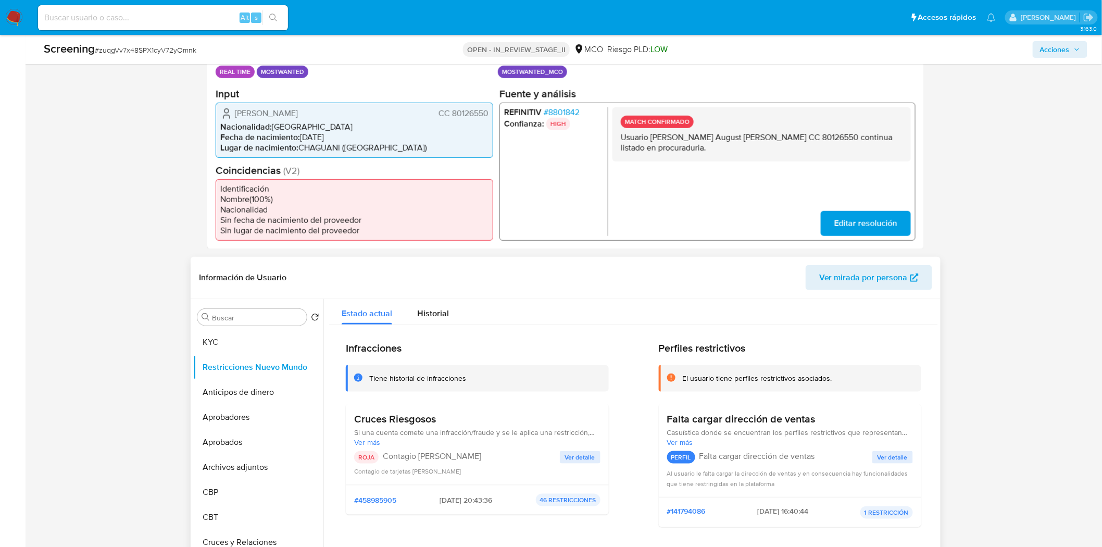
scroll to position [0, 0]
click at [447, 313] on span "Historial" at bounding box center [433, 315] width 32 height 12
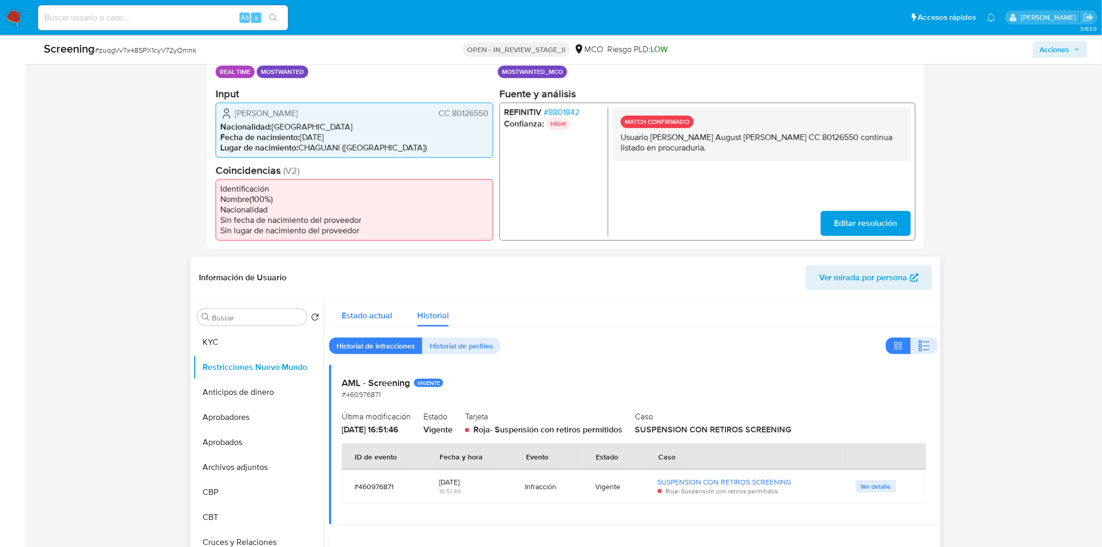
click at [377, 317] on span "Estado actual" at bounding box center [367, 315] width 51 height 12
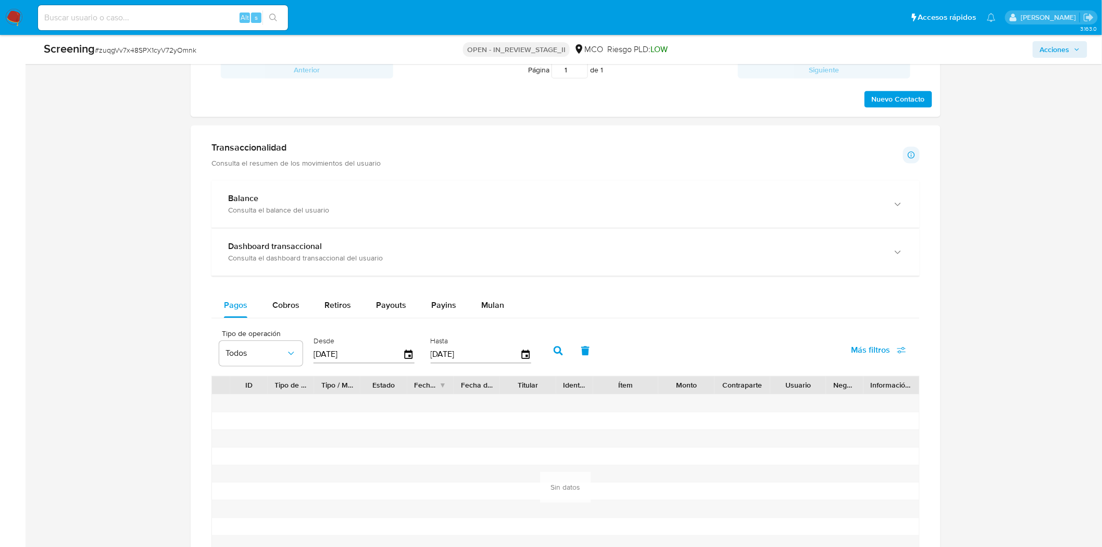
scroll to position [867, 0]
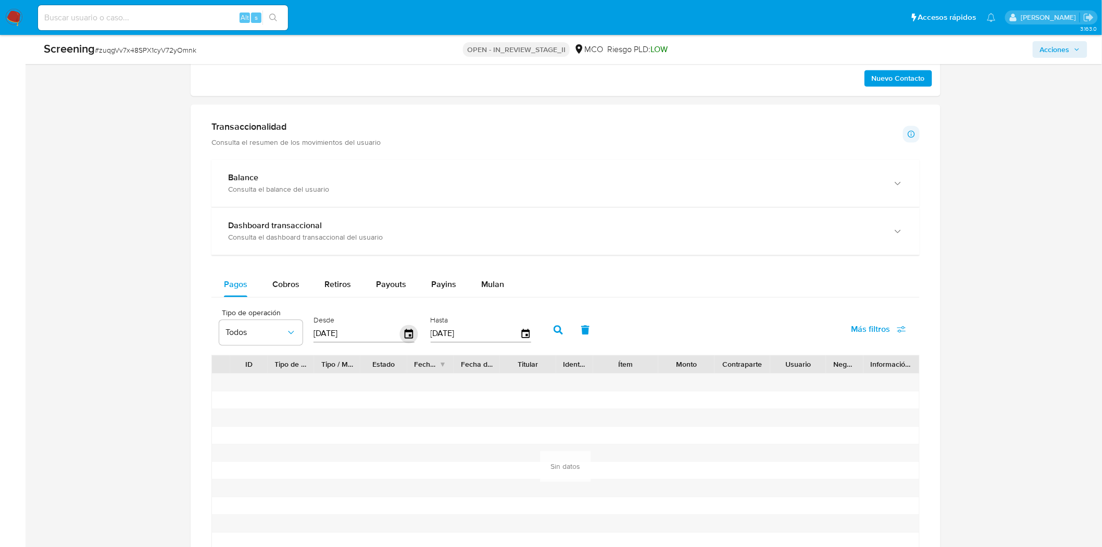
click at [407, 337] on icon "button" at bounding box center [409, 333] width 18 height 18
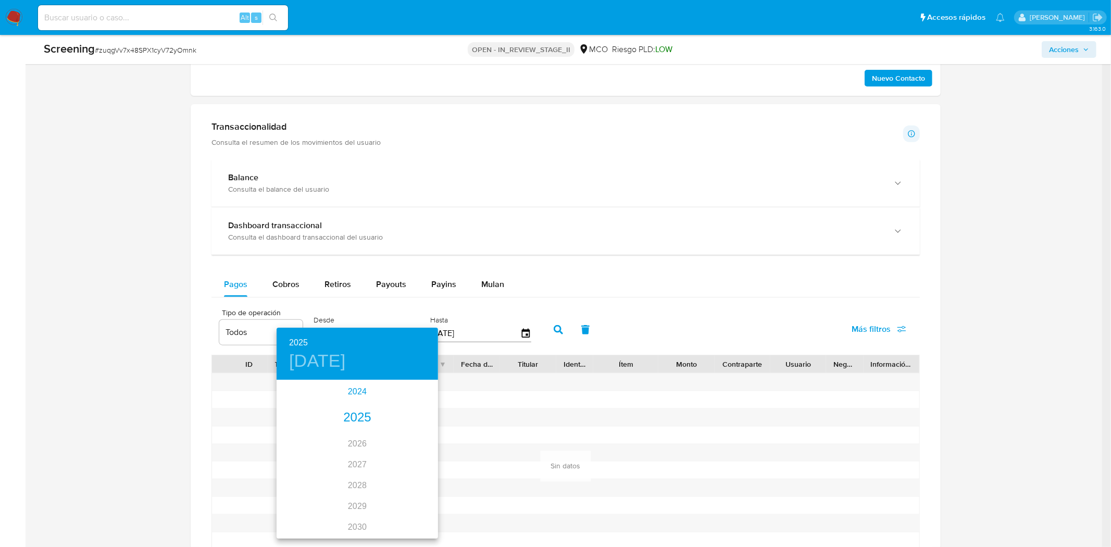
click at [347, 394] on div "2024" at bounding box center [356, 391] width 161 height 21
click at [303, 518] on div "oct." at bounding box center [303, 517] width 54 height 39
click at [355, 455] on p "10" at bounding box center [357, 453] width 8 height 10
type input "[DATE]"
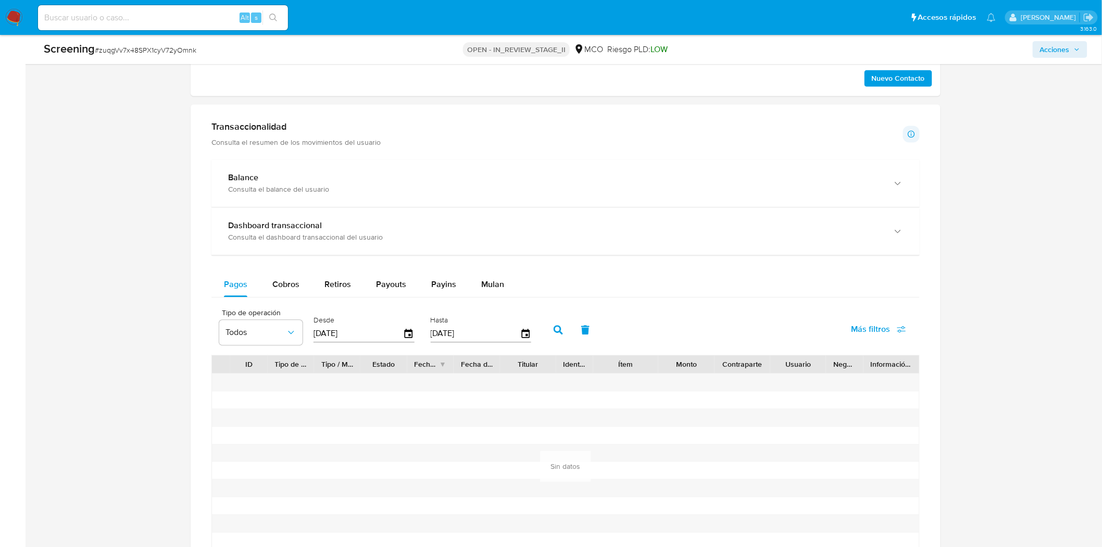
click at [558, 336] on button "button" at bounding box center [558, 329] width 27 height 25
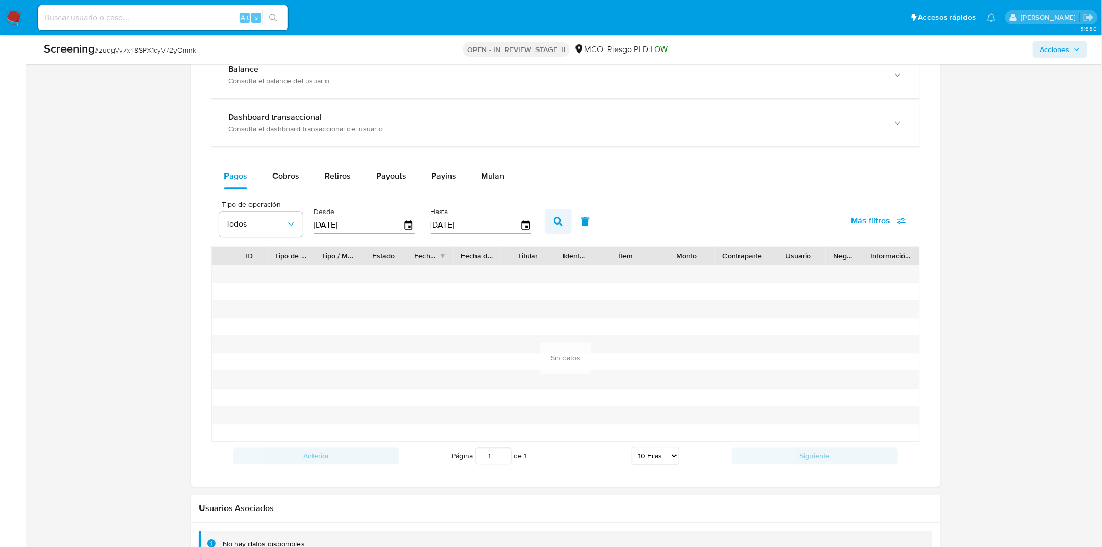
scroll to position [983, 0]
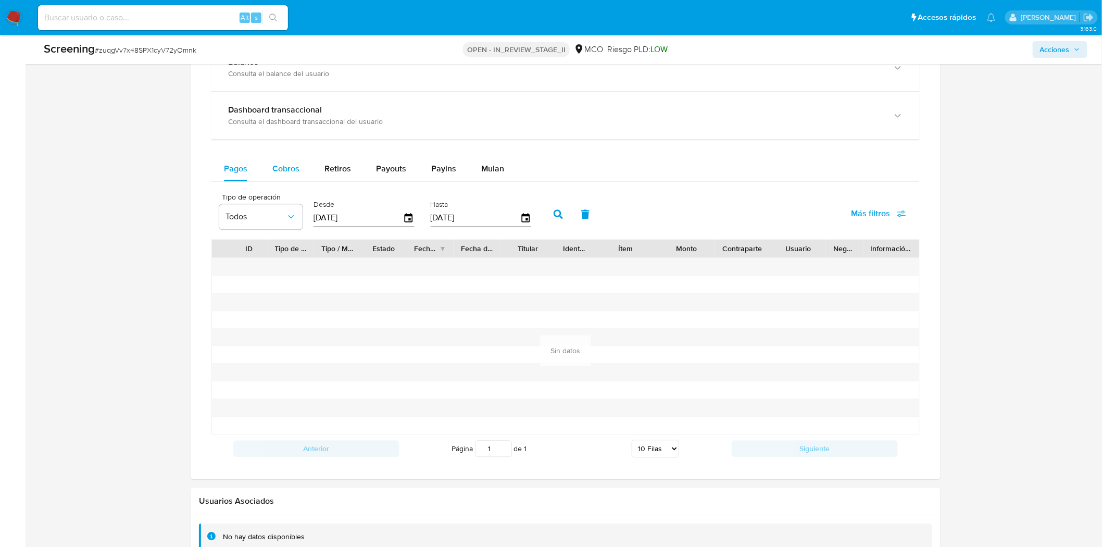
click at [301, 167] on button "Cobros" at bounding box center [286, 168] width 52 height 25
select select "10"
click at [326, 170] on span "Retiros" at bounding box center [337, 168] width 27 height 12
select select "10"
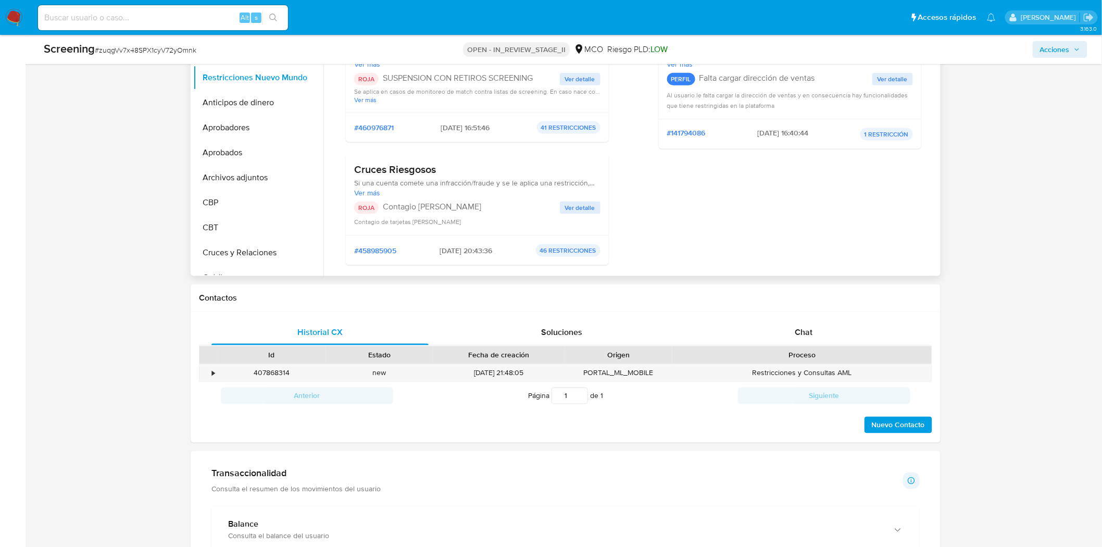
scroll to position [116, 0]
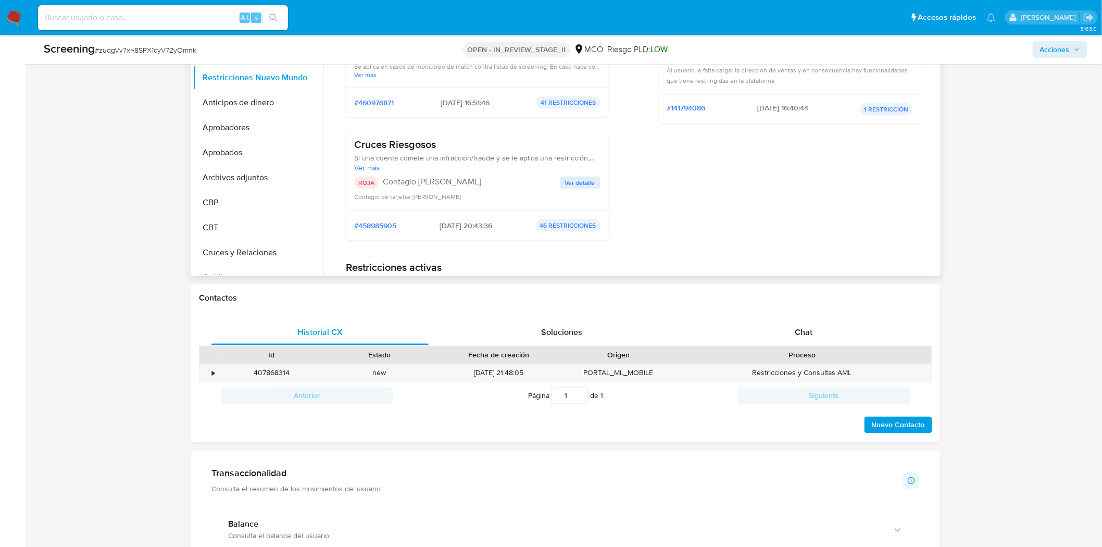
click at [361, 166] on span "Ver más" at bounding box center [477, 167] width 246 height 9
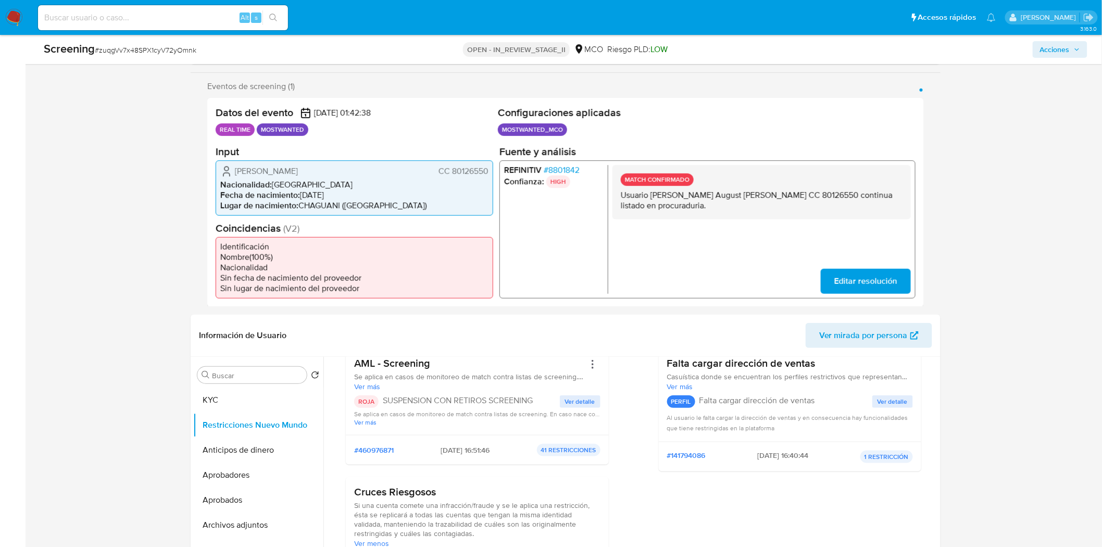
scroll to position [0, 0]
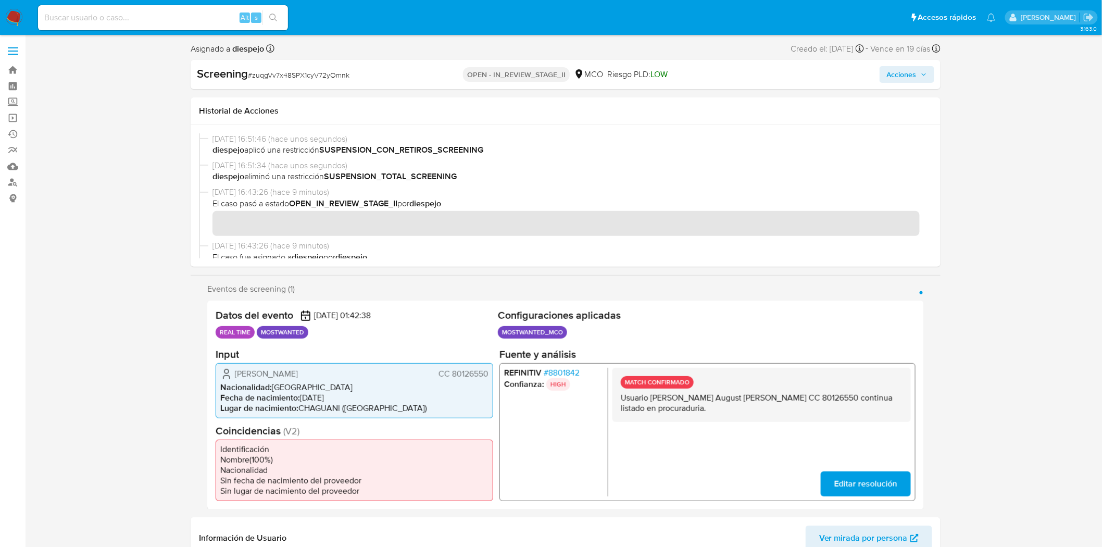
click at [916, 81] on span "Acciones" at bounding box center [902, 74] width 30 height 17
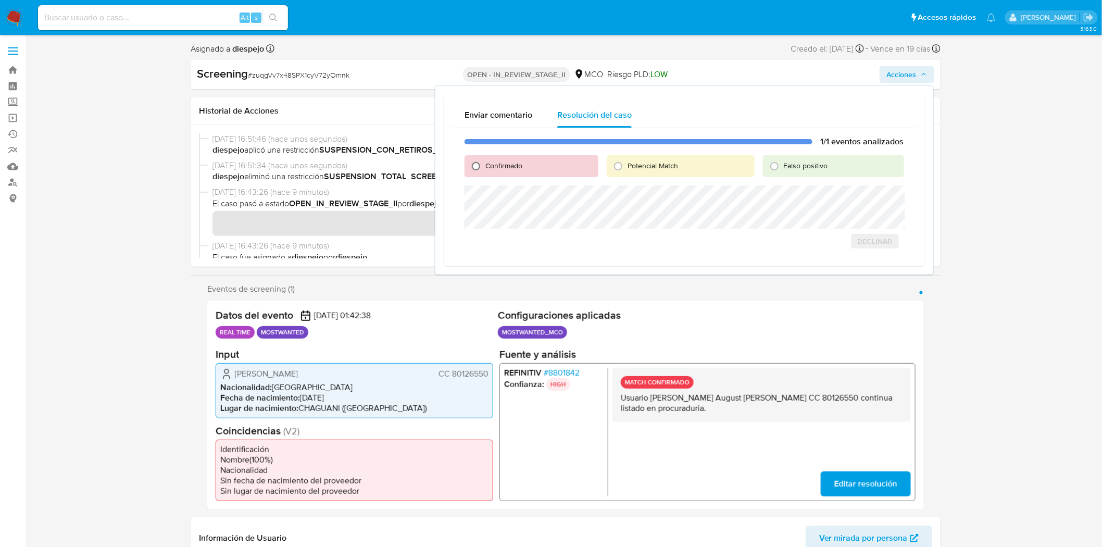
click at [473, 164] on input "Confirmado" at bounding box center [476, 166] width 17 height 17
radio input "true"
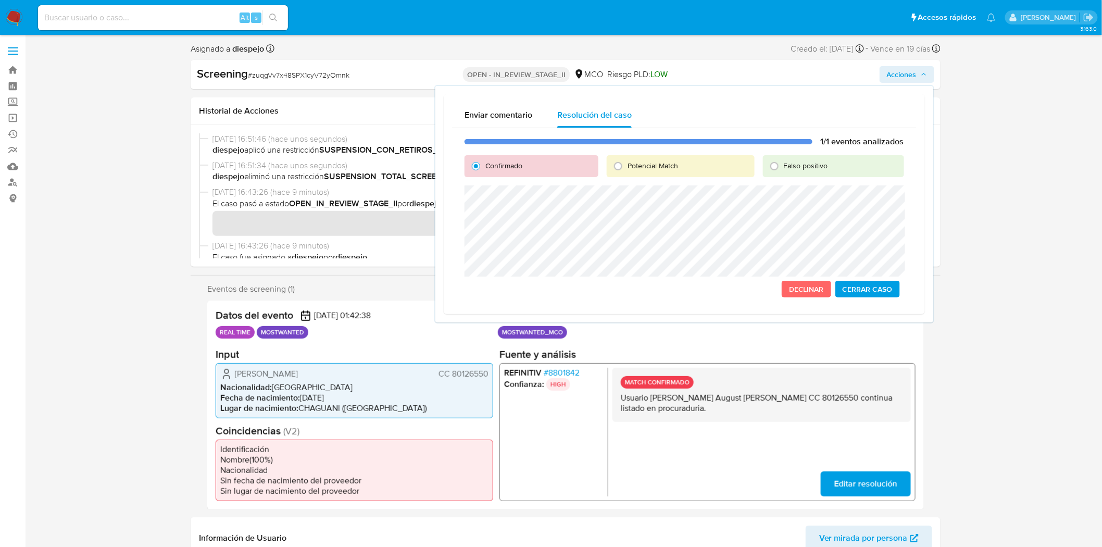
click at [863, 287] on span "Cerrar Caso" at bounding box center [868, 289] width 50 height 15
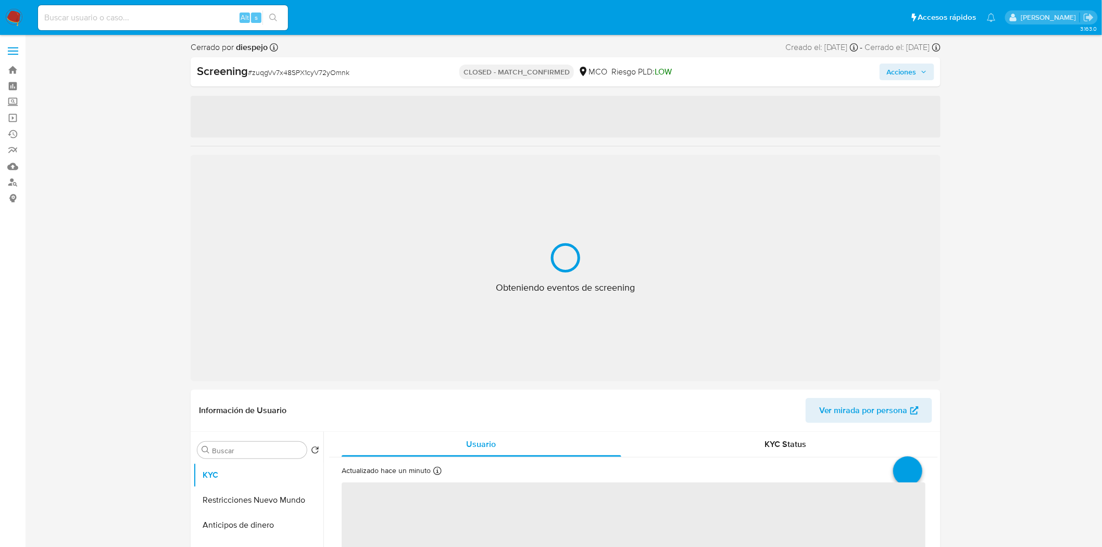
select select "10"
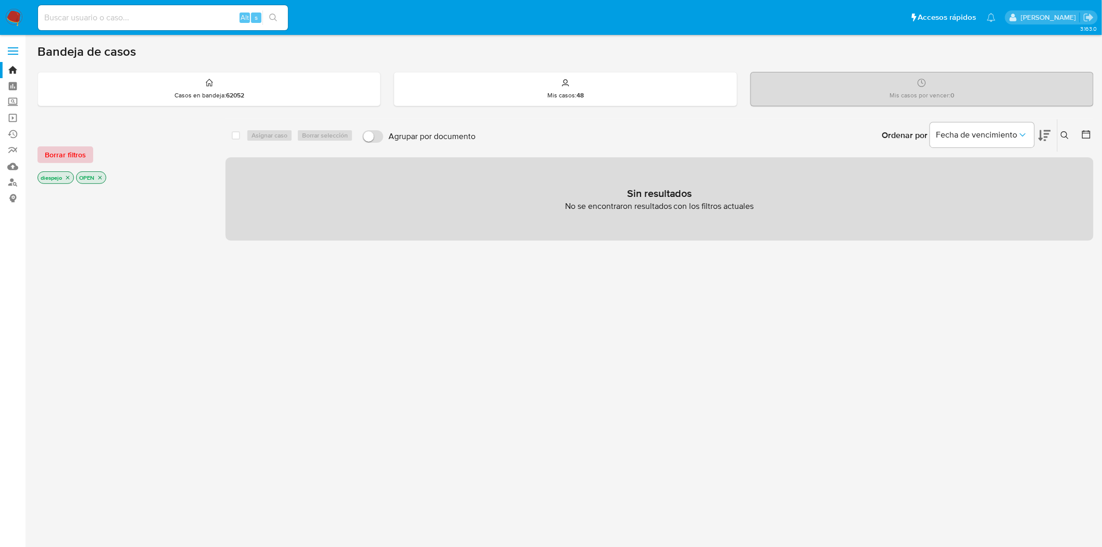
click at [70, 155] on span "Borrar filtros" at bounding box center [65, 154] width 41 height 15
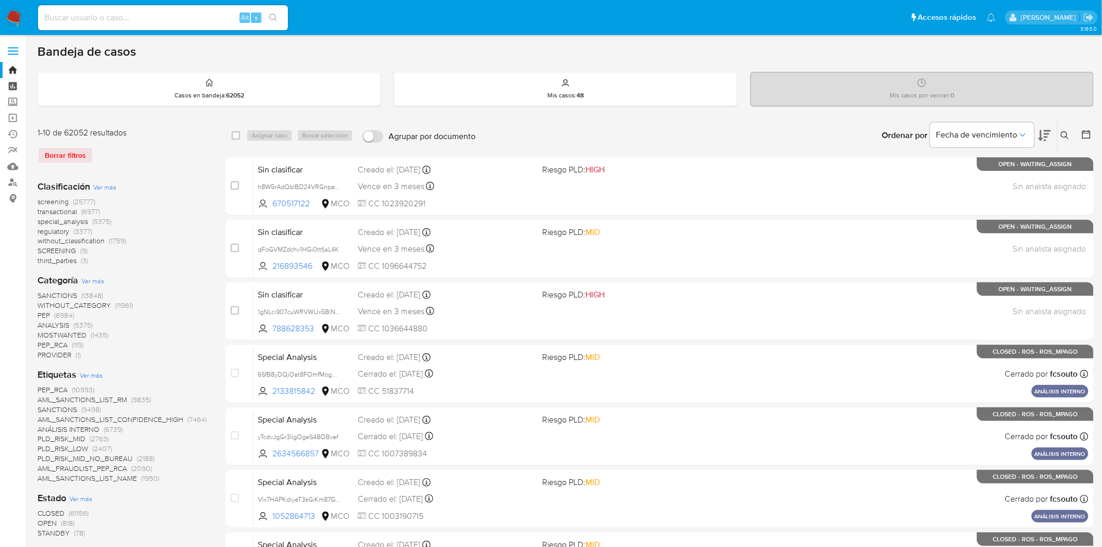
click at [15, 85] on link "Tablero" at bounding box center [62, 86] width 124 height 16
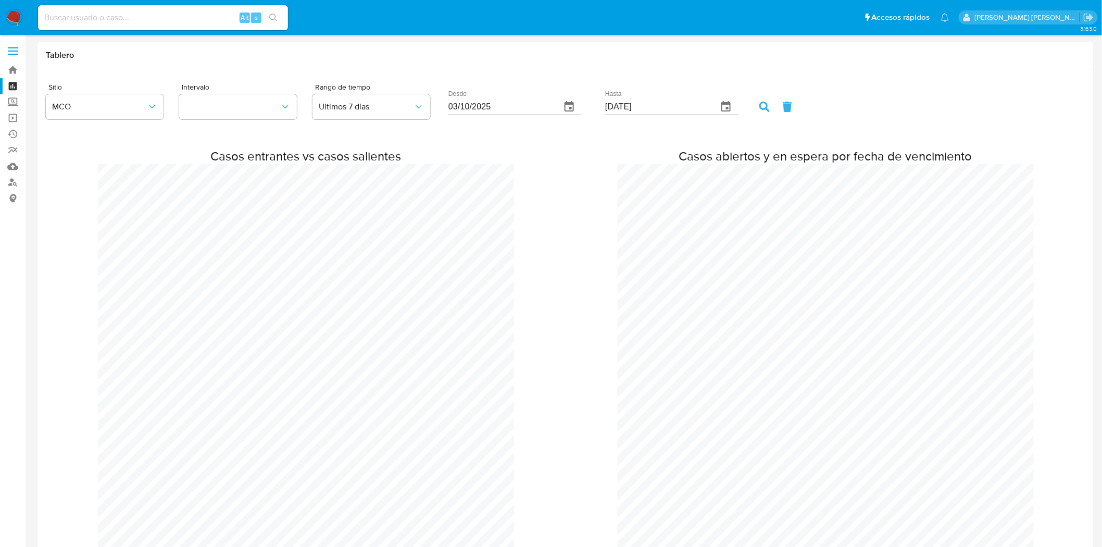
scroll to position [1085, 1102]
click at [272, 107] on button "button" at bounding box center [238, 106] width 118 height 25
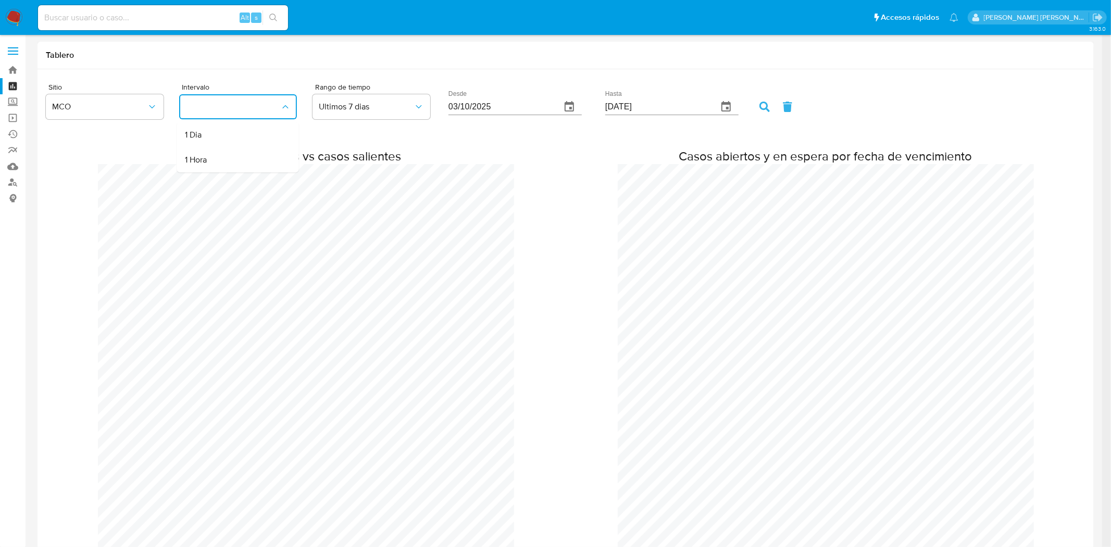
click at [272, 107] on button "button" at bounding box center [238, 106] width 118 height 25
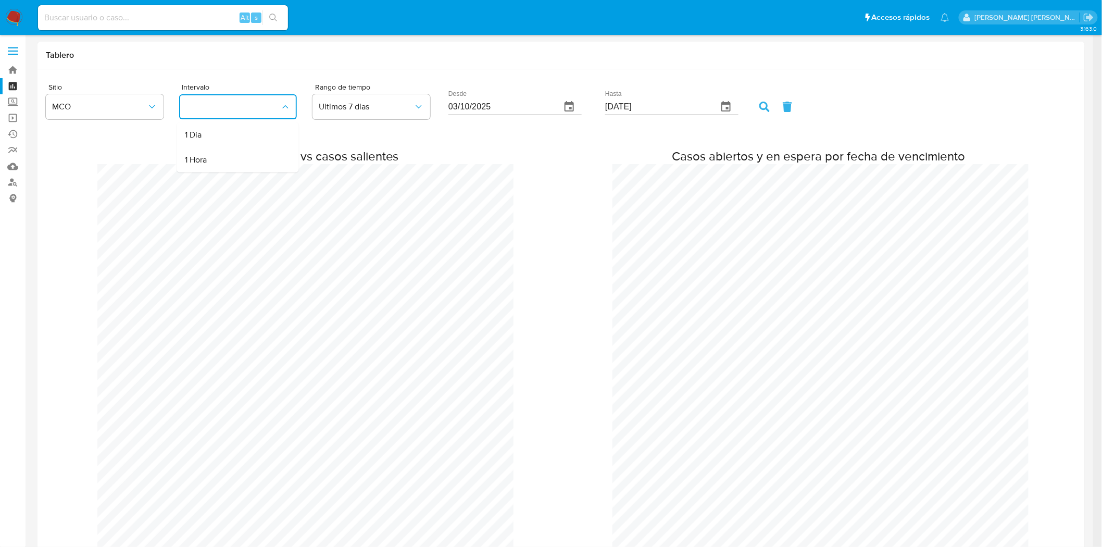
scroll to position [1085, 1102]
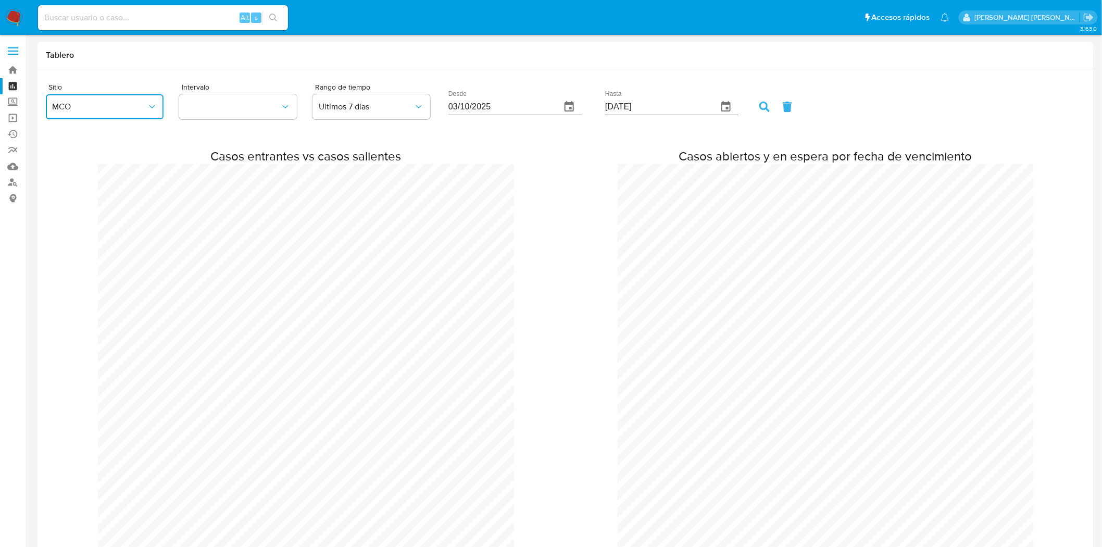
click at [129, 106] on span "MCO" at bounding box center [99, 107] width 95 height 10
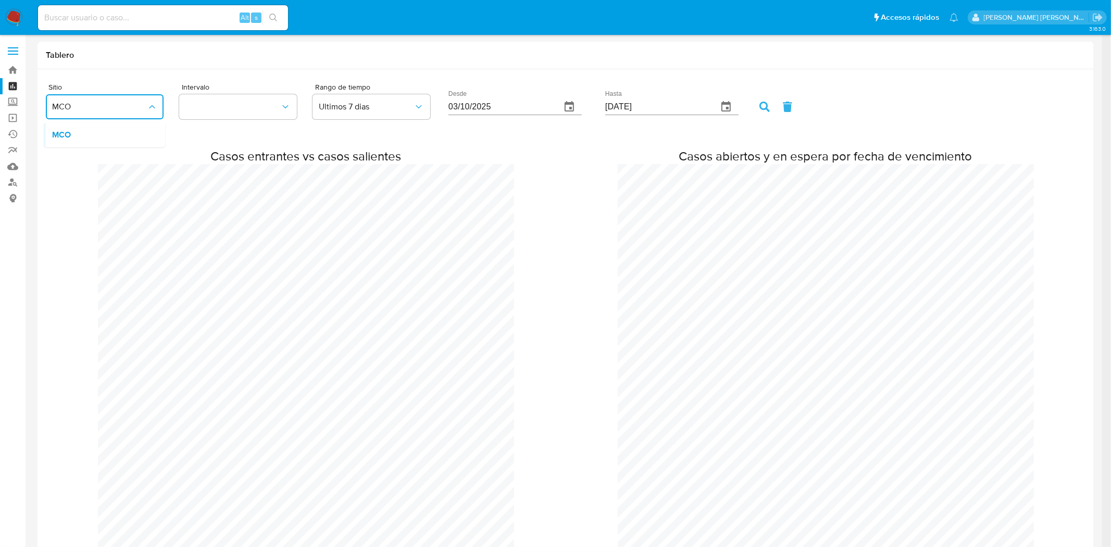
click at [129, 106] on span "MCO" at bounding box center [99, 107] width 95 height 10
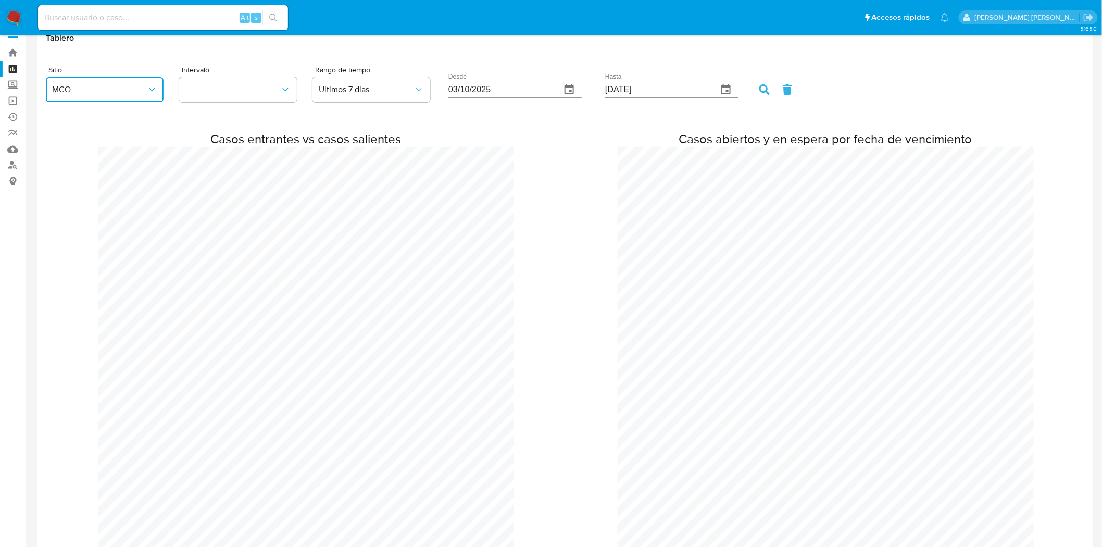
scroll to position [0, 0]
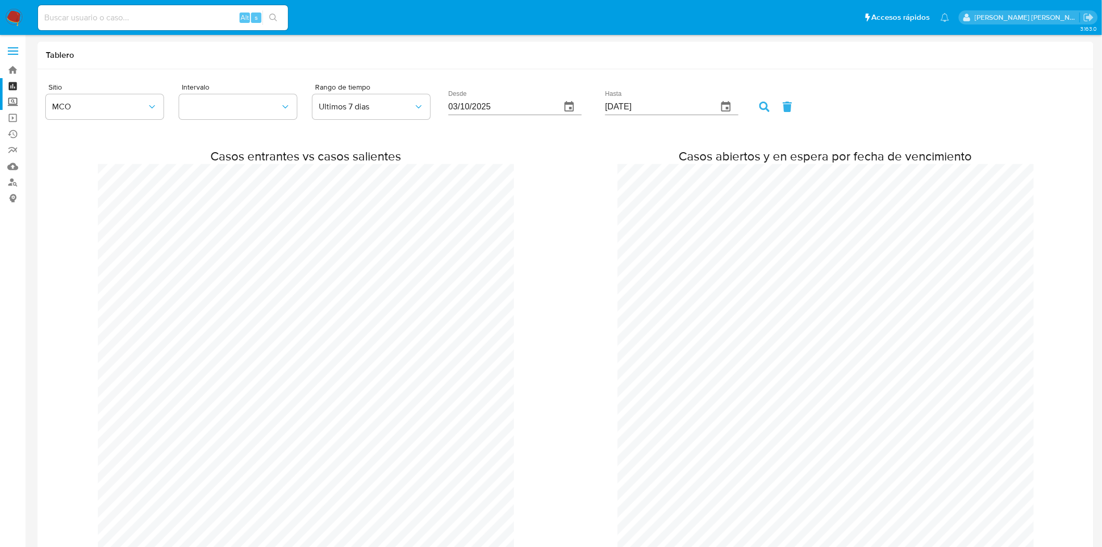
click at [9, 102] on label "Screening" at bounding box center [62, 102] width 124 height 16
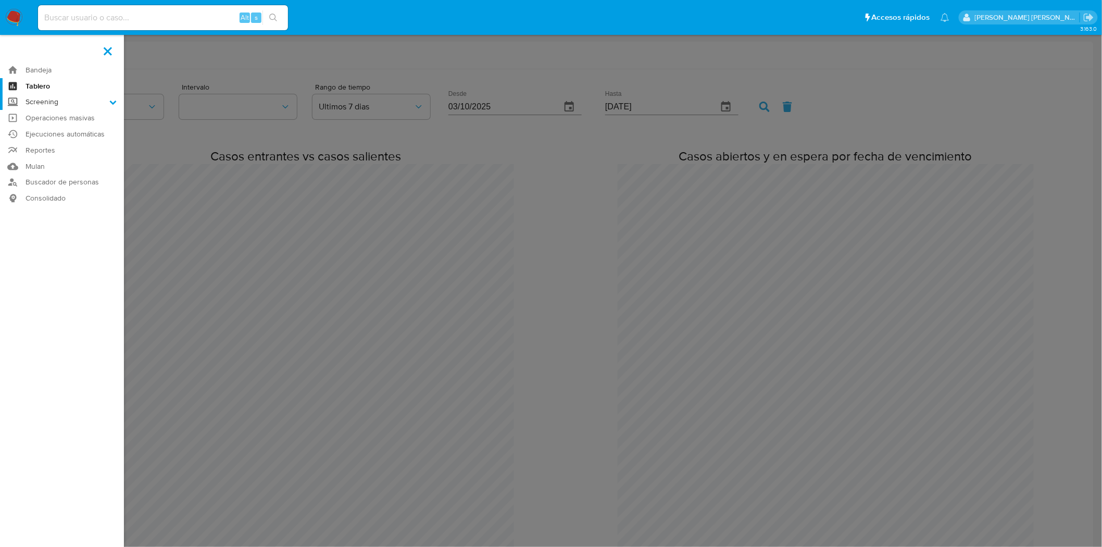
click at [0, 0] on input "Screening" at bounding box center [0, 0] width 0 height 0
click at [46, 102] on label "Screening" at bounding box center [62, 102] width 124 height 16
click at [0, 0] on input "Screening" at bounding box center [0, 0] width 0 height 0
click at [56, 112] on link "Búsqueda en Listas" at bounding box center [62, 116] width 124 height 13
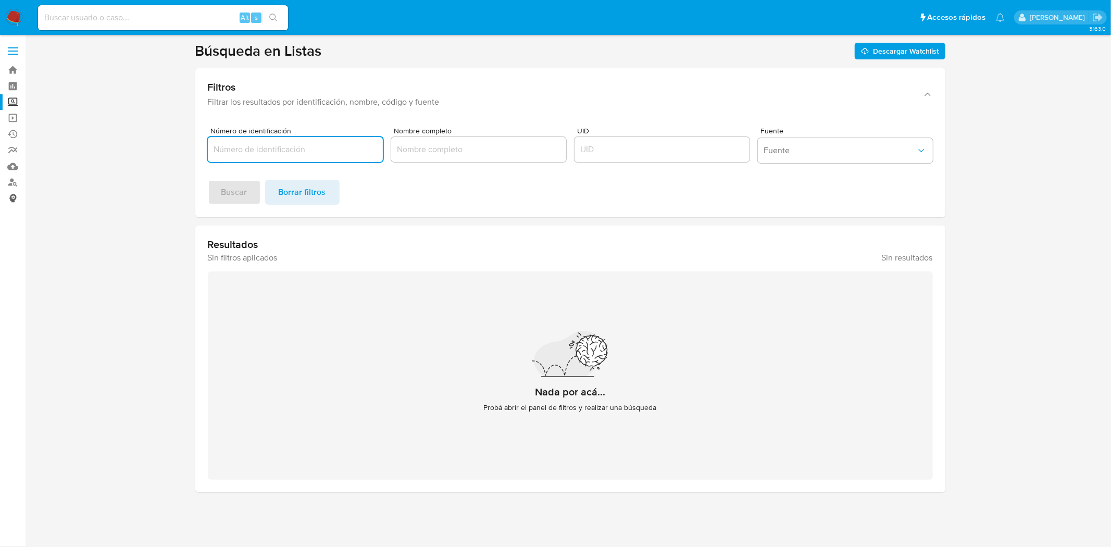
click at [17, 198] on link "Consolidado" at bounding box center [62, 198] width 124 height 16
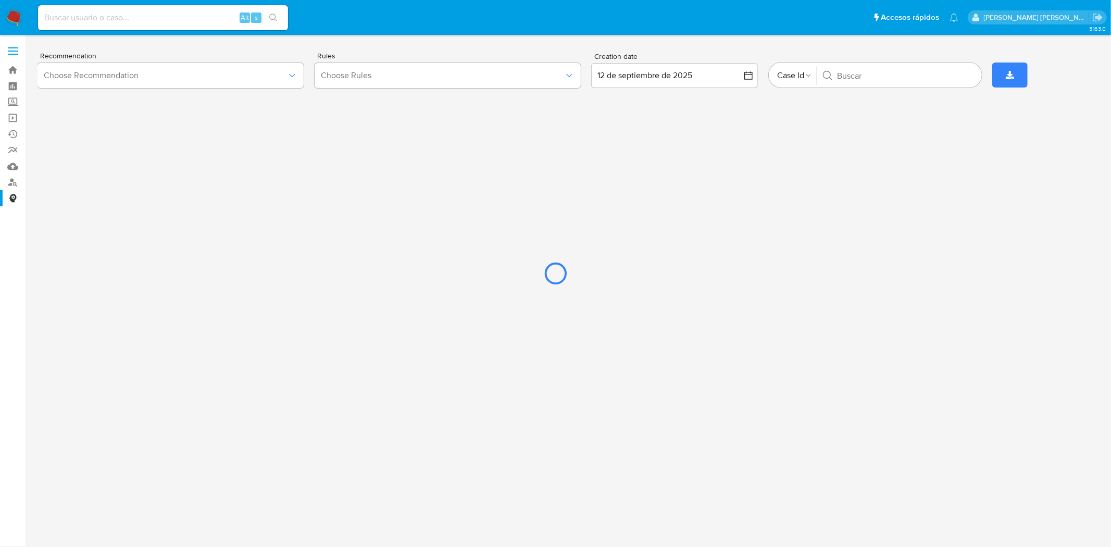
click at [16, 51] on div at bounding box center [555, 273] width 1111 height 547
click at [12, 66] on div at bounding box center [555, 273] width 1111 height 547
click at [12, 69] on div at bounding box center [555, 273] width 1111 height 547
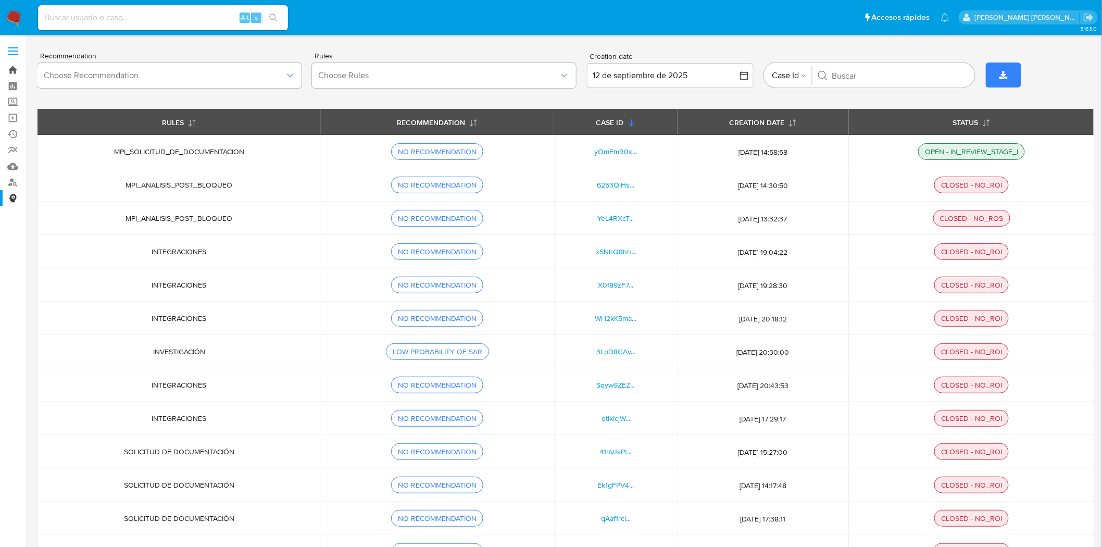
click at [14, 70] on link "Bandeja" at bounding box center [62, 70] width 124 height 16
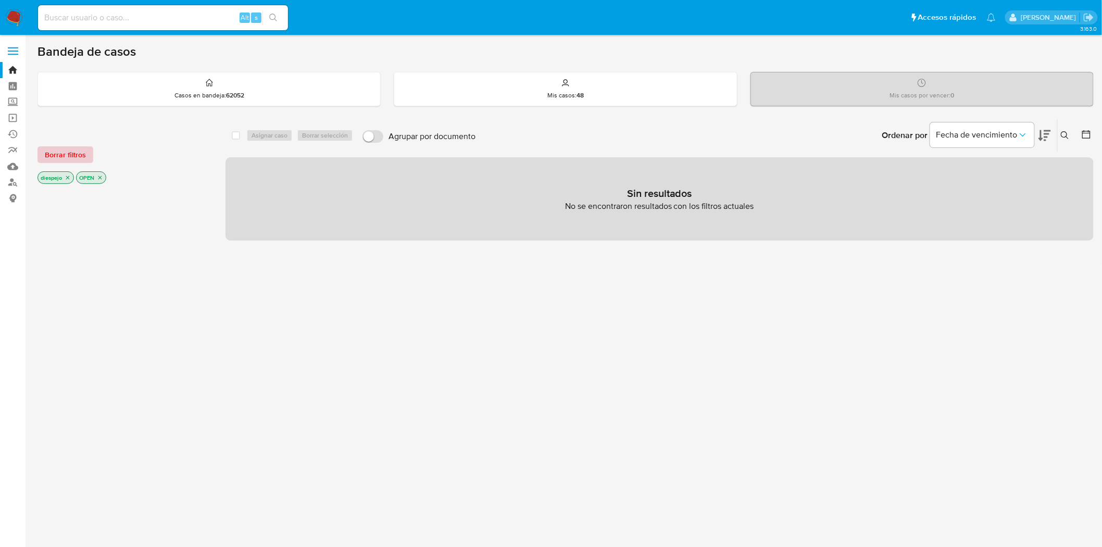
click at [75, 148] on span "Borrar filtros" at bounding box center [65, 154] width 41 height 15
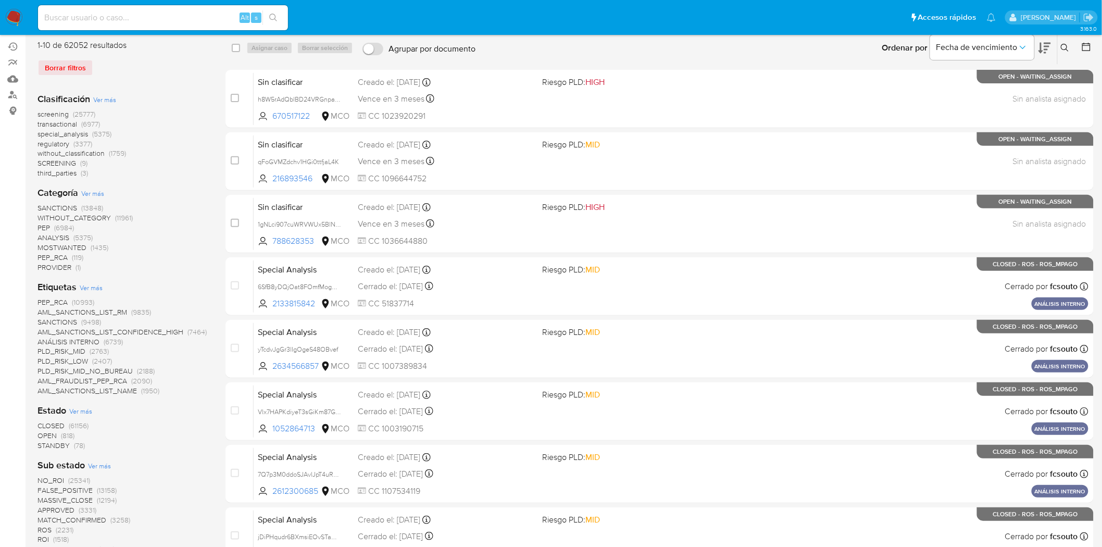
scroll to position [116, 0]
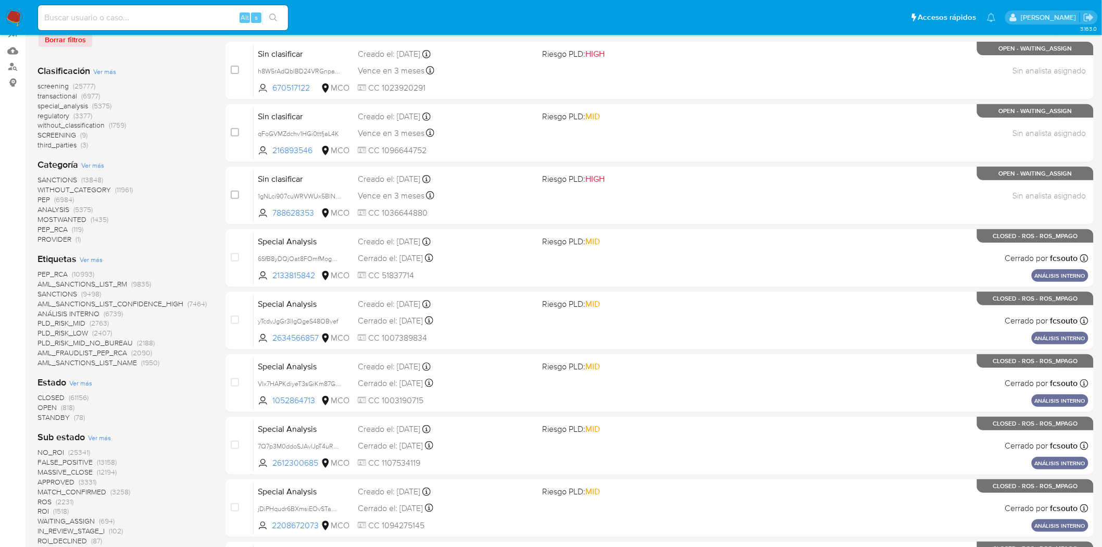
click at [60, 396] on span "CLOSED" at bounding box center [50, 397] width 27 height 10
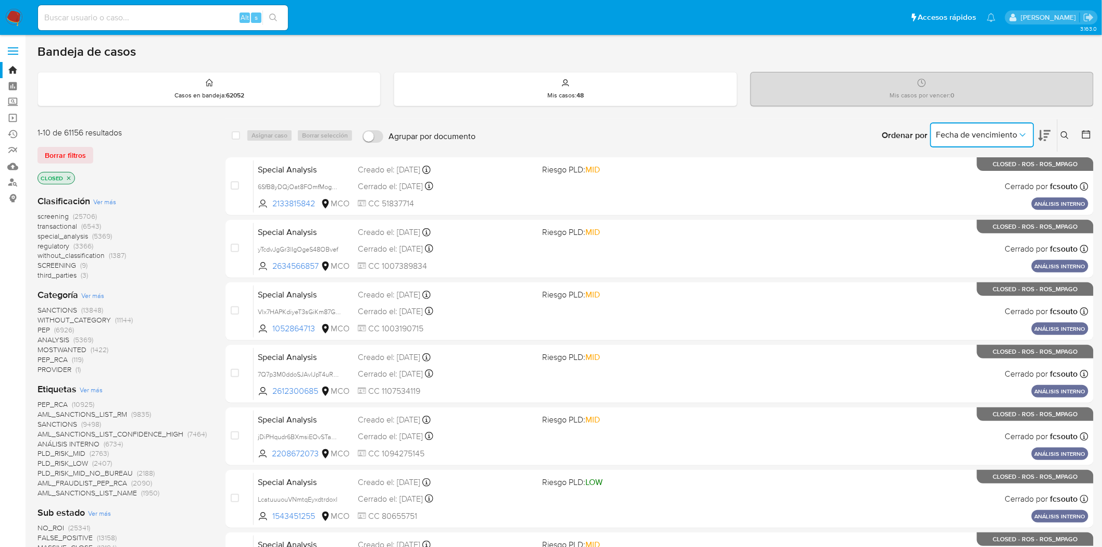
click at [961, 133] on span "Fecha de vencimiento" at bounding box center [976, 135] width 81 height 10
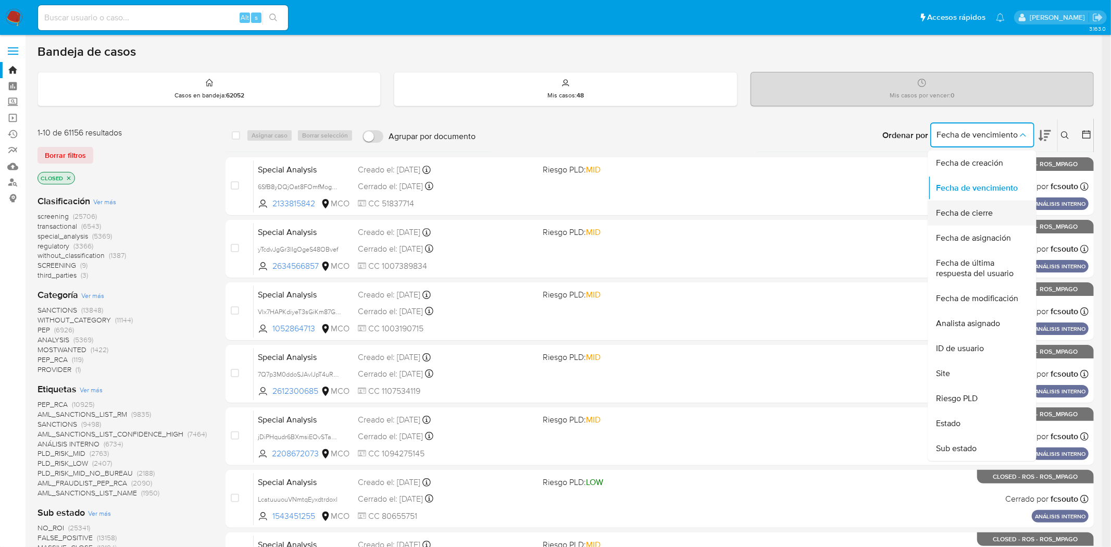
click at [972, 208] on span "Fecha de cierre" at bounding box center [964, 213] width 57 height 10
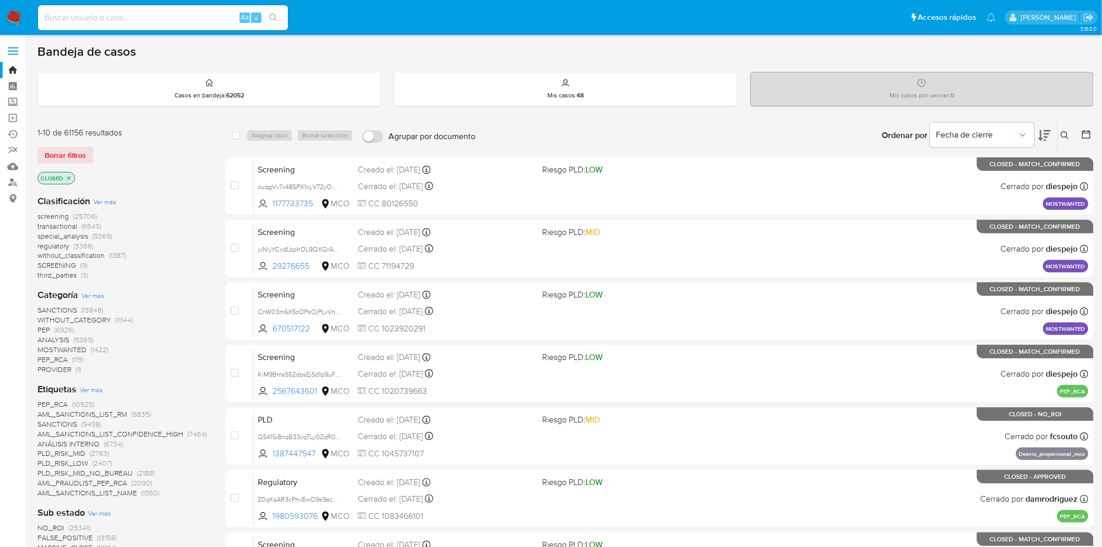
click at [1043, 130] on icon at bounding box center [1044, 135] width 12 height 12
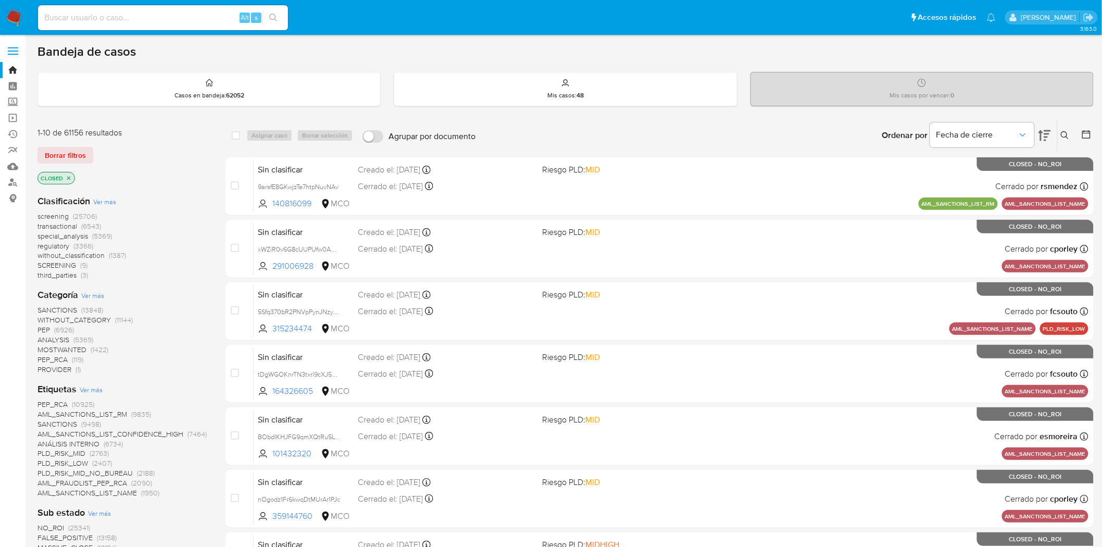
click at [1043, 130] on icon at bounding box center [1044, 135] width 12 height 12
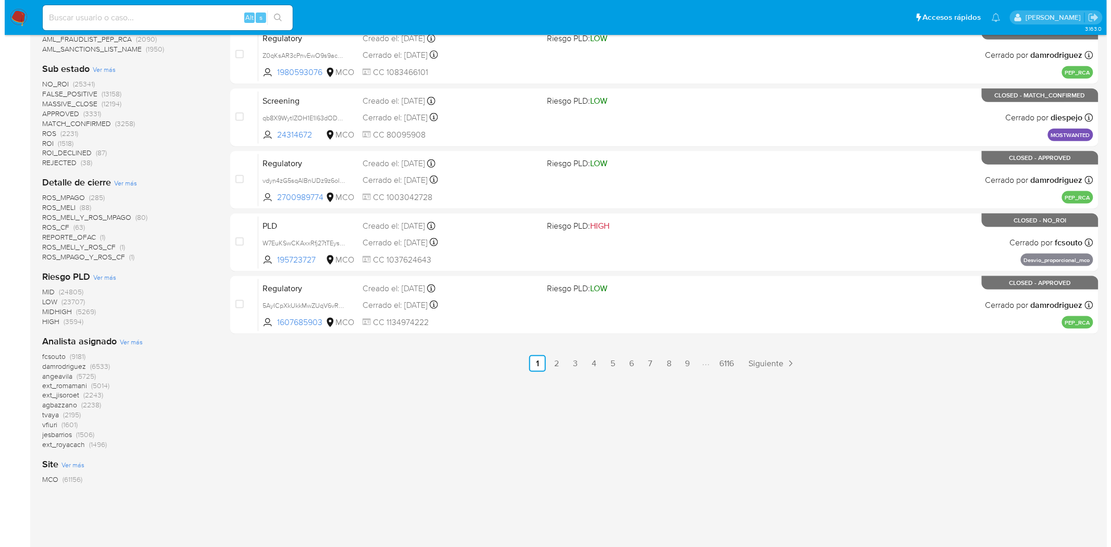
scroll to position [462, 0]
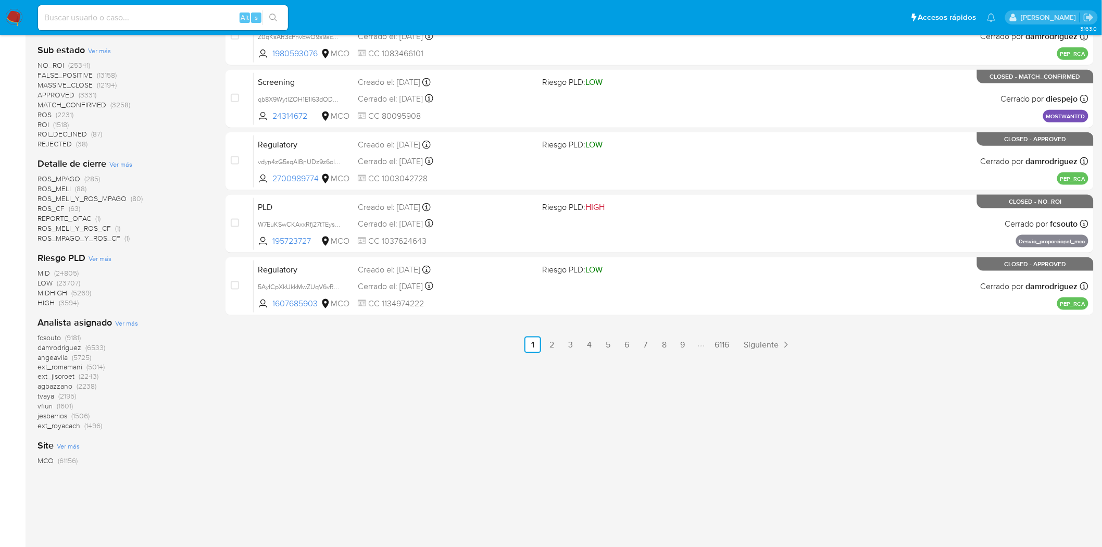
click at [118, 321] on span "Ver más" at bounding box center [126, 322] width 23 height 9
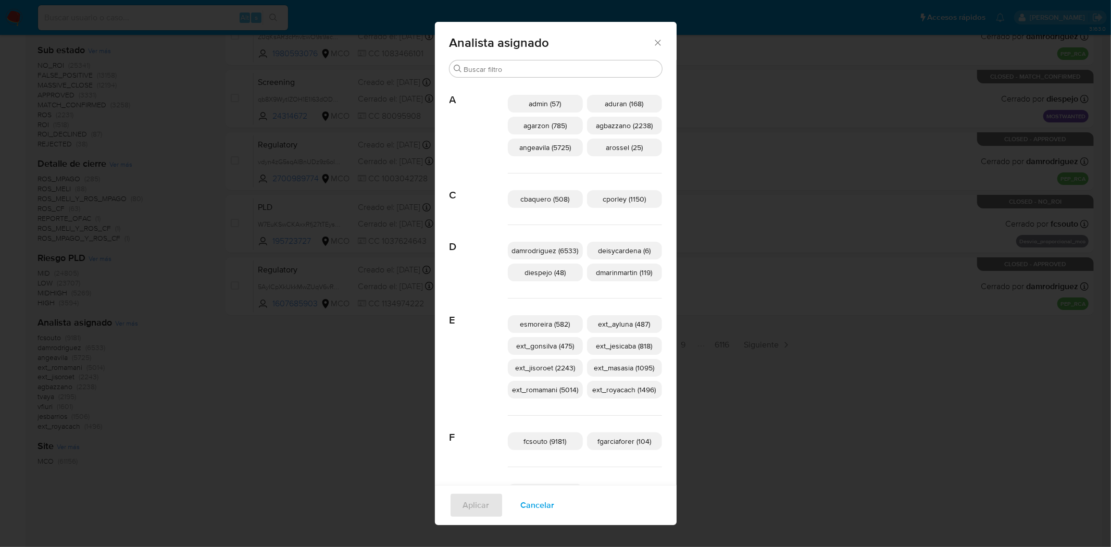
click at [552, 273] on span "diespejo (48)" at bounding box center [544, 272] width 41 height 10
click at [482, 506] on span "Aplicar" at bounding box center [476, 505] width 27 height 23
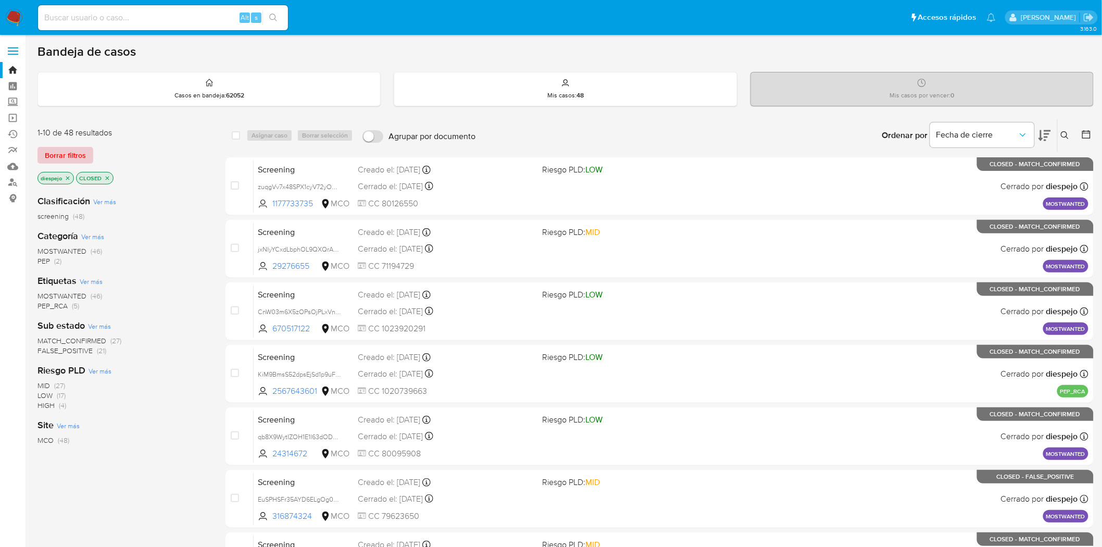
click at [63, 150] on span "Borrar filtros" at bounding box center [65, 155] width 41 height 15
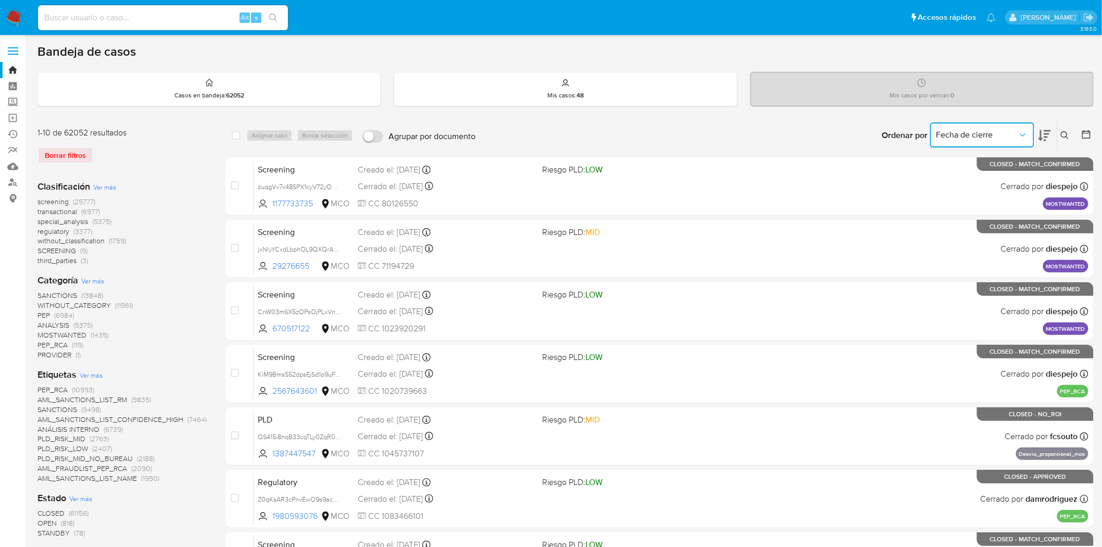
click at [980, 137] on span "Fecha de cierre" at bounding box center [976, 135] width 81 height 10
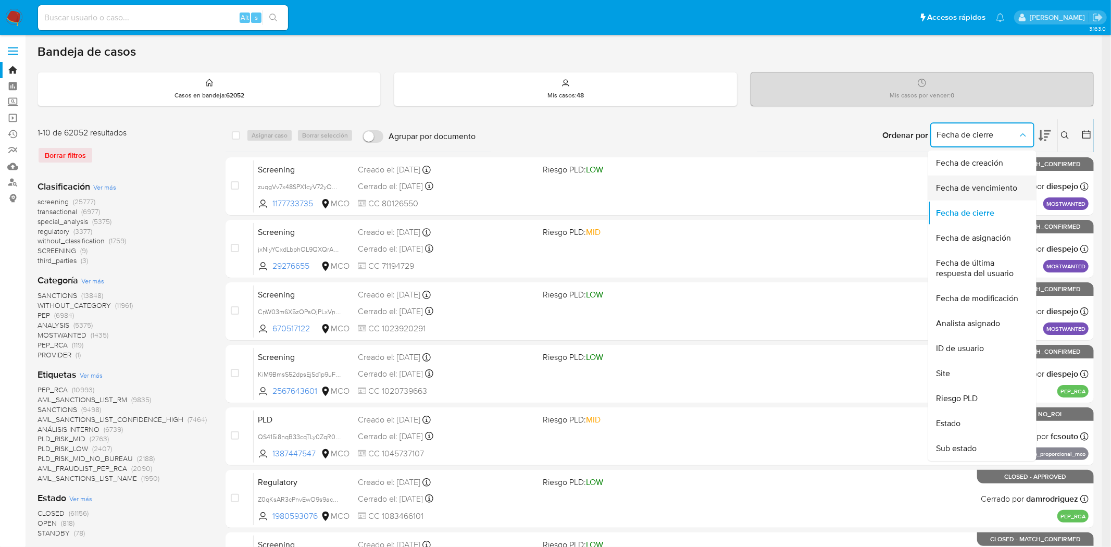
click at [976, 180] on div "Fecha de vencimiento" at bounding box center [978, 187] width 85 height 25
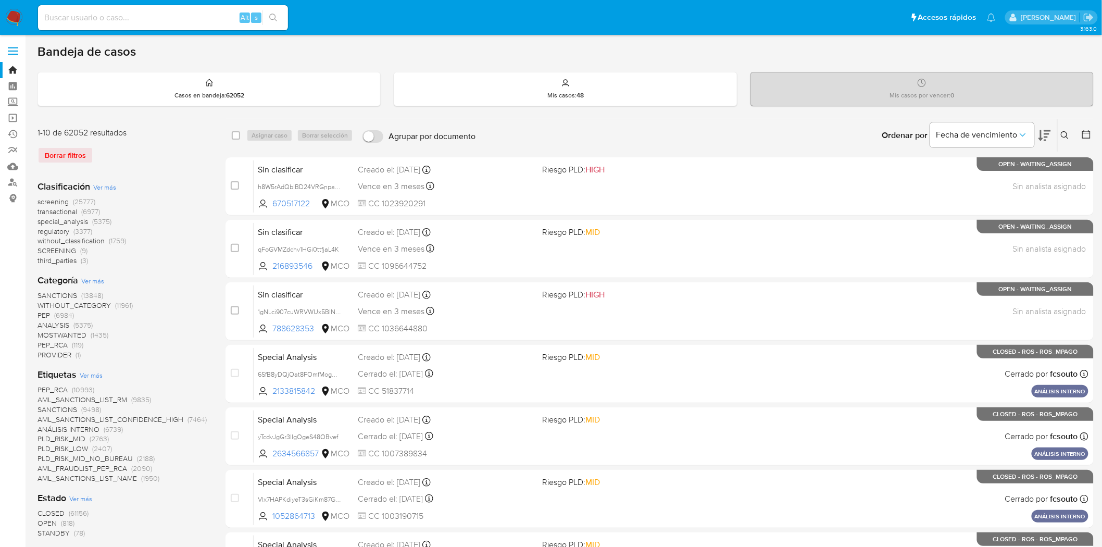
click at [1041, 130] on icon at bounding box center [1044, 135] width 12 height 11
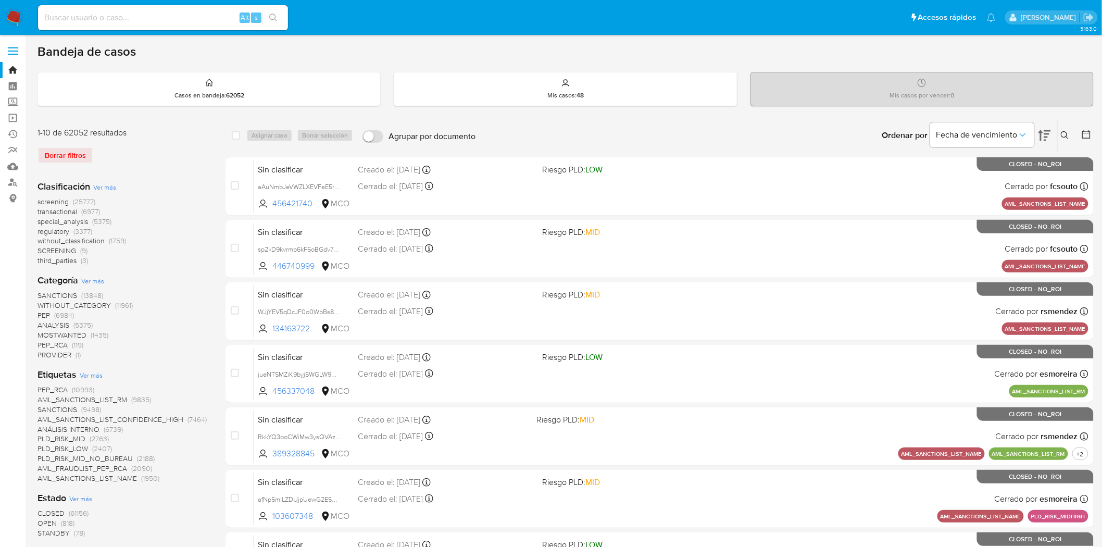
click at [1041, 132] on icon at bounding box center [1044, 135] width 12 height 11
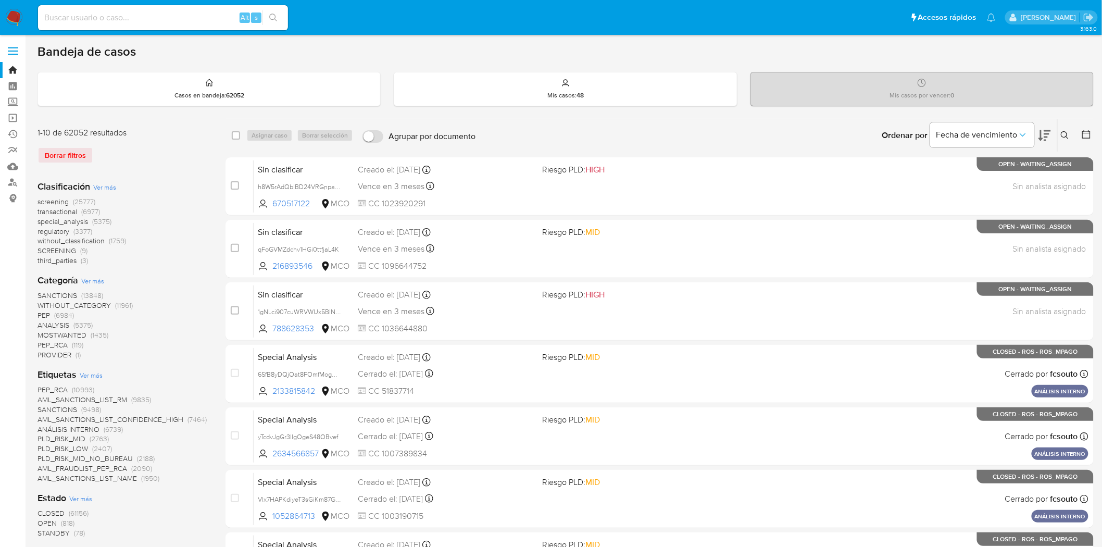
scroll to position [116, 0]
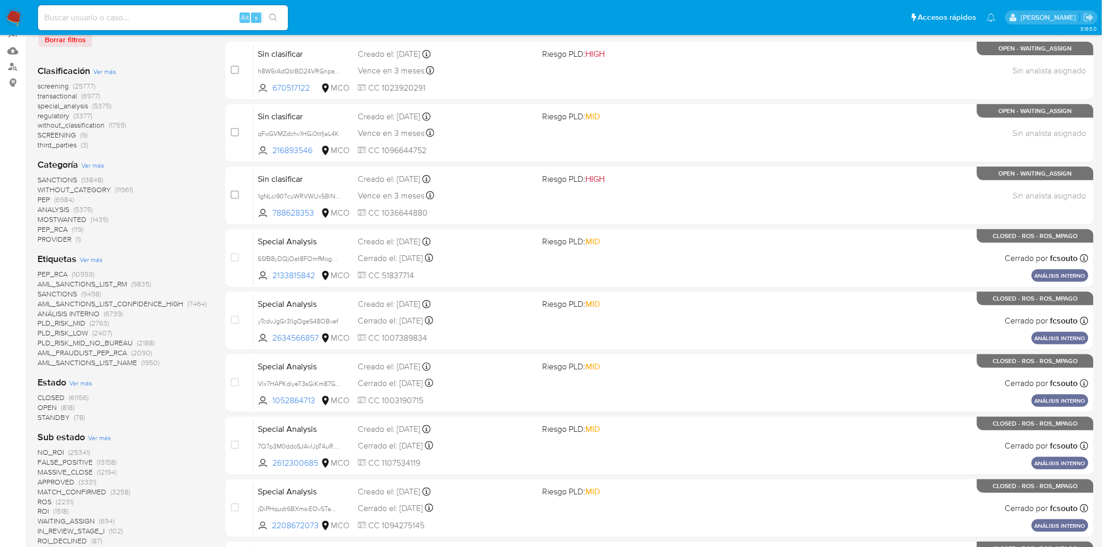
click at [51, 406] on span "OPEN" at bounding box center [46, 407] width 19 height 10
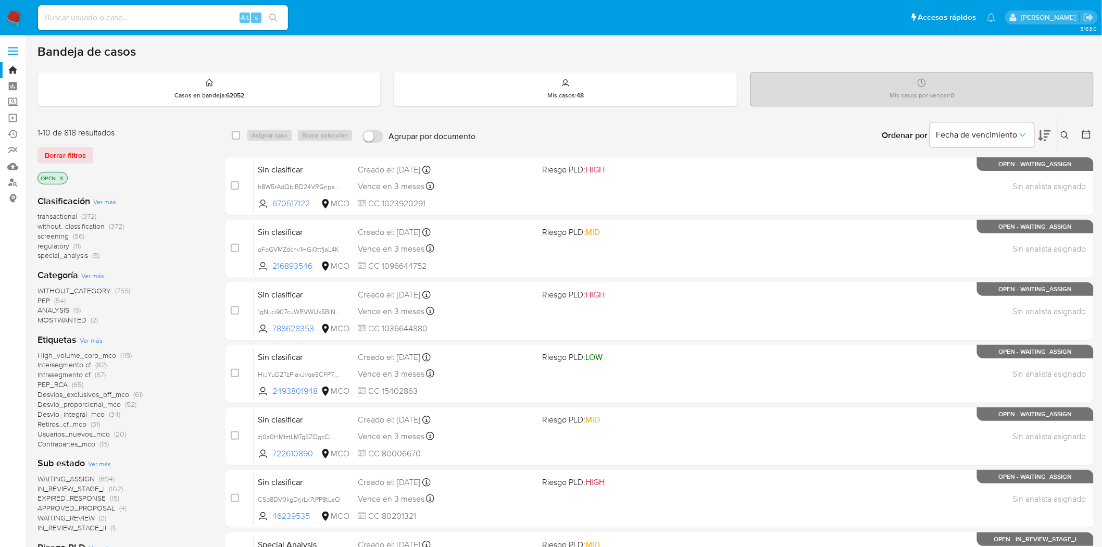
click at [65, 238] on span "screening" at bounding box center [52, 236] width 31 height 10
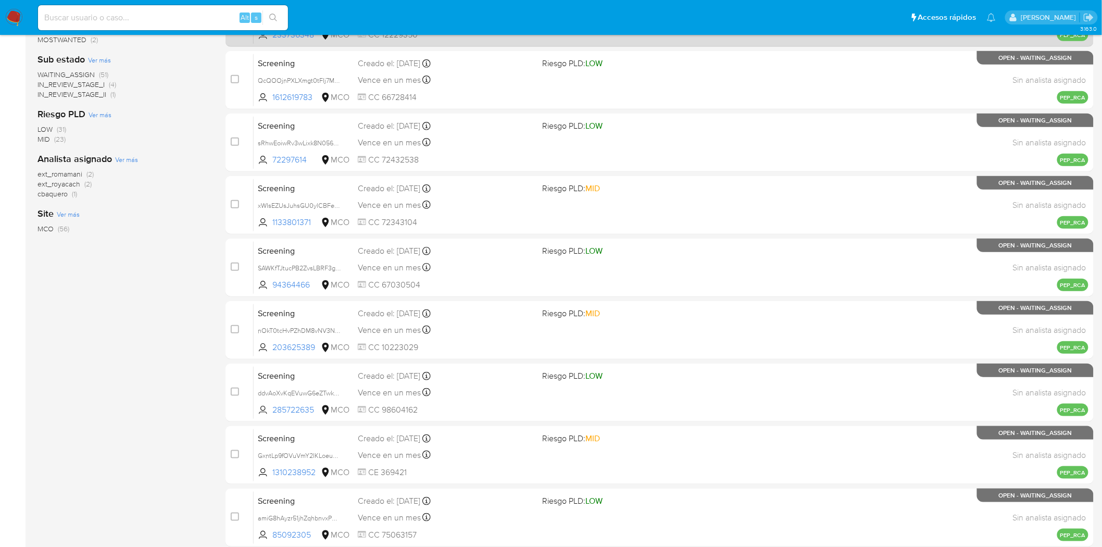
scroll to position [312, 0]
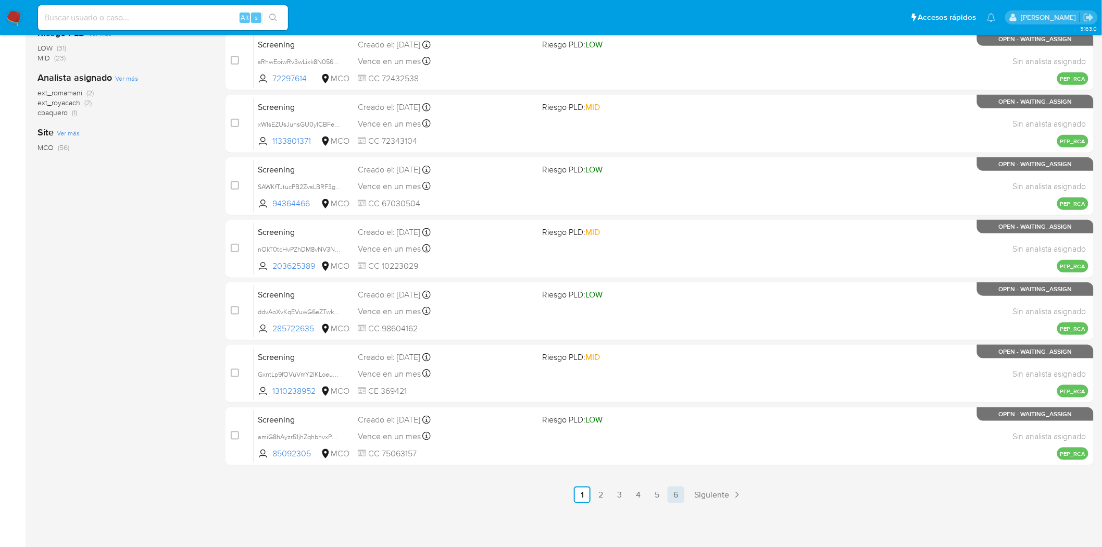
click at [684, 493] on link "6" at bounding box center [676, 494] width 17 height 17
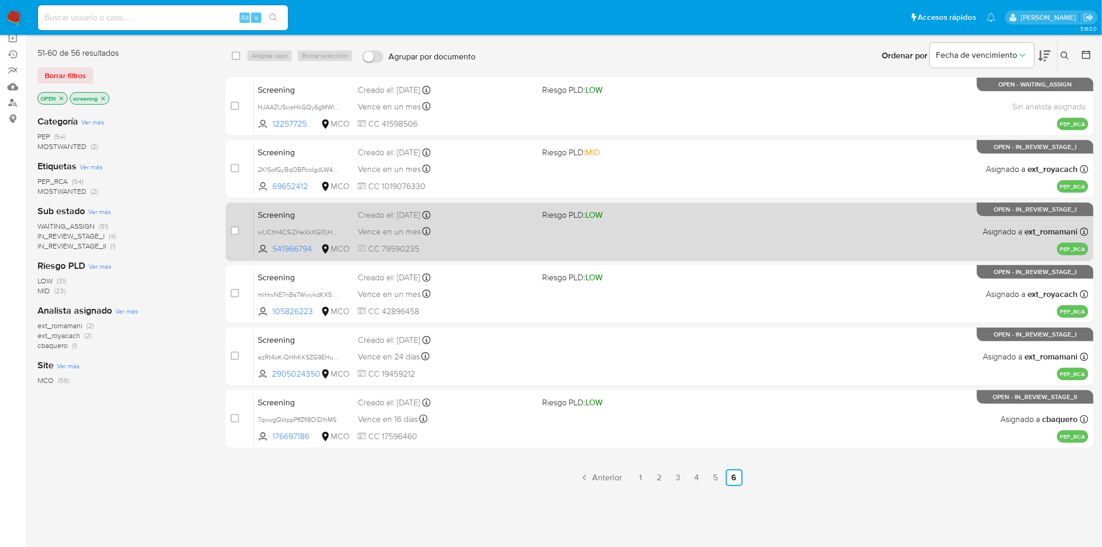
scroll to position [87, 0]
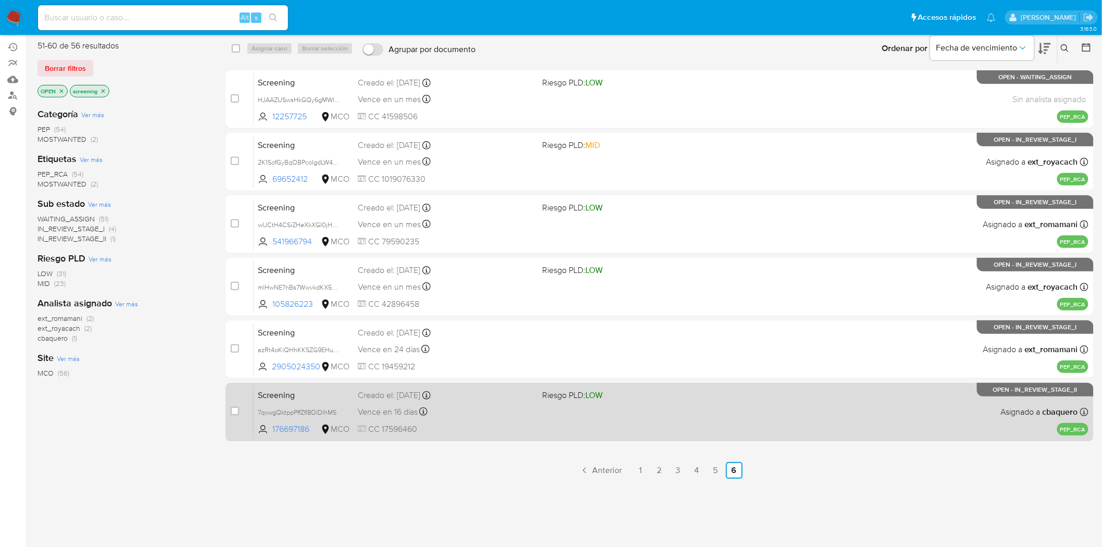
click at [519, 411] on div "Vence en 16 días Vence el 26/10/2025 14:08:32" at bounding box center [446, 412] width 177 height 14
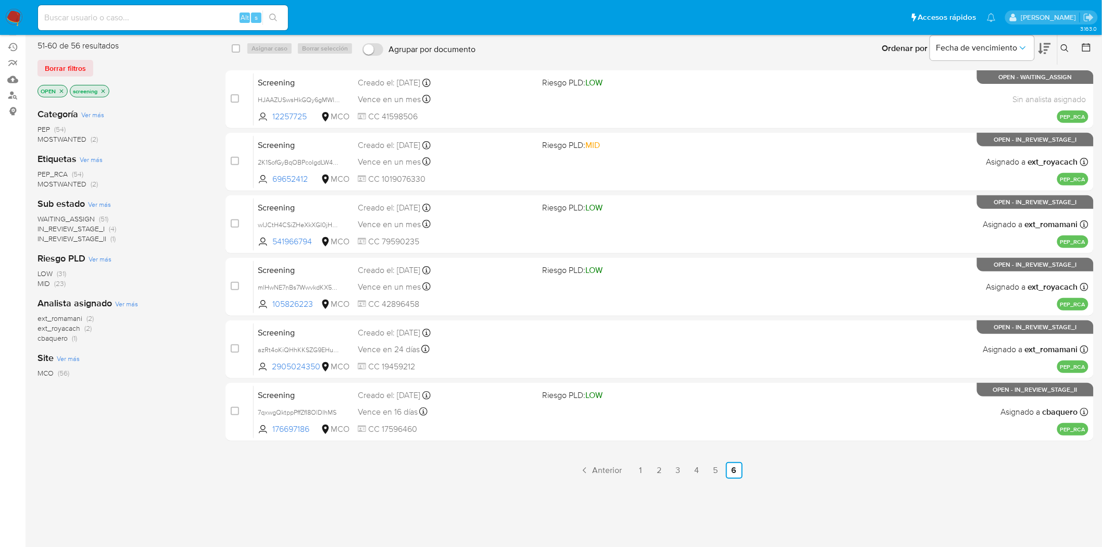
click at [90, 234] on span "IN_REVIEW_STAGE_II" at bounding box center [71, 238] width 69 height 10
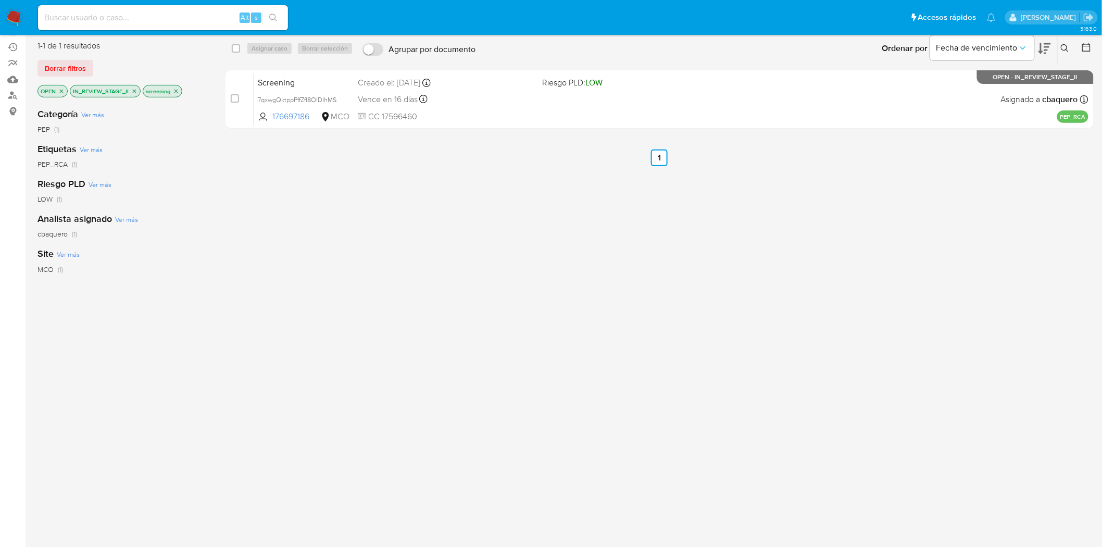
click at [135, 90] on icon "close-filter" at bounding box center [135, 91] width 4 height 4
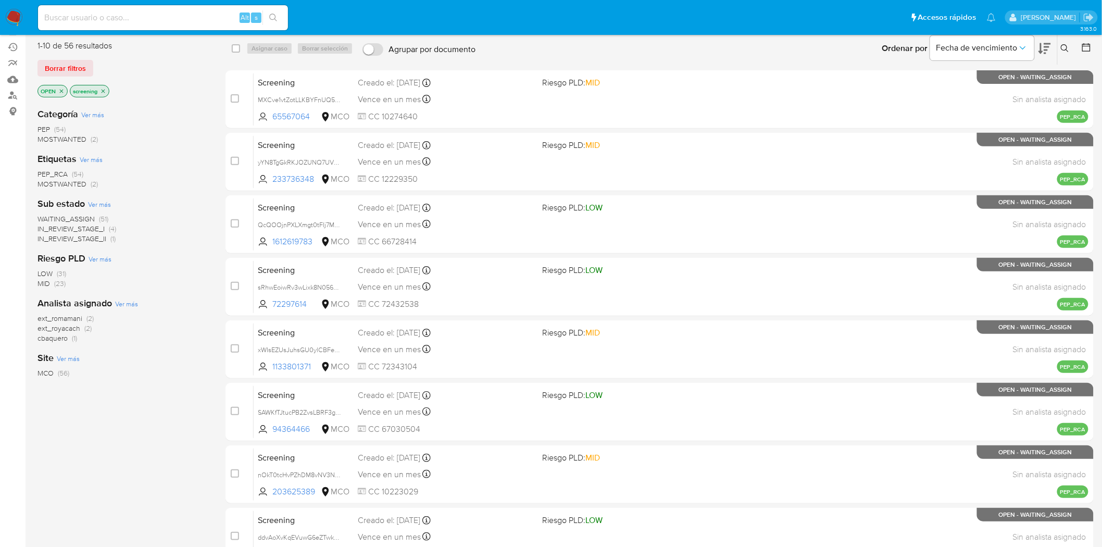
click at [61, 90] on icon "close-filter" at bounding box center [62, 91] width 4 height 4
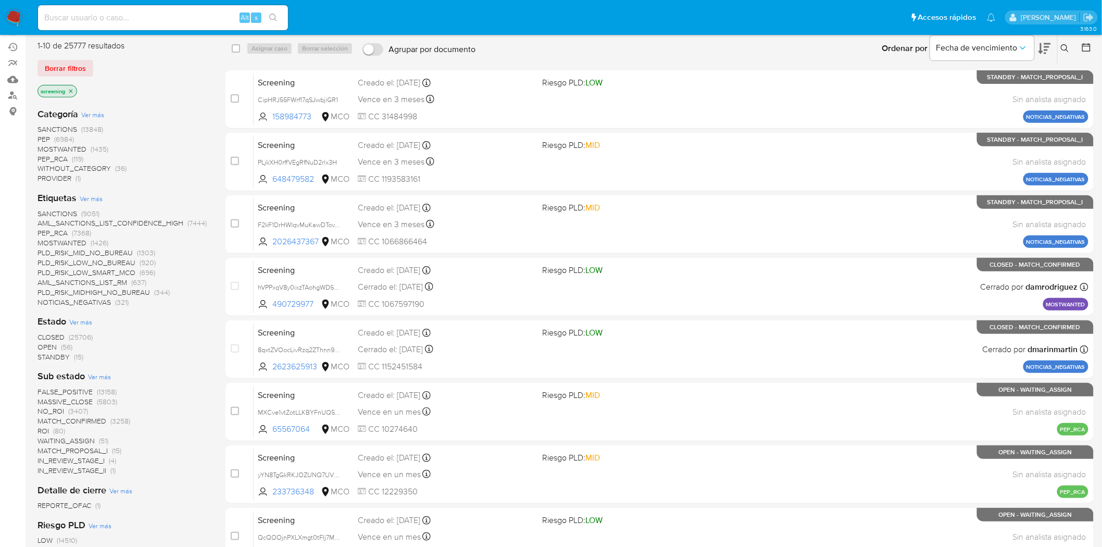
scroll to position [203, 0]
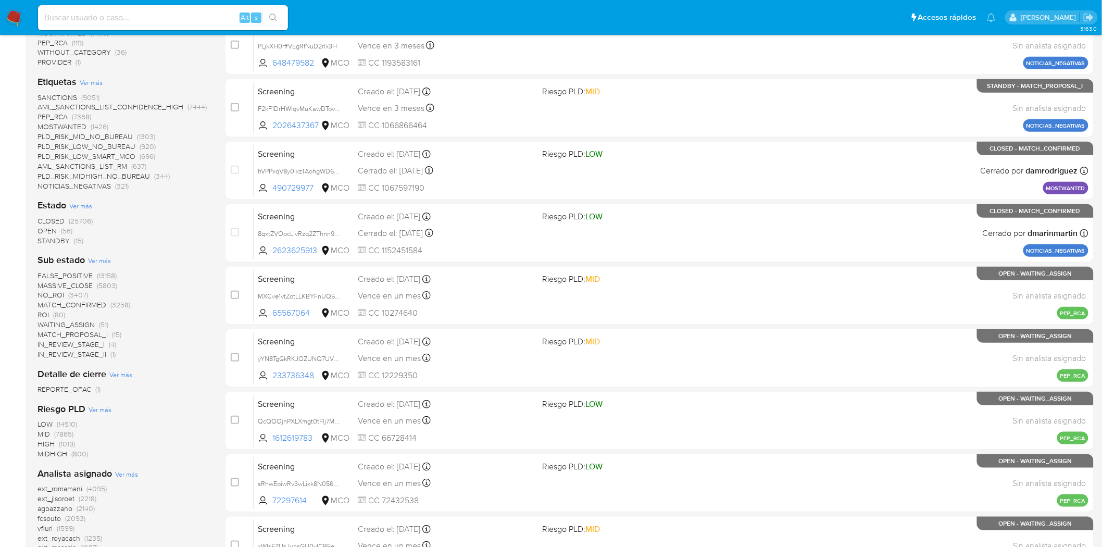
click at [59, 240] on span "STANDBY" at bounding box center [53, 240] width 32 height 10
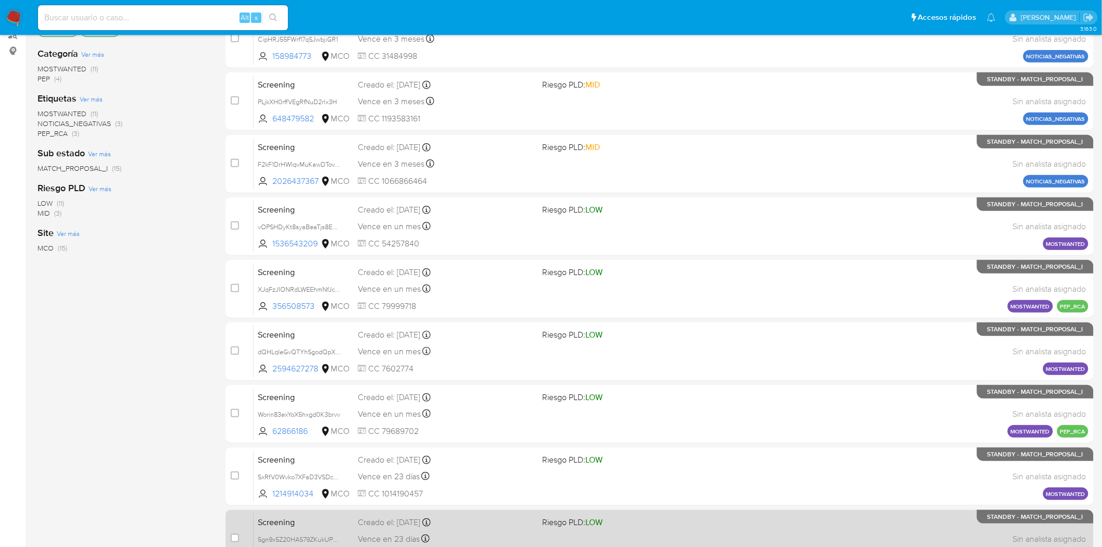
scroll to position [312, 0]
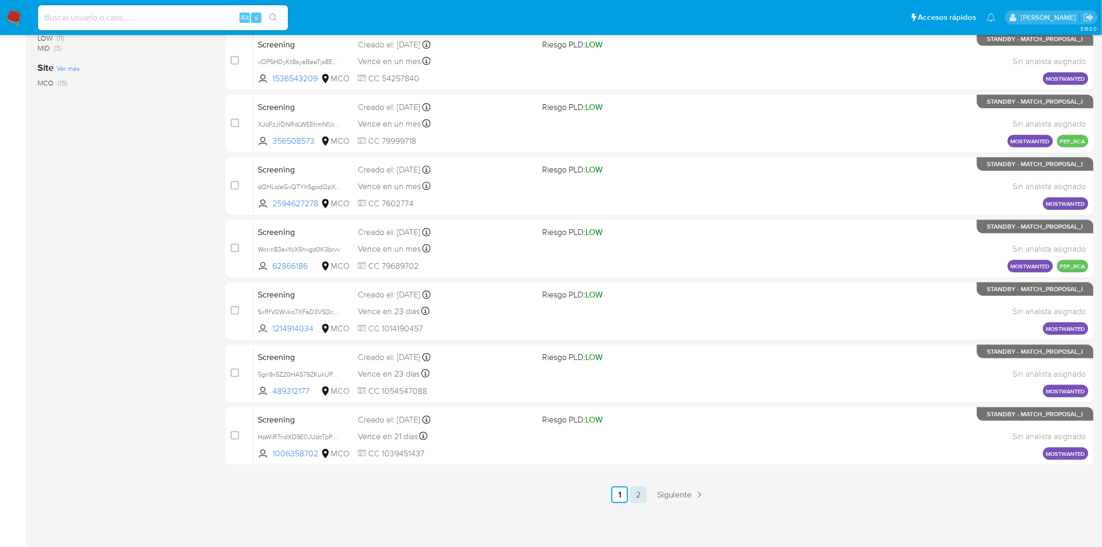
click at [637, 493] on link "2" at bounding box center [638, 494] width 17 height 17
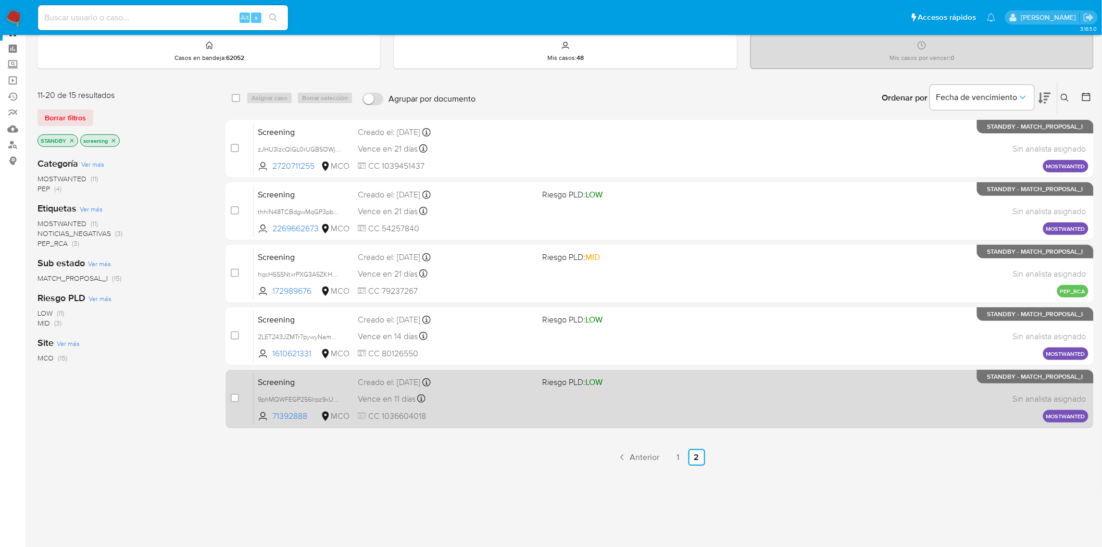
scroll to position [58, 0]
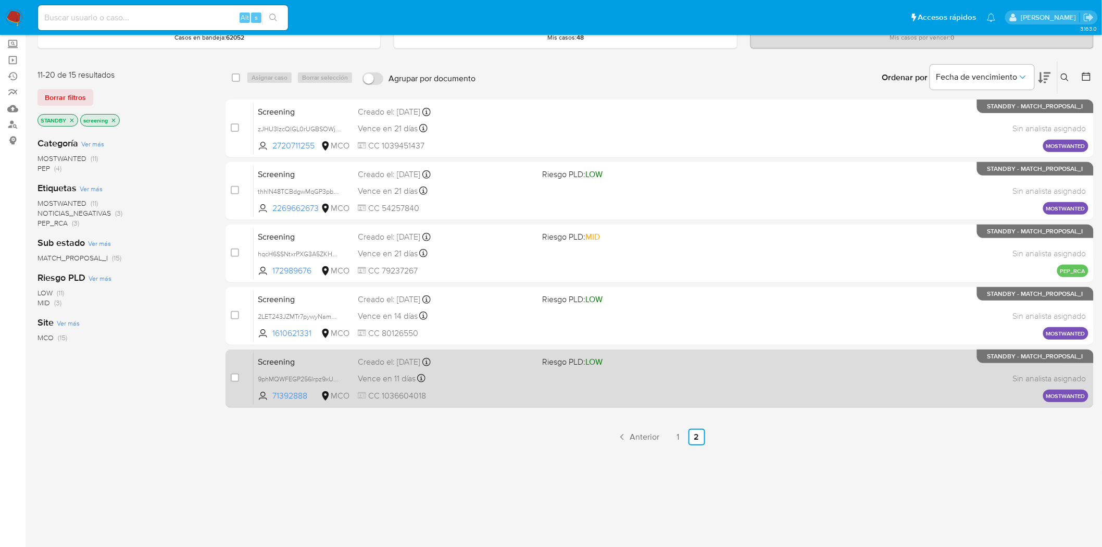
click at [511, 380] on div "Vence en 11 días Vence el 21/10/2025 05:05:48" at bounding box center [446, 378] width 177 height 14
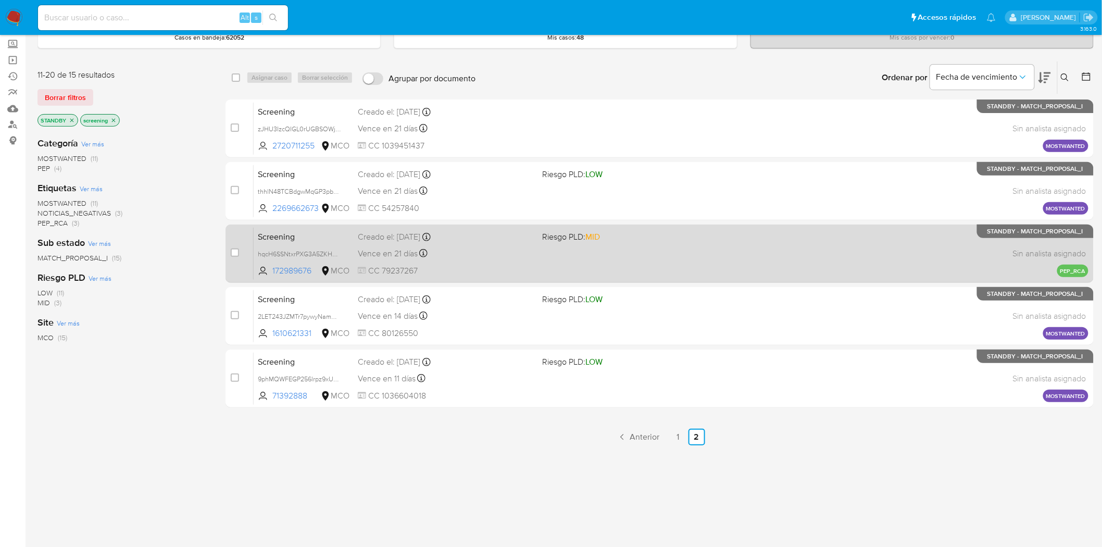
click at [481, 256] on div "Vence en 21 días Vence el 31/10/2025 05:06:13" at bounding box center [446, 253] width 177 height 14
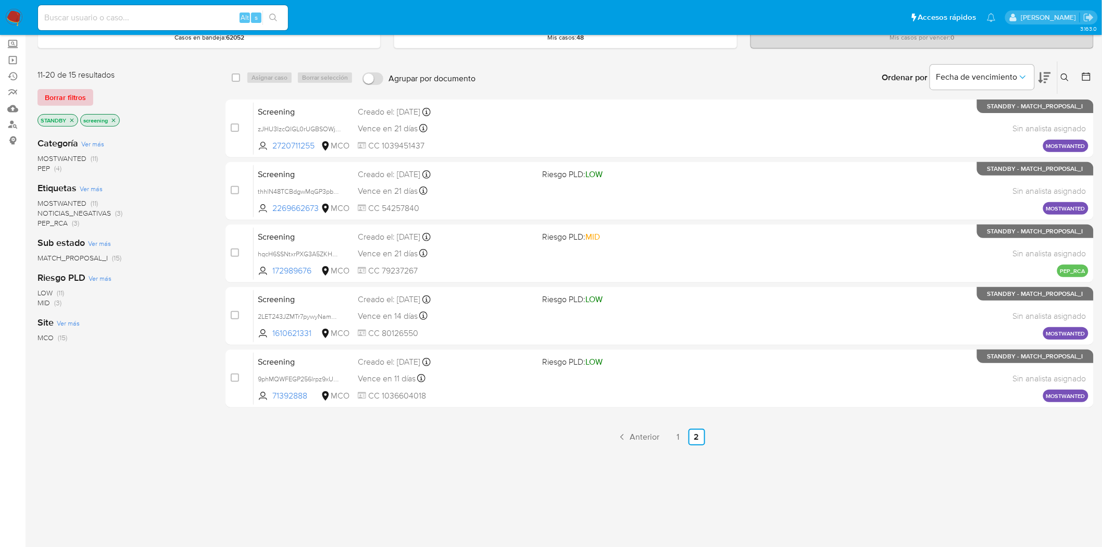
click at [52, 90] on span "Borrar filtros" at bounding box center [65, 97] width 41 height 15
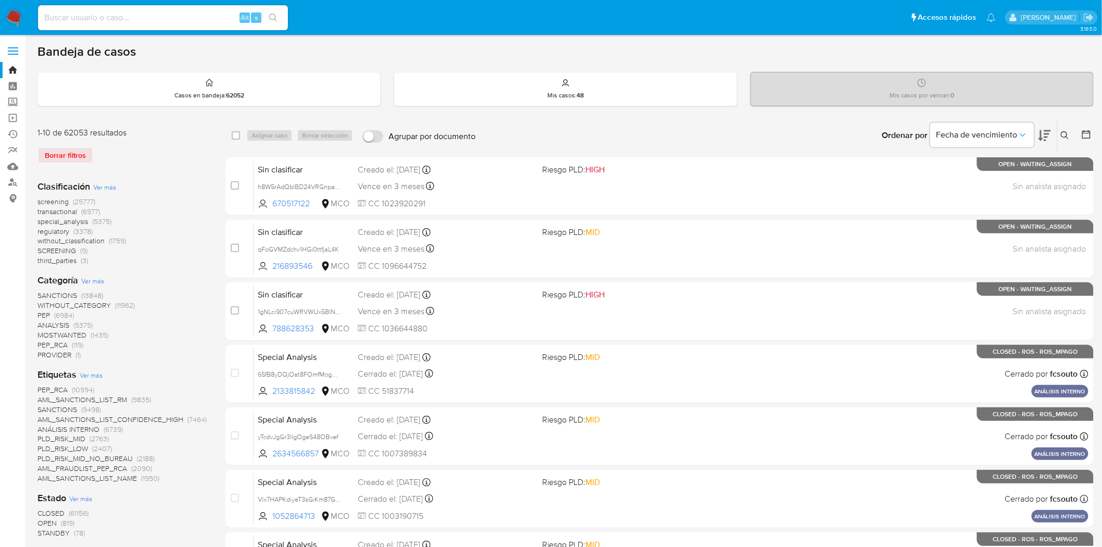
click at [1072, 133] on button at bounding box center [1066, 135] width 17 height 12
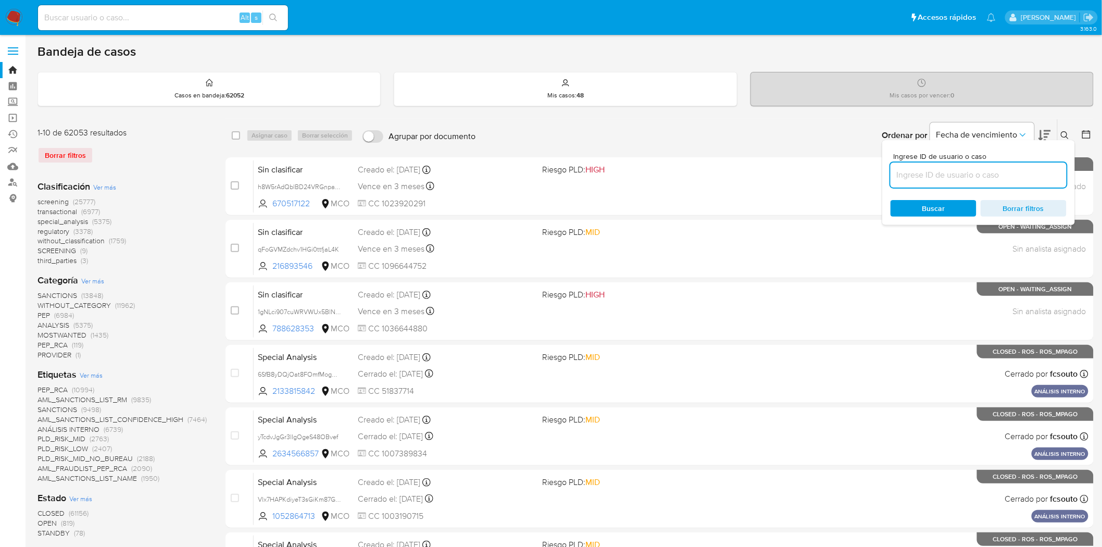
click at [934, 177] on input at bounding box center [978, 175] width 176 height 14
type input "zJHU3IzcQIGL0rUGBSOWjakk"
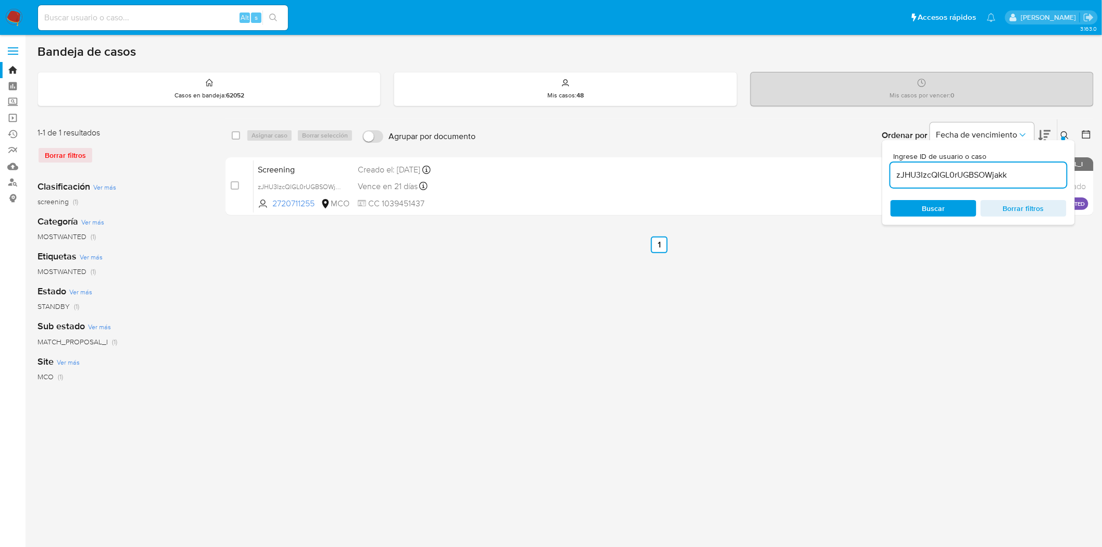
click at [1066, 132] on icon at bounding box center [1065, 135] width 8 height 8
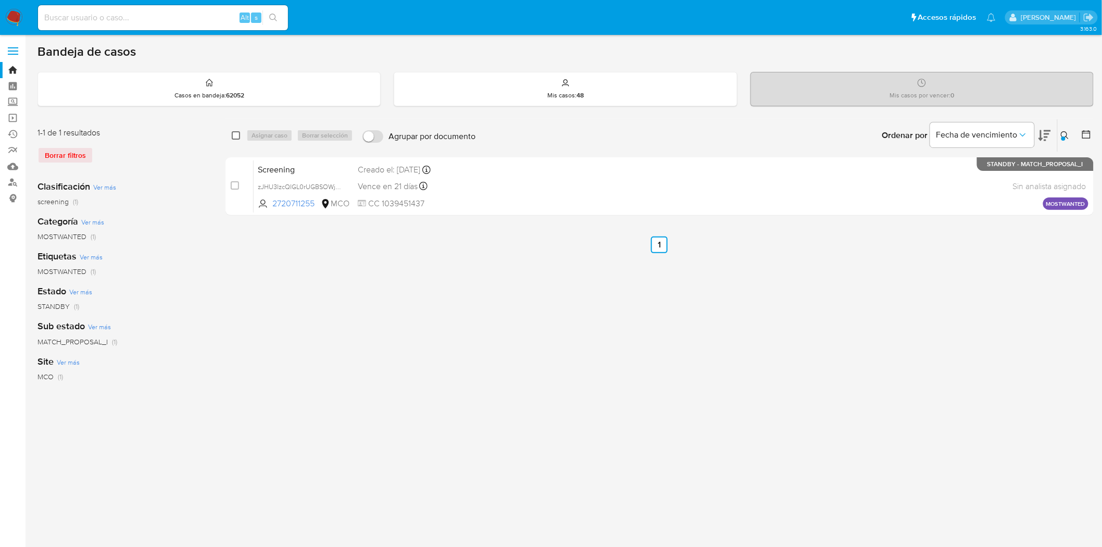
click at [232, 134] on input "checkbox" at bounding box center [236, 135] width 8 height 8
checkbox input "true"
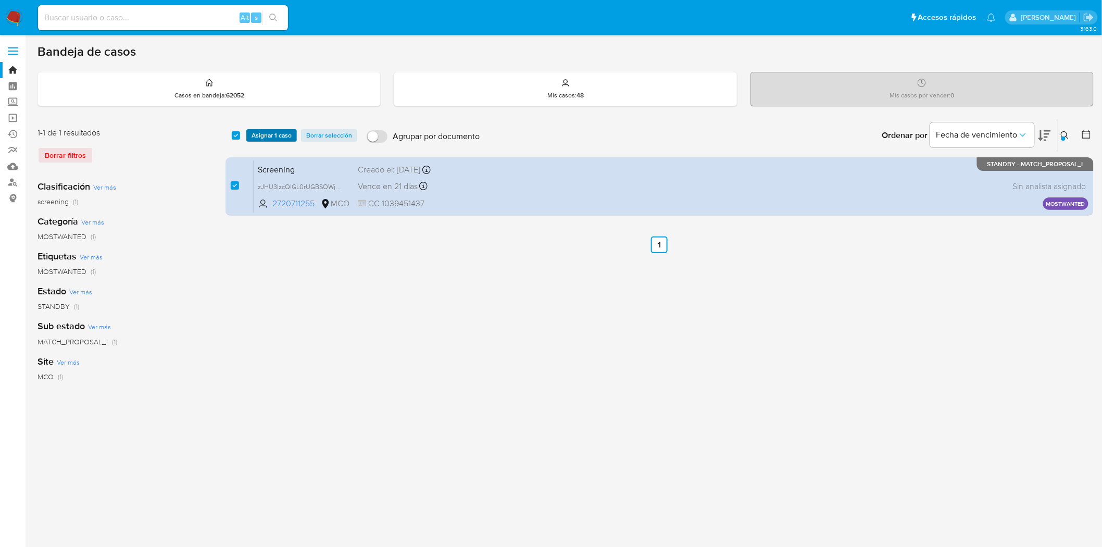
click at [287, 133] on span "Asignar 1 caso" at bounding box center [272, 135] width 40 height 10
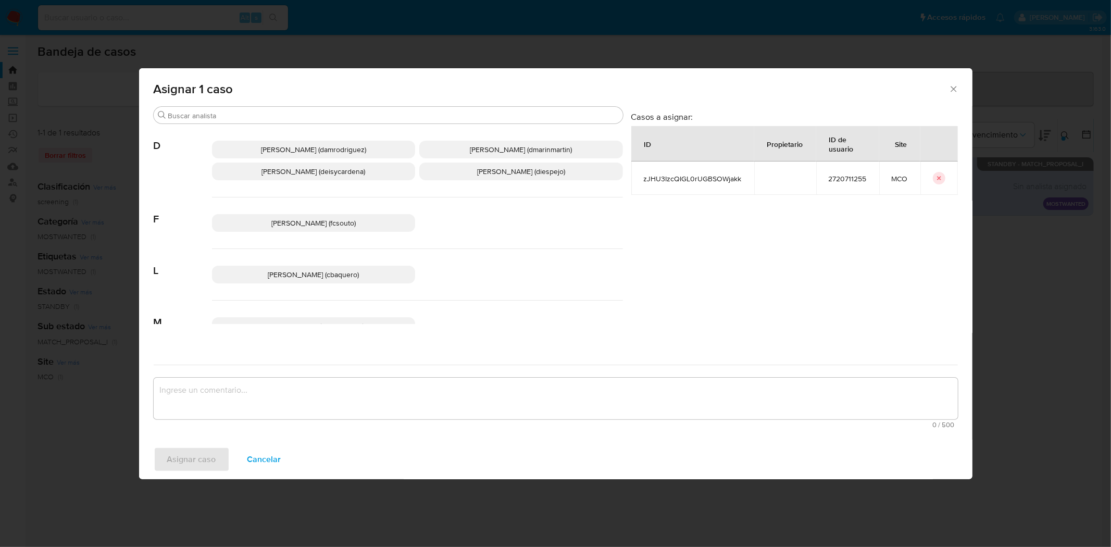
click at [477, 170] on span "Diana Marcela Espejo Garcia (diespejo)" at bounding box center [521, 171] width 88 height 10
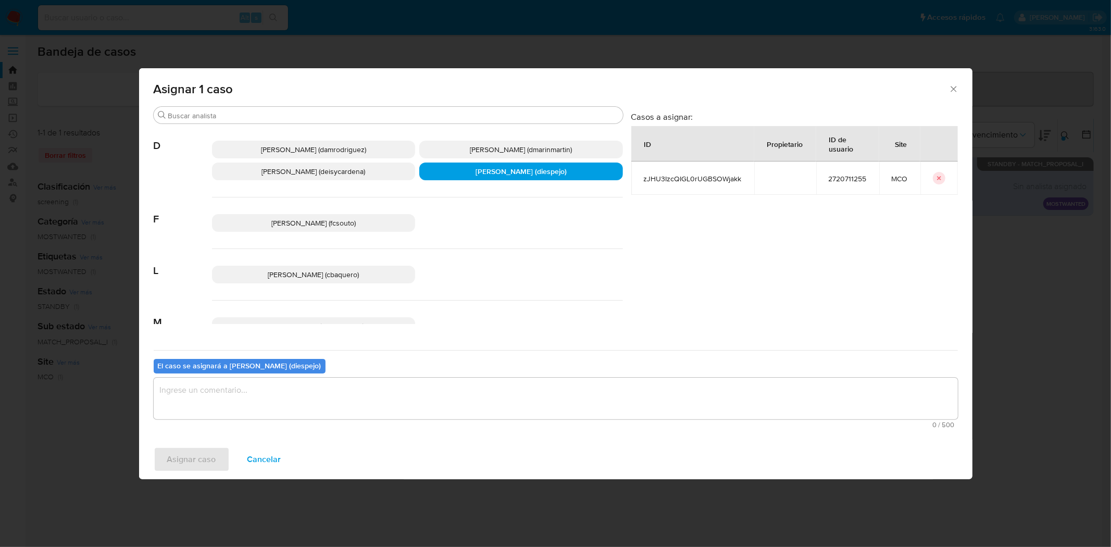
click at [215, 402] on textarea "assign-modal" at bounding box center [556, 399] width 804 height 42
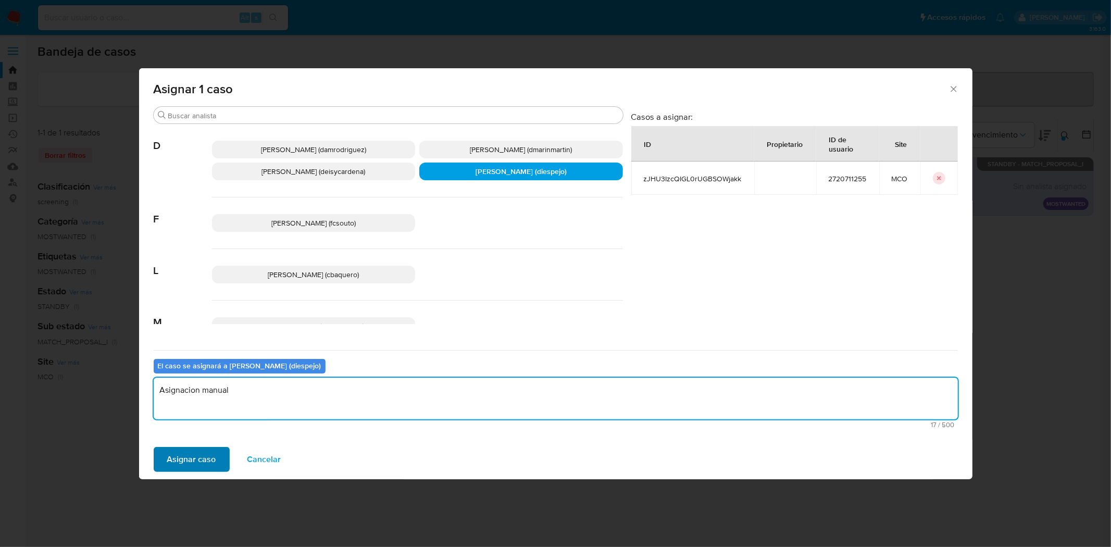
type textarea "Asignacion manual"
click at [193, 453] on span "Asignar caso" at bounding box center [191, 459] width 49 height 23
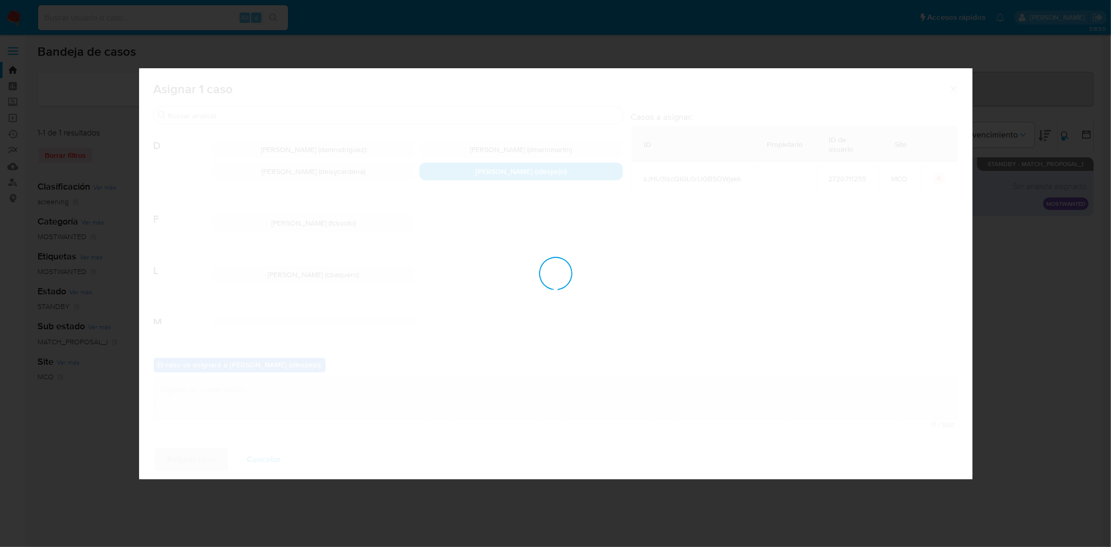
checkbox input "false"
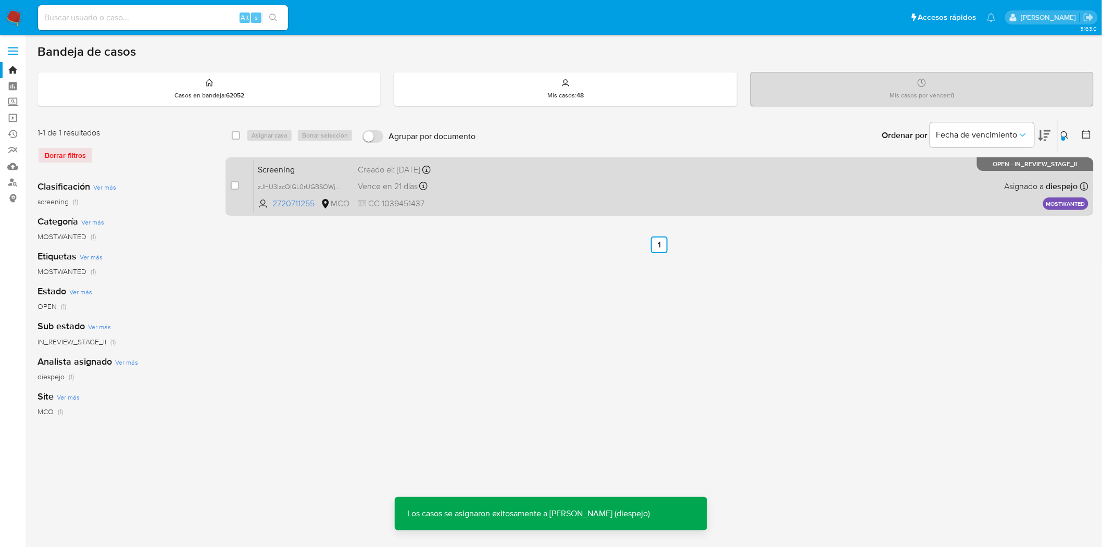
click at [483, 181] on div "Vence en 21 días Vence el 31/10/2025 18:35:20" at bounding box center [446, 186] width 177 height 14
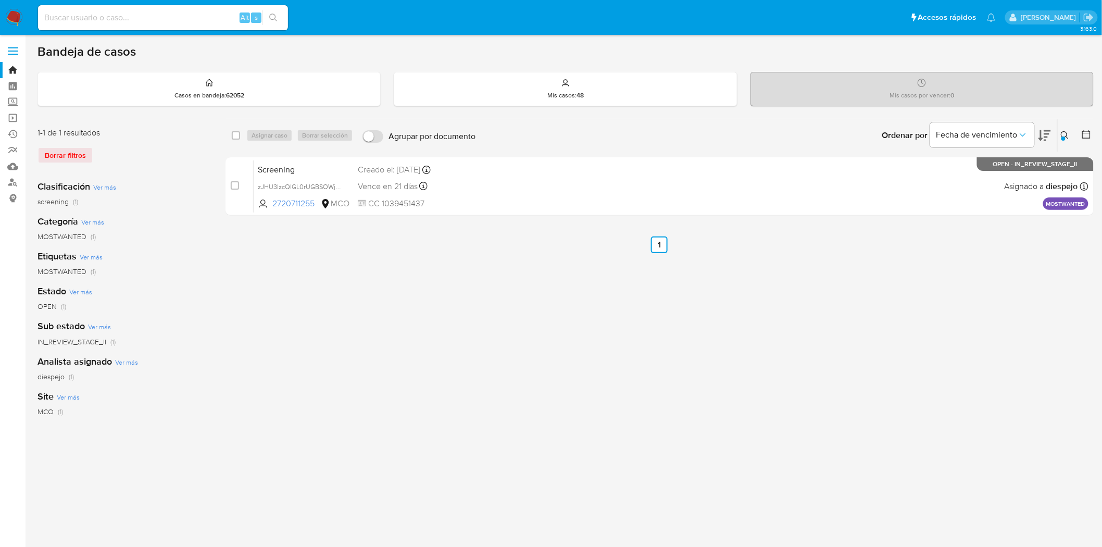
click at [1069, 134] on button at bounding box center [1066, 135] width 17 height 12
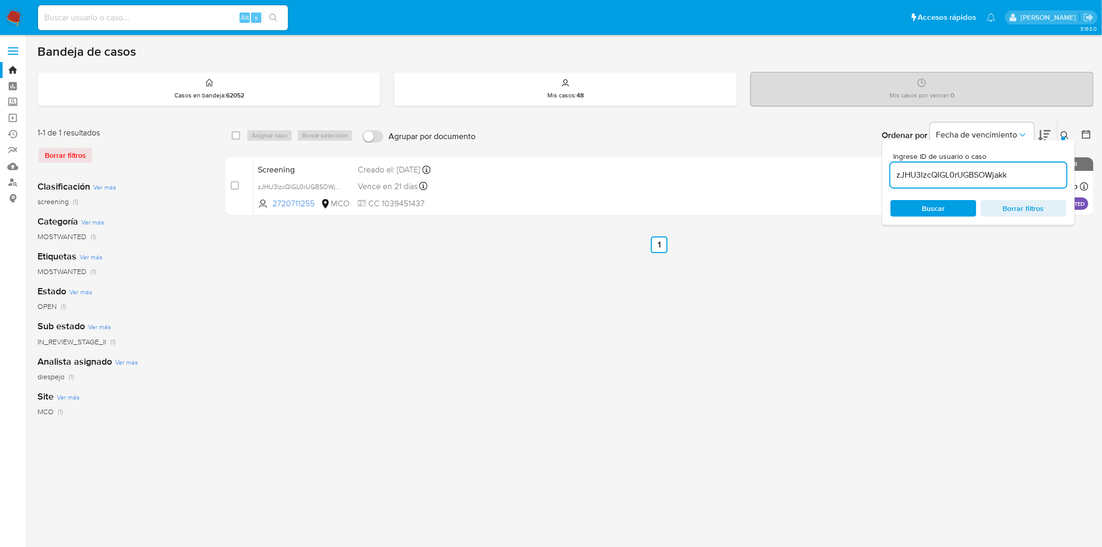
click at [905, 173] on input "zJHU3IzcQIGL0rUGBSOWjakk" at bounding box center [978, 175] width 176 height 14
click at [1063, 131] on icon at bounding box center [1065, 135] width 8 height 8
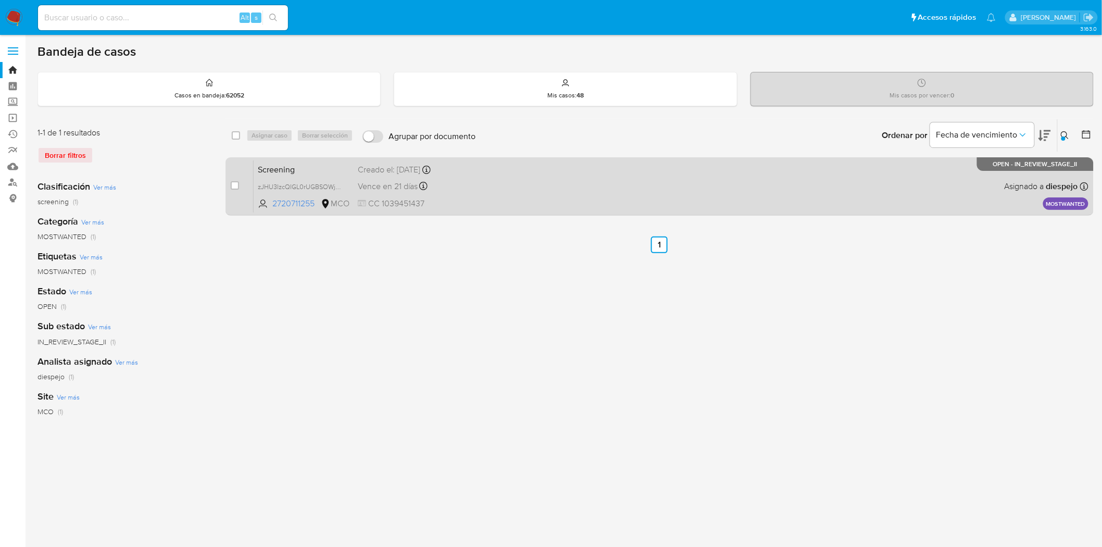
click at [439, 196] on div "Screening zJHU3IzcQIGL0rUGBSOWjakk 2720711255 MCO Creado el: 01/10/2025 Creado …" at bounding box center [671, 186] width 835 height 53
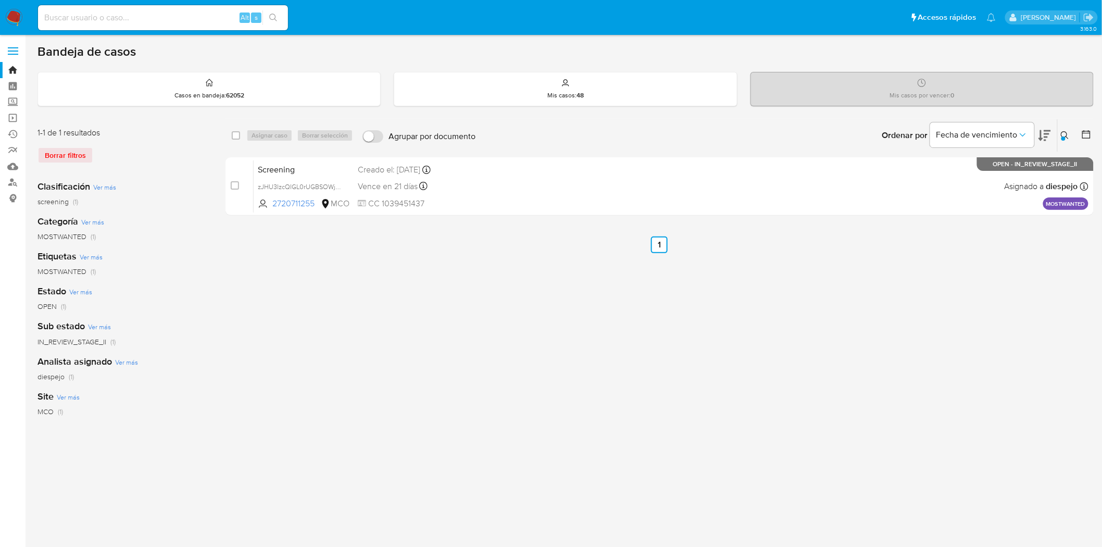
click at [1066, 133] on icon at bounding box center [1065, 135] width 8 height 8
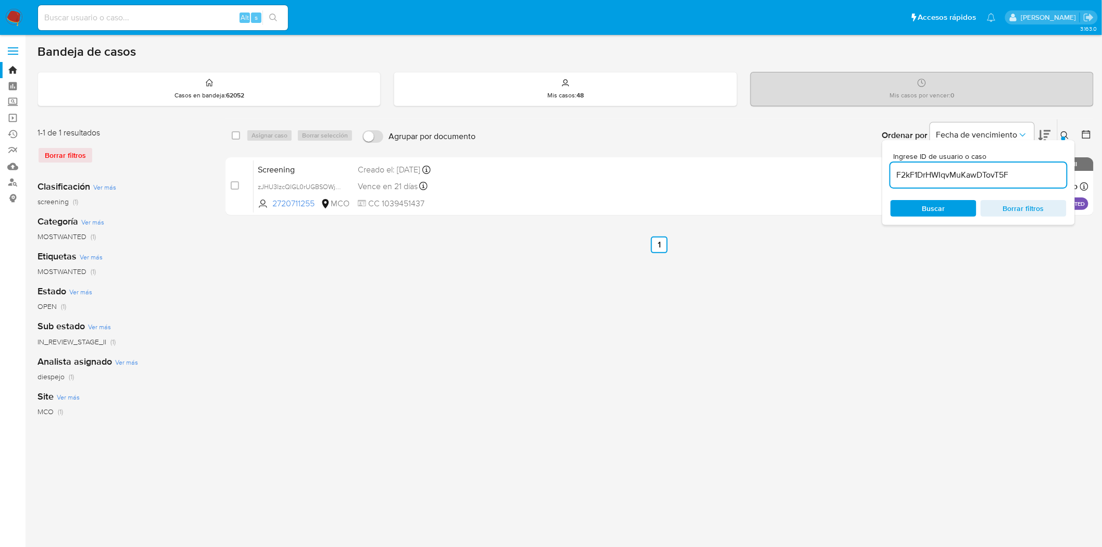
click at [948, 174] on input "F2kF1DrHWIqvMuKawDTovT5F" at bounding box center [978, 175] width 176 height 14
type input "CipHRJ55FWrf17qSJwbjiGR1"
click at [1061, 131] on icon at bounding box center [1065, 135] width 8 height 8
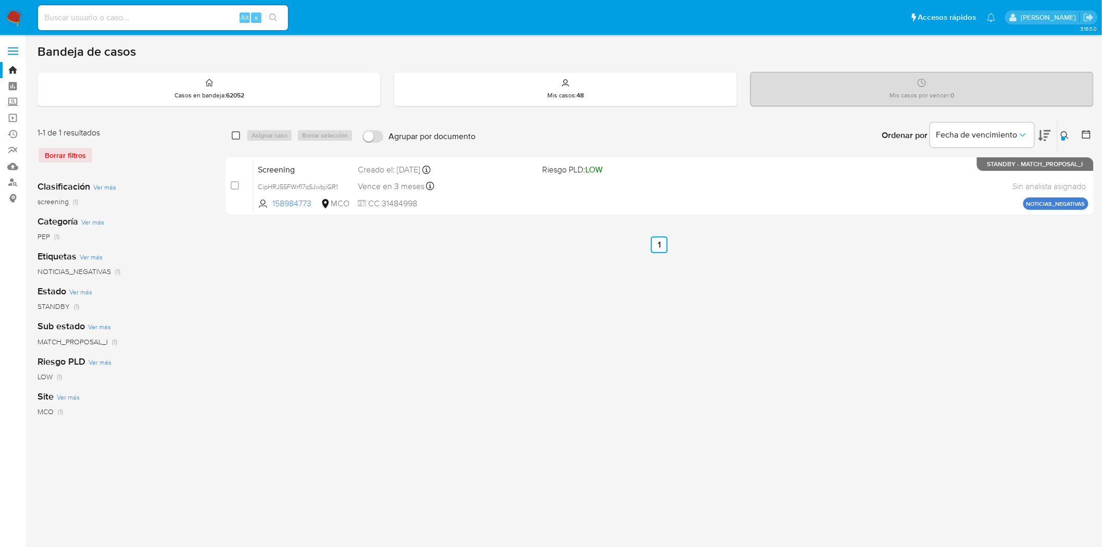
click at [230, 137] on div "select-all-cases-checkbox Asignar caso Borrar selección Agrupar por documento O…" at bounding box center [659, 135] width 868 height 32
click at [233, 136] on input "checkbox" at bounding box center [236, 135] width 8 height 8
checkbox input "true"
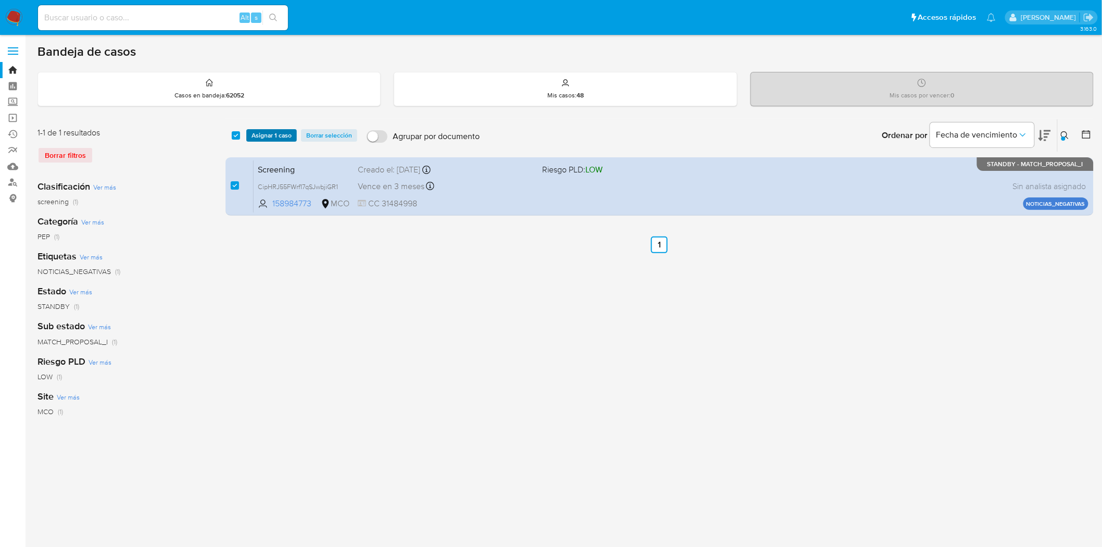
click at [263, 137] on span "Asignar 1 caso" at bounding box center [272, 135] width 40 height 10
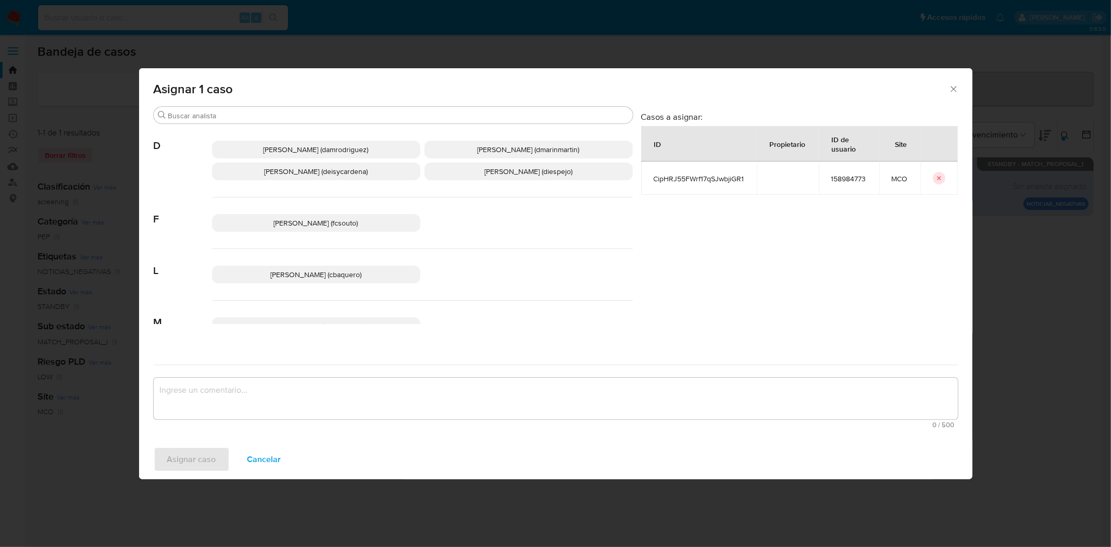
click at [522, 170] on span "Diana Marcela Espejo Garcia (diespejo)" at bounding box center [528, 171] width 88 height 10
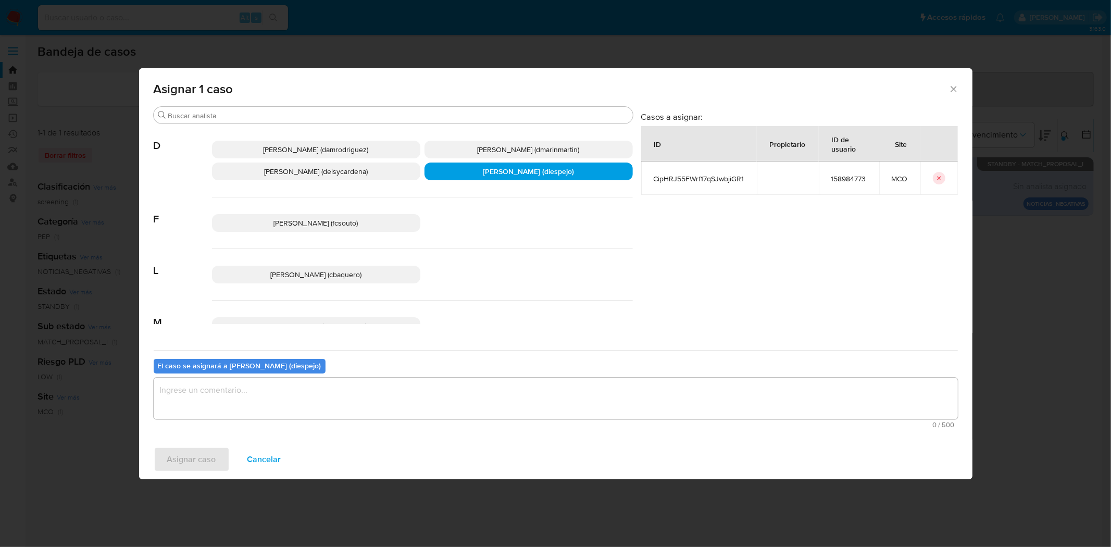
click at [271, 396] on textarea "assign-modal" at bounding box center [556, 399] width 804 height 42
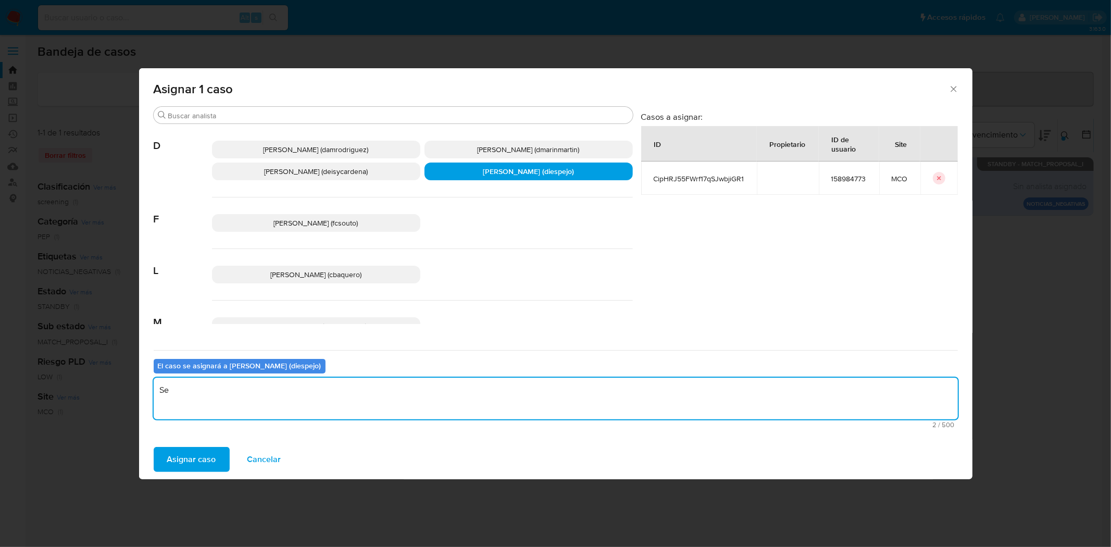
type textarea "S"
type textarea "Asignacion manual"
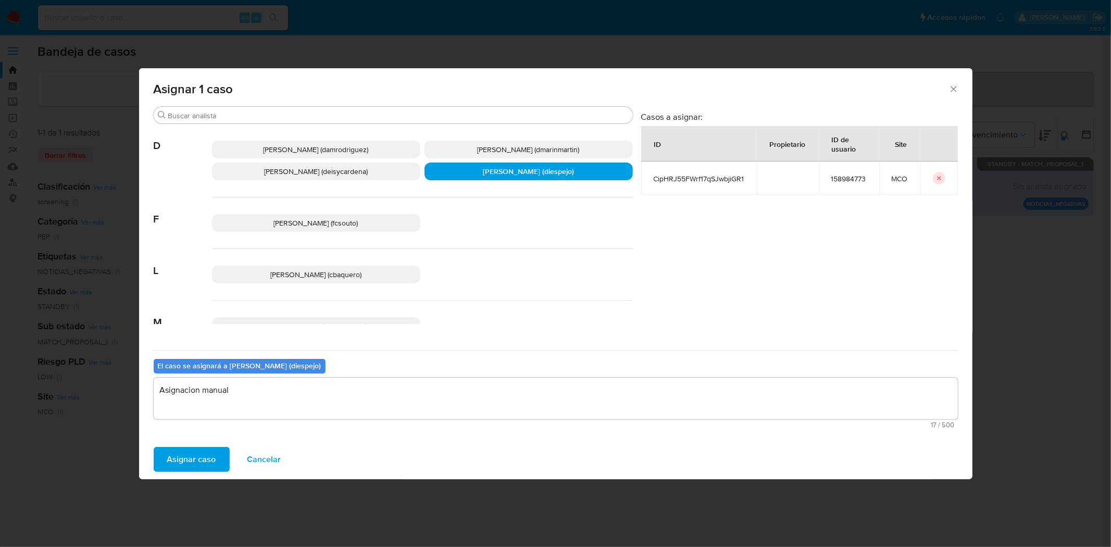
click at [203, 462] on span "Asignar caso" at bounding box center [191, 459] width 49 height 23
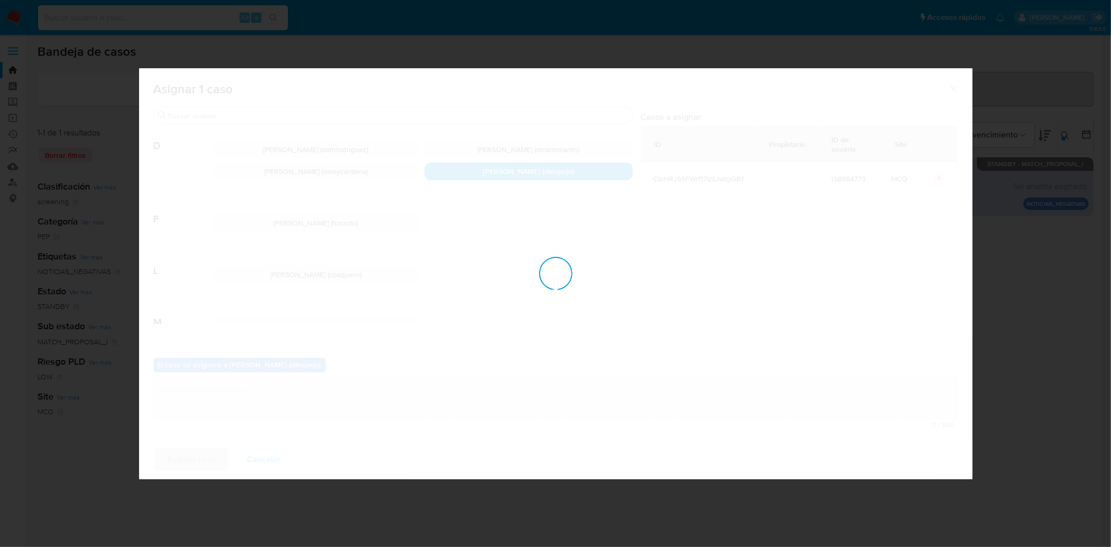
checkbox input "false"
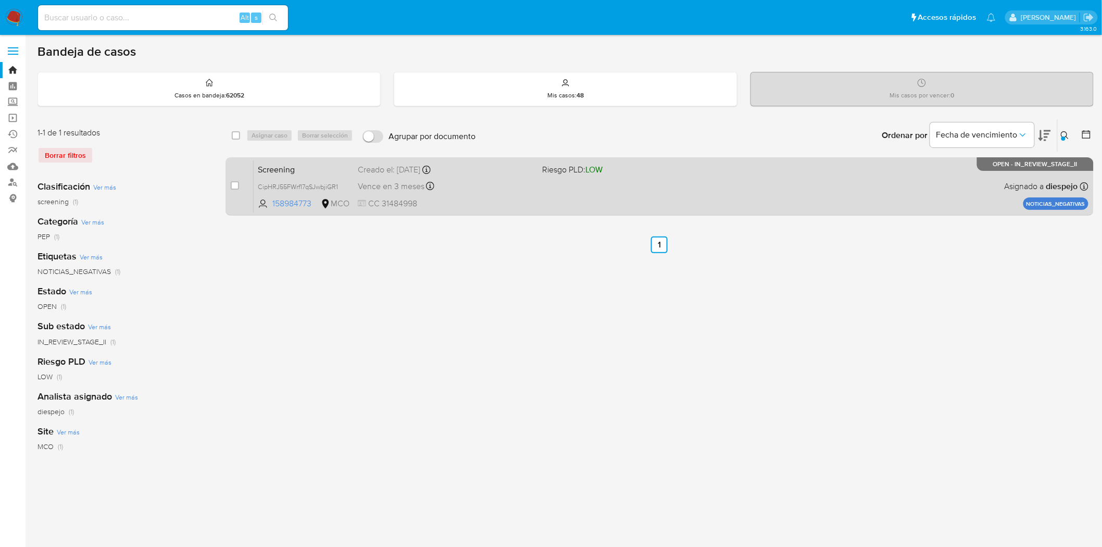
click at [673, 188] on div "Screening CipHRJ55FWrf17qSJwbjiGR1 158984773 MCO Riesgo PLD: LOW Creado el: 30/…" at bounding box center [671, 186] width 835 height 53
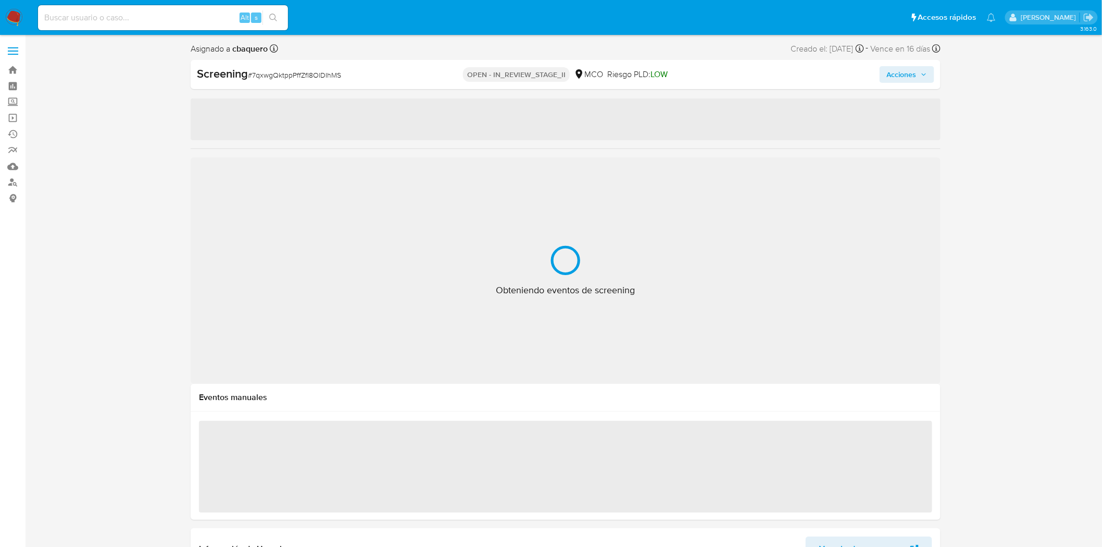
click at [325, 76] on span "# 7qxwgQktppPffZfI8OlDIhMS" at bounding box center [294, 75] width 93 height 10
select select "10"
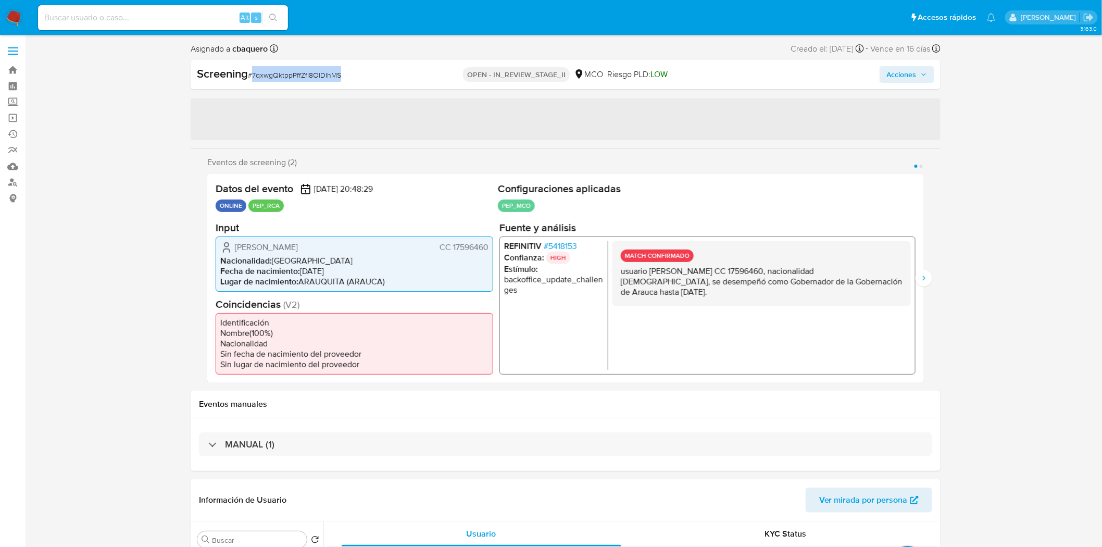
click at [325, 76] on span "# 7qxwgQktppPffZfI8OlDIhMS" at bounding box center [294, 75] width 93 height 10
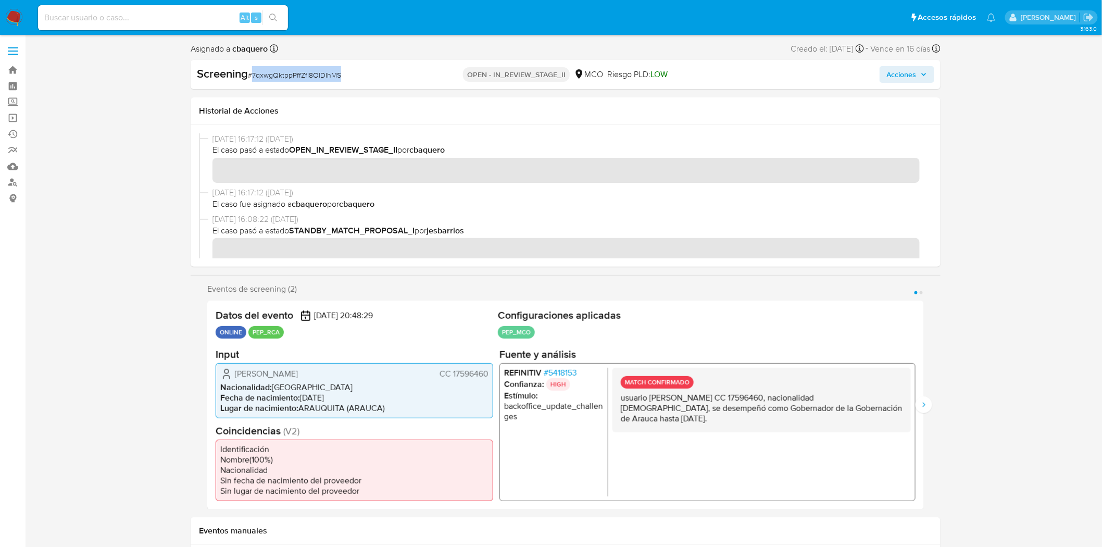
click at [318, 80] on div "Screening # 7qxwgQktppPffZfI8OlDIhMS" at bounding box center [318, 74] width 242 height 16
click at [318, 79] on span "# 7qxwgQktppPffZfI8OlDIhMS" at bounding box center [294, 75] width 93 height 10
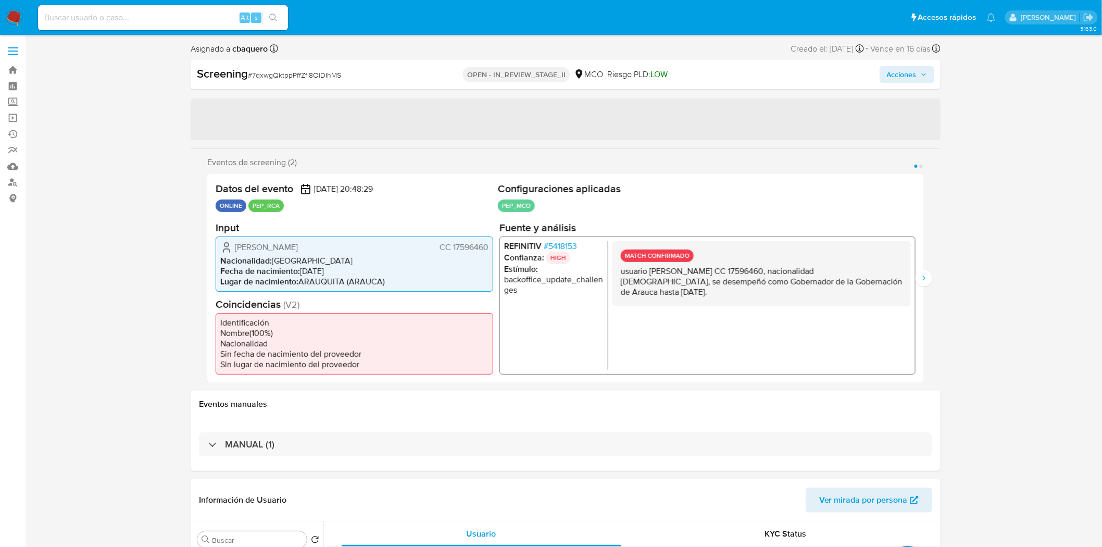
select select "10"
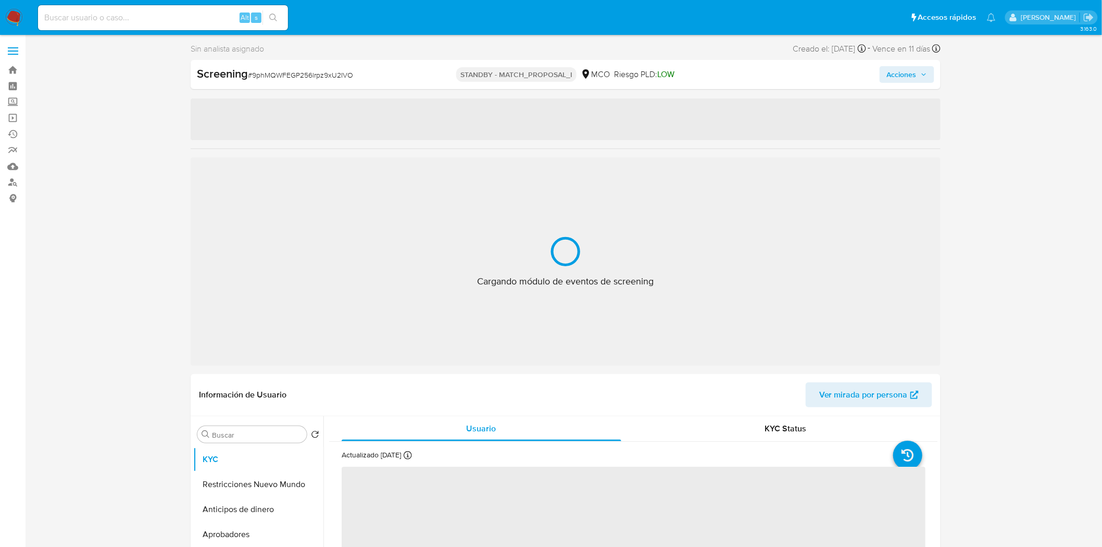
select select "10"
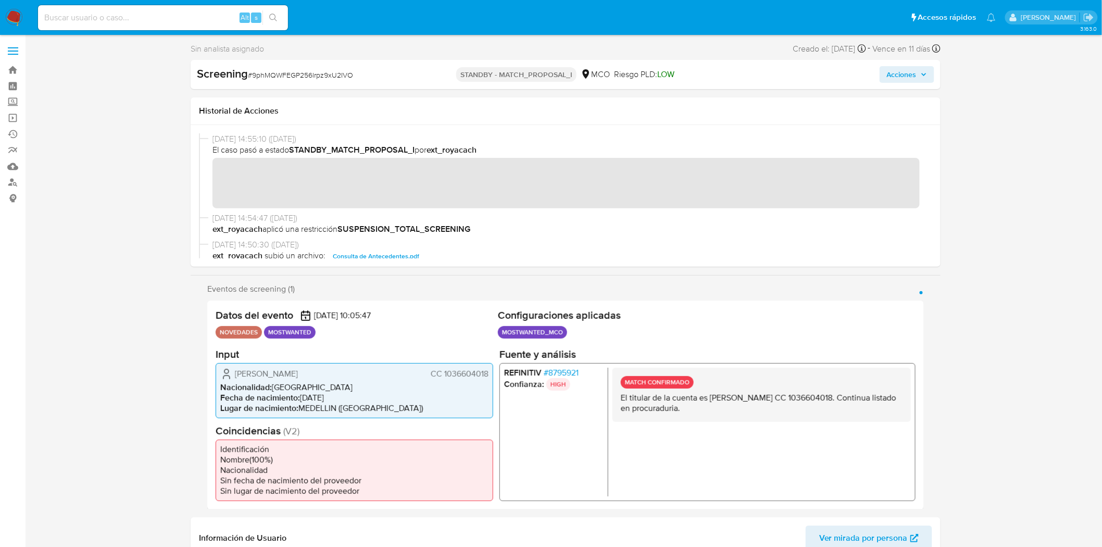
click at [330, 75] on span "# 9phMQWFEGP256lrpz9xU2IVO" at bounding box center [300, 75] width 105 height 10
copy span "9phMQWFEGP256lrpz9xU2IVO"
click at [285, 77] on span "# 9phMQWFEGP256lrpz9xU2IVO" at bounding box center [300, 75] width 105 height 10
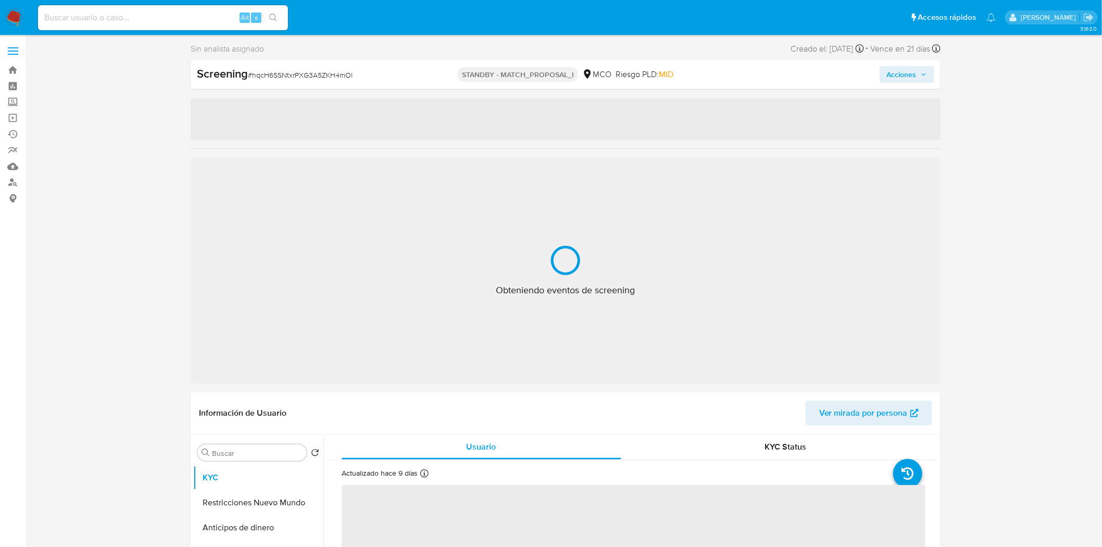
select select "10"
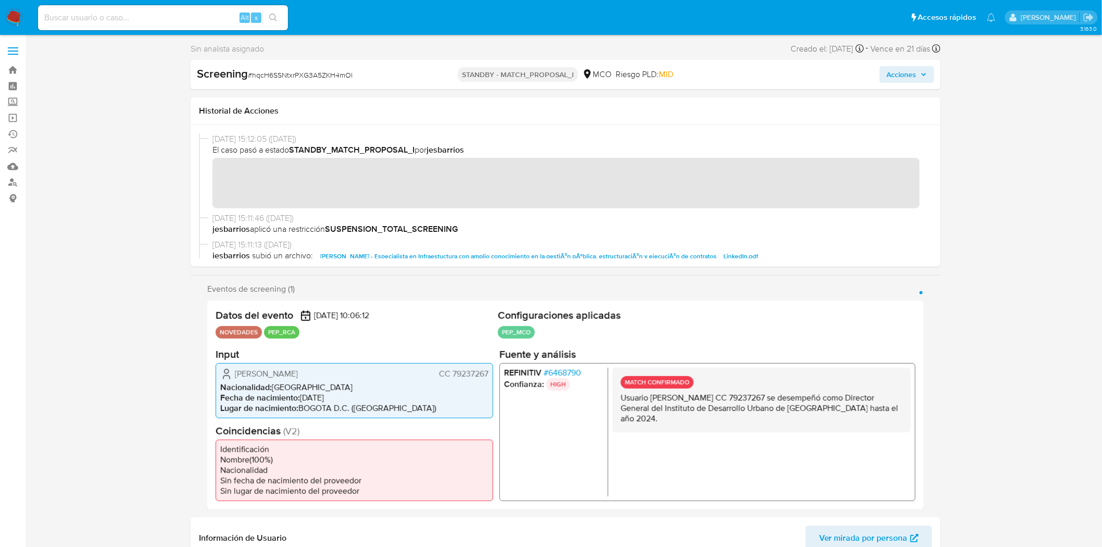
click at [293, 73] on span "# hqcH6SSNtxrPXG3A5ZKH4mOl" at bounding box center [300, 75] width 105 height 10
copy span "hqcH6SSNtxrPXG3A5ZKH4mOl"
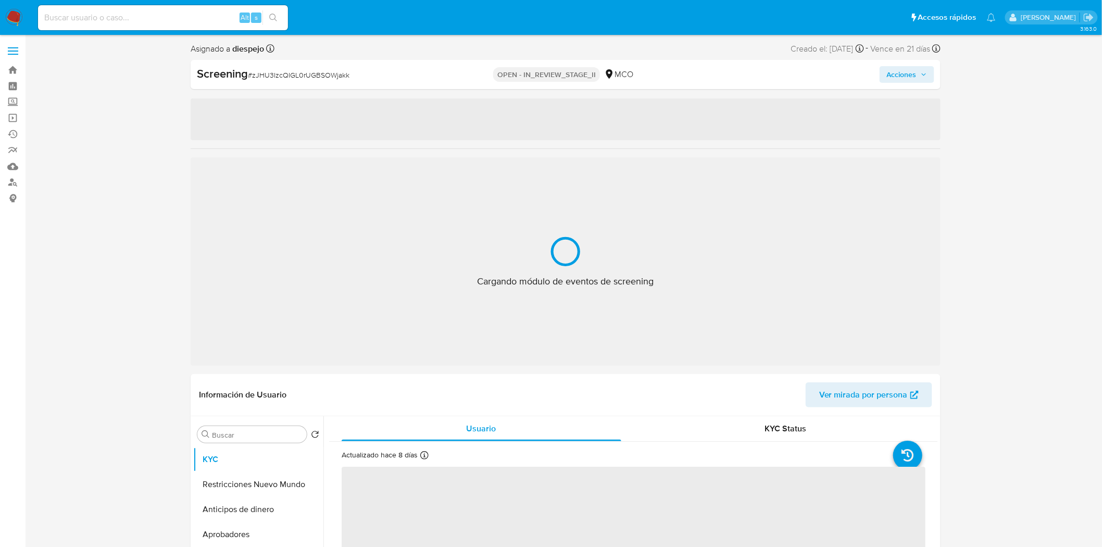
select select "10"
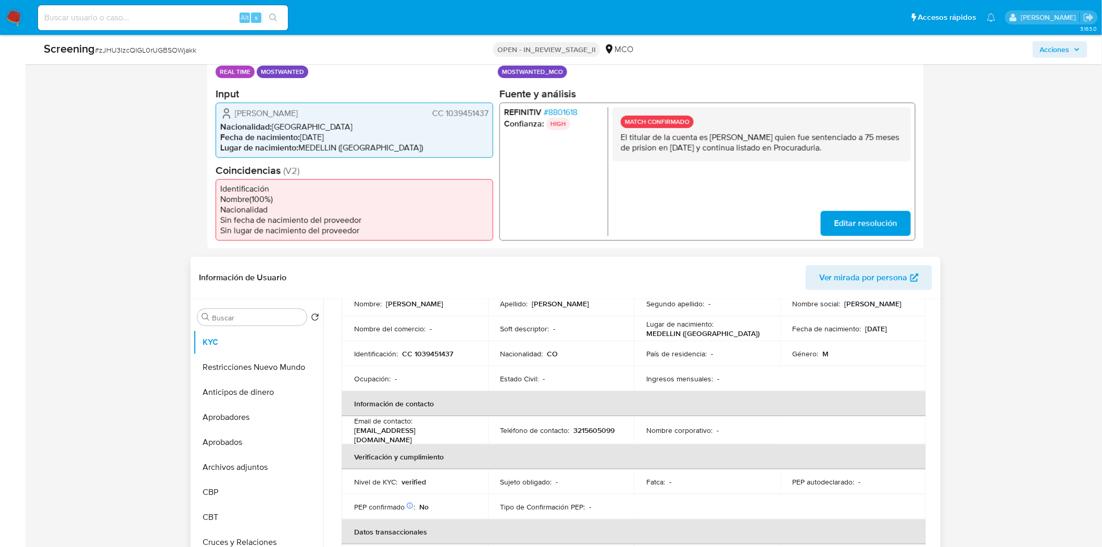
scroll to position [116, 0]
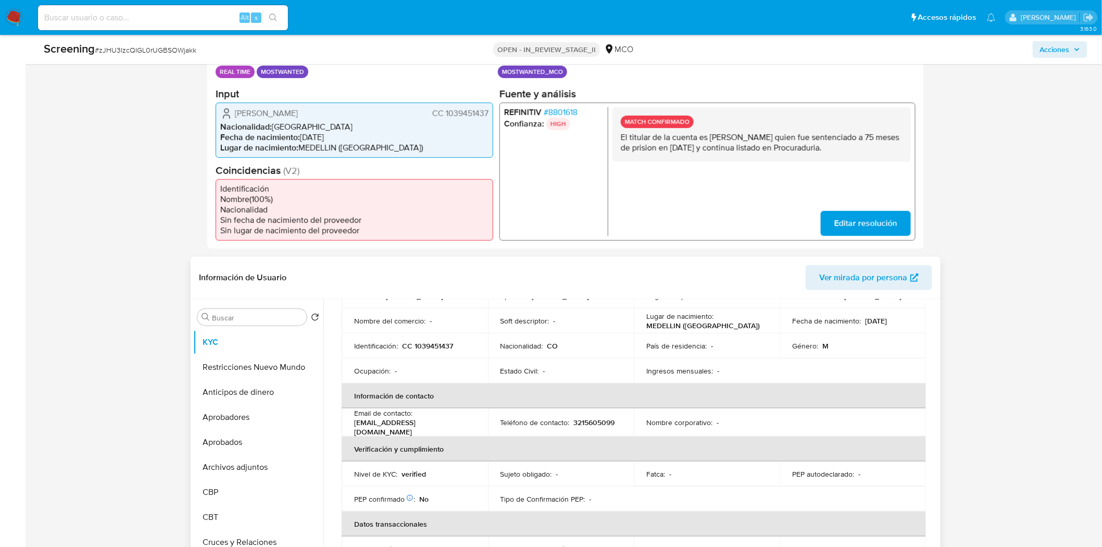
click at [438, 345] on p "CC 1039451437" at bounding box center [427, 345] width 51 height 9
copy p "1039451437"
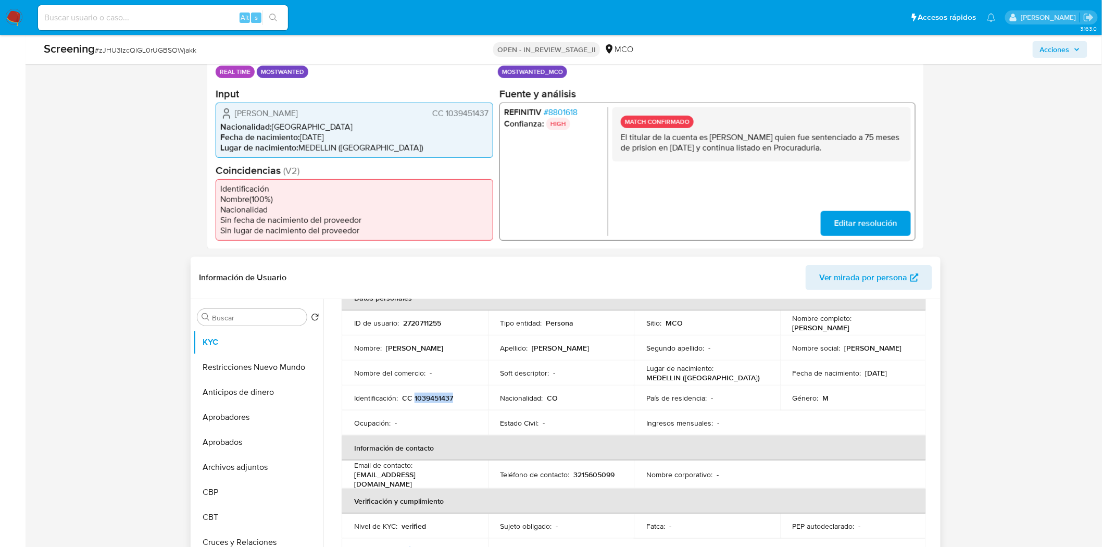
scroll to position [0, 0]
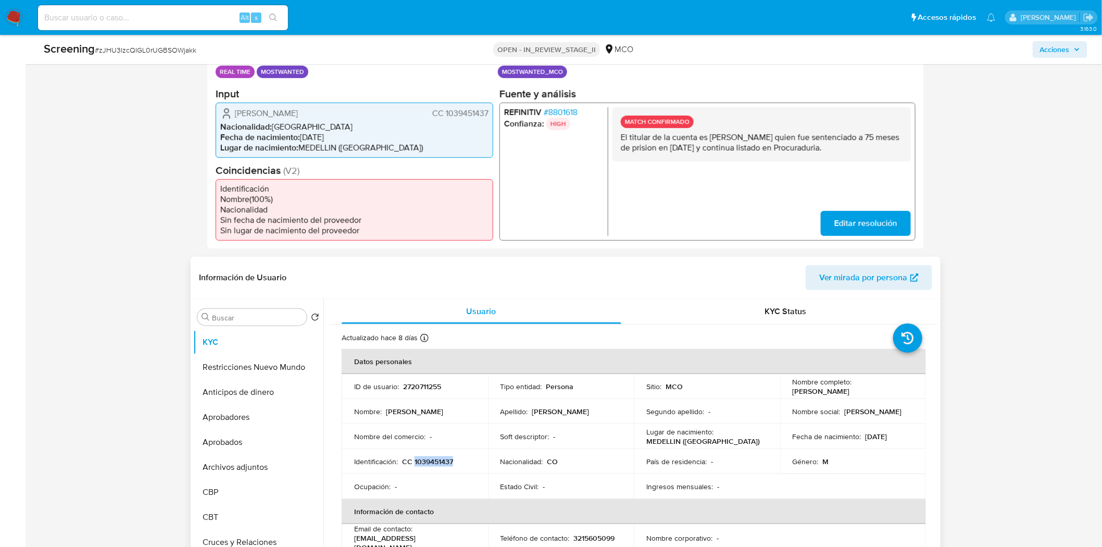
drag, startPoint x: 897, startPoint y: 392, endPoint x: 788, endPoint y: 391, distance: 109.4
click at [788, 391] on td "Nombre completo : William Andres Martinez Cuervo" at bounding box center [853, 386] width 146 height 25
copy p "[PERSON_NAME]"
click at [205, 366] on button "Restricciones Nuevo Mundo" at bounding box center [254, 367] width 122 height 25
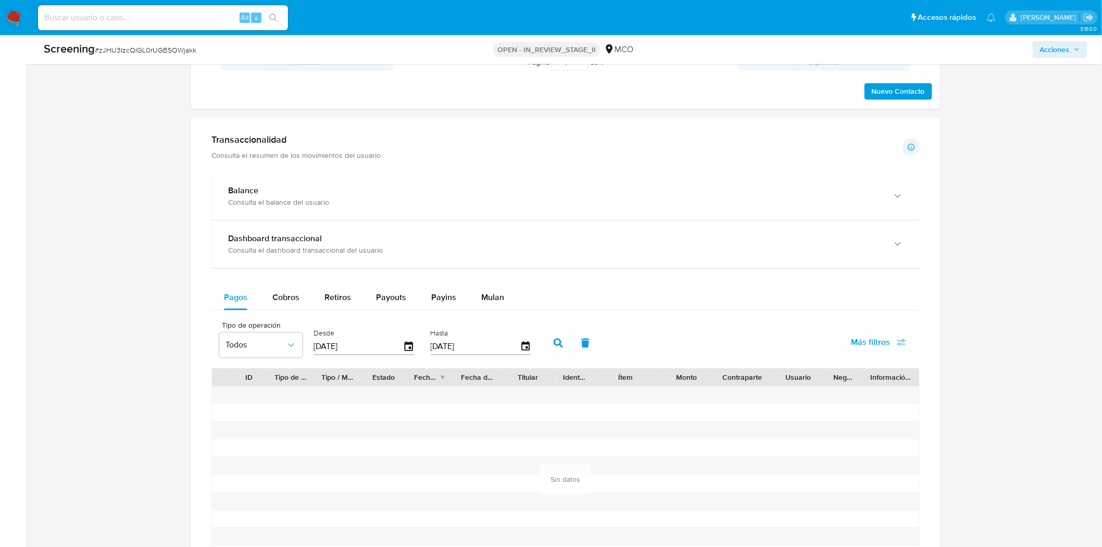
scroll to position [983, 0]
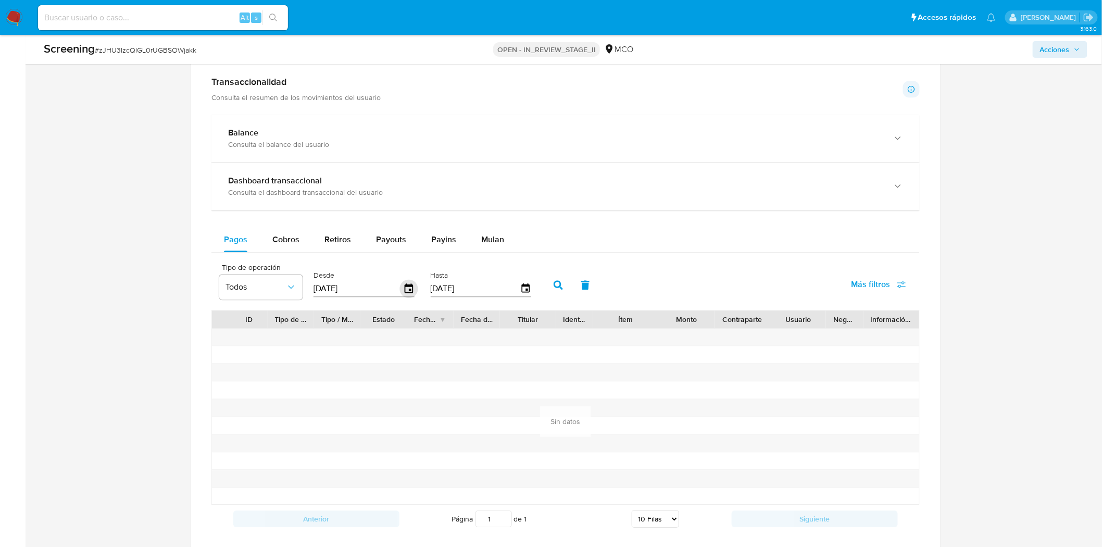
click at [409, 290] on icon "button" at bounding box center [409, 289] width 18 height 18
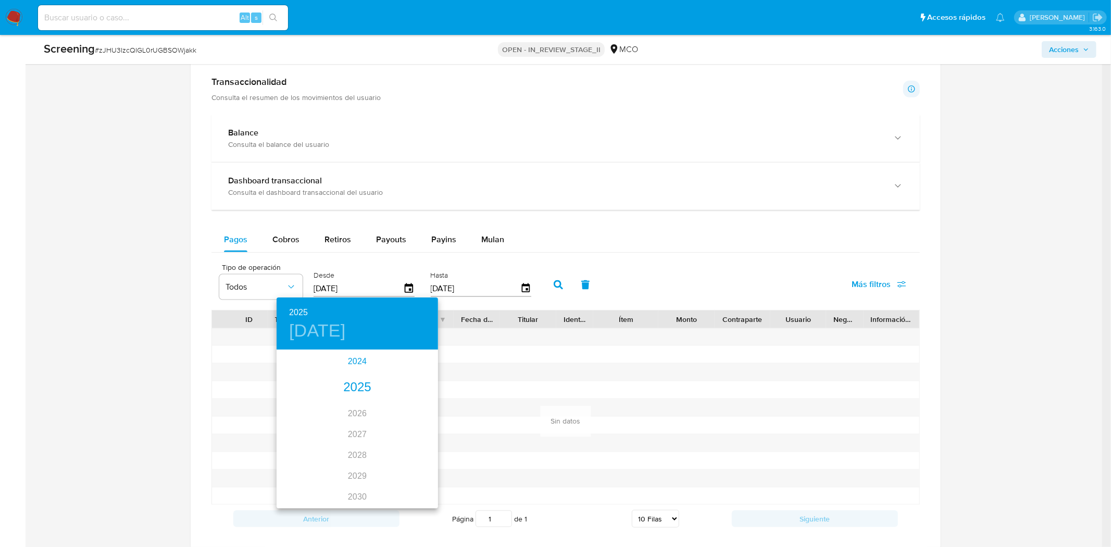
click at [349, 364] on div "2024" at bounding box center [356, 361] width 161 height 21
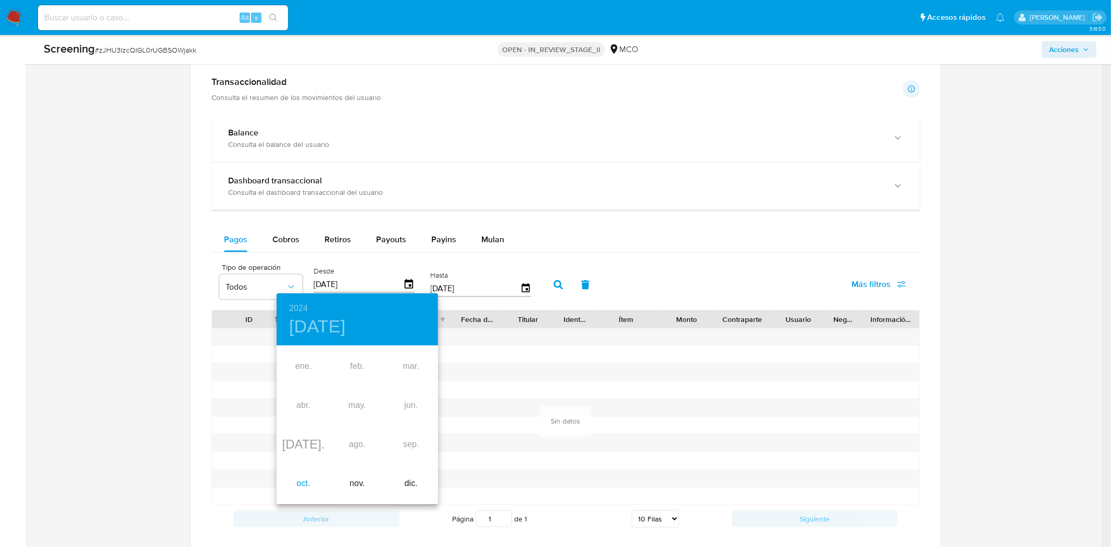
click at [299, 482] on div "oct." at bounding box center [303, 483] width 54 height 39
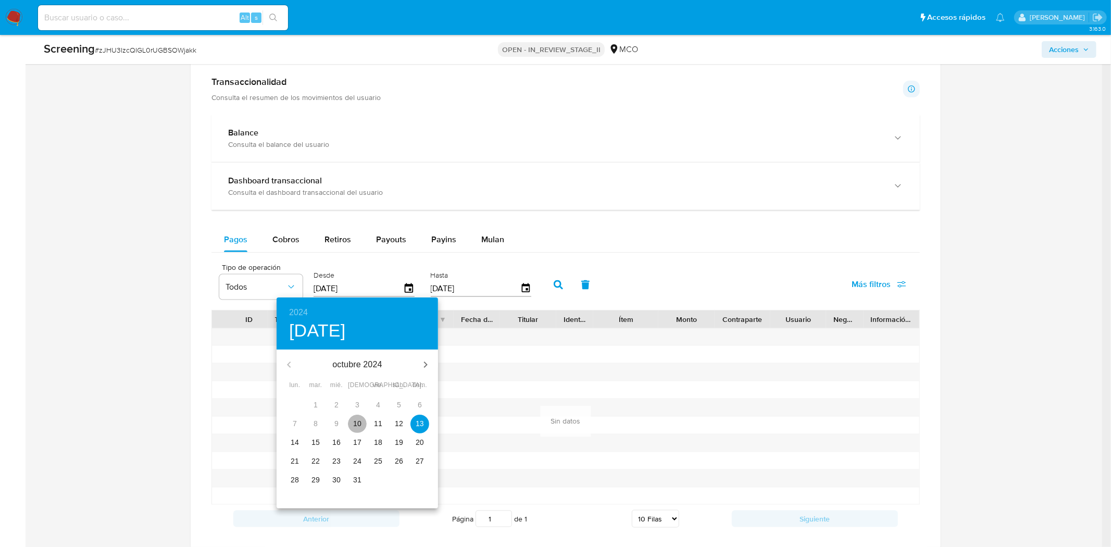
click at [354, 425] on p "10" at bounding box center [357, 423] width 8 height 10
type input "10/10/2024"
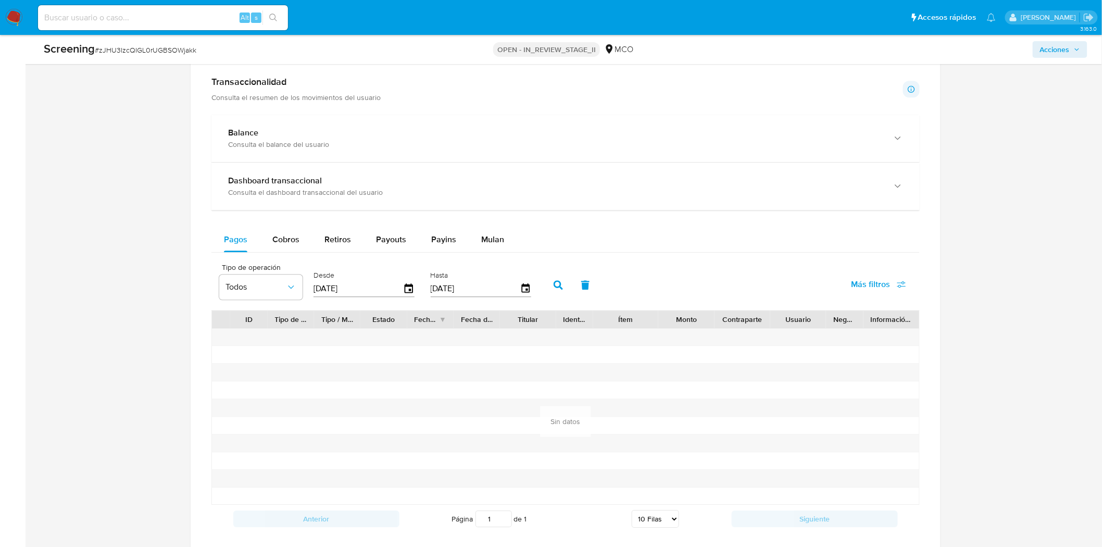
click at [554, 285] on icon "button" at bounding box center [558, 284] width 9 height 9
click at [283, 246] on div "Cobros" at bounding box center [285, 239] width 27 height 25
select select "10"
click at [342, 243] on span "Retiros" at bounding box center [337, 239] width 27 height 12
select select "10"
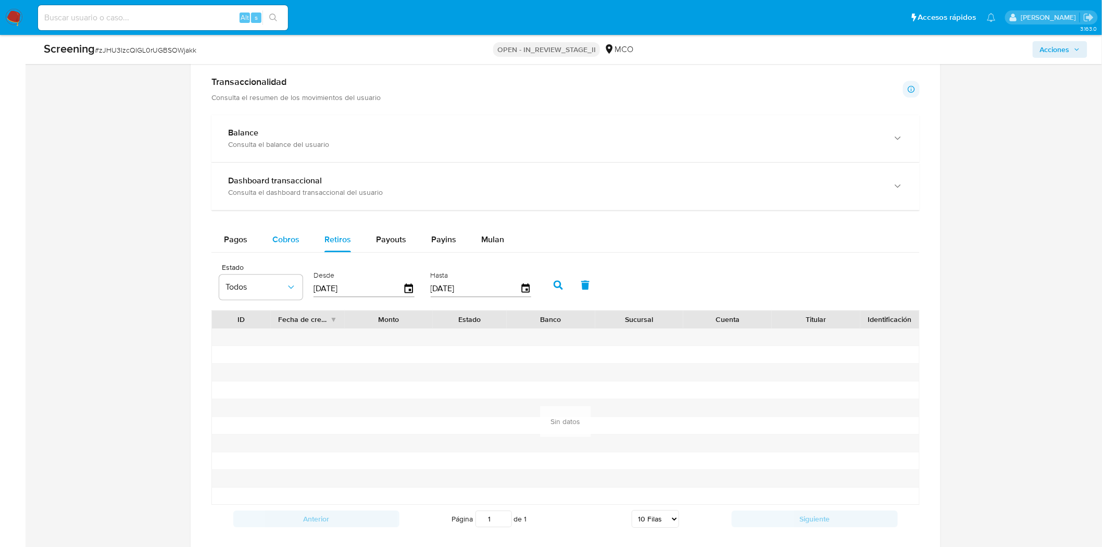
click at [292, 232] on div "Cobros" at bounding box center [285, 239] width 27 height 25
click at [413, 288] on div "Desde 13/07/2025" at bounding box center [365, 284] width 109 height 42
click at [410, 290] on icon "button" at bounding box center [409, 287] width 8 height 9
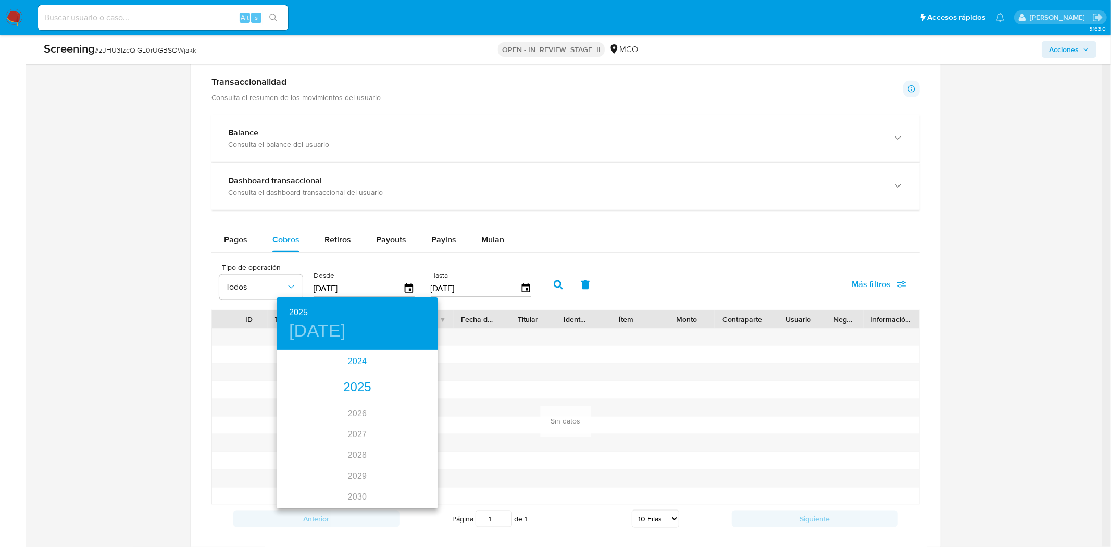
click at [358, 359] on div "2024" at bounding box center [356, 361] width 161 height 21
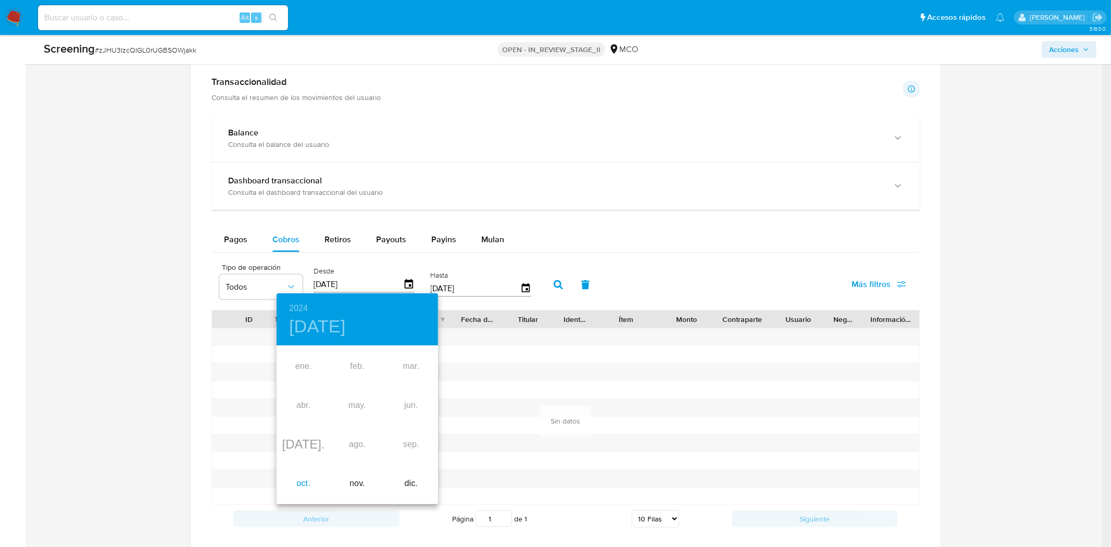
click at [311, 485] on div "oct." at bounding box center [303, 483] width 54 height 39
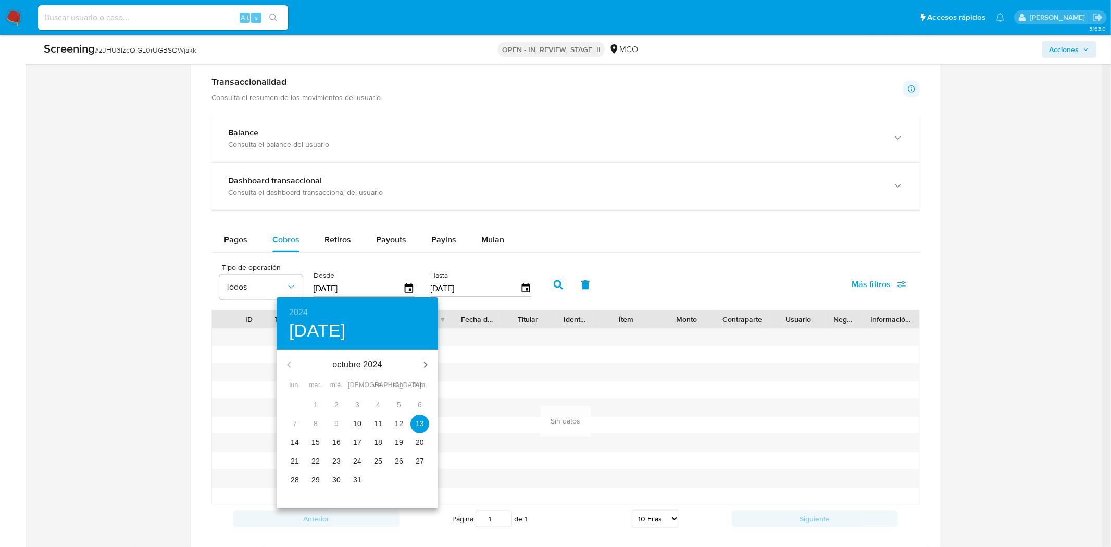
click at [356, 423] on p "10" at bounding box center [357, 423] width 8 height 10
type input "10/10/2024"
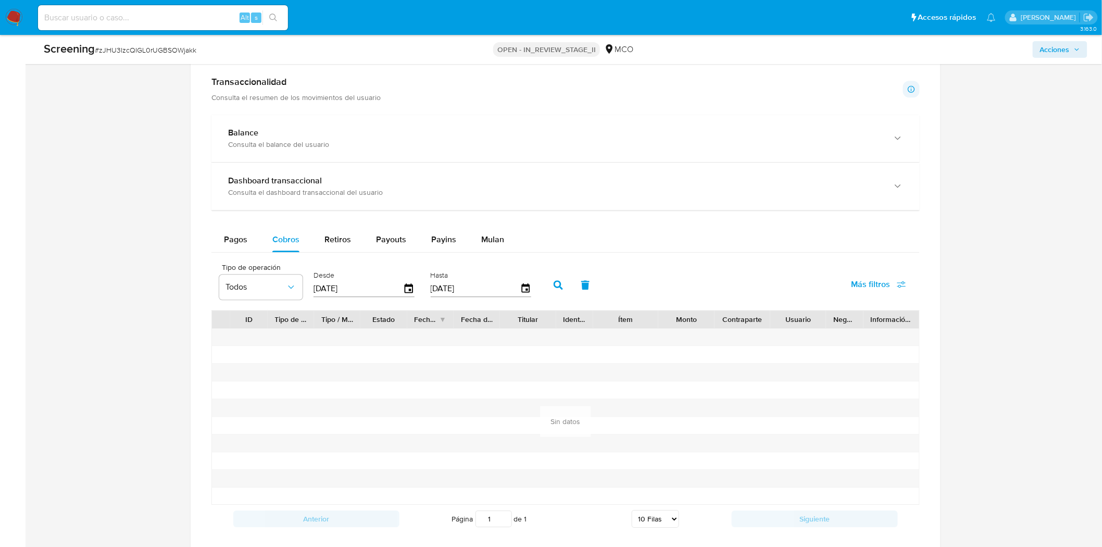
click at [559, 287] on button "button" at bounding box center [558, 284] width 27 height 25
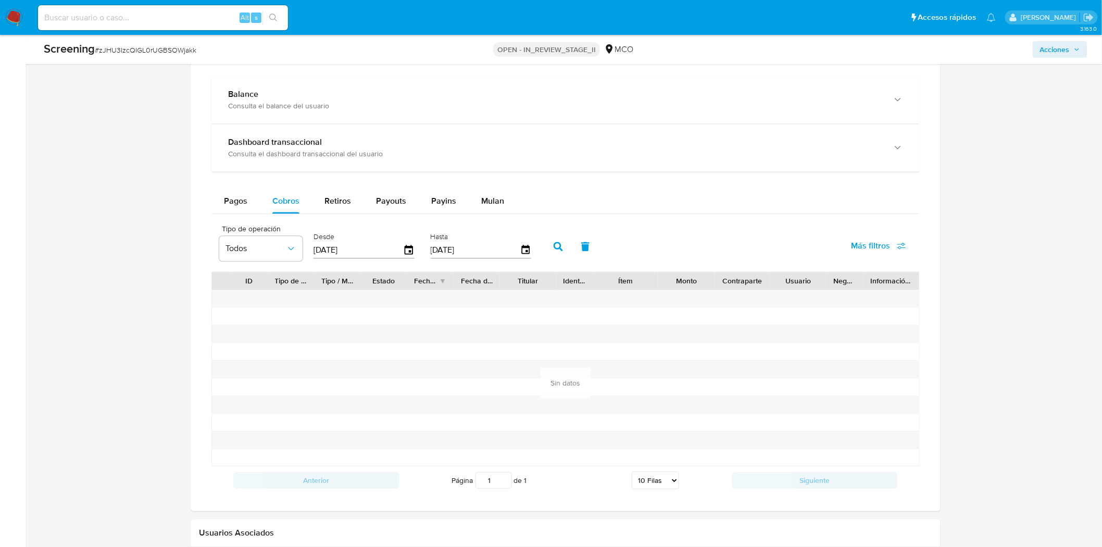
scroll to position [1099, 0]
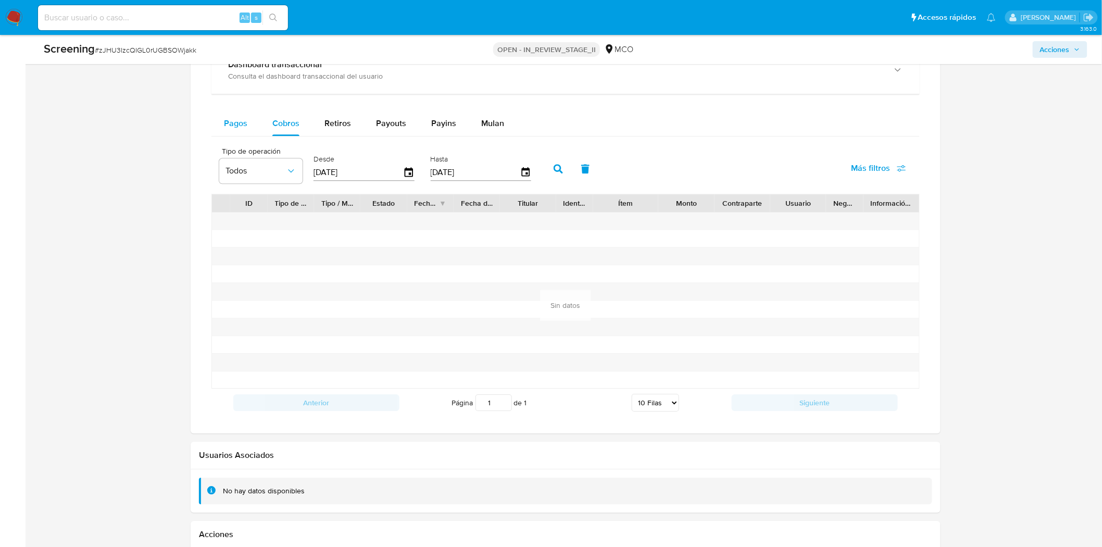
click at [237, 131] on div "Pagos" at bounding box center [235, 123] width 23 height 25
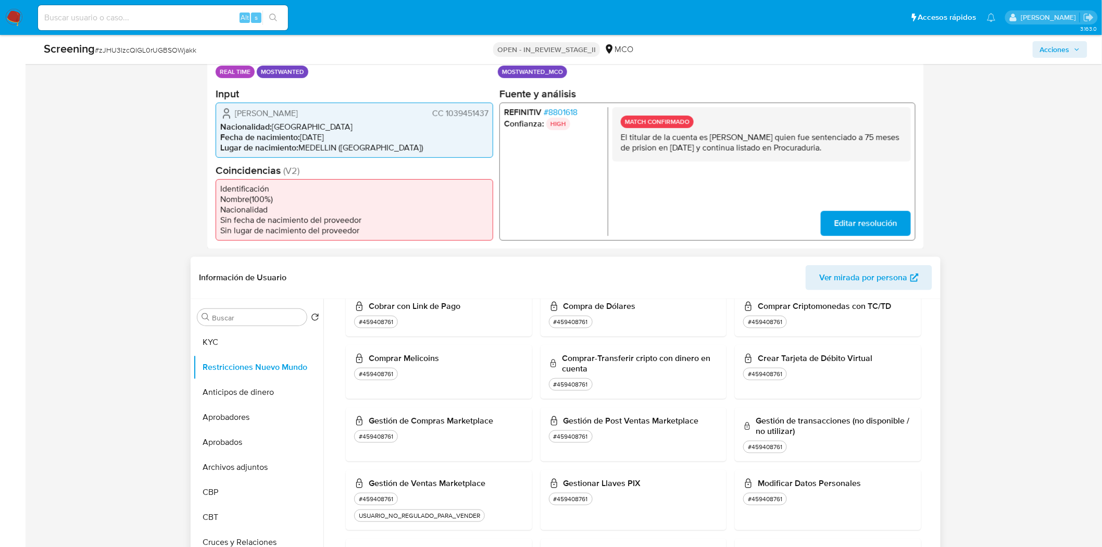
scroll to position [405, 0]
click at [227, 347] on button "KYC" at bounding box center [254, 342] width 122 height 25
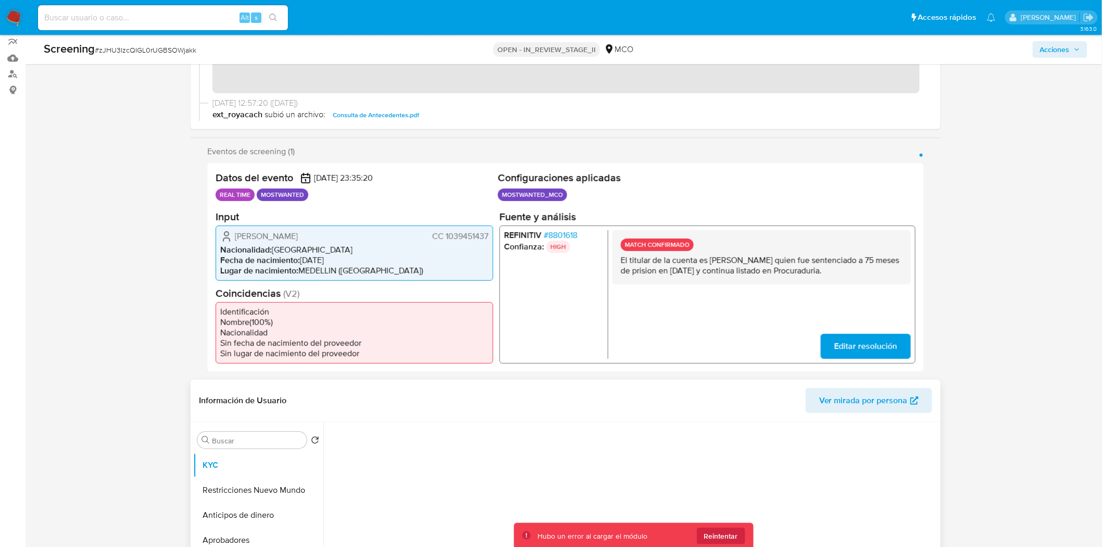
scroll to position [231, 0]
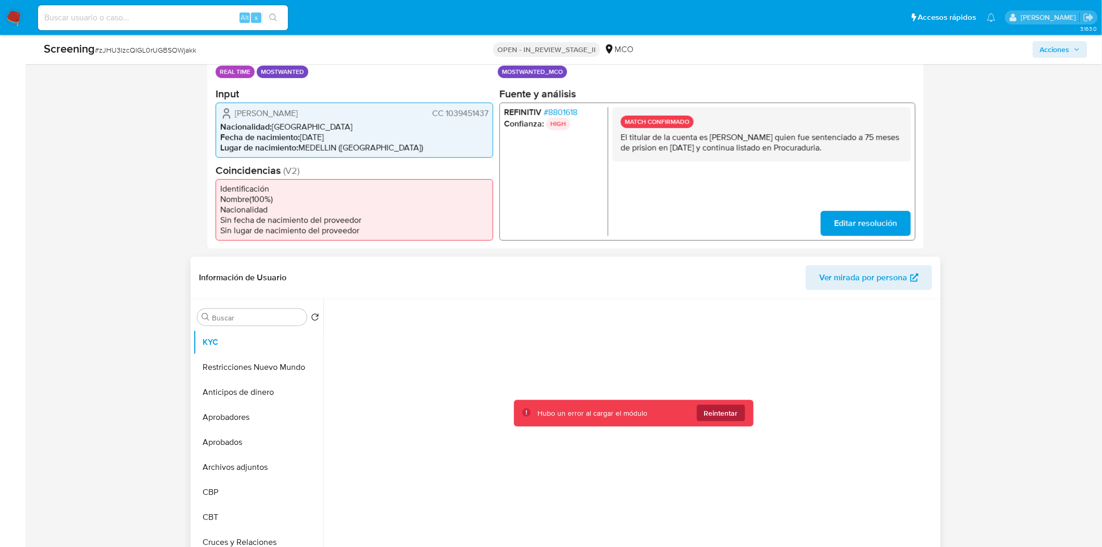
click at [720, 415] on span "Reintentar" at bounding box center [721, 413] width 34 height 17
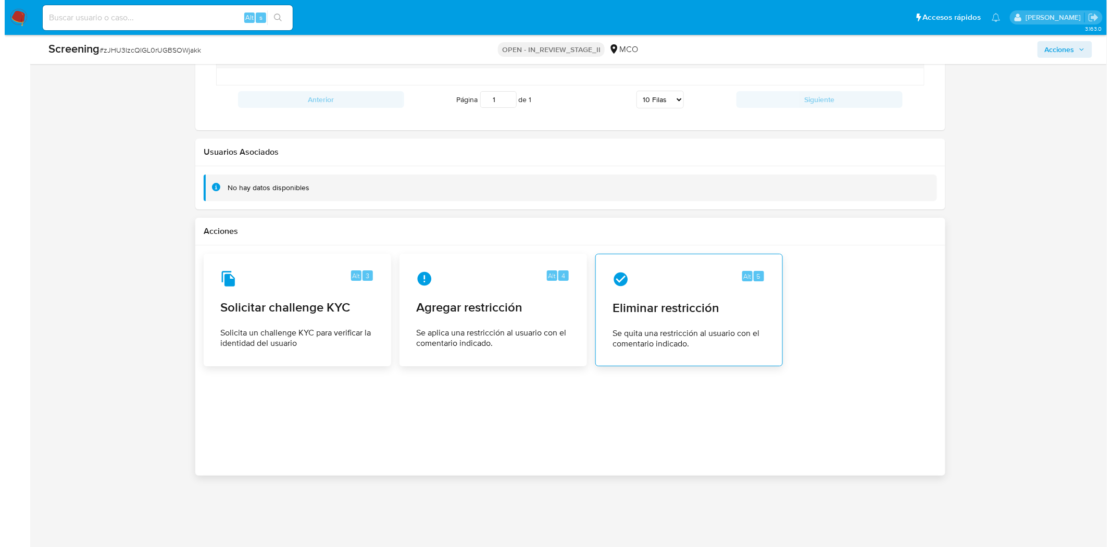
scroll to position [1410, 0]
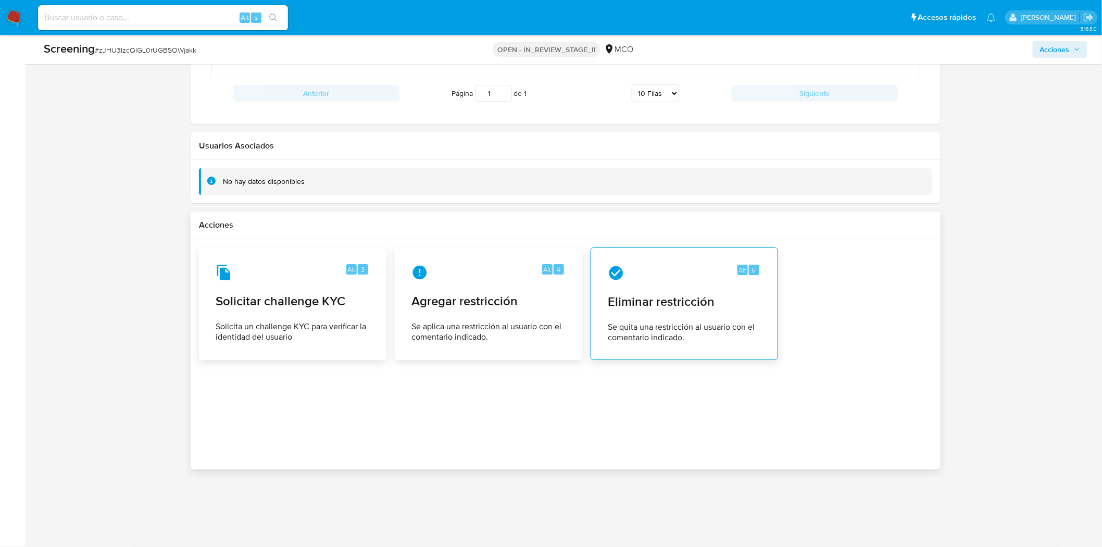
click at [652, 285] on div "Alt 5 Eliminar restricción Se quita una restricción al usuario con el comentari…" at bounding box center [684, 303] width 170 height 95
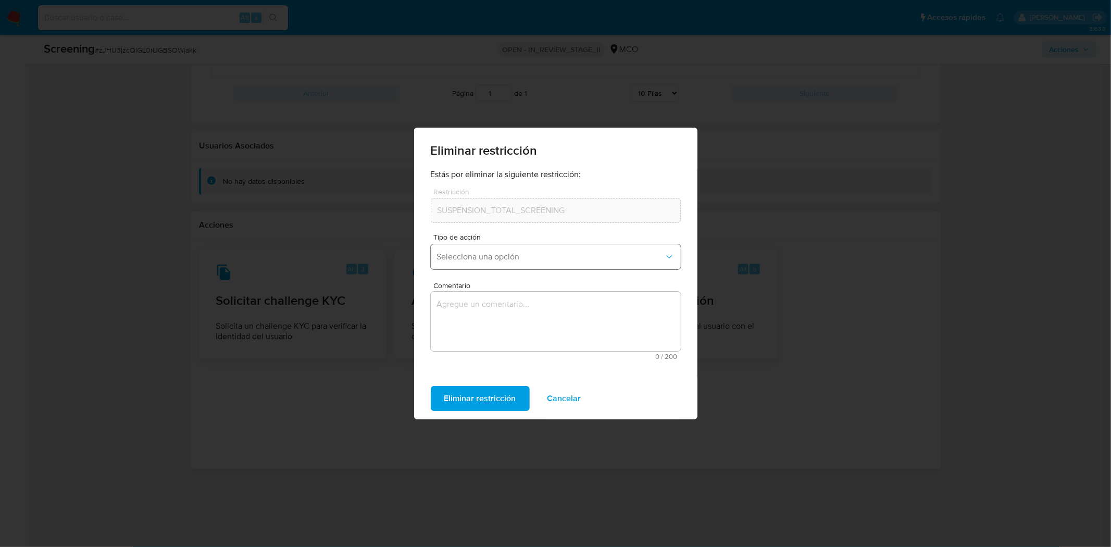
click at [518, 257] on span "Selecciona una opción" at bounding box center [550, 257] width 227 height 10
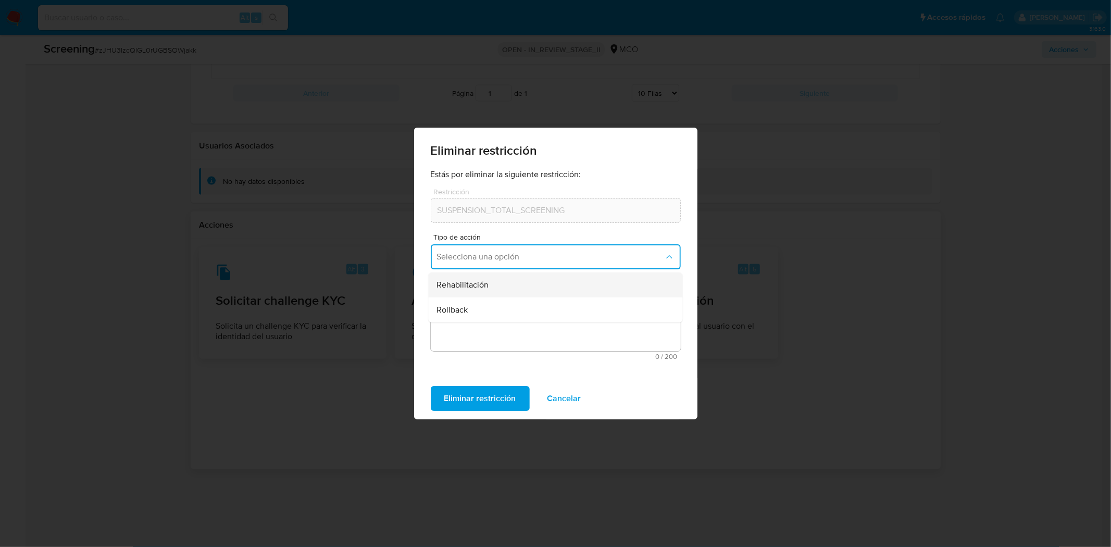
click at [499, 283] on div "Rehabilitación" at bounding box center [551, 284] width 231 height 25
click at [484, 316] on textarea "Comentario" at bounding box center [556, 321] width 250 height 59
type textarea "R"
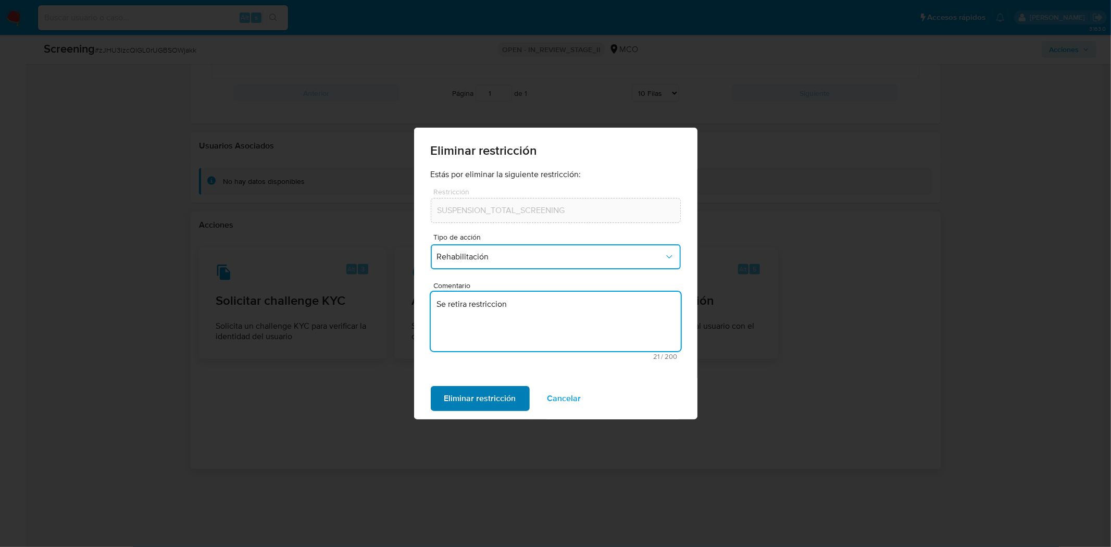
type textarea "Se retira restriccion"
click at [480, 402] on span "Eliminar restricción" at bounding box center [480, 398] width 72 height 23
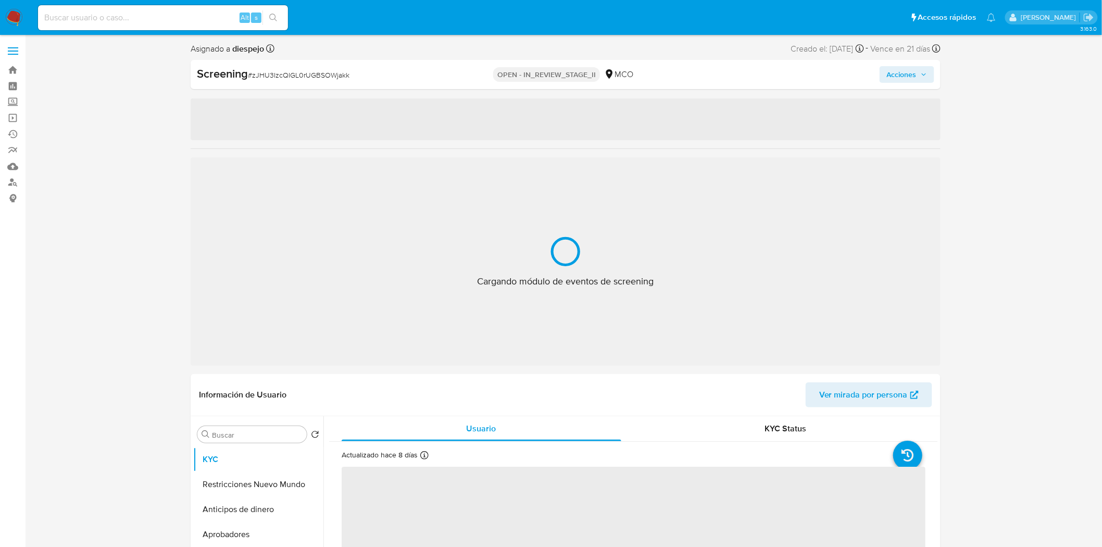
select select "10"
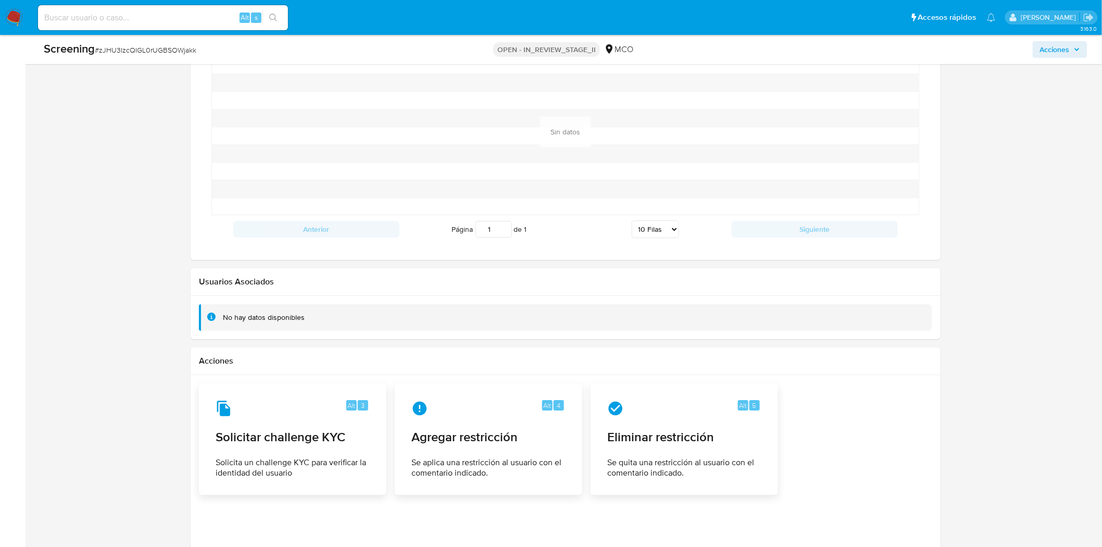
scroll to position [1330, 0]
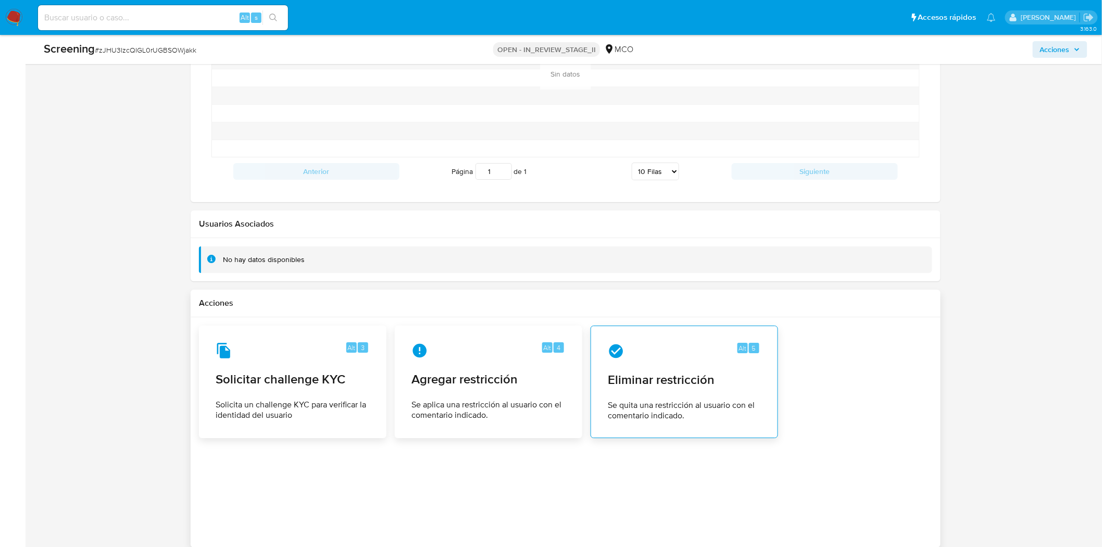
click at [700, 387] on span "Eliminar restricción" at bounding box center [684, 380] width 153 height 16
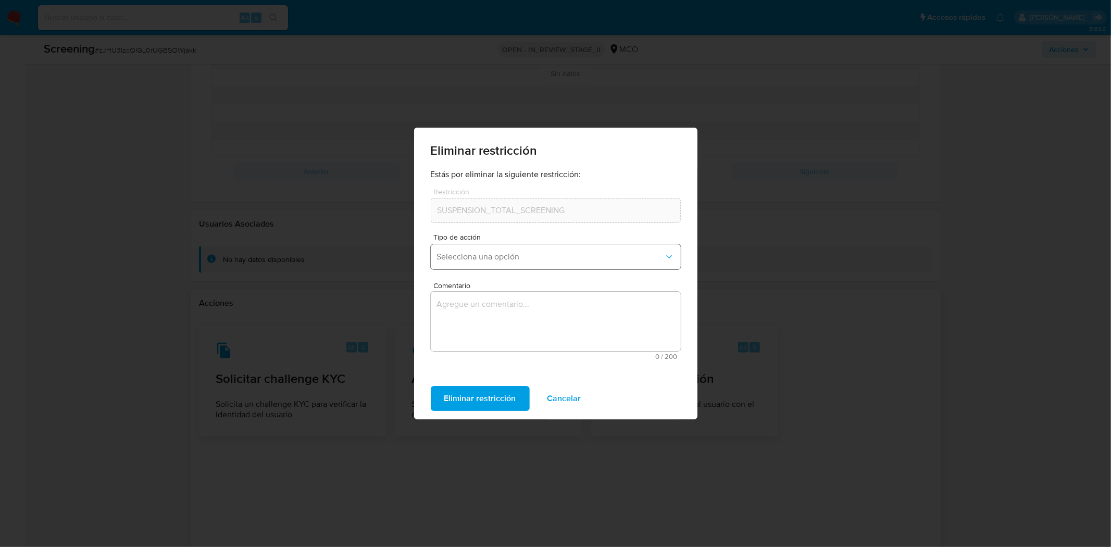
click at [529, 252] on span "Selecciona una opción" at bounding box center [550, 257] width 227 height 10
drag, startPoint x: 514, startPoint y: 278, endPoint x: 516, endPoint y: 284, distance: 7.1
click at [515, 276] on div "Rehabilitación" at bounding box center [551, 284] width 231 height 25
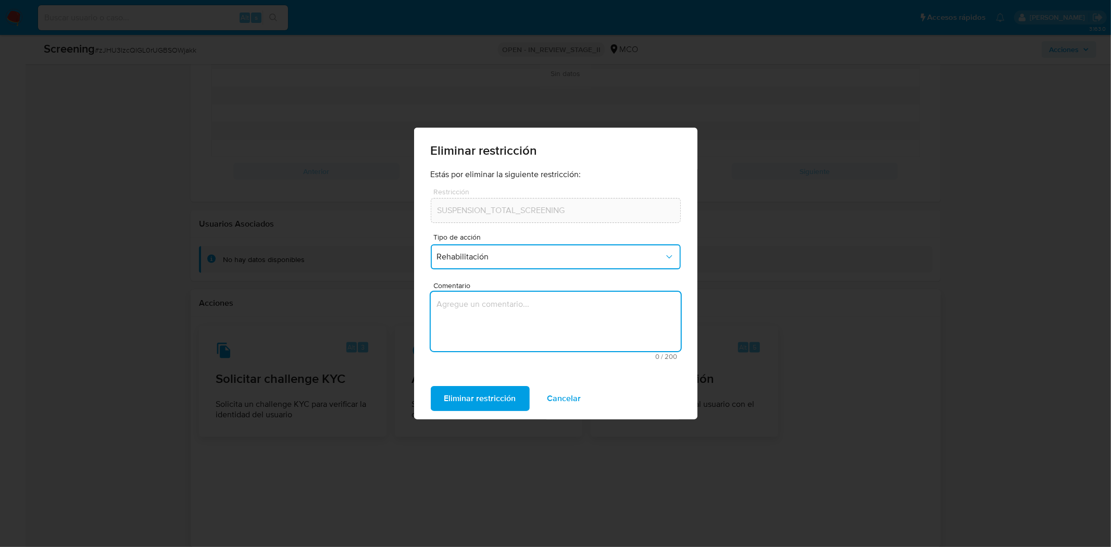
click at [512, 313] on textarea "Comentario" at bounding box center [556, 321] width 250 height 59
type textarea "Retiro de restriccion"
click at [493, 394] on span "Eliminar restricción" at bounding box center [480, 398] width 72 height 23
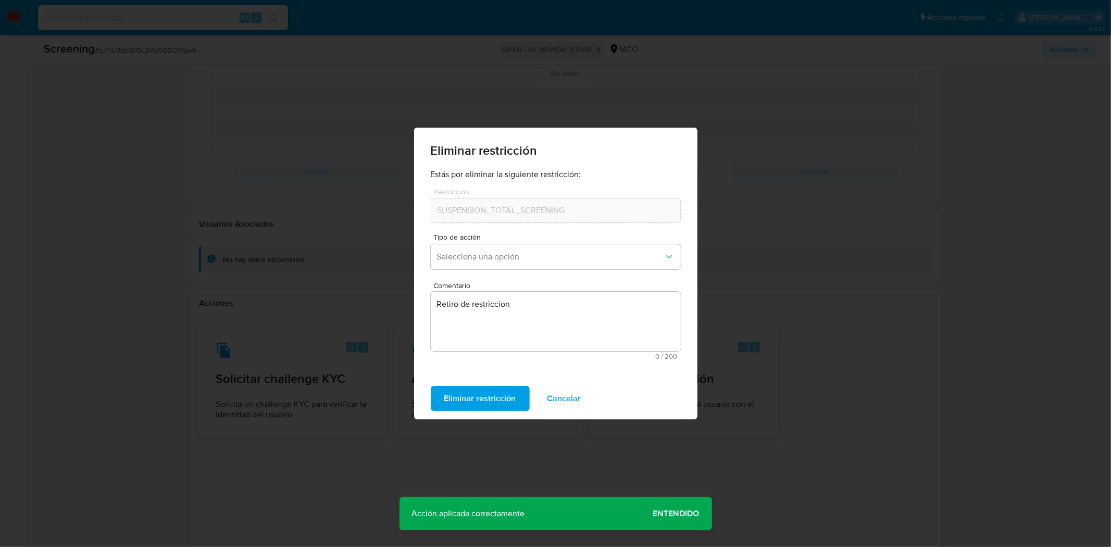
click at [549, 395] on span "Cancelar" at bounding box center [564, 398] width 34 height 23
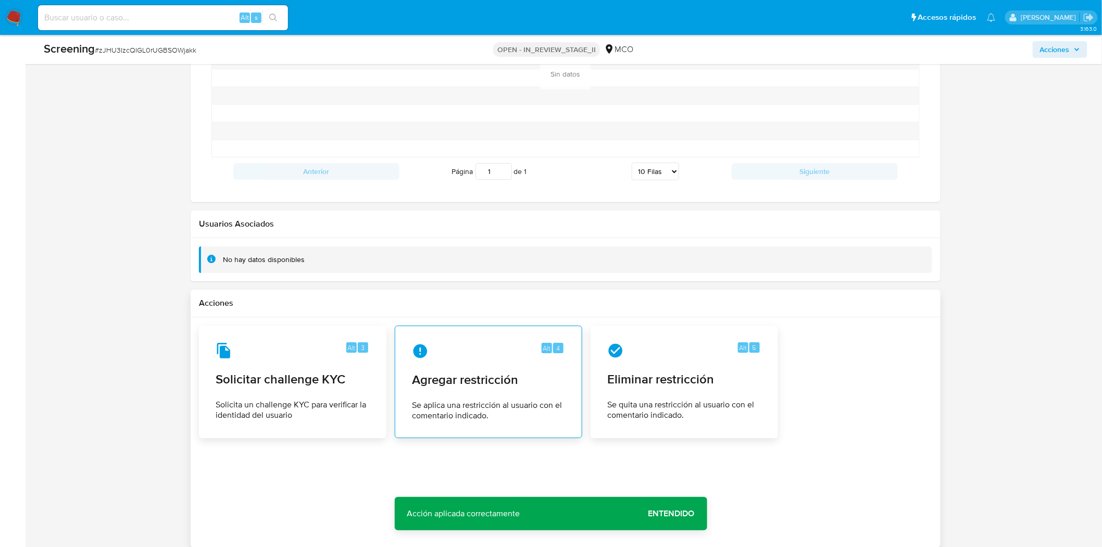
click at [508, 367] on div "Alt 4 Agregar restricción Se aplica una restricción al usuario con el comentari…" at bounding box center [489, 381] width 170 height 95
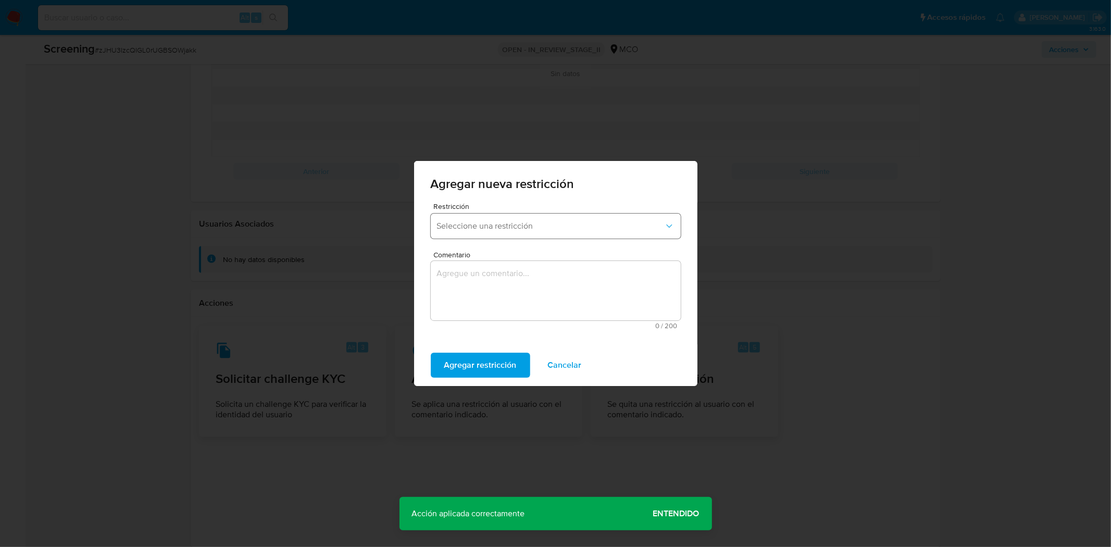
click at [543, 224] on span "Seleccione una restricción" at bounding box center [550, 226] width 227 height 10
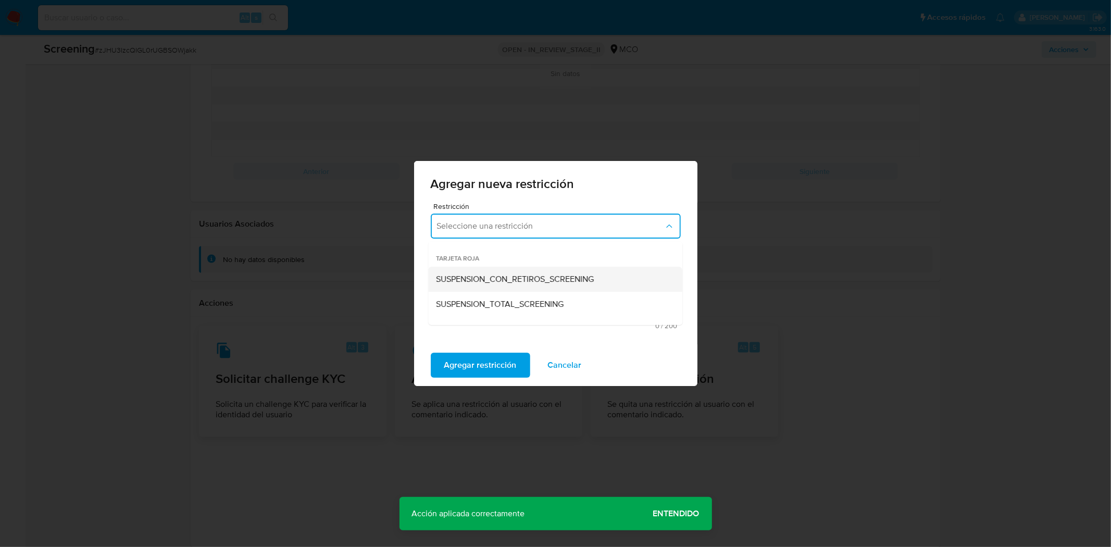
click at [523, 281] on span "SUSPENSION_CON_RETIROS_SCREENING" at bounding box center [515, 279] width 158 height 10
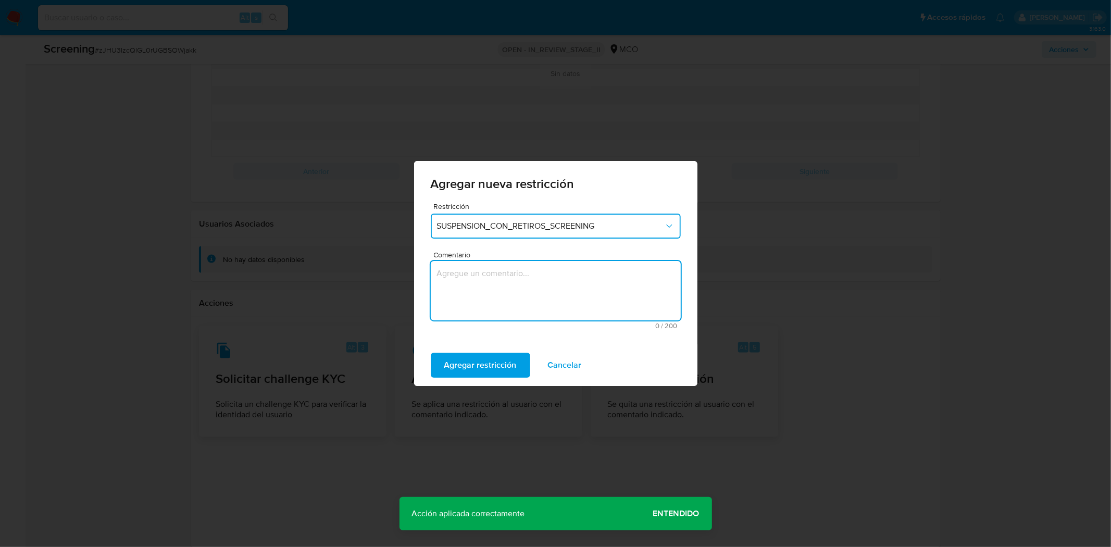
click at [522, 278] on textarea "Comentario" at bounding box center [556, 290] width 250 height 59
type textarea "Restriccion con retiro"
click at [484, 358] on span "Agregar restricción" at bounding box center [480, 365] width 72 height 23
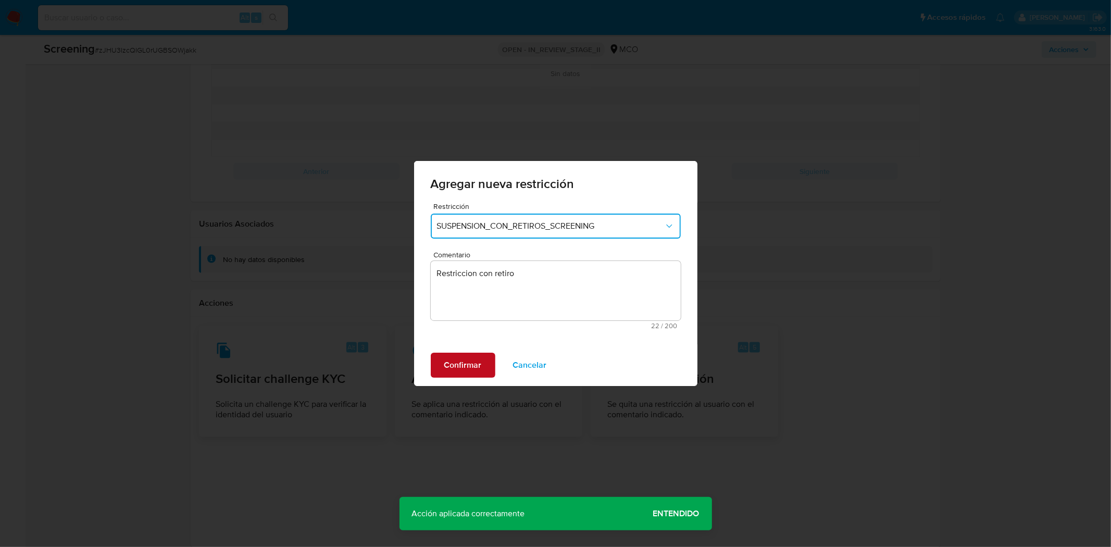
click at [481, 361] on button "Confirmar" at bounding box center [463, 365] width 65 height 25
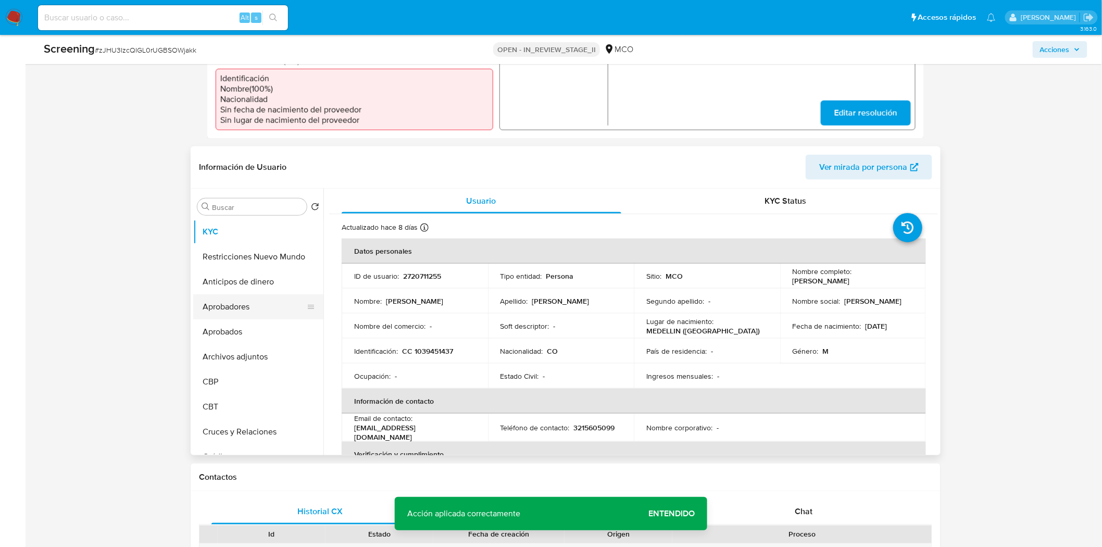
scroll to position [347, 0]
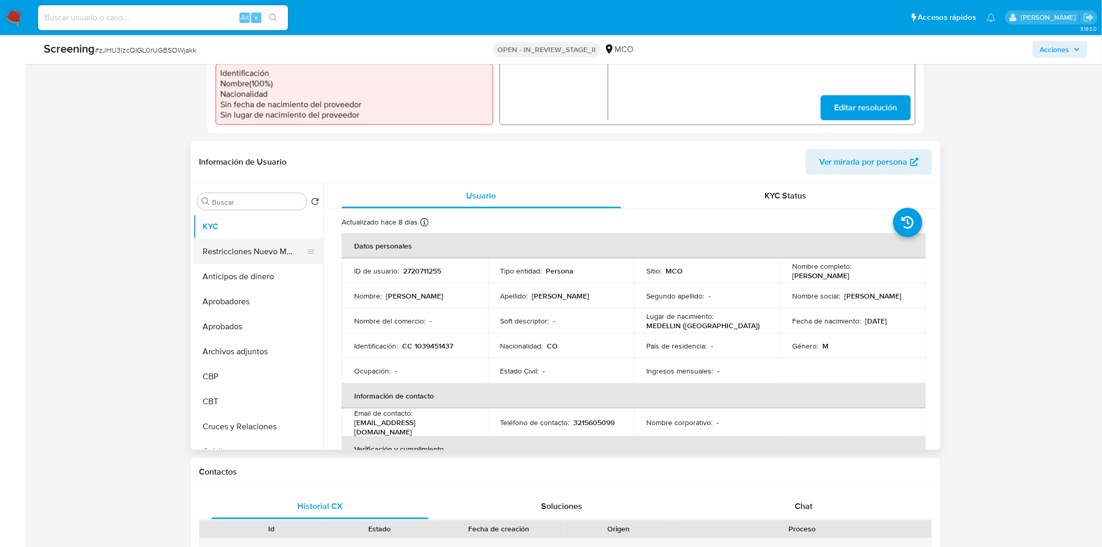
click at [237, 245] on button "Restricciones Nuevo Mundo" at bounding box center [254, 251] width 122 height 25
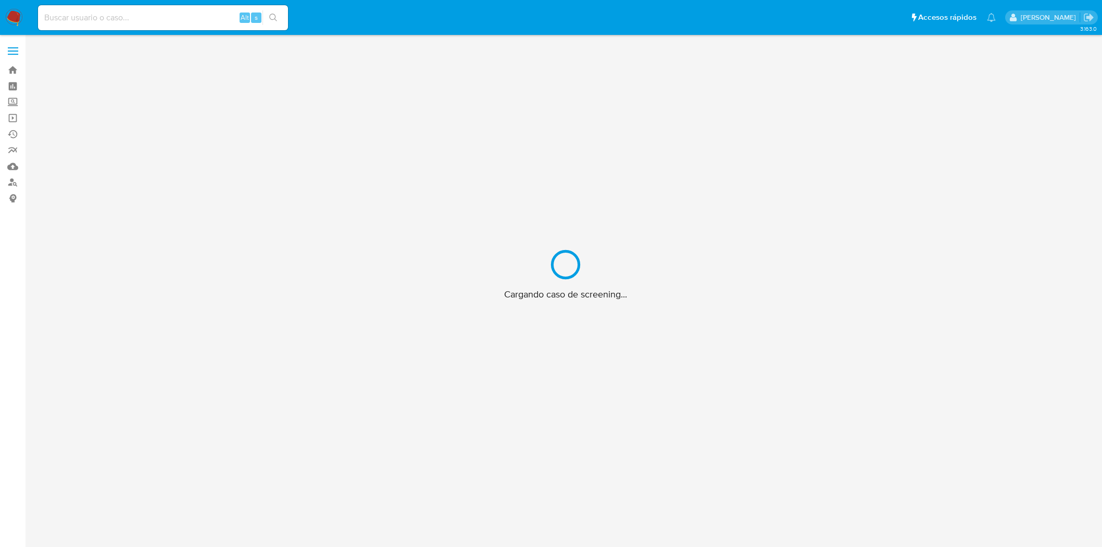
scroll to position [37, 0]
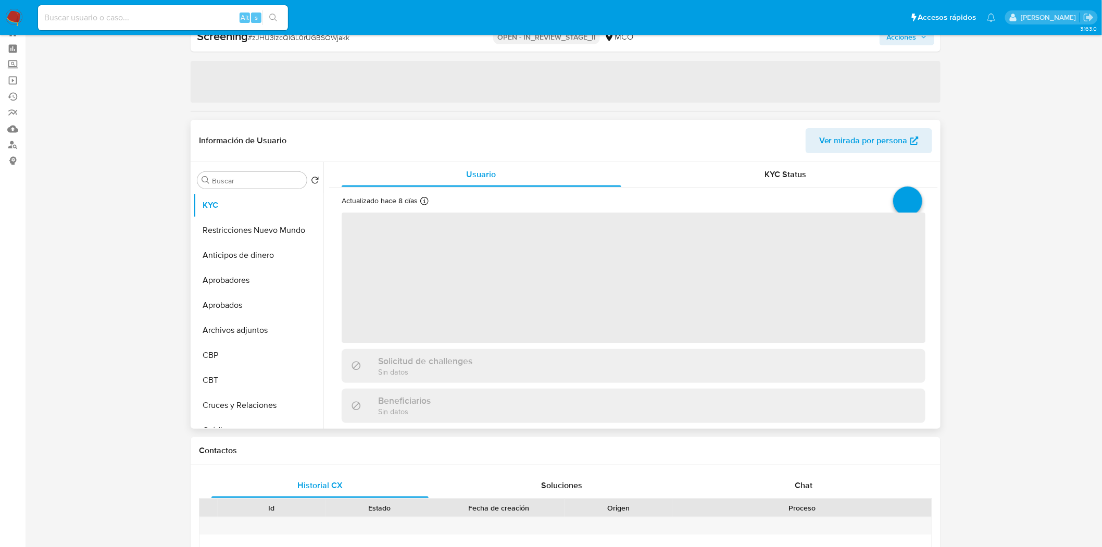
select select "10"
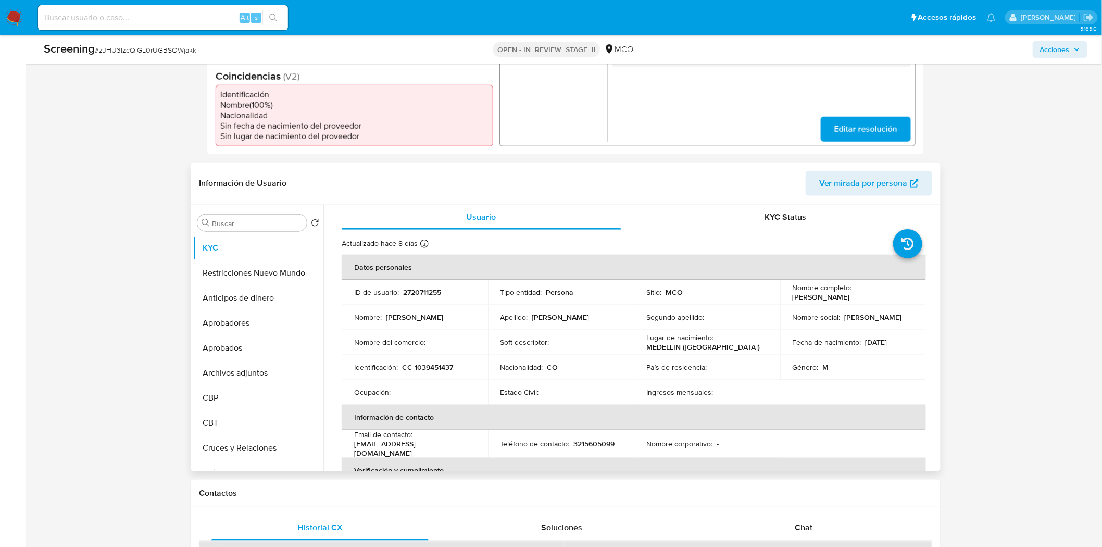
scroll to position [326, 0]
click at [224, 273] on button "Restricciones Nuevo Mundo" at bounding box center [254, 271] width 122 height 25
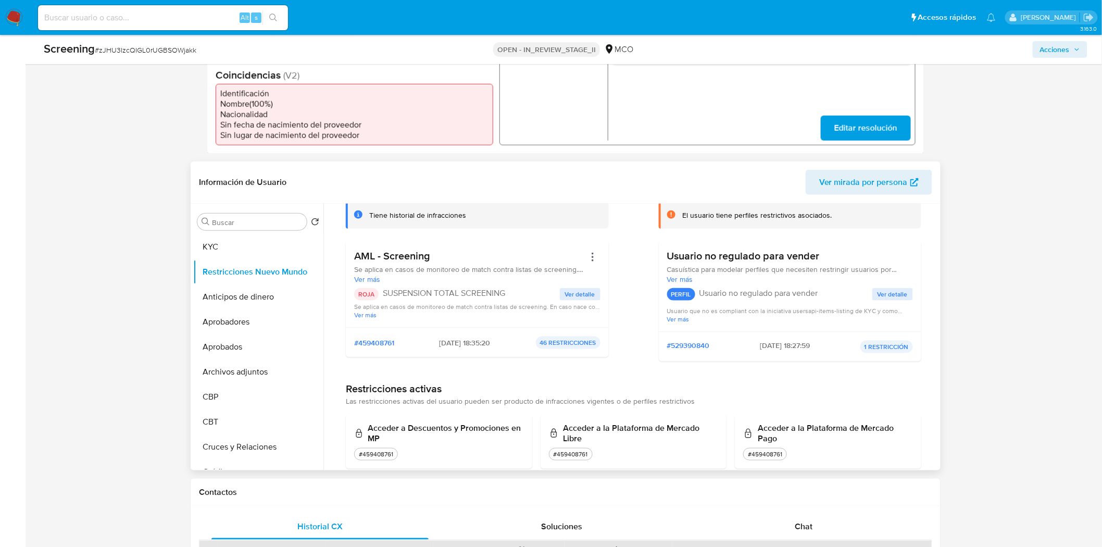
scroll to position [0, 0]
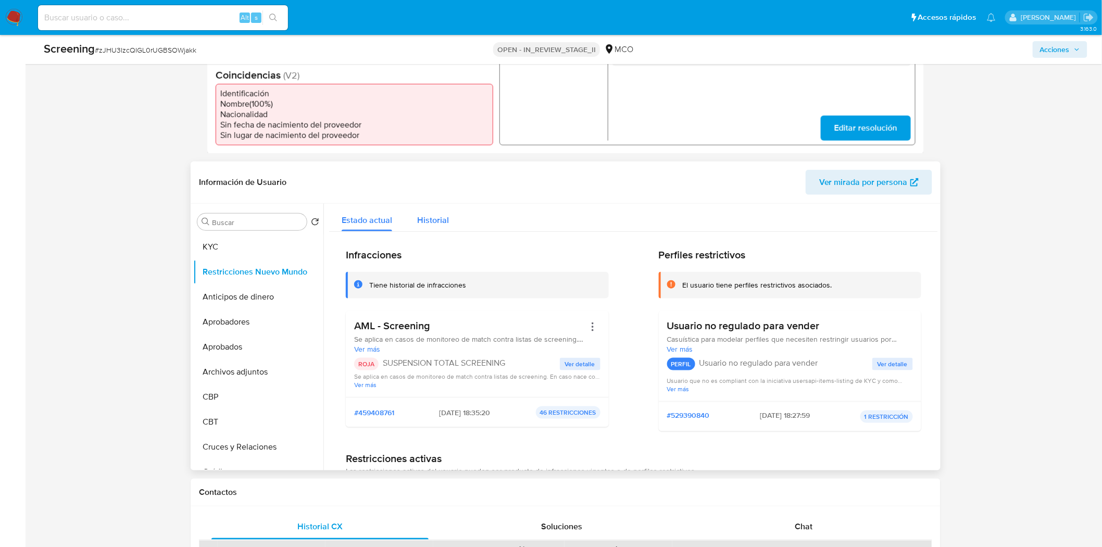
click at [440, 220] on span "Historial" at bounding box center [433, 220] width 32 height 12
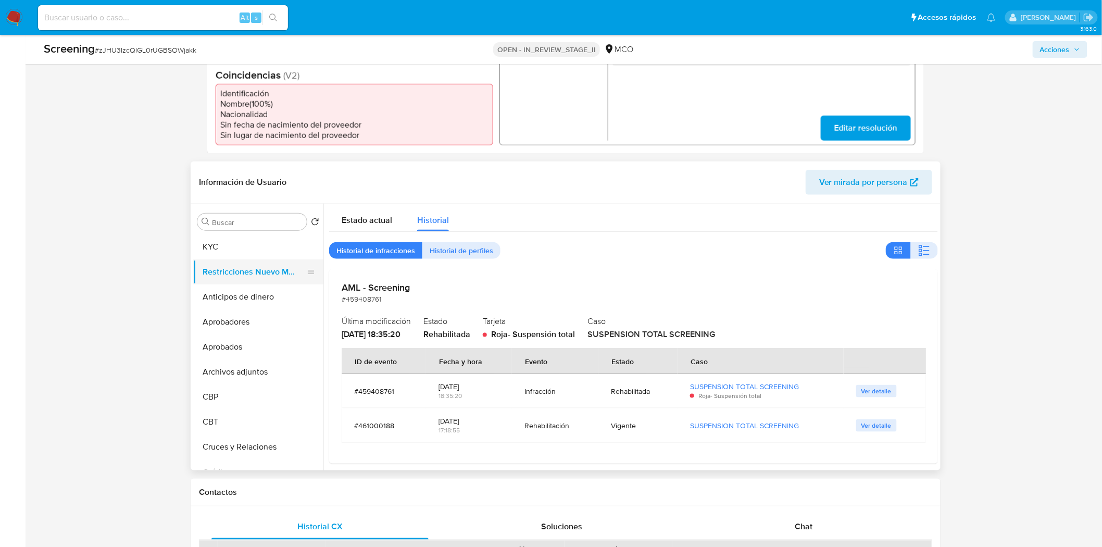
click at [242, 268] on button "Restricciones Nuevo Mundo" at bounding box center [254, 271] width 122 height 25
click at [228, 247] on button "KYC" at bounding box center [254, 246] width 122 height 25
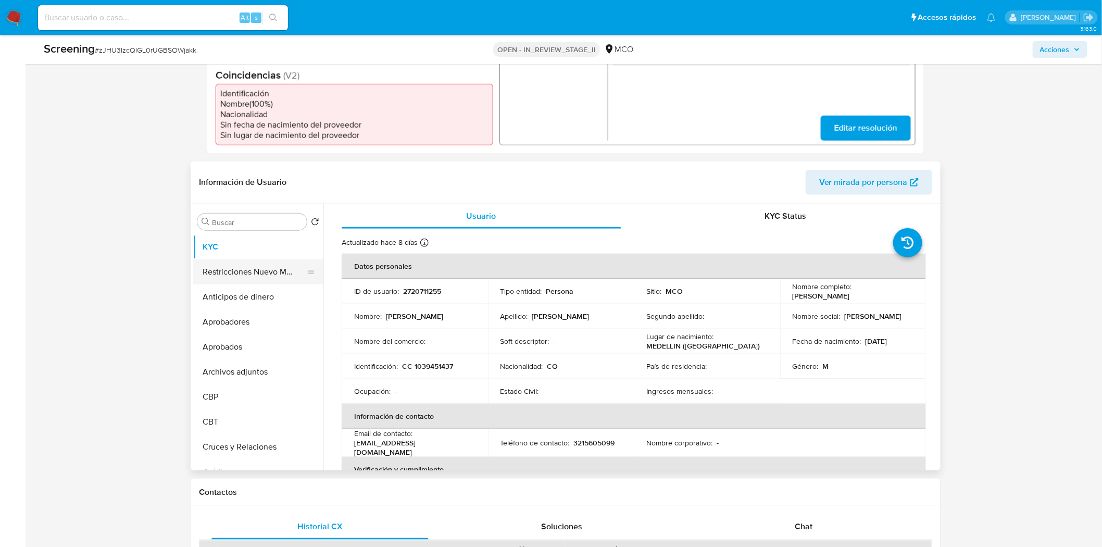
click at [220, 271] on button "Restricciones Nuevo Mundo" at bounding box center [254, 271] width 122 height 25
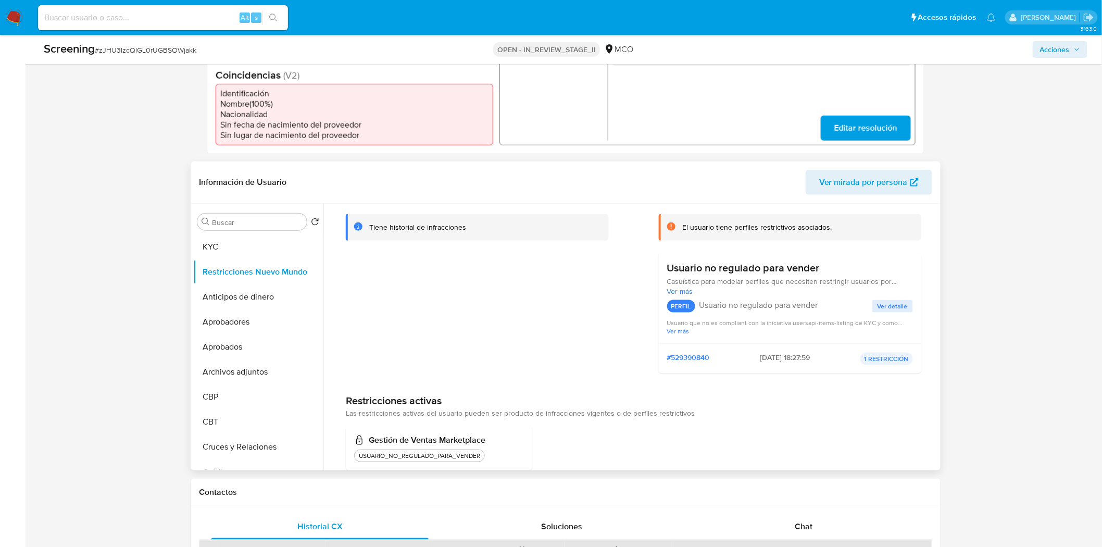
scroll to position [80, 0]
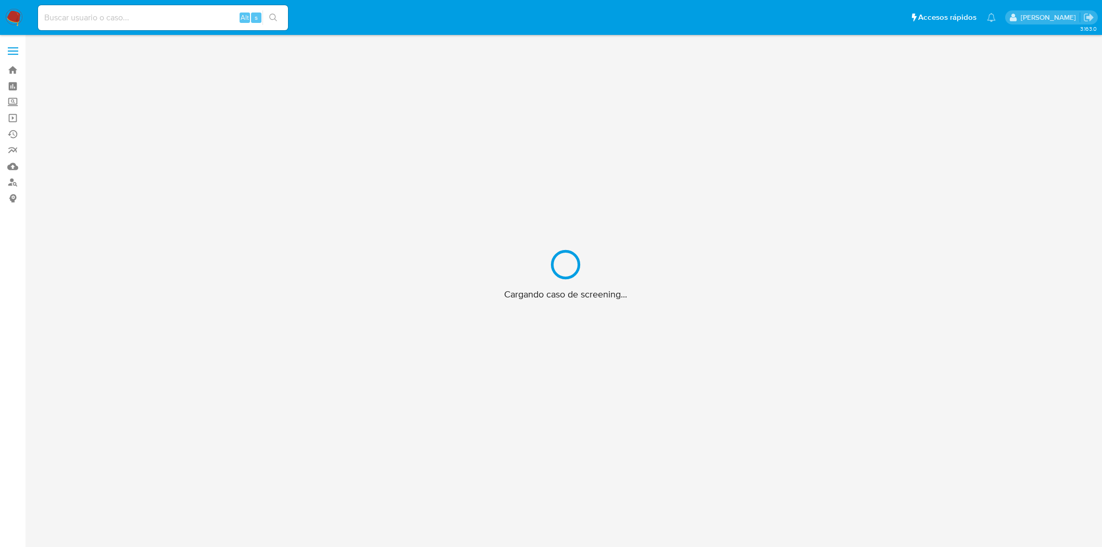
scroll to position [37, 0]
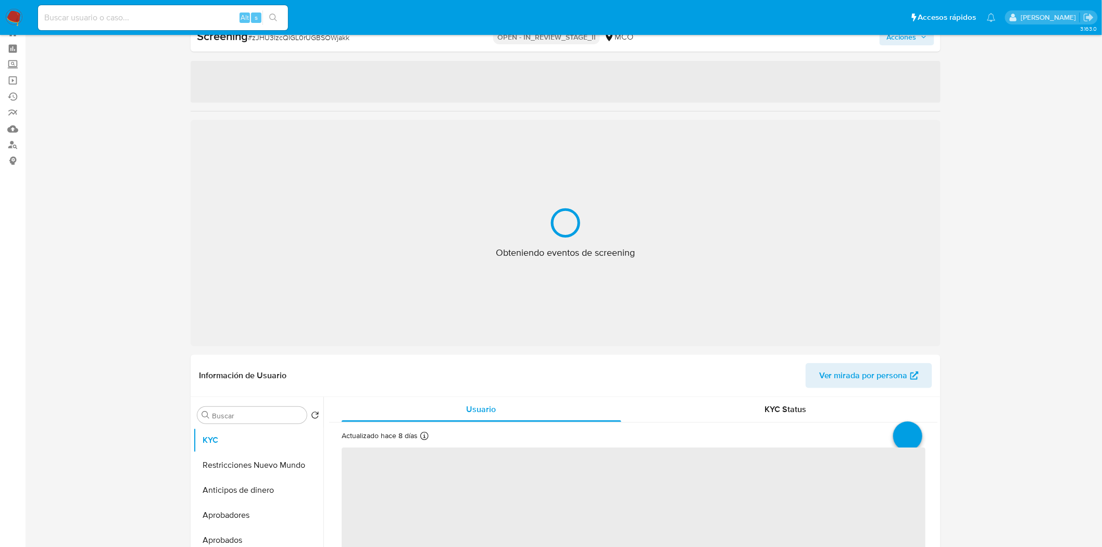
select select "10"
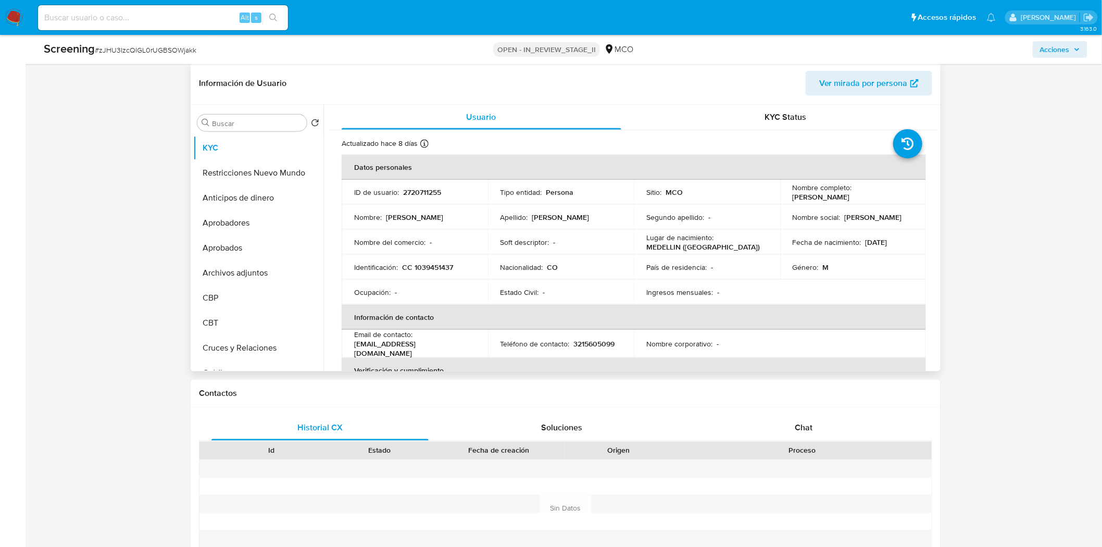
scroll to position [443, 0]
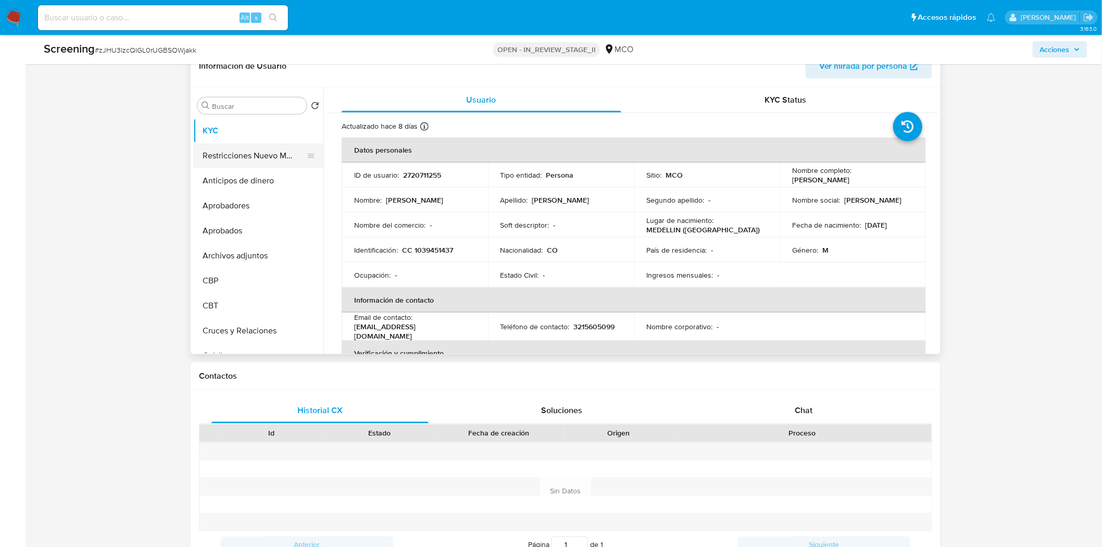
click at [253, 158] on button "Restricciones Nuevo Mundo" at bounding box center [254, 155] width 122 height 25
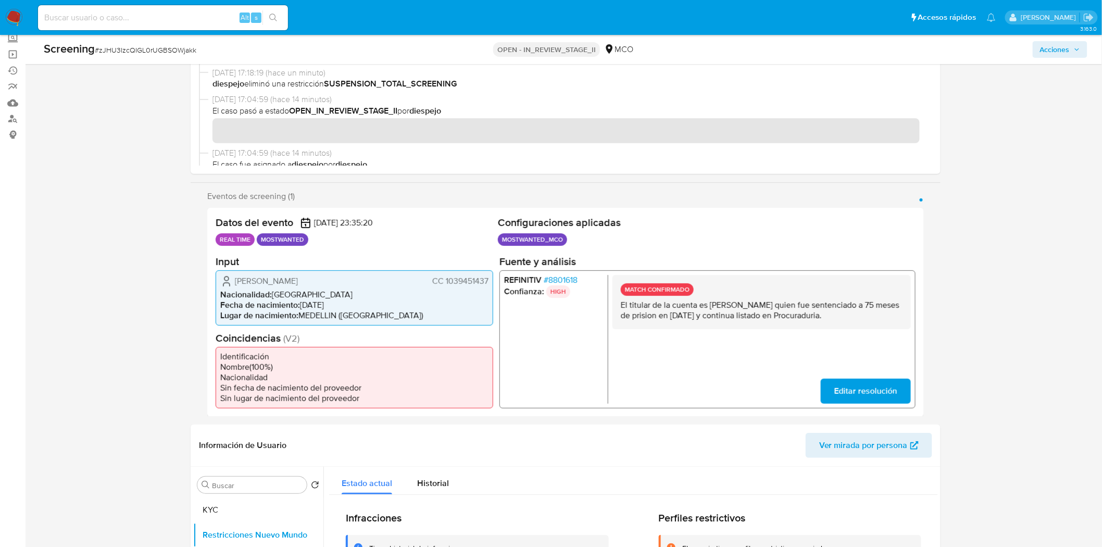
scroll to position [0, 0]
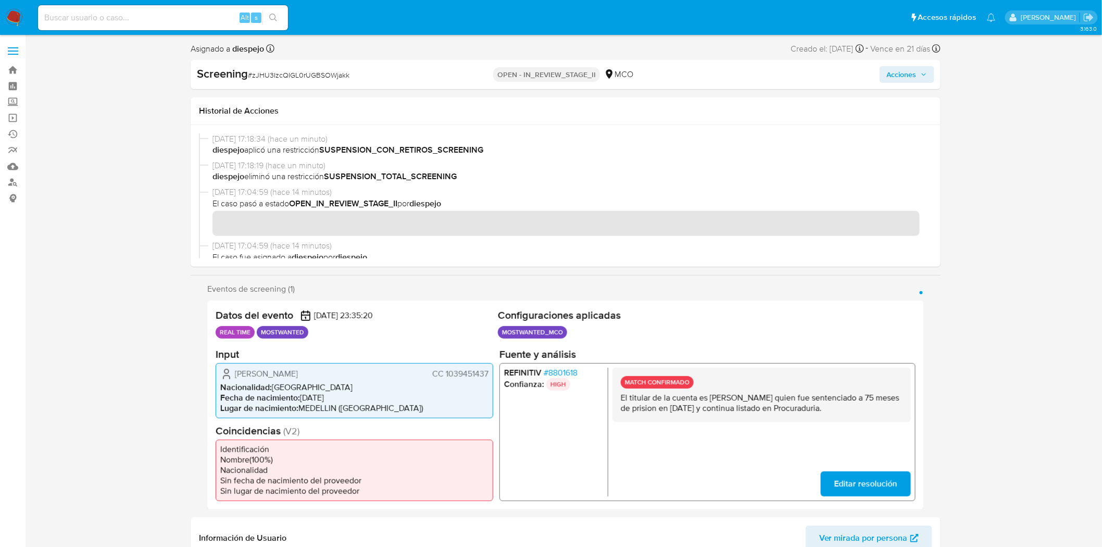
click at [917, 78] on span "Acciones" at bounding box center [907, 74] width 40 height 15
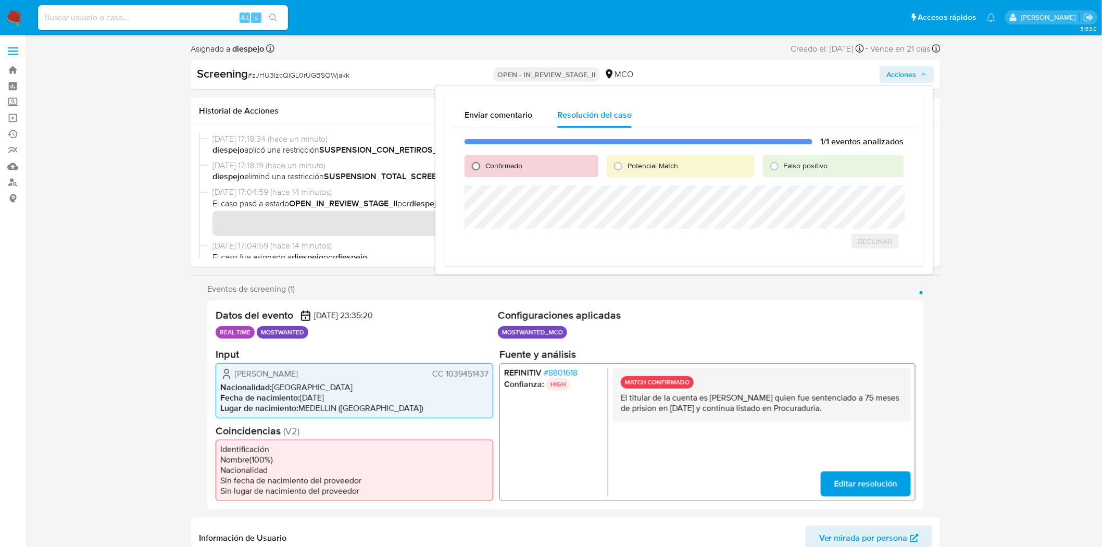
click at [471, 164] on input "Confirmado" at bounding box center [476, 166] width 17 height 17
radio input "true"
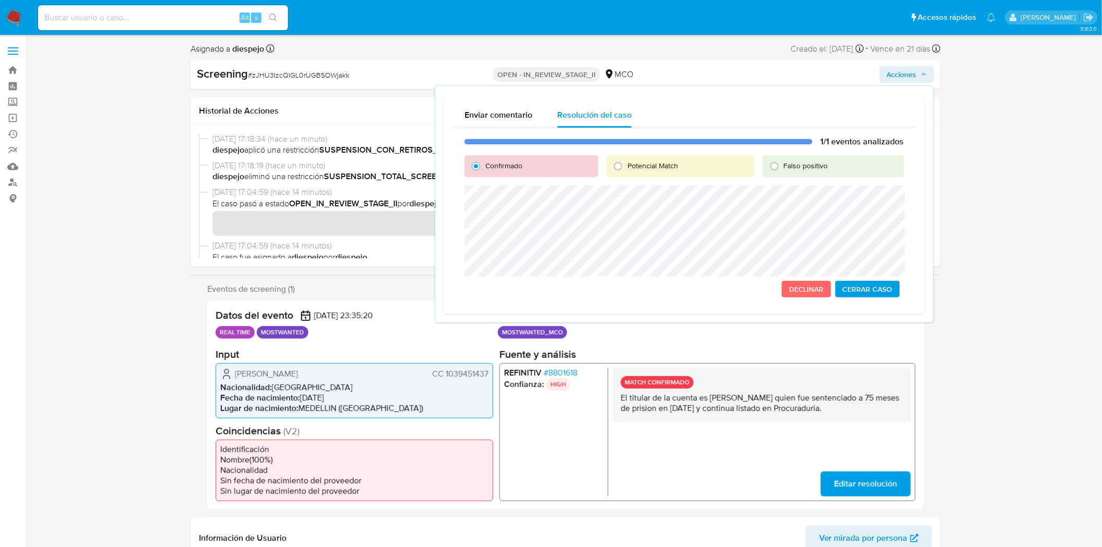
click at [854, 286] on span "Cerrar Caso" at bounding box center [868, 289] width 50 height 15
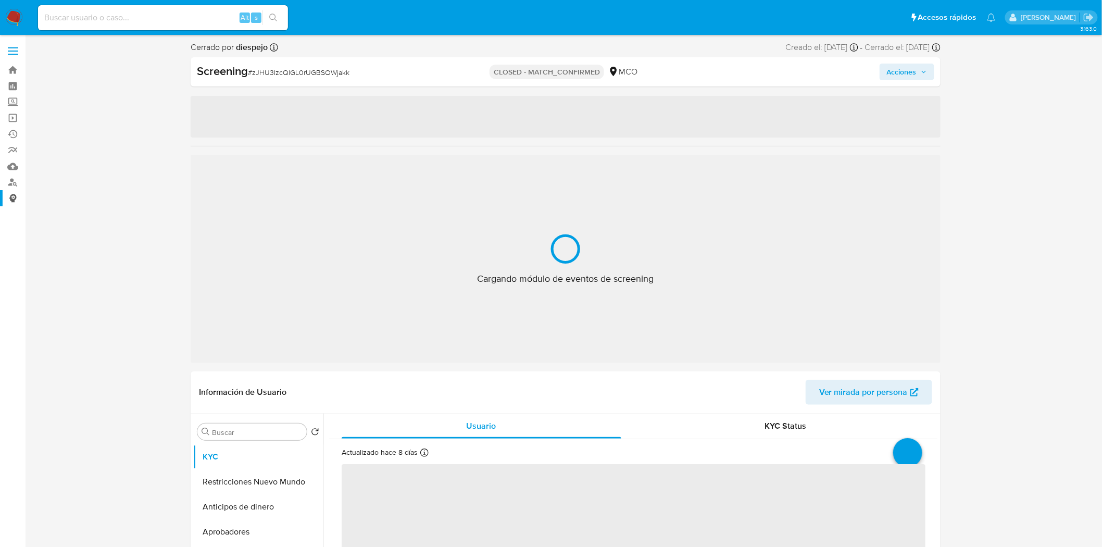
select select "10"
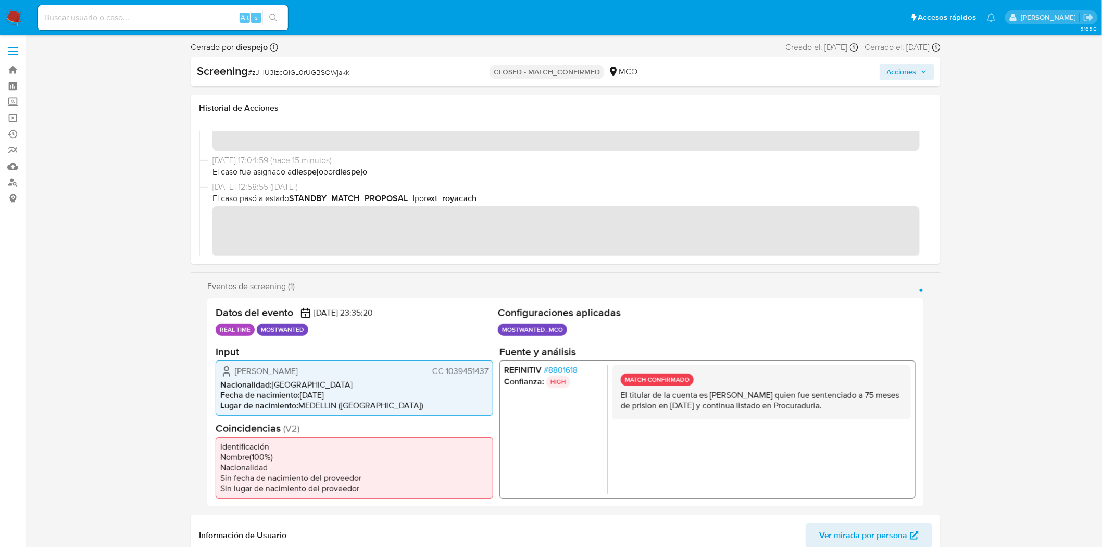
scroll to position [173, 0]
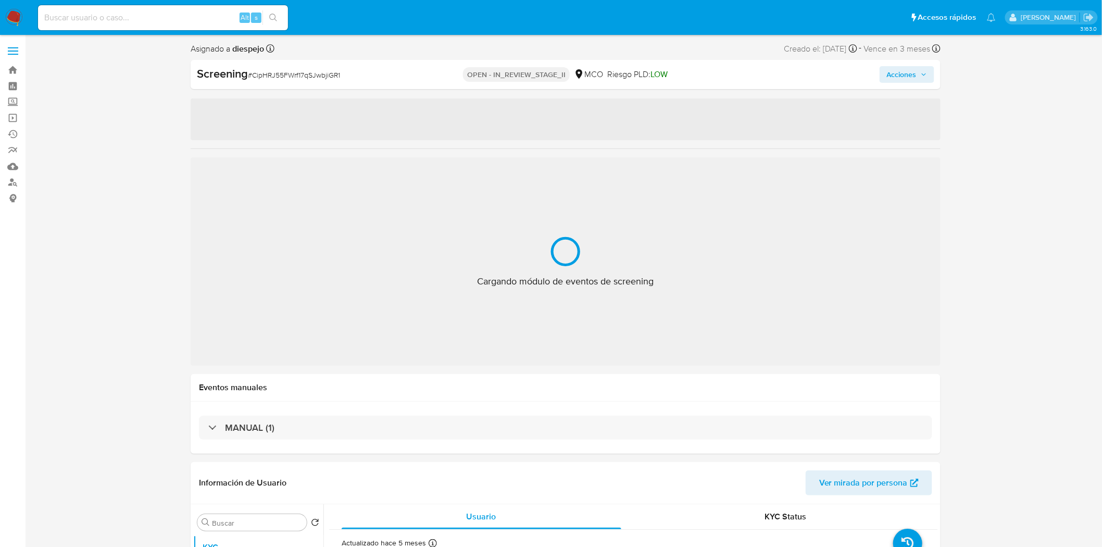
select select "10"
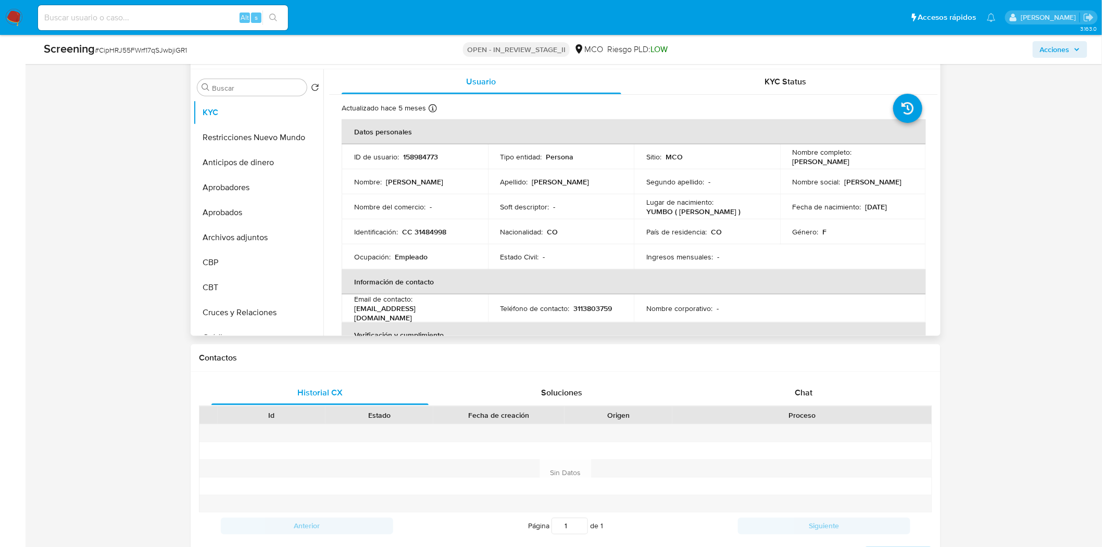
scroll to position [289, 0]
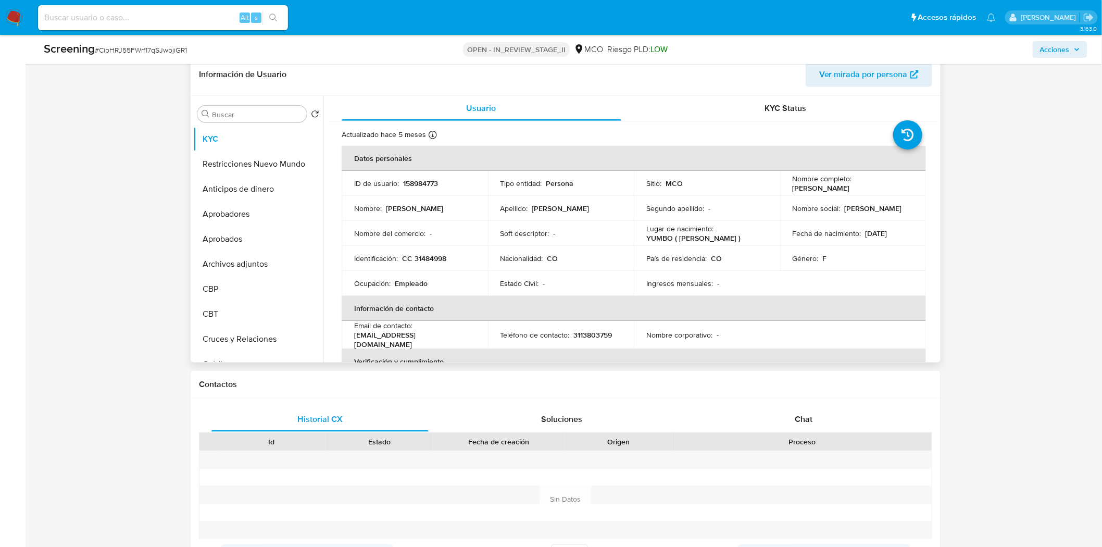
click at [436, 257] on p "CC 31484998" at bounding box center [424, 258] width 44 height 9
click at [436, 256] on p "CC 31484998" at bounding box center [424, 258] width 44 height 9
copy p "31484998"
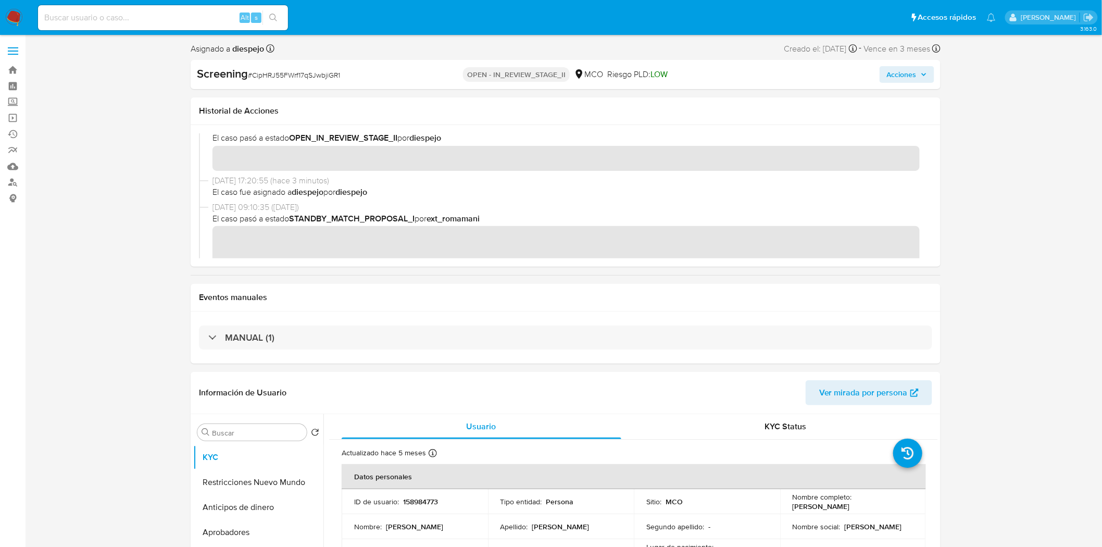
scroll to position [0, 0]
